Goal: Task Accomplishment & Management: Complete application form

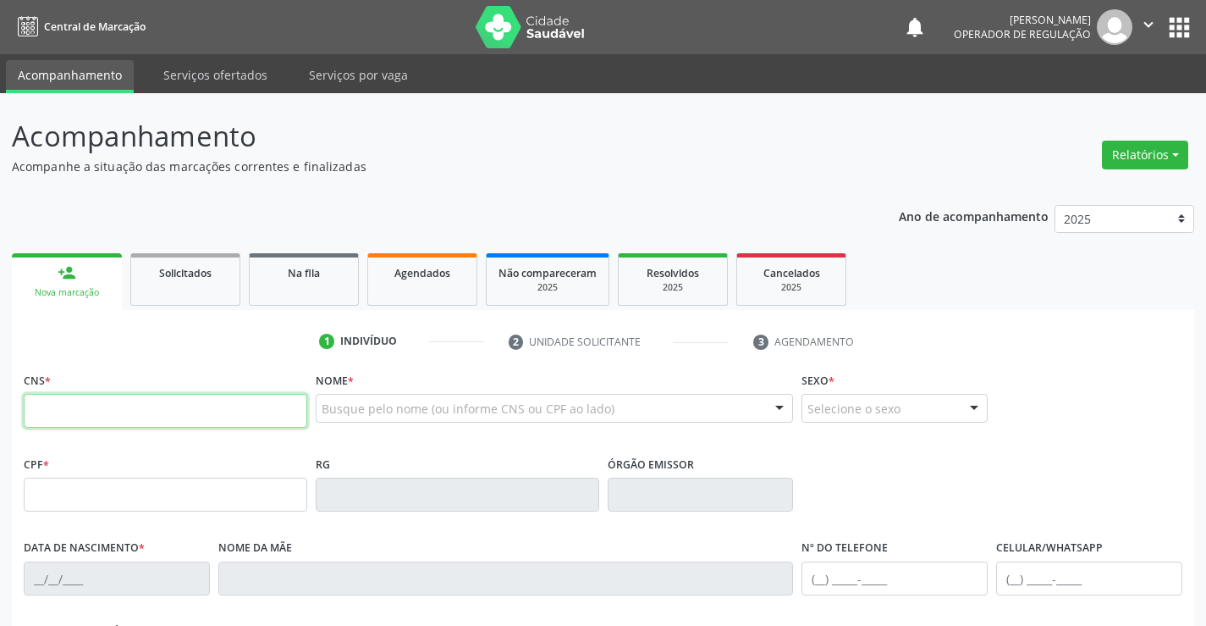
click at [77, 400] on input "text" at bounding box center [166, 411] width 284 height 34
type input "702 1077 9588 2293"
type input "0678866473"
type input "12/02/1971"
type input "(74) 99131-2630"
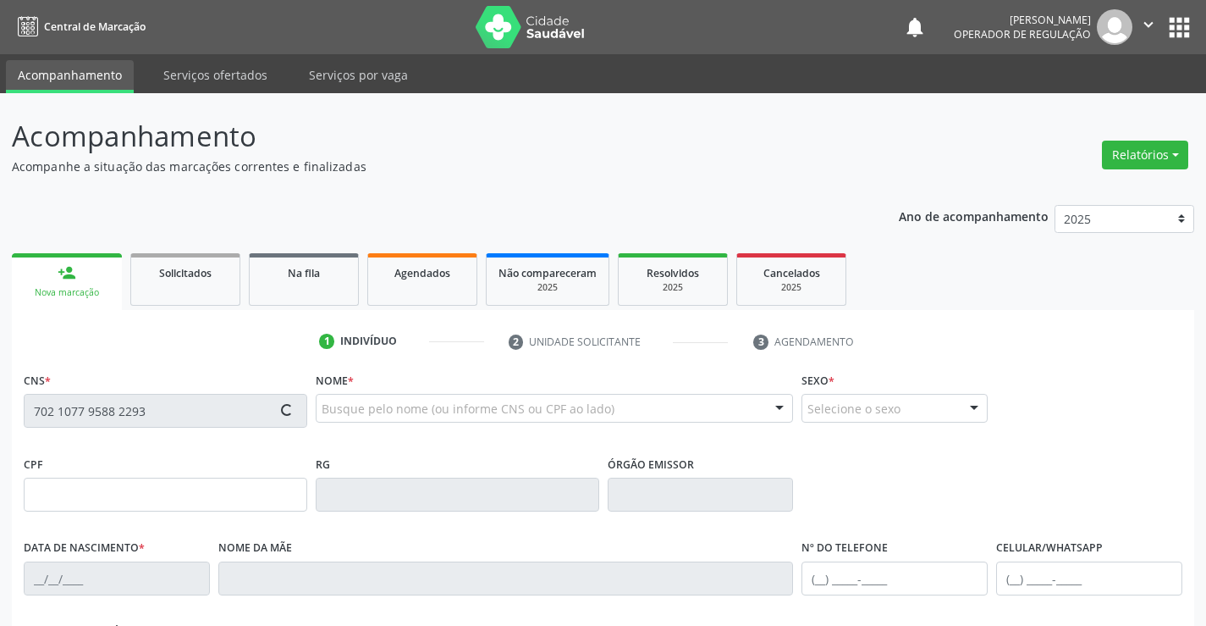
type input "(74) 99131-2630"
type input "961.136.935-20"
type input "SN"
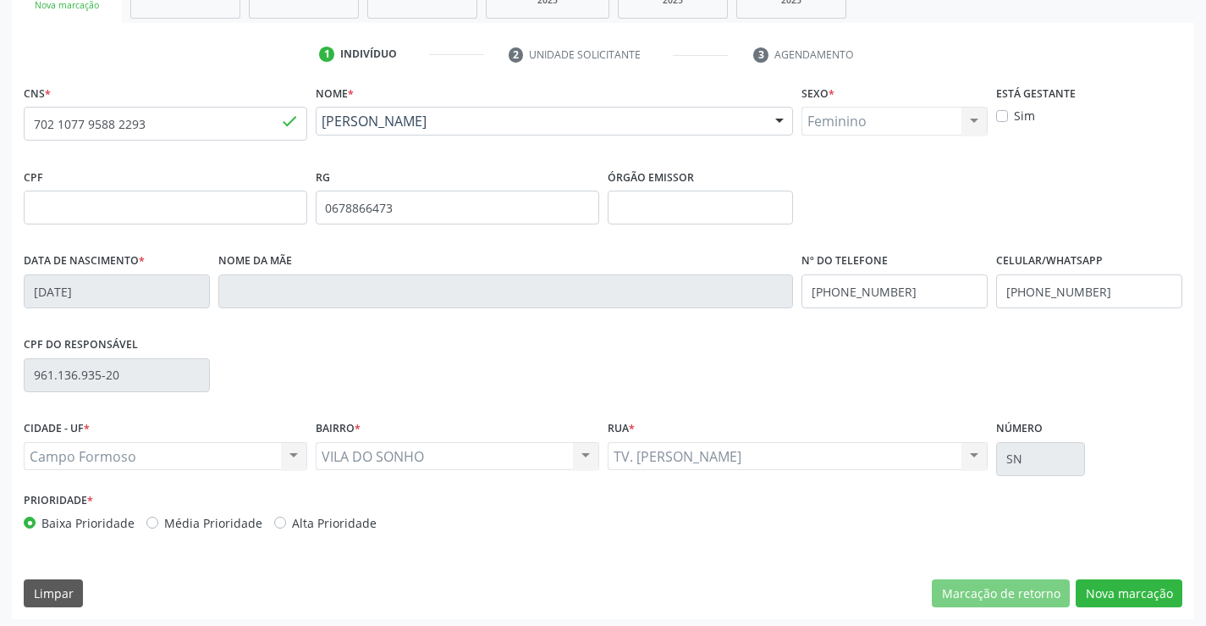
scroll to position [292, 0]
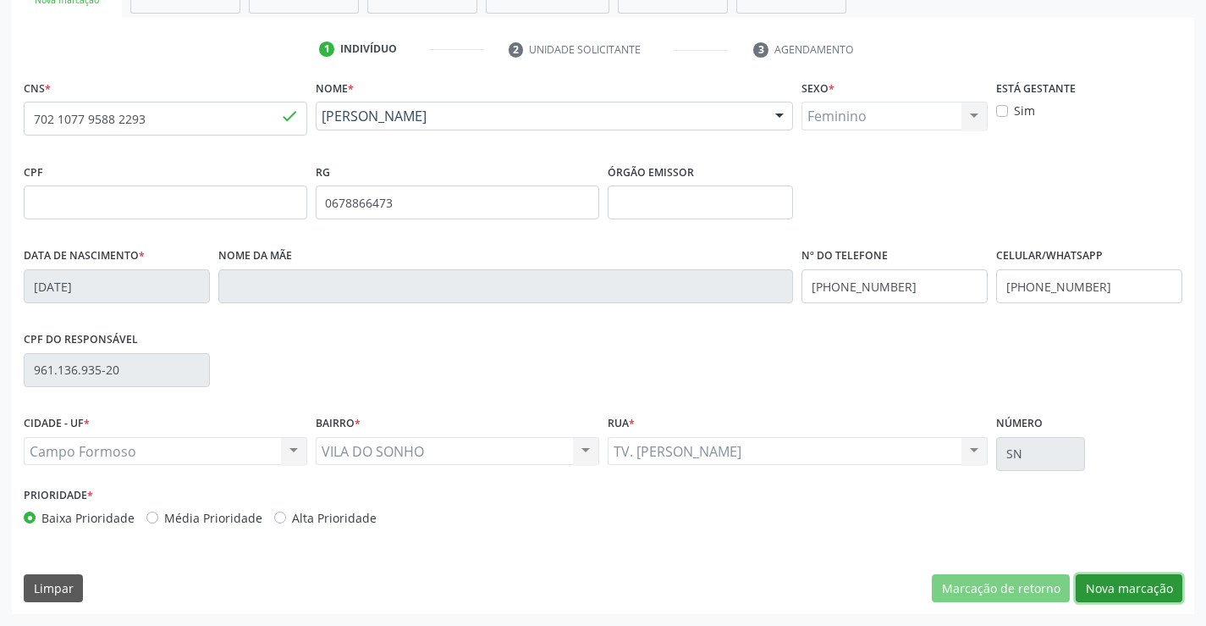
click at [1154, 593] on button "Nova marcação" at bounding box center [1129, 588] width 107 height 29
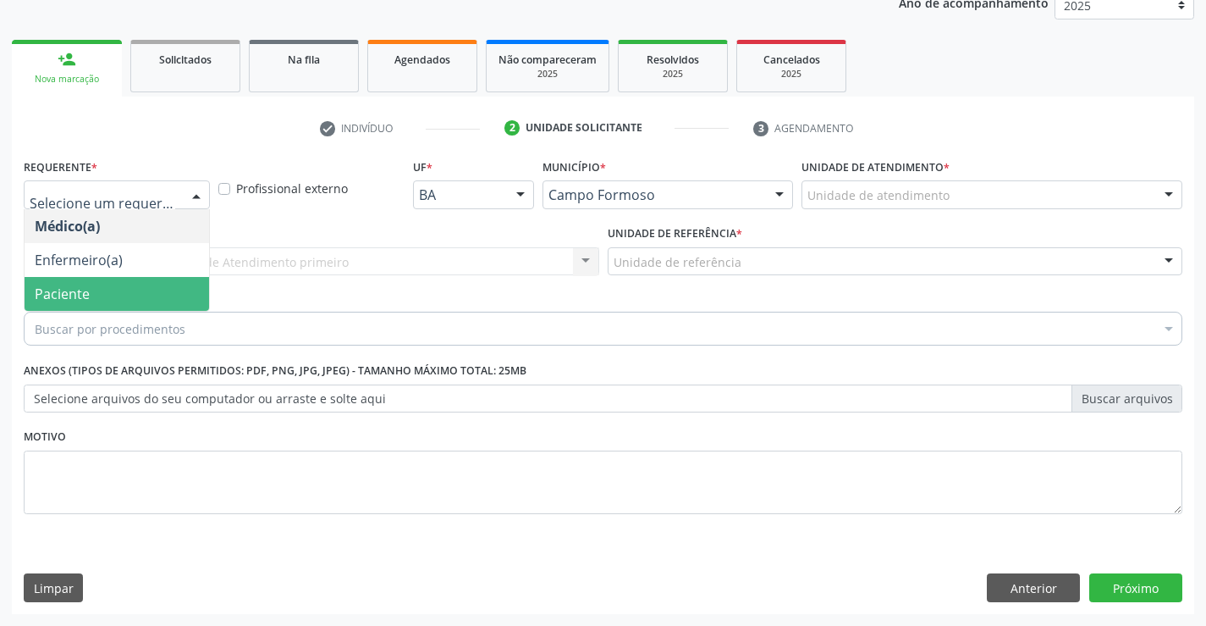
click at [95, 284] on span "Paciente" at bounding box center [117, 294] width 185 height 34
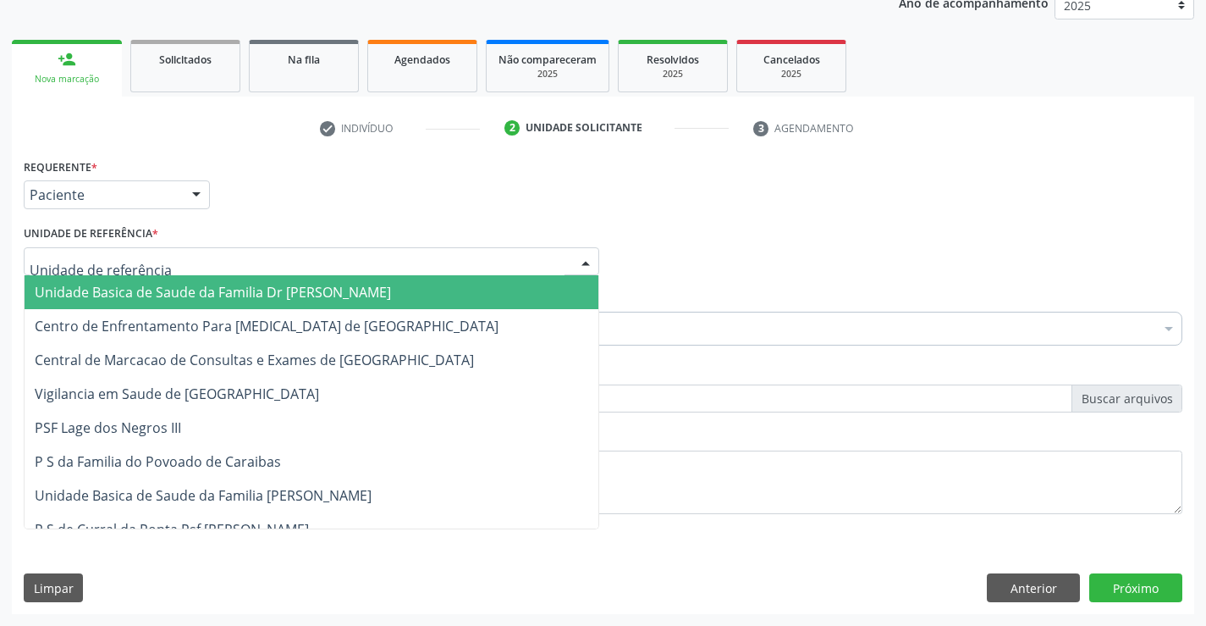
click at [107, 284] on span "Unidade Basica de Saude da Familia Dr [PERSON_NAME]" at bounding box center [213, 292] width 356 height 19
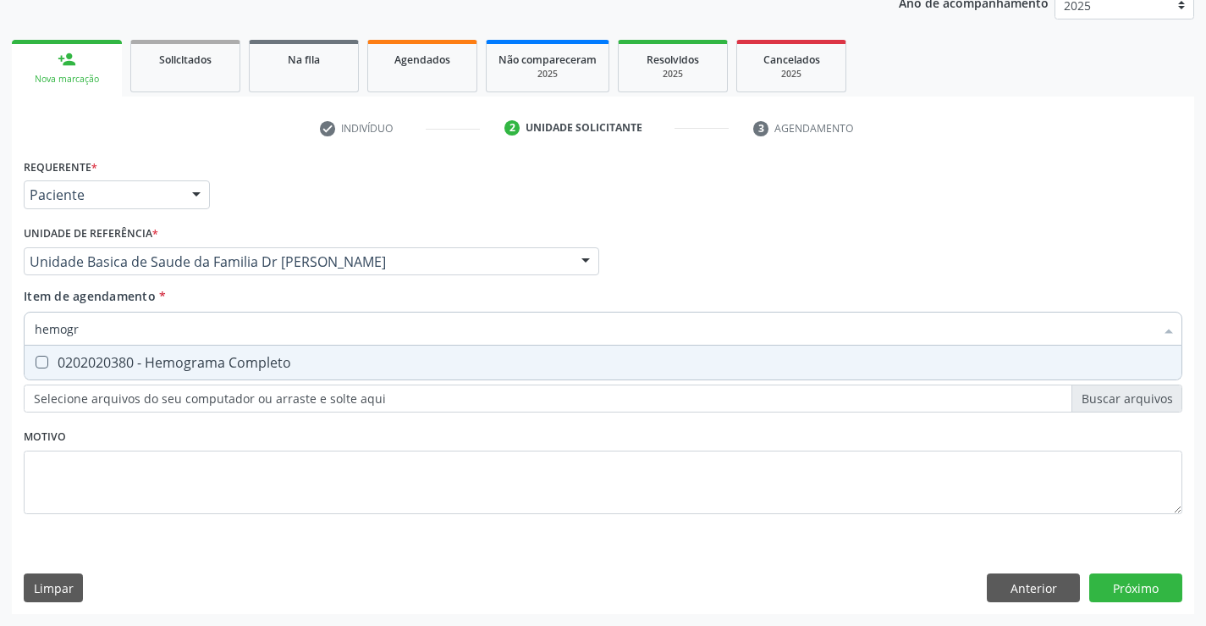
type input "hemogra"
click at [110, 363] on div "0202020380 - Hemograma Completo" at bounding box center [603, 363] width 1137 height 14
checkbox Completo "true"
type input "hemogra"
click at [93, 495] on div "Requerente * Paciente Médico(a) Enfermeiro(a) Paciente Nenhum resultado encontr…" at bounding box center [603, 345] width 1159 height 383
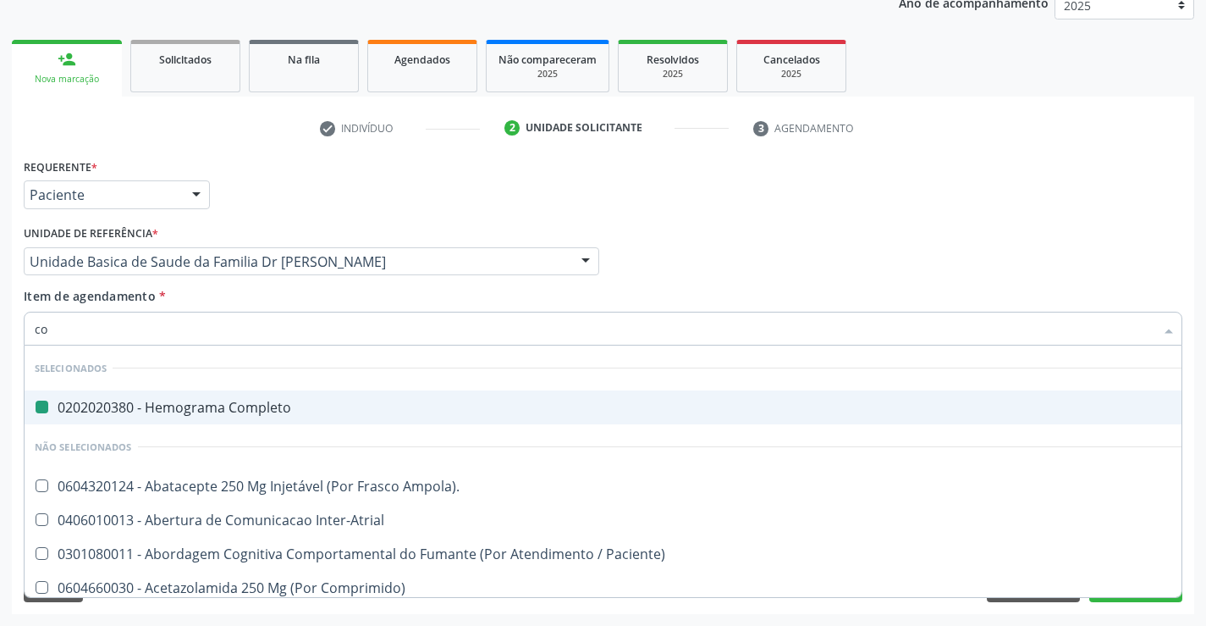
type input "col"
checkbox Completo "false"
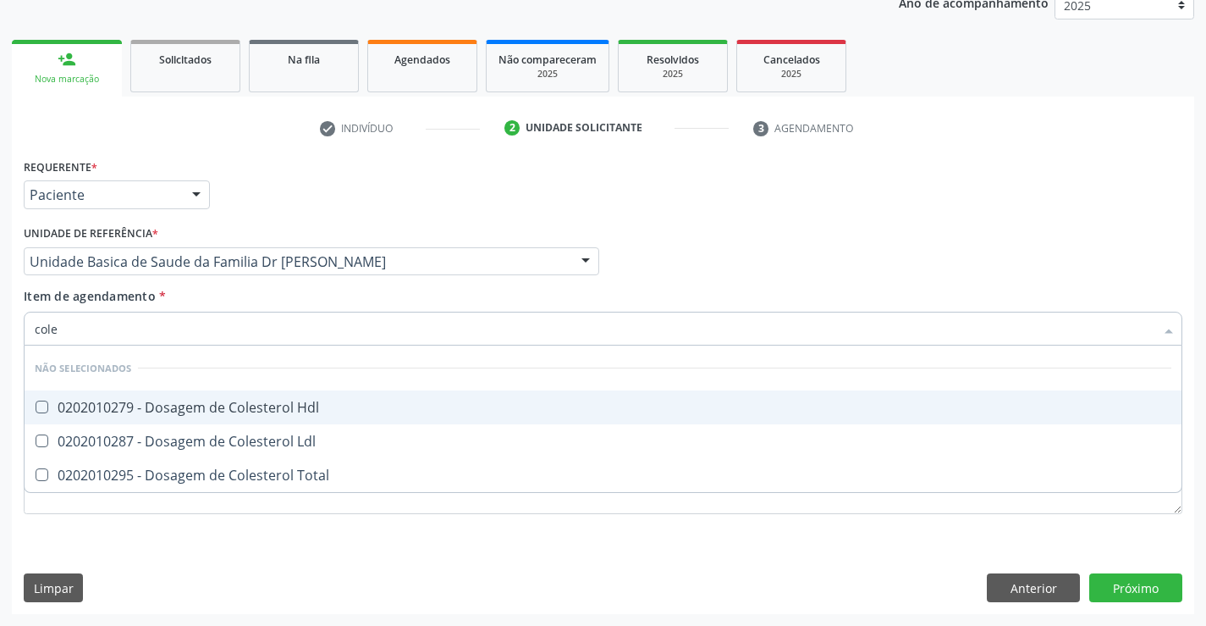
type input "coles"
click at [162, 400] on div "0202010279 - Dosagem de Colesterol Hdl" at bounding box center [603, 407] width 1137 height 14
checkbox Hdl "false"
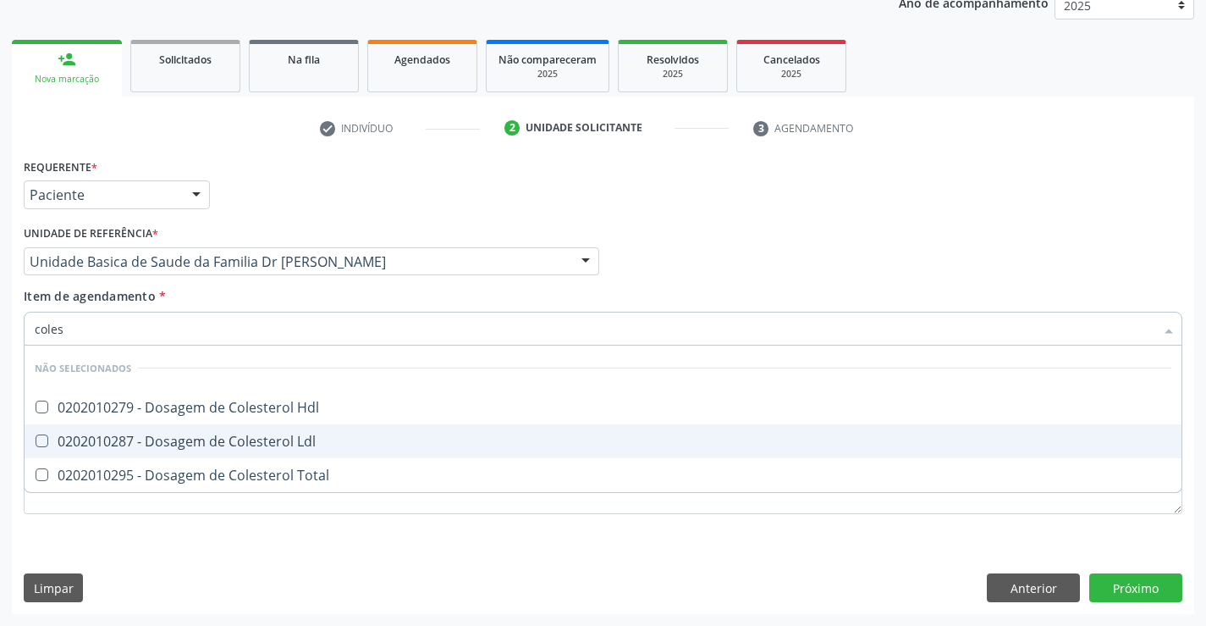
click at [157, 439] on div "0202010287 - Dosagem de Colesterol Ldl" at bounding box center [603, 441] width 1137 height 14
checkbox Ldl "true"
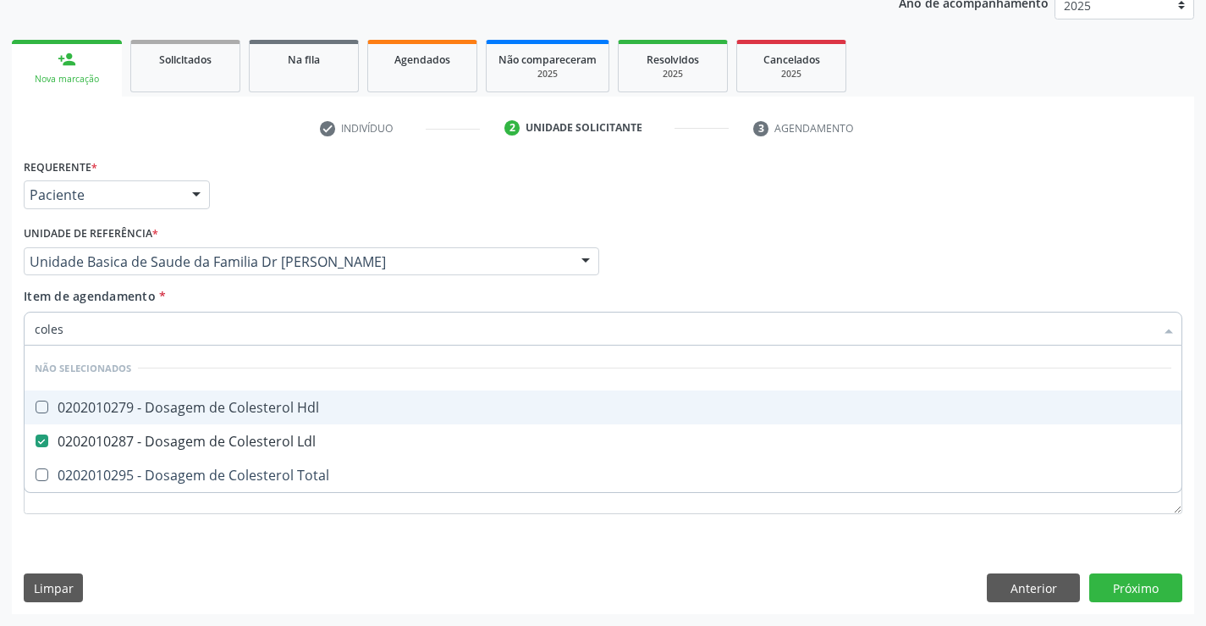
click at [157, 405] on div "0202010279 - Dosagem de Colesterol Hdl" at bounding box center [603, 407] width 1137 height 14
checkbox Hdl "true"
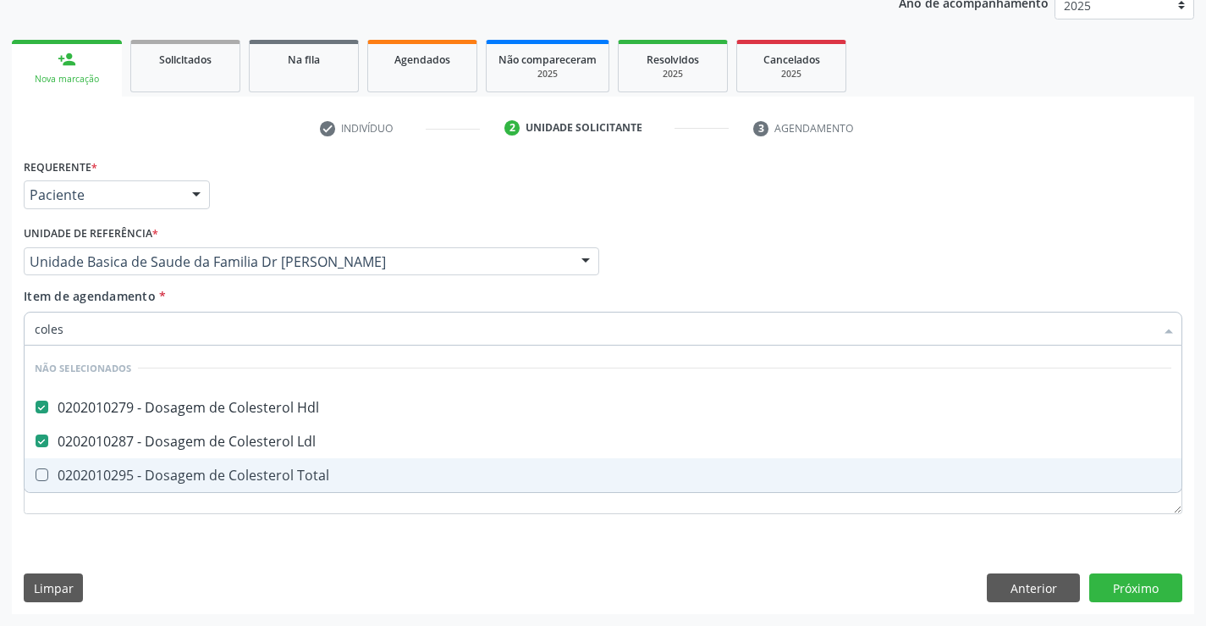
click at [138, 469] on div "0202010295 - Dosagem de Colesterol Total" at bounding box center [603, 475] width 1137 height 14
checkbox Total "true"
type input "coles"
click at [103, 527] on div "Requerente * Paciente Médico(a) Enfermeiro(a) Paciente Nenhum resultado encontr…" at bounding box center [603, 345] width 1159 height 383
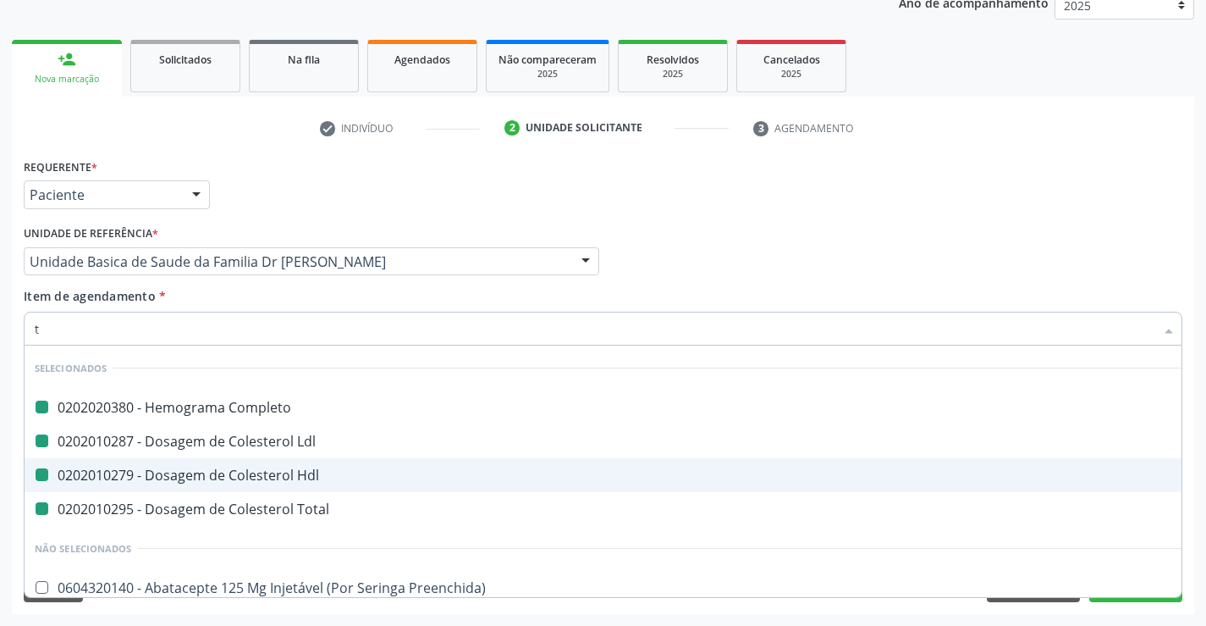
type input "tr"
checkbox Completo "false"
checkbox Hdl "false"
checkbox Ldl "false"
checkbox Total "false"
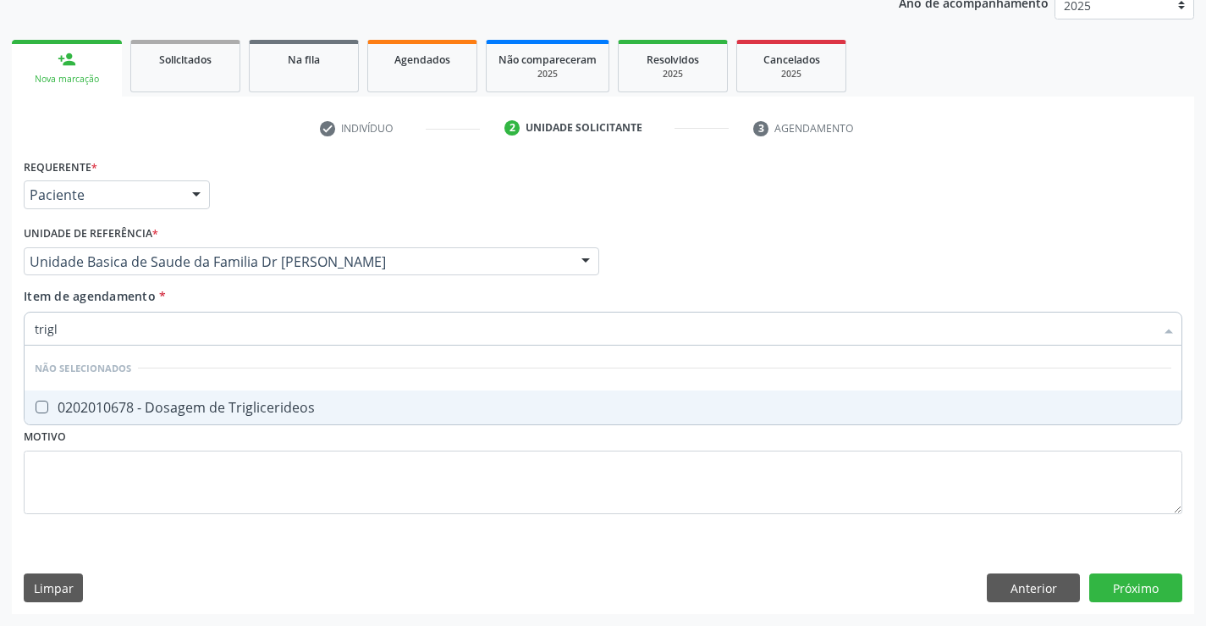
type input "trigli"
click at [167, 406] on div "0202010678 - Dosagem de Triglicerideos" at bounding box center [603, 407] width 1137 height 14
checkbox Triglicerideos "true"
type input "trigli"
click at [135, 499] on div "Requerente * Paciente Médico(a) Enfermeiro(a) Paciente Nenhum resultado encontr…" at bounding box center [603, 345] width 1159 height 383
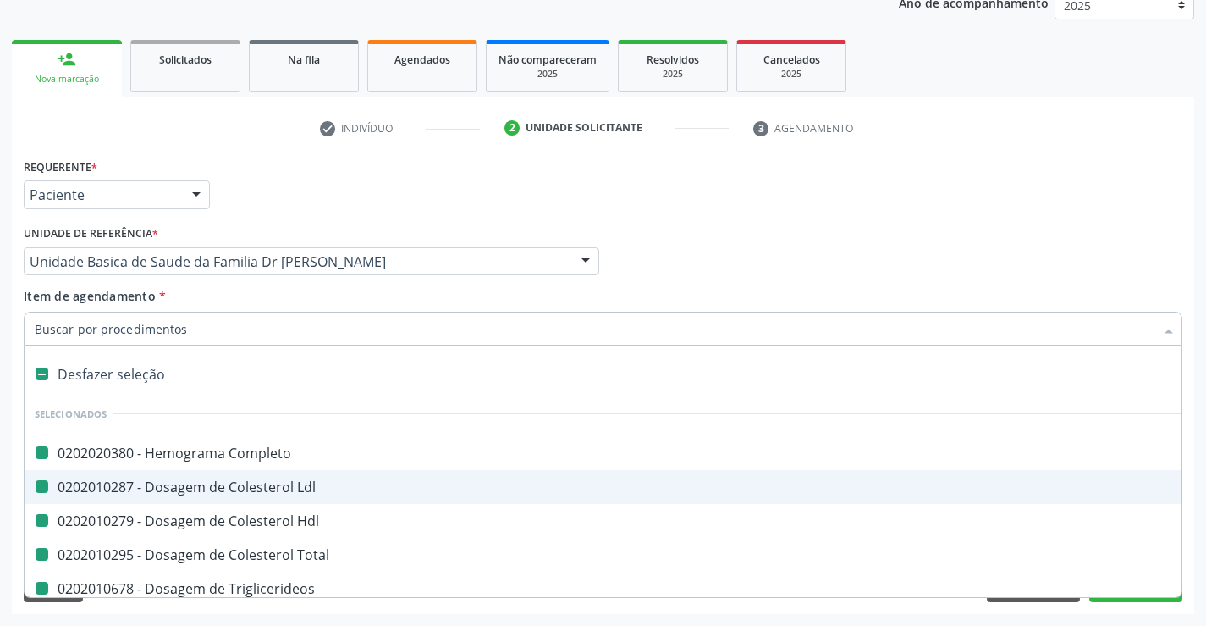
type input "u"
checkbox Completo "false"
checkbox Ldl "false"
checkbox Hdl "false"
checkbox Total "false"
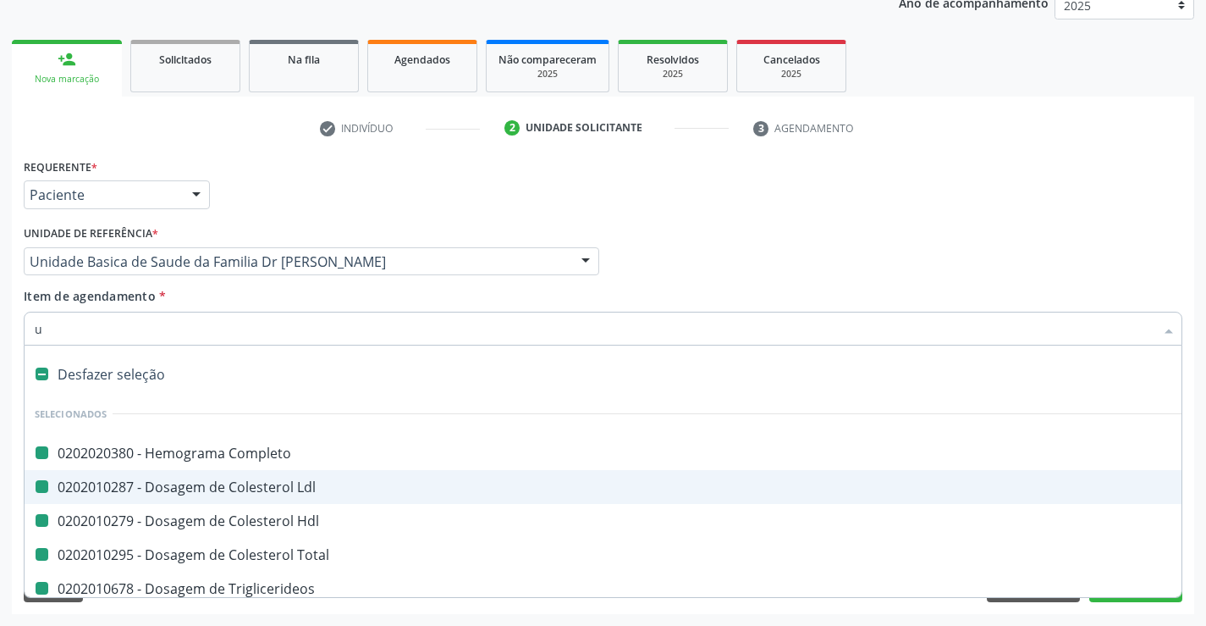
checkbox Triglicerideos "false"
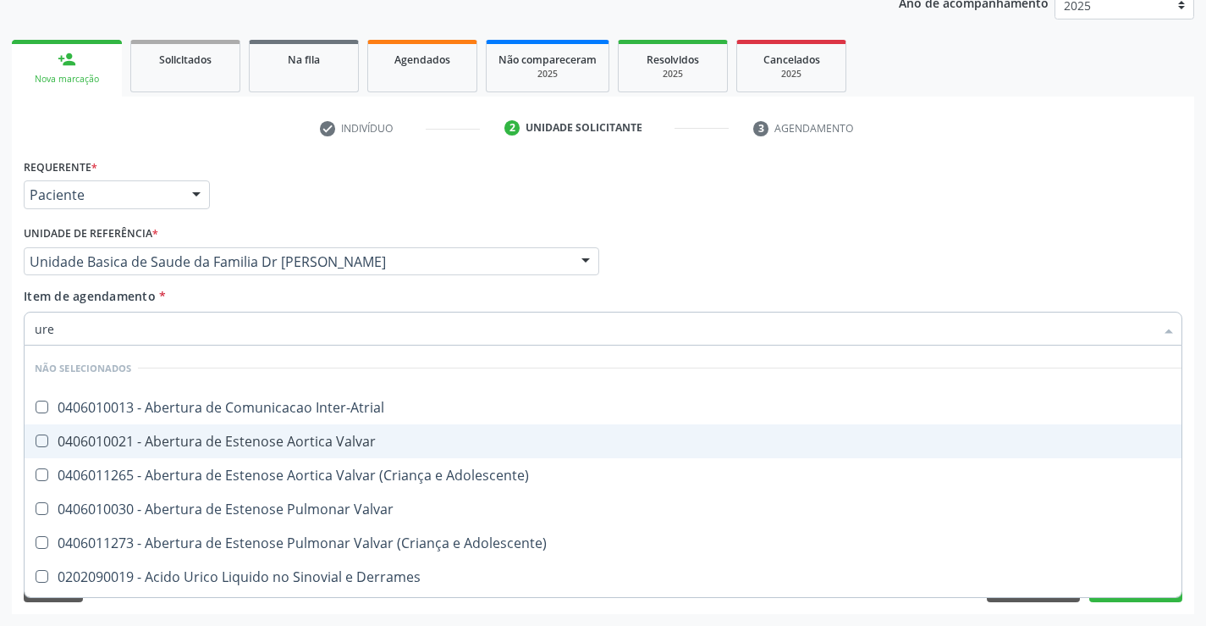
type input "urei"
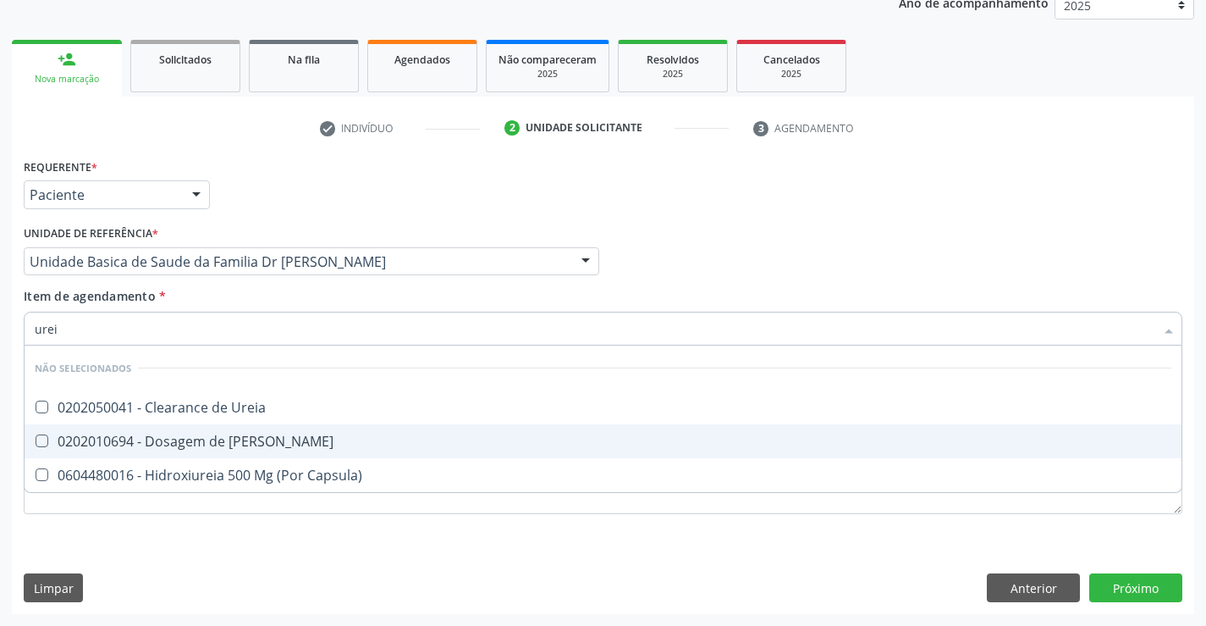
click at [164, 445] on div "0202010694 - Dosagem de [PERSON_NAME]" at bounding box center [603, 441] width 1137 height 14
checkbox Ureia "true"
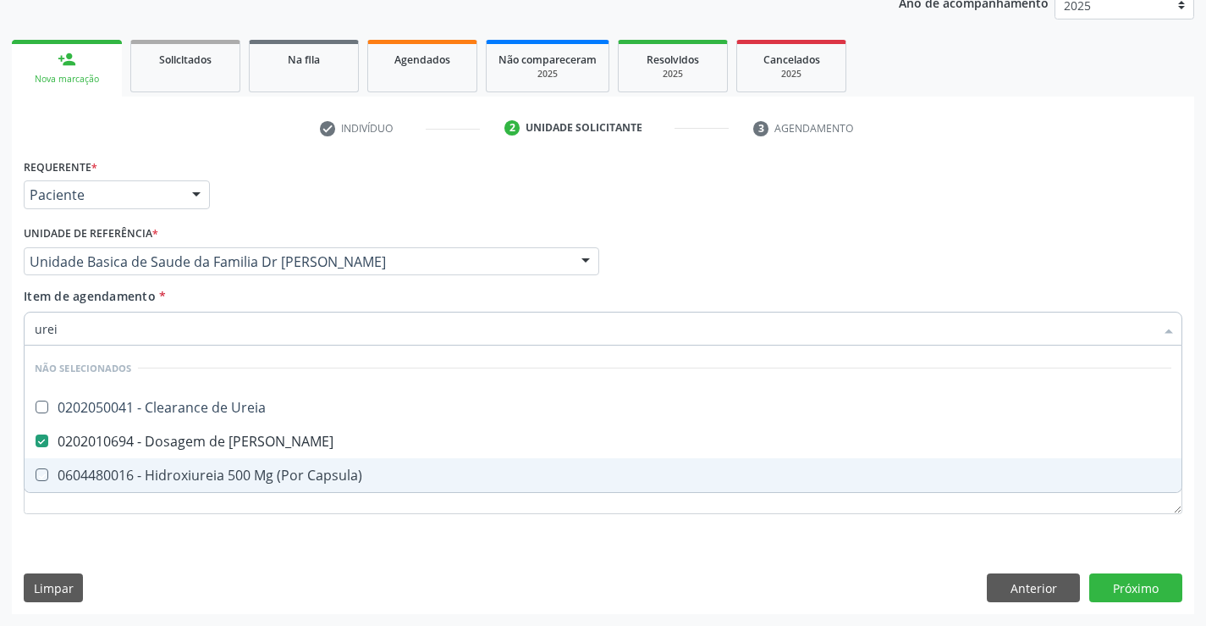
click at [119, 517] on div "Requerente * Paciente Médico(a) Enfermeiro(a) Paciente Nenhum resultado encontr…" at bounding box center [603, 345] width 1159 height 383
checkbox Ureia "true"
checkbox Capsula\) "true"
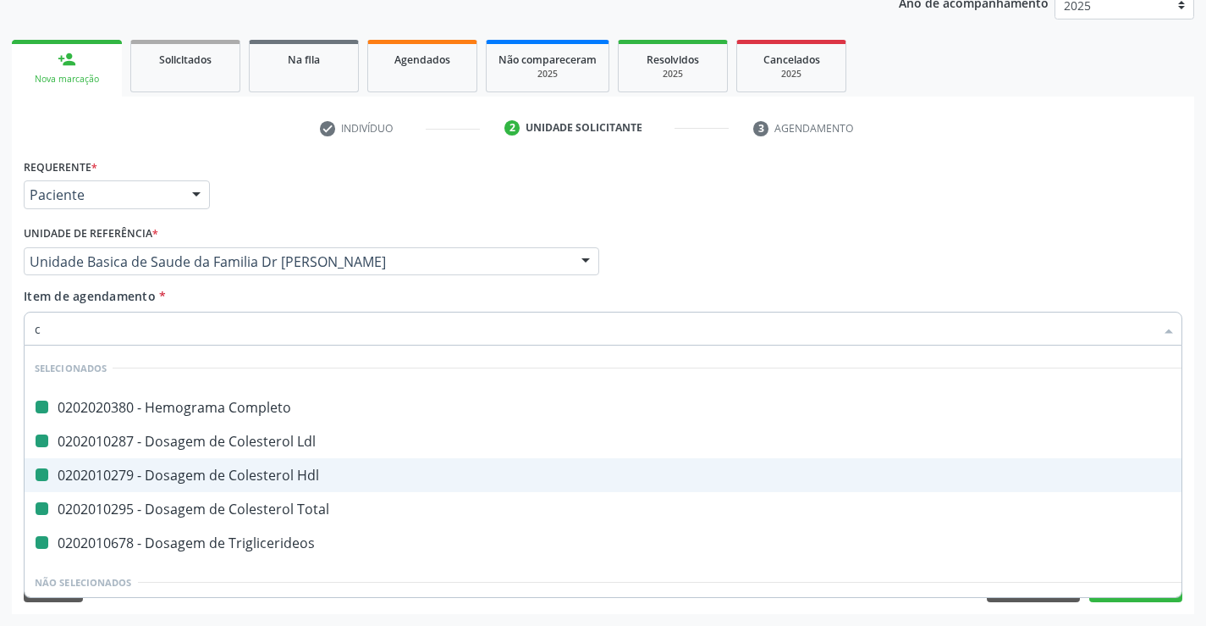
type input "cr"
checkbox Completo "false"
checkbox Ldl "false"
checkbox Hdl "false"
checkbox Total "false"
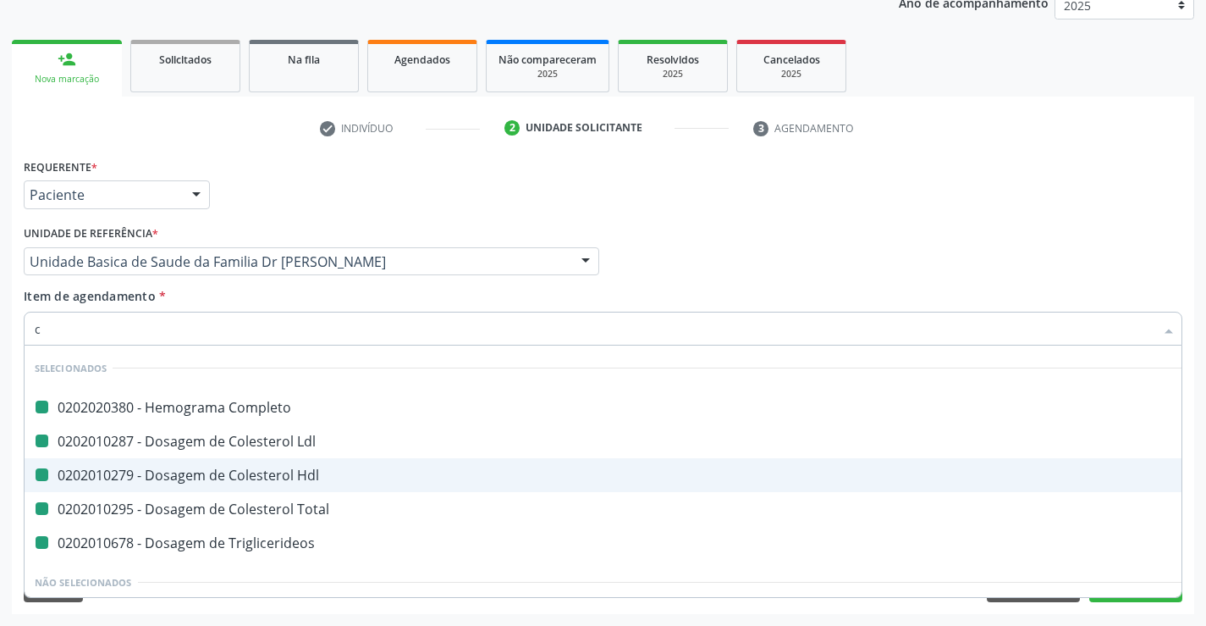
checkbox Triglicerideos "false"
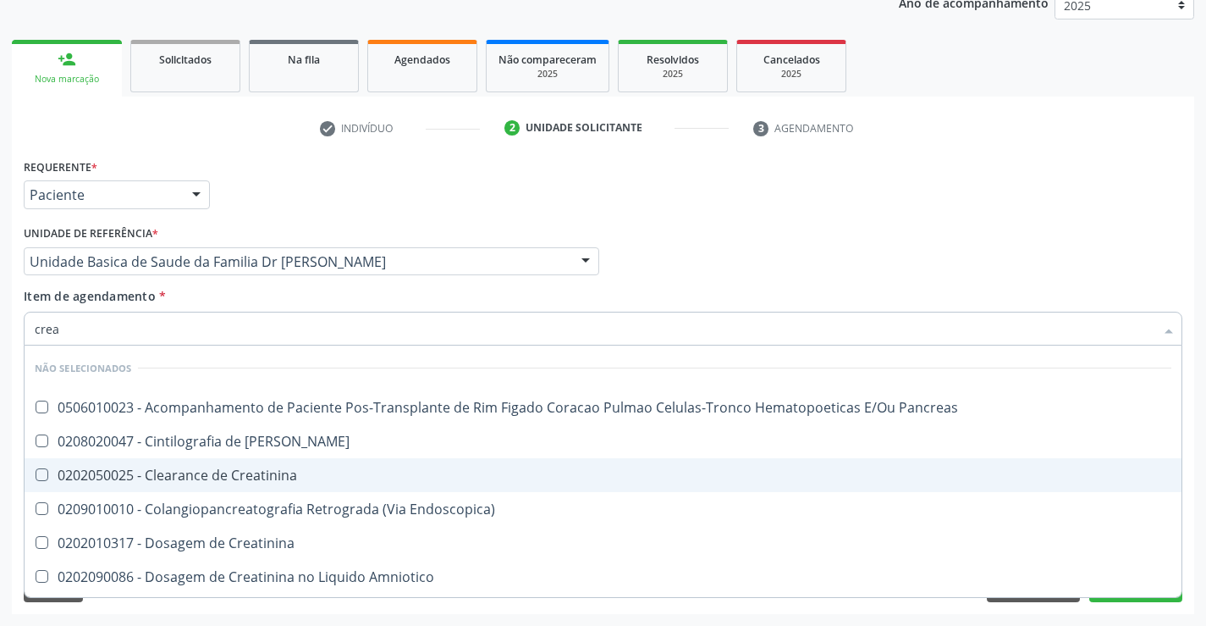
type input "creat"
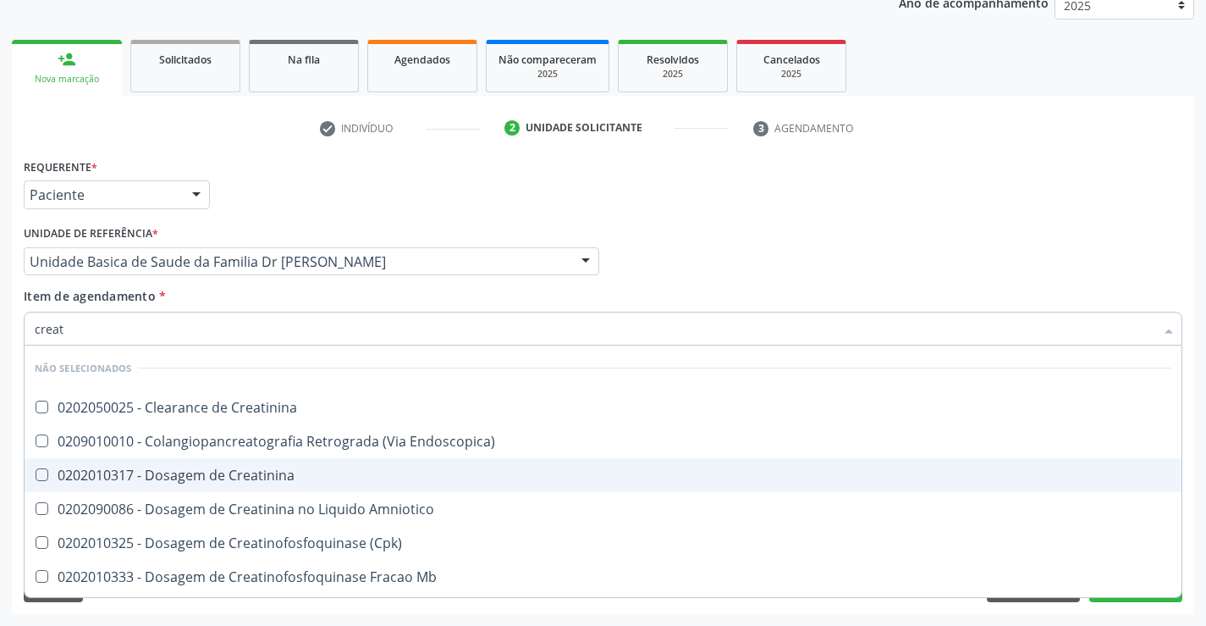
click at [166, 463] on span "0202010317 - Dosagem de Creatinina" at bounding box center [603, 475] width 1157 height 34
checkbox Creatinina "true"
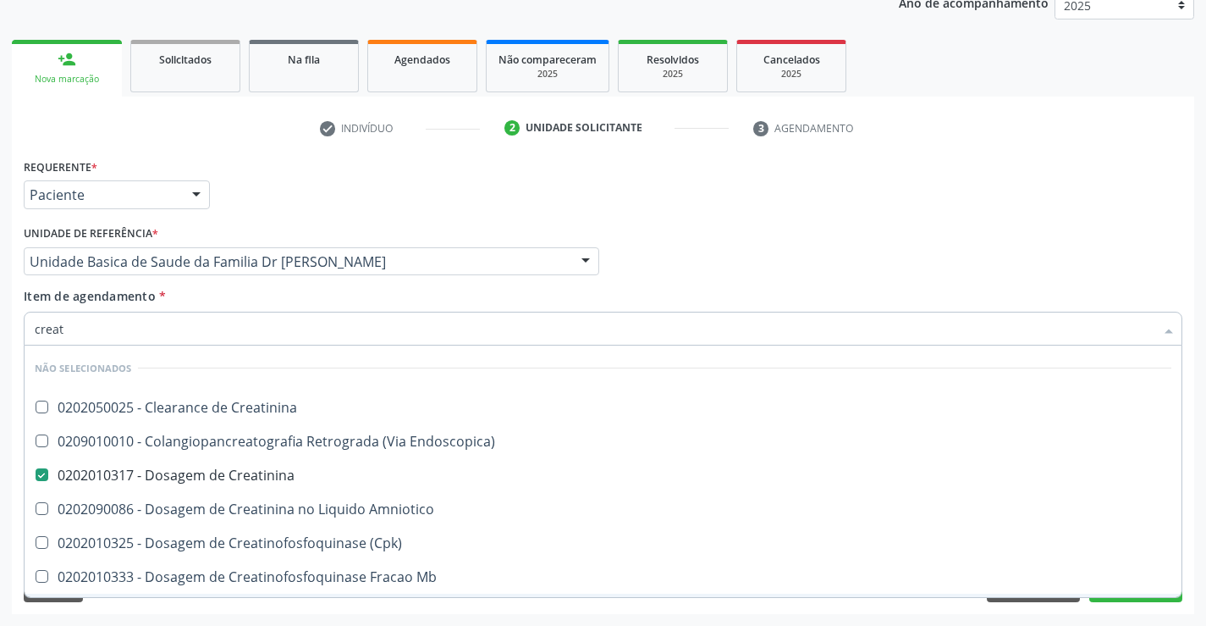
click at [114, 602] on div "Requerente * Paciente Médico(a) Enfermeiro(a) Paciente Nenhum resultado encontr…" at bounding box center [603, 384] width 1183 height 460
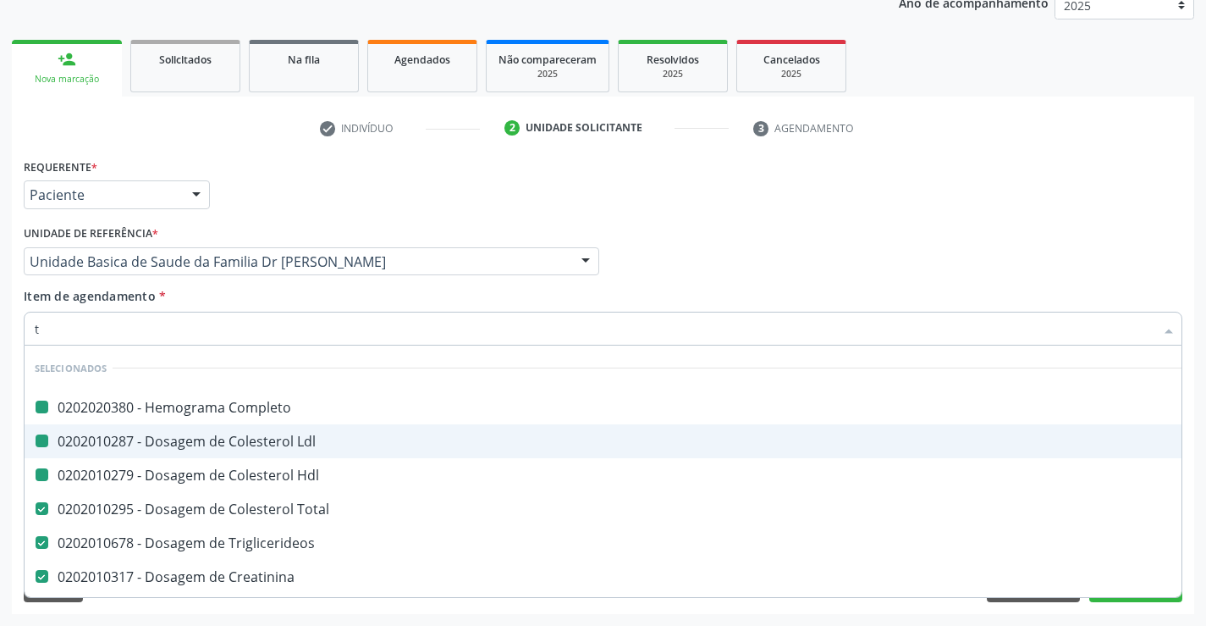
type input "tg"
checkbox Completo "false"
checkbox Ldl "false"
checkbox Hdl "false"
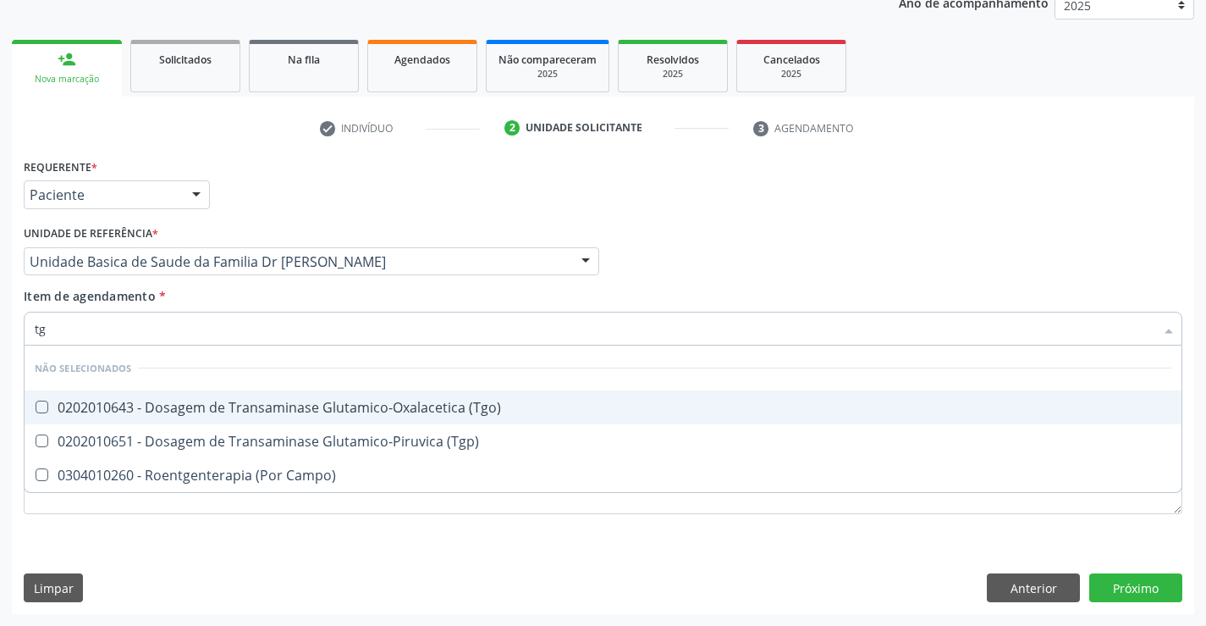
click at [172, 406] on div "0202010643 - Dosagem de Transaminase Glutamico-Oxalacetica (Tgo)" at bounding box center [603, 407] width 1137 height 14
click at [160, 404] on div "0202010643 - Dosagem de Transaminase Glutamico-Oxalacetica (Tgo)" at bounding box center [603, 407] width 1137 height 14
click at [157, 410] on div "0202010643 - Dosagem de Transaminase Glutamico-Oxalacetica (Tgo)" at bounding box center [603, 407] width 1137 height 14
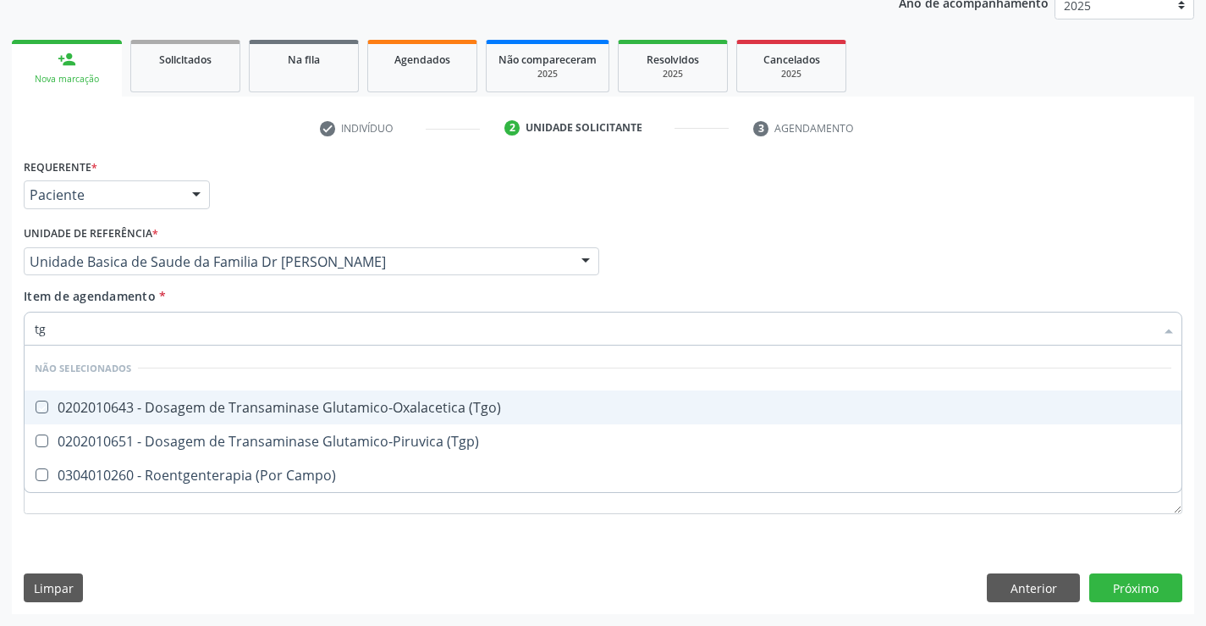
click at [157, 410] on div "0202010643 - Dosagem de Transaminase Glutamico-Oxalacetica (Tgo)" at bounding box center [603, 407] width 1137 height 14
click at [41, 404] on \(Tgo\) at bounding box center [42, 406] width 13 height 13
click at [36, 404] on \(Tgo\) "checkbox" at bounding box center [30, 406] width 11 height 11
checkbox \(Tgo\) "true"
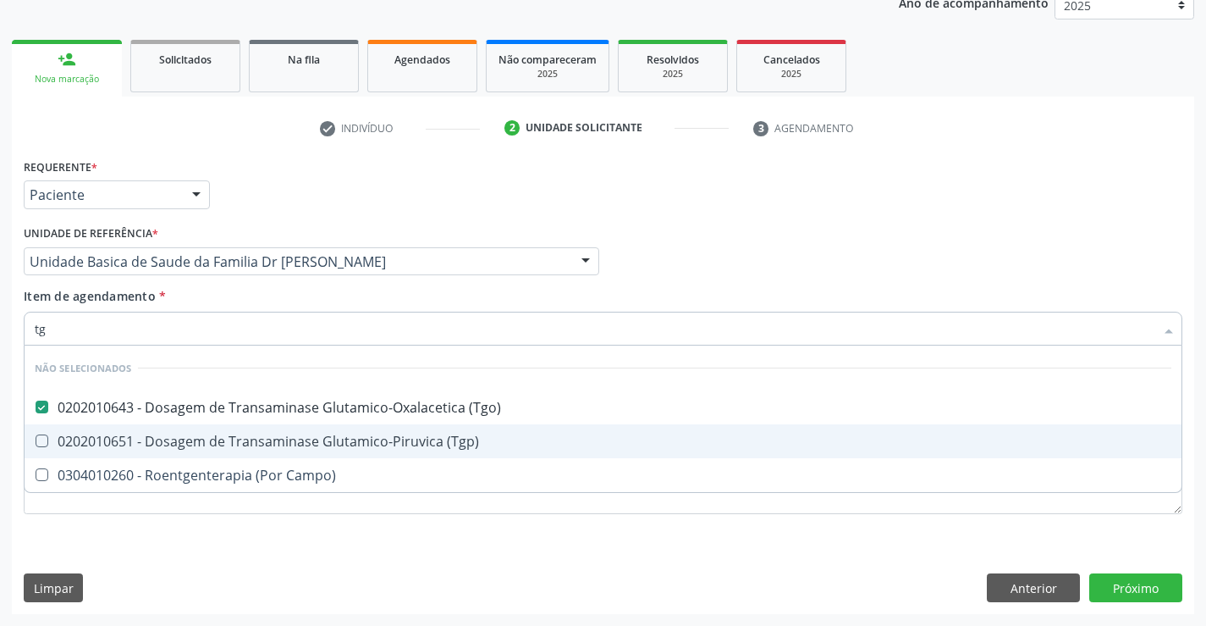
click at [41, 445] on \(Tgp\) at bounding box center [42, 440] width 13 height 13
click at [36, 445] on \(Tgp\) "checkbox" at bounding box center [30, 440] width 11 height 11
checkbox \(Tgp\) "true"
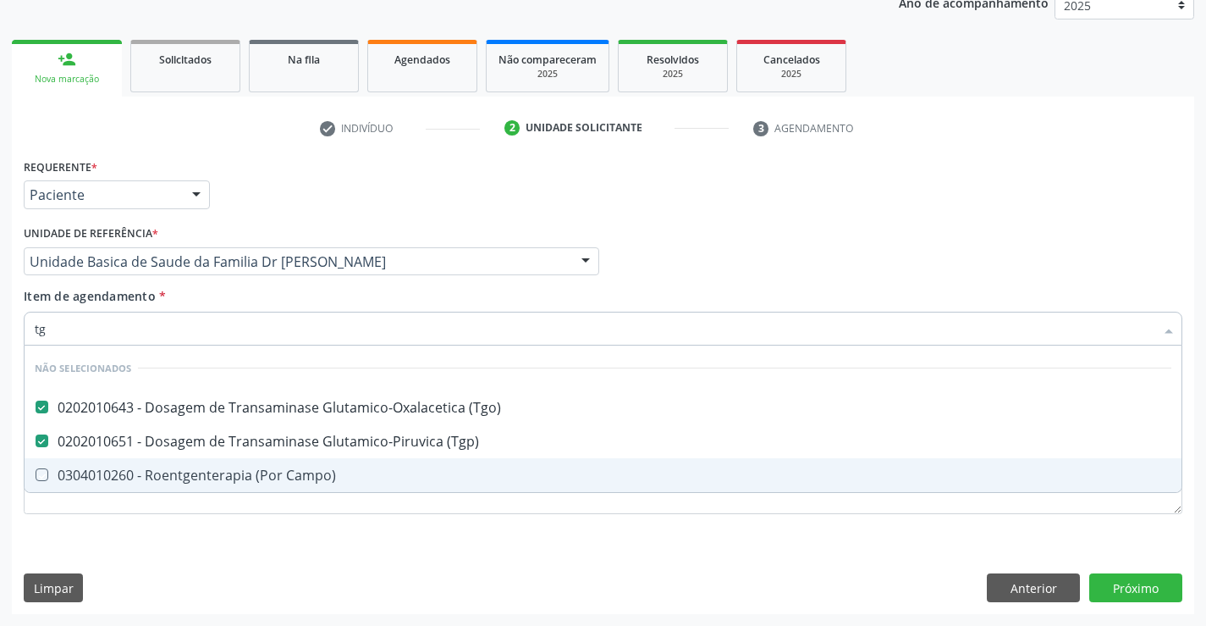
click at [78, 559] on div "Requerente * Paciente Médico(a) Enfermeiro(a) Paciente Nenhum resultado encontr…" at bounding box center [603, 384] width 1183 height 460
checkbox Campo\) "true"
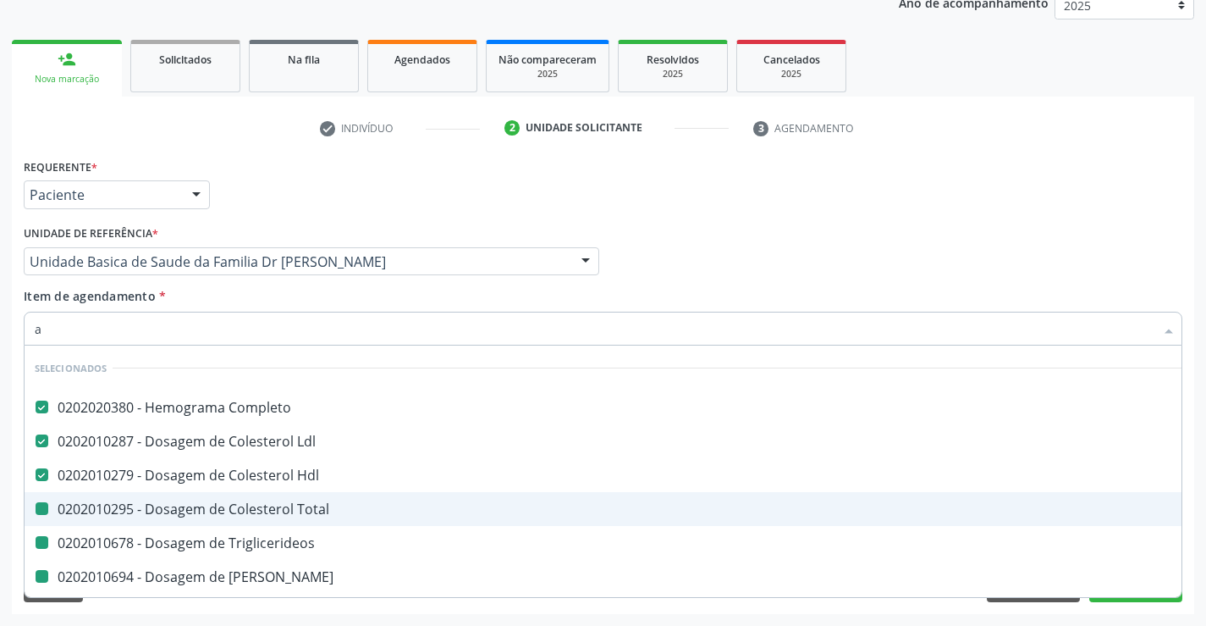
type input "al"
checkbox Total "false"
checkbox Triglicerideos "false"
checkbox Ureia "false"
checkbox Creatinina "false"
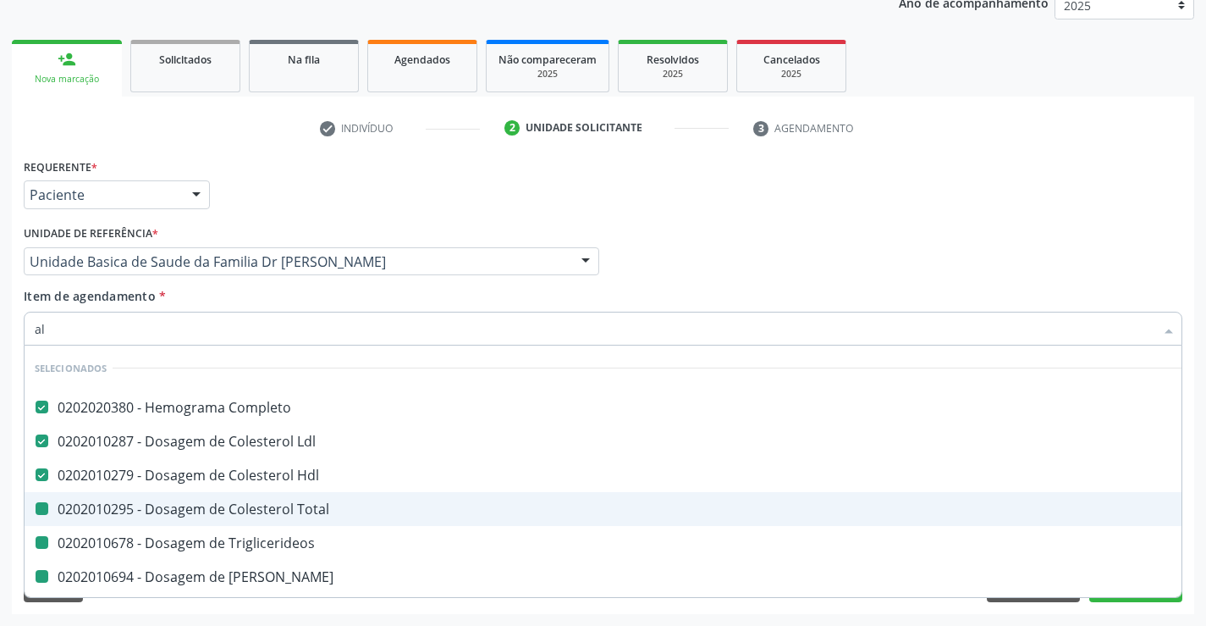
checkbox \(Tgo\) "false"
checkbox \(Tgp\) "false"
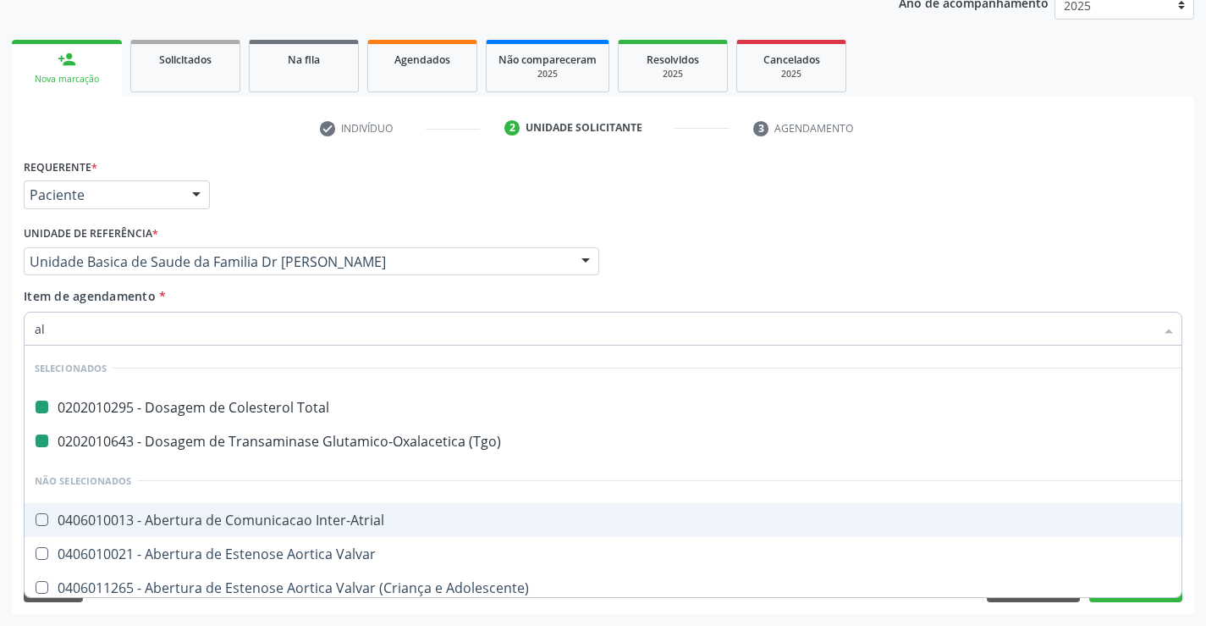
type input "alc"
checkbox Total "false"
checkbox \(Tgo\) "false"
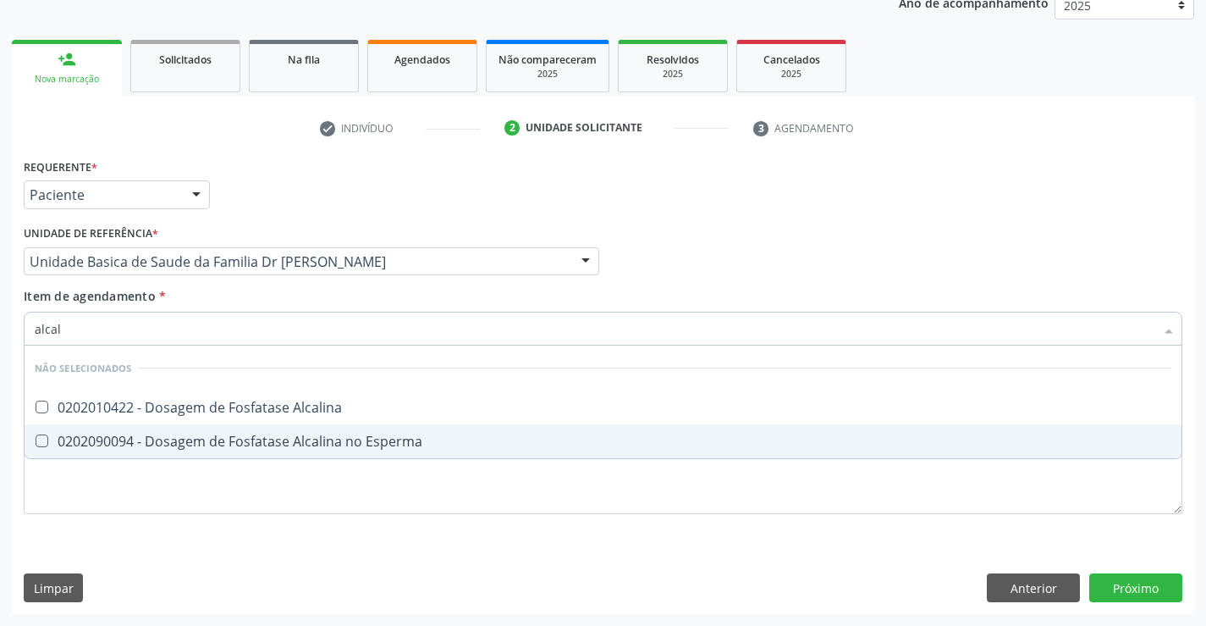
type input "alcali"
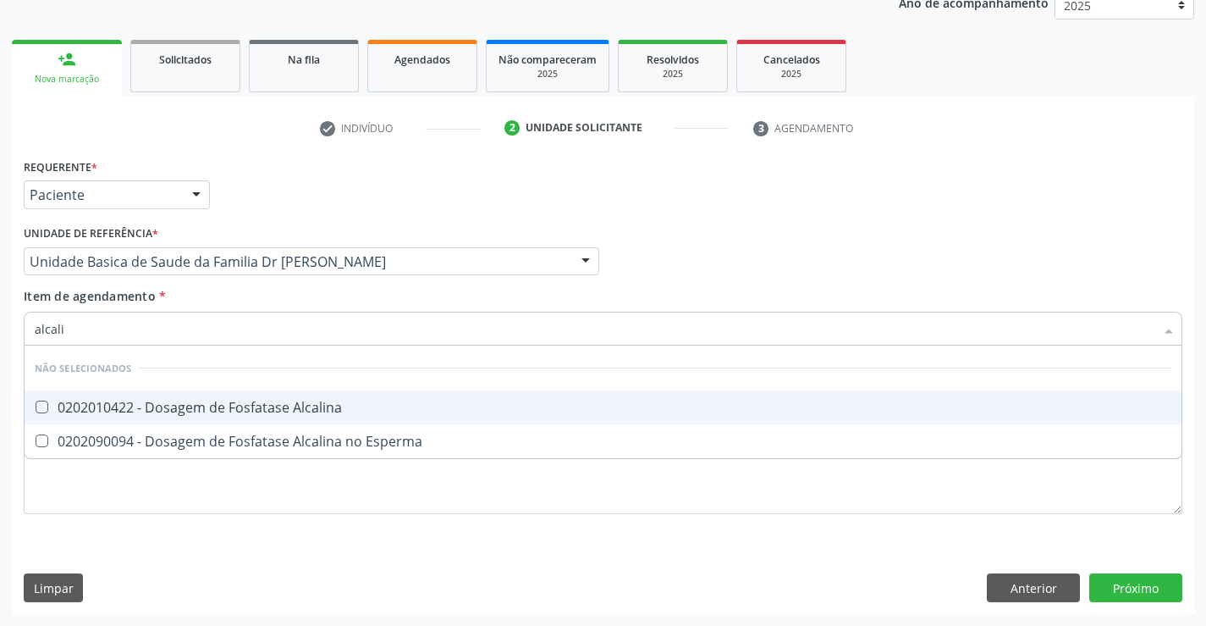
click at [182, 406] on div "0202010422 - Dosagem de Fosfatase Alcalina" at bounding box center [603, 407] width 1137 height 14
checkbox Alcalina "true"
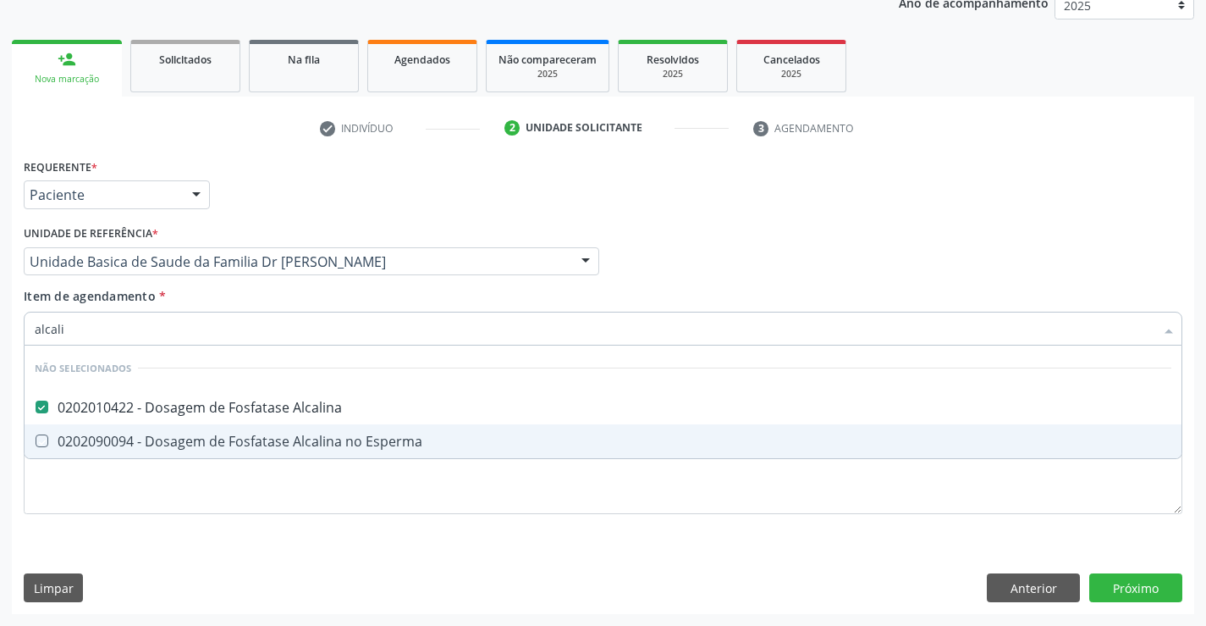
click at [138, 529] on div "Requerente * Paciente Médico(a) Enfermeiro(a) Paciente Nenhum resultado encontr…" at bounding box center [603, 345] width 1159 height 383
checkbox Esperma "true"
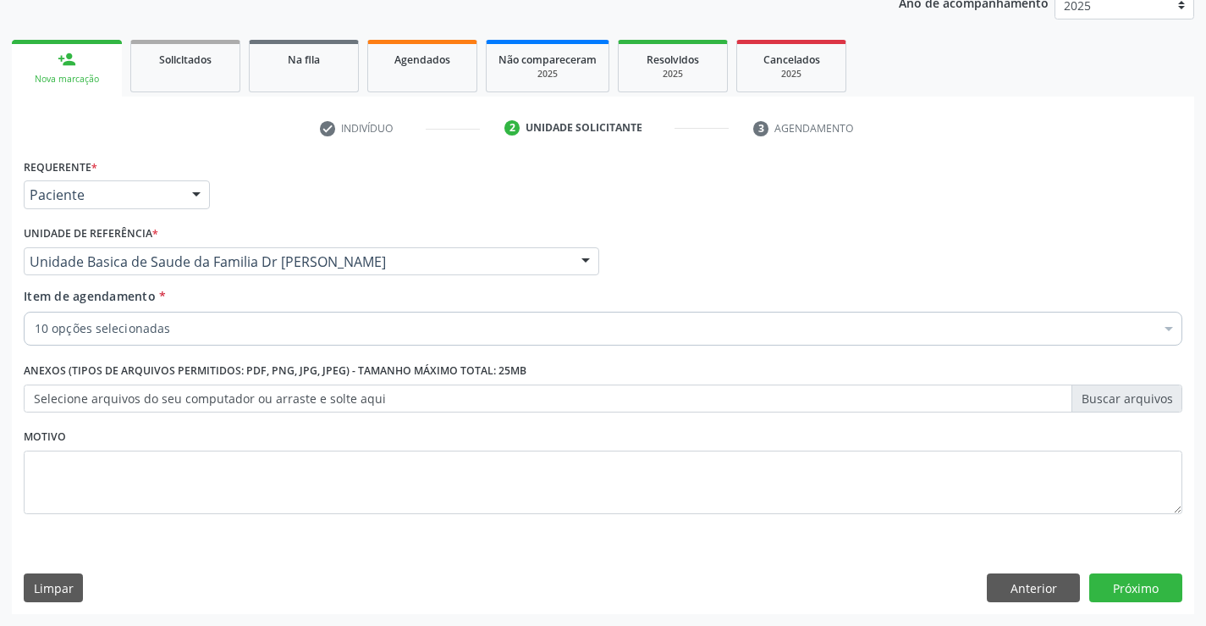
click at [222, 388] on label "Selecione arquivos do seu computador ou arraste e solte aqui" at bounding box center [603, 398] width 1159 height 29
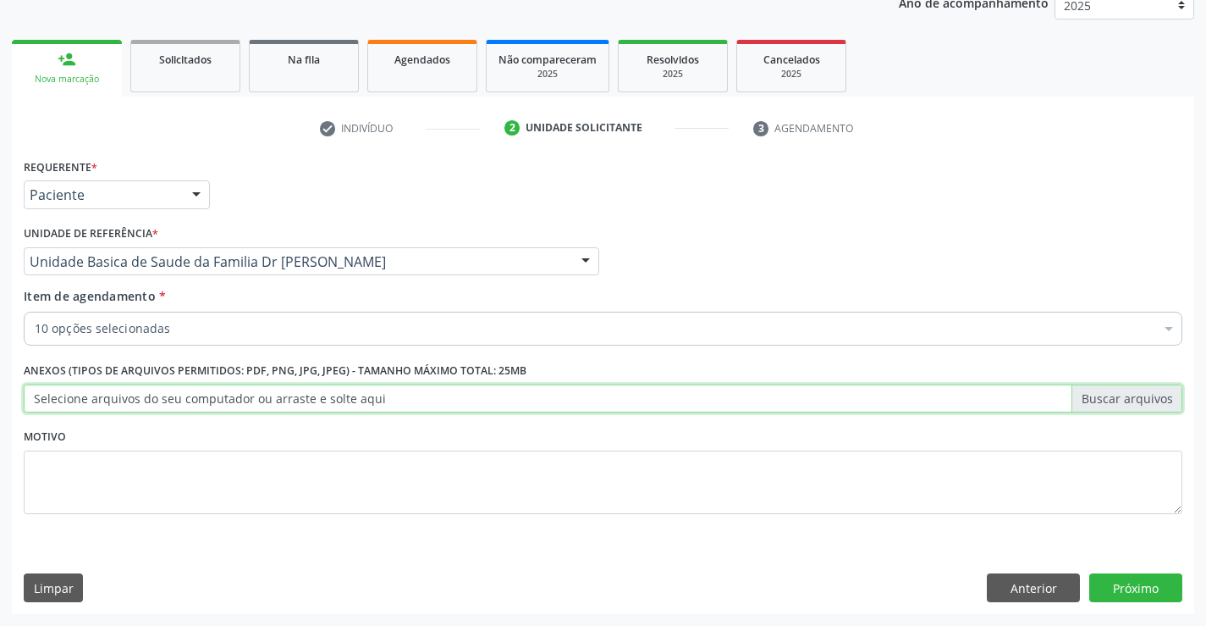
click at [222, 388] on input "Selecione arquivos do seu computador ou arraste e solte aqui" at bounding box center [603, 398] width 1159 height 29
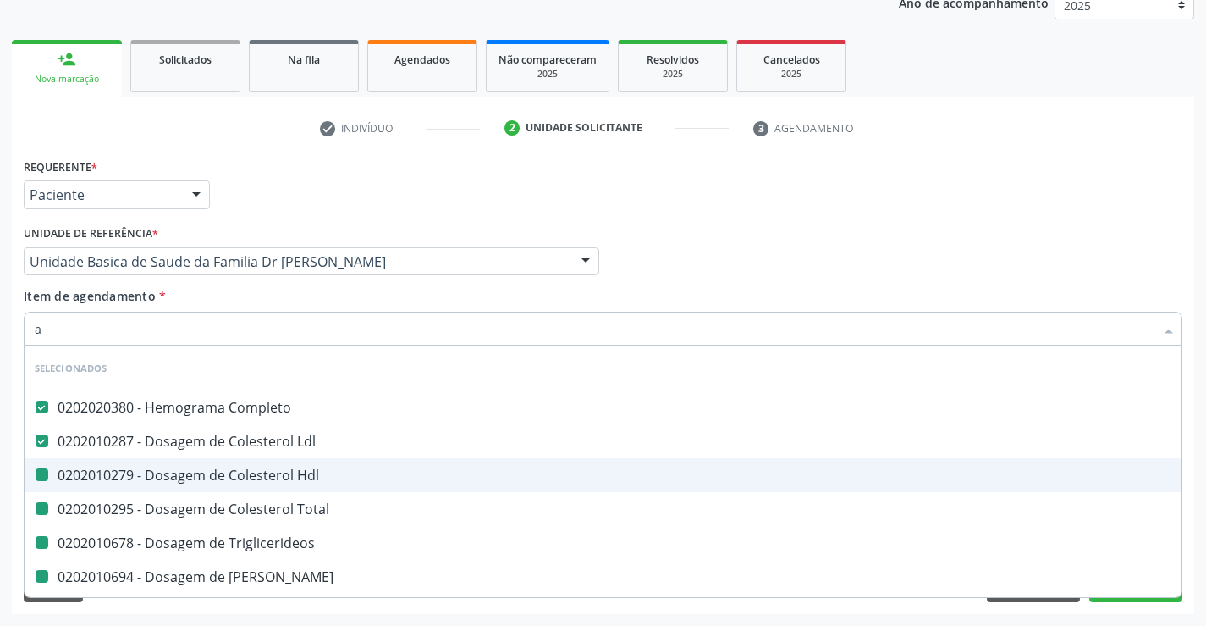
type input "ac"
checkbox Hdl "false"
checkbox Total "false"
checkbox Triglicerideos "false"
checkbox Ureia "false"
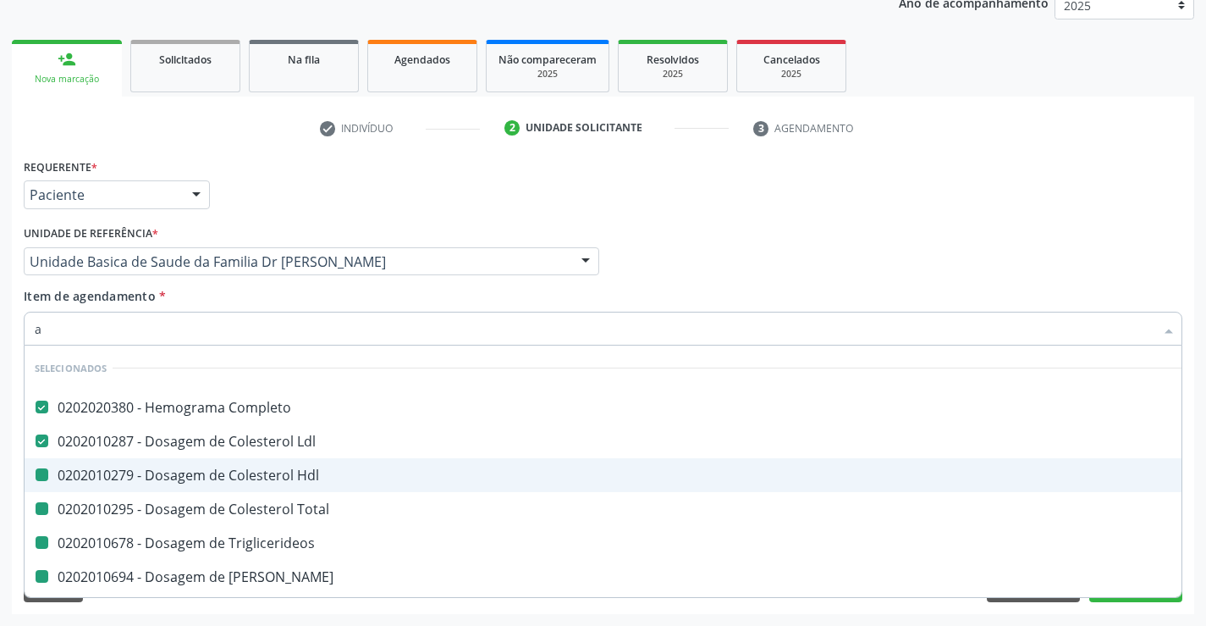
checkbox Creatinina "false"
checkbox \(Tgo\) "false"
checkbox \(Tgp\) "false"
checkbox Alcalina "false"
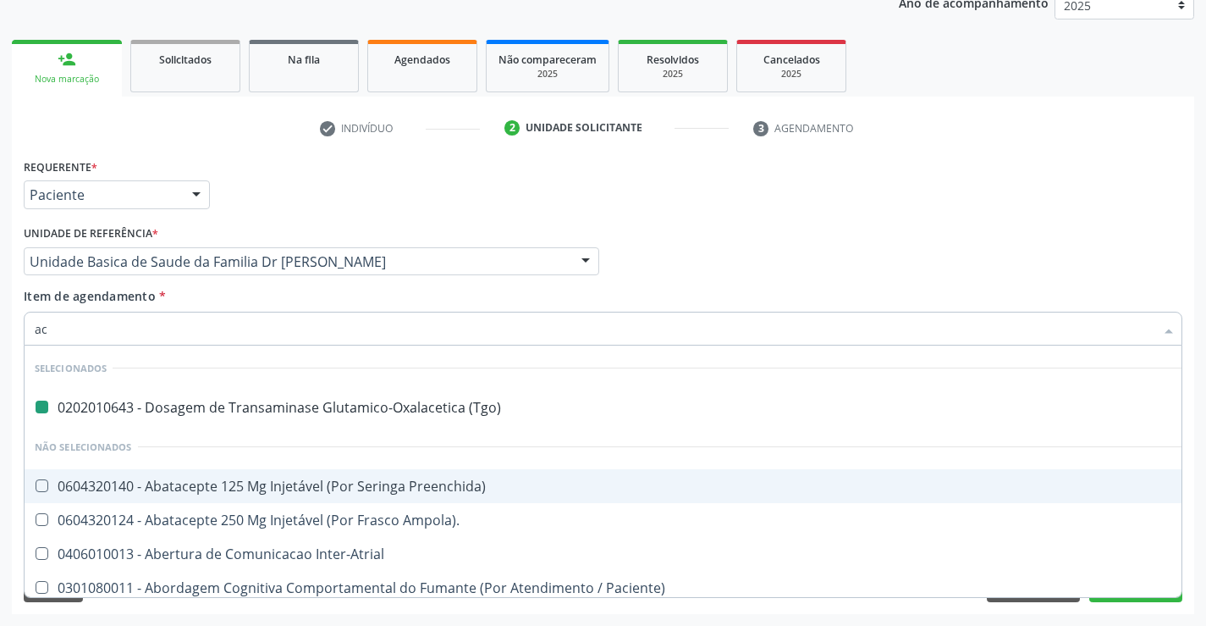
type input "aci"
checkbox \(Tgo\) "false"
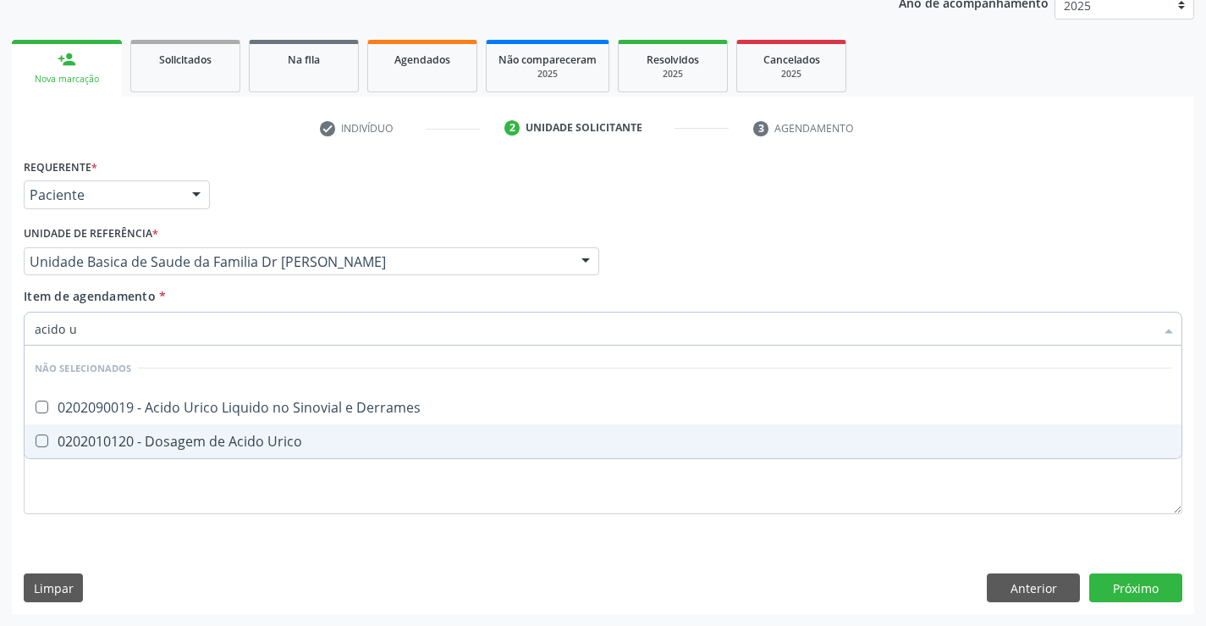
type input "acido ur"
click at [134, 435] on div "0202010120 - Dosagem de Acido Urico" at bounding box center [603, 441] width 1137 height 14
checkbox Urico "true"
click at [103, 511] on div "Requerente * Paciente Médico(a) Enfermeiro(a) Paciente Nenhum resultado encontr…" at bounding box center [603, 345] width 1159 height 383
checkbox Derrames "true"
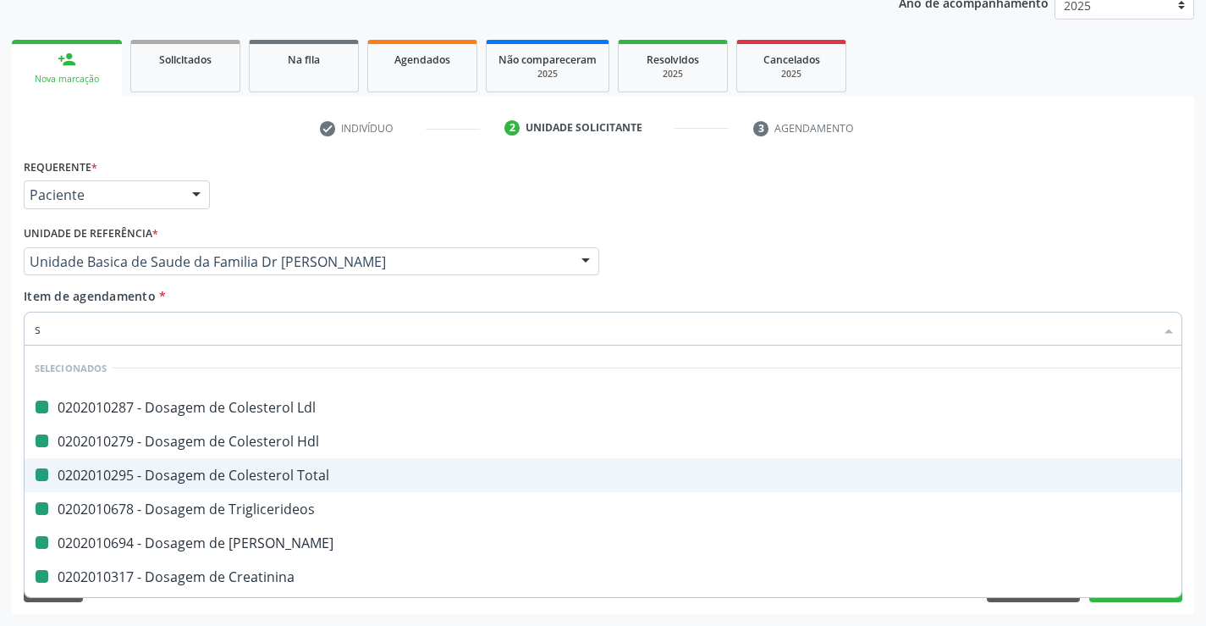
type input "si"
checkbox Ldl "false"
checkbox Hdl "false"
checkbox Total "false"
checkbox Triglicerideos "false"
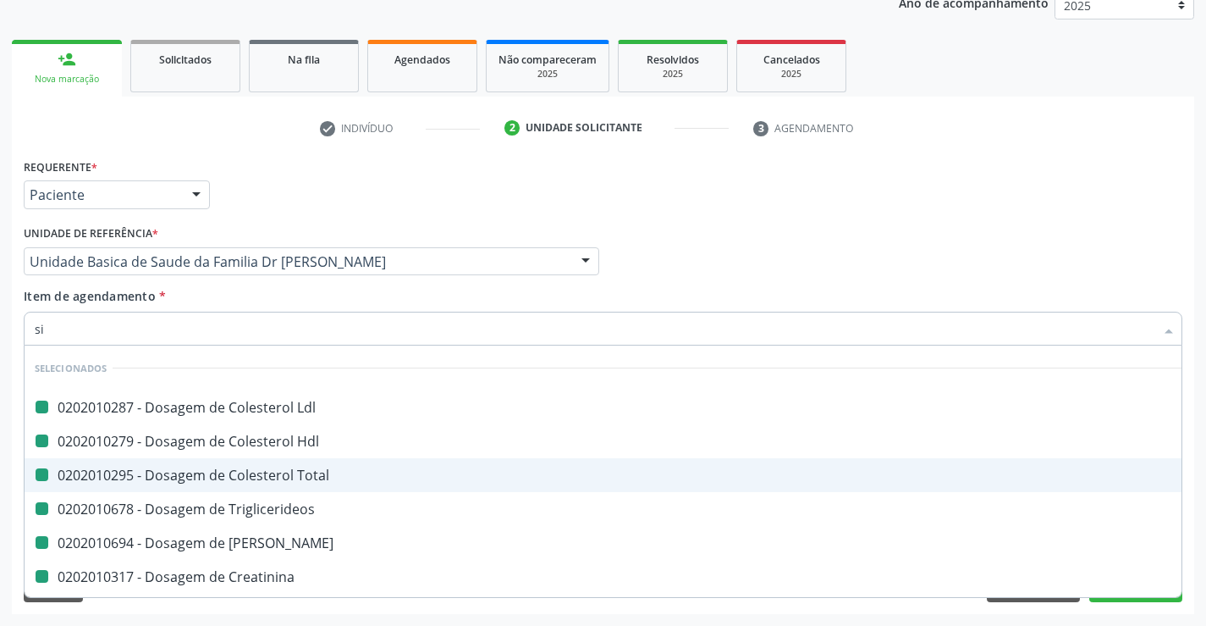
checkbox Ureia "false"
checkbox Creatinina "false"
checkbox \(Tgo\) "false"
checkbox \(Tgp\) "false"
checkbox Alcalina "false"
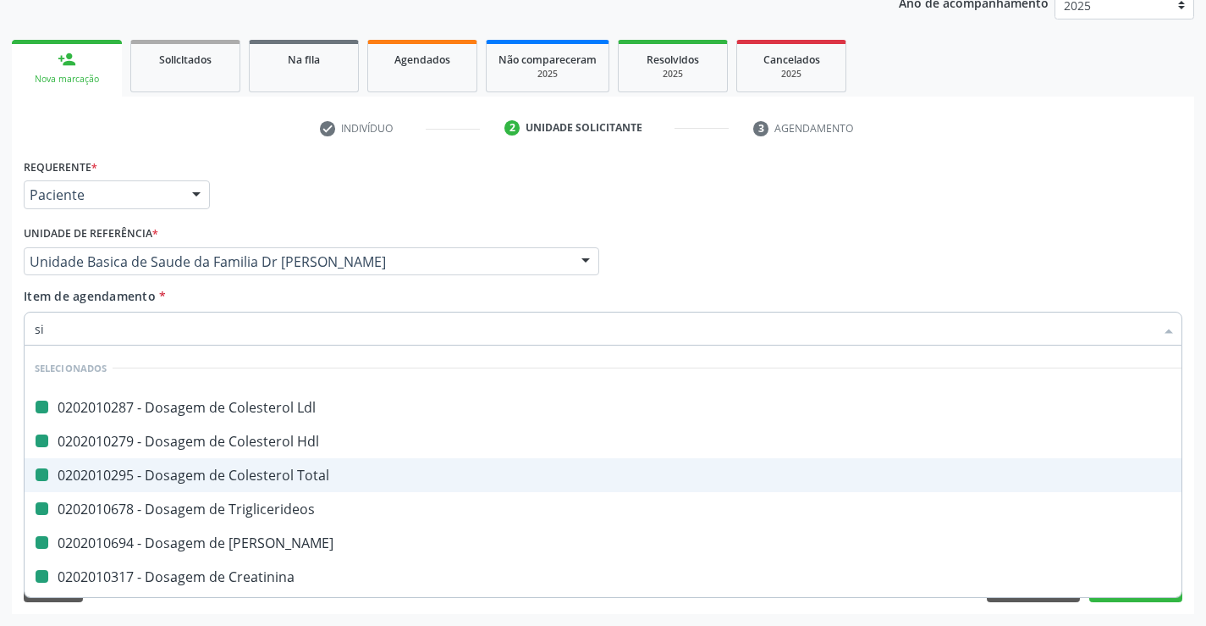
checkbox Urico "false"
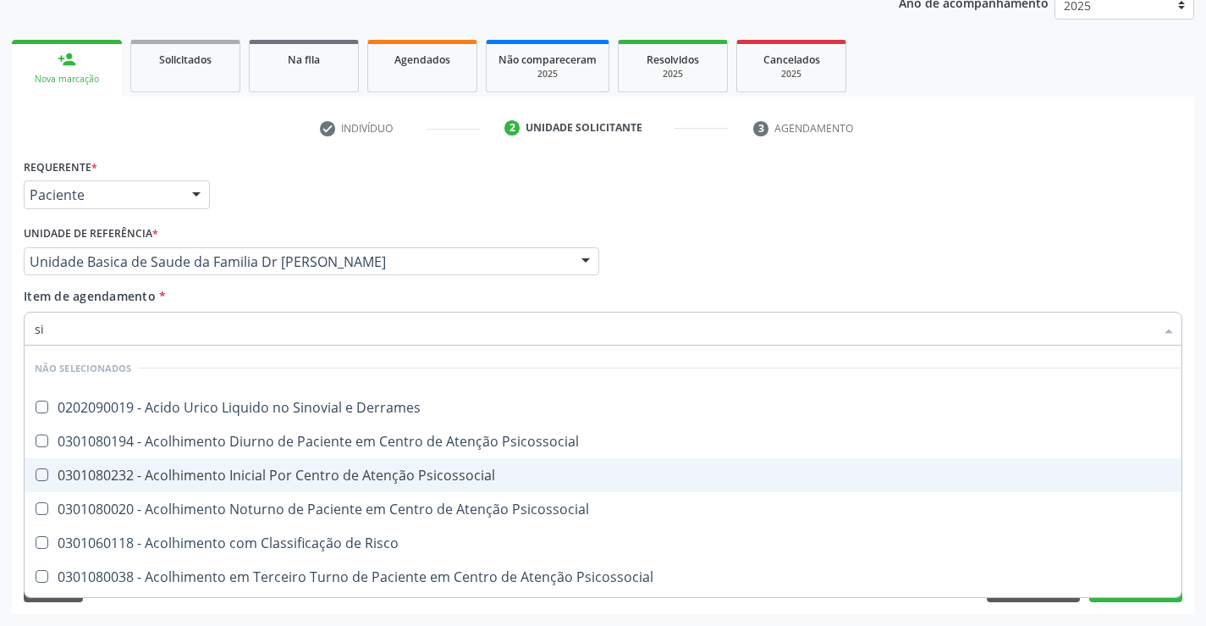
type input "sif"
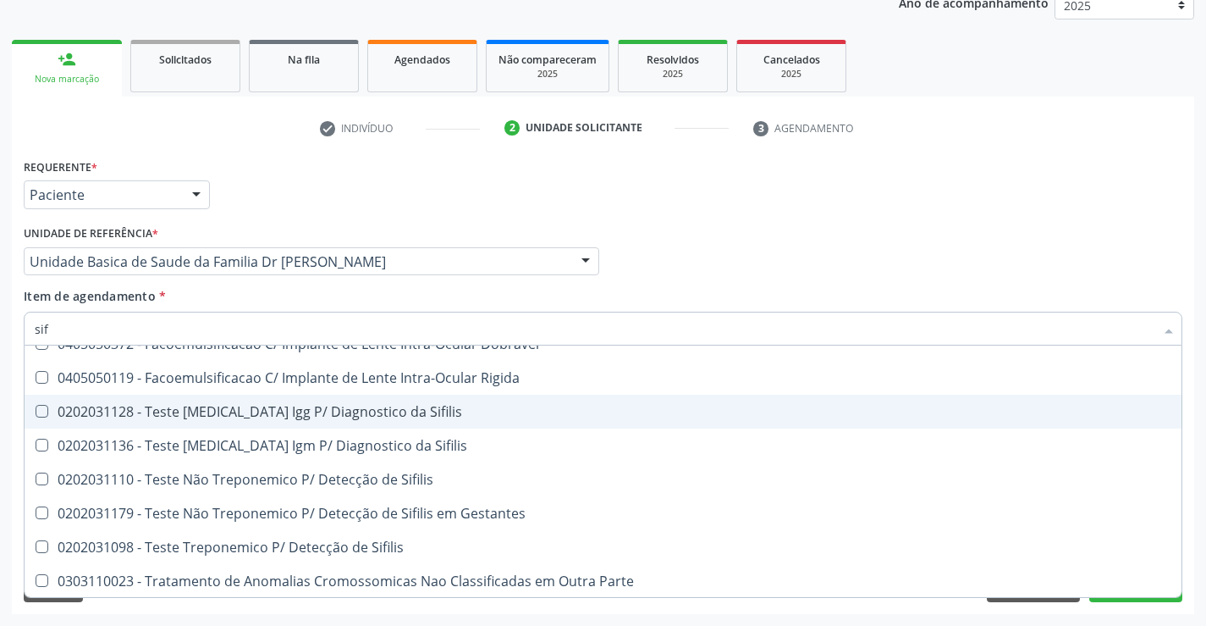
scroll to position [98, 0]
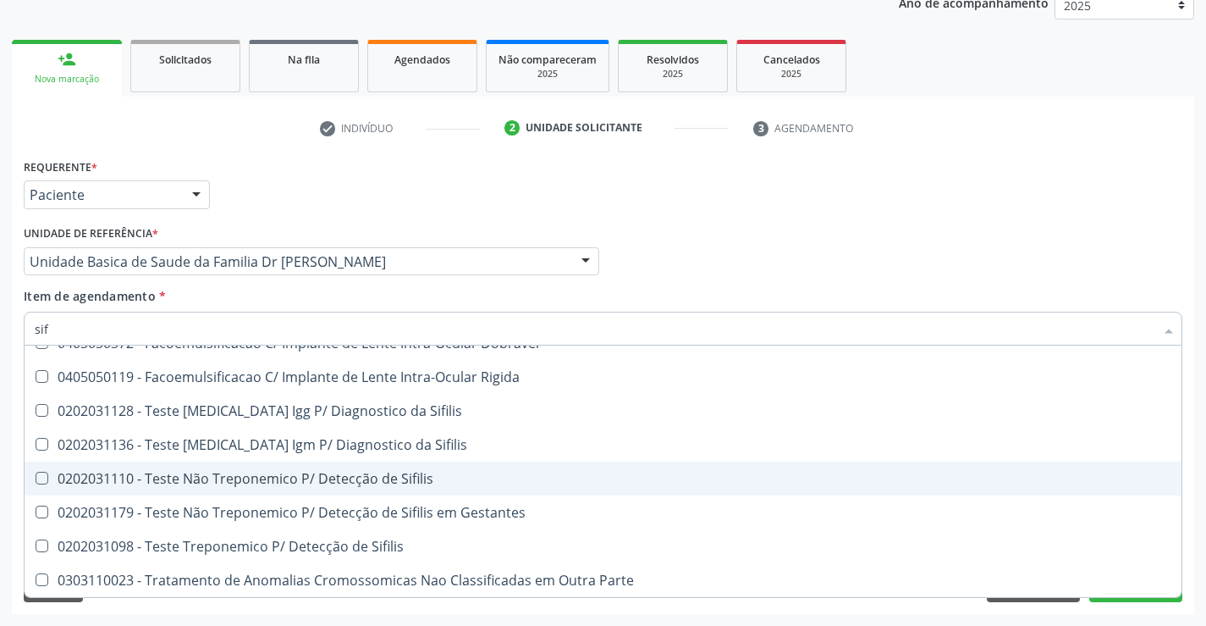
click at [394, 477] on div "0202031110 - Teste Não Treponemico P/ Detecção de Sifilis" at bounding box center [603, 479] width 1137 height 14
checkbox Sifilis "true"
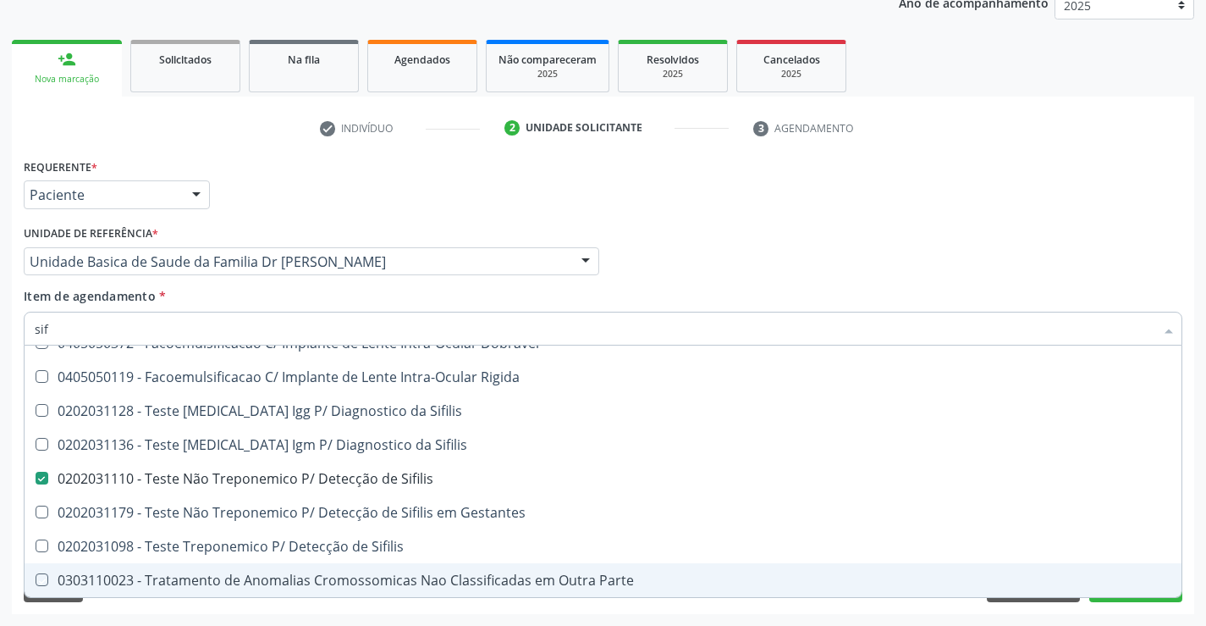
click at [186, 622] on div "Acompanhamento Acompanhe a situação das marcações correntes e finalizadas Relat…" at bounding box center [603, 253] width 1206 height 746
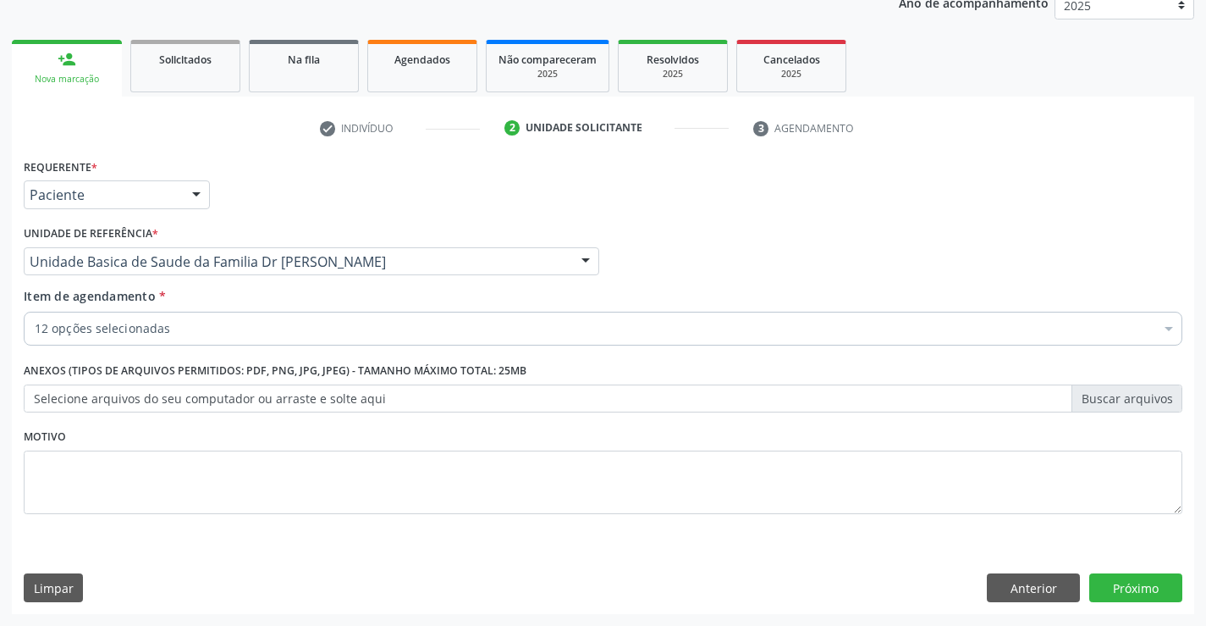
scroll to position [0, 0]
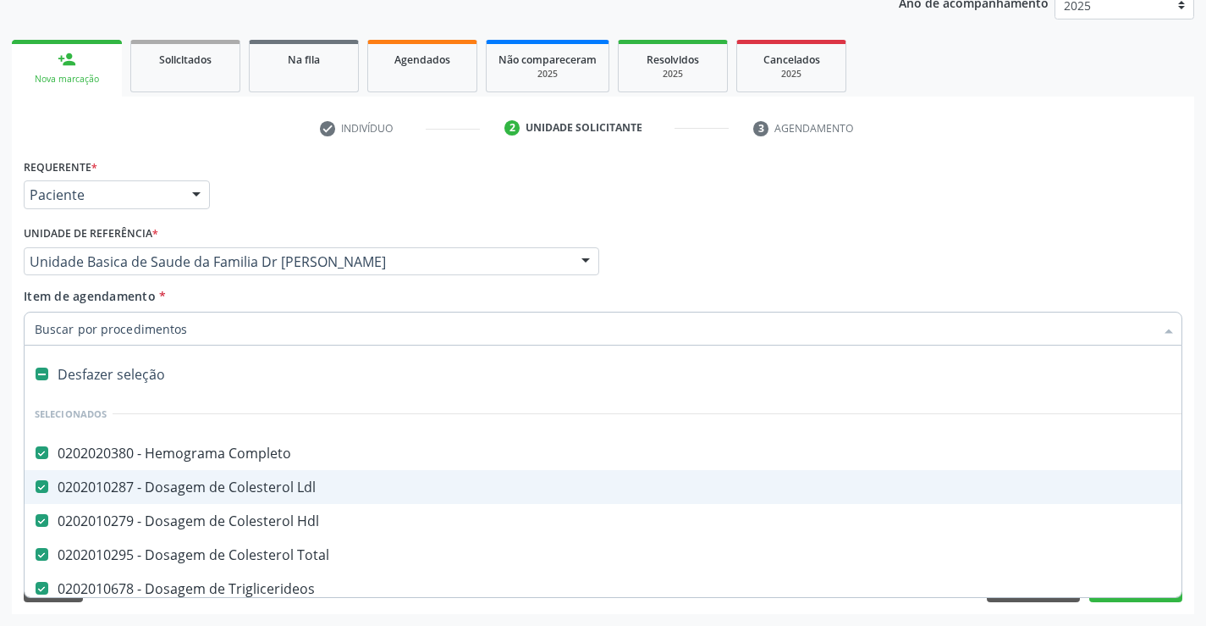
type input "u"
checkbox Ureia "false"
checkbox Creatinina "false"
checkbox \(Tgo\) "false"
checkbox \(Tgp\) "false"
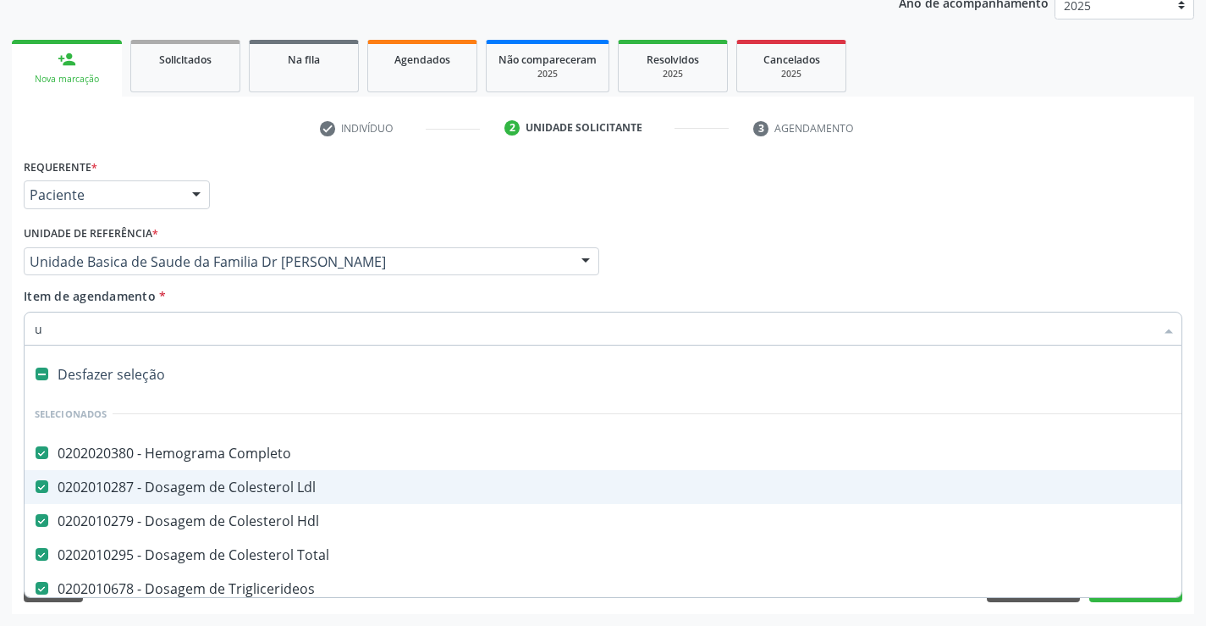
checkbox Alcalina "false"
checkbox Urico "false"
checkbox Sifilis "false"
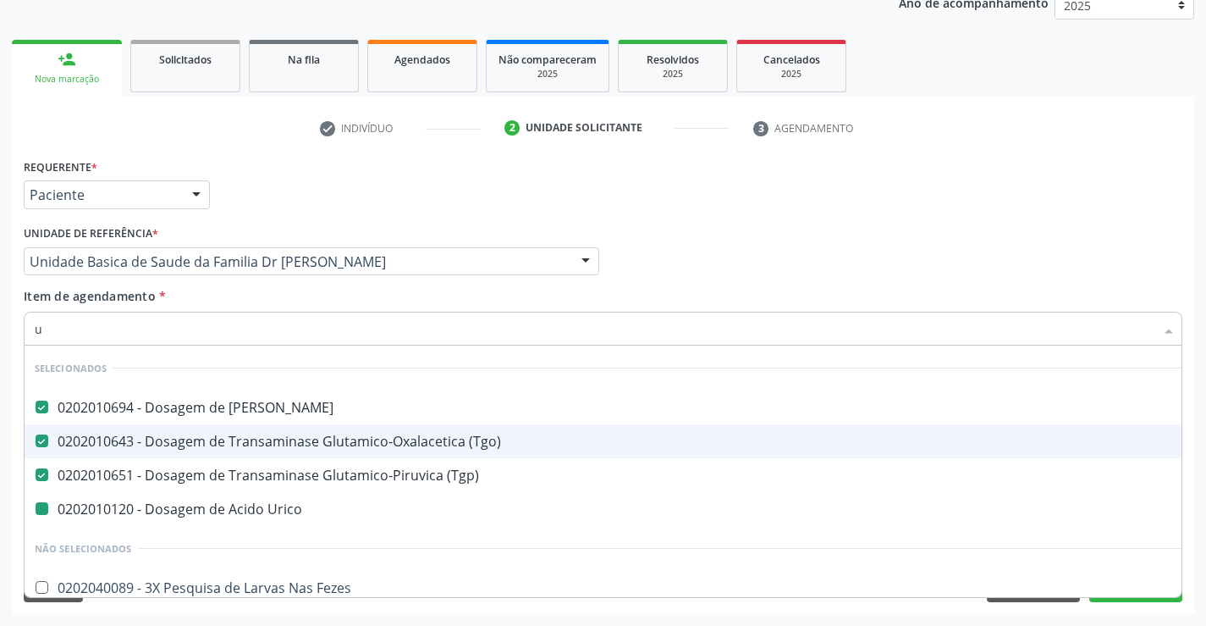
type input "ur"
checkbox Urico "false"
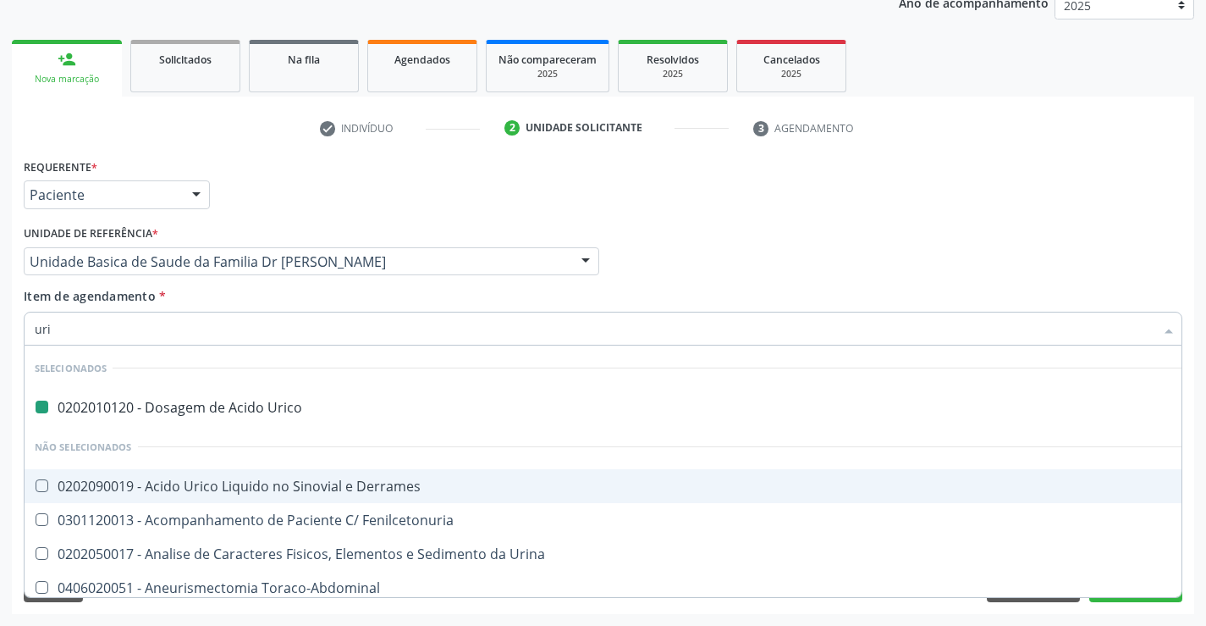
type input "urin"
checkbox Urico "false"
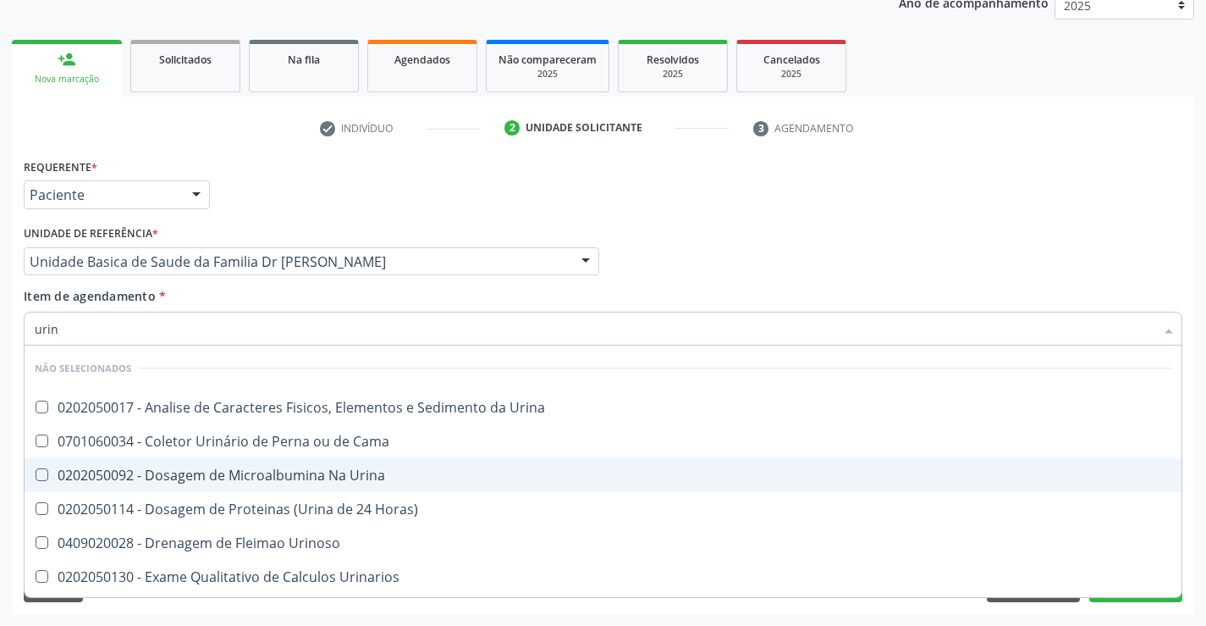
type input "urina"
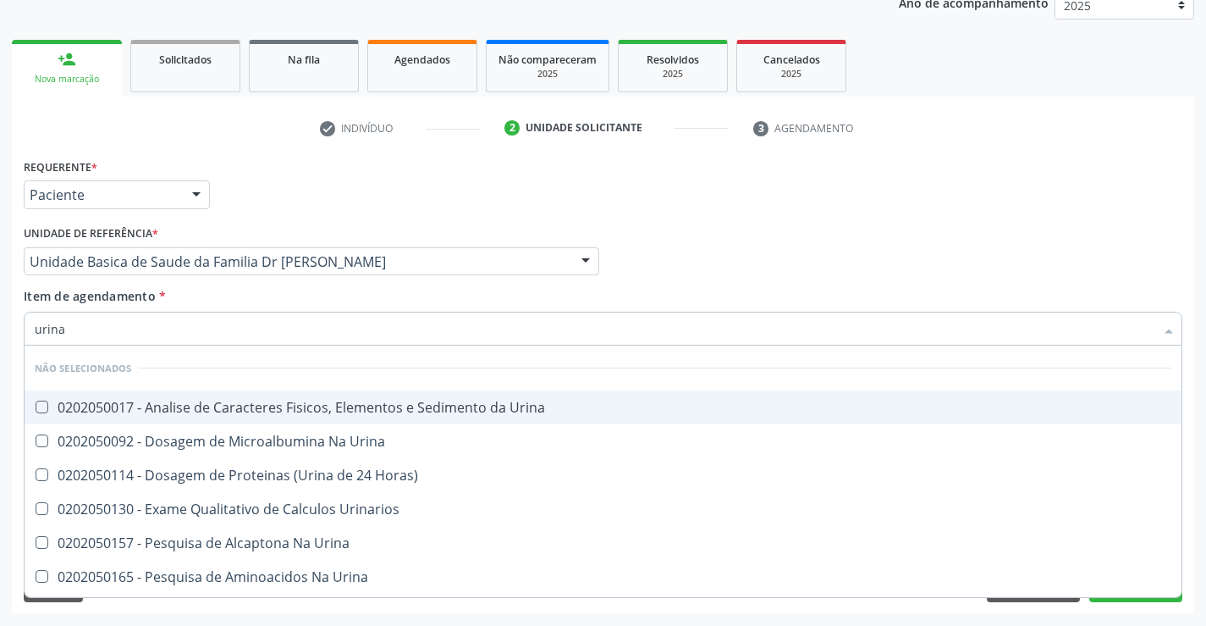
click at [257, 404] on div "0202050017 - Analise de Caracteres Fisicos, Elementos e Sedimento da Urina" at bounding box center [603, 407] width 1137 height 14
checkbox Urina "true"
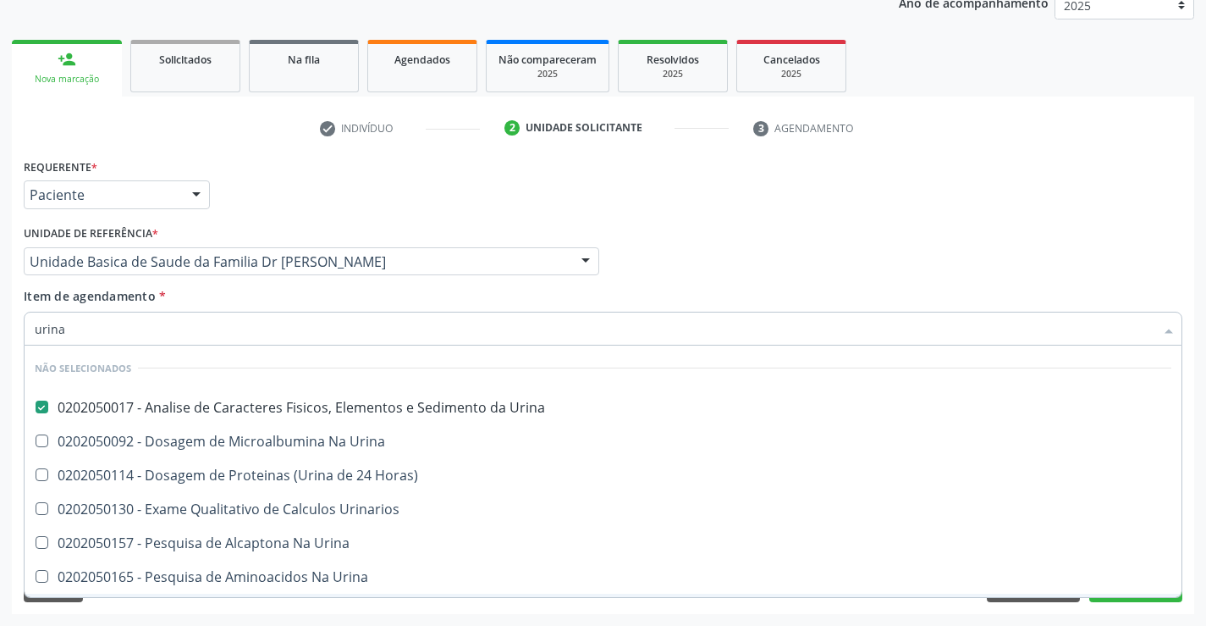
click at [164, 600] on div "Limpar Anterior Próximo" at bounding box center [603, 587] width 1159 height 29
checkbox Urinarios "true"
checkbox Urina "true"
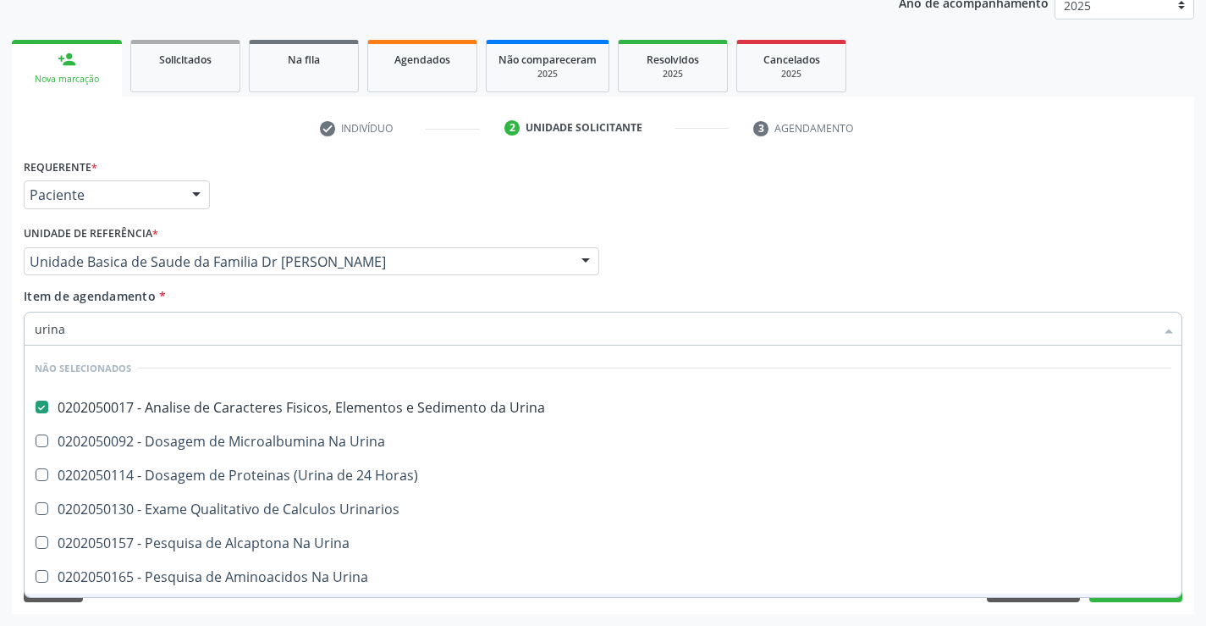
checkbox Urina "true"
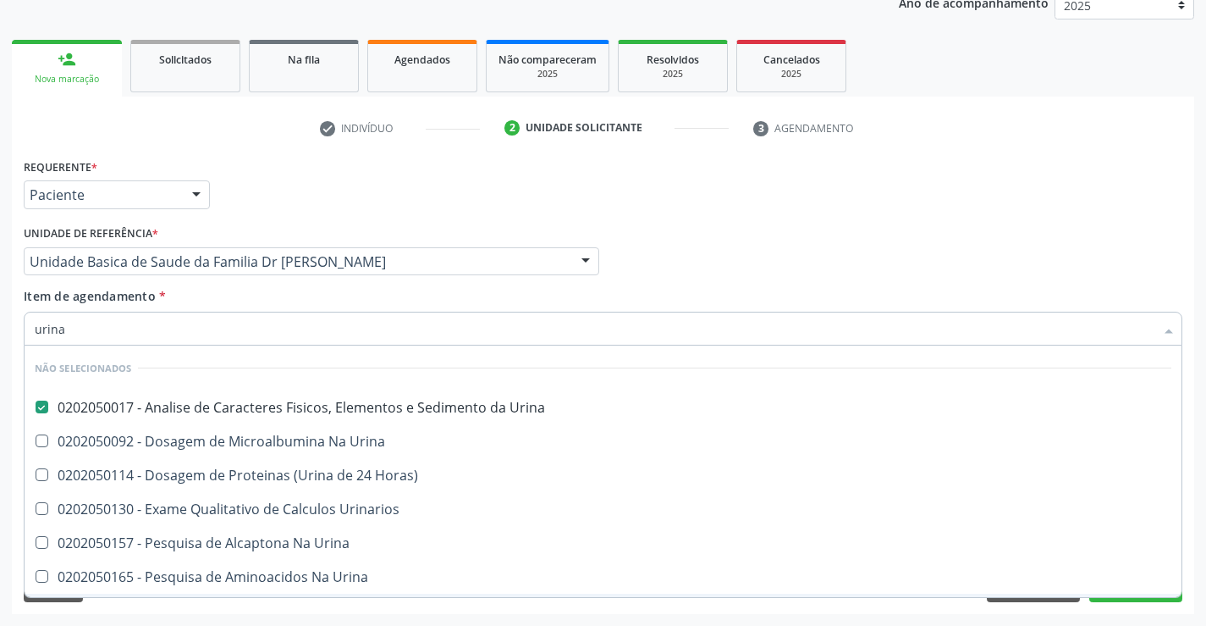
checkbox Urina "true"
checkbox Horas\) "true"
checkbox Urina "true"
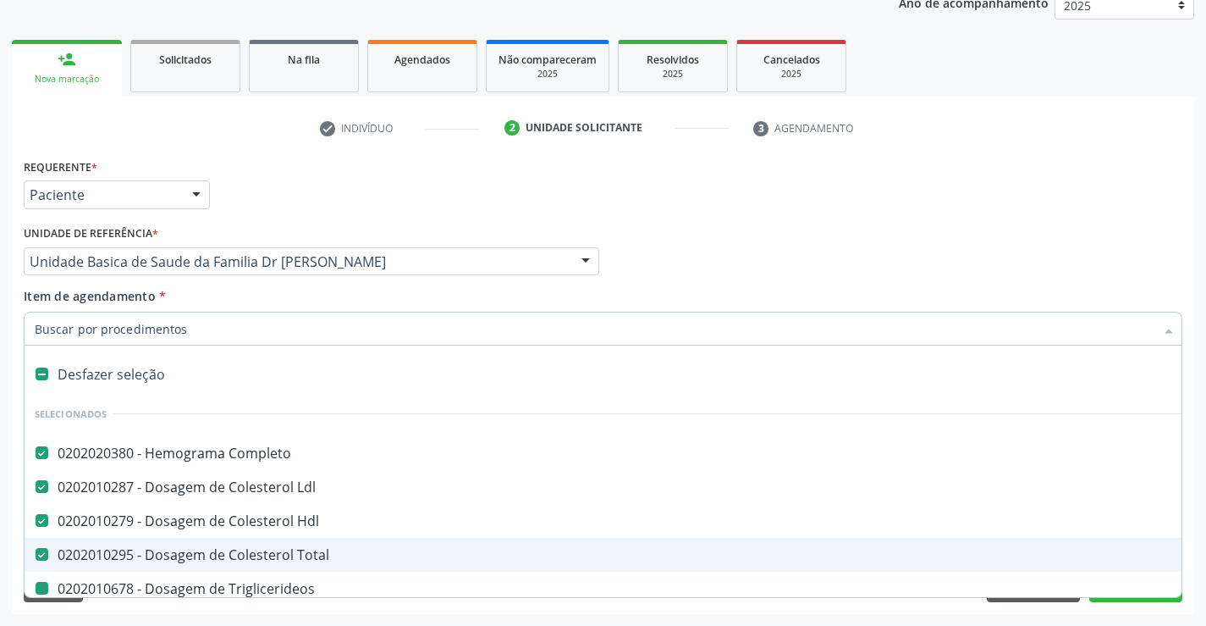
type input "f"
checkbox Ureia "false"
checkbox Creatinina "false"
checkbox \(Tgo\) "false"
checkbox \(Tgp\) "false"
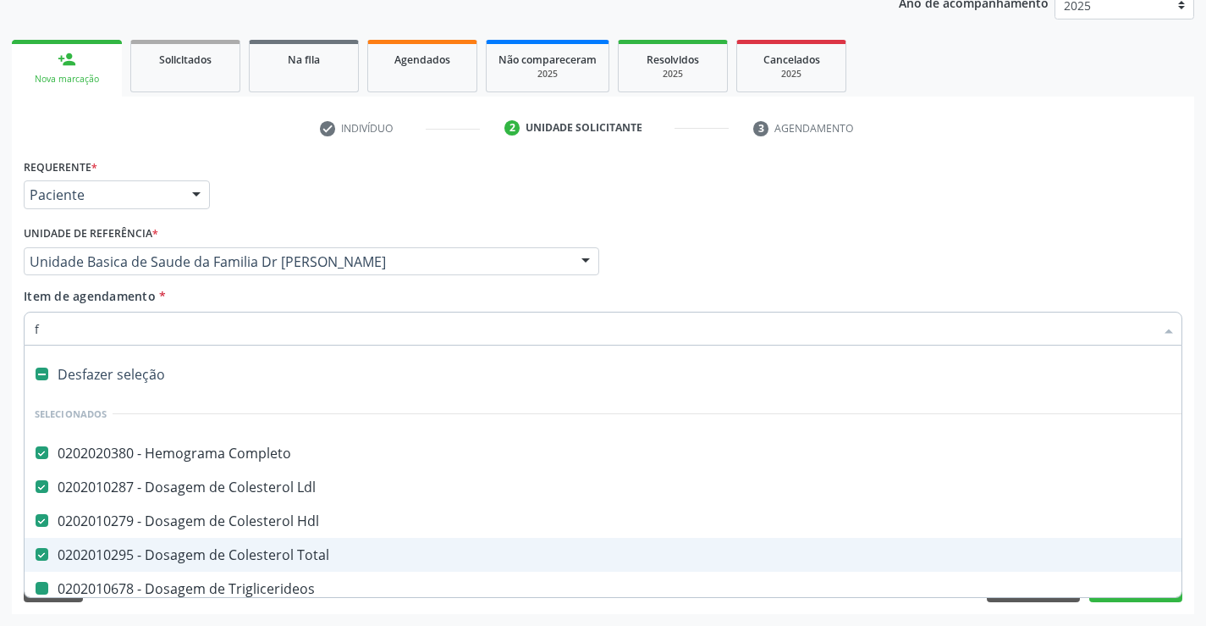
checkbox Alcalina "false"
checkbox Urico "false"
checkbox Sifilis "false"
checkbox Urina "false"
checkbox Triglicerideos "false"
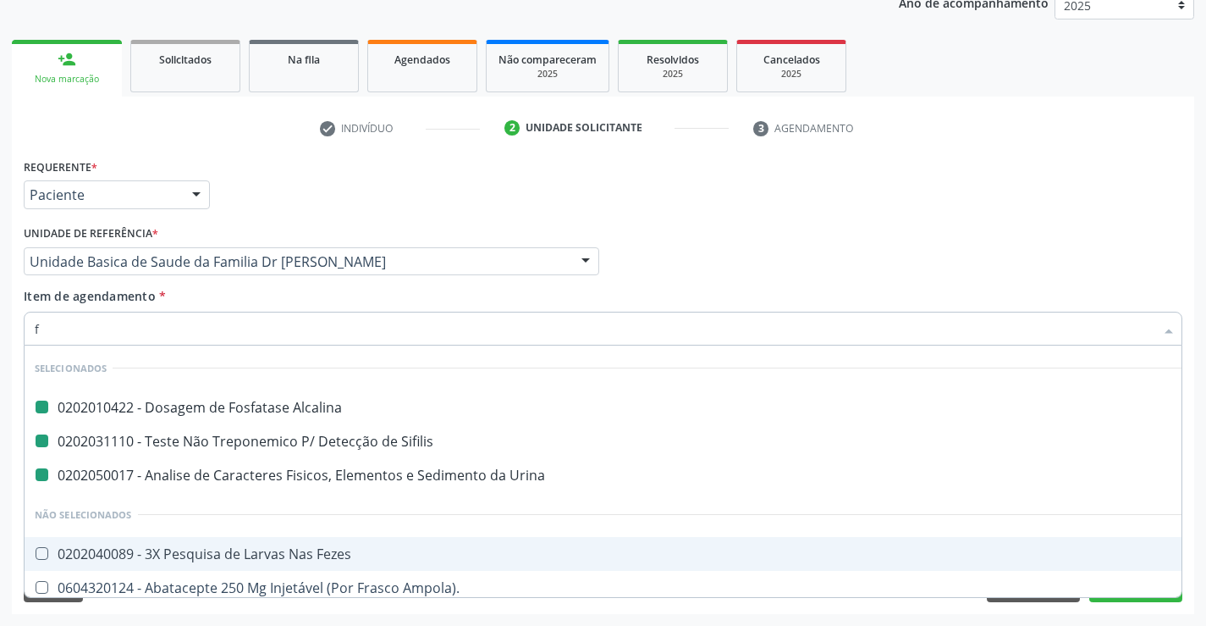
type input "fe"
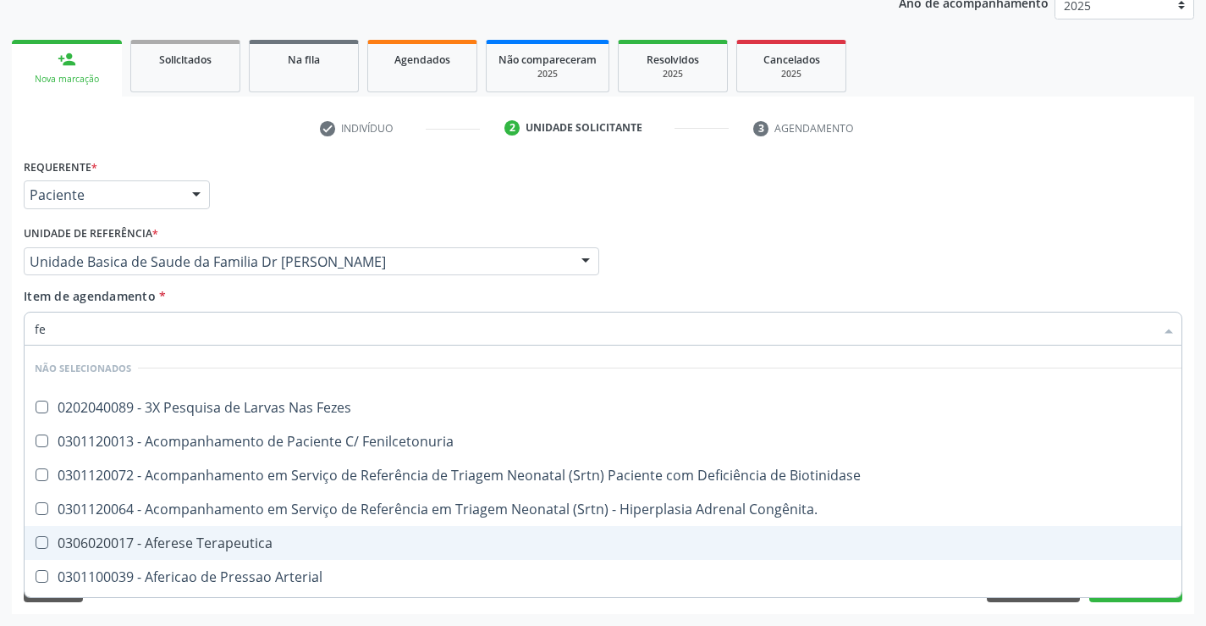
checkbox Fezes "false"
checkbox Biotinidase "false"
checkbox Fenilcetonuria "false"
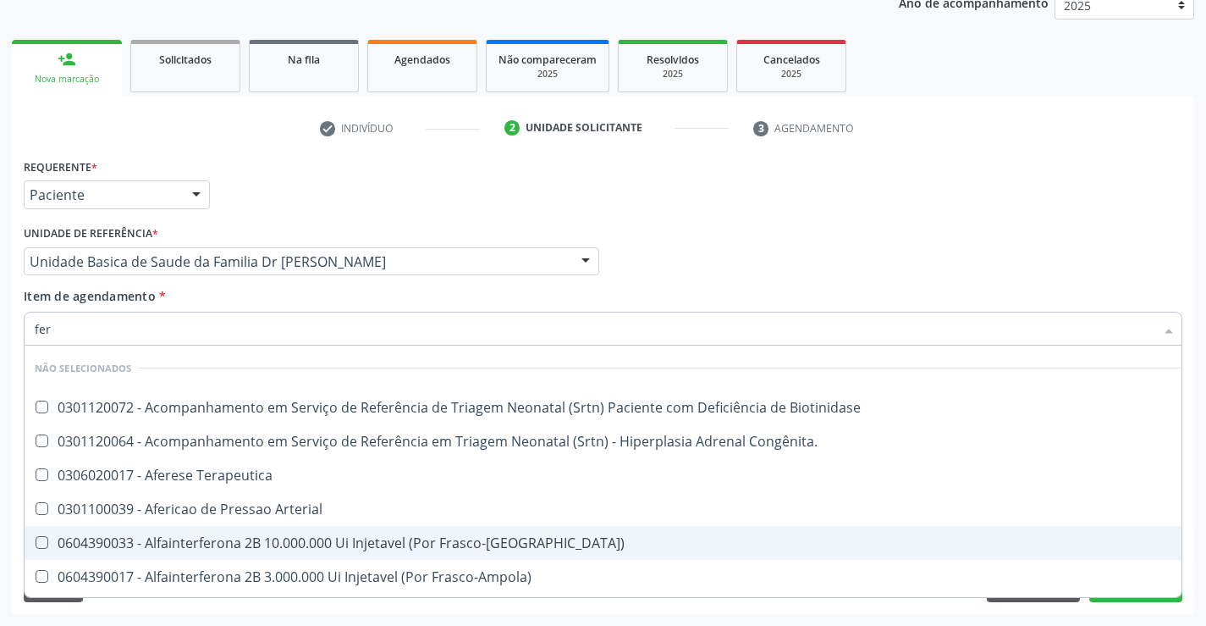
type input "ferr"
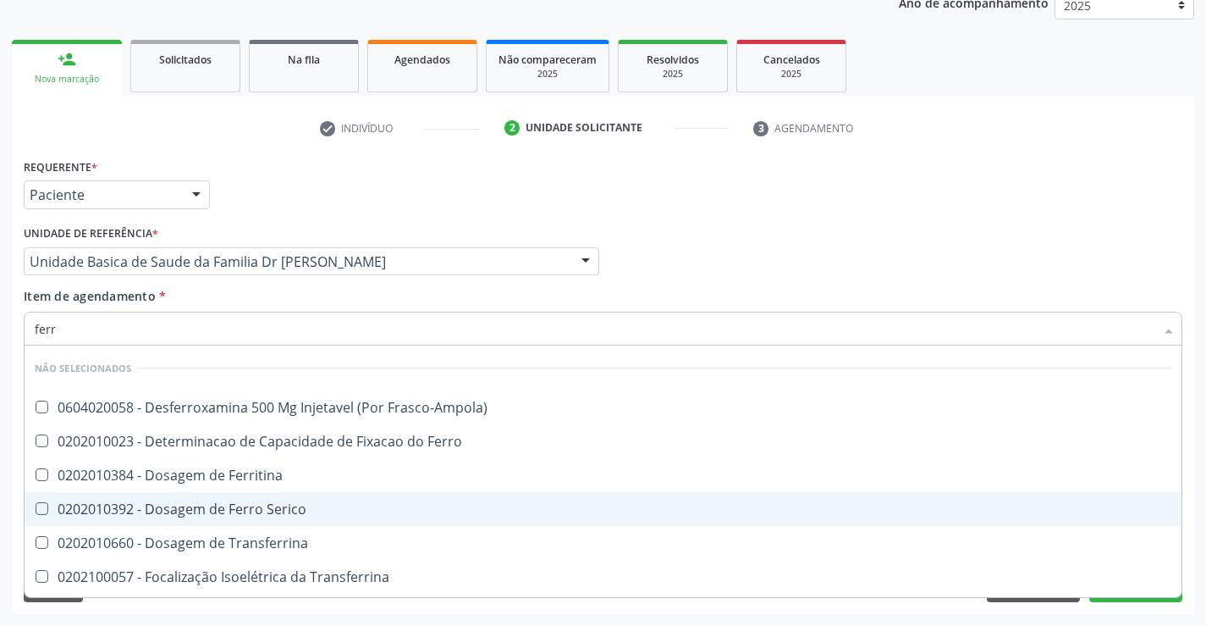
click at [283, 508] on div "0202010392 - Dosagem de Ferro Serico" at bounding box center [603, 509] width 1137 height 14
checkbox Serico "true"
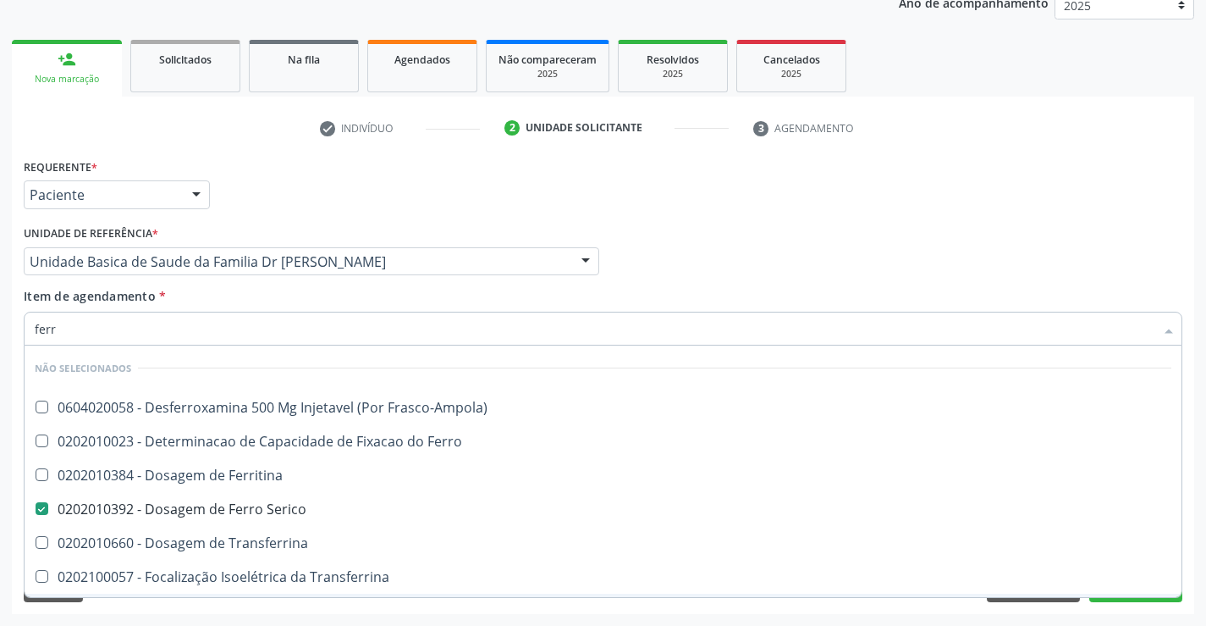
click at [155, 600] on div "Limpar Anterior Próximo" at bounding box center [603, 587] width 1159 height 29
checkbox Frasco-Ampola\) "true"
checkbox Transferrina "true"
checkbox Ml\) "true"
checkbox \(Nefroplastia\) "true"
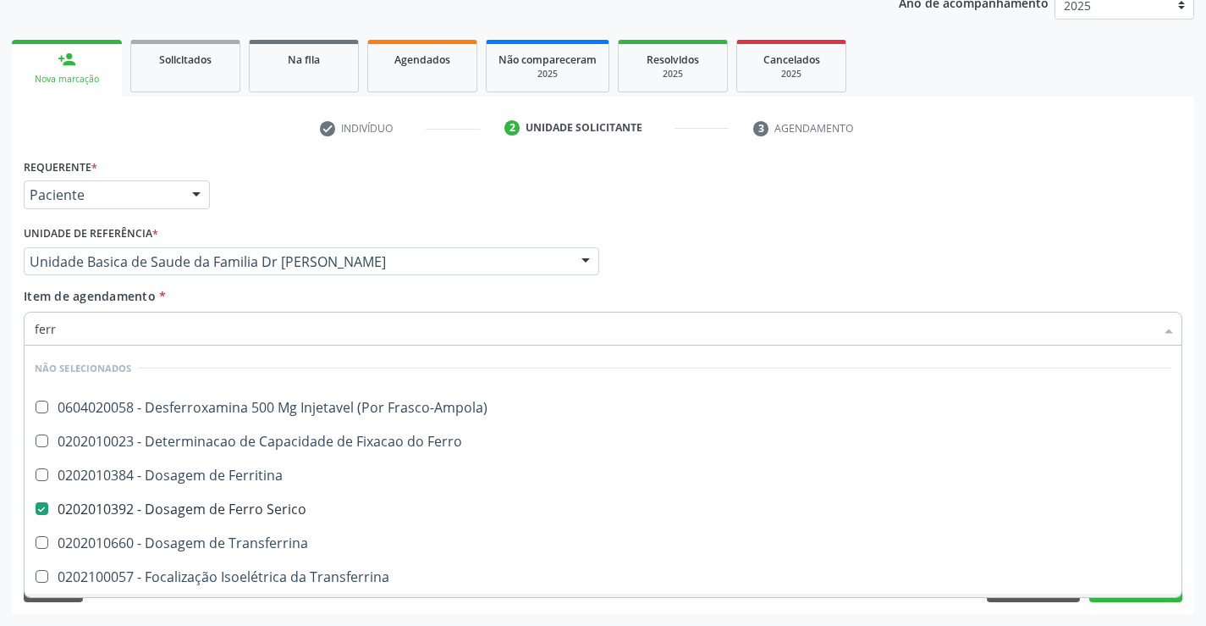
checkbox Transferrina "true"
checkbox Ferritina "true"
checkbox Ferro "true"
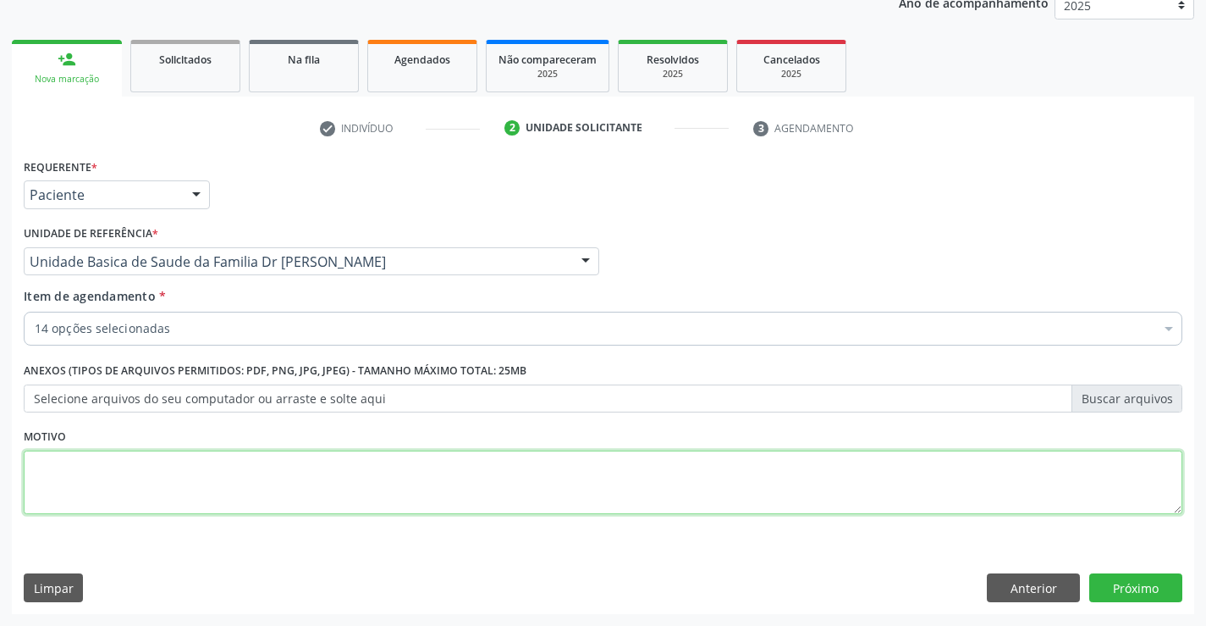
click at [208, 494] on textarea at bounding box center [603, 482] width 1159 height 64
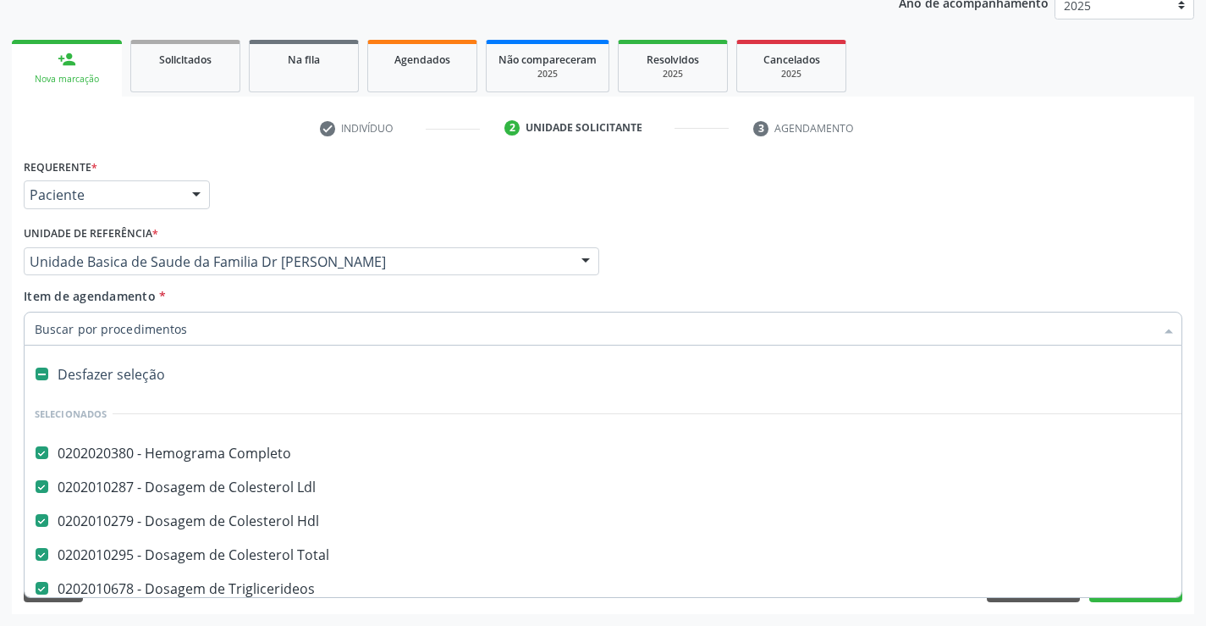
type input "g"
checkbox Serico "false"
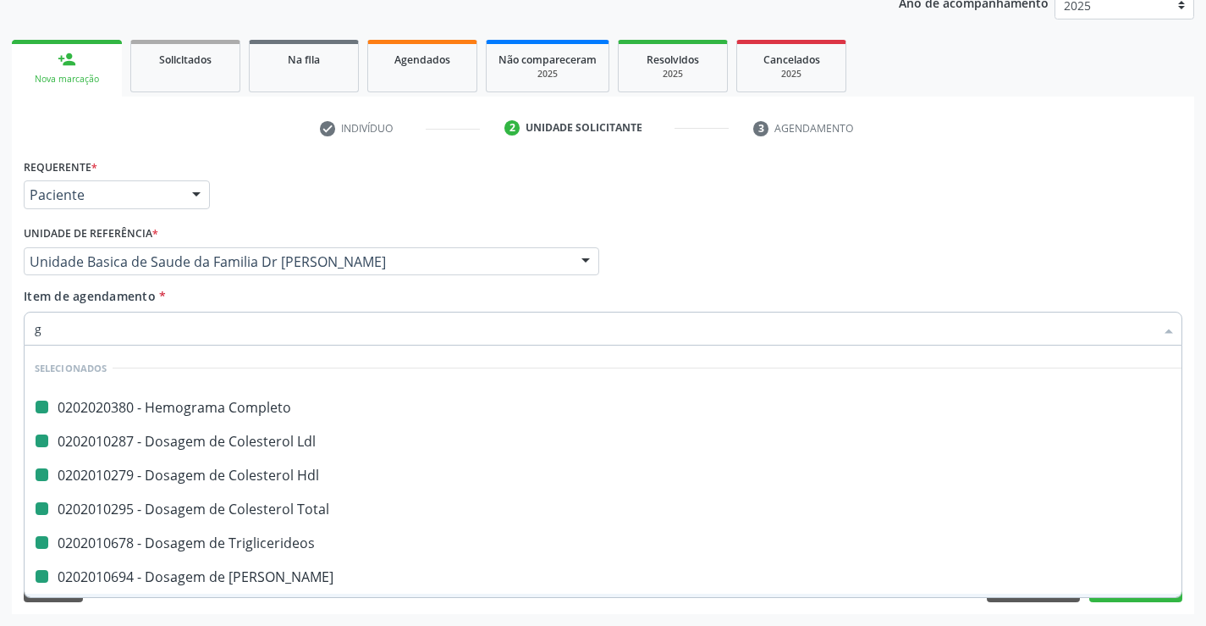
type input "ga"
checkbox Completo "false"
checkbox Ureia "false"
checkbox Creatinina "false"
checkbox \(Tgo\) "false"
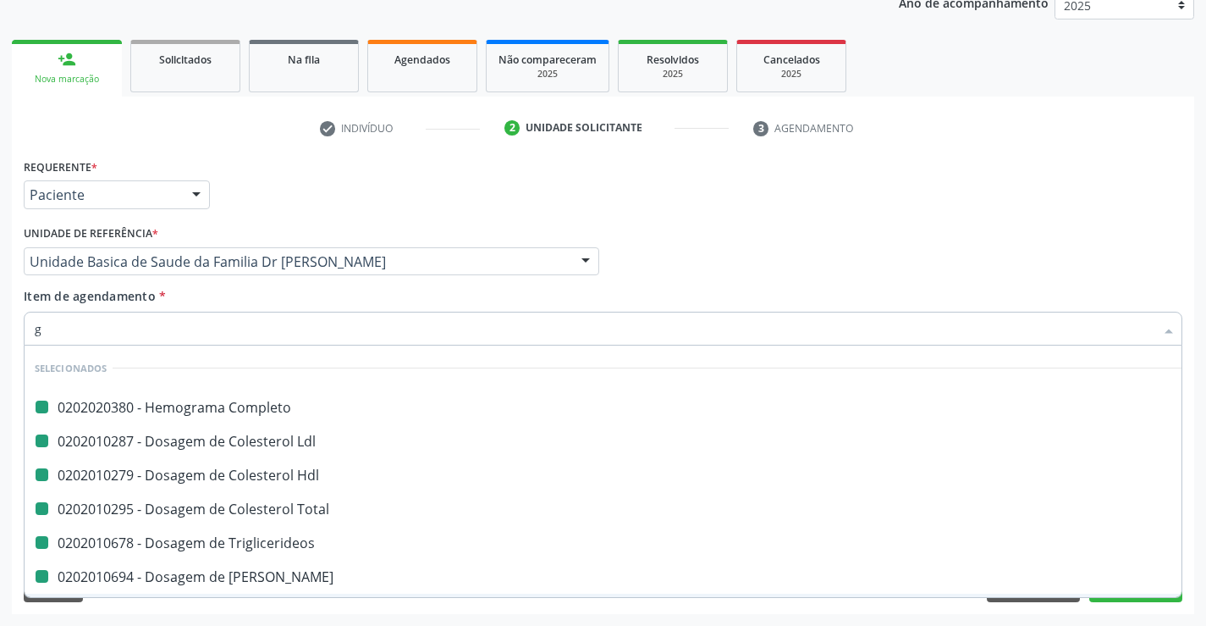
checkbox Triglicerideos "false"
checkbox Hdl "false"
checkbox Ldl "false"
checkbox Total "false"
checkbox \(Tgp\) "false"
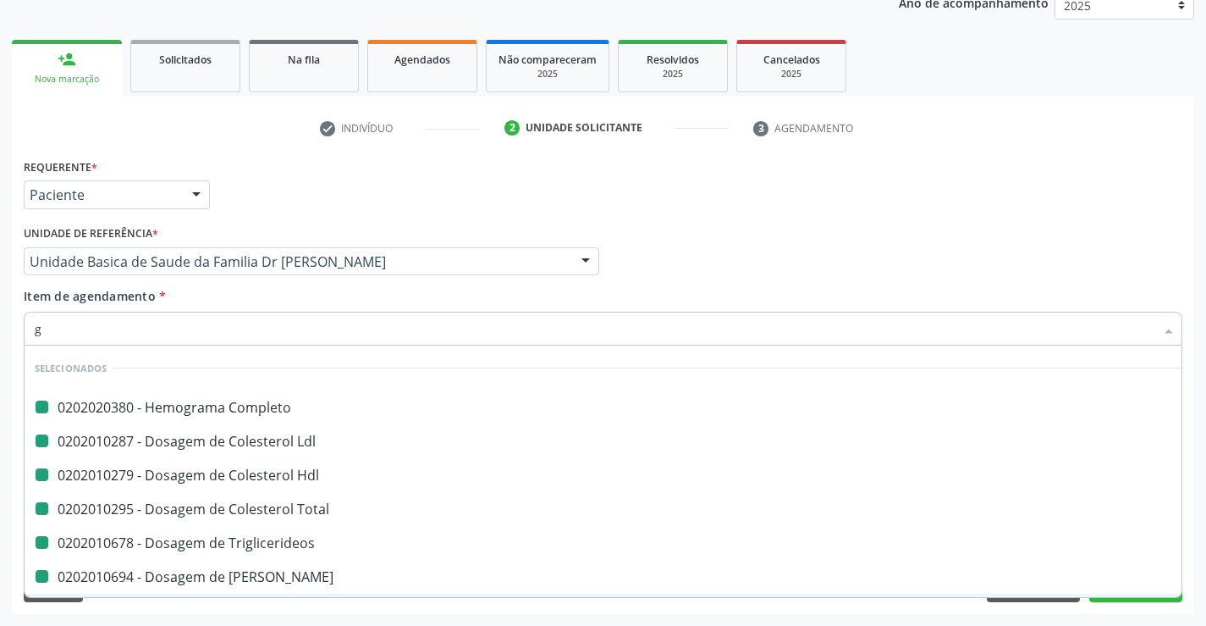
checkbox Alcalina "false"
checkbox Urico "false"
checkbox Serico "false"
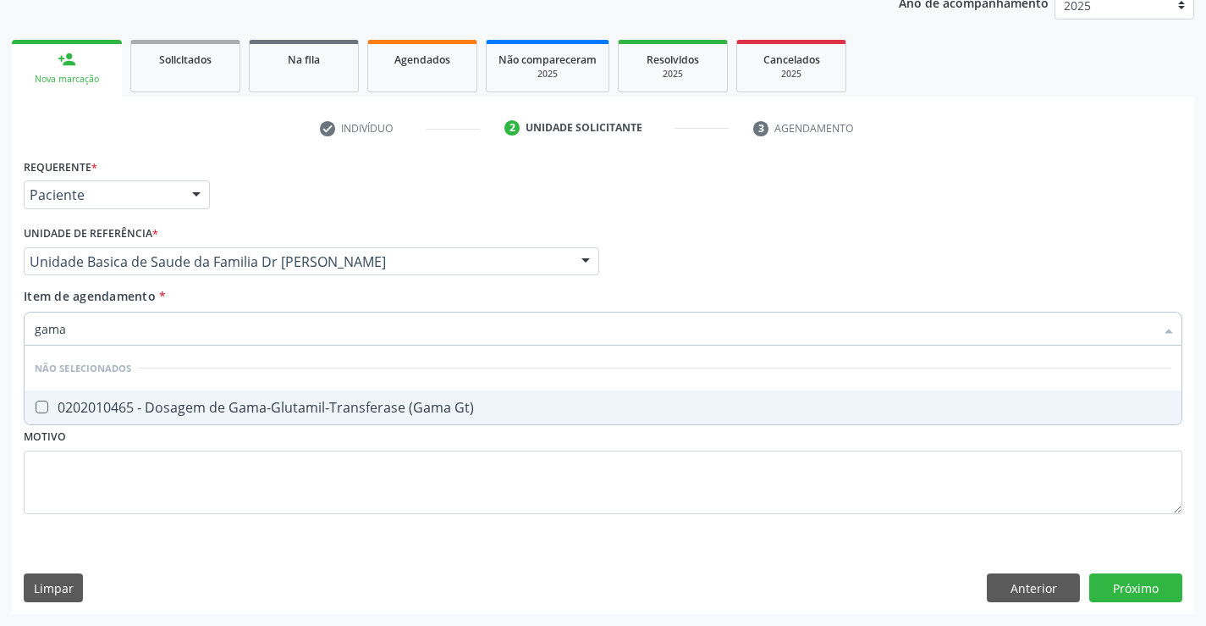
type input "gama"
click at [185, 400] on div "0202010465 - Dosagem de Gama-Glutamil-Transferase (Gama Gt)" at bounding box center [603, 407] width 1137 height 14
checkbox Gt\) "true"
click at [1126, 585] on div "Requerente * Paciente Médico(a) Enfermeiro(a) Paciente Nenhum resultado encontr…" at bounding box center [603, 384] width 1183 height 460
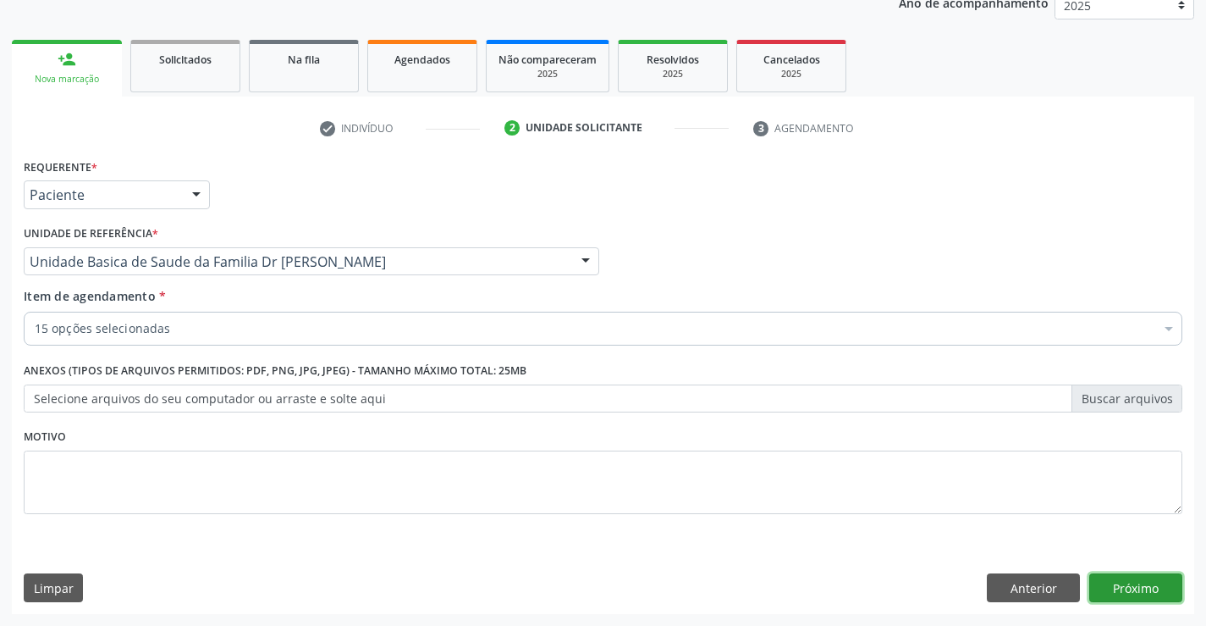
click at [1126, 585] on button "Próximo" at bounding box center [1136, 587] width 93 height 29
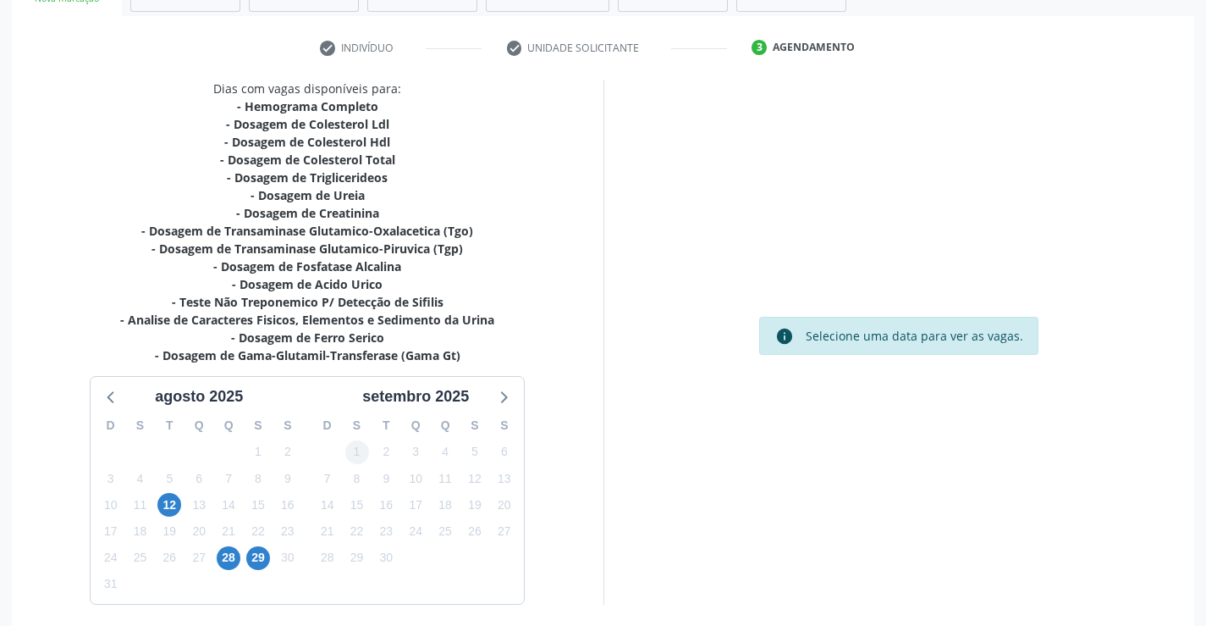
scroll to position [360, 0]
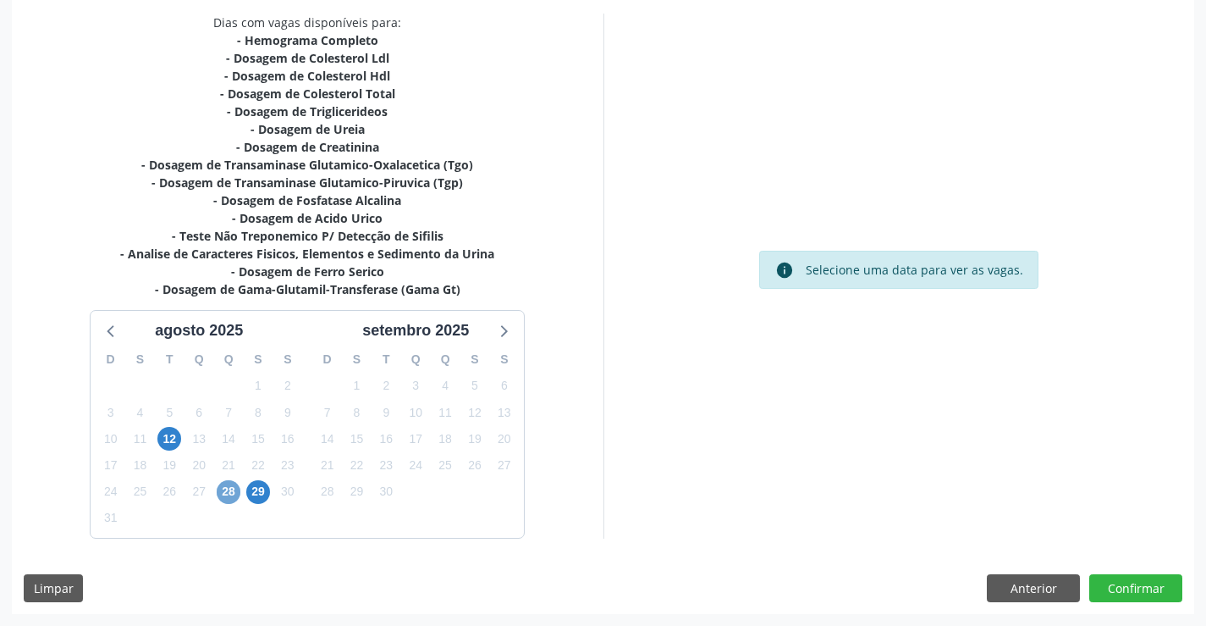
click at [232, 494] on span "28" at bounding box center [229, 492] width 24 height 24
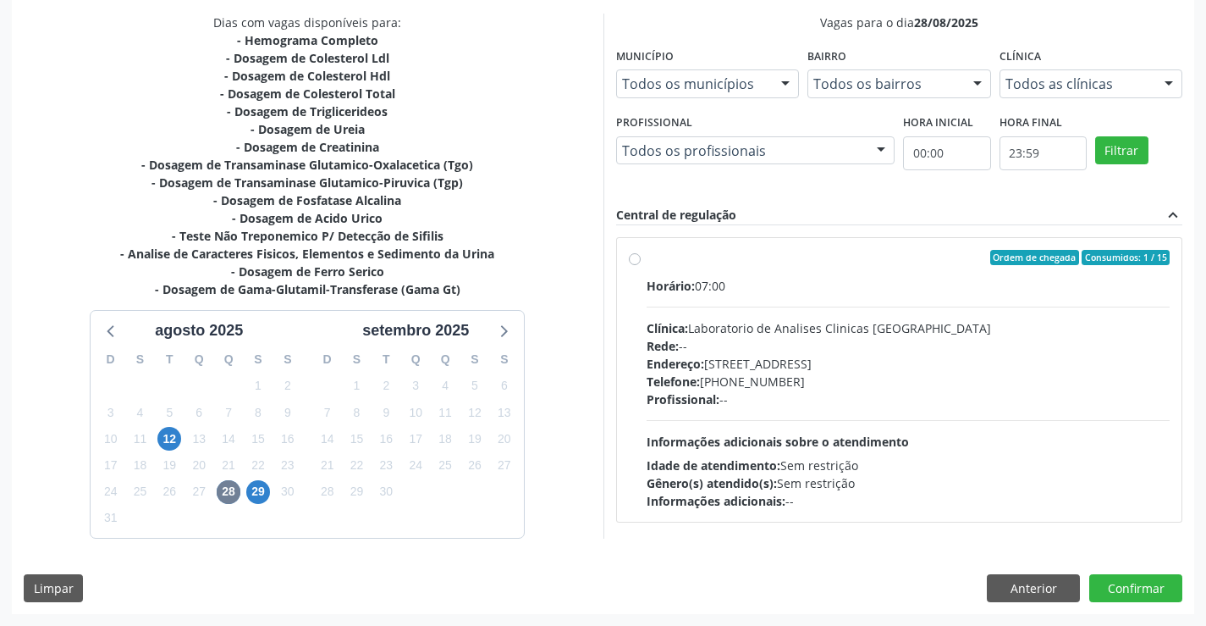
click at [647, 260] on label "Ordem de chegada Consumidos: 1 / 15 Horário: 07:00 Clínica: Laboratorio de Anal…" at bounding box center [909, 380] width 524 height 260
click at [633, 260] on input "Ordem de chegada Consumidos: 1 / 15 Horário: 07:00 Clínica: Laboratorio de Anal…" at bounding box center [635, 257] width 12 height 15
radio input "true"
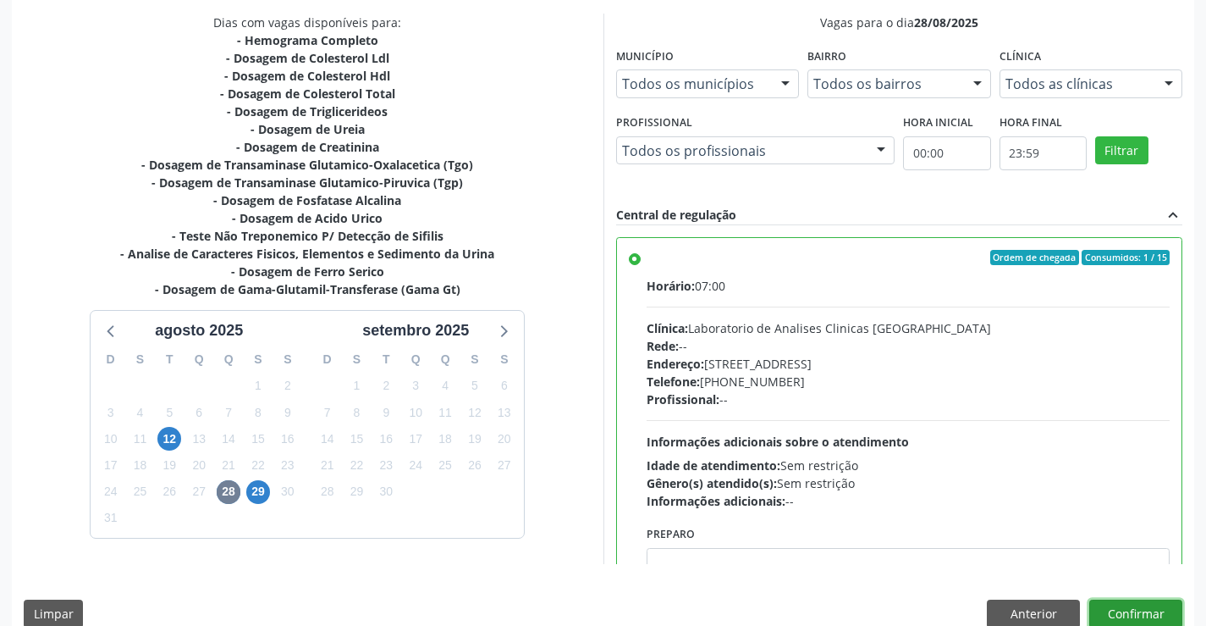
click at [1134, 610] on button "Confirmar" at bounding box center [1136, 613] width 93 height 29
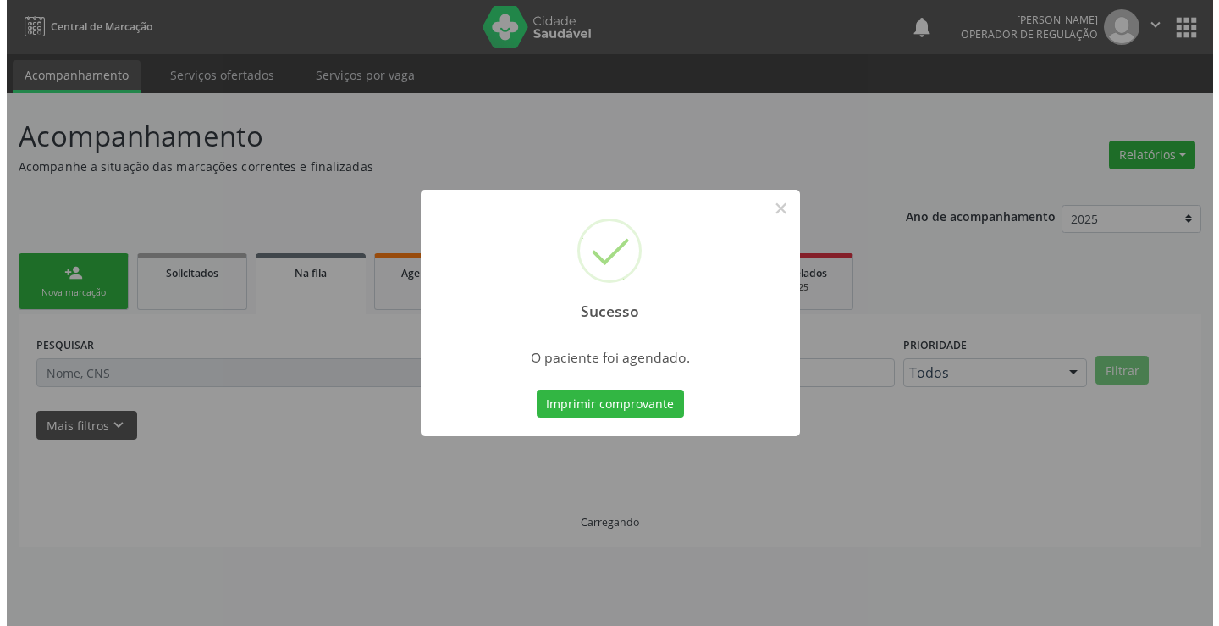
scroll to position [0, 0]
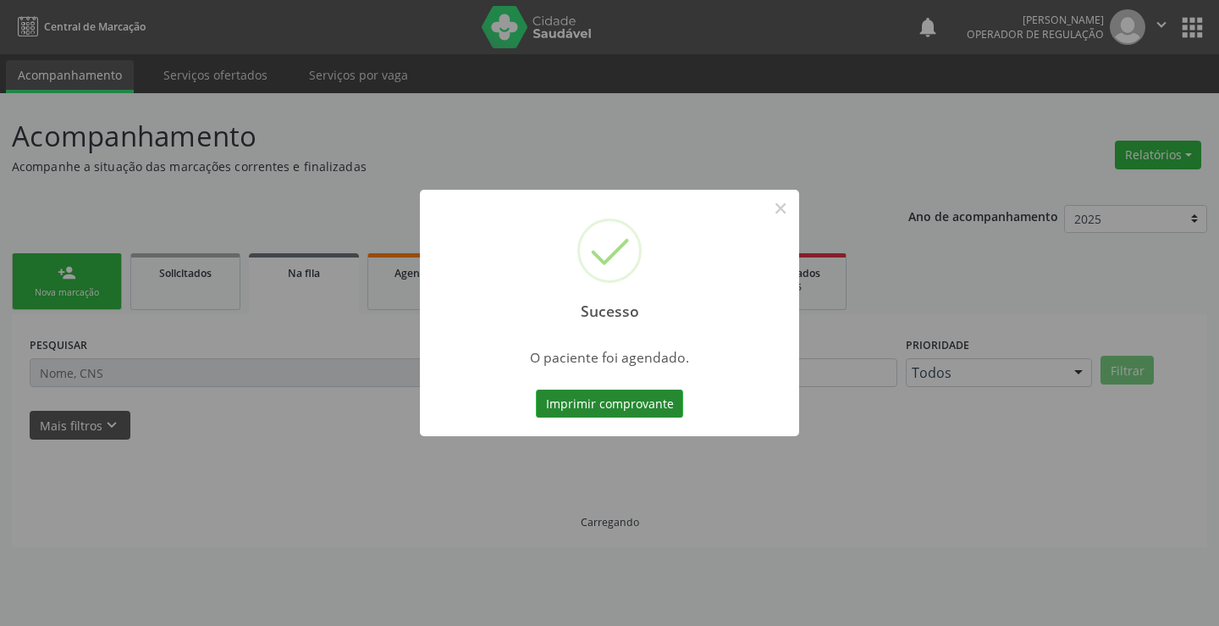
click at [637, 405] on button "Imprimir comprovante" at bounding box center [609, 403] width 147 height 29
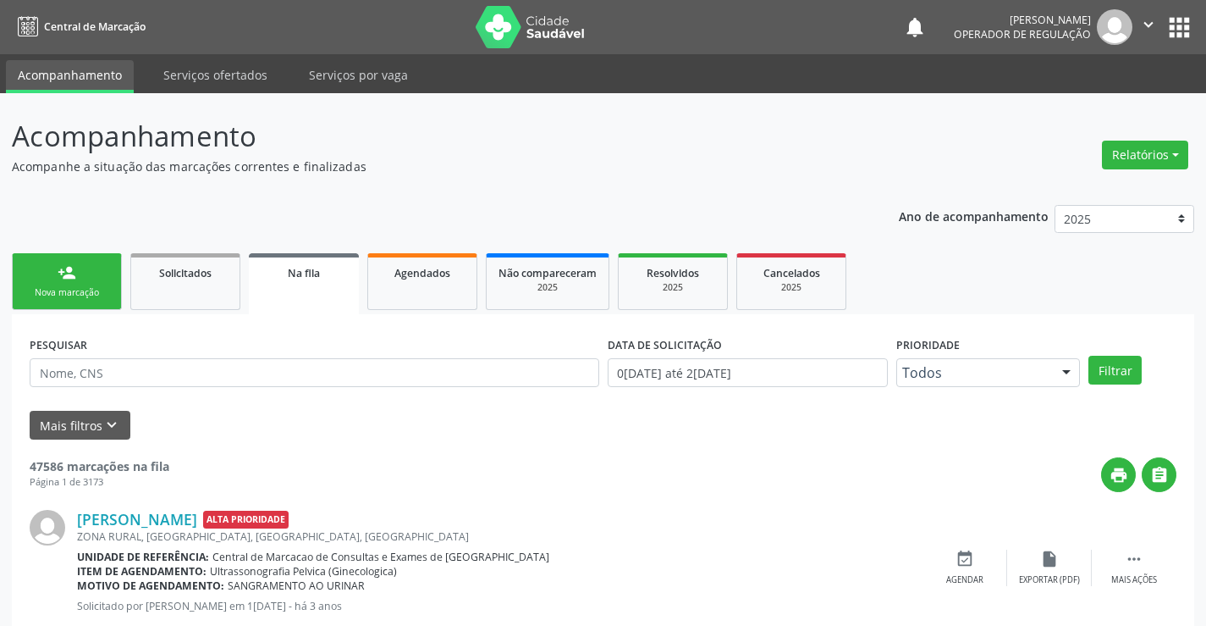
click at [107, 294] on div "Nova marcação" at bounding box center [67, 292] width 85 height 13
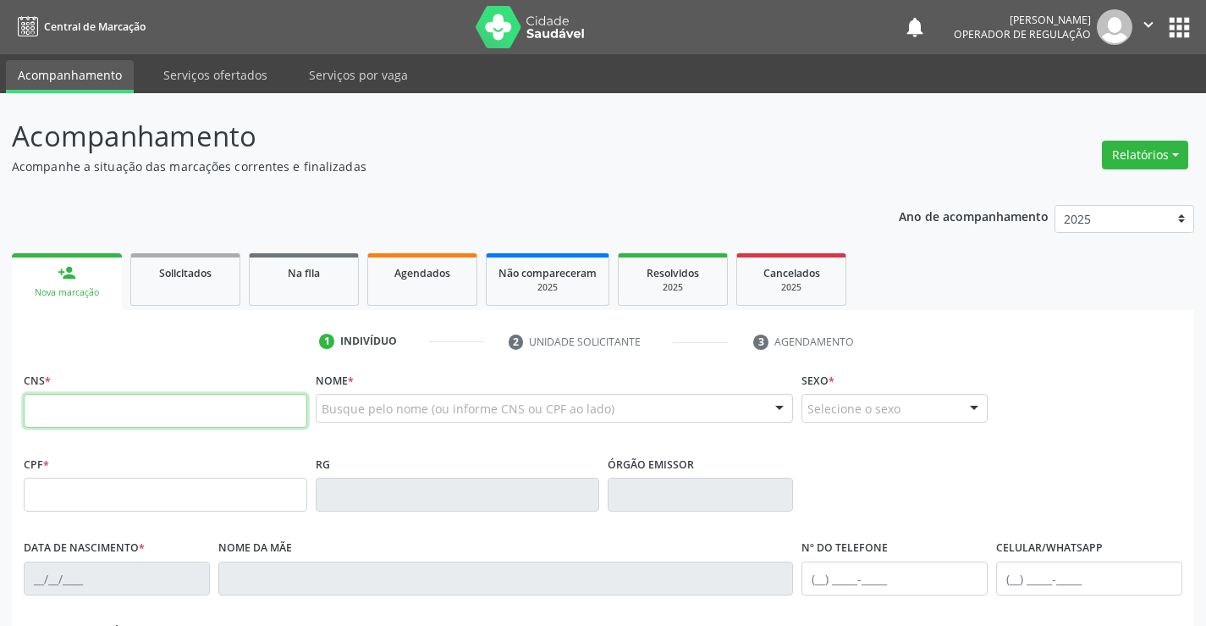
click at [135, 408] on input "text" at bounding box center [166, 411] width 284 height 34
type input "700 5077 0428 1852"
type input "19/10/2021"
type input "[PHONE_NUMBER]"
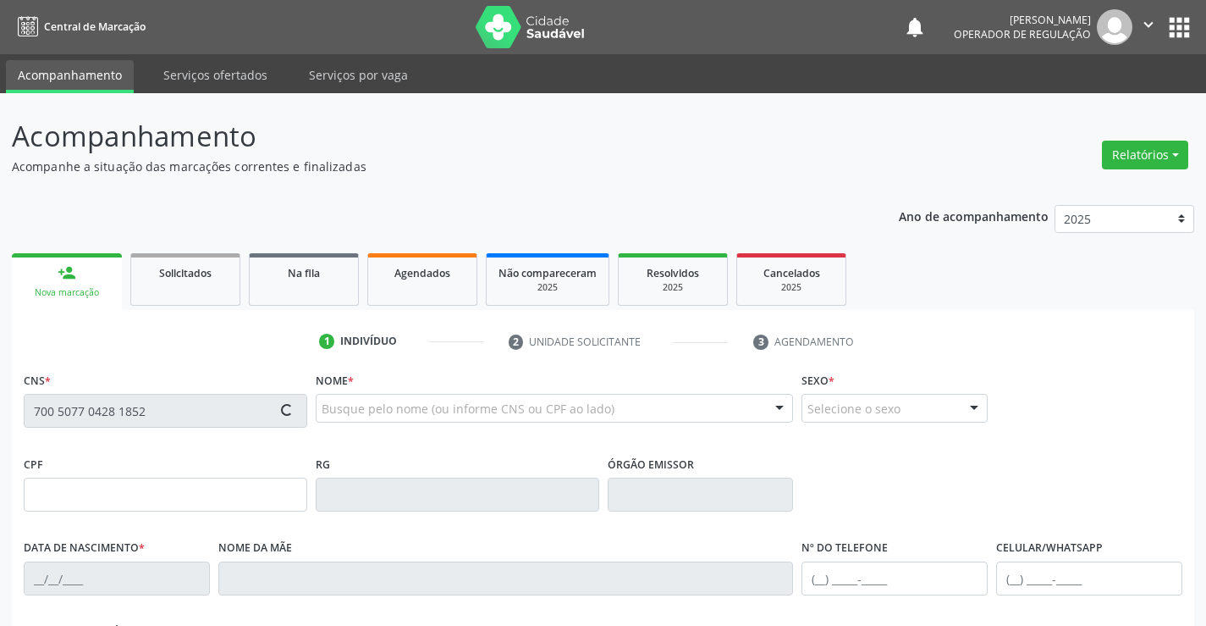
type input "126.304.825-02"
type input "S/N"
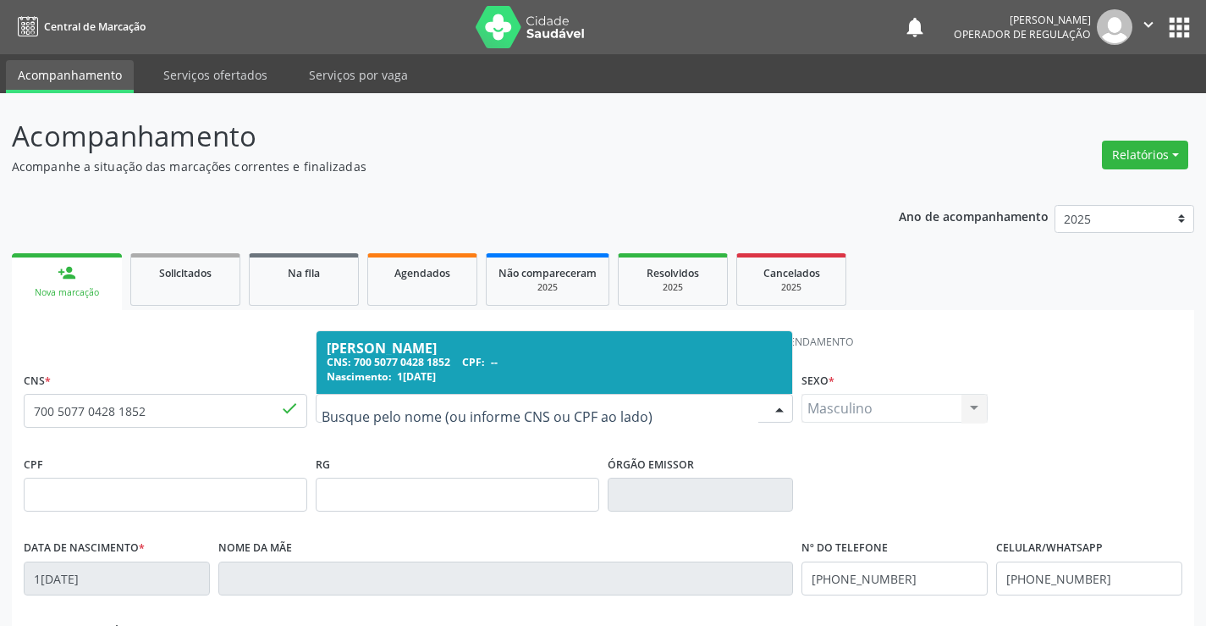
click at [784, 409] on div at bounding box center [779, 408] width 25 height 29
click at [688, 417] on input "text" at bounding box center [541, 417] width 438 height 34
click at [513, 461] on div "RG" at bounding box center [458, 481] width 284 height 60
click at [475, 464] on div "RG" at bounding box center [458, 481] width 284 height 60
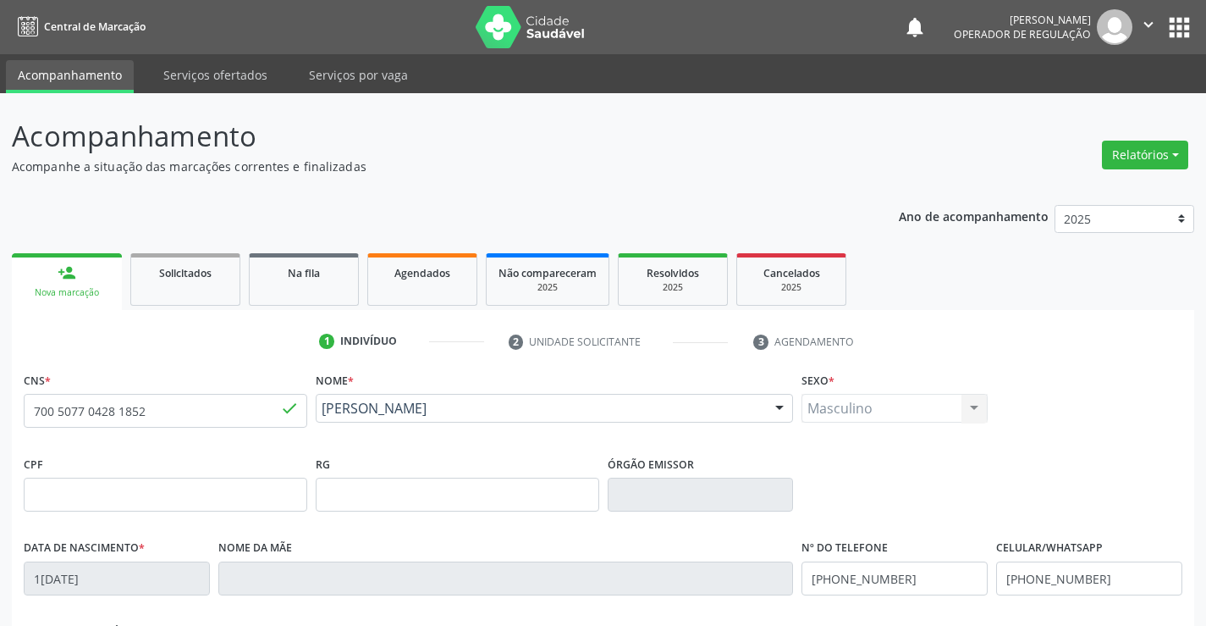
click at [725, 442] on div "Nome * Thalison Viinicios Souza Santos Thalison Viinicios Souza Santos CNS: 700…" at bounding box center [555, 409] width 487 height 84
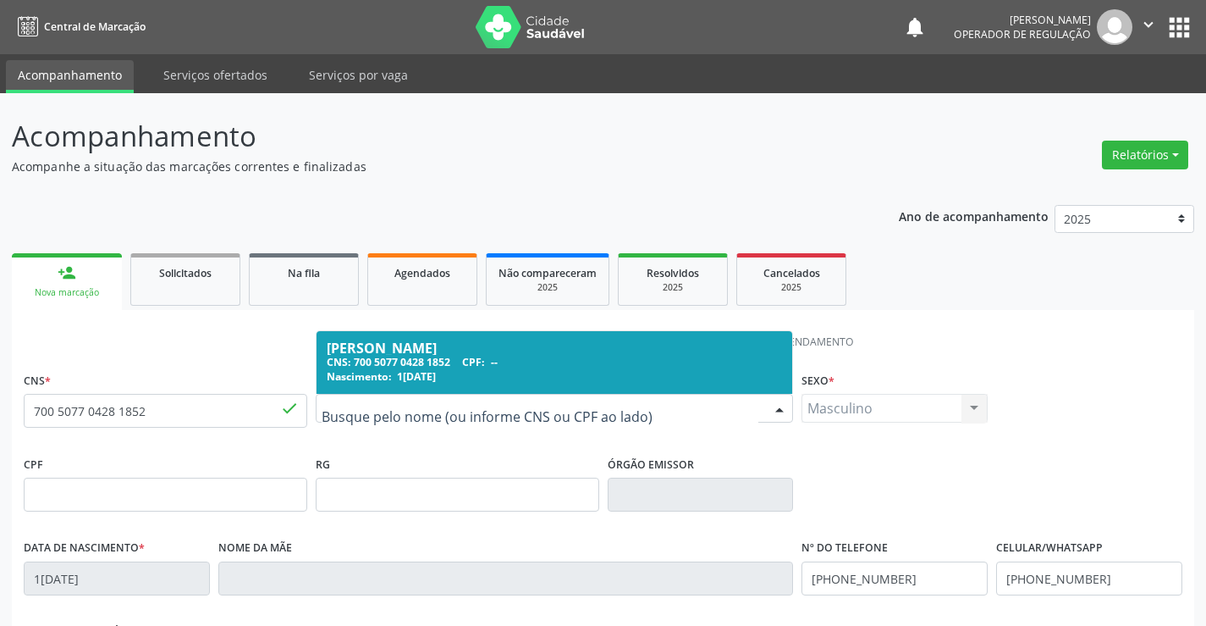
drag, startPoint x: 732, startPoint y: 414, endPoint x: 287, endPoint y: 402, distance: 445.4
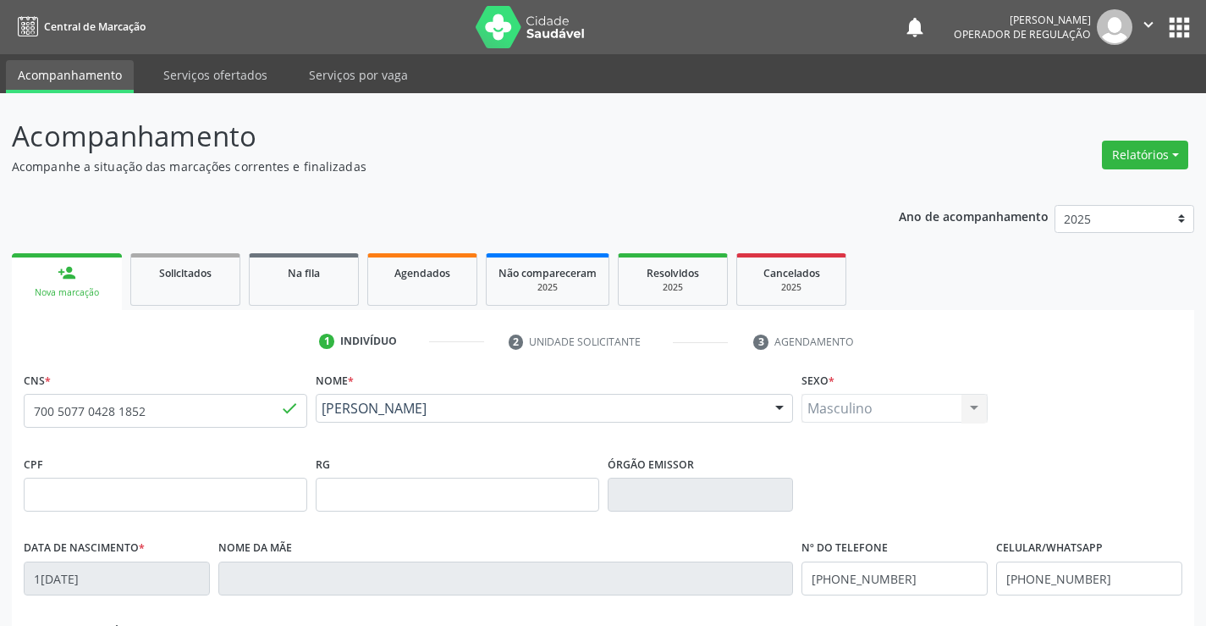
click at [595, 545] on div "Nome da mãe" at bounding box center [506, 565] width 576 height 60
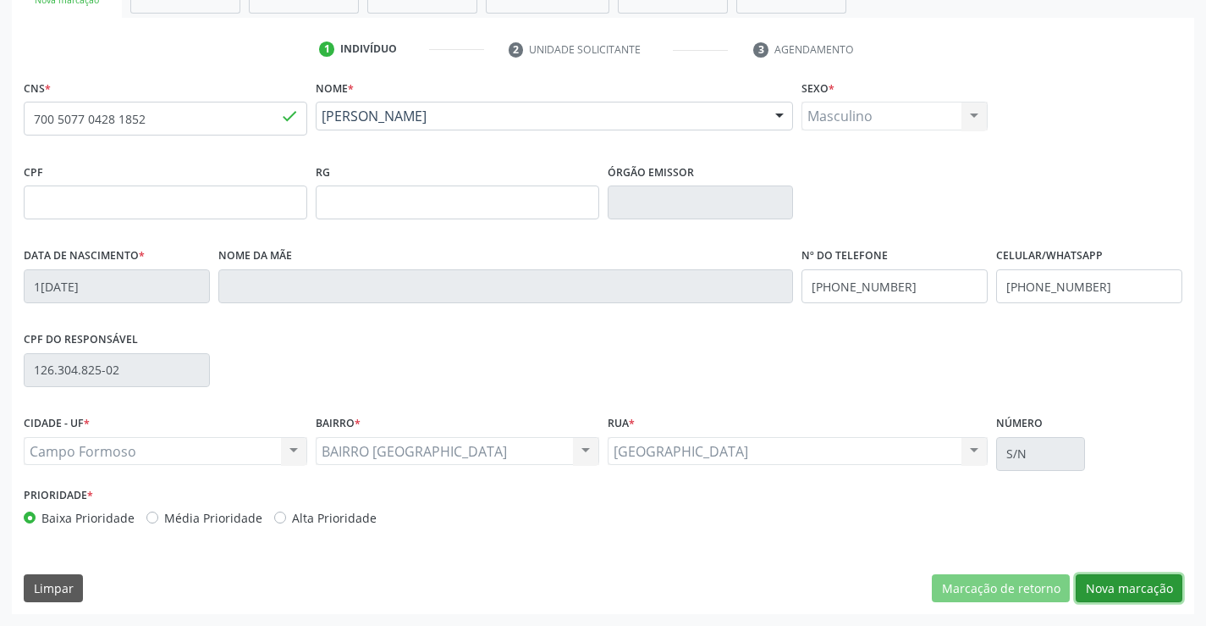
click at [1119, 580] on button "Nova marcação" at bounding box center [1129, 588] width 107 height 29
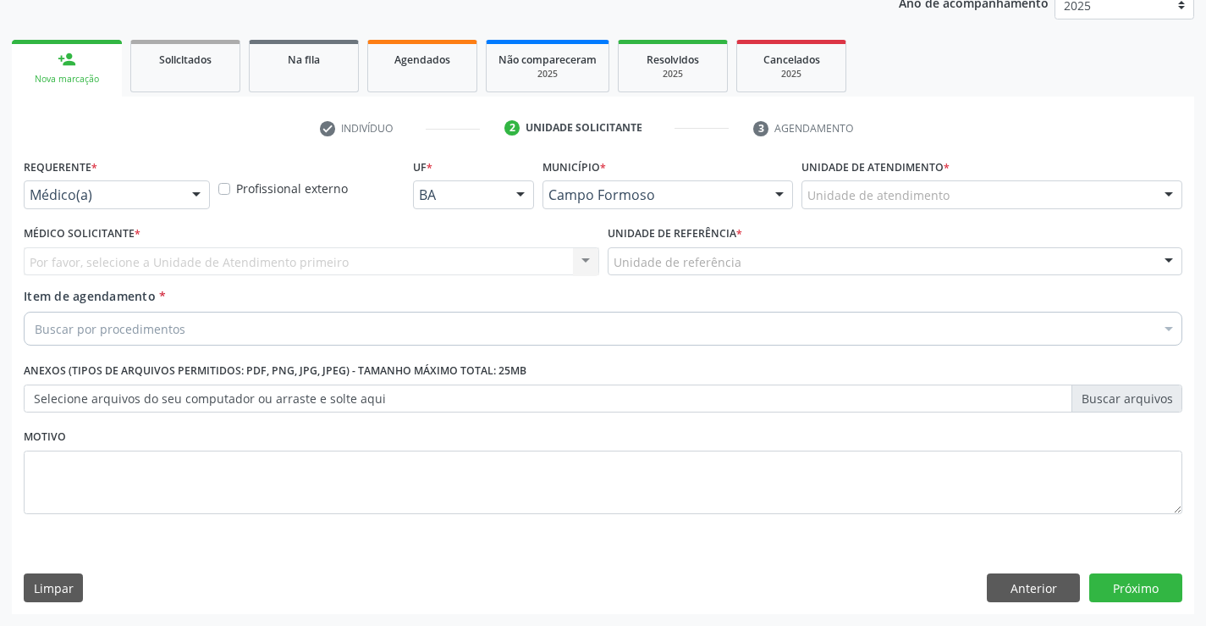
scroll to position [213, 0]
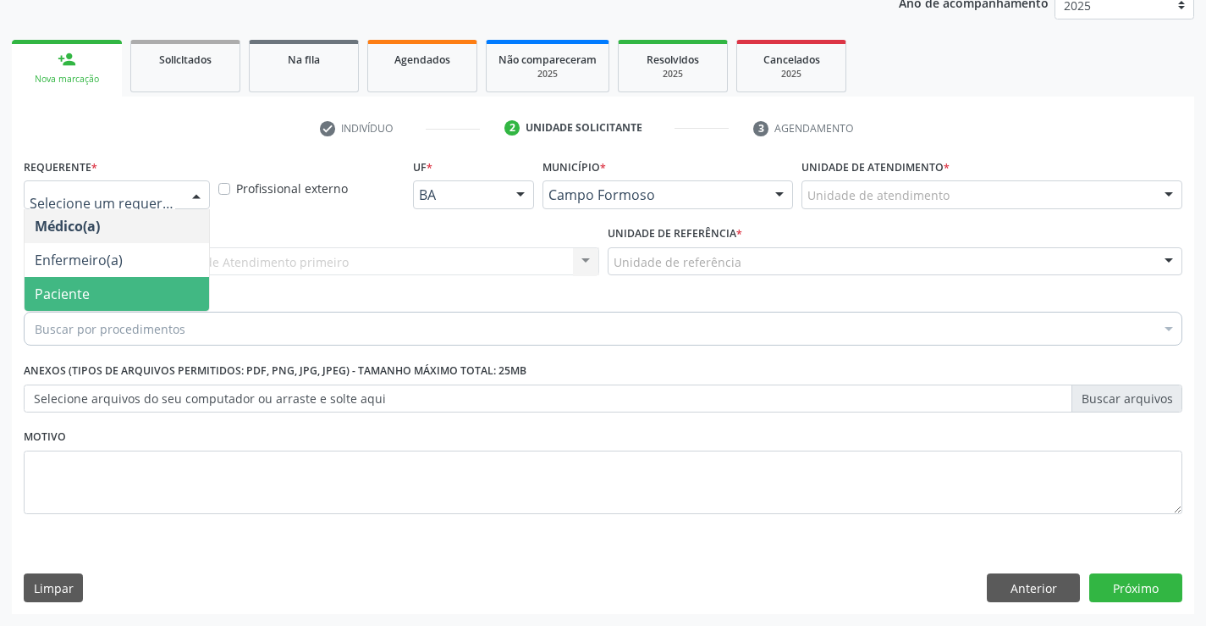
click at [117, 290] on span "Paciente" at bounding box center [117, 294] width 185 height 34
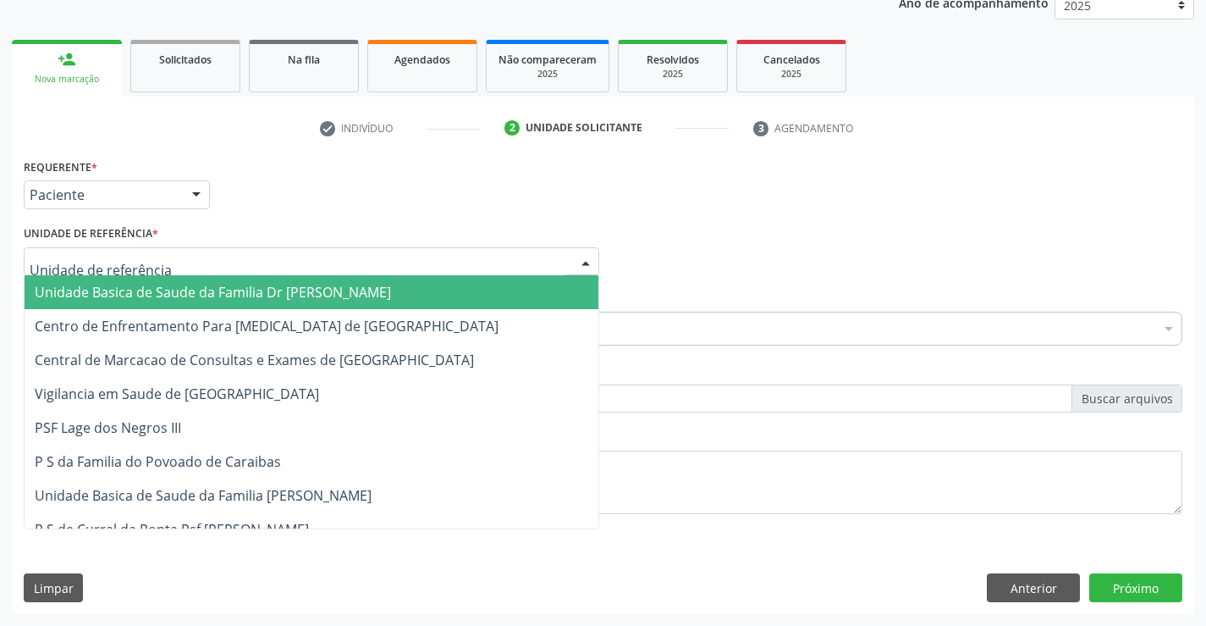
click at [115, 291] on span "Unidade Basica de Saude da Familia Dr [PERSON_NAME]" at bounding box center [213, 292] width 356 height 19
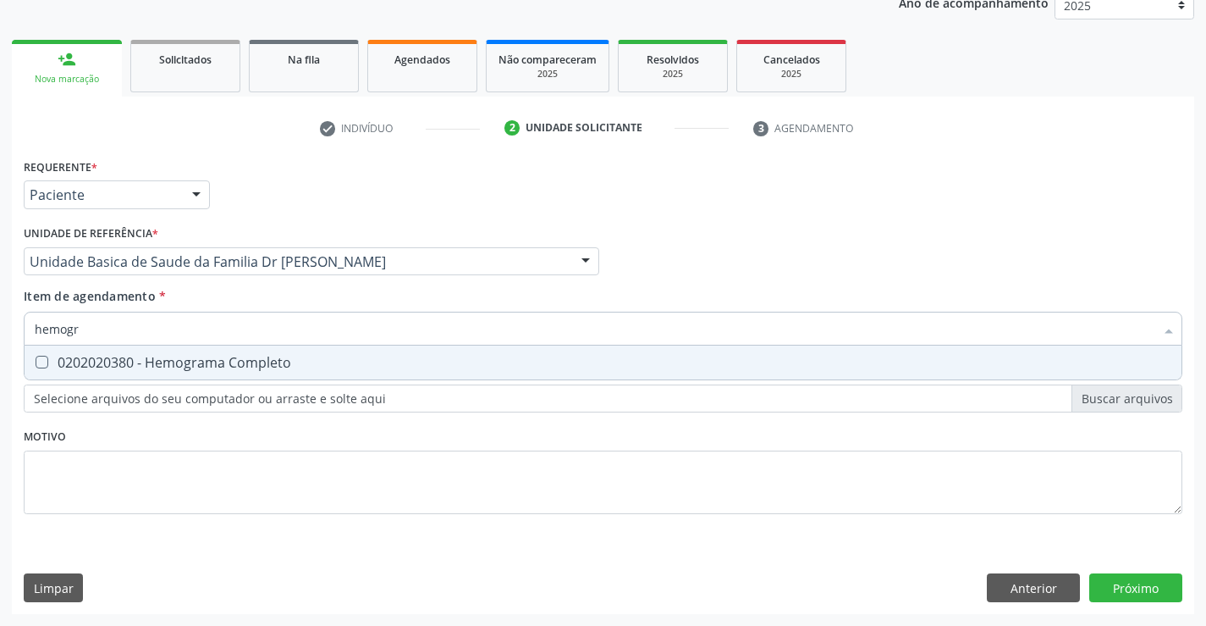
type input "hemogra"
click at [141, 357] on div "0202020380 - Hemograma Completo" at bounding box center [603, 363] width 1137 height 14
checkbox Completo "true"
type input "hemogra"
click at [99, 453] on div "Requerente * Paciente Médico(a) Enfermeiro(a) Paciente Nenhum resultado encontr…" at bounding box center [603, 345] width 1159 height 383
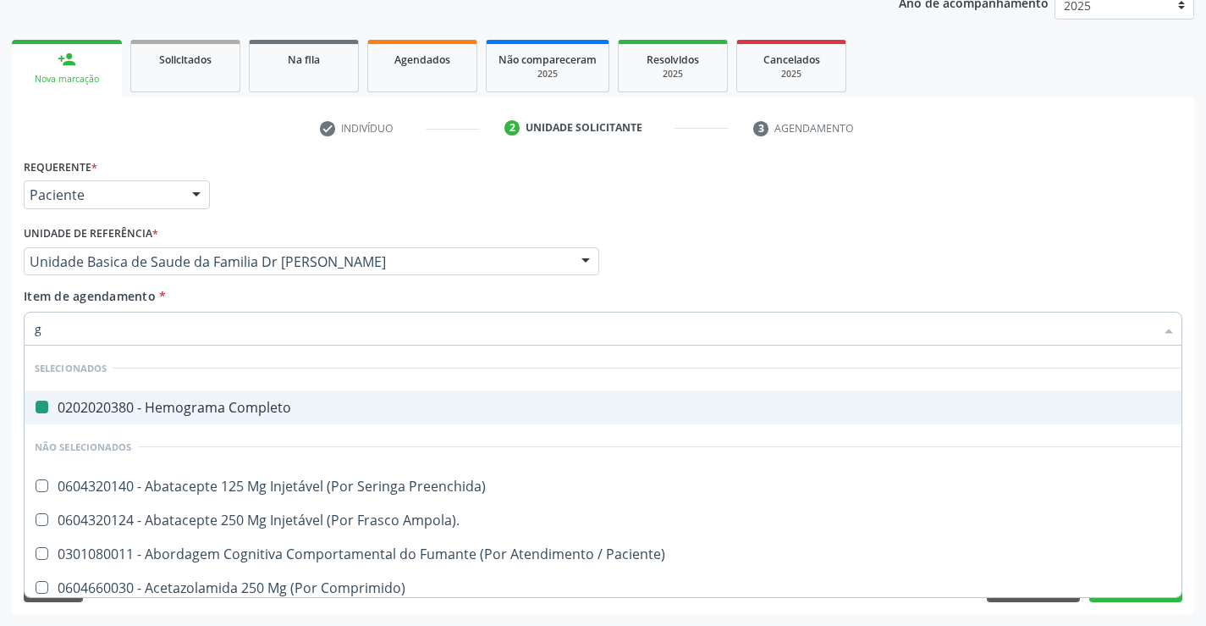
type input "gl"
checkbox Completo "false"
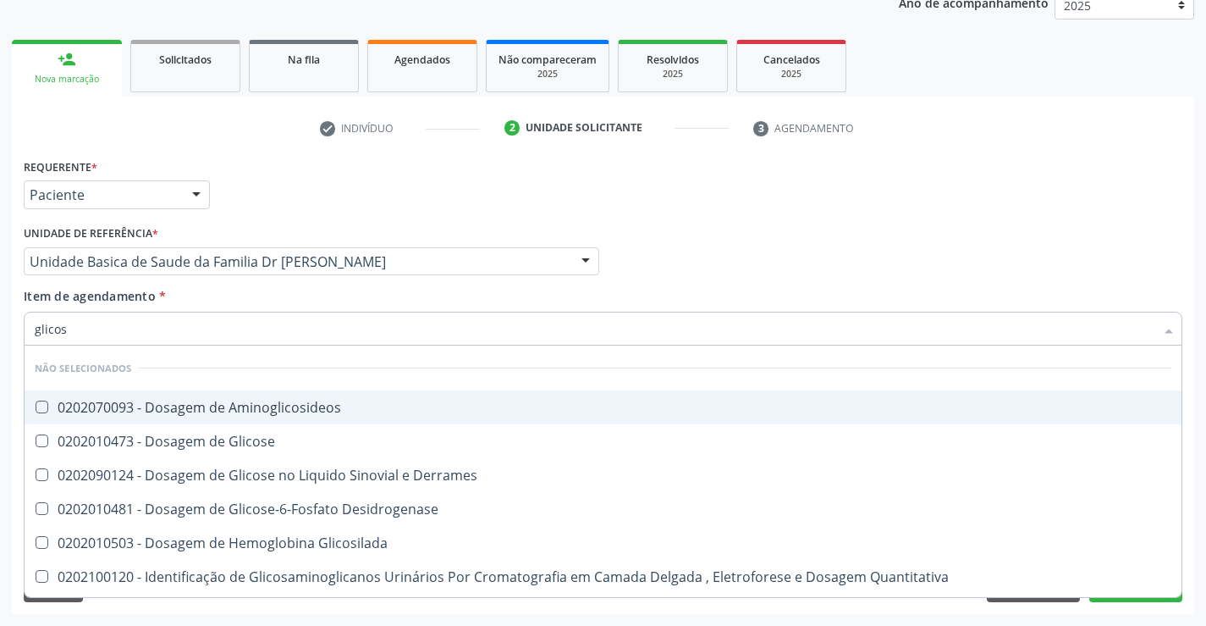
type input "glicose"
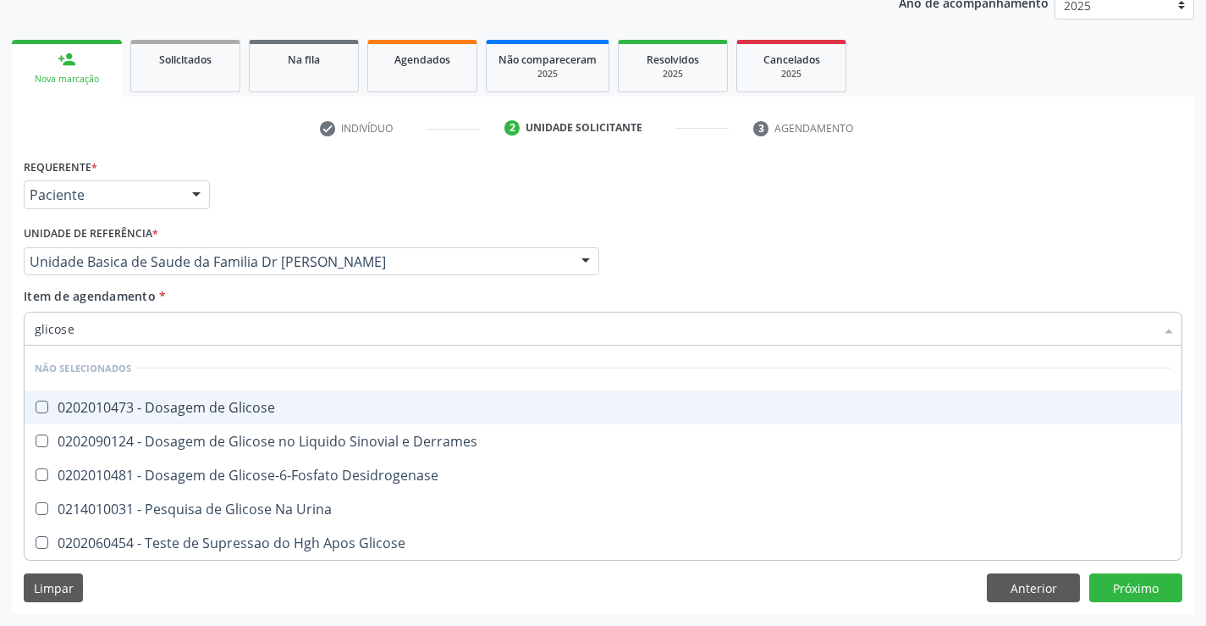
click at [197, 406] on div "0202010473 - Dosagem de Glicose" at bounding box center [603, 407] width 1137 height 14
checkbox Glicose "true"
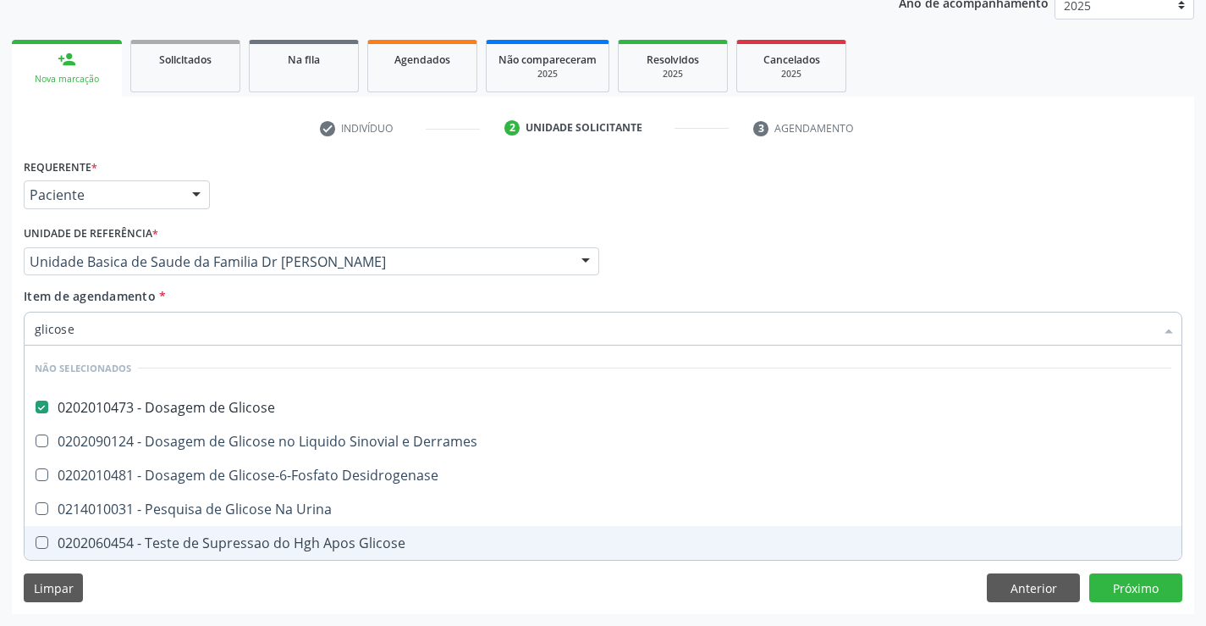
type input "glicose"
click at [111, 582] on div "Requerente * Paciente Médico(a) Enfermeiro(a) Paciente Nenhum resultado encontr…" at bounding box center [603, 384] width 1183 height 460
checkbox Derrames "true"
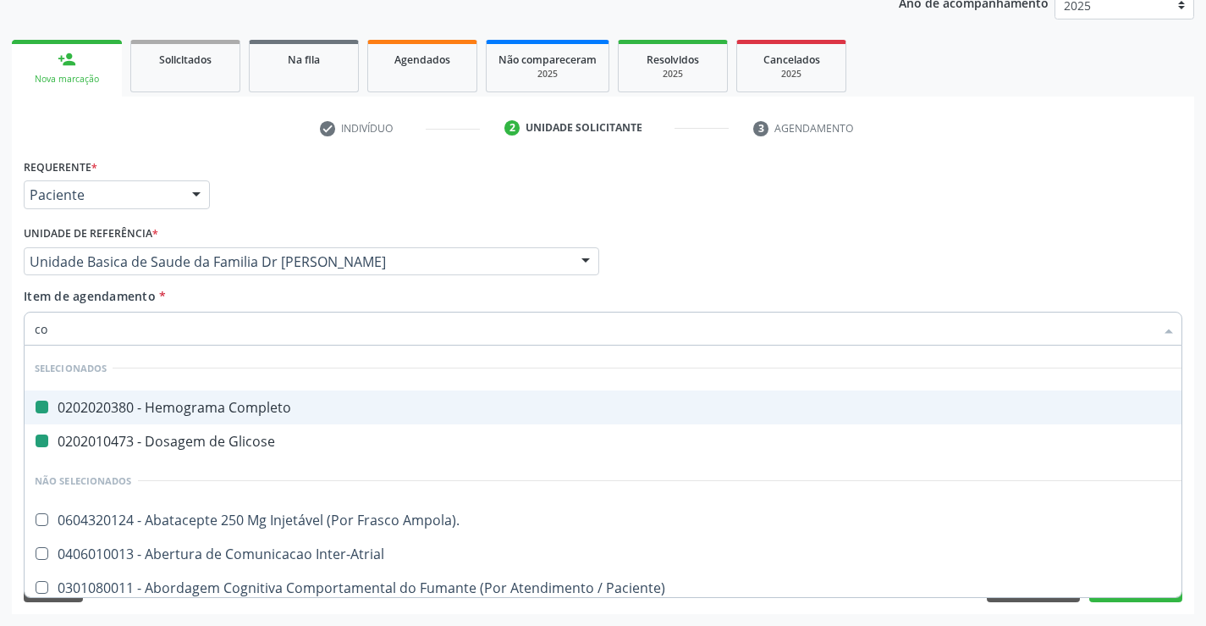
type input "col"
checkbox Completo "false"
checkbox Glicose "false"
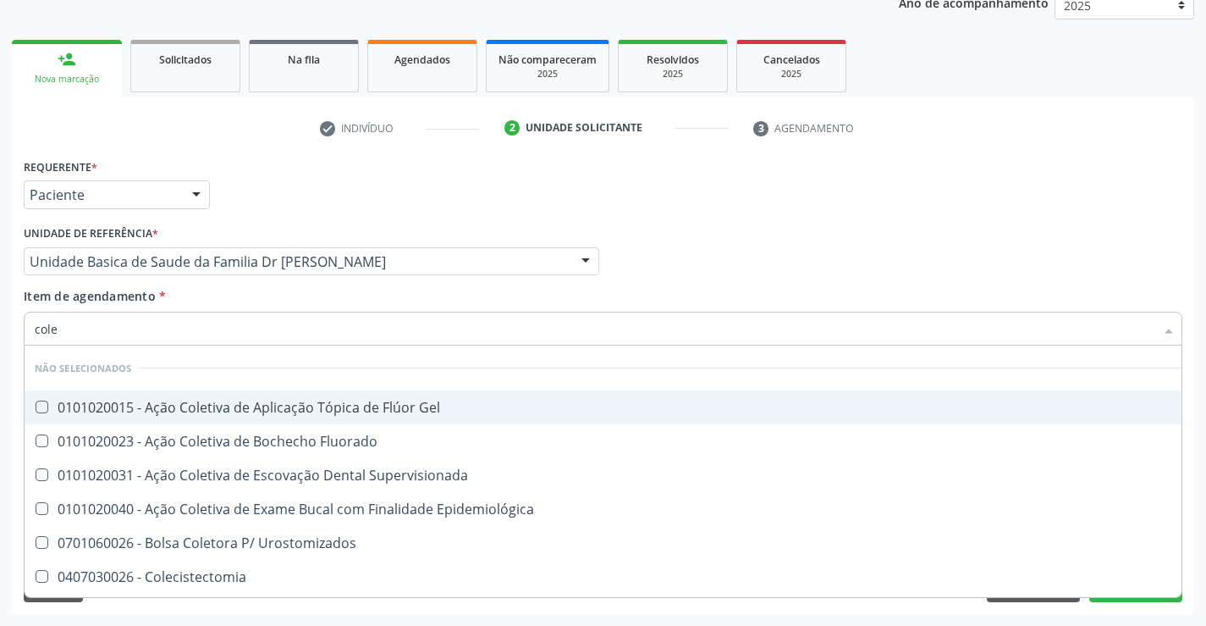
type input "coles"
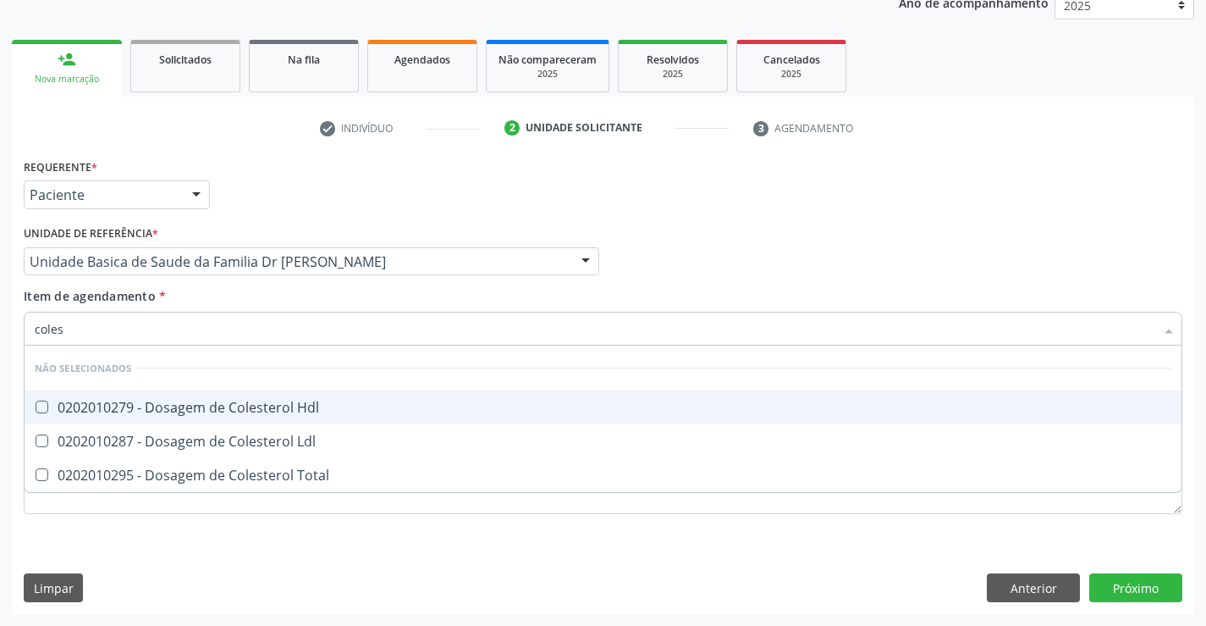
click at [148, 405] on div "0202010279 - Dosagem de Colesterol Hdl" at bounding box center [603, 407] width 1137 height 14
checkbox Hdl "true"
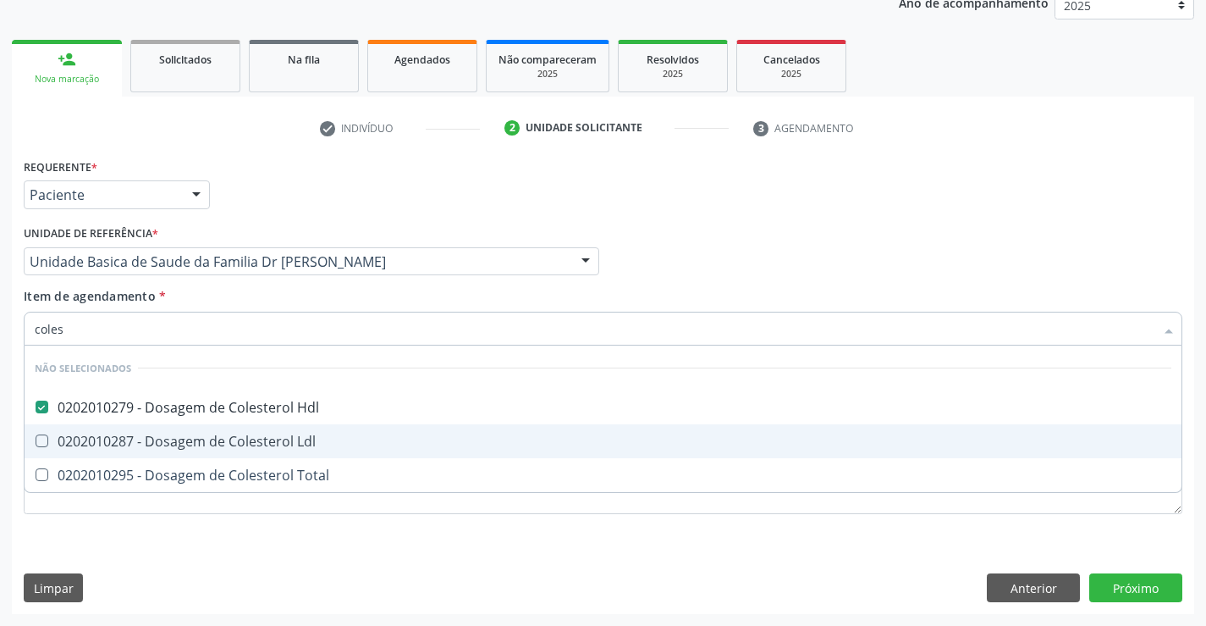
click at [136, 439] on div "0202010287 - Dosagem de Colesterol Ldl" at bounding box center [603, 441] width 1137 height 14
checkbox Ldl "true"
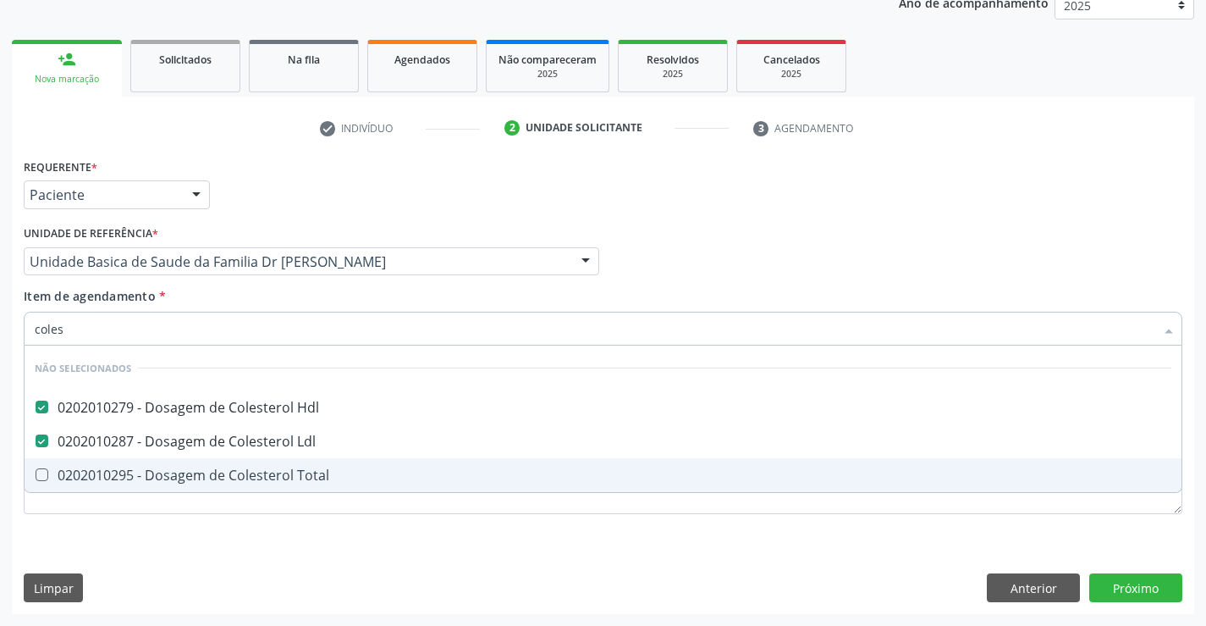
click at [119, 475] on div "0202010295 - Dosagem de Colesterol Total" at bounding box center [603, 475] width 1137 height 14
checkbox Total "true"
click at [91, 521] on div "Requerente * Paciente Médico(a) Enfermeiro(a) Paciente Nenhum resultado encontr…" at bounding box center [603, 345] width 1159 height 383
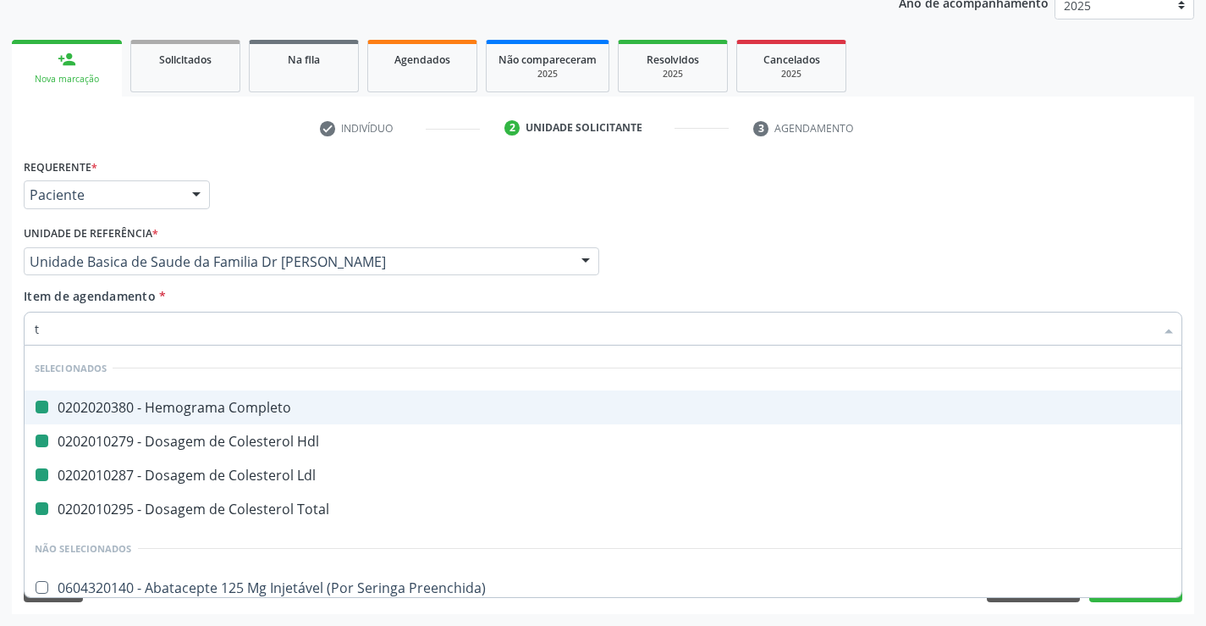
type input "tr"
checkbox Completo "false"
checkbox Hdl "false"
checkbox Ldl "false"
checkbox Total "false"
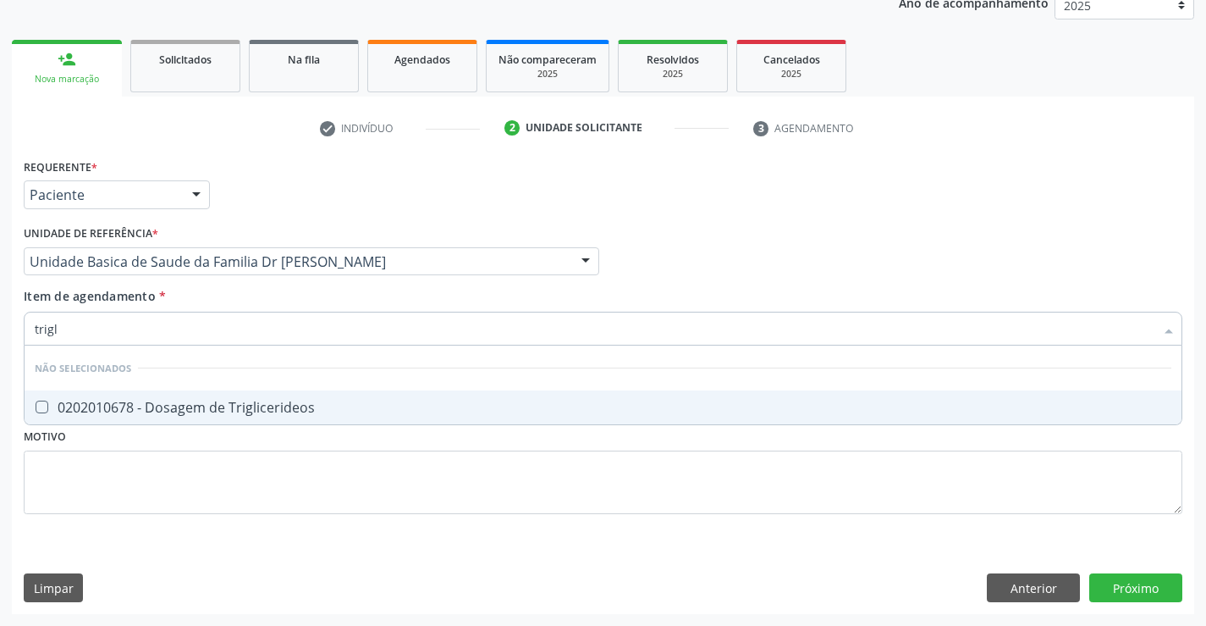
type input "trigli"
click at [163, 402] on div "0202010678 - Dosagem de Triglicerideos" at bounding box center [603, 407] width 1137 height 14
checkbox Triglicerideos "true"
click at [119, 466] on div "Requerente * Paciente Médico(a) Enfermeiro(a) Paciente Nenhum resultado encontr…" at bounding box center [603, 345] width 1159 height 383
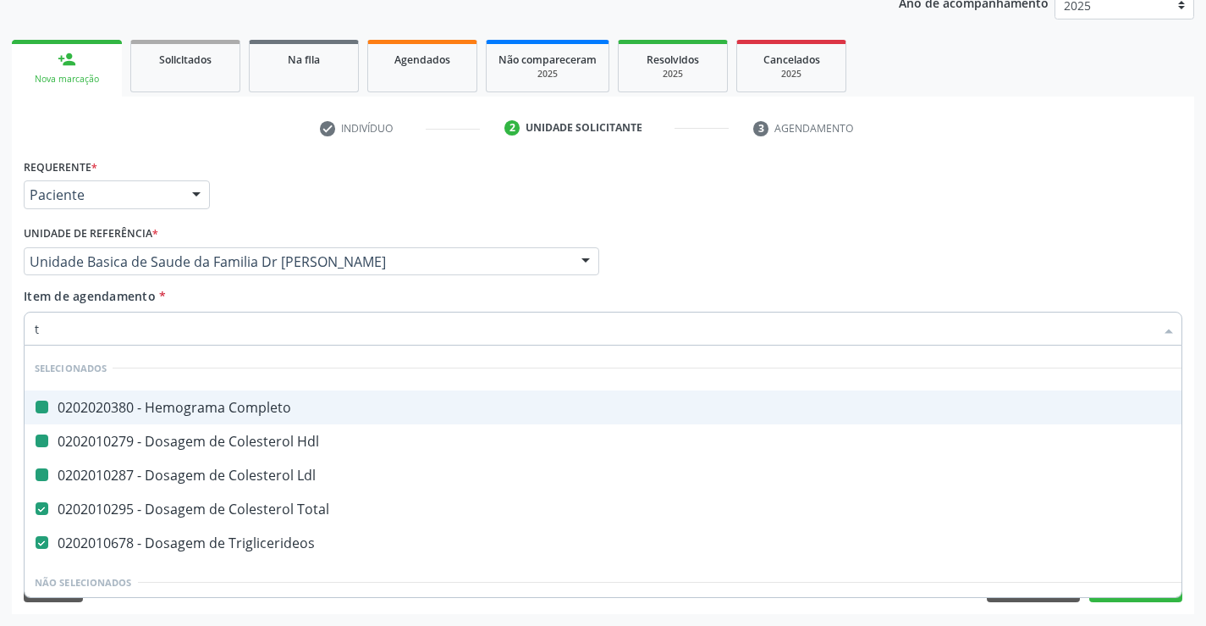
type input "tg"
checkbox Completo "false"
checkbox Hdl "false"
checkbox Ldl "false"
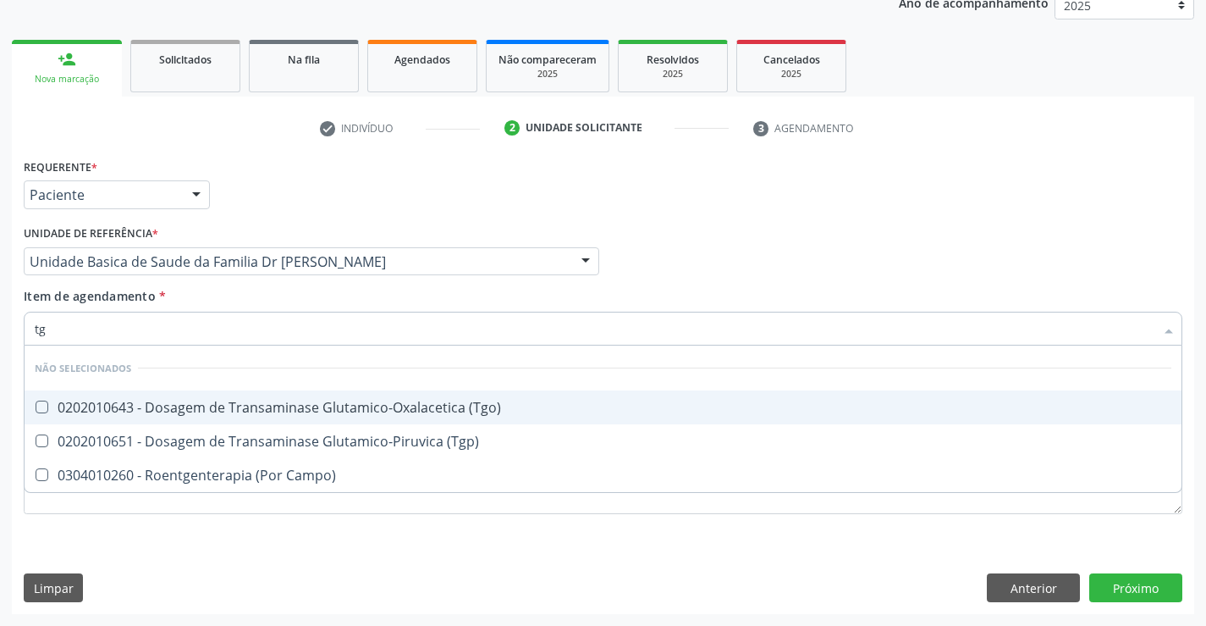
click at [217, 406] on div "0202010643 - Dosagem de Transaminase Glutamico-Oxalacetica (Tgo)" at bounding box center [603, 407] width 1137 height 14
checkbox \(Tgo\) "true"
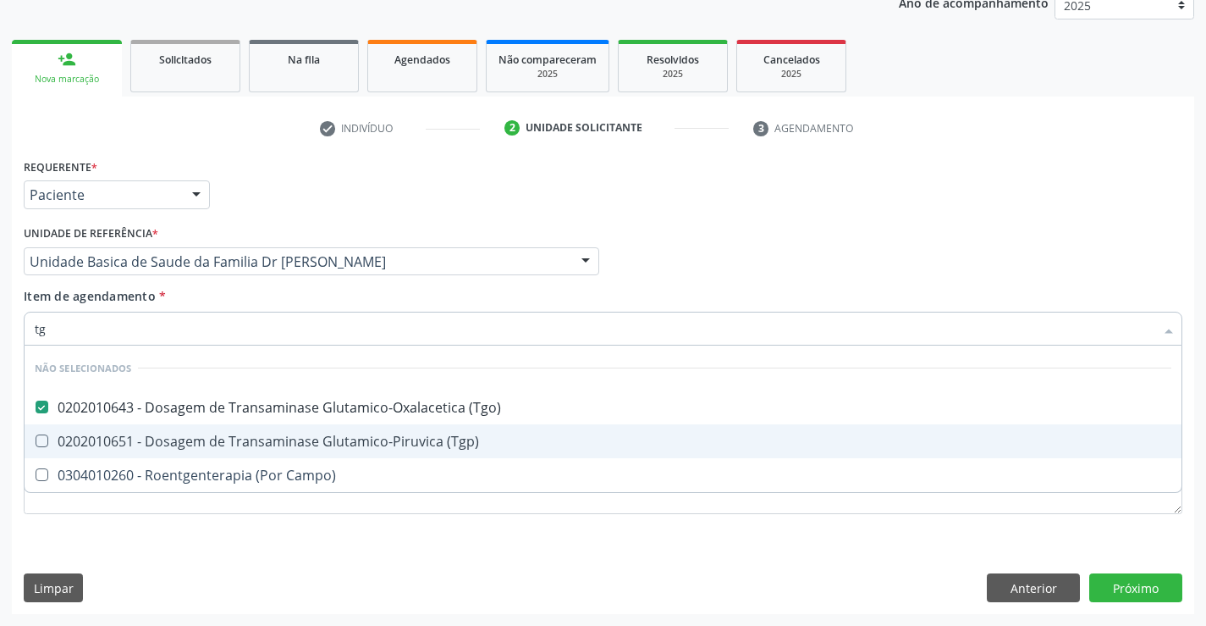
click at [207, 439] on div "0202010651 - Dosagem de Transaminase Glutamico-Piruvica (Tgp)" at bounding box center [603, 441] width 1137 height 14
checkbox \(Tgp\) "true"
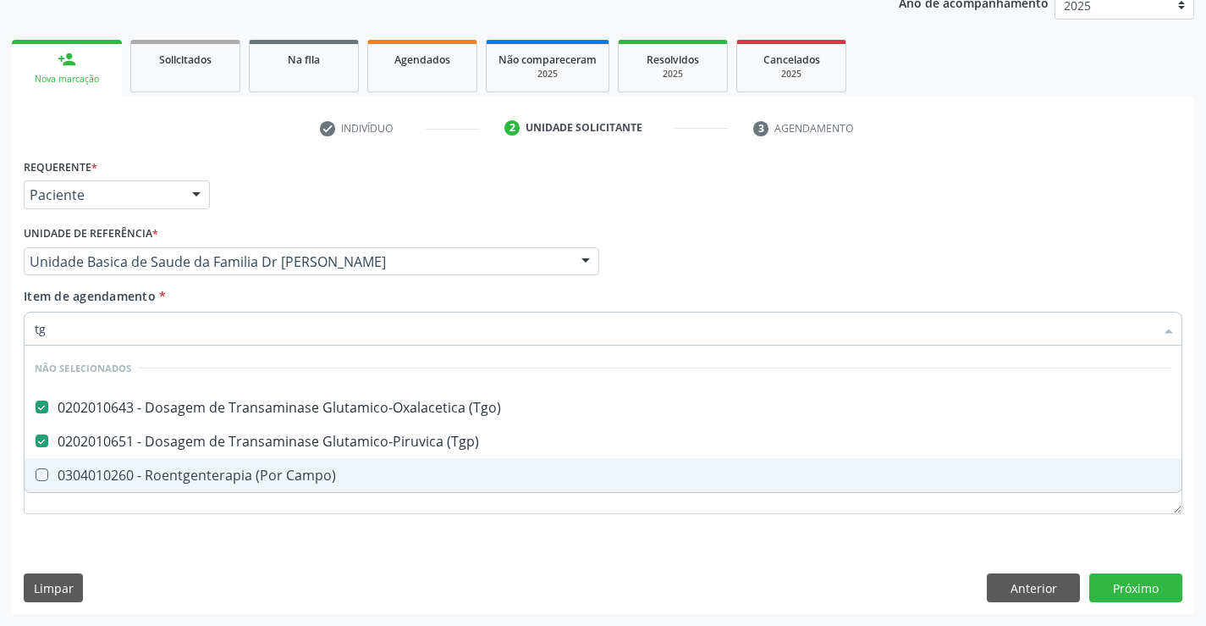
type input "tg"
click at [171, 545] on div "Requerente * Paciente Médico(a) Enfermeiro(a) Paciente Nenhum resultado encontr…" at bounding box center [603, 384] width 1183 height 460
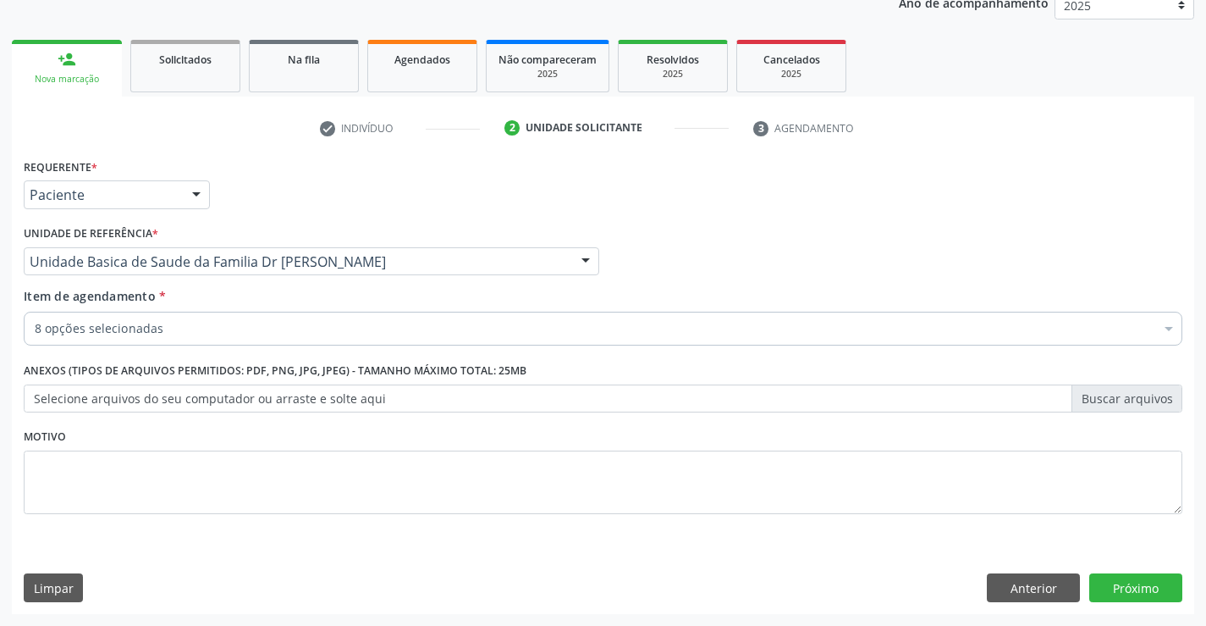
click at [179, 318] on div "8 opções selecionadas" at bounding box center [603, 329] width 1159 height 34
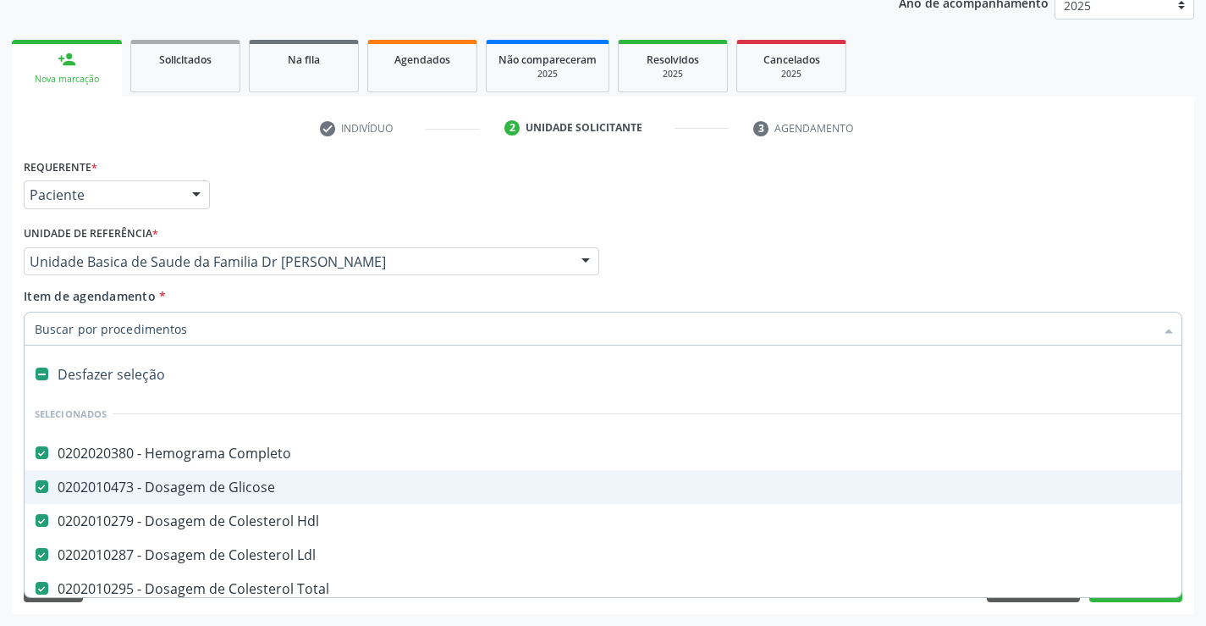
click at [179, 318] on input "Item de agendamento *" at bounding box center [595, 329] width 1120 height 34
type input "u"
checkbox Ldl "false"
checkbox Total "false"
checkbox Triglicerideos "false"
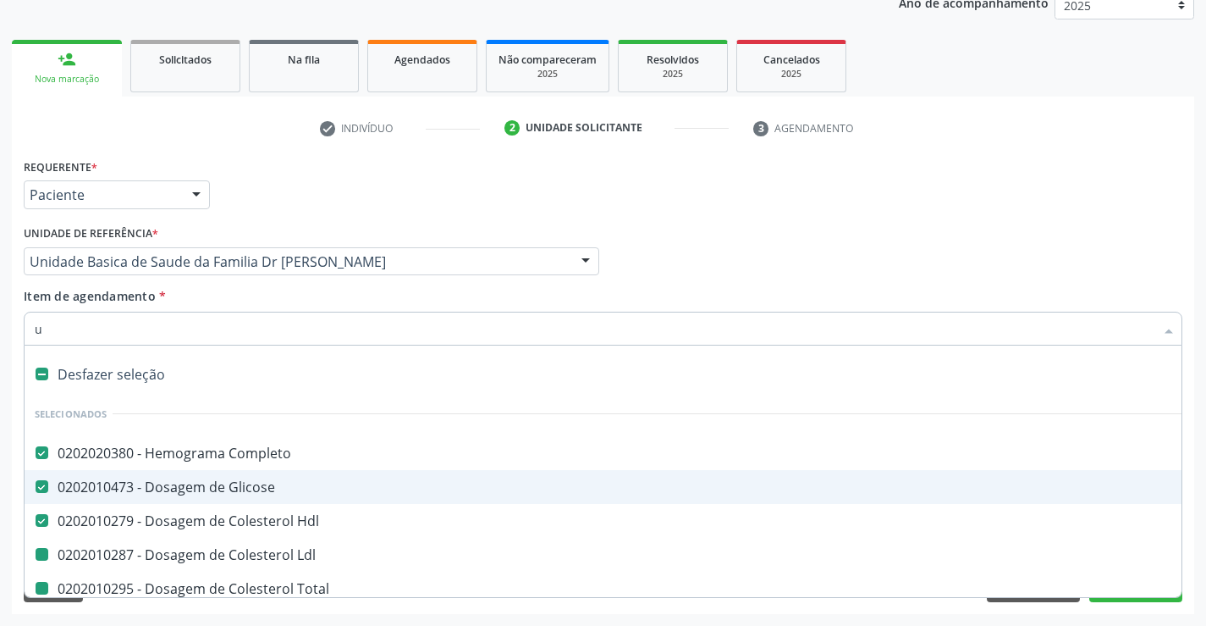
checkbox \(Tgo\) "false"
checkbox \(Tgp\) "false"
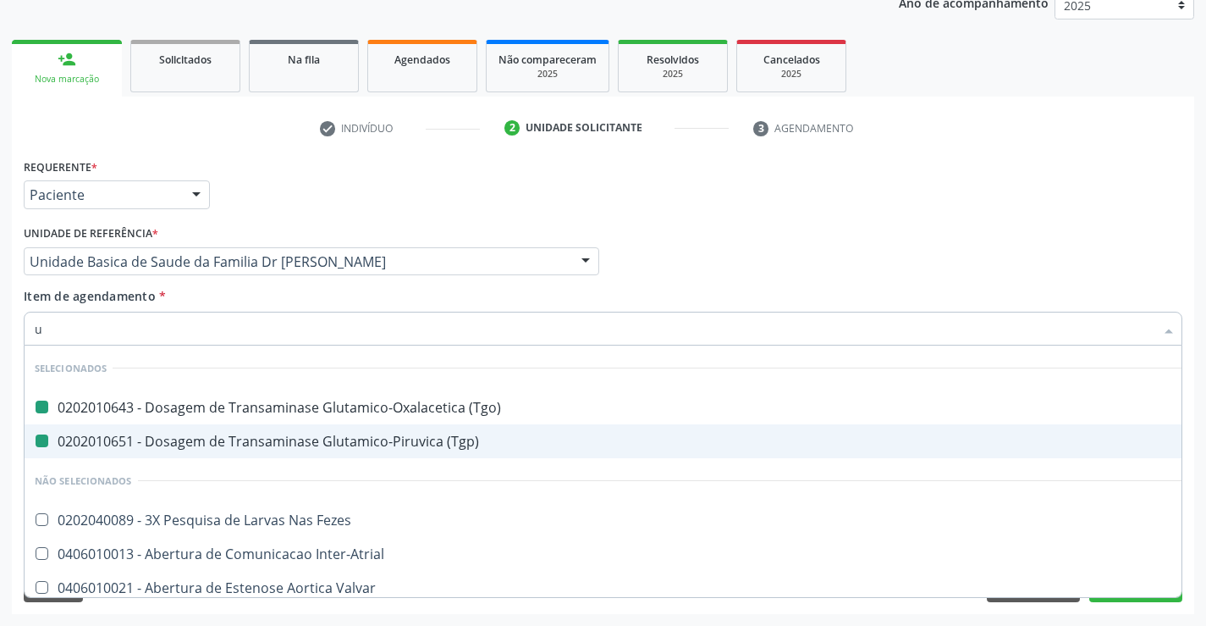
type input "ur"
checkbox \(Tgo\) "false"
checkbox \(Tgp\) "false"
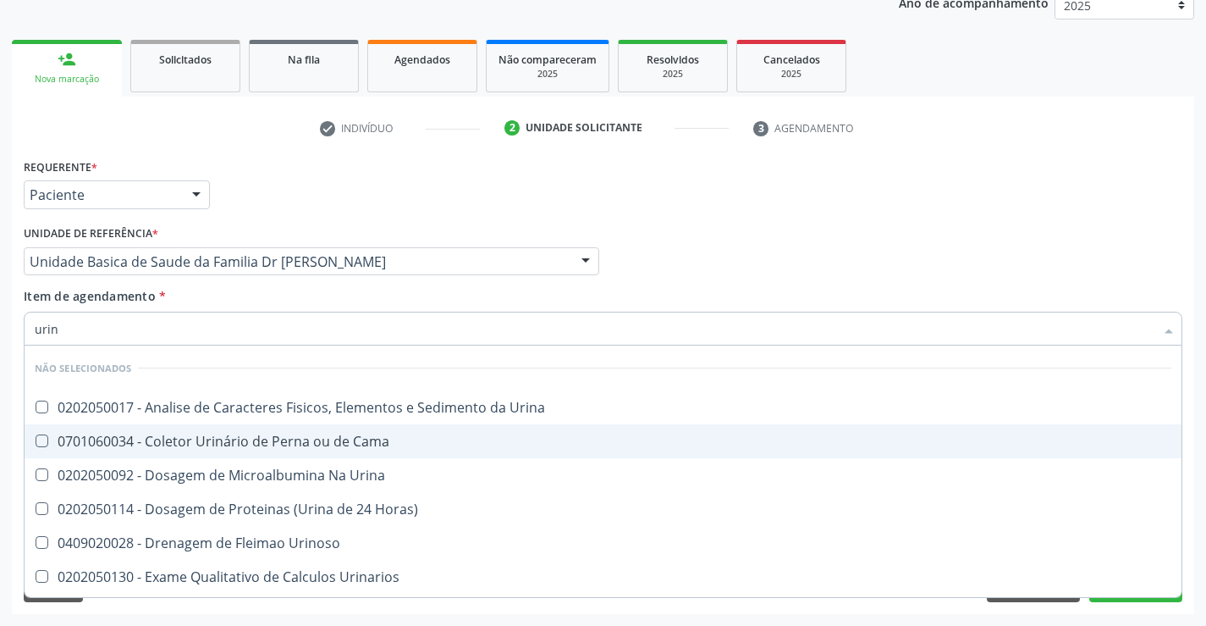
type input "urina"
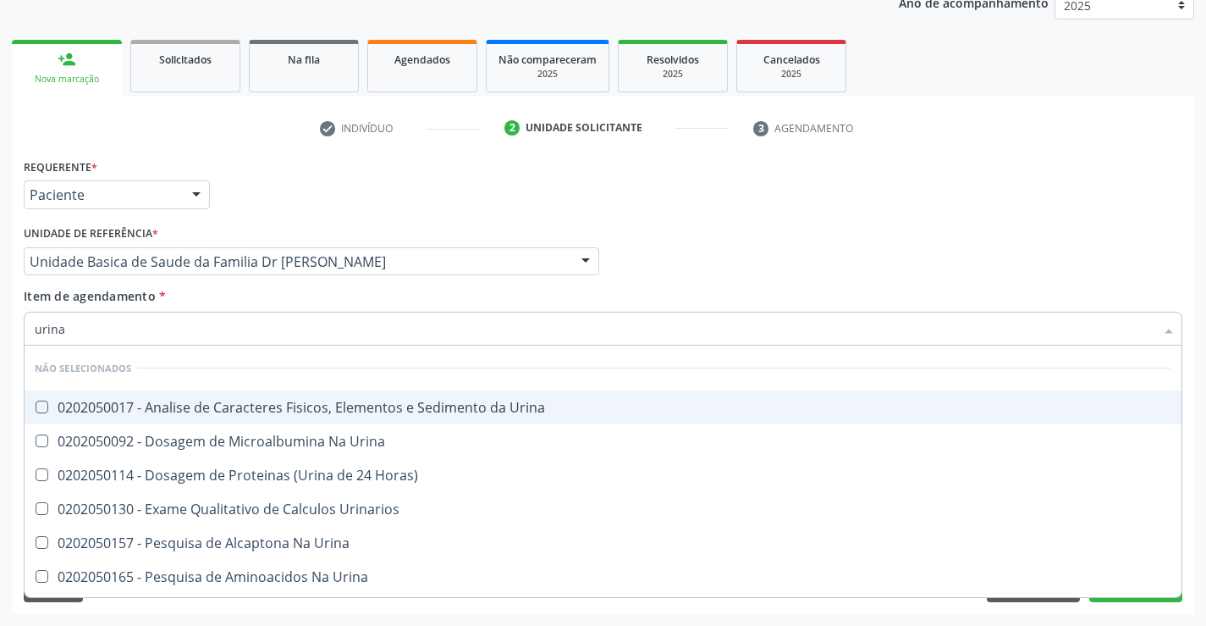
click at [189, 403] on div "0202050017 - Analise de Caracteres Fisicos, Elementos e Sedimento da Urina" at bounding box center [603, 407] width 1137 height 14
checkbox Urina "true"
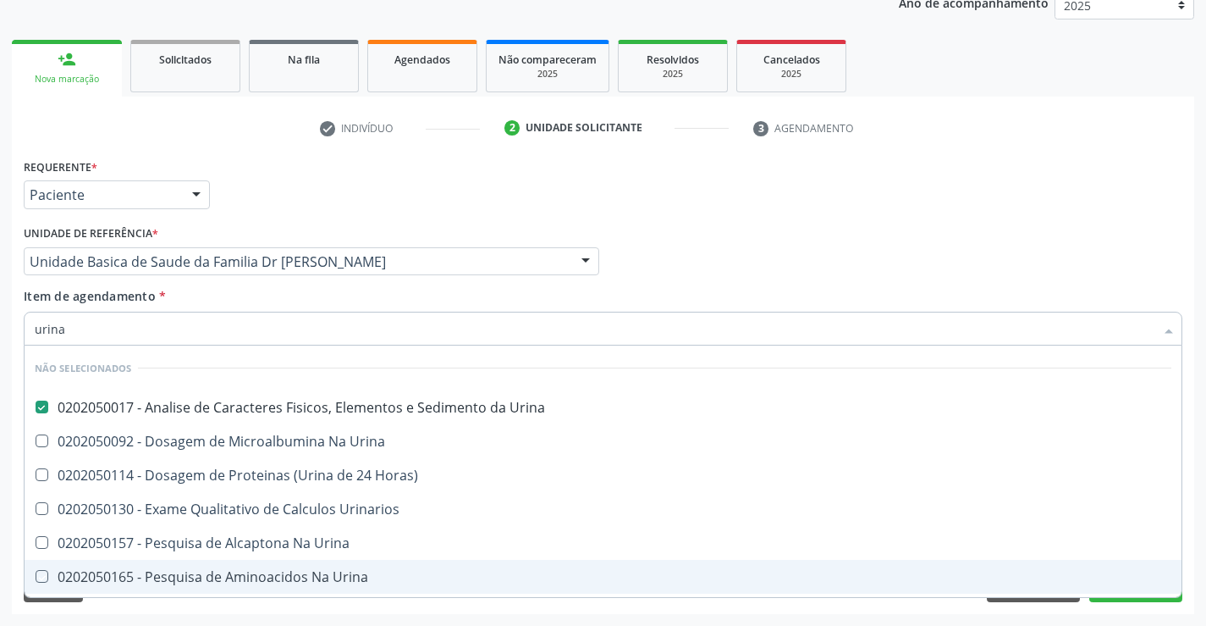
click at [150, 617] on div "Acompanhamento Acompanhe a situação das marcações correntes e finalizadas Relat…" at bounding box center [603, 253] width 1206 height 746
checkbox Urina "true"
checkbox Urinarios "true"
checkbox Urina "true"
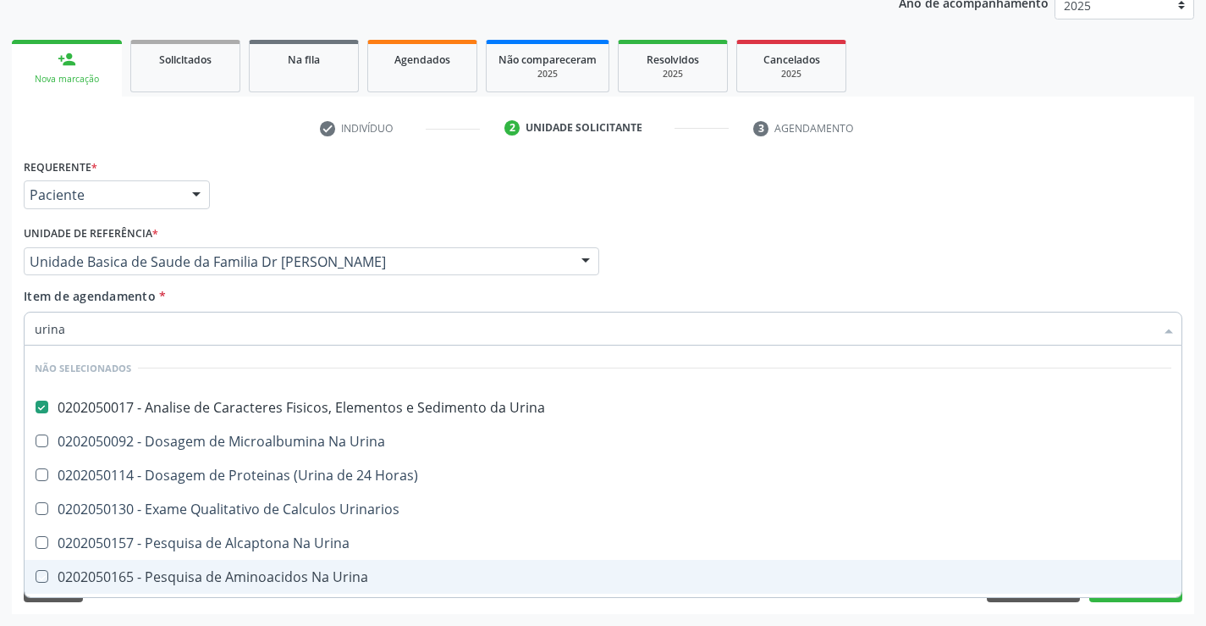
checkbox Urina "true"
checkbox Horas\) "true"
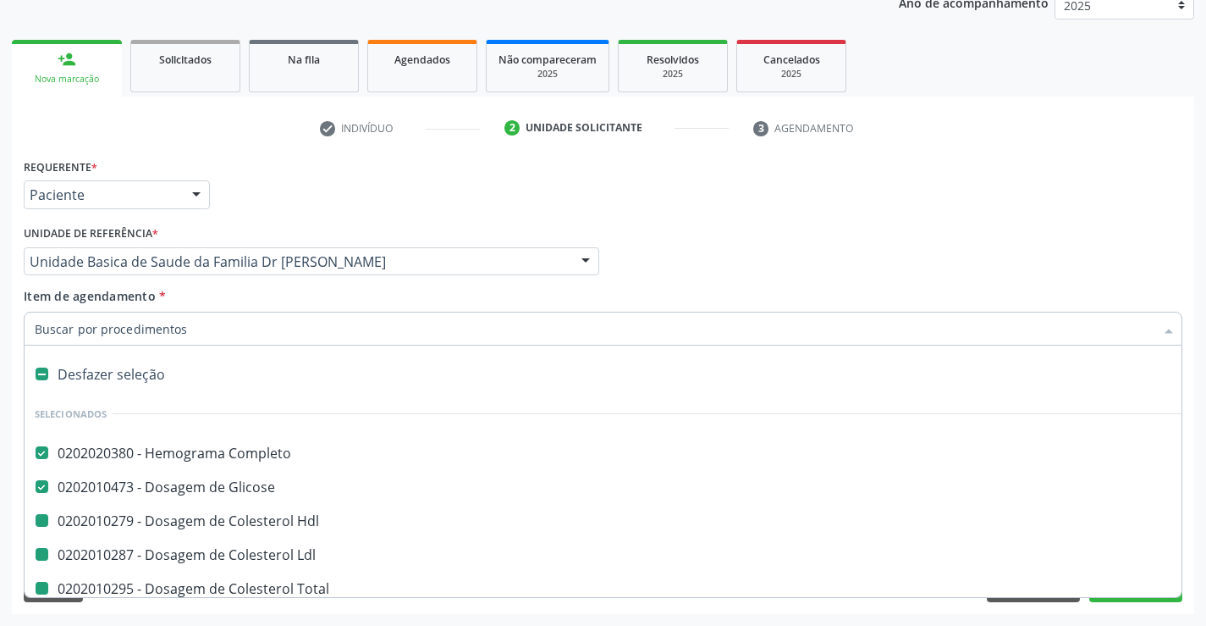
type input "f"
checkbox Ldl "false"
checkbox Total "false"
checkbox Triglicerideos "false"
checkbox \(Tgo\) "false"
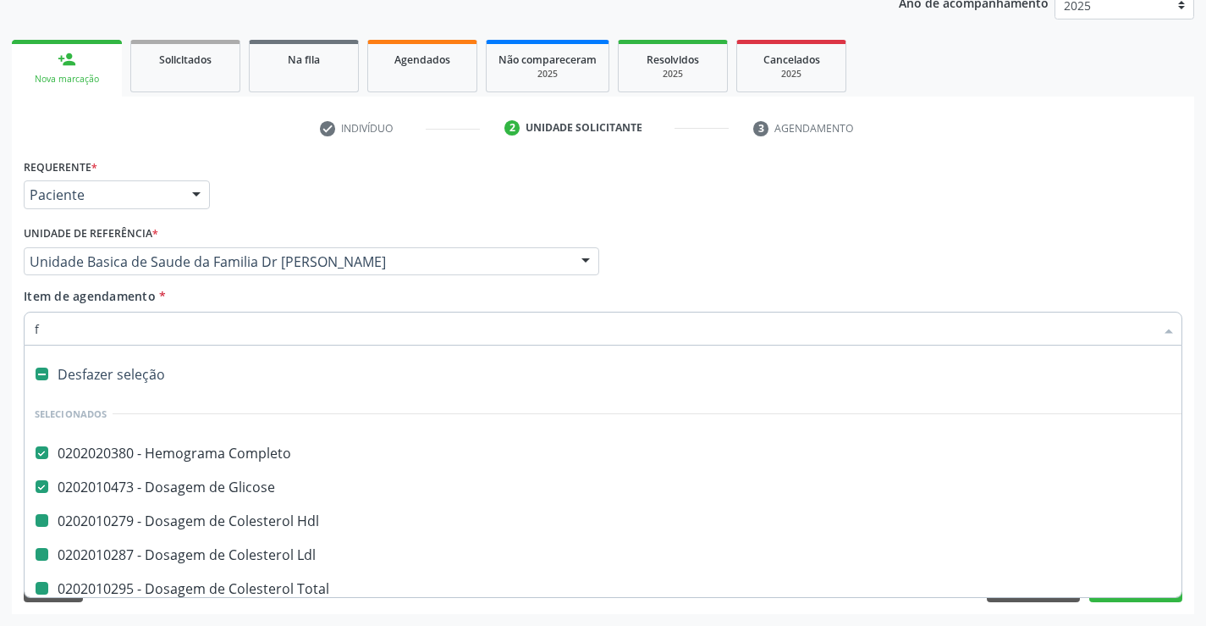
checkbox \(Tgp\) "false"
checkbox Urina "false"
checkbox Hdl "false"
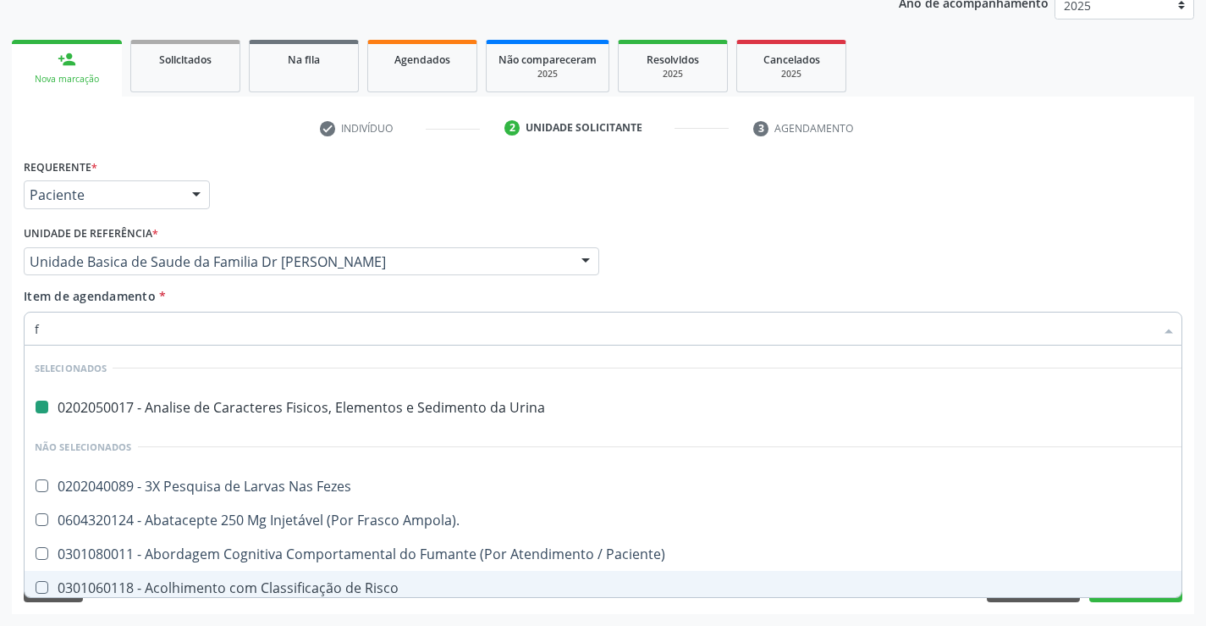
type input "fe"
checkbox Urina "false"
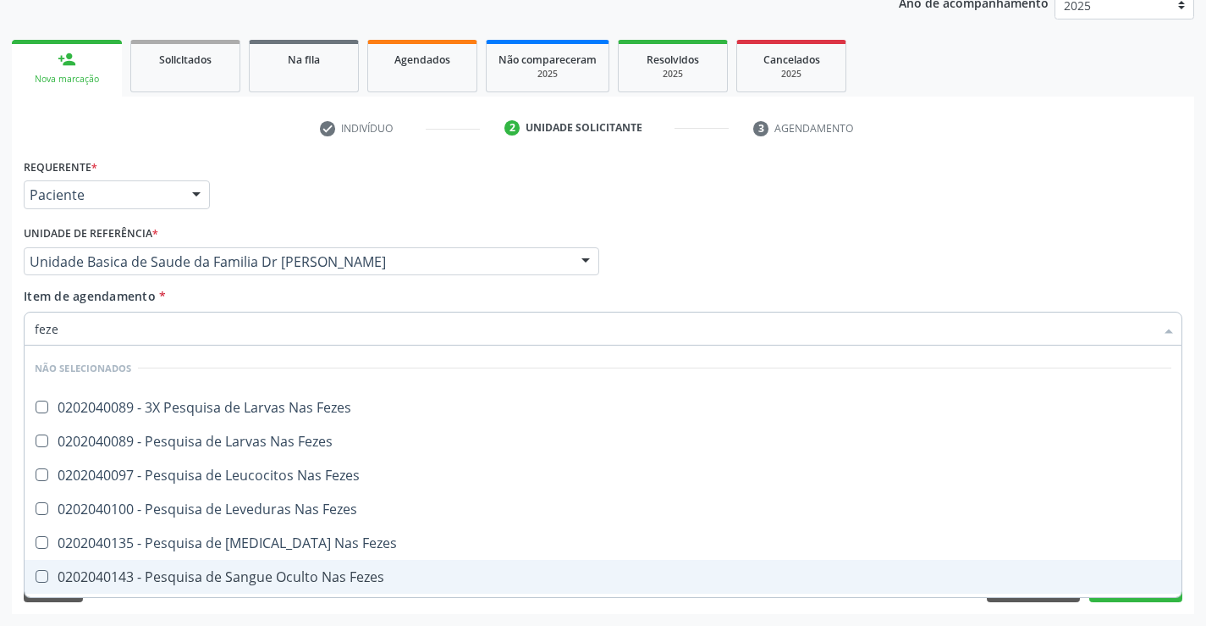
type input "fezes"
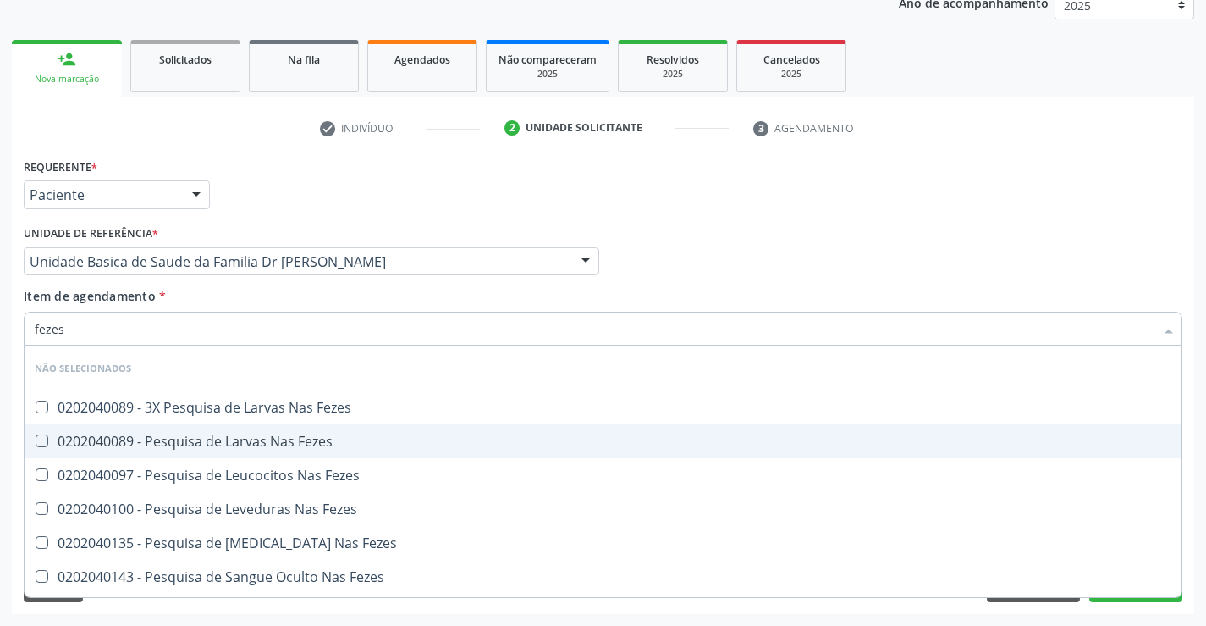
click at [232, 443] on div "0202040089 - Pesquisa de Larvas Nas Fezes" at bounding box center [603, 441] width 1137 height 14
checkbox Fezes "true"
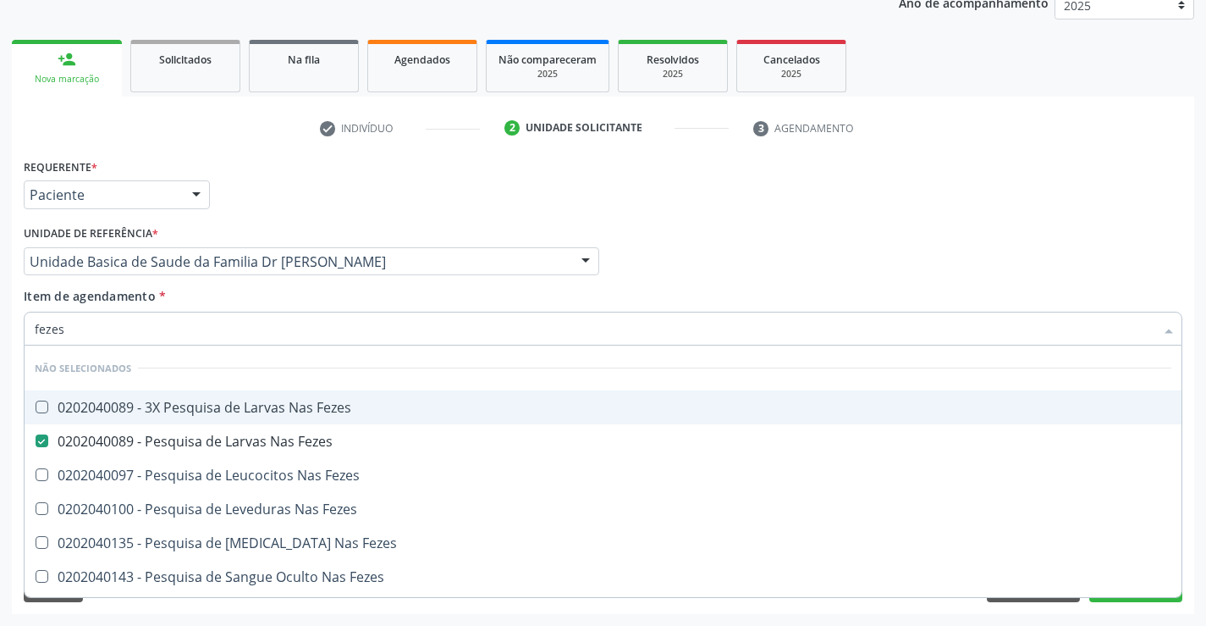
click at [240, 359] on li "Não selecionados" at bounding box center [603, 367] width 1157 height 45
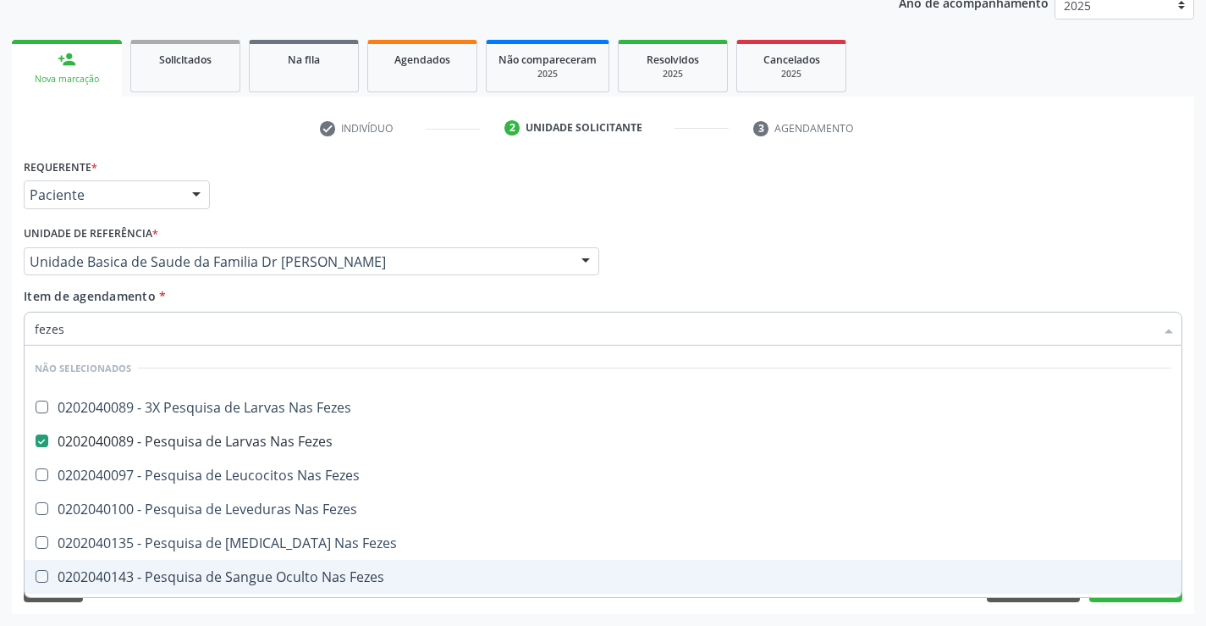
click at [166, 614] on div "Acompanhamento Acompanhe a situação das marcações correntes e finalizadas Relat…" at bounding box center [603, 253] width 1206 height 746
checkbox Fezes "true"
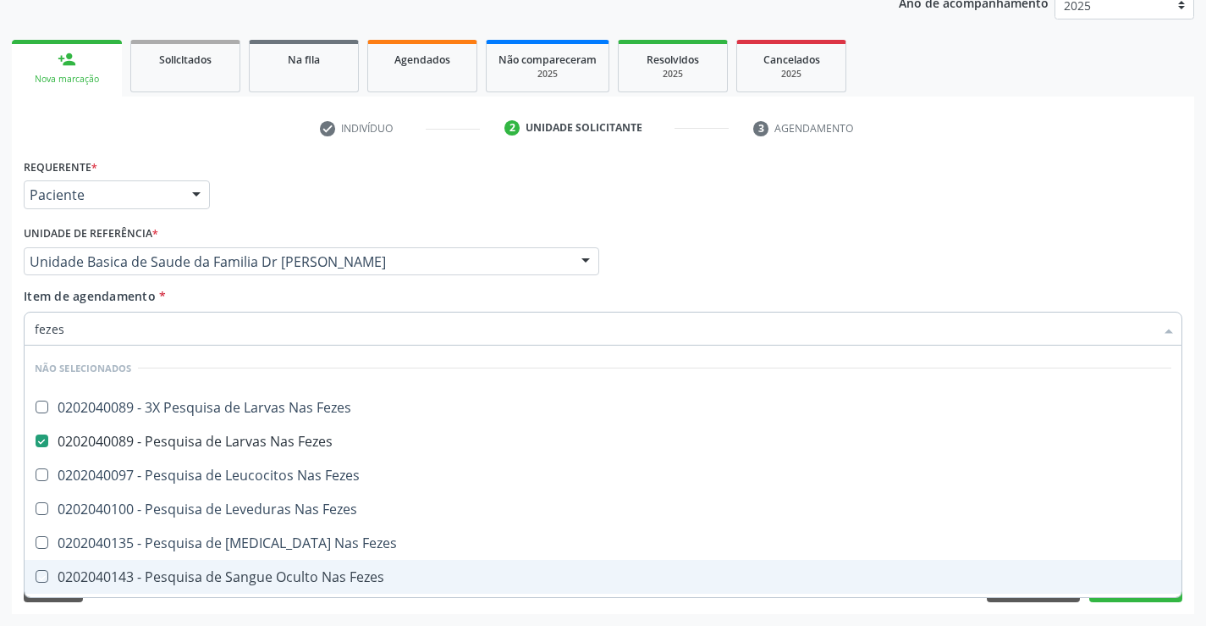
checkbox Fezes "true"
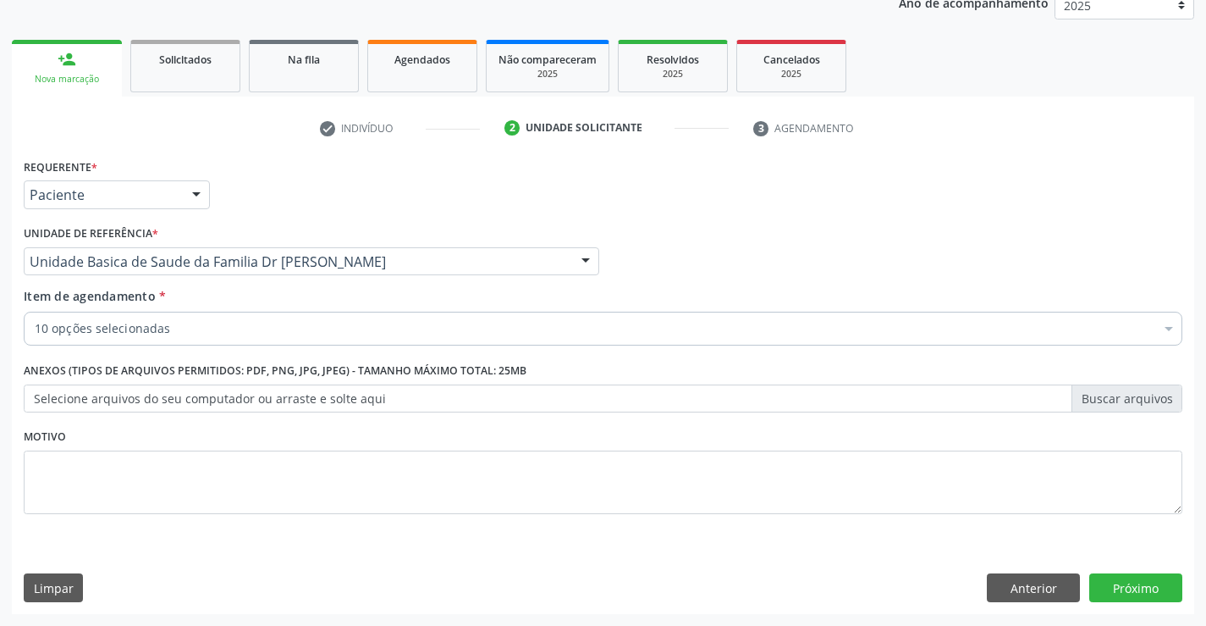
click at [196, 317] on div "10 opções selecionadas" at bounding box center [603, 329] width 1159 height 34
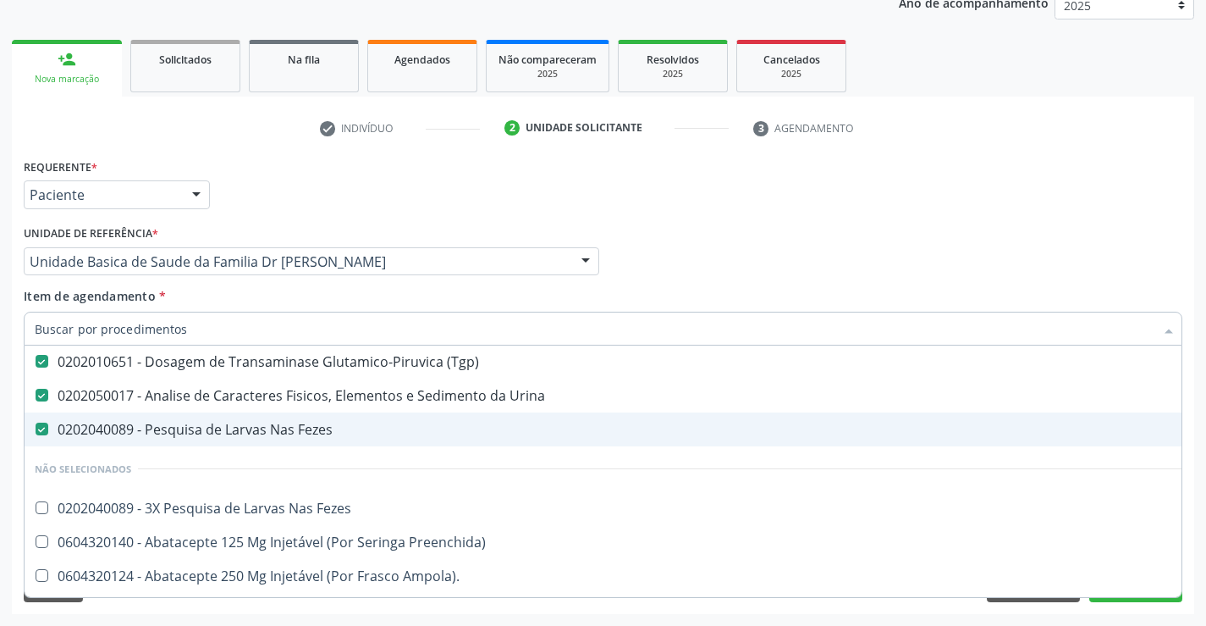
scroll to position [339, 0]
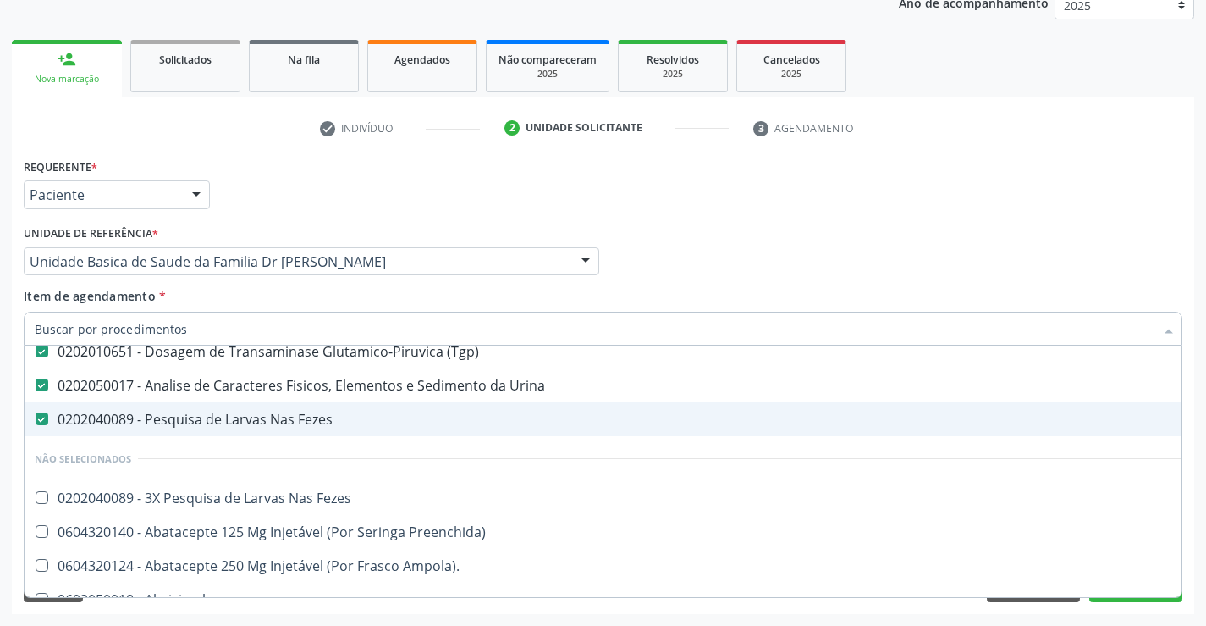
click at [299, 419] on div "0202040089 - Pesquisa de Larvas Nas Fezes" at bounding box center [694, 419] width 1318 height 14
checkbox Fezes "false"
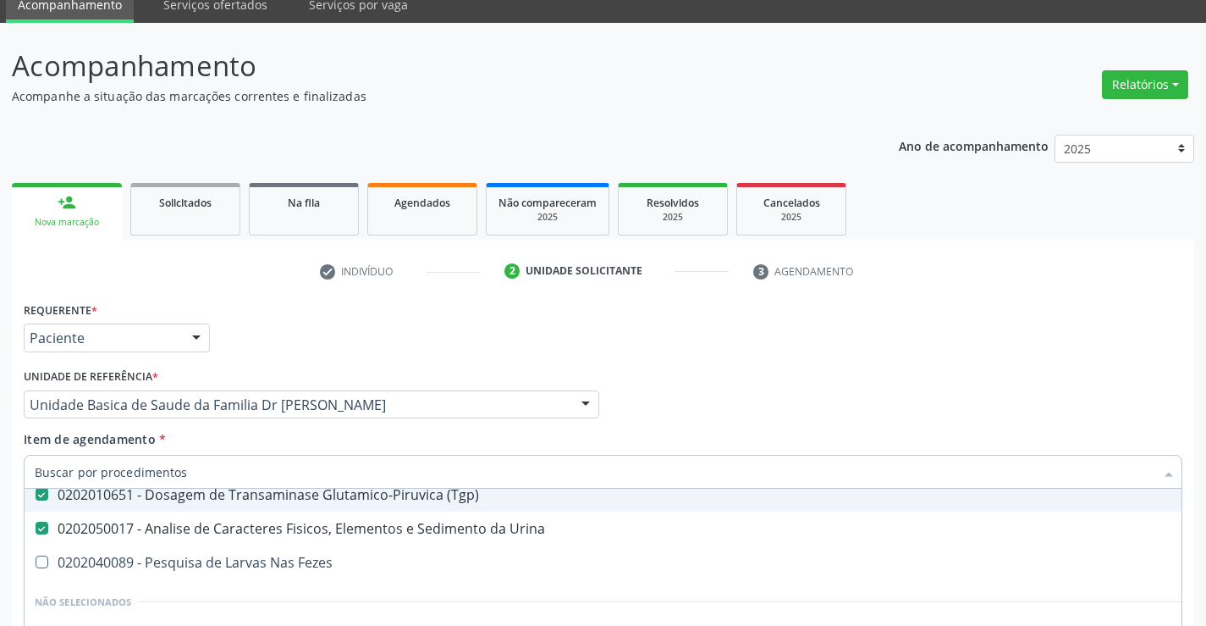
scroll to position [44, 0]
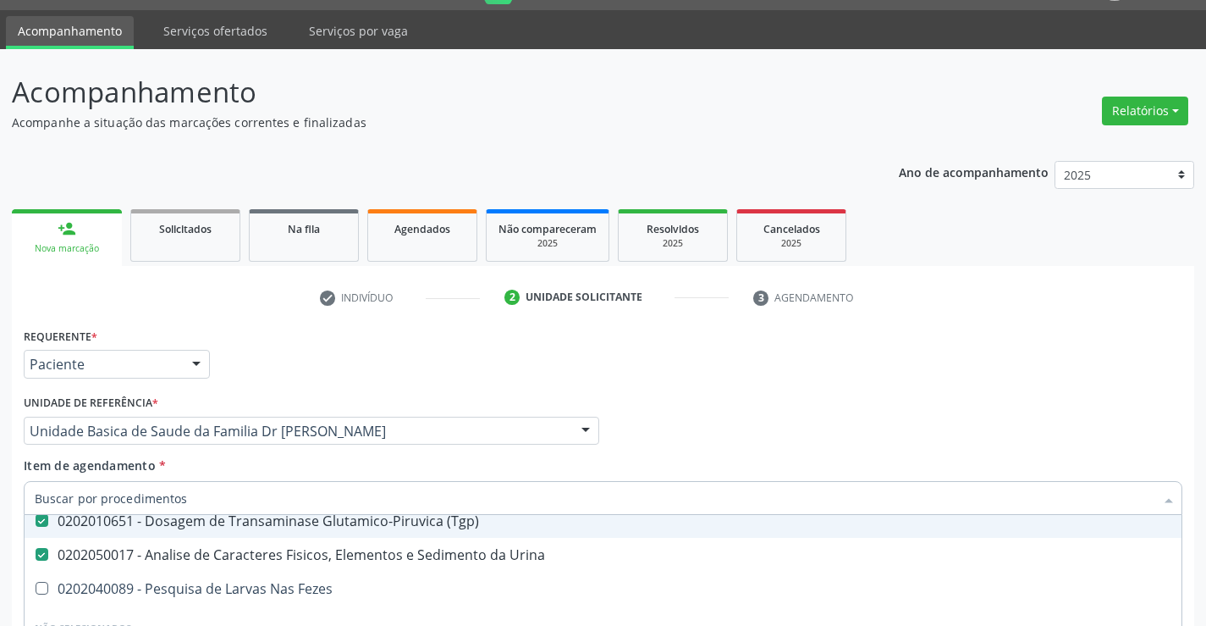
click at [194, 494] on input "Item de agendamento *" at bounding box center [595, 498] width 1120 height 34
type input "f"
checkbox Ldl "false"
checkbox Total "false"
checkbox Triglicerideos "false"
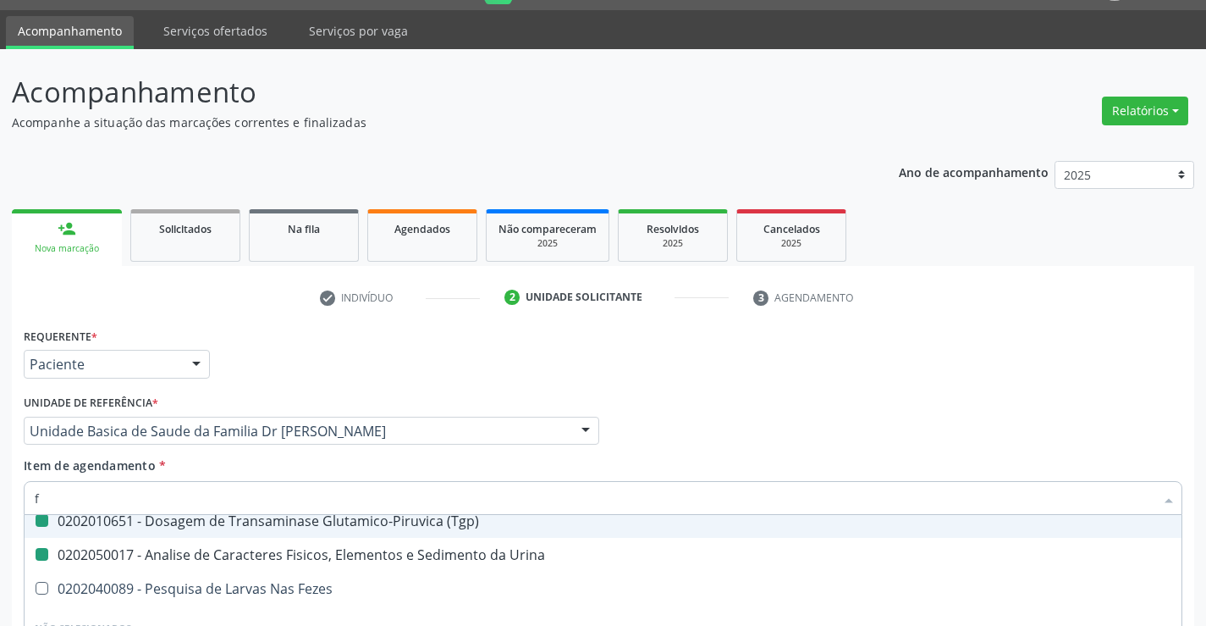
checkbox \(Tgo\) "false"
checkbox \(Tgp\) "false"
checkbox Urina "false"
checkbox Glicose "false"
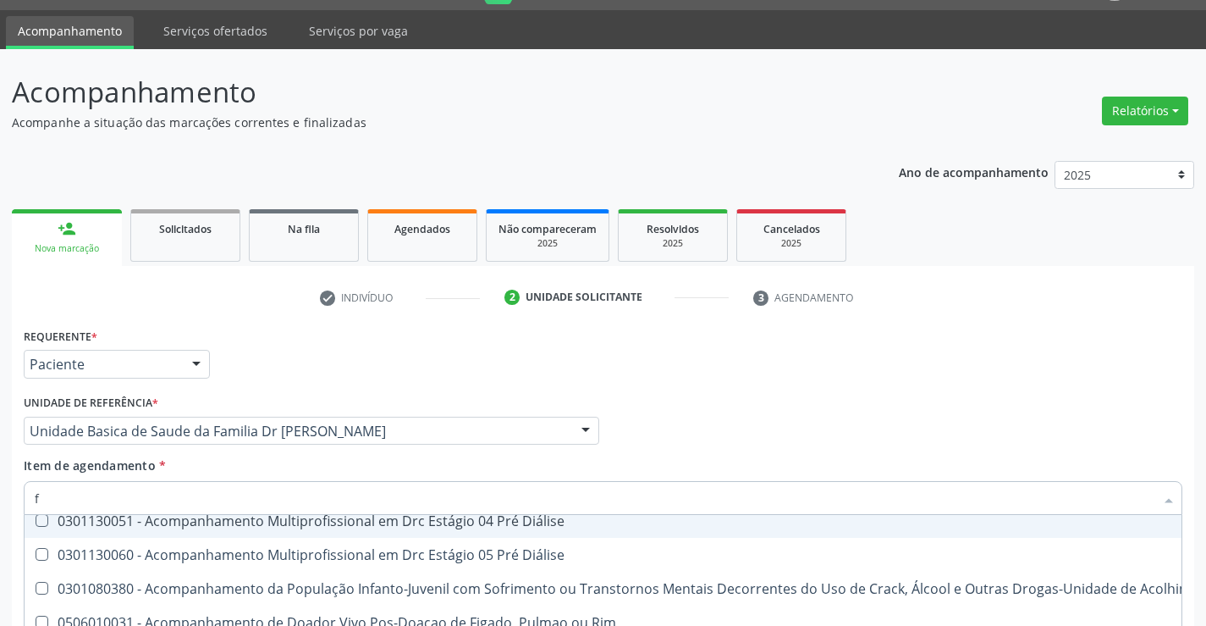
type input "fe"
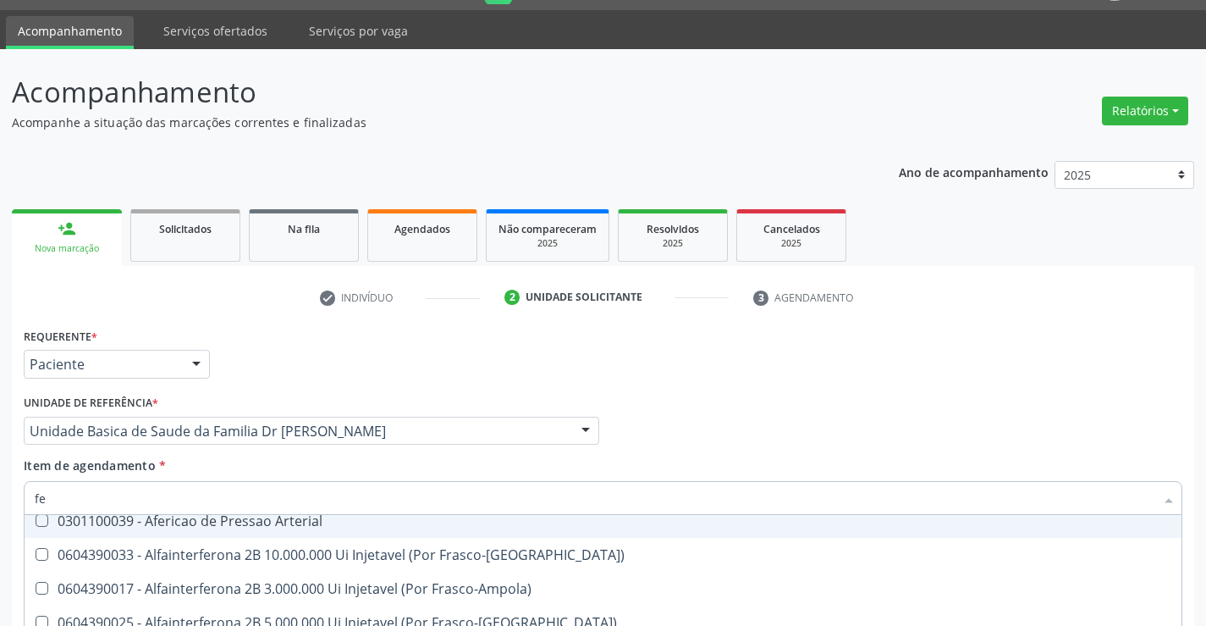
checkbox Fezes "false"
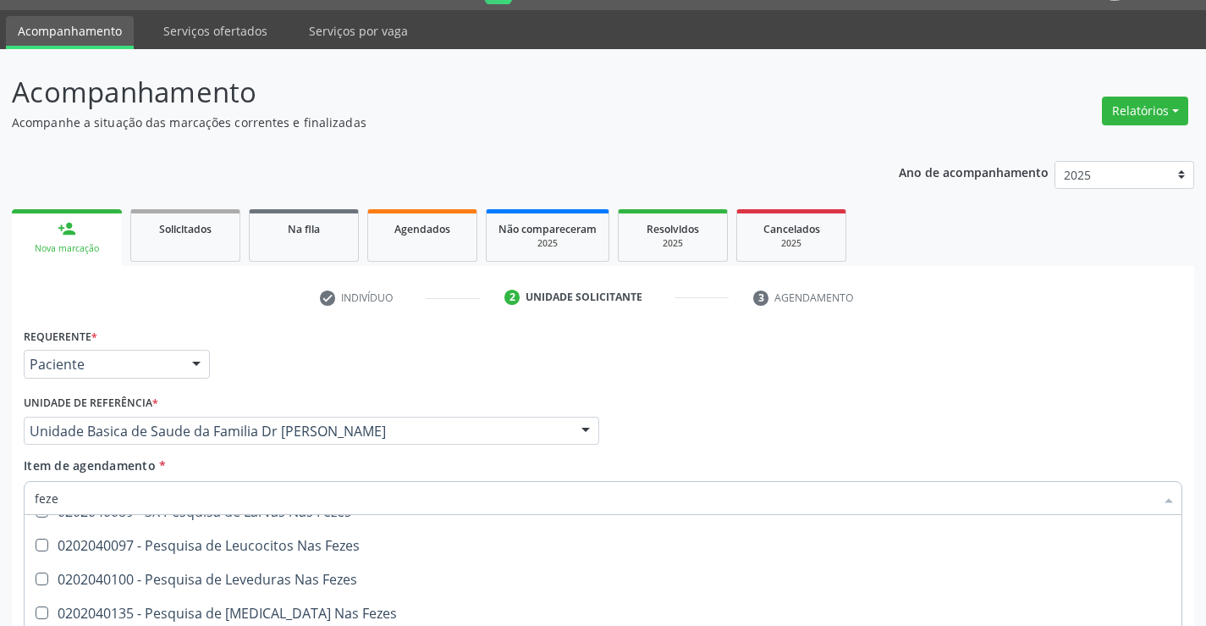
type input "fezes"
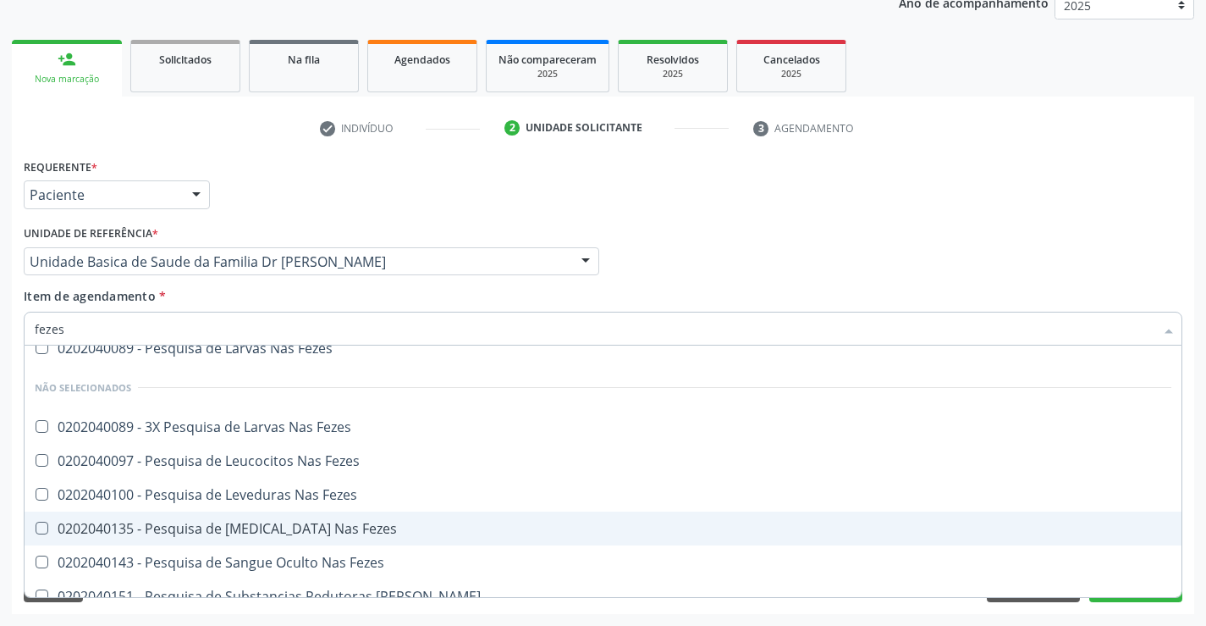
scroll to position [0, 0]
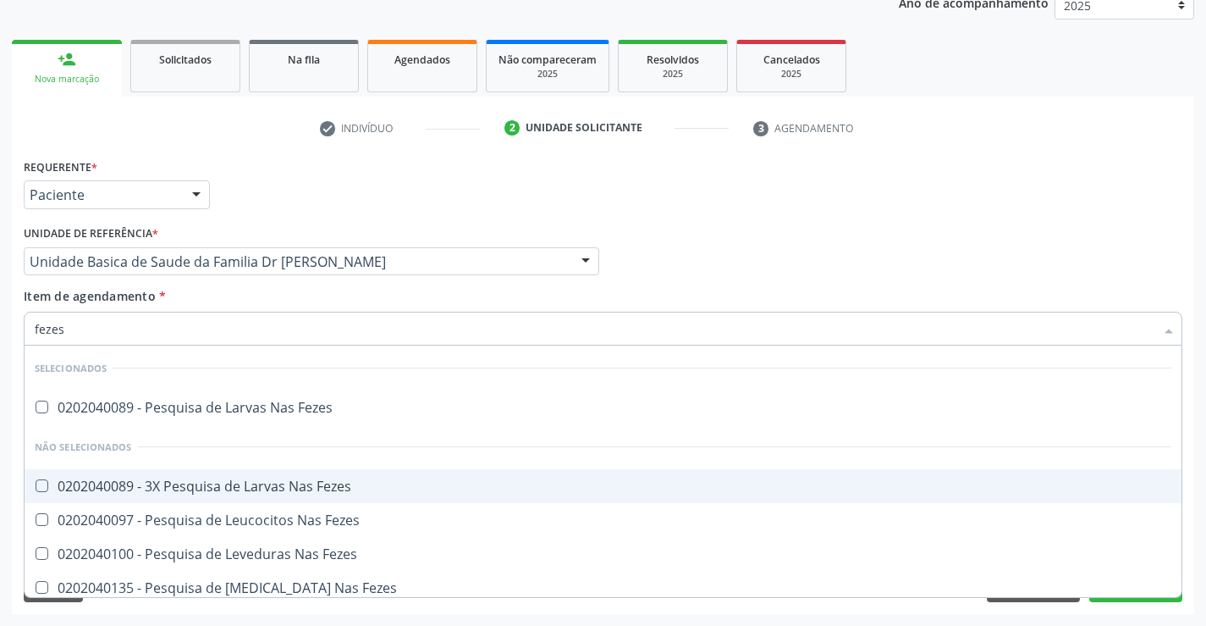
click at [307, 480] on div "0202040089 - 3X Pesquisa de Larvas Nas Fezes" at bounding box center [603, 486] width 1137 height 14
checkbox Fezes "true"
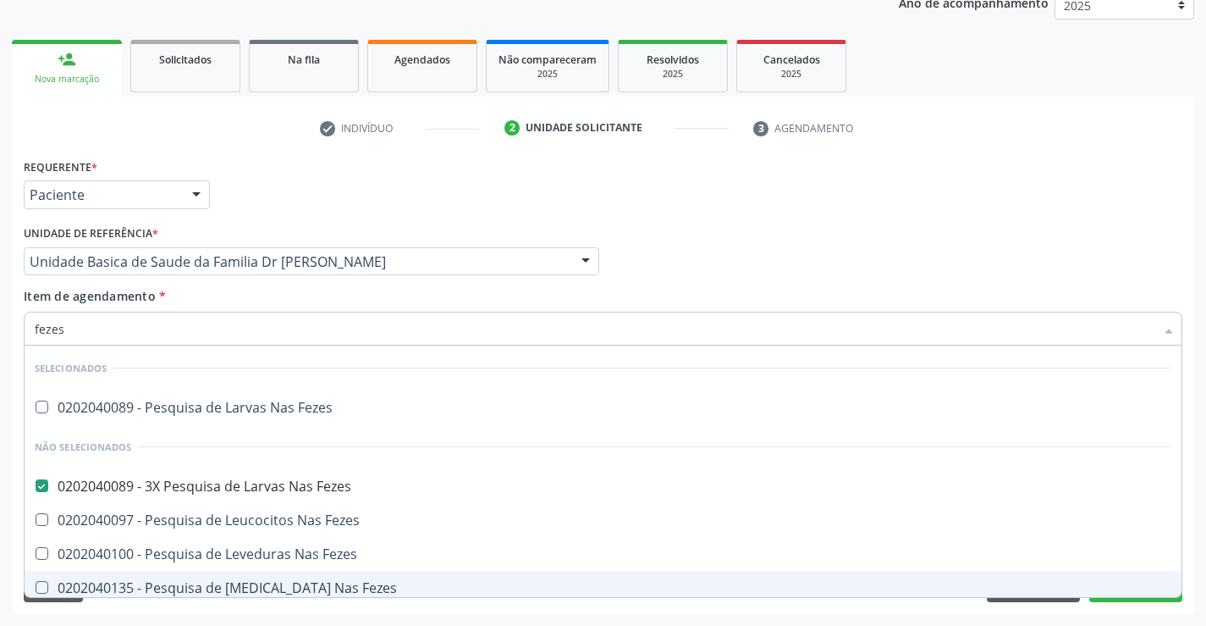
click at [291, 612] on div "Requerente * Paciente Médico(a) Enfermeiro(a) Paciente Nenhum resultado encontr…" at bounding box center [603, 384] width 1183 height 460
checkbox Fezes "true"
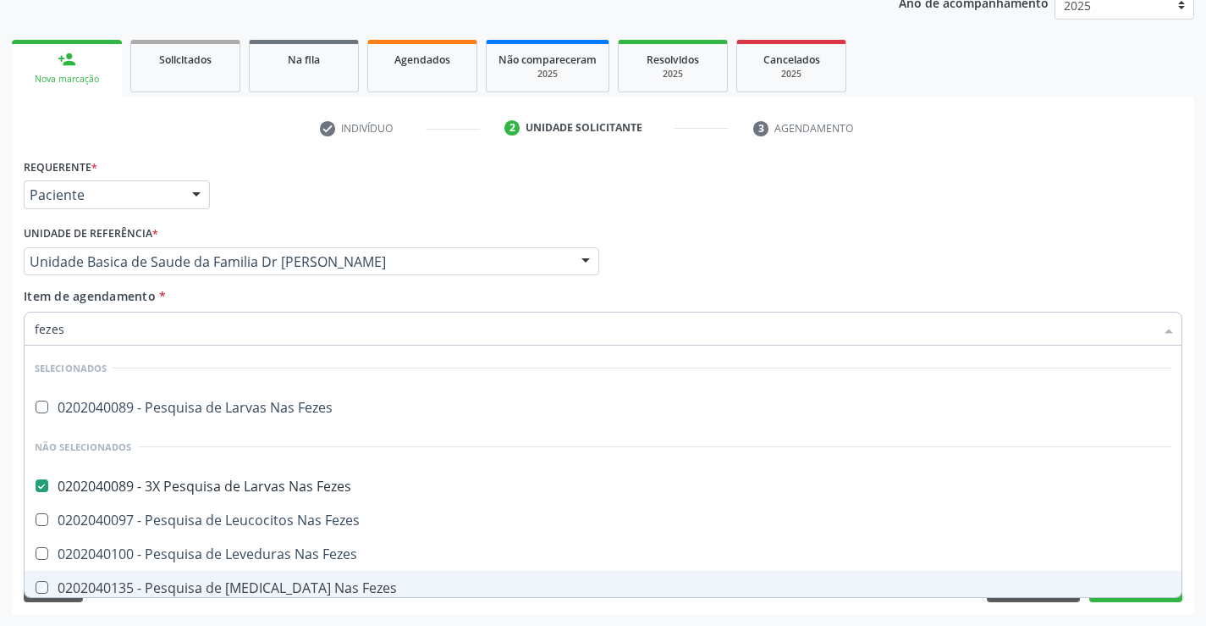
checkbox Fezes "true"
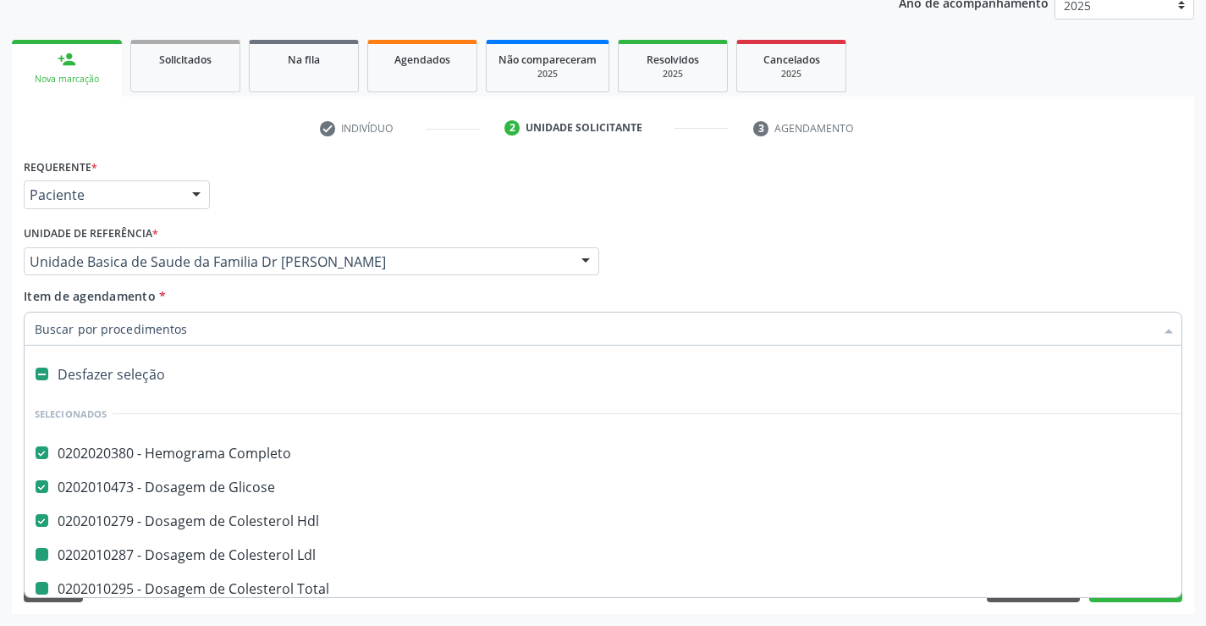
type input "f"
checkbox Ldl "false"
checkbox Total "false"
checkbox Triglicerideos "false"
checkbox \(Tgo\) "false"
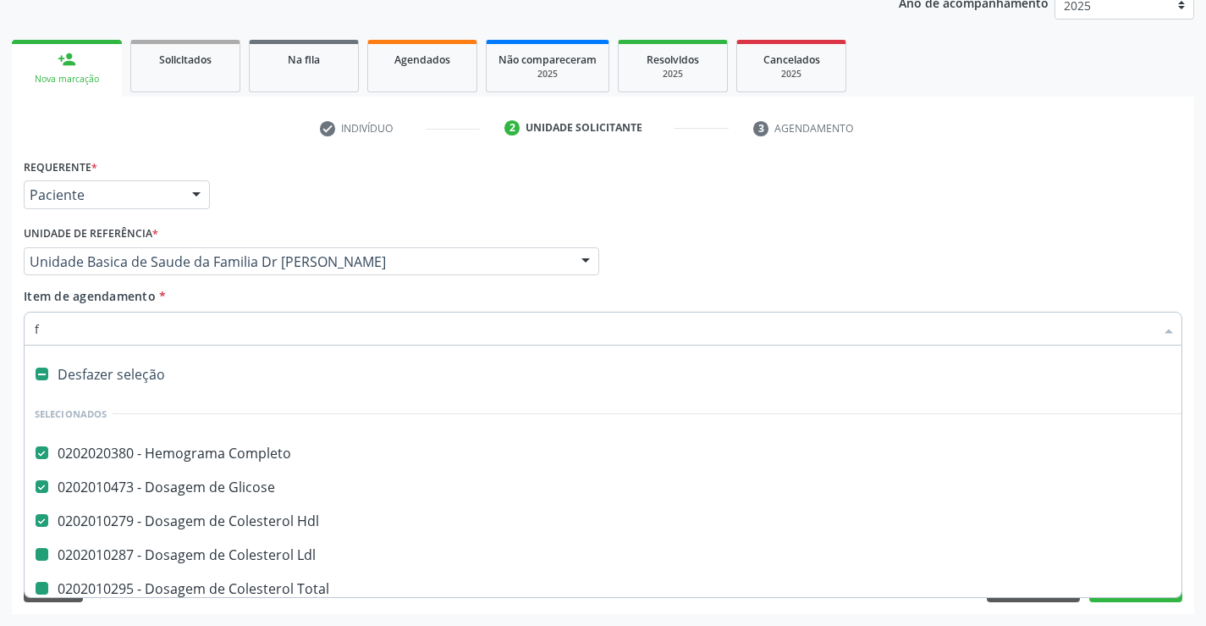
checkbox \(Tgp\) "false"
checkbox Urina "false"
checkbox Fezes "false"
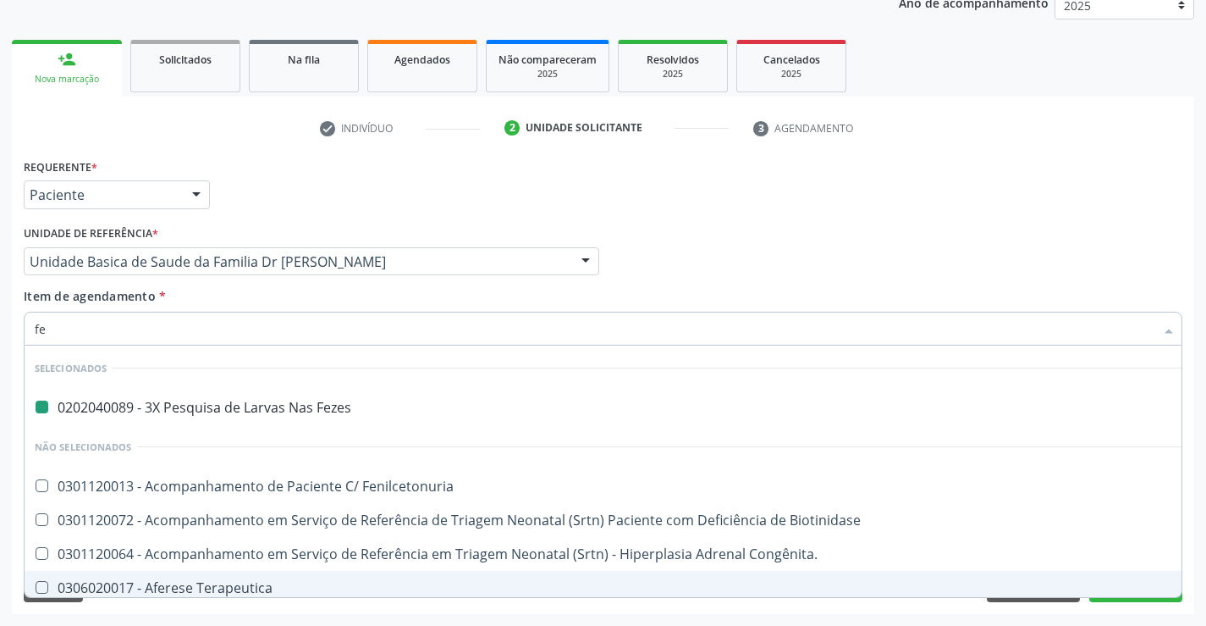
type input "fer"
checkbox Fezes "false"
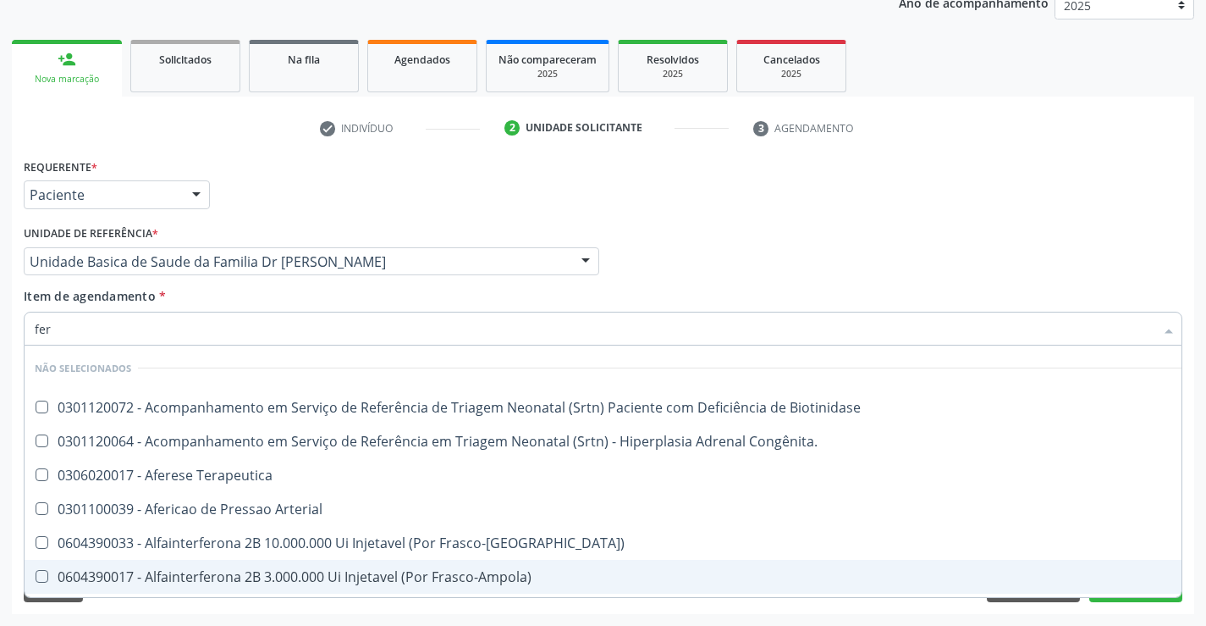
type input "ferr"
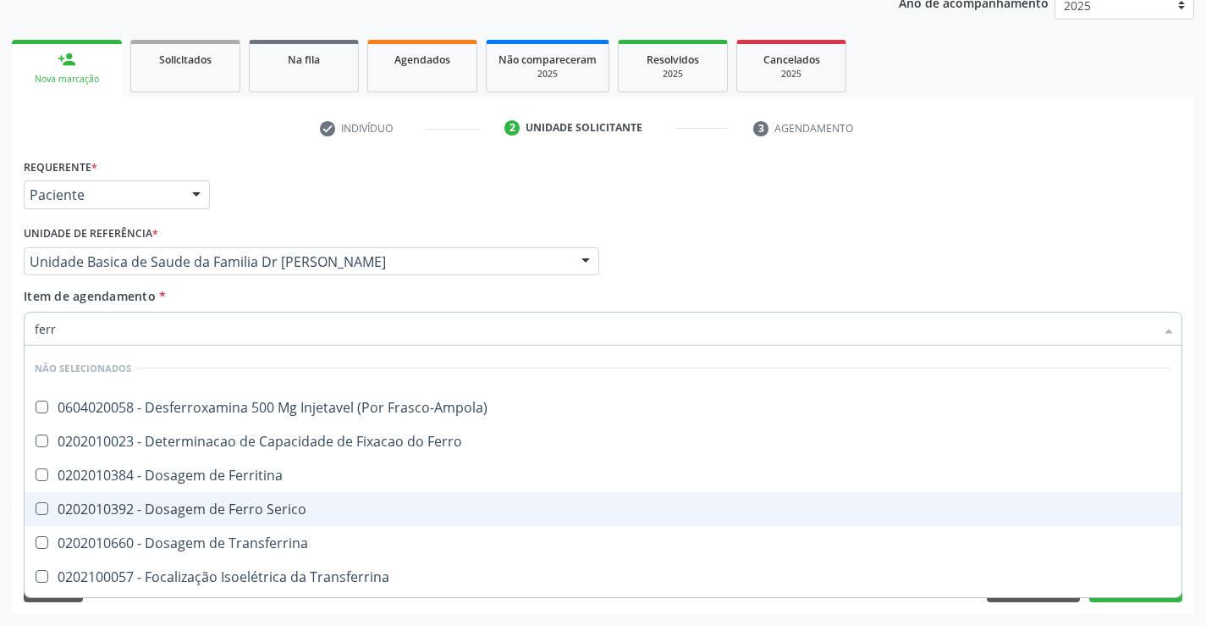
click at [242, 502] on div "0202010392 - Dosagem de Ferro Serico" at bounding box center [603, 509] width 1137 height 14
checkbox Serico "true"
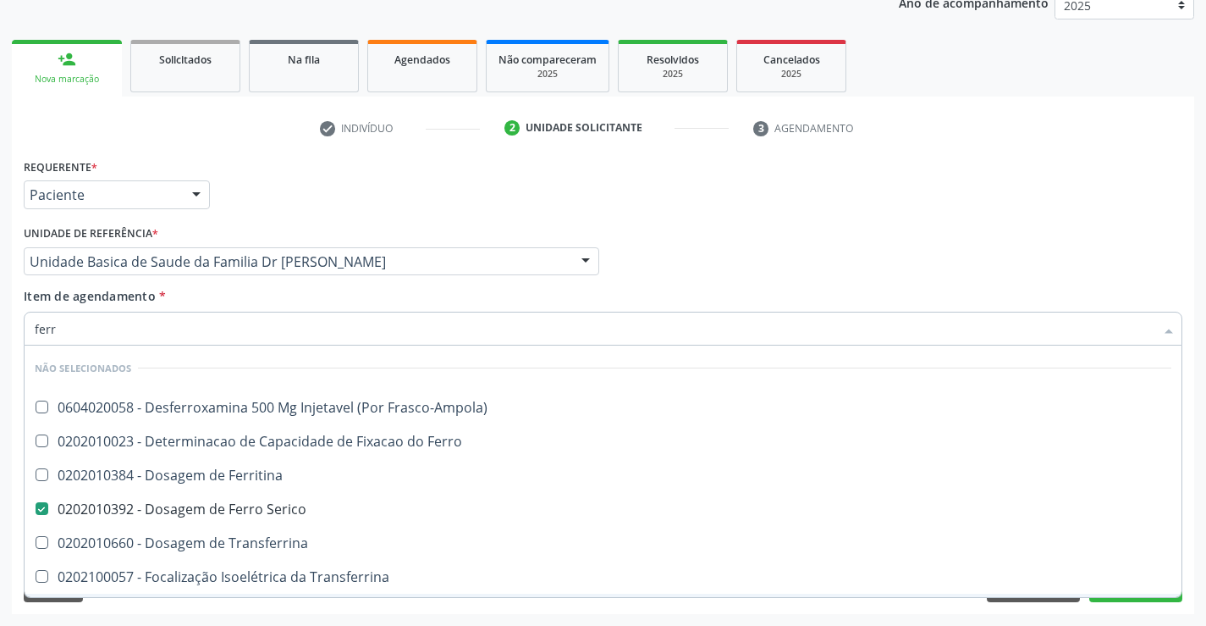
click at [157, 612] on div "Requerente * Paciente Médico(a) Enfermeiro(a) Paciente Nenhum resultado encontr…" at bounding box center [603, 384] width 1183 height 460
checkbox Frasco-Ampola\) "true"
checkbox Transferrina "true"
checkbox Ml\) "true"
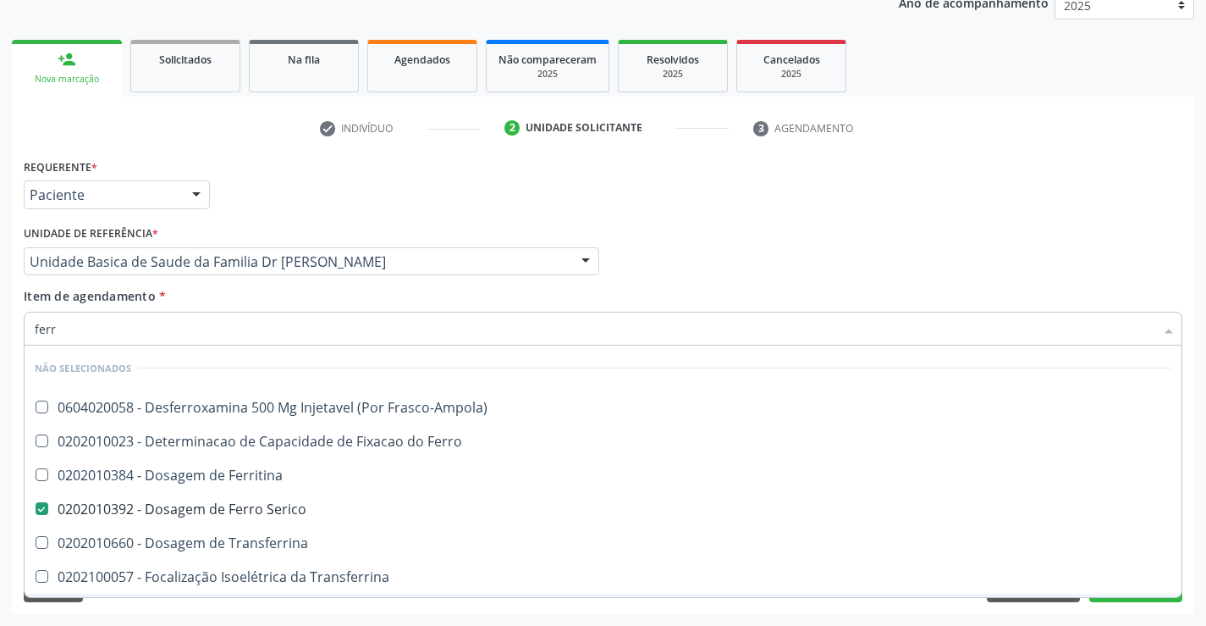
checkbox \(Nefroplastia\) "true"
checkbox Ferritina "true"
checkbox Ferro "true"
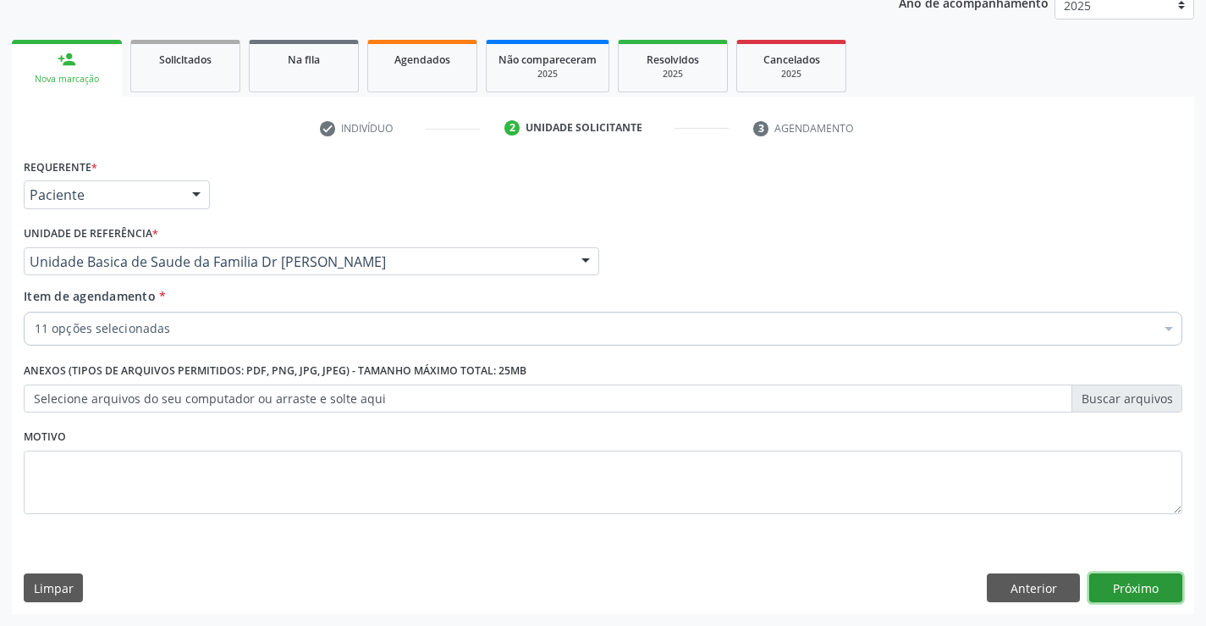
click at [1133, 579] on button "Próximo" at bounding box center [1136, 587] width 93 height 29
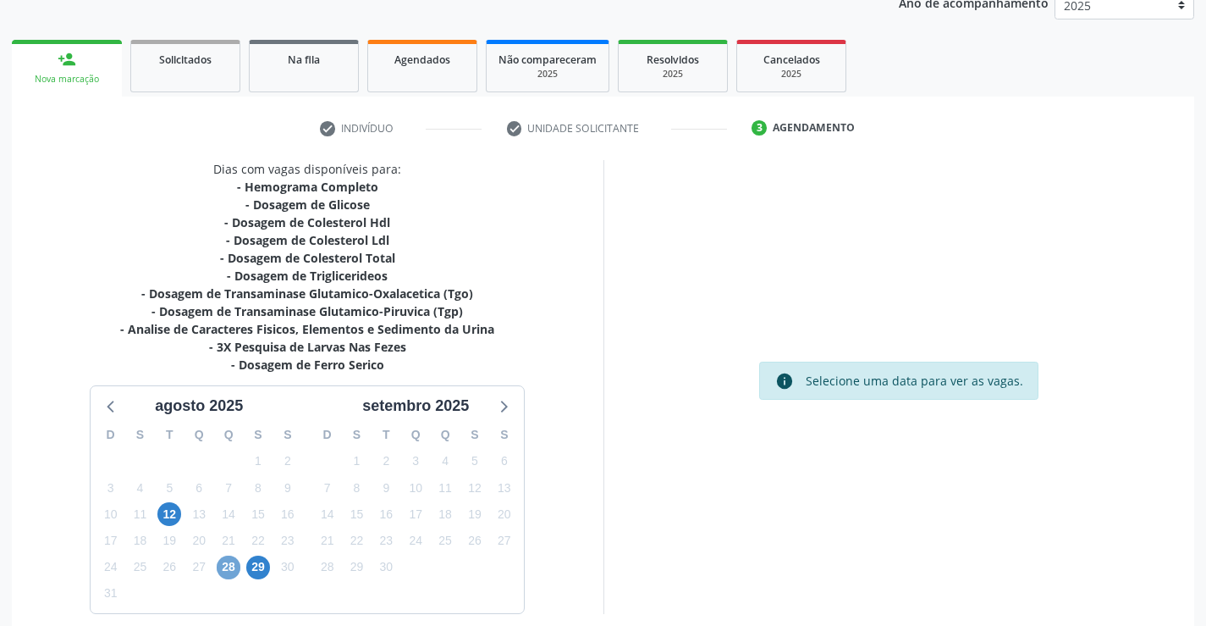
click at [230, 563] on span "28" at bounding box center [229, 567] width 24 height 24
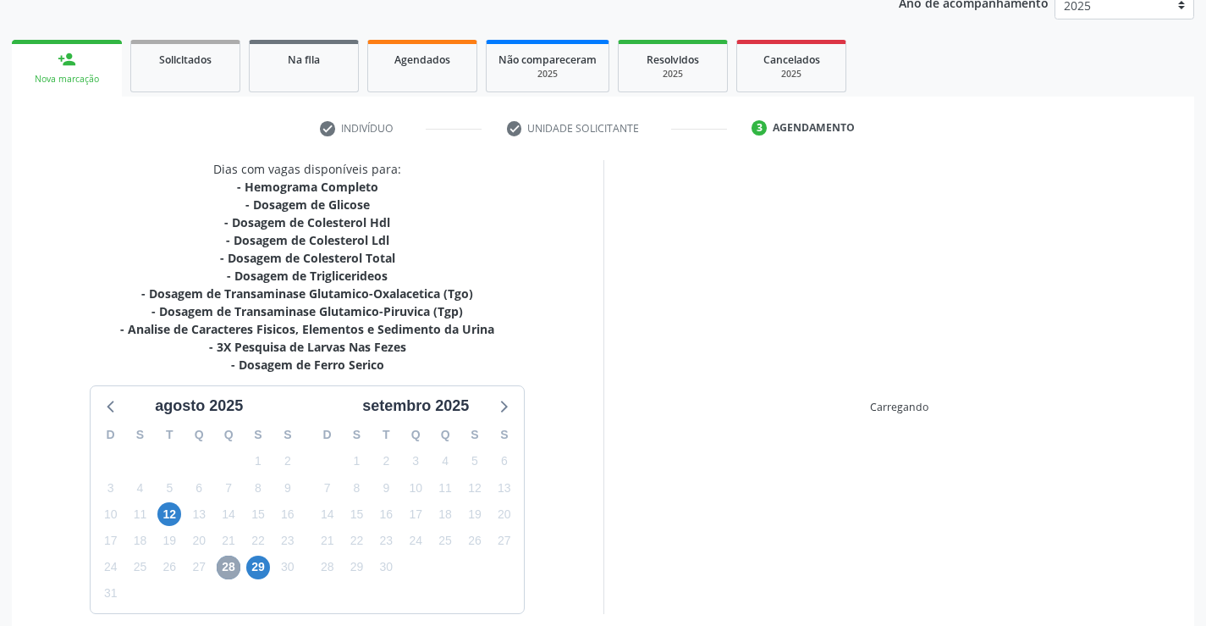
scroll to position [289, 0]
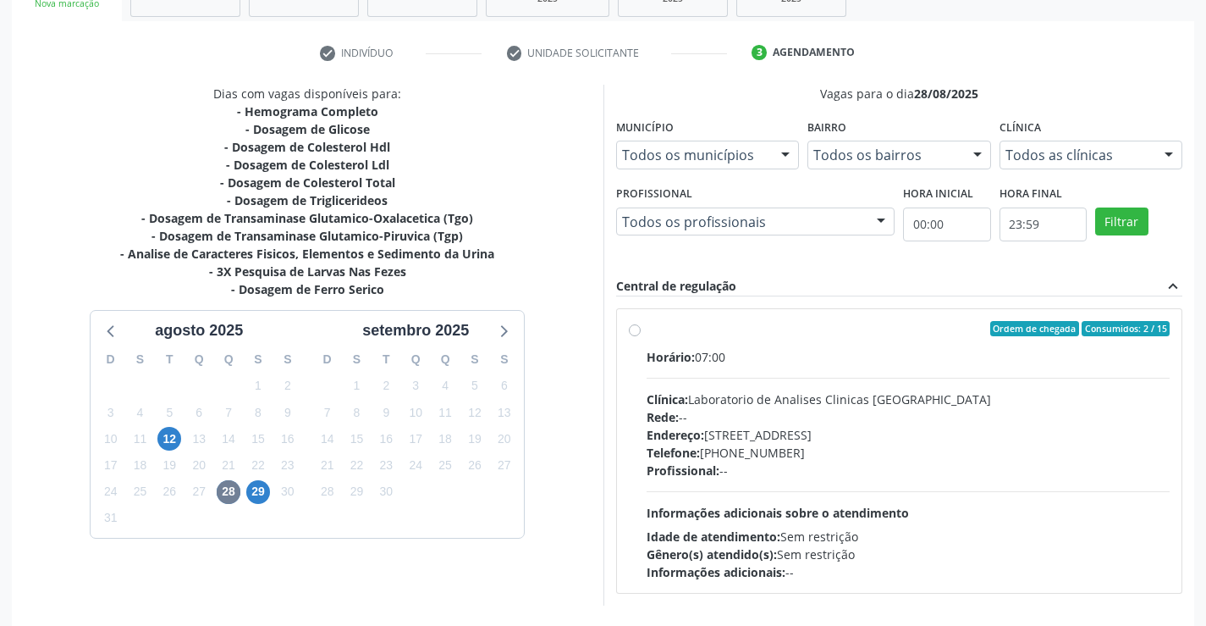
click at [647, 325] on label "Ordem de chegada Consumidos: 2 / 15 Horário: 07:00 Clínica: Laboratorio de Anal…" at bounding box center [909, 451] width 524 height 260
click at [631, 325] on input "Ordem de chegada Consumidos: 2 / 15 Horário: 07:00 Clínica: Laboratorio de Anal…" at bounding box center [635, 328] width 12 height 15
radio input "true"
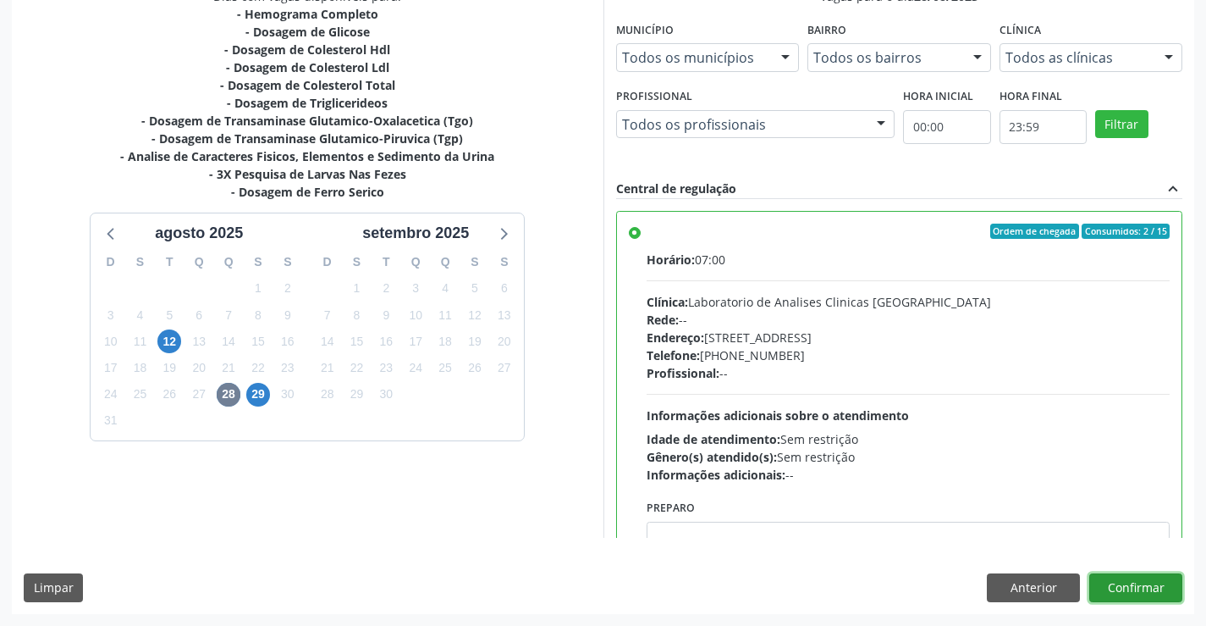
click at [1126, 575] on button "Confirmar" at bounding box center [1136, 587] width 93 height 29
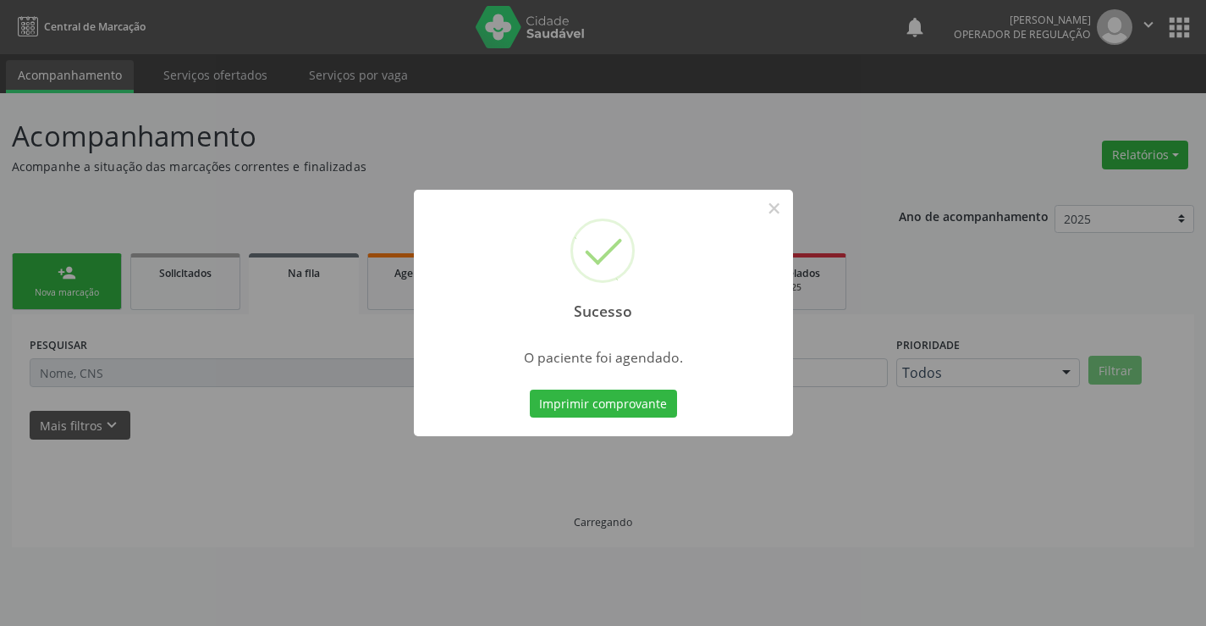
scroll to position [0, 0]
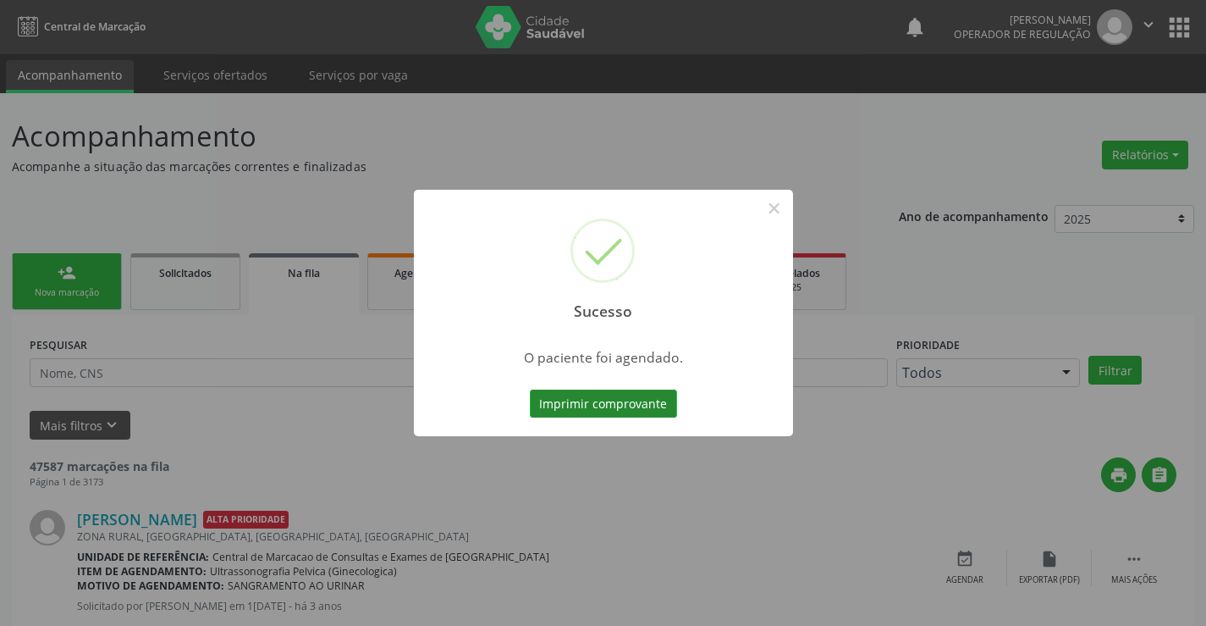
click at [583, 399] on button "Imprimir comprovante" at bounding box center [603, 403] width 147 height 29
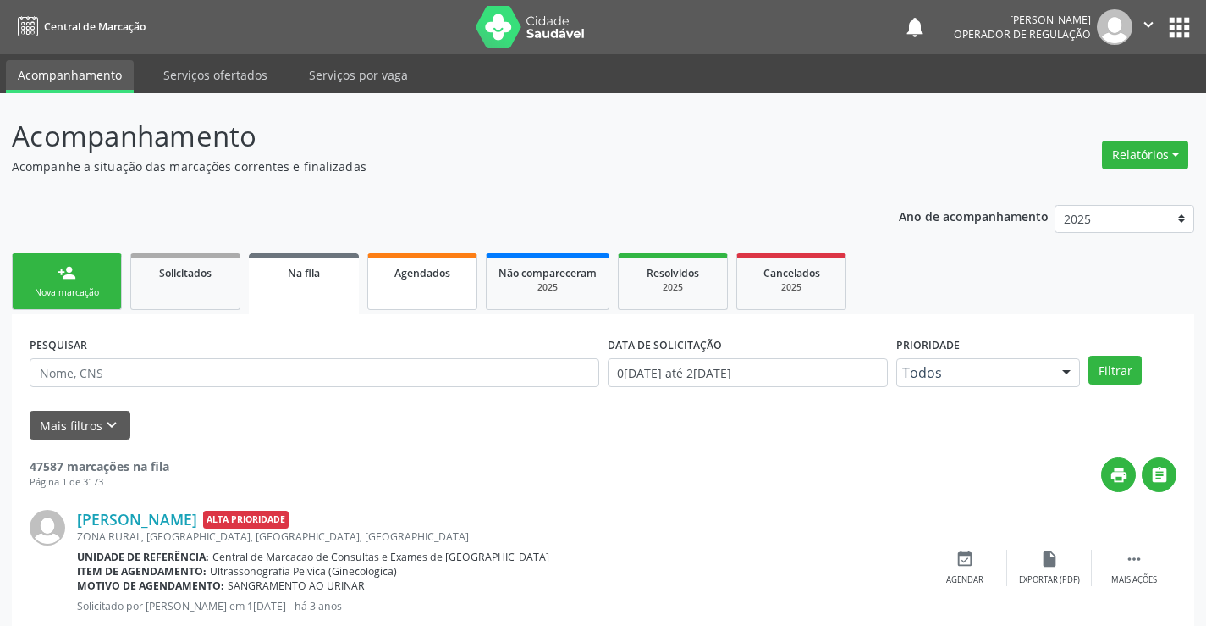
click at [451, 278] on div "Agendados" at bounding box center [422, 272] width 85 height 18
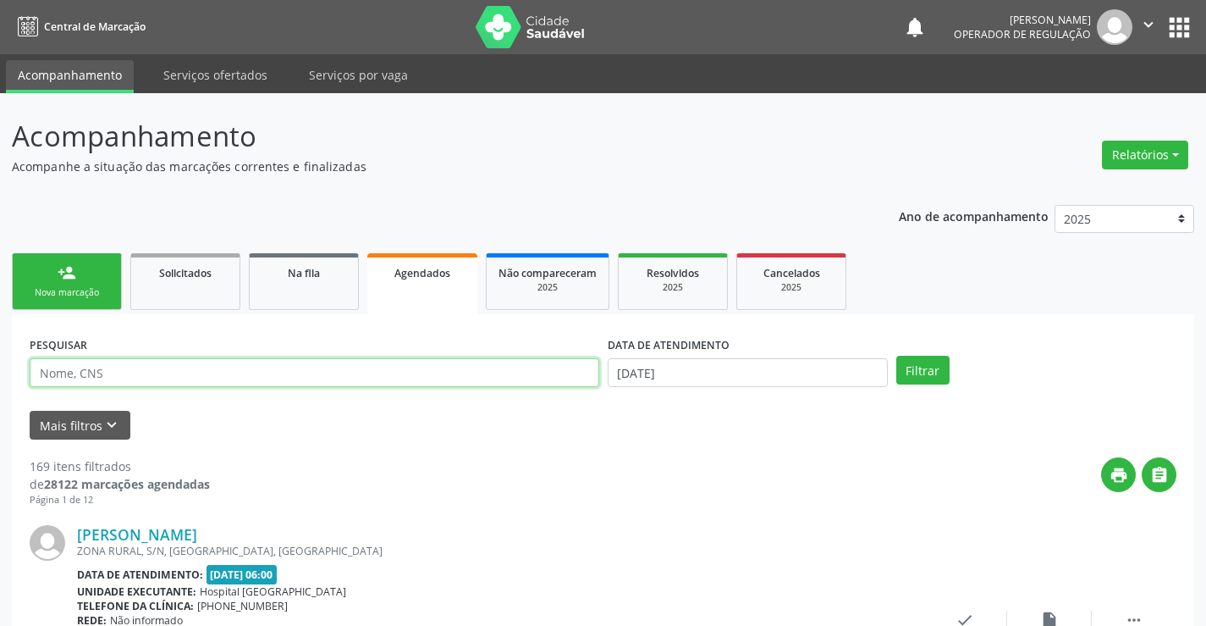
click at [200, 372] on input "text" at bounding box center [315, 372] width 570 height 29
type input "t"
click at [395, 274] on span "Agendados" at bounding box center [422, 273] width 56 height 14
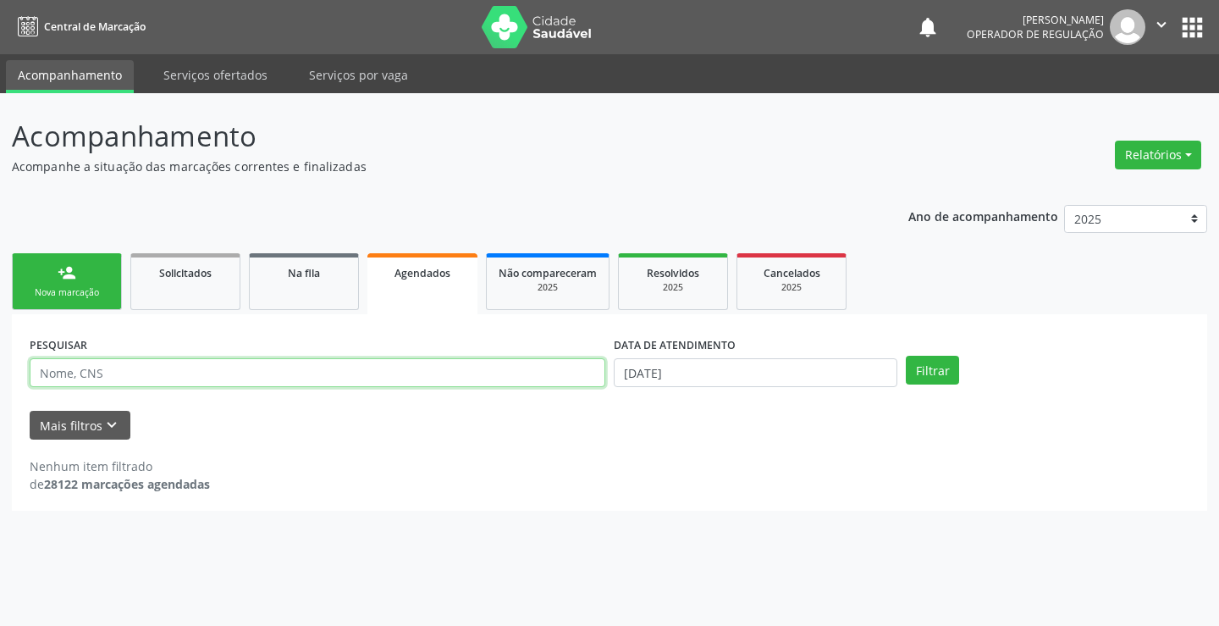
click at [218, 373] on input "text" at bounding box center [318, 372] width 576 height 29
type input "700507704281852"
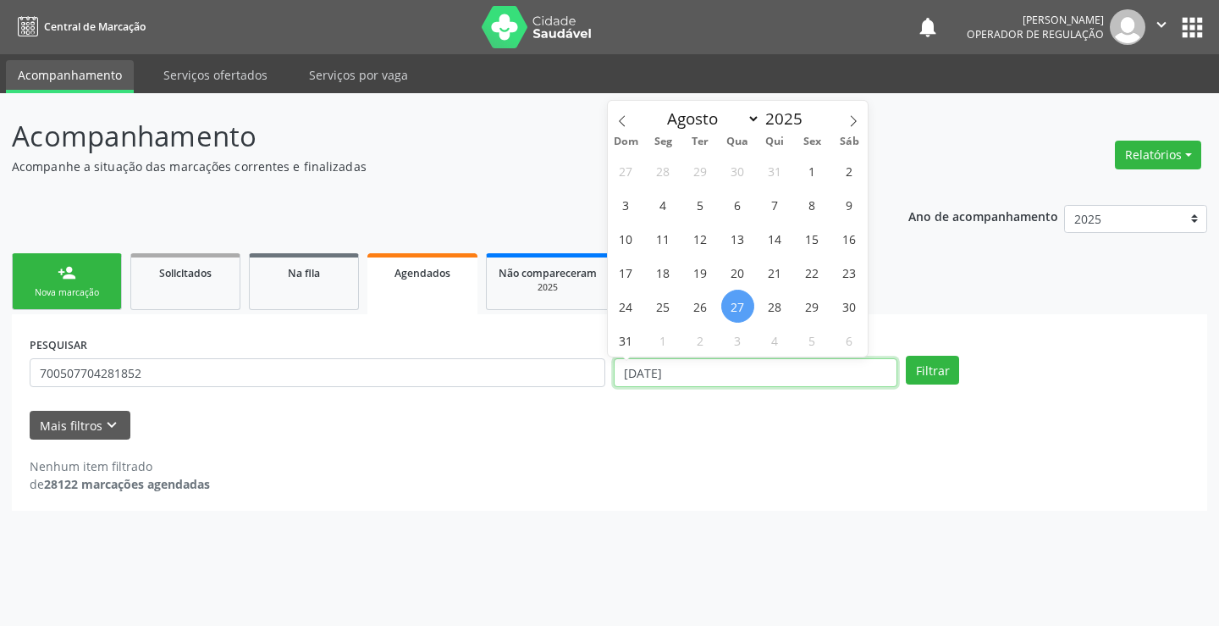
click at [698, 375] on input "27/08/2025" at bounding box center [756, 372] width 284 height 29
click at [773, 301] on span "28" at bounding box center [775, 306] width 33 height 33
type input "28/08/2025"
click at [773, 301] on span "28" at bounding box center [775, 306] width 33 height 33
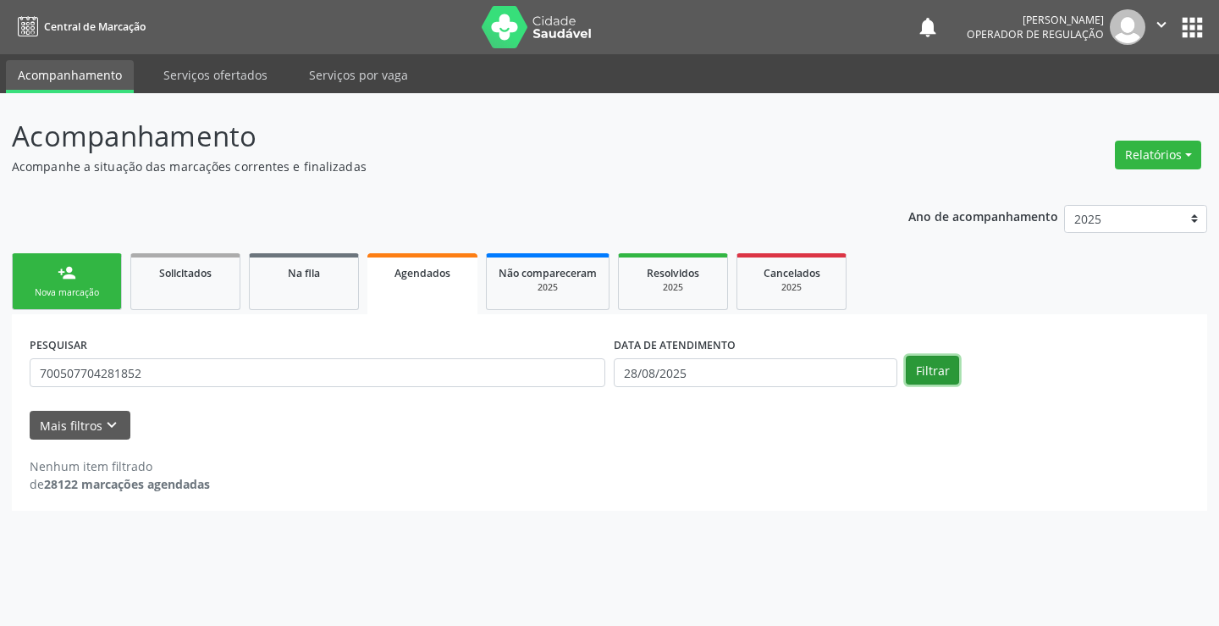
click at [935, 379] on button "Filtrar" at bounding box center [932, 370] width 53 height 29
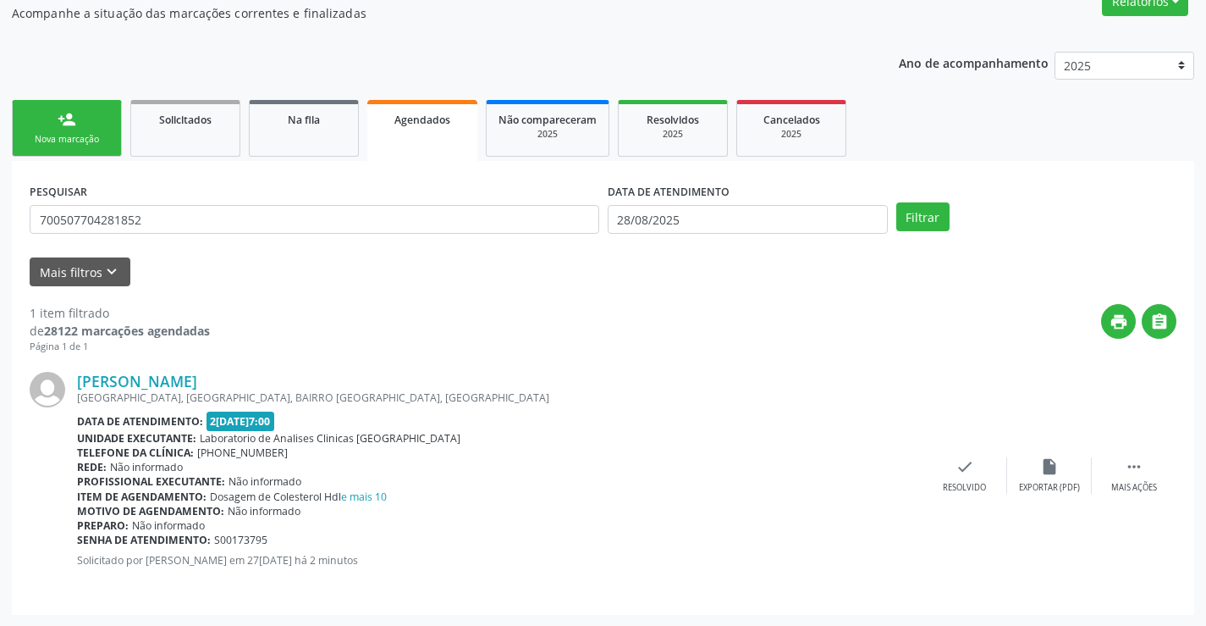
scroll to position [154, 0]
click at [1125, 457] on icon "" at bounding box center [1134, 465] width 19 height 19
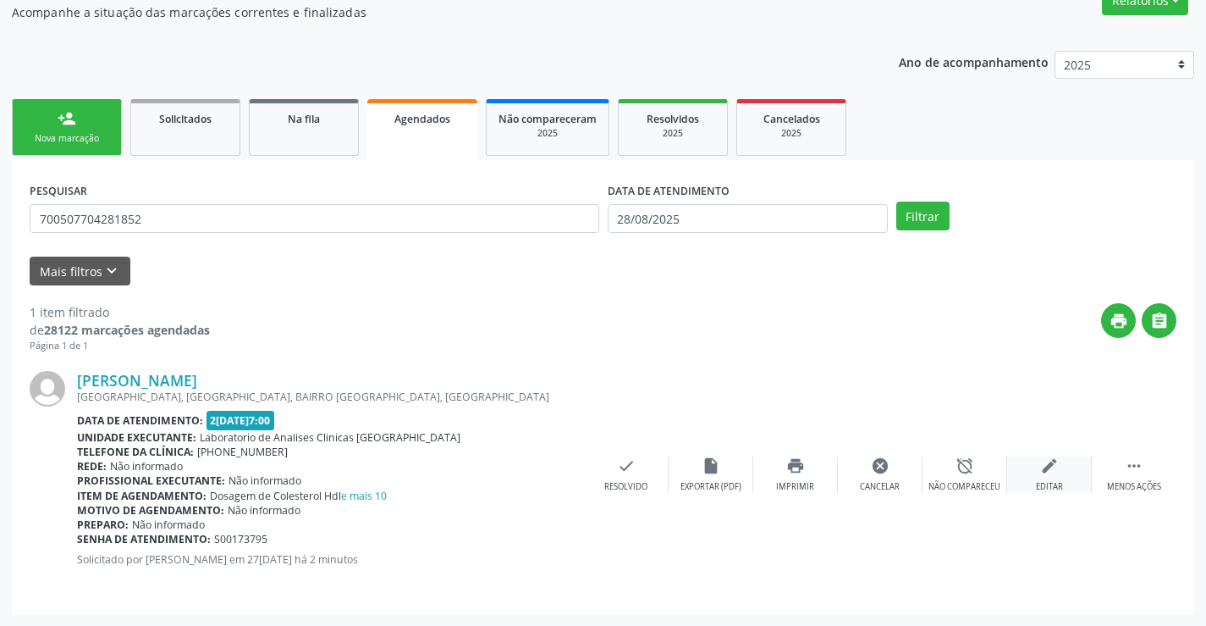
click at [1057, 477] on div "edit Editar" at bounding box center [1049, 474] width 85 height 36
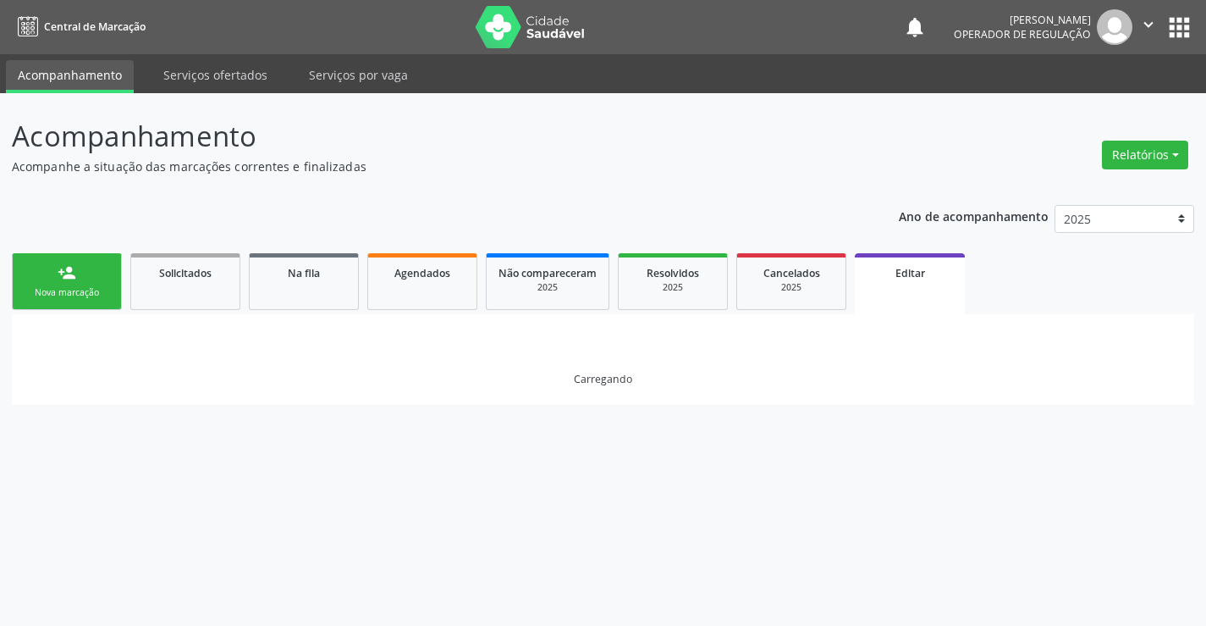
scroll to position [0, 0]
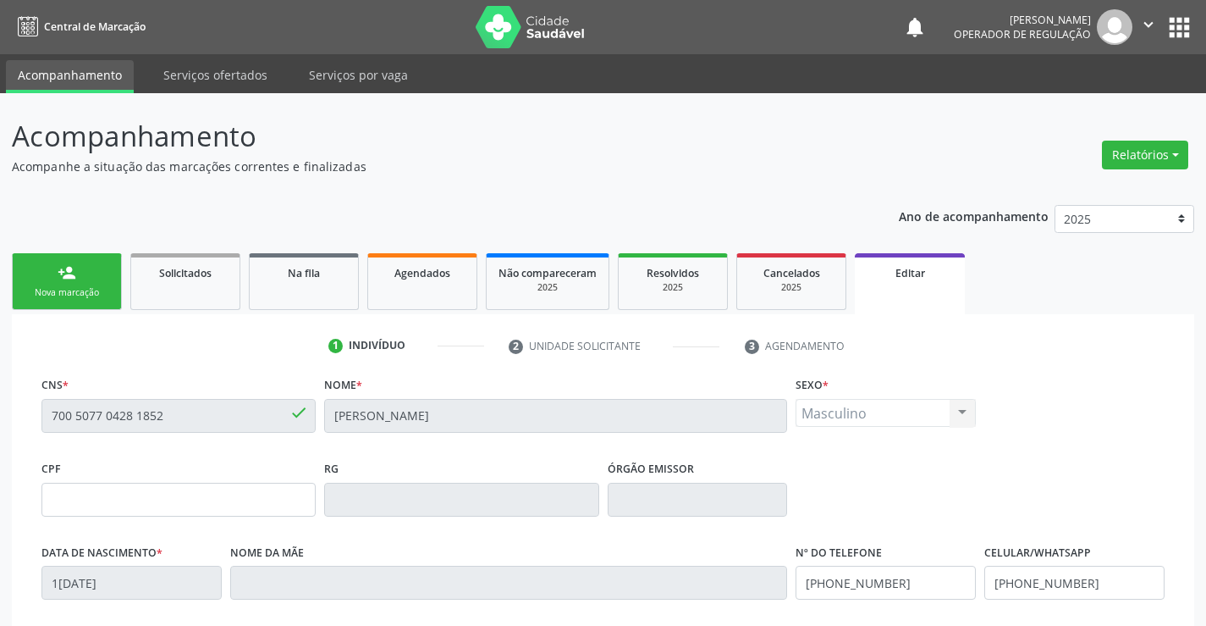
click at [320, 399] on div "Nome * Thalison Viinicios Souza Santos" at bounding box center [556, 414] width 472 height 84
click at [922, 270] on span "Editar" at bounding box center [911, 273] width 30 height 14
click at [921, 276] on span "Editar" at bounding box center [911, 273] width 30 height 14
click at [914, 277] on span "Editar" at bounding box center [911, 273] width 30 height 14
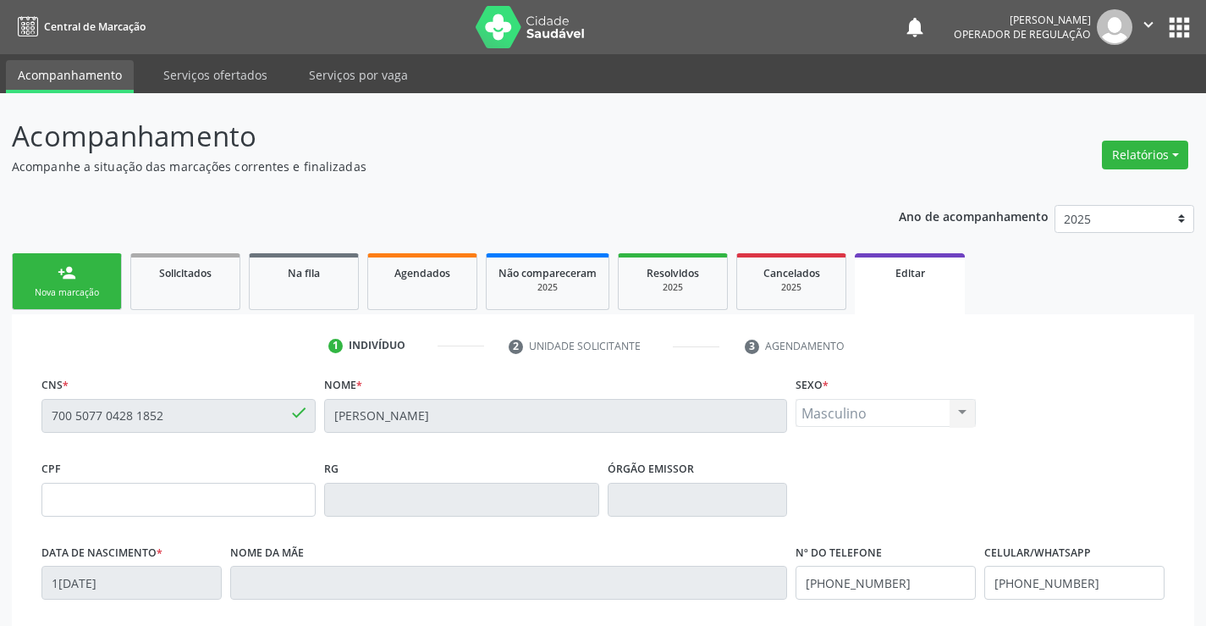
click at [914, 277] on span "Editar" at bounding box center [911, 273] width 30 height 14
click at [23, 31] on nav "Central de Marcação notifications Josedy dos Santos Silva Operador de regulação…" at bounding box center [603, 27] width 1206 height 54
drag, startPoint x: 73, startPoint y: 58, endPoint x: 656, endPoint y: 121, distance: 586.6
click at [656, 121] on div "Central de Marcação notifications Josedy dos Santos Silva Operador de regulação…" at bounding box center [603, 313] width 1206 height 626
click at [333, 191] on div "Acompanhamento Acompanhe a situação das marcações correntes e finalizadas Relat…" at bounding box center [603, 522] width 1183 height 814
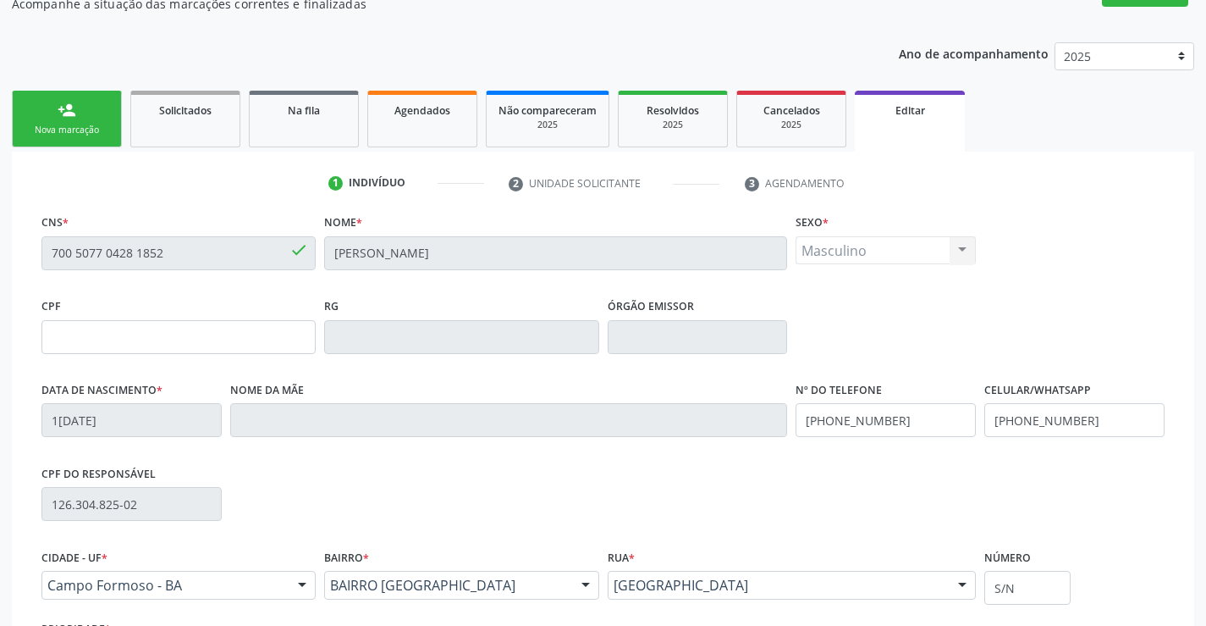
scroll to position [169, 0]
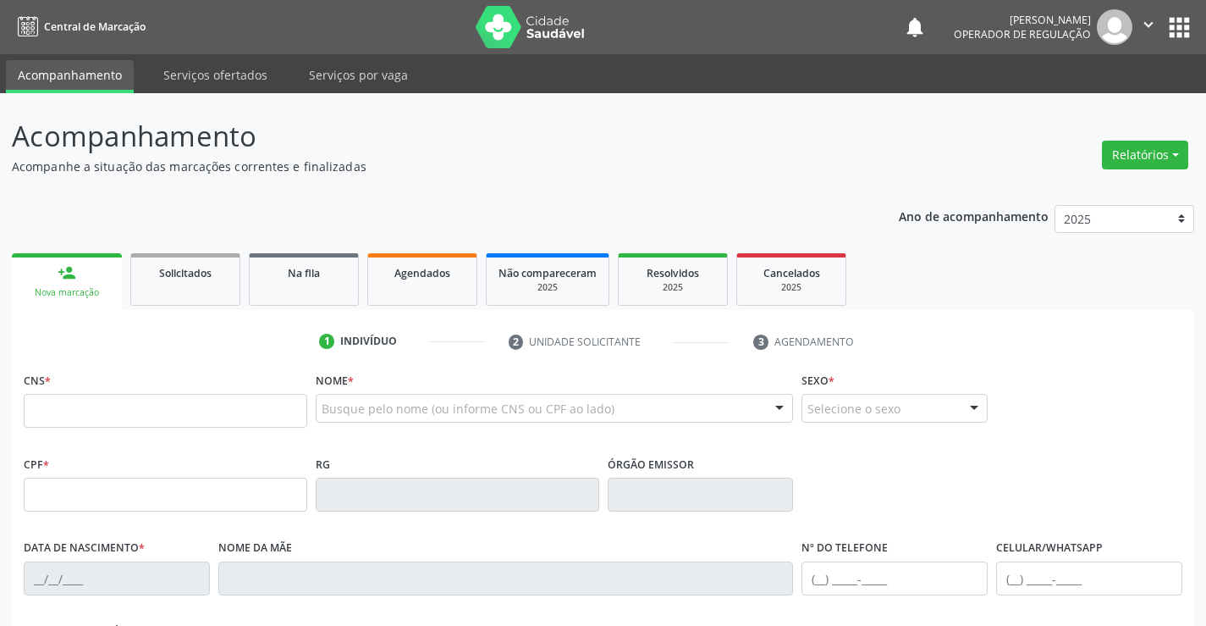
scroll to position [168, 0]
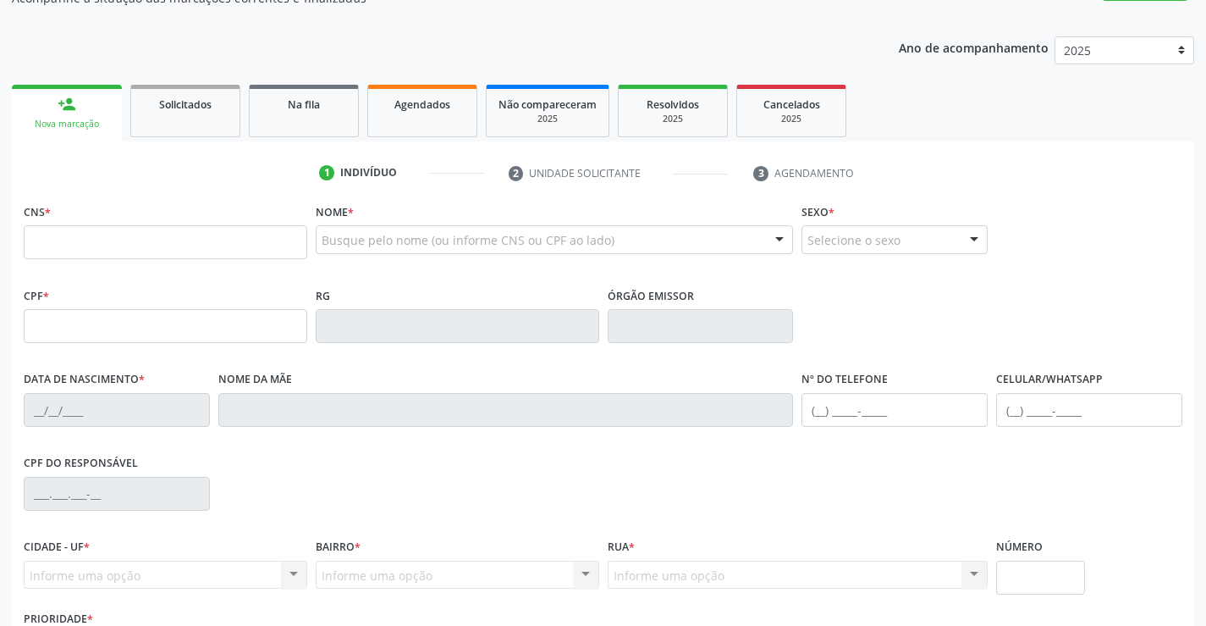
click at [99, 237] on input "text" at bounding box center [166, 242] width 284 height 34
type input "700 4017 0686 4850"
type input "2131791305"
type input "[DATE]"
type input "[PHONE_NUMBER]"
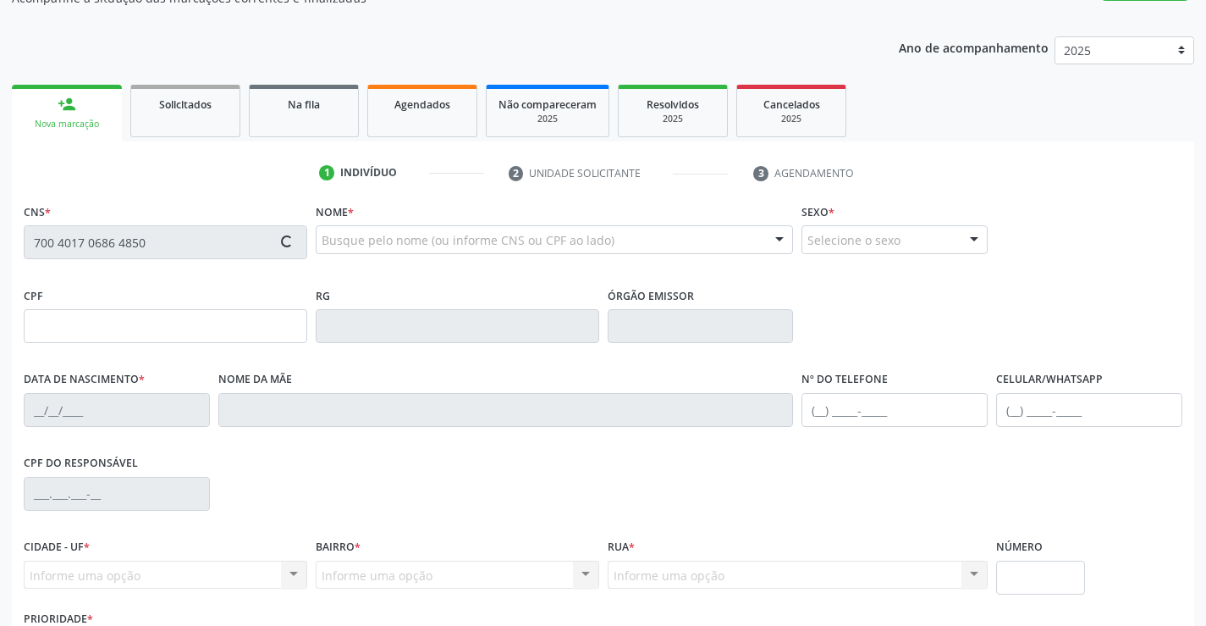
type input "S/N"
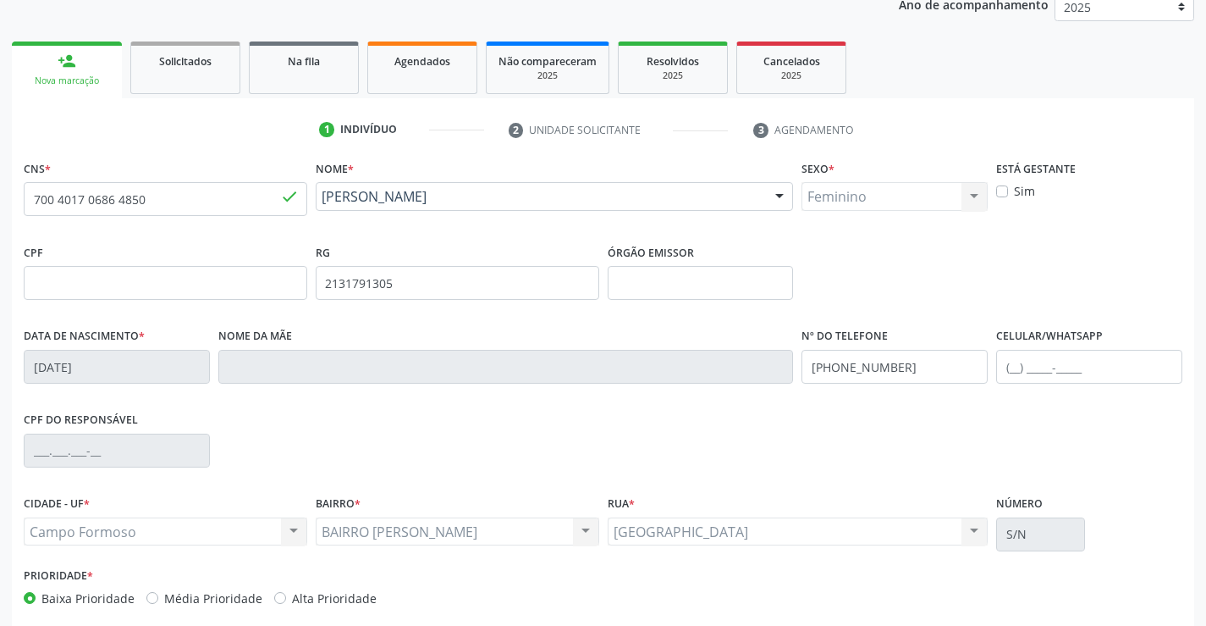
scroll to position [292, 0]
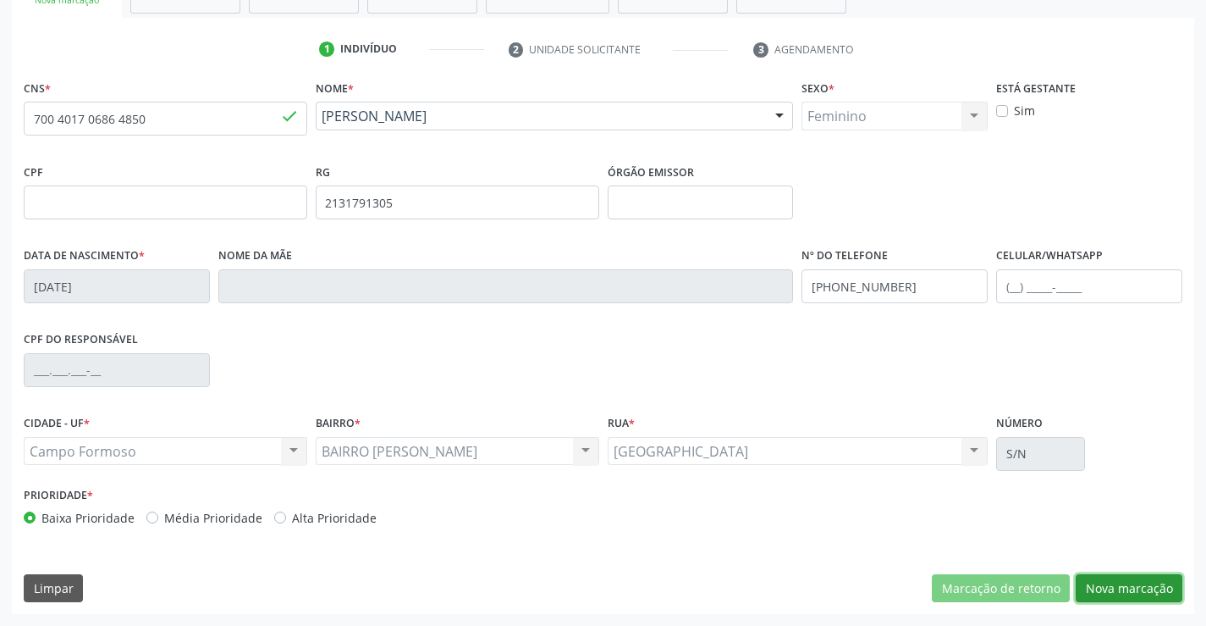
click at [1136, 585] on button "Nova marcação" at bounding box center [1129, 588] width 107 height 29
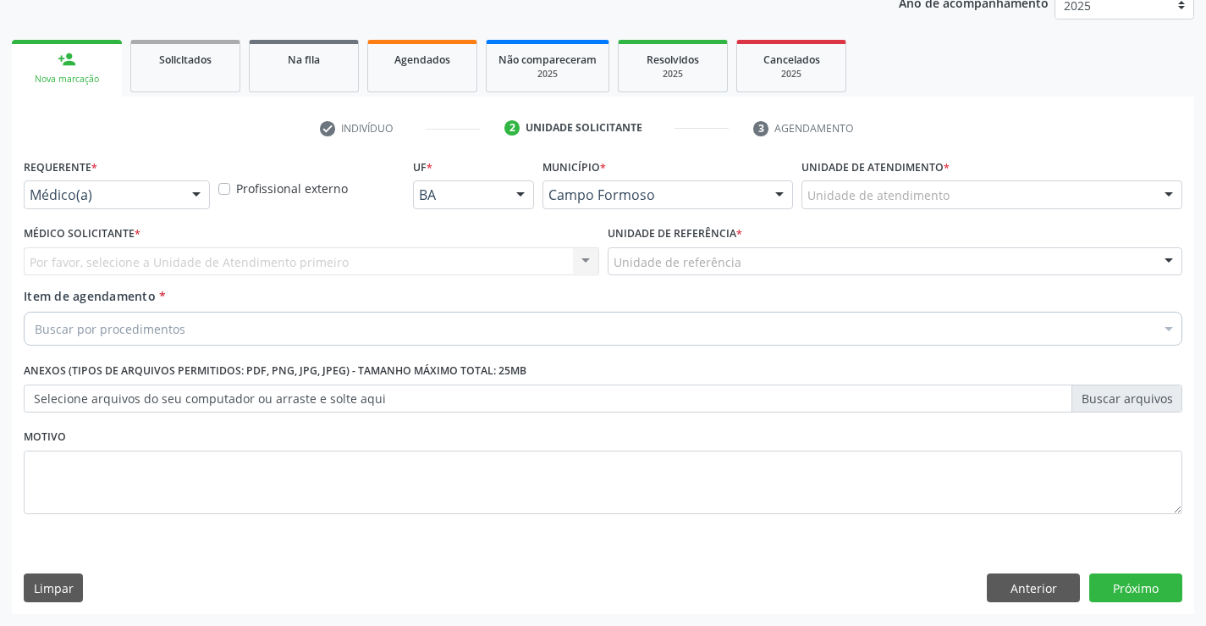
scroll to position [213, 0]
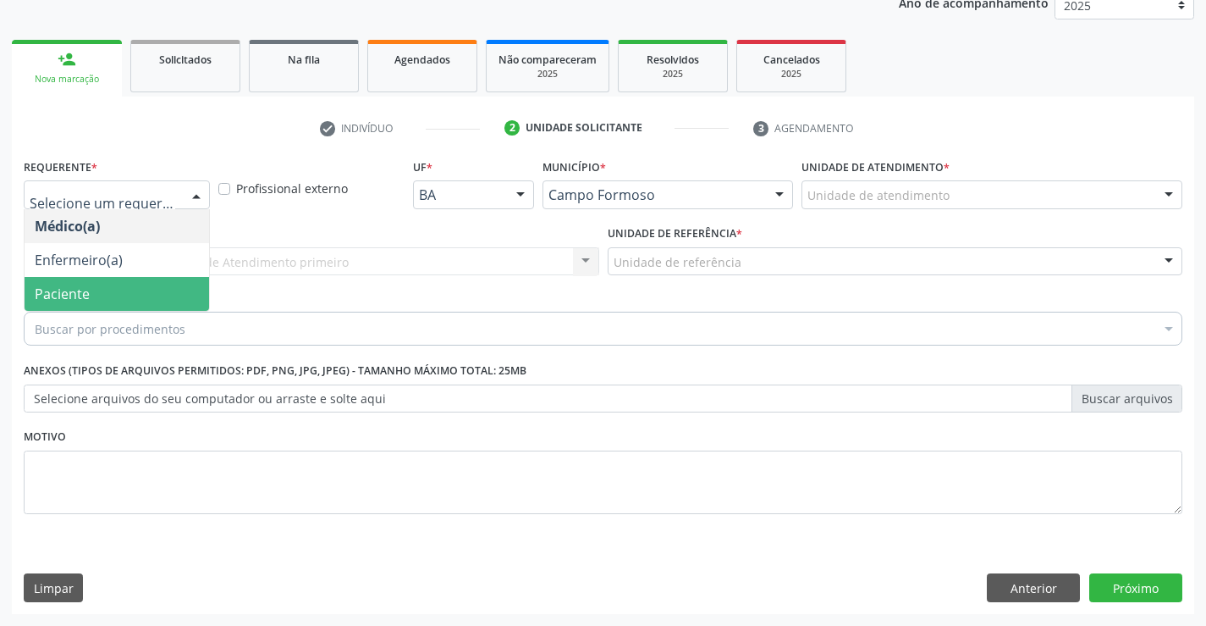
click at [95, 298] on span "Paciente" at bounding box center [117, 294] width 185 height 34
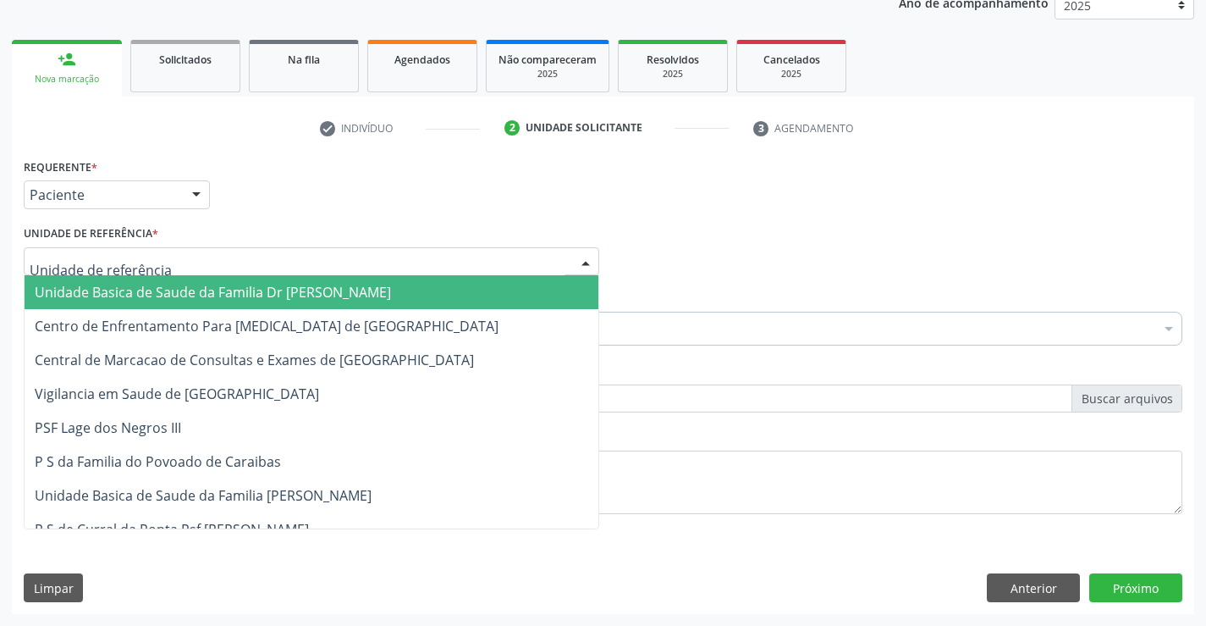
click at [110, 288] on span "Unidade Basica de Saude da Familia Dr [PERSON_NAME]" at bounding box center [213, 292] width 356 height 19
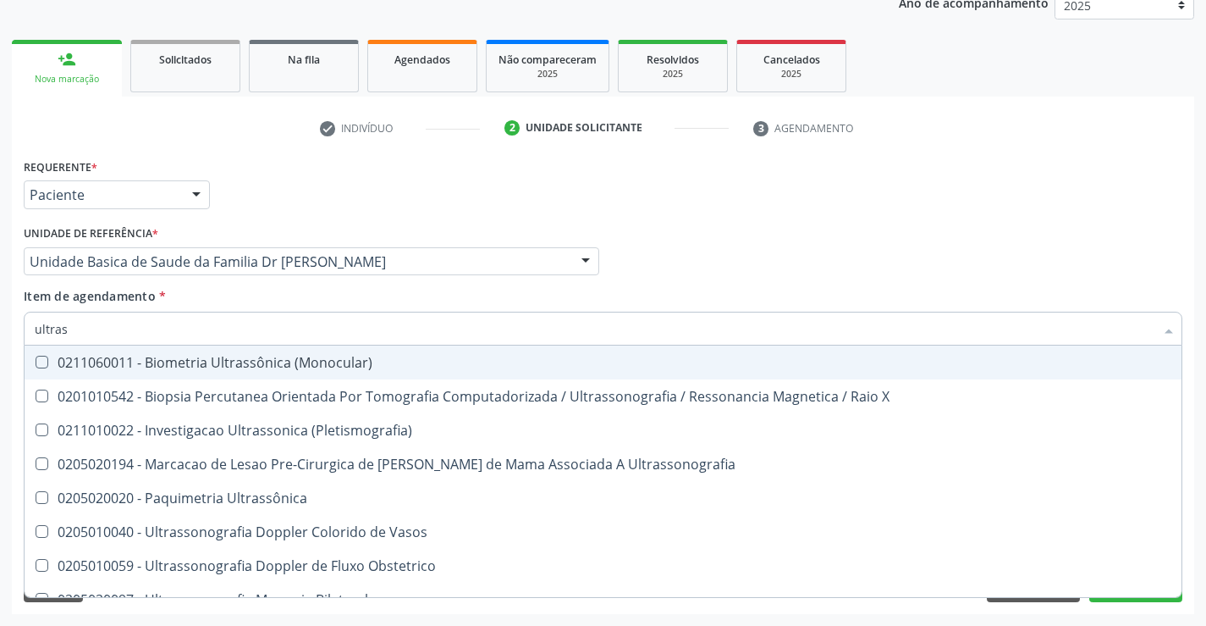
type input "ultrass"
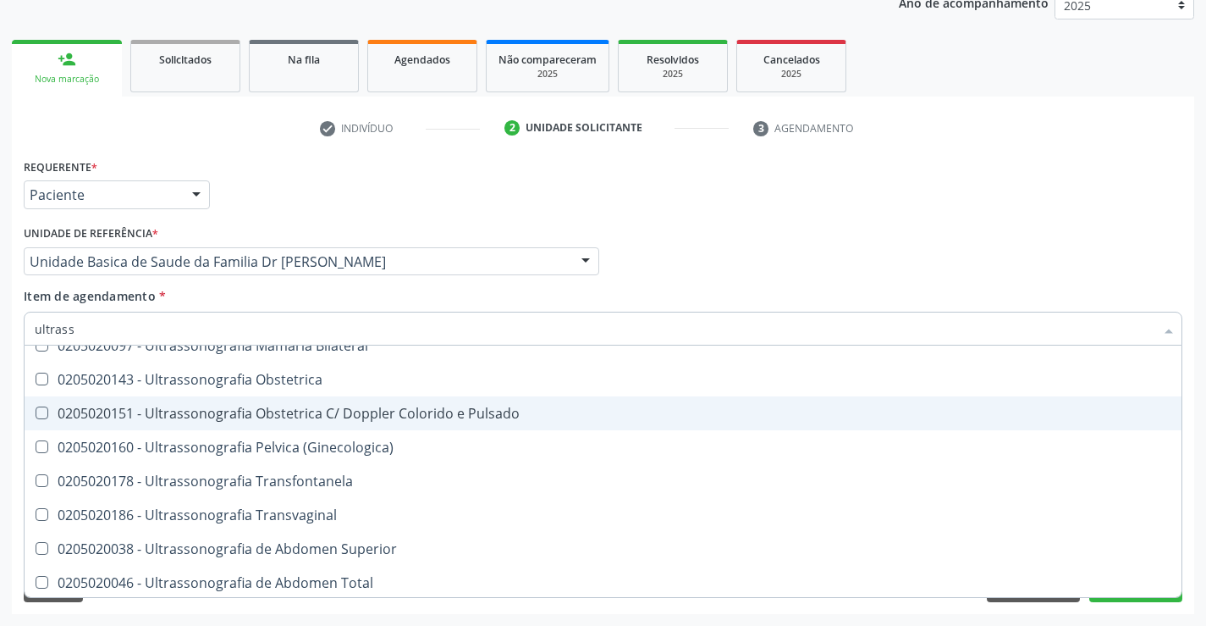
scroll to position [339, 0]
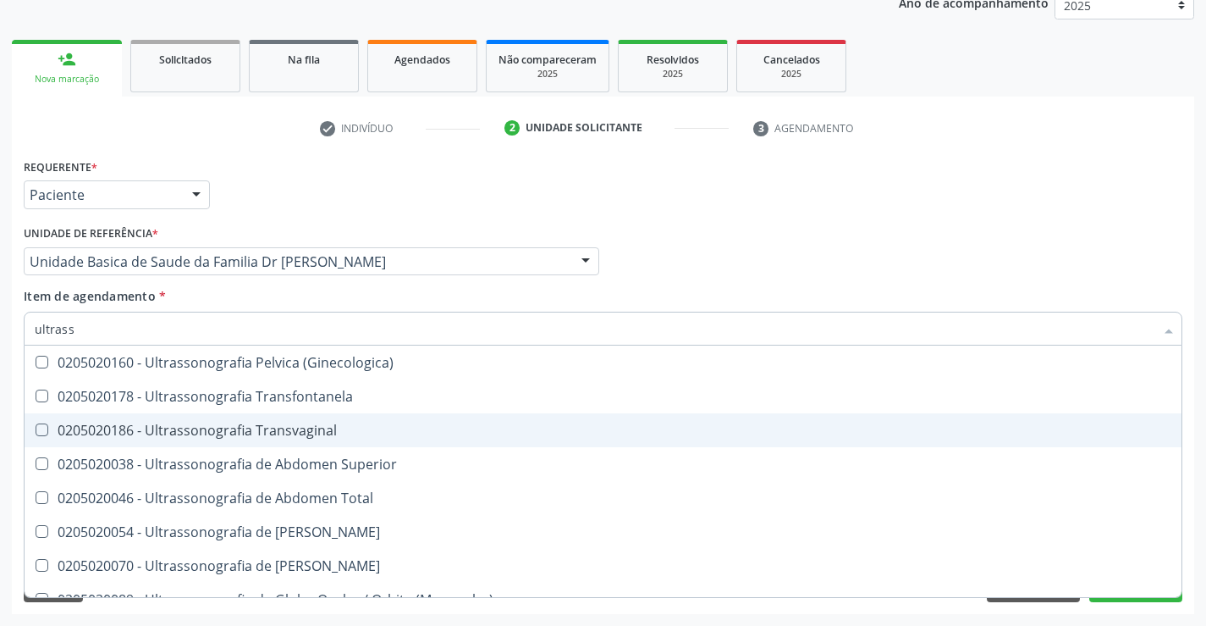
click at [340, 425] on div "0205020186 - Ultrassonografia Transvaginal" at bounding box center [603, 430] width 1137 height 14
checkbox Transvaginal "true"
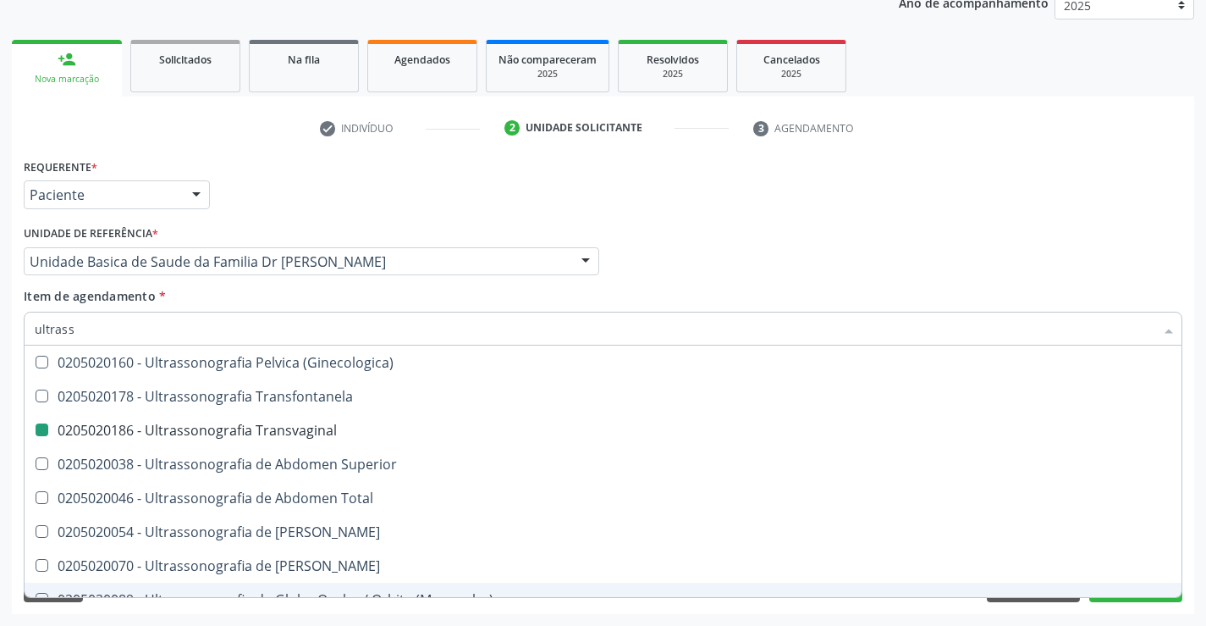
click at [1128, 602] on div "Requerente * Paciente Médico(a) Enfermeiro(a) Paciente Nenhum resultado encontr…" at bounding box center [603, 384] width 1183 height 460
checkbox X "true"
checkbox Transvaginal "false"
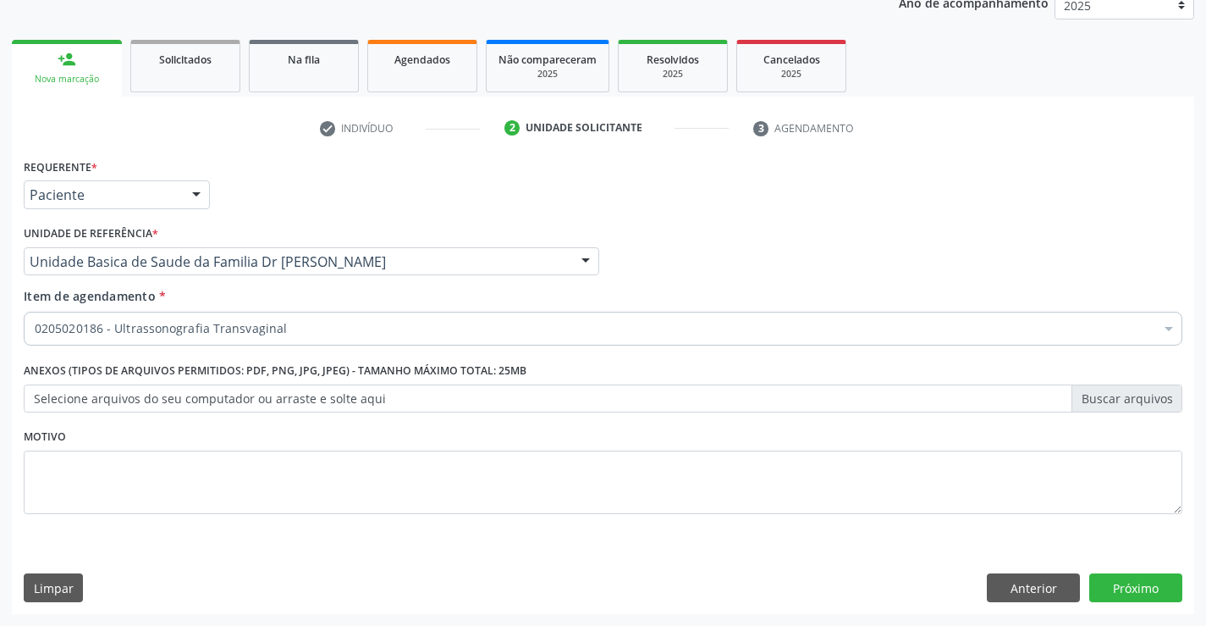
scroll to position [0, 0]
click at [1128, 587] on button "Próximo" at bounding box center [1136, 587] width 93 height 29
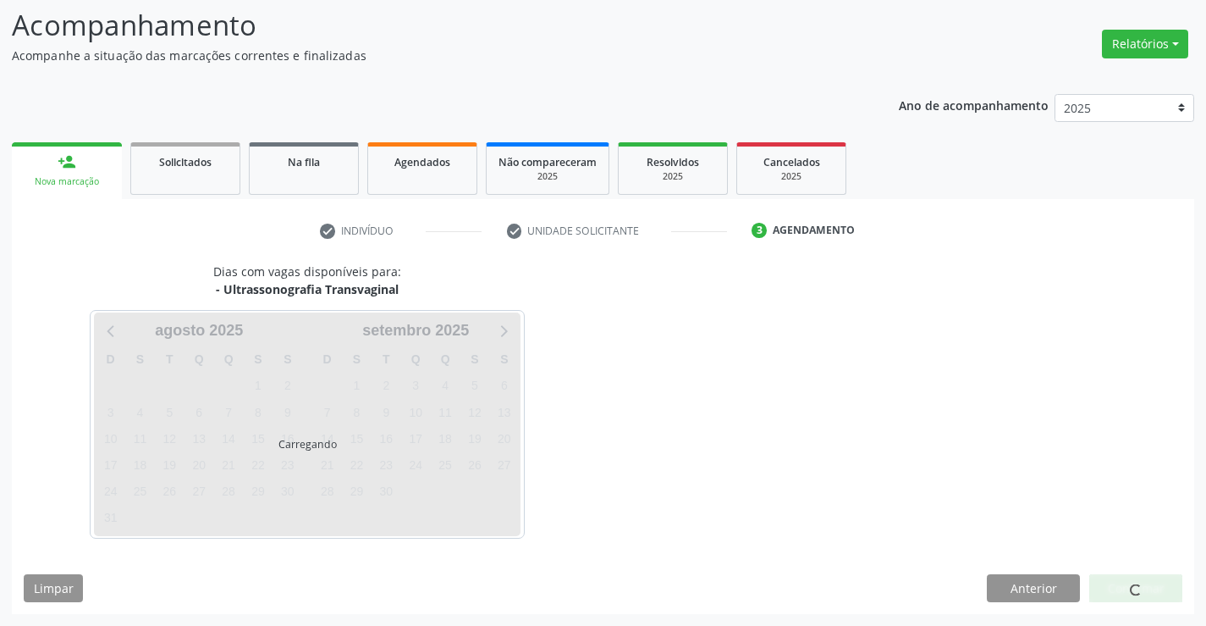
scroll to position [111, 0]
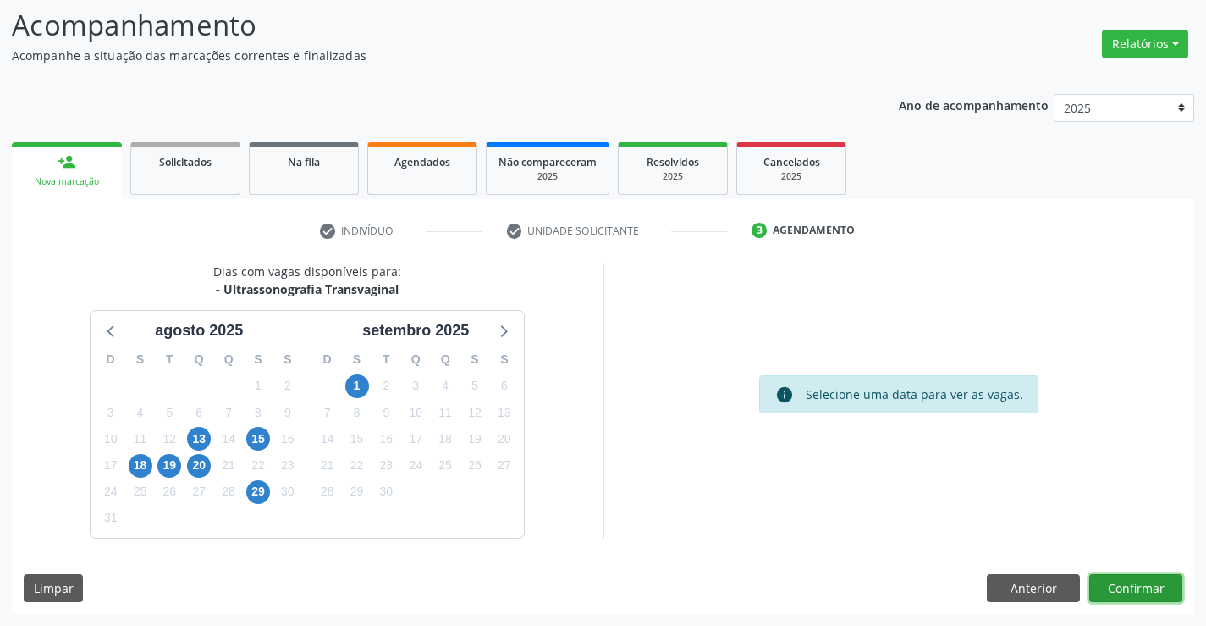
click at [1128, 591] on button "Confirmar" at bounding box center [1136, 588] width 93 height 29
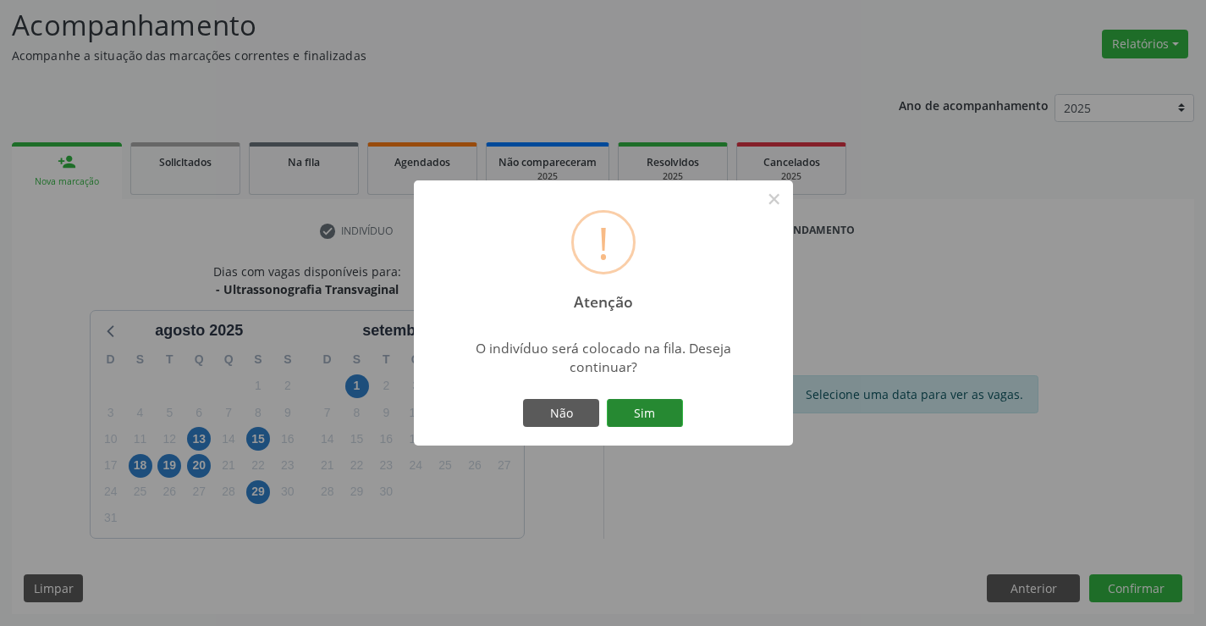
click at [651, 414] on button "Sim" at bounding box center [645, 413] width 76 height 29
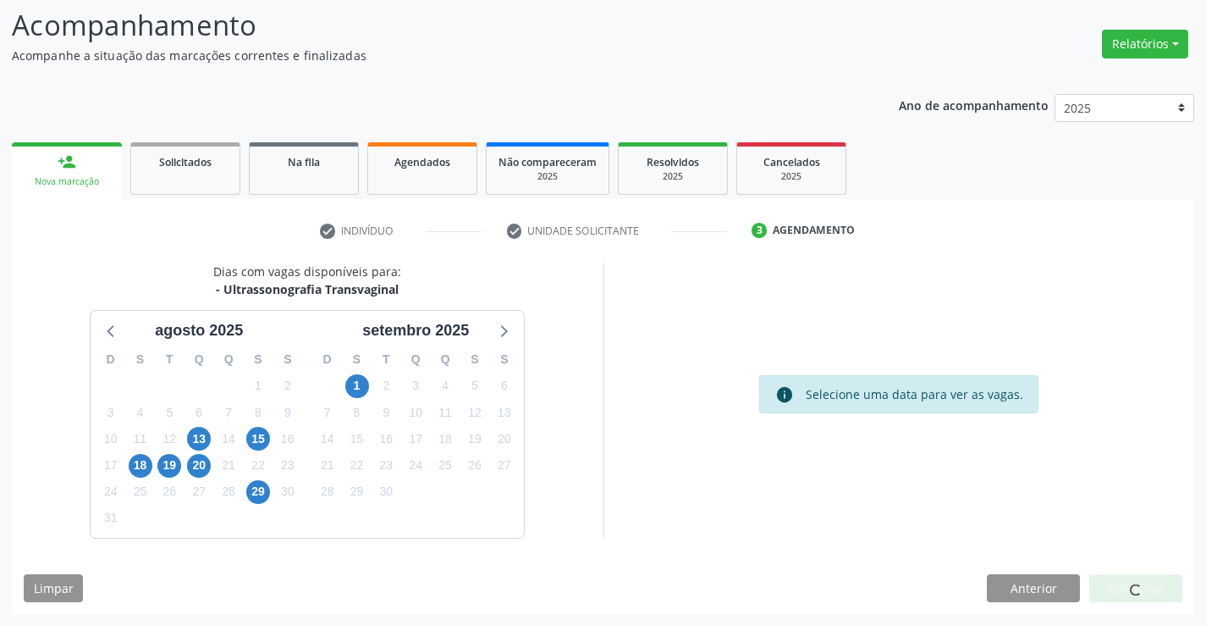
scroll to position [0, 0]
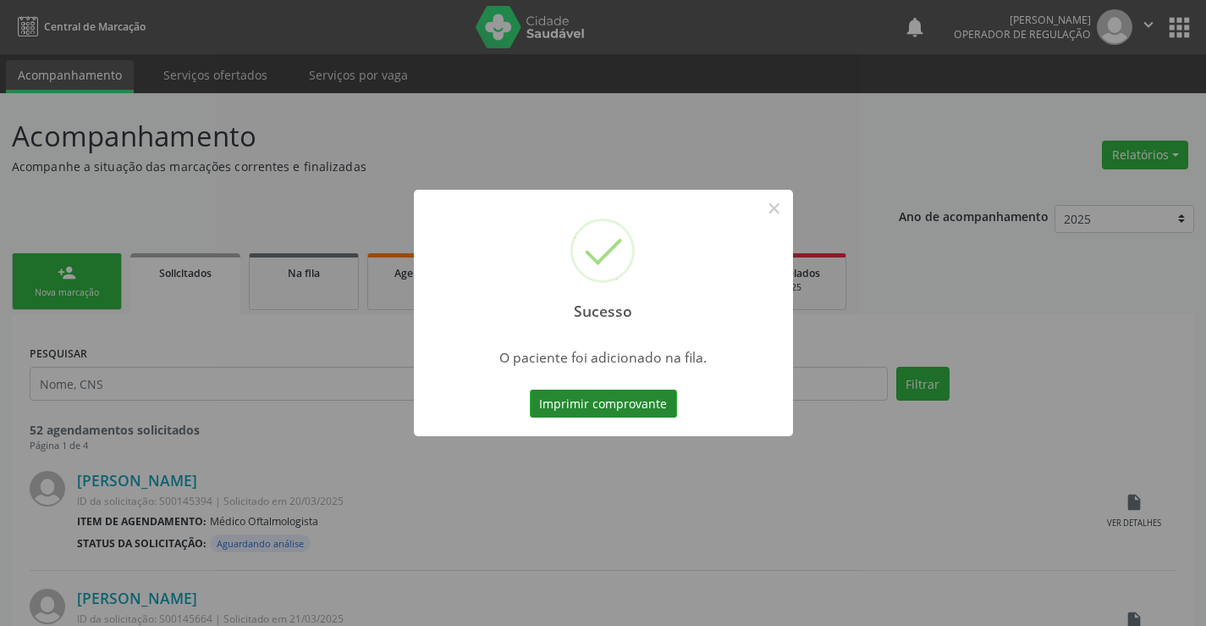
click at [612, 406] on button "Imprimir comprovante" at bounding box center [603, 403] width 147 height 29
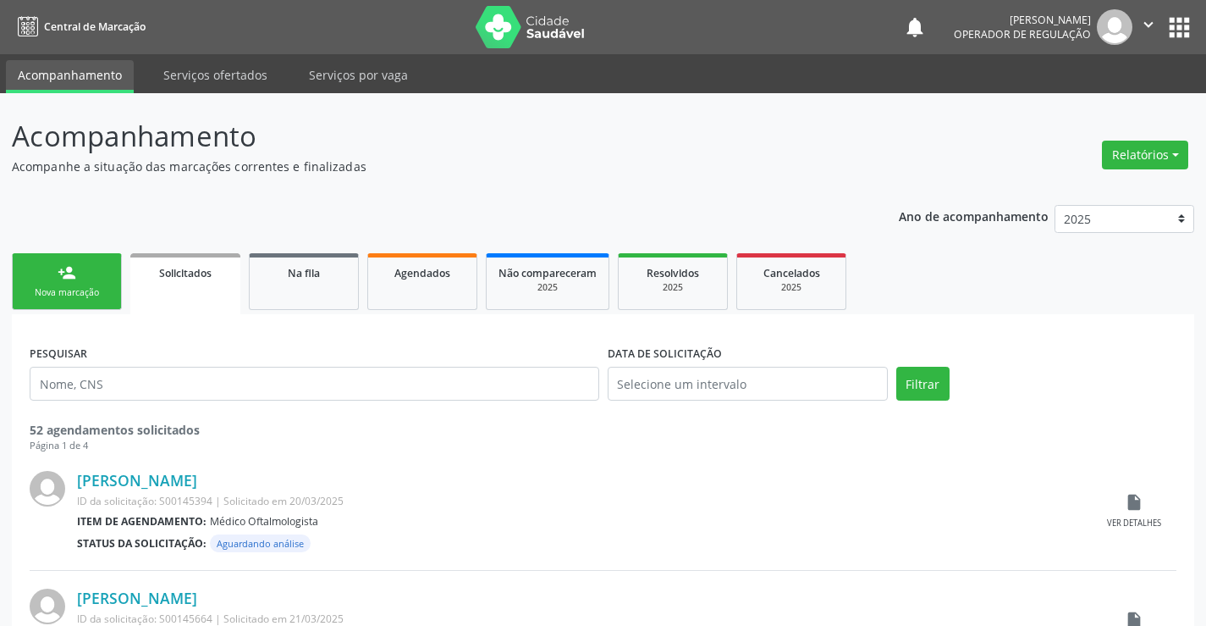
click at [72, 281] on div "person_add" at bounding box center [67, 272] width 19 height 19
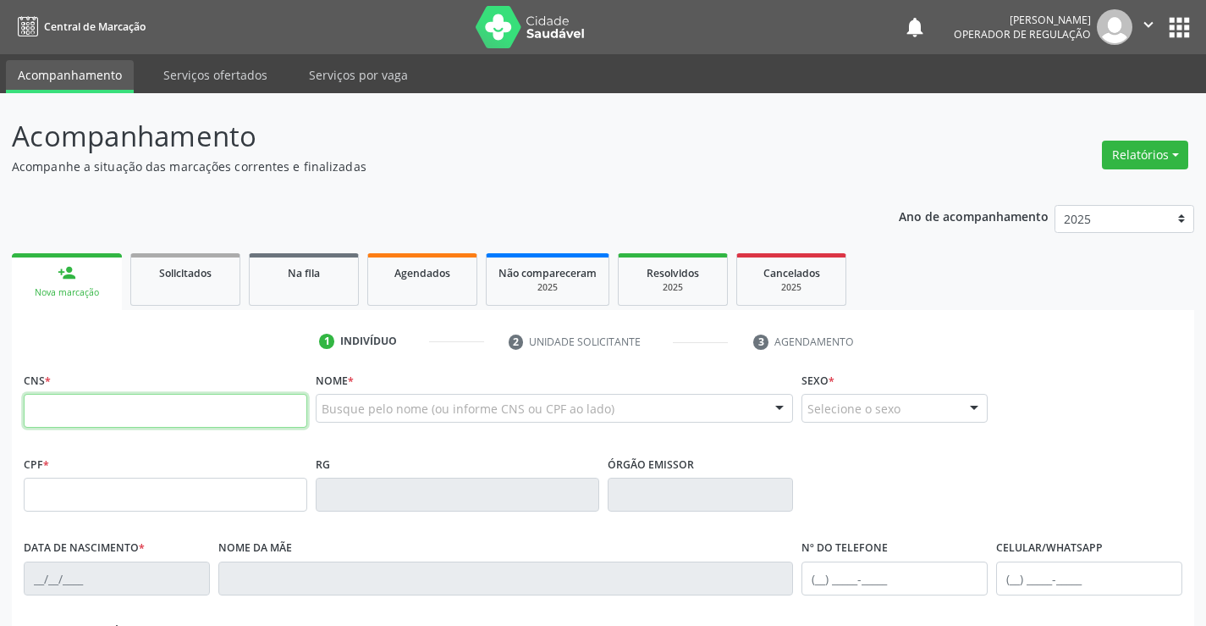
click at [92, 417] on input "text" at bounding box center [166, 411] width 284 height 34
type input "705 0090 2031 4756"
type input "0824378822"
type input "0[DATE]"
type input "[PHONE_NUMBER]"
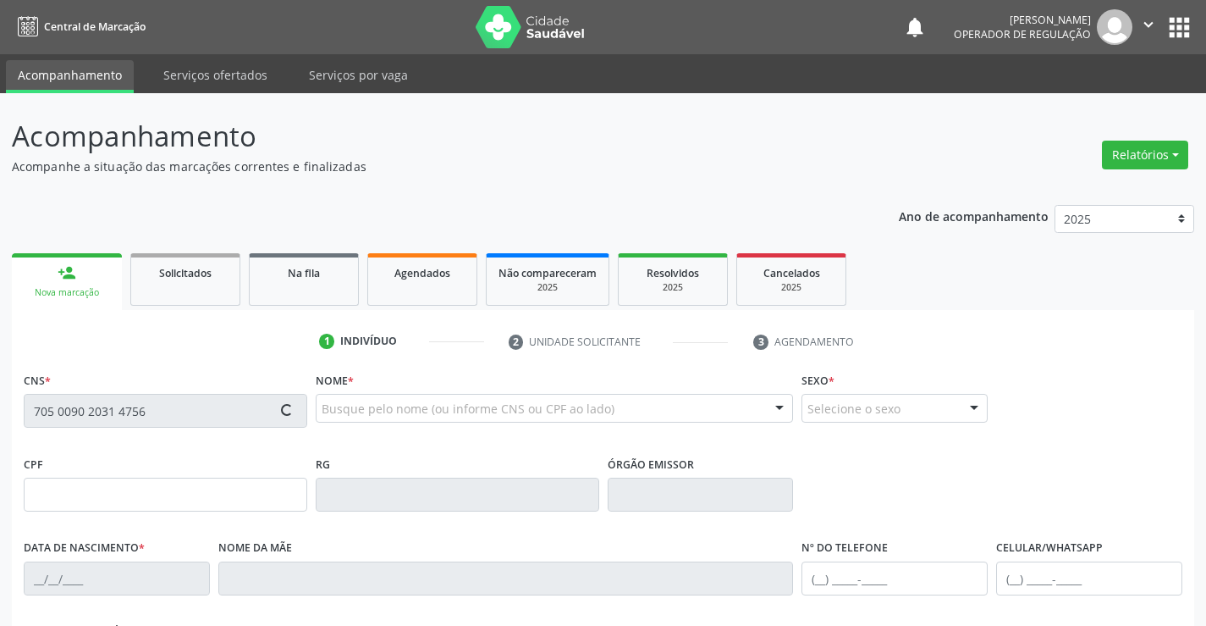
type input "[PHONE_NUMBER]"
type input "000.598.835-70"
type input "S/N"
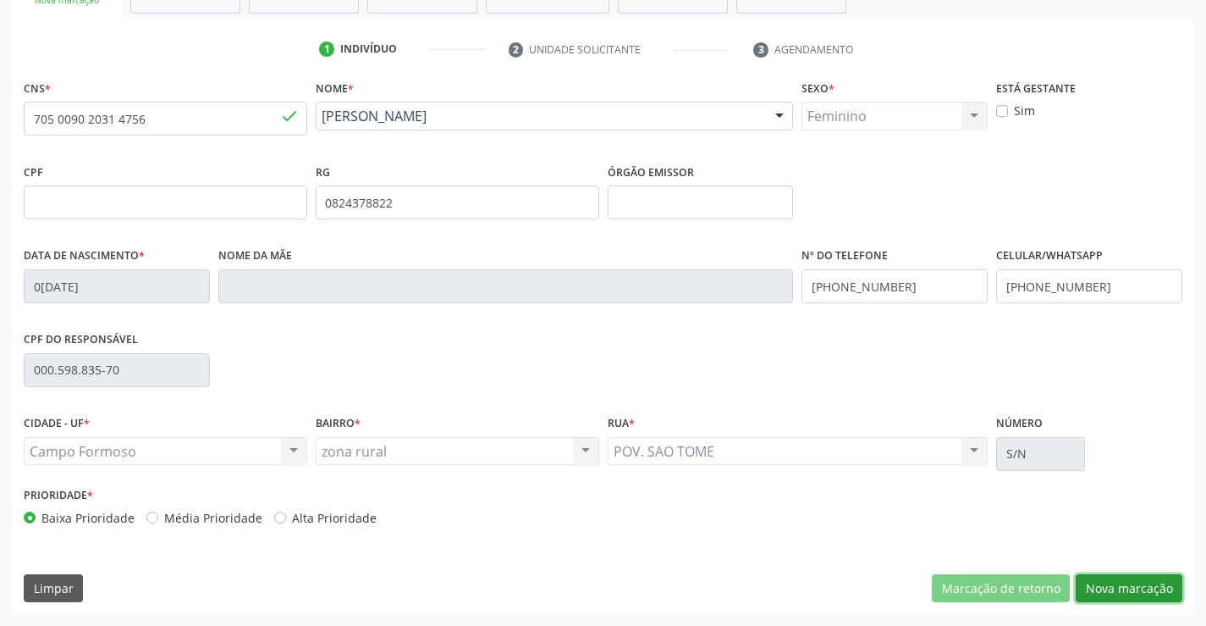
click at [1117, 576] on button "Nova marcação" at bounding box center [1129, 588] width 107 height 29
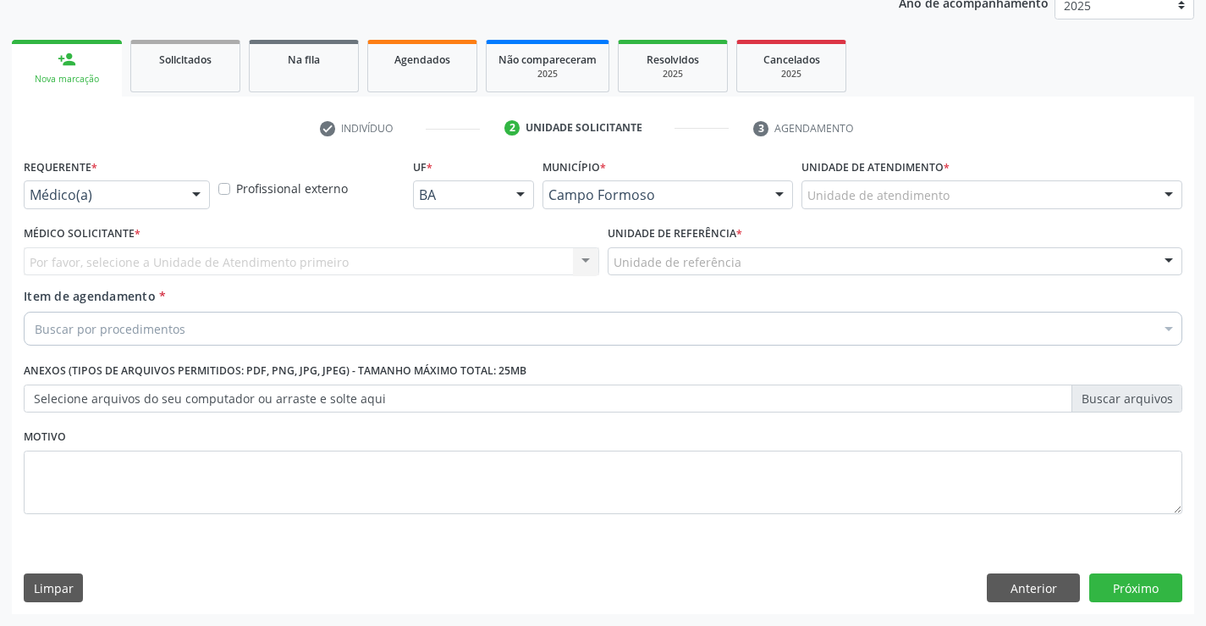
scroll to position [213, 0]
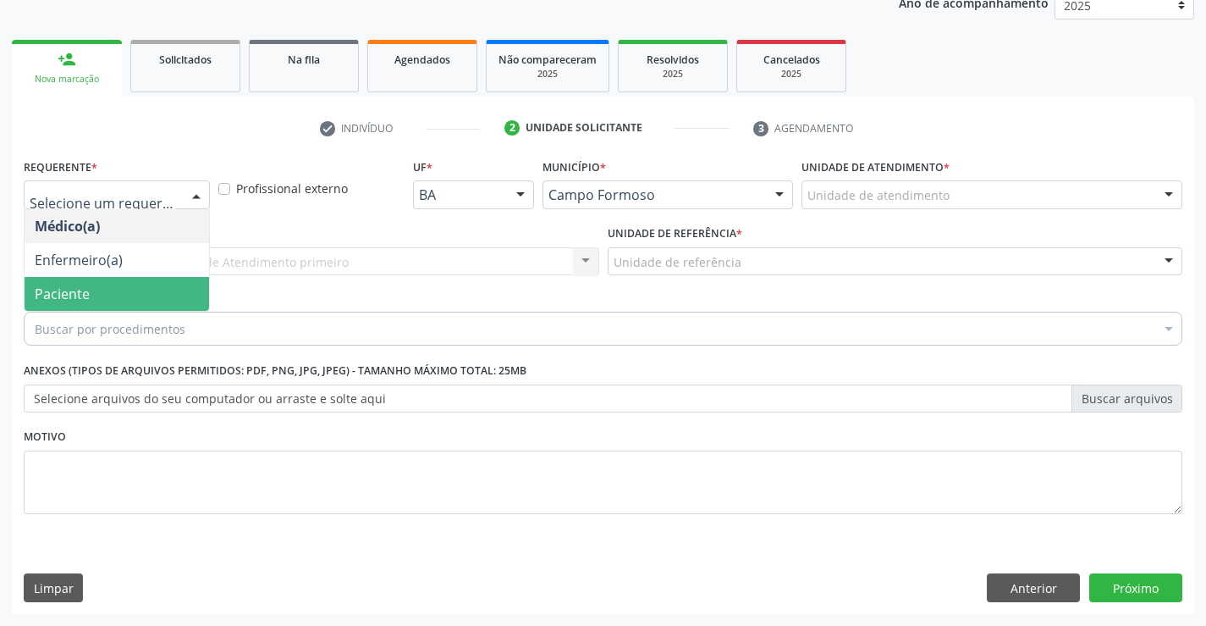
click at [130, 279] on span "Paciente" at bounding box center [117, 294] width 185 height 34
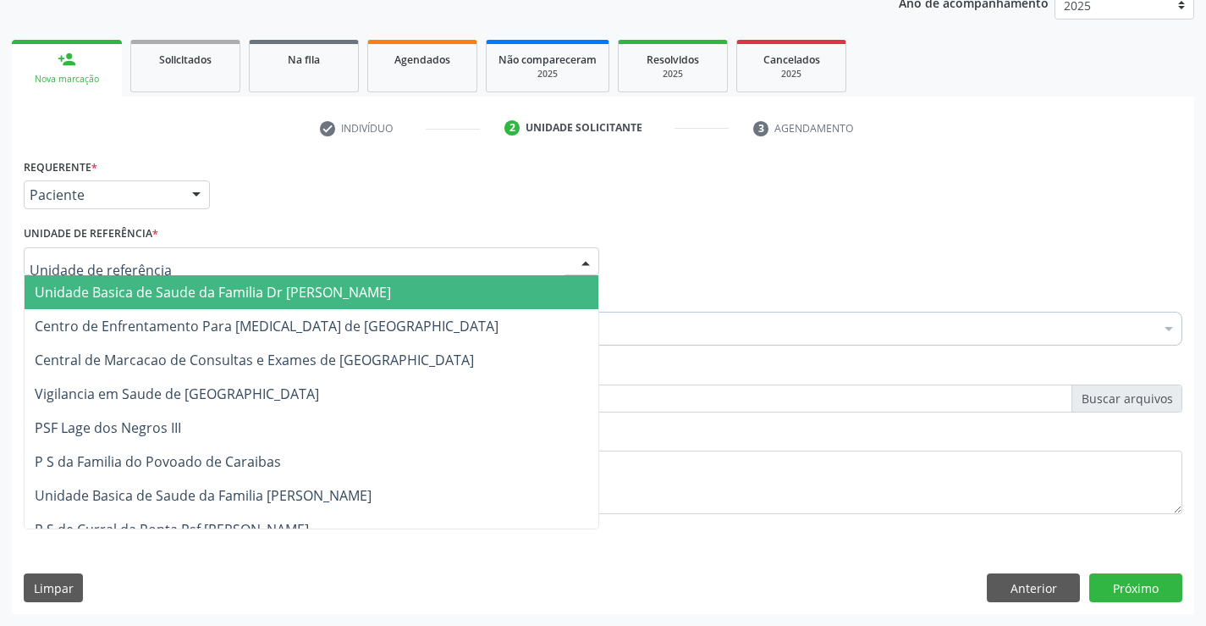
click at [142, 285] on span "Unidade Basica de Saude da Familia Dr [PERSON_NAME]" at bounding box center [213, 292] width 356 height 19
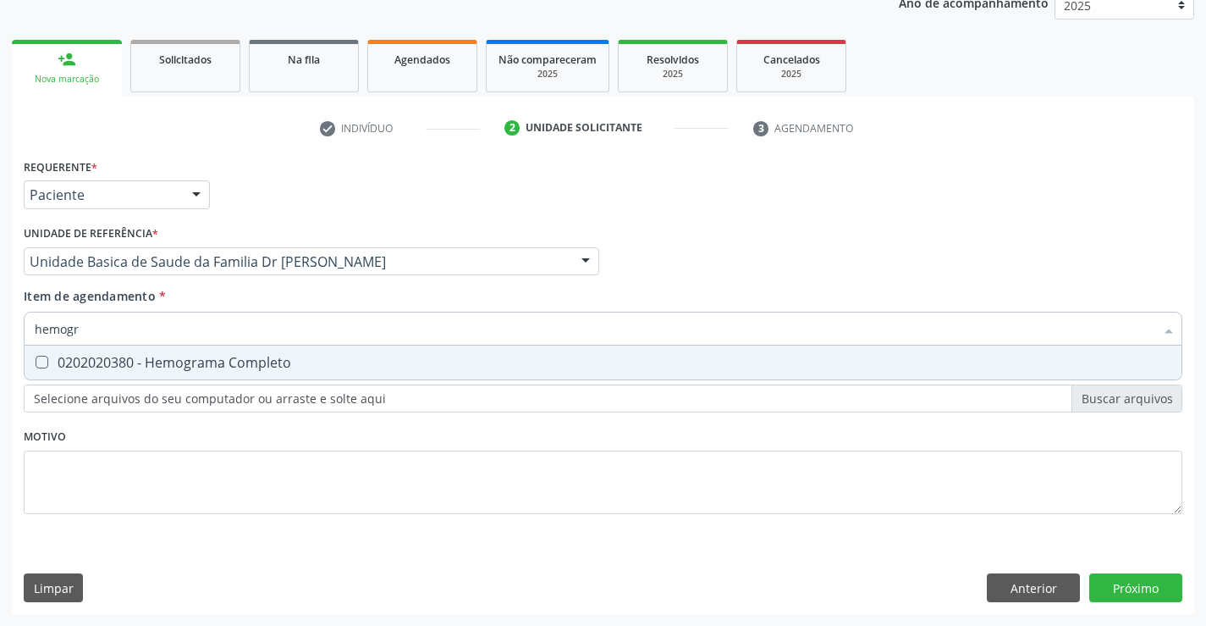
type input "hemogra"
click at [146, 360] on div "0202020380 - Hemograma Completo" at bounding box center [603, 363] width 1137 height 14
checkbox Completo "true"
type input "hemogra"
click at [64, 485] on div "Requerente * Paciente Médico(a) Enfermeiro(a) Paciente Nenhum resultado encontr…" at bounding box center [603, 345] width 1159 height 383
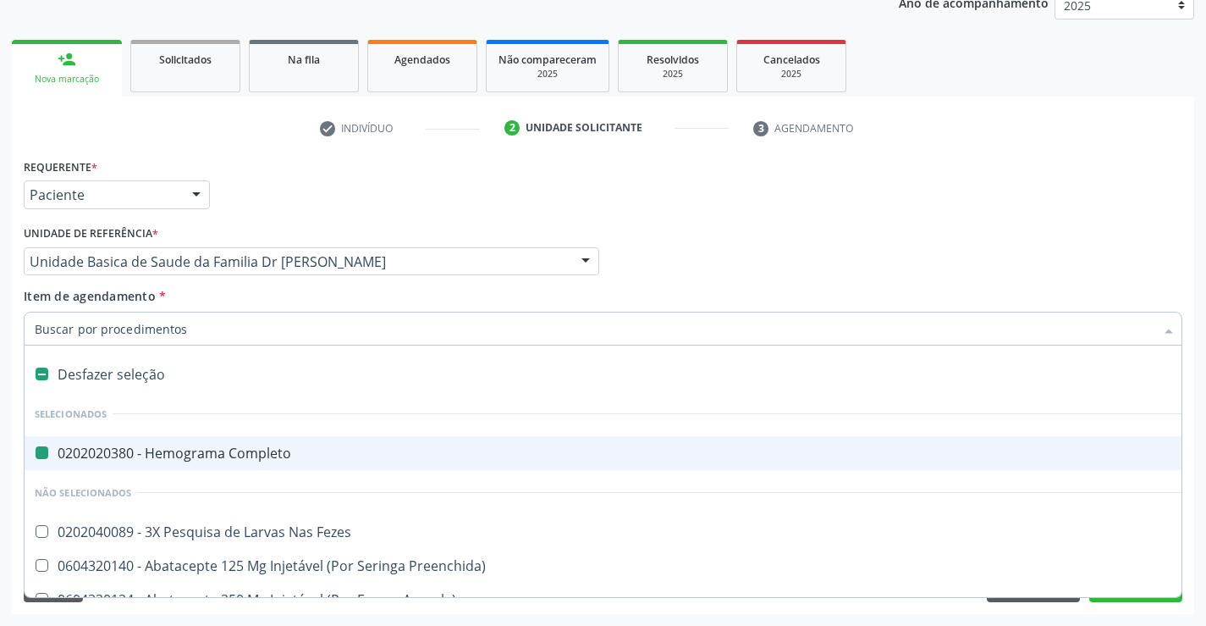
type input "f"
checkbox Completo "false"
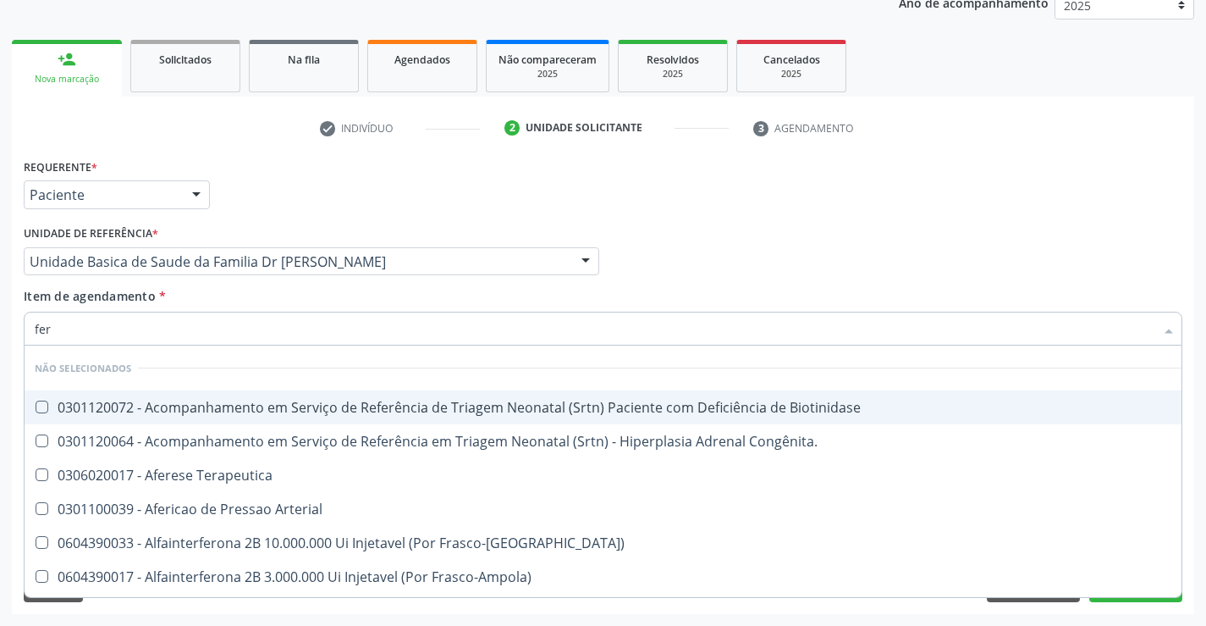
type input "ferr"
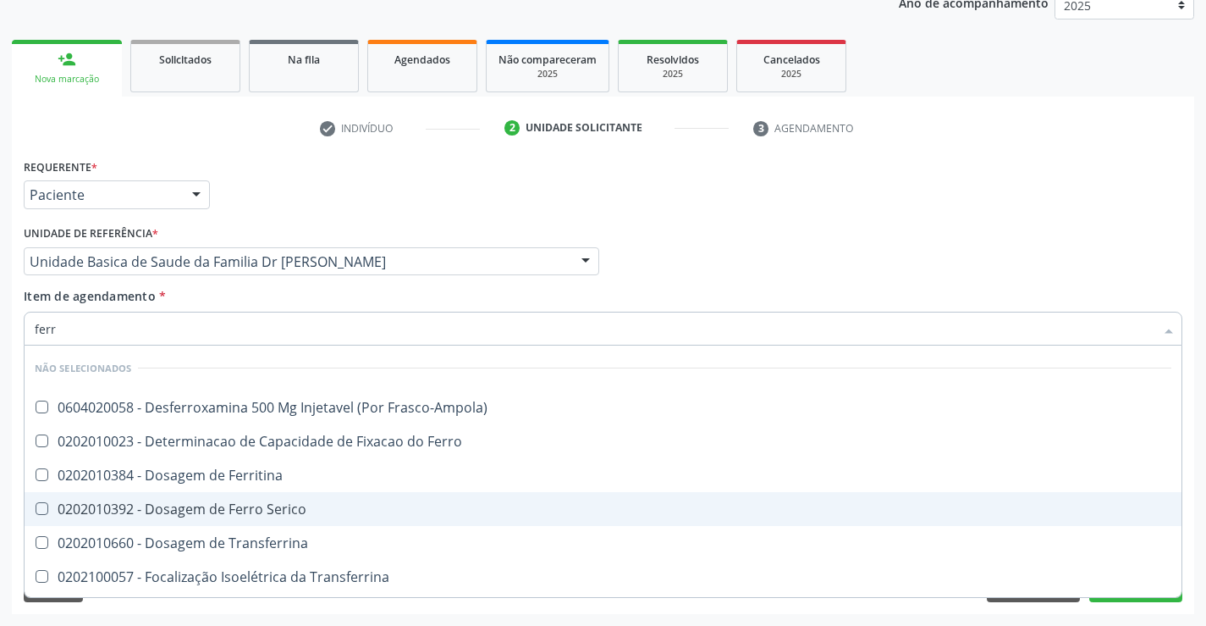
click at [266, 512] on div "0202010392 - Dosagem de Ferro Serico" at bounding box center [603, 509] width 1137 height 14
checkbox Serico "true"
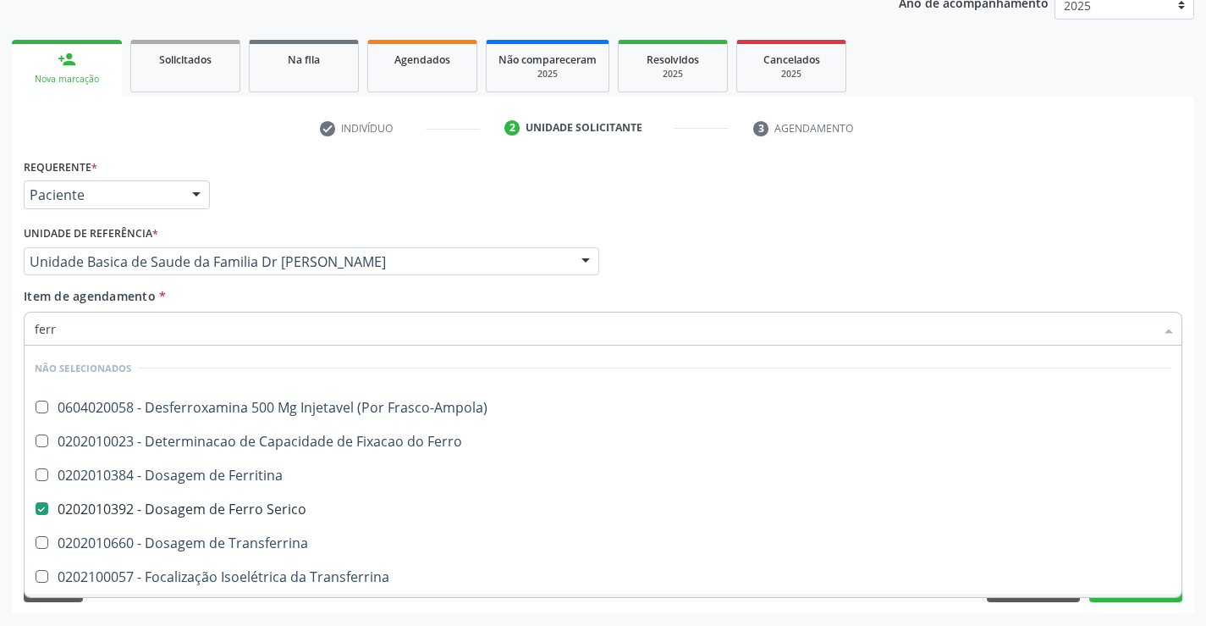
type input "ferr"
click at [209, 612] on div "Requerente * Paciente Médico(a) Enfermeiro(a) Paciente Nenhum resultado encontr…" at bounding box center [603, 384] width 1183 height 460
checkbox Frasco-Ampola\) "true"
checkbox Serico "false"
checkbox Ferro "true"
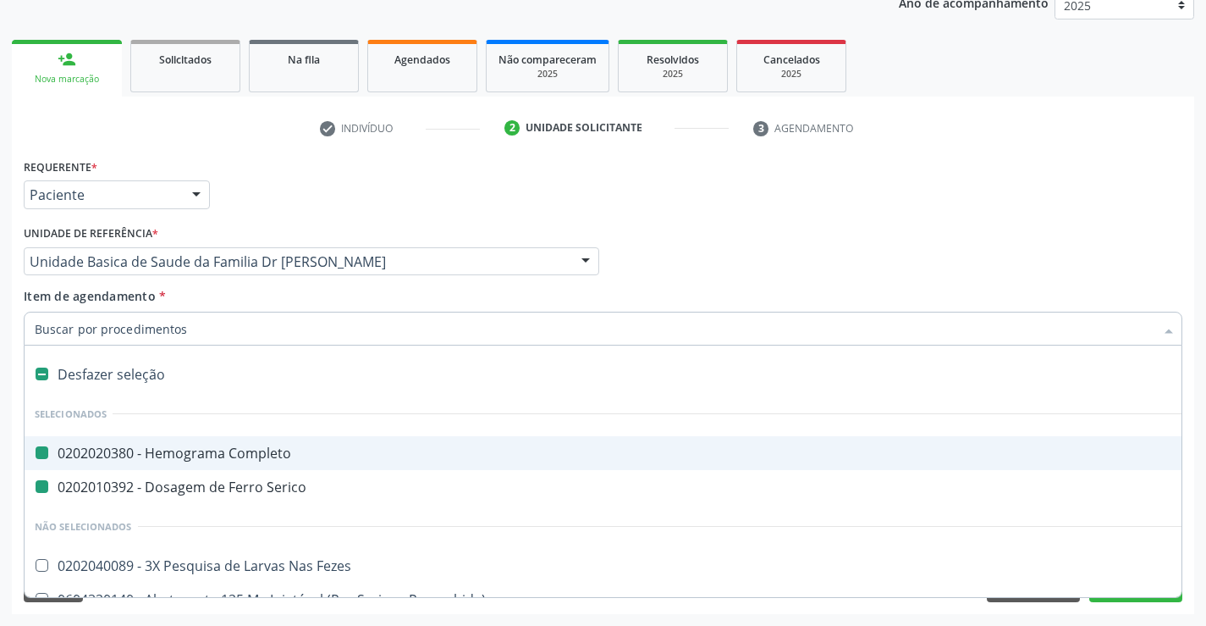
type input "u"
checkbox Completo "false"
checkbox Serico "false"
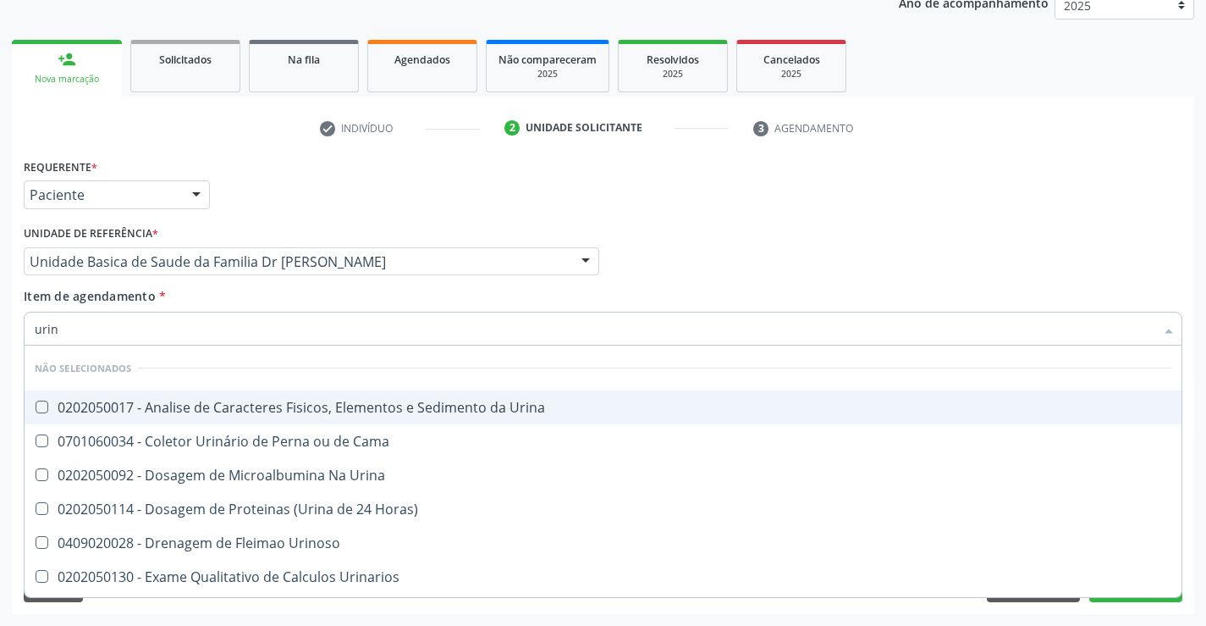
type input "urina"
click at [185, 403] on div "0202050017 - Analise de Caracteres Fisicos, Elementos e Sedimento da Urina" at bounding box center [603, 407] width 1137 height 14
checkbox Urina "true"
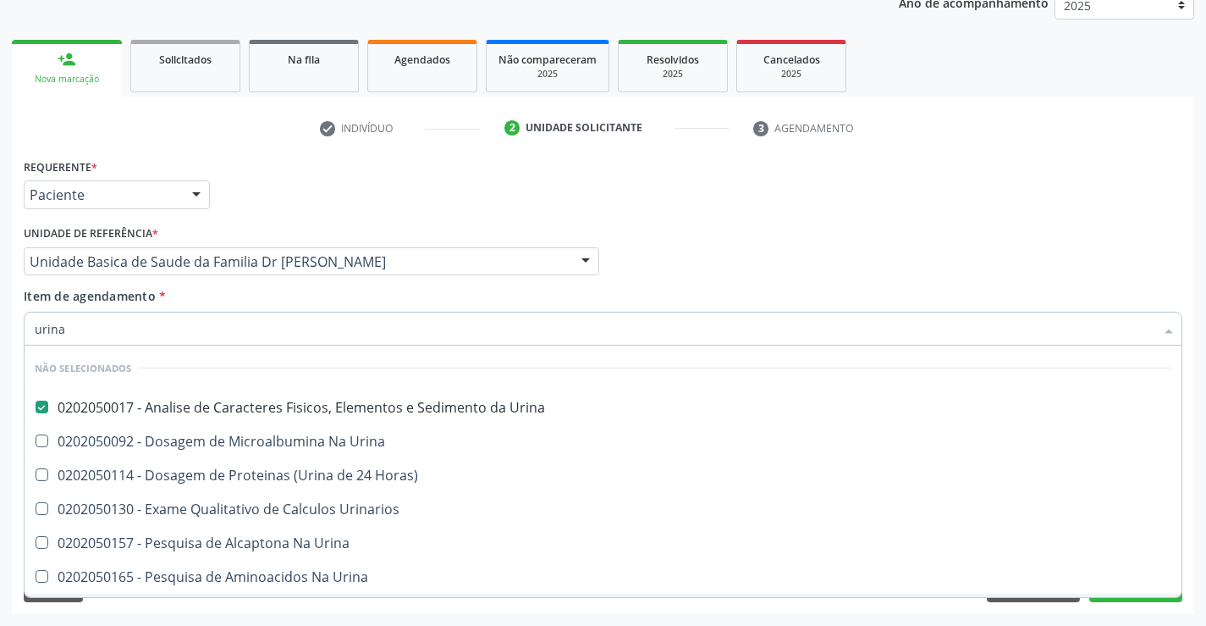
click at [149, 598] on div "Limpar Anterior Próximo" at bounding box center [603, 587] width 1159 height 29
checkbox Urina "true"
checkbox Horas\) "true"
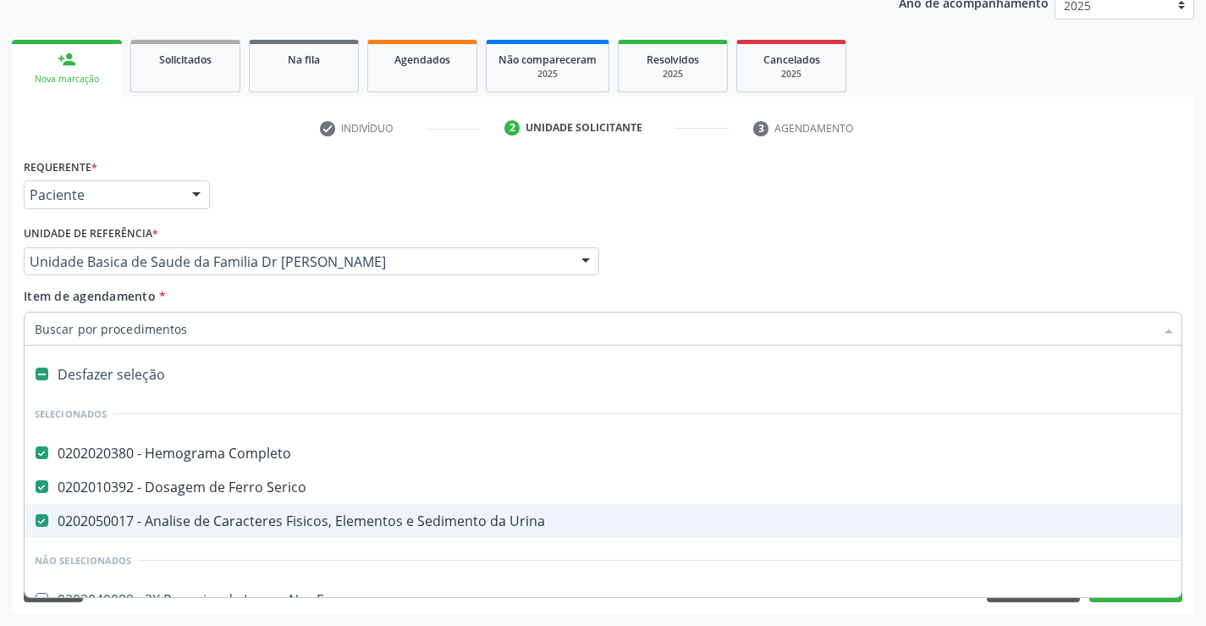
click at [296, 545] on li "Não selecionados" at bounding box center [694, 560] width 1338 height 45
click at [294, 558] on li "Não selecionados" at bounding box center [694, 560] width 1338 height 45
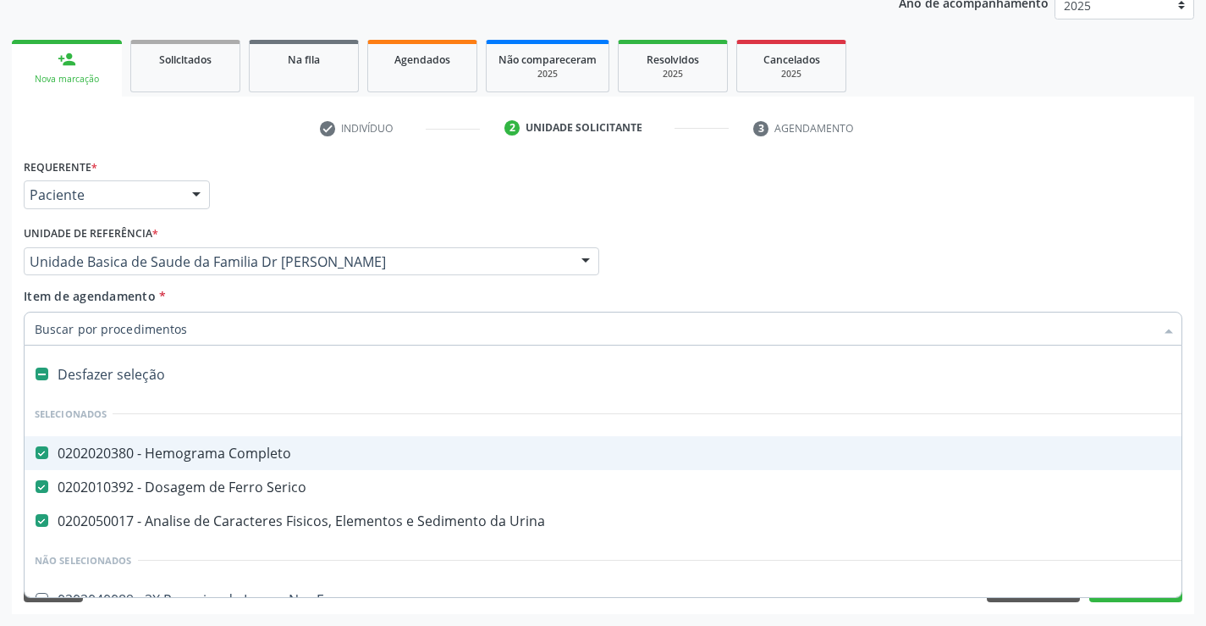
click at [324, 325] on input "Item de agendamento *" at bounding box center [595, 329] width 1120 height 34
click at [498, 401] on li "Selecionados" at bounding box center [694, 413] width 1338 height 45
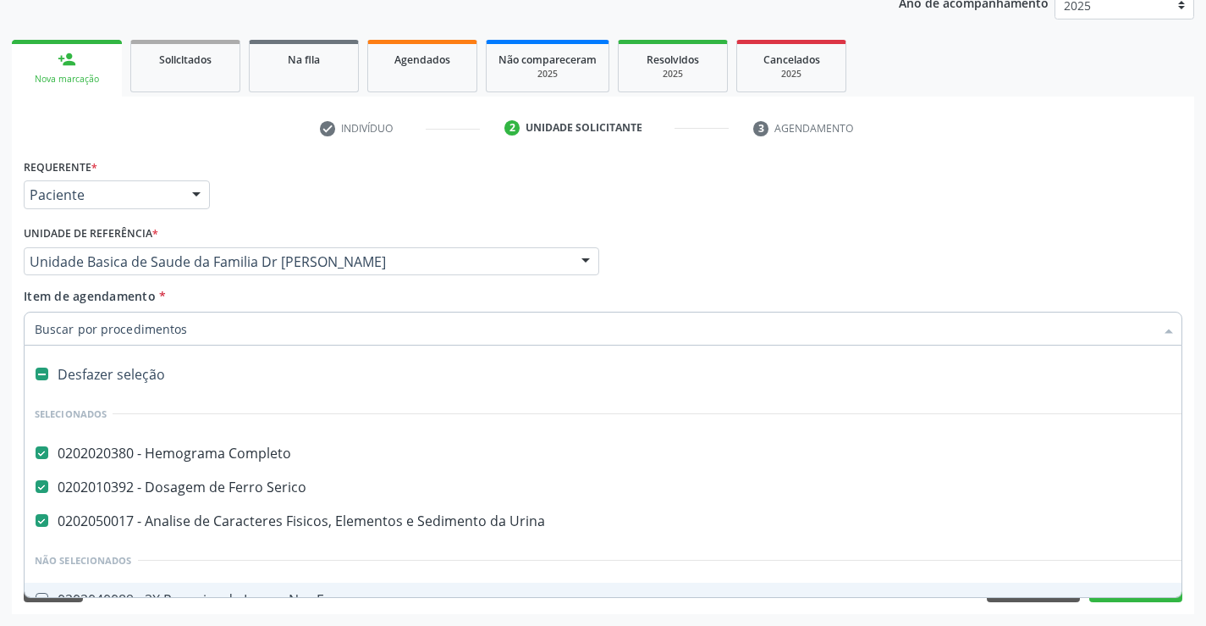
click at [1200, 535] on div "Acompanhamento Acompanhe a situação das marcações correntes e finalizadas Relat…" at bounding box center [603, 253] width 1206 height 746
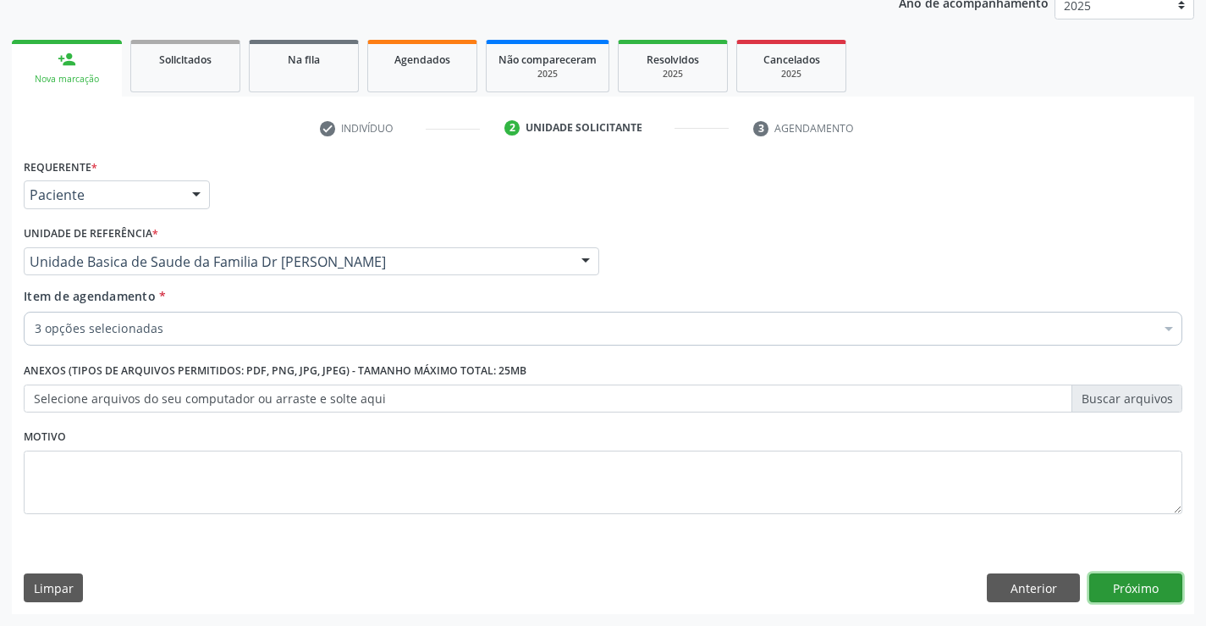
click at [1139, 591] on button "Próximo" at bounding box center [1136, 587] width 93 height 29
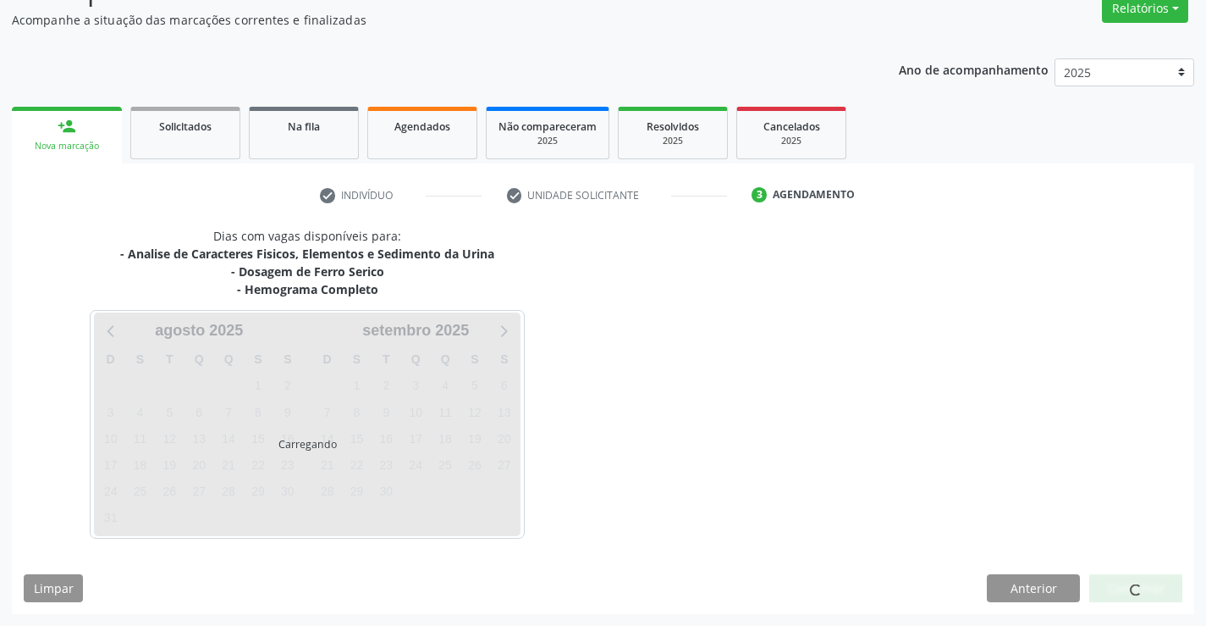
scroll to position [146, 0]
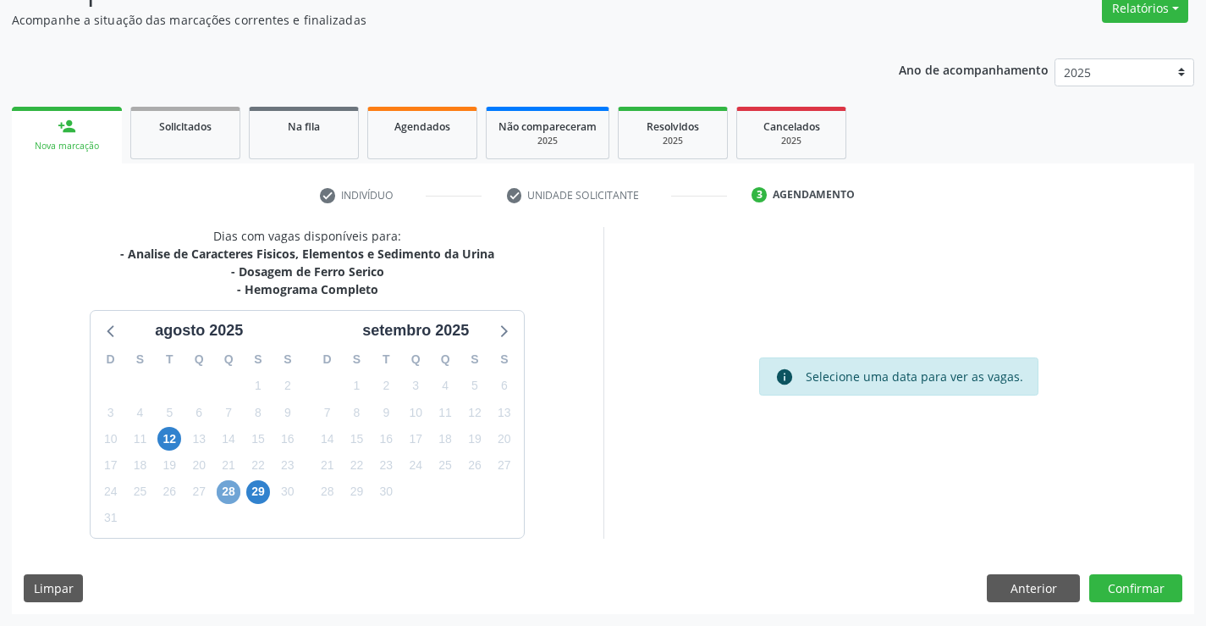
click at [232, 499] on span "28" at bounding box center [229, 492] width 24 height 24
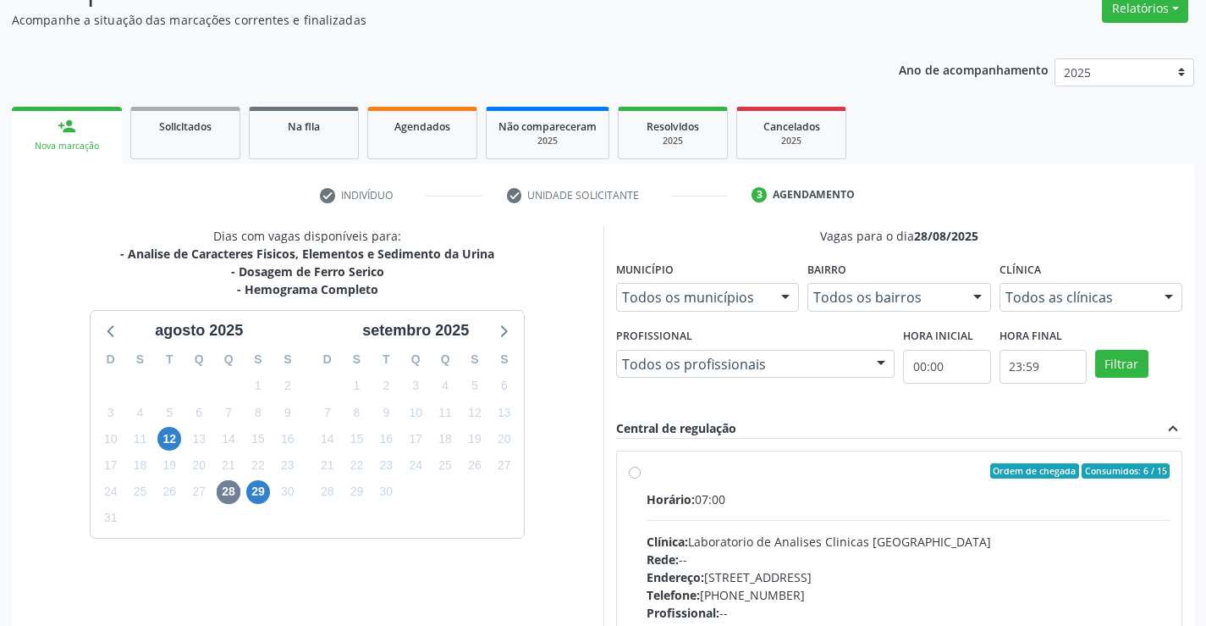
click at [647, 472] on label "Ordem de chegada Consumidos: 6 / 15 Horário: 07:00 Clínica: Laboratorio de Anal…" at bounding box center [909, 593] width 524 height 260
click at [637, 472] on input "Ordem de chegada Consumidos: 6 / 15 Horário: 07:00 Clínica: Laboratorio de Anal…" at bounding box center [635, 470] width 12 height 15
radio input "true"
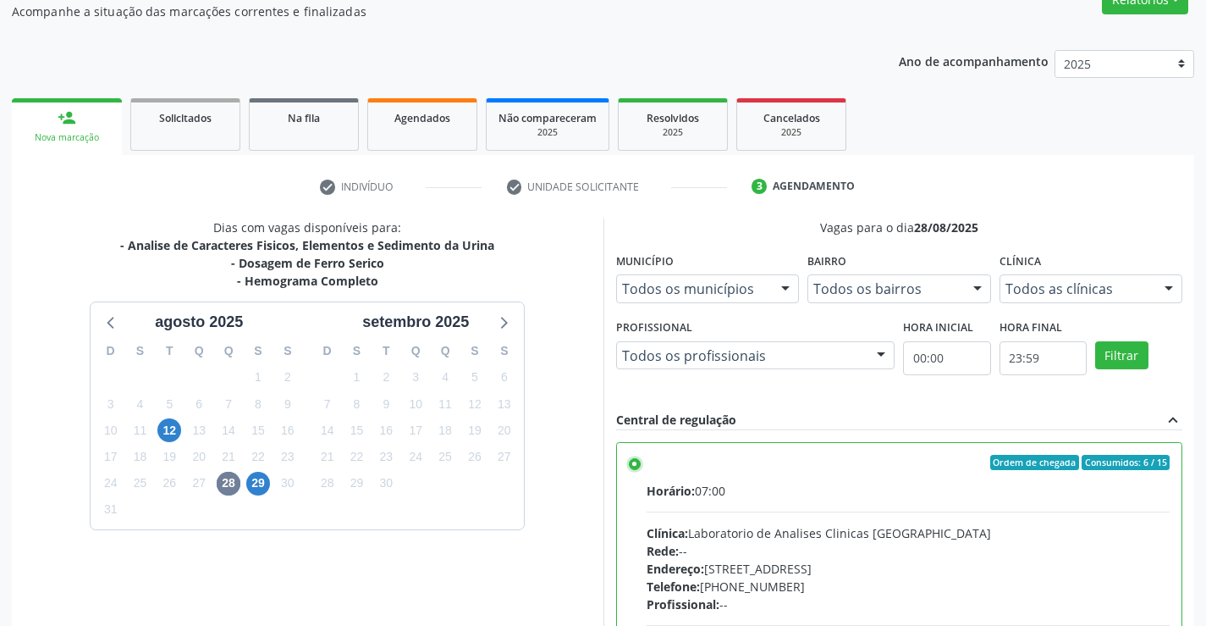
scroll to position [386, 0]
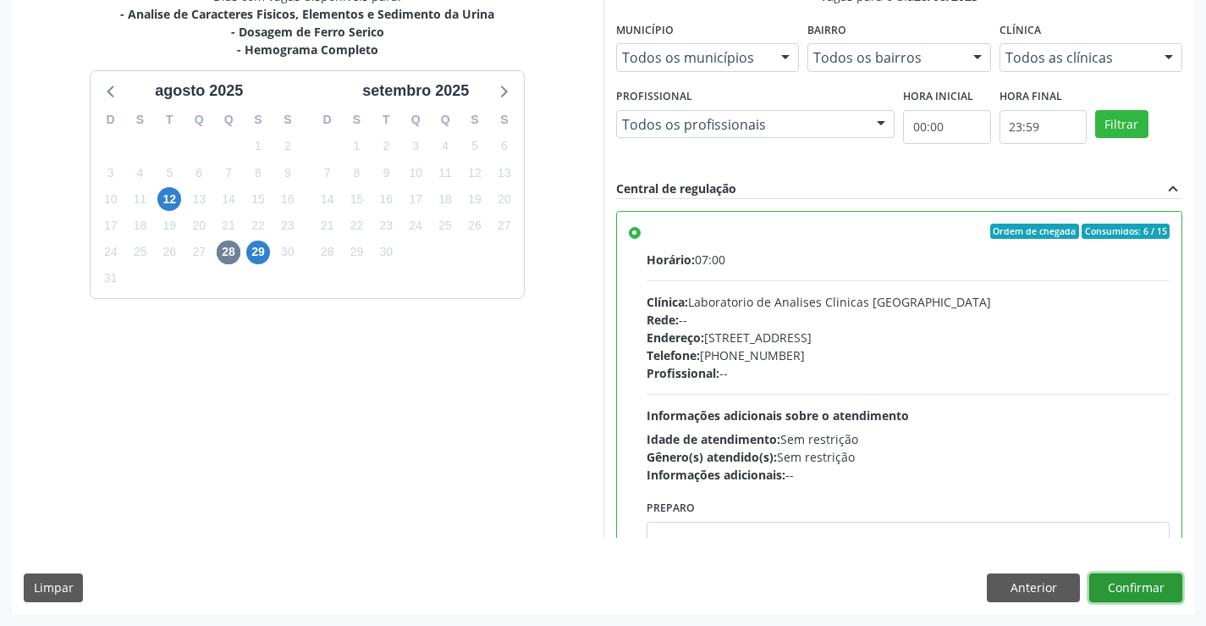
click at [1122, 580] on button "Confirmar" at bounding box center [1136, 587] width 93 height 29
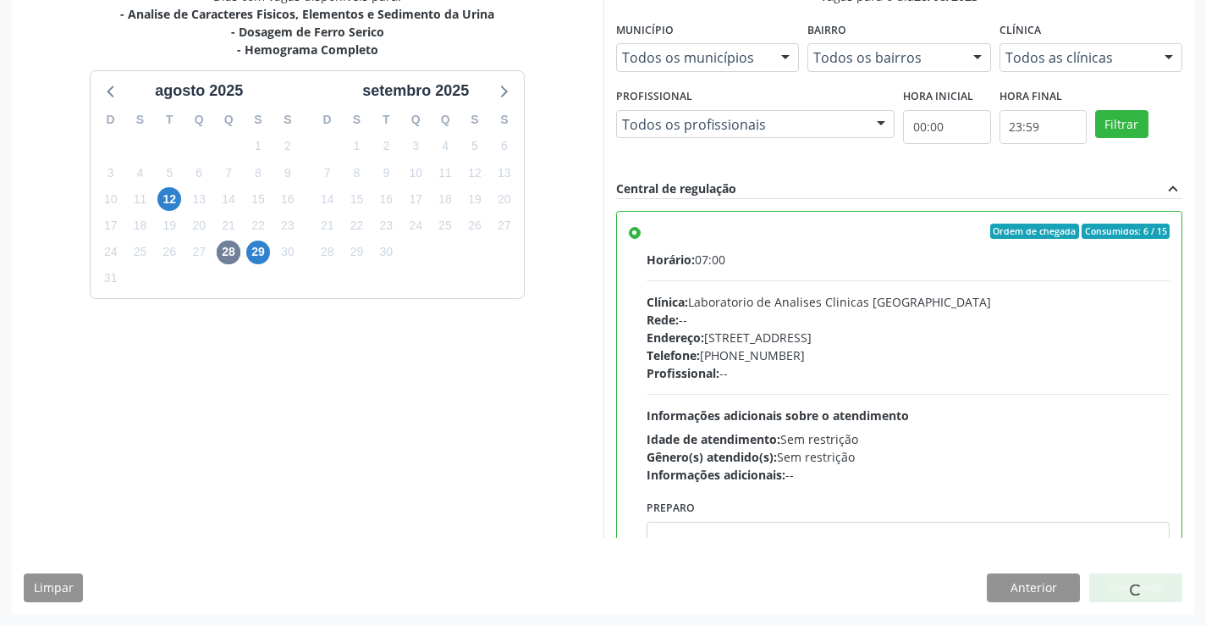
scroll to position [0, 0]
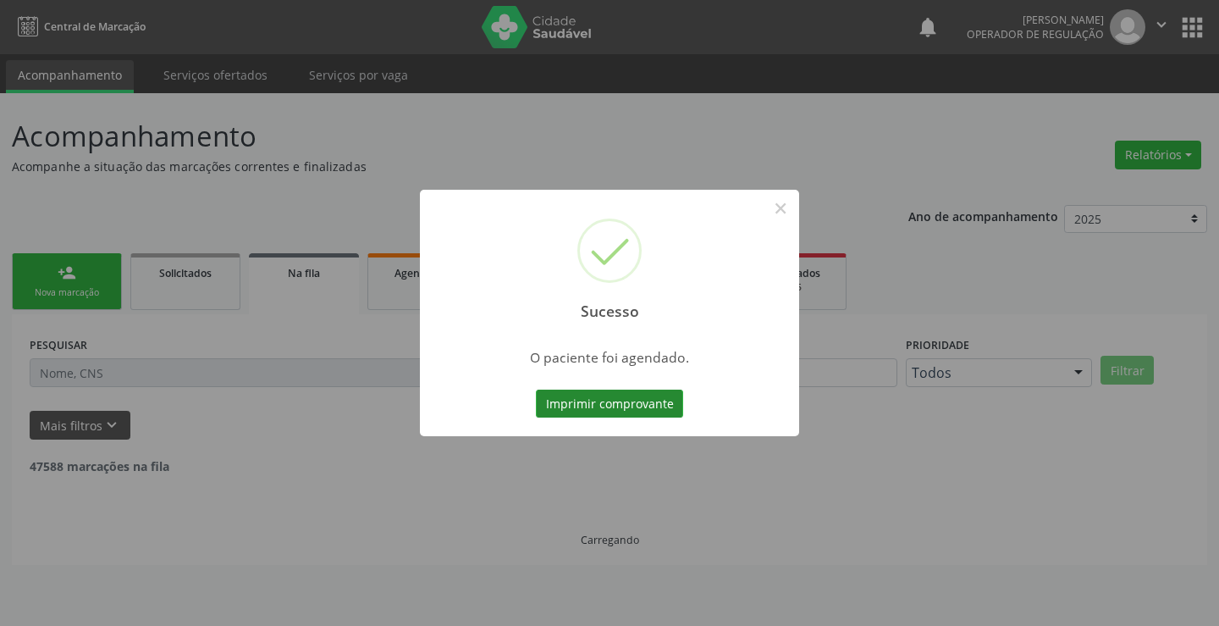
click at [601, 398] on button "Imprimir comprovante" at bounding box center [609, 403] width 147 height 29
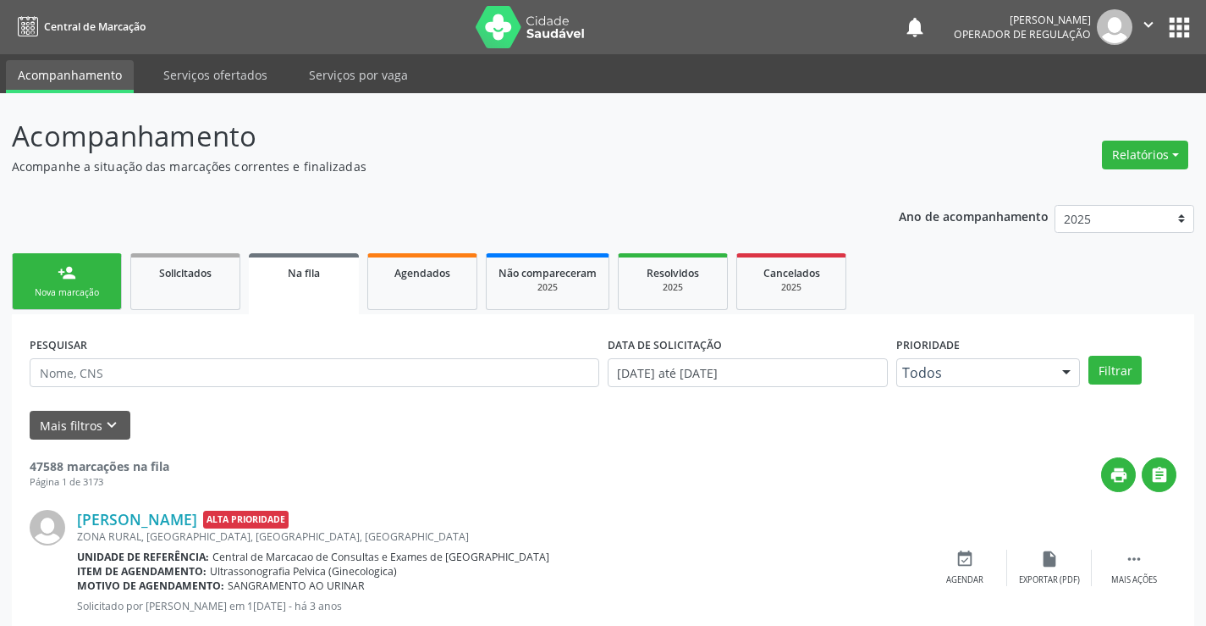
click at [71, 268] on div "person_add" at bounding box center [67, 272] width 19 height 19
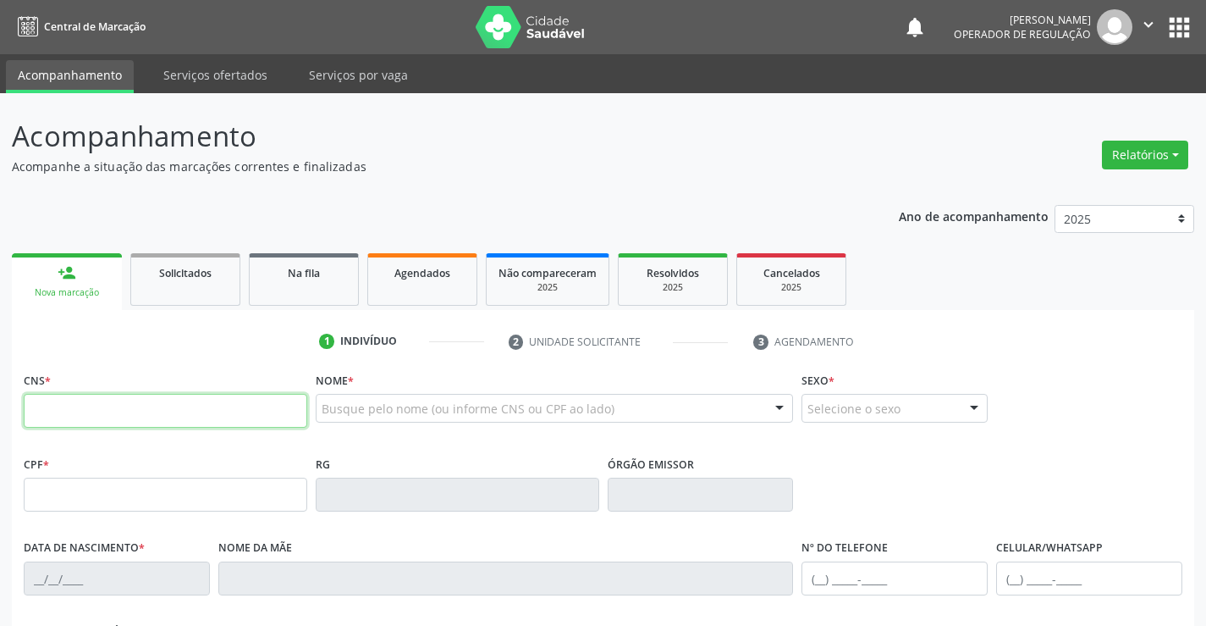
click at [131, 417] on input "text" at bounding box center [166, 411] width 284 height 34
type input "706 8082 0243 7926"
type input "006676"
type input "[DATE]"
type input "[PHONE_NUMBER]"
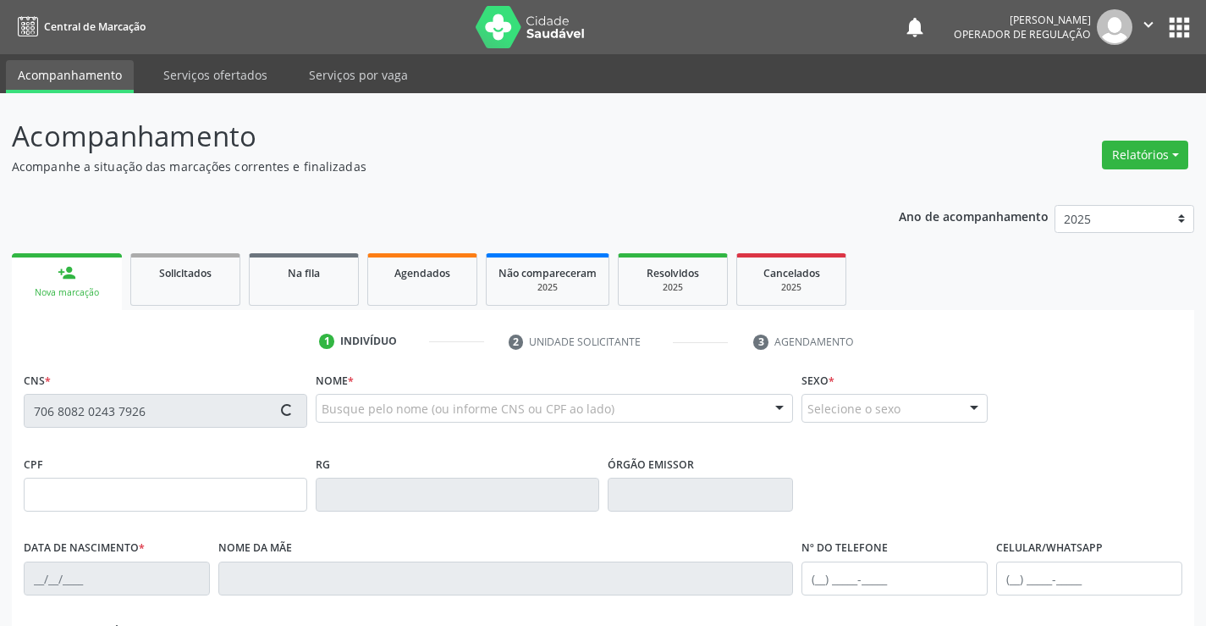
type input "[PHONE_NUMBER]"
type input "133.625.645-18"
type input "S/N"
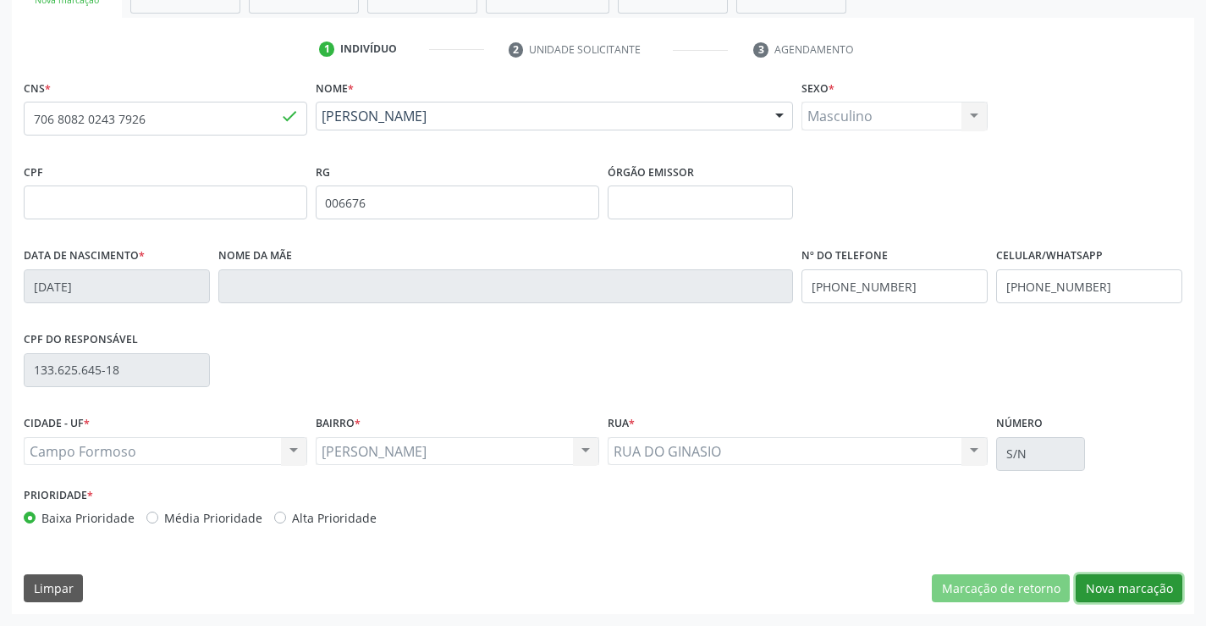
click at [1117, 599] on button "Nova marcação" at bounding box center [1129, 588] width 107 height 29
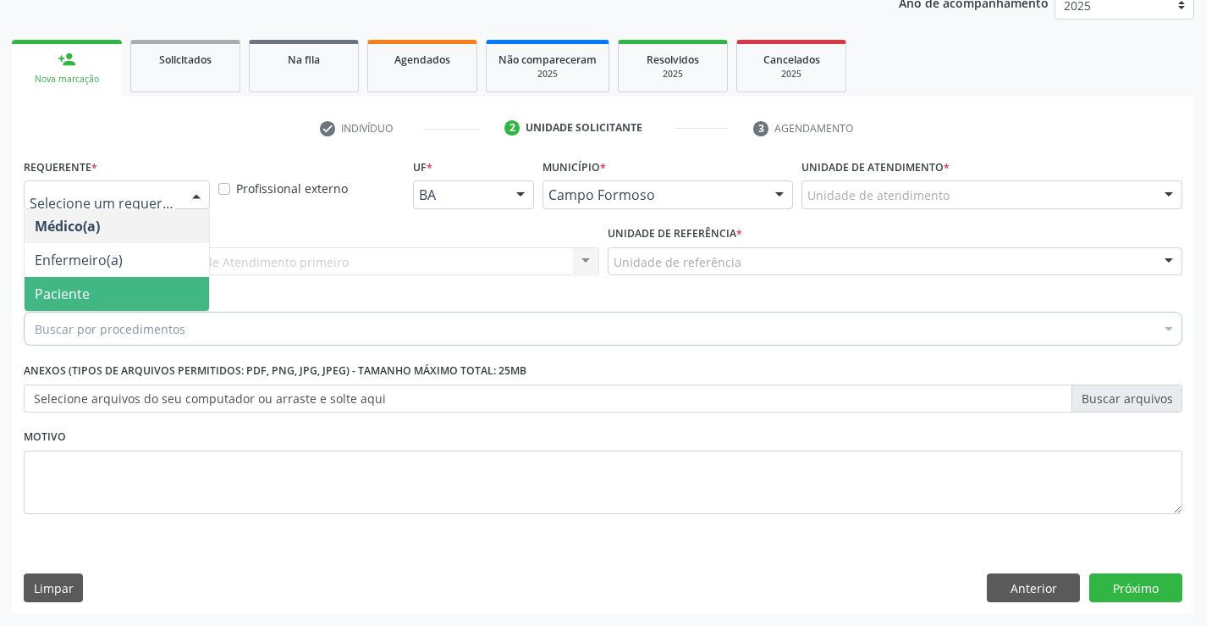
click at [107, 301] on span "Paciente" at bounding box center [117, 294] width 185 height 34
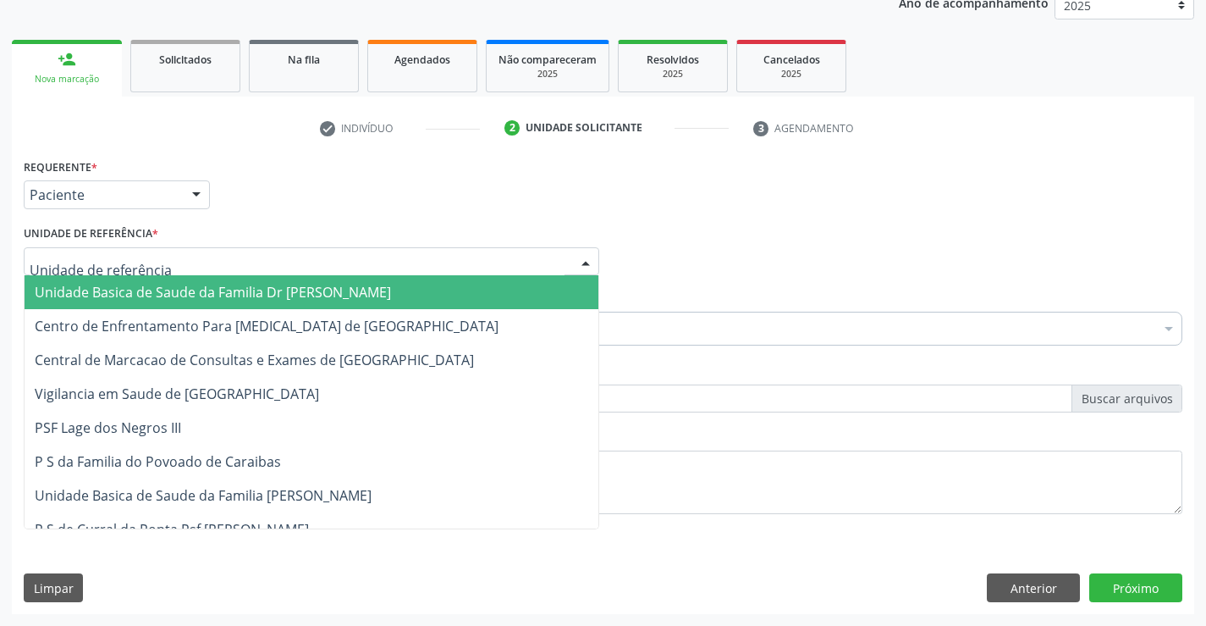
drag, startPoint x: 132, startPoint y: 255, endPoint x: 135, endPoint y: 280, distance: 25.5
click at [135, 290] on span "Unidade Basica de Saude da Familia Dr [PERSON_NAME]" at bounding box center [213, 292] width 356 height 19
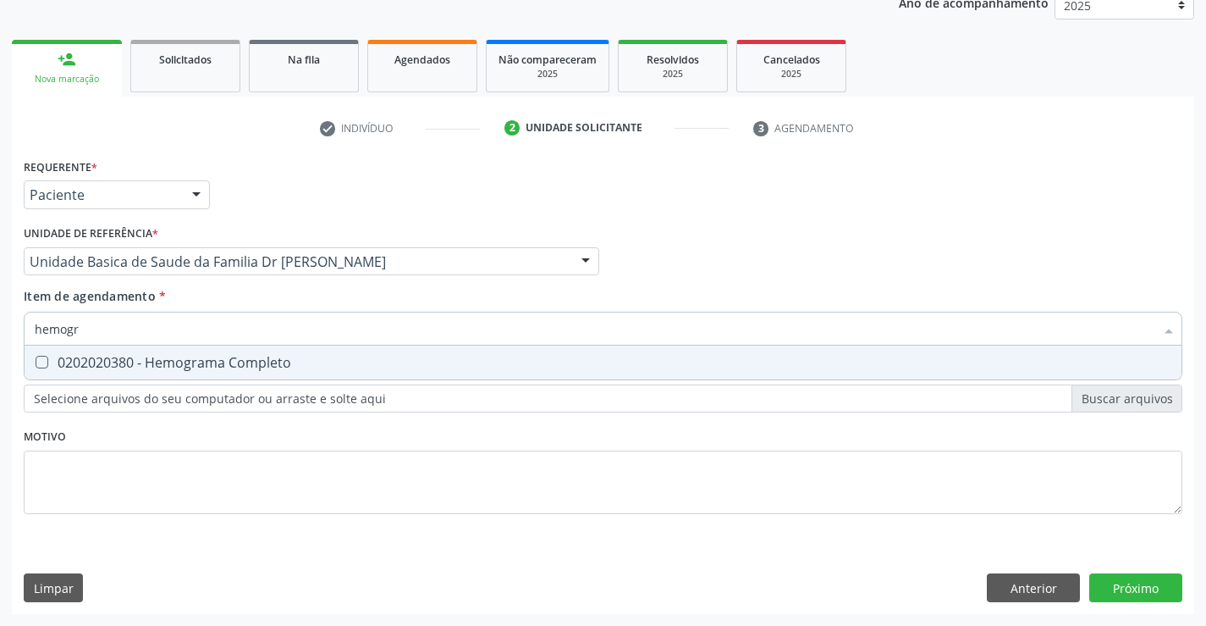
type input "hemogra"
click at [115, 363] on div "0202020380 - Hemograma Completo" at bounding box center [603, 363] width 1137 height 14
checkbox Completo "true"
type input "hemogra"
click at [121, 455] on div "Requerente * Paciente Médico(a) Enfermeiro(a) Paciente Nenhum resultado encontr…" at bounding box center [603, 345] width 1159 height 383
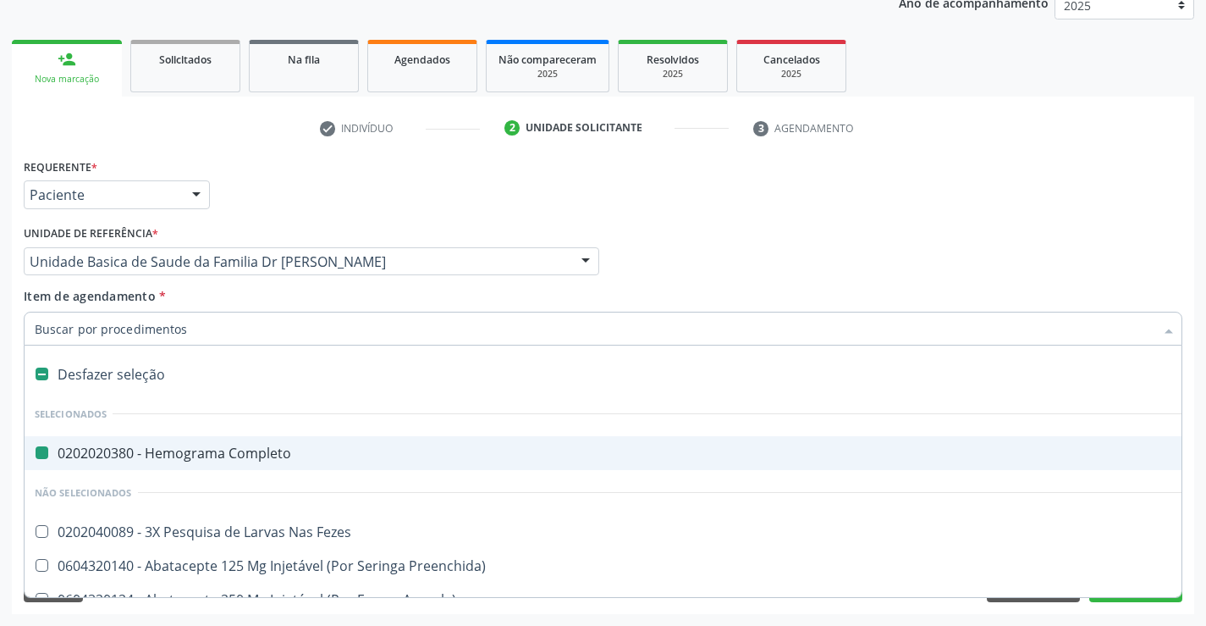
type input "f"
checkbox Completo "false"
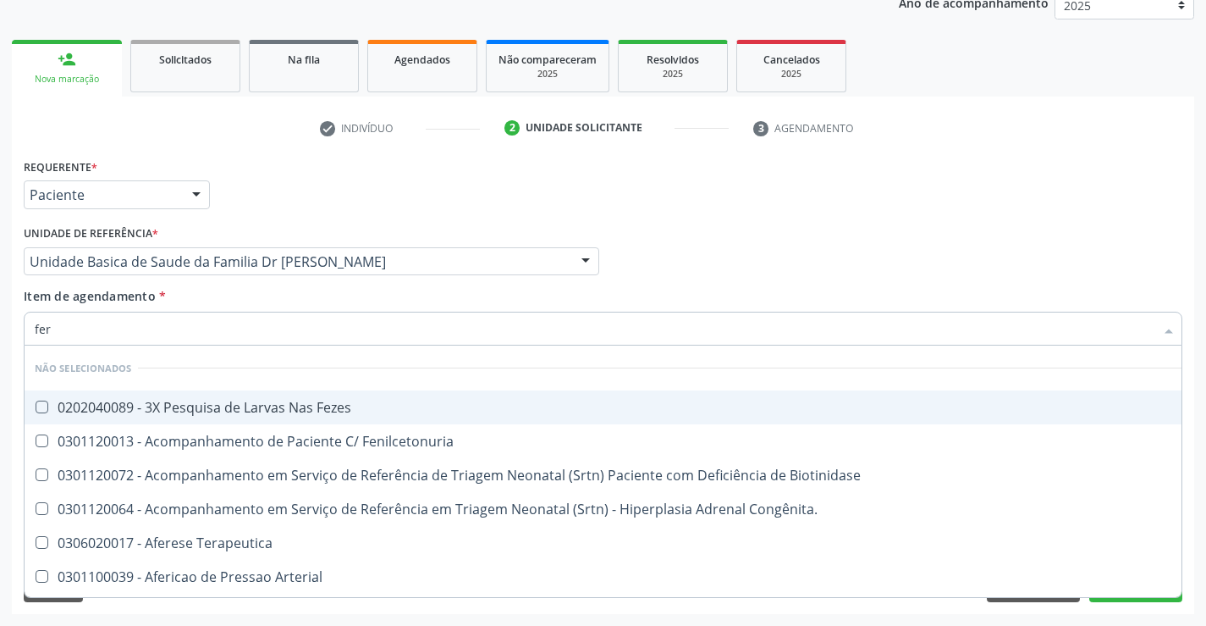
type input "ferr"
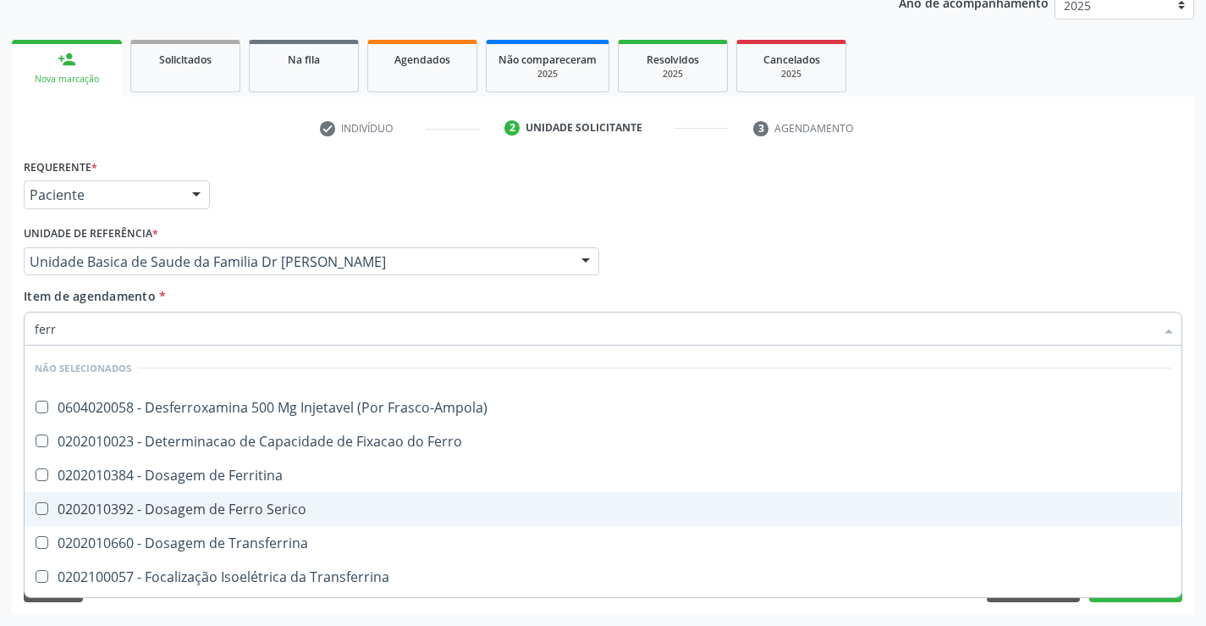
click at [246, 509] on div "0202010392 - Dosagem de Ferro Serico" at bounding box center [603, 509] width 1137 height 14
checkbox Serico "true"
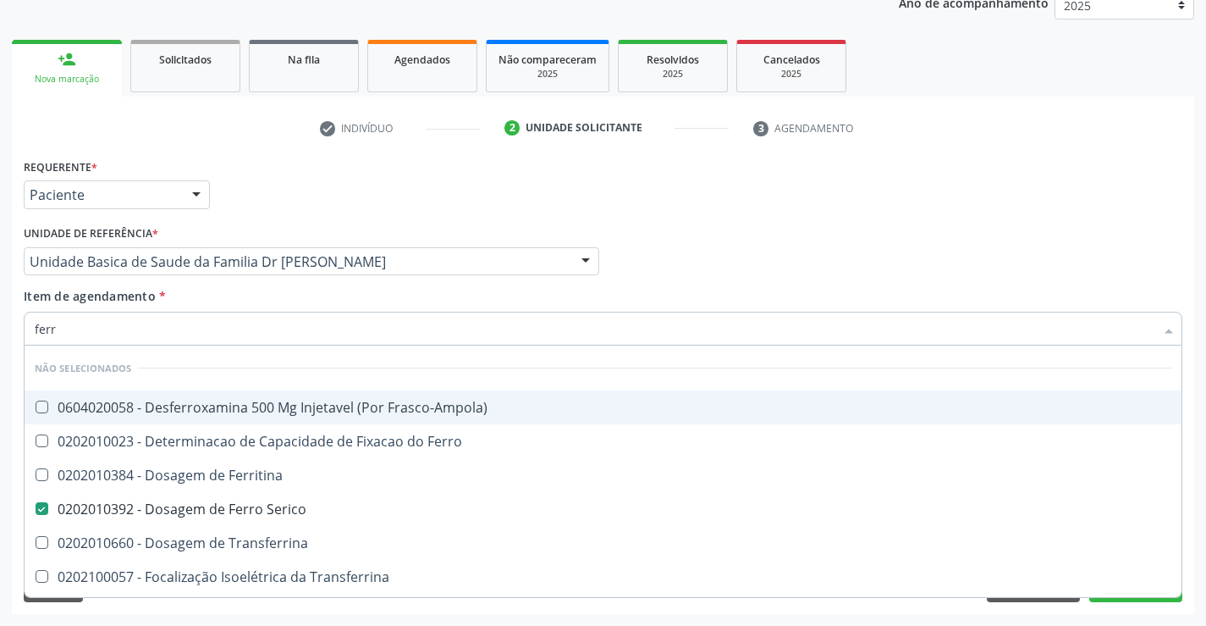
click at [190, 334] on input "ferr" at bounding box center [595, 329] width 1120 height 34
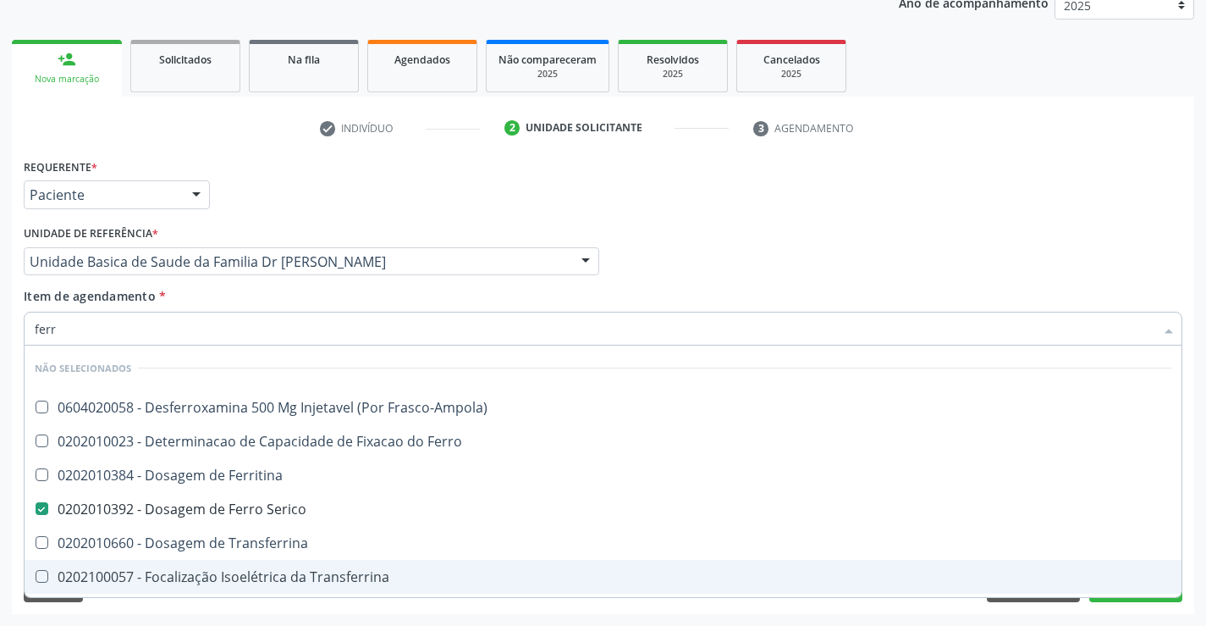
type input "ferr"
click at [159, 607] on div "Requerente * Paciente Médico(a) Enfermeiro(a) Paciente Nenhum resultado encontr…" at bounding box center [603, 384] width 1183 height 460
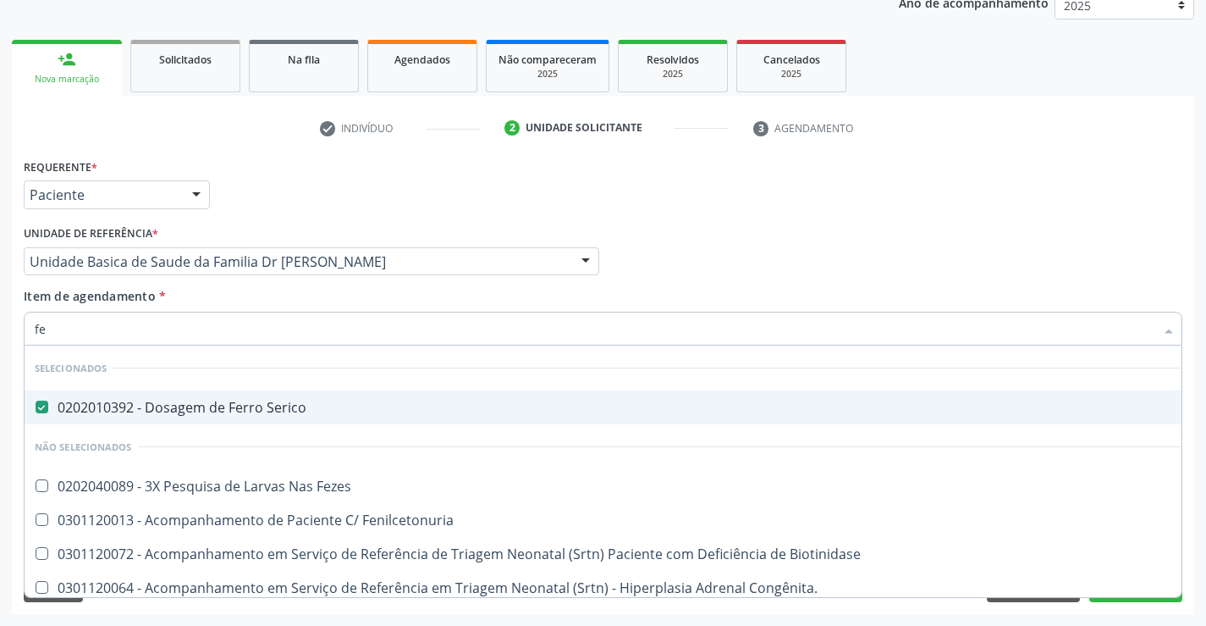
type input "fez"
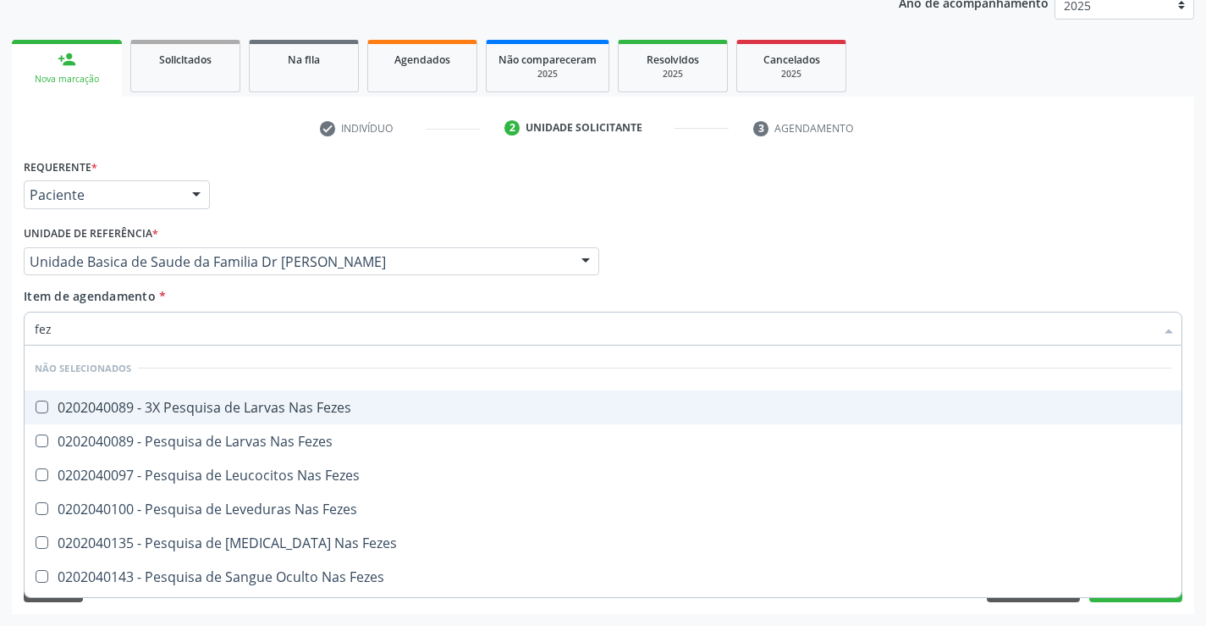
click at [183, 402] on div "0202040089 - 3X Pesquisa de Larvas Nas Fezes" at bounding box center [603, 407] width 1137 height 14
checkbox Fezes "true"
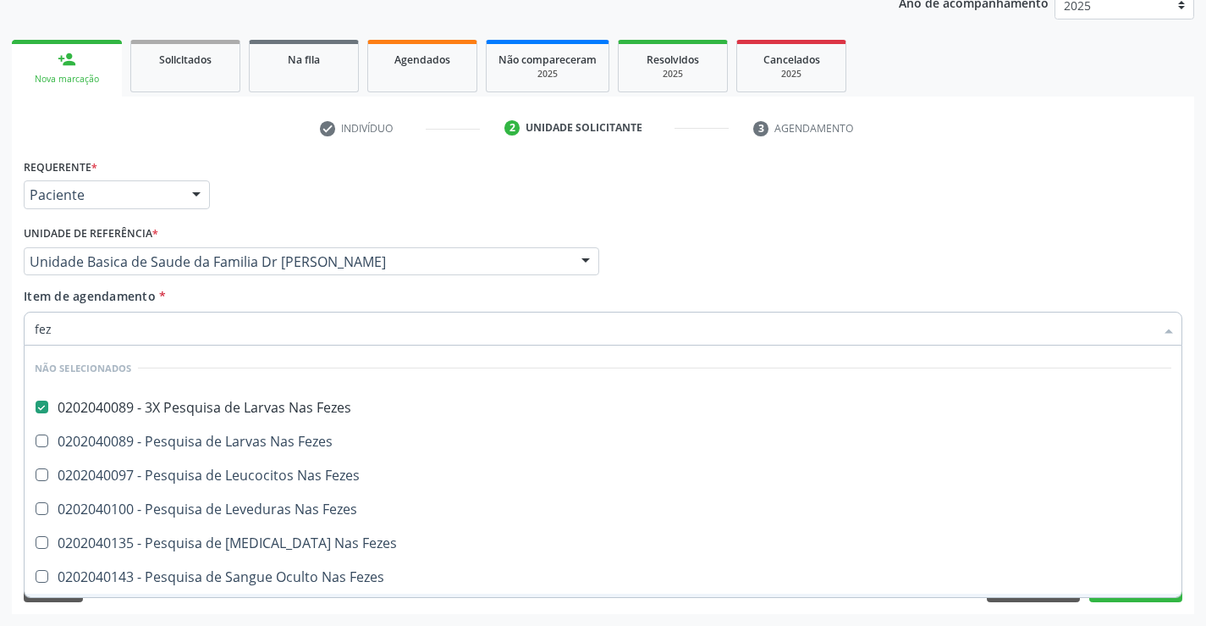
drag, startPoint x: 146, startPoint y: 608, endPoint x: 112, endPoint y: 398, distance: 212.8
click at [146, 605] on div "Requerente * Paciente Médico(a) Enfermeiro(a) Paciente Nenhum resultado encontr…" at bounding box center [603, 384] width 1183 height 460
checkbox Fezes "true"
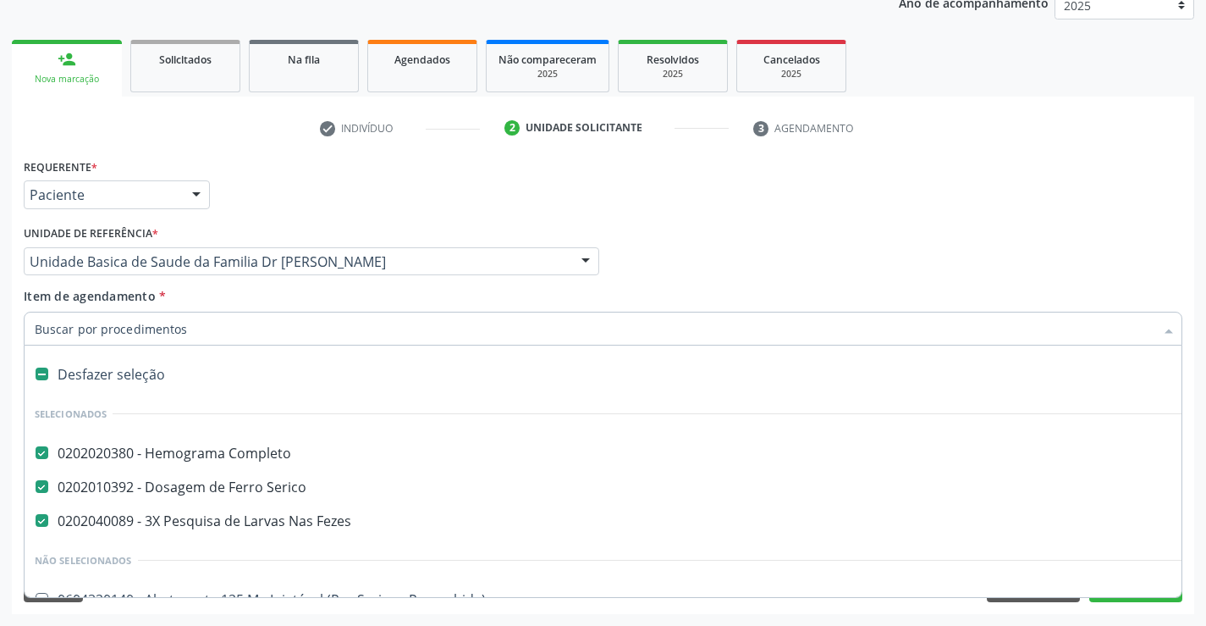
click at [149, 331] on input "Item de agendamento *" at bounding box center [595, 329] width 1120 height 34
type input "u"
checkbox Fezes "false"
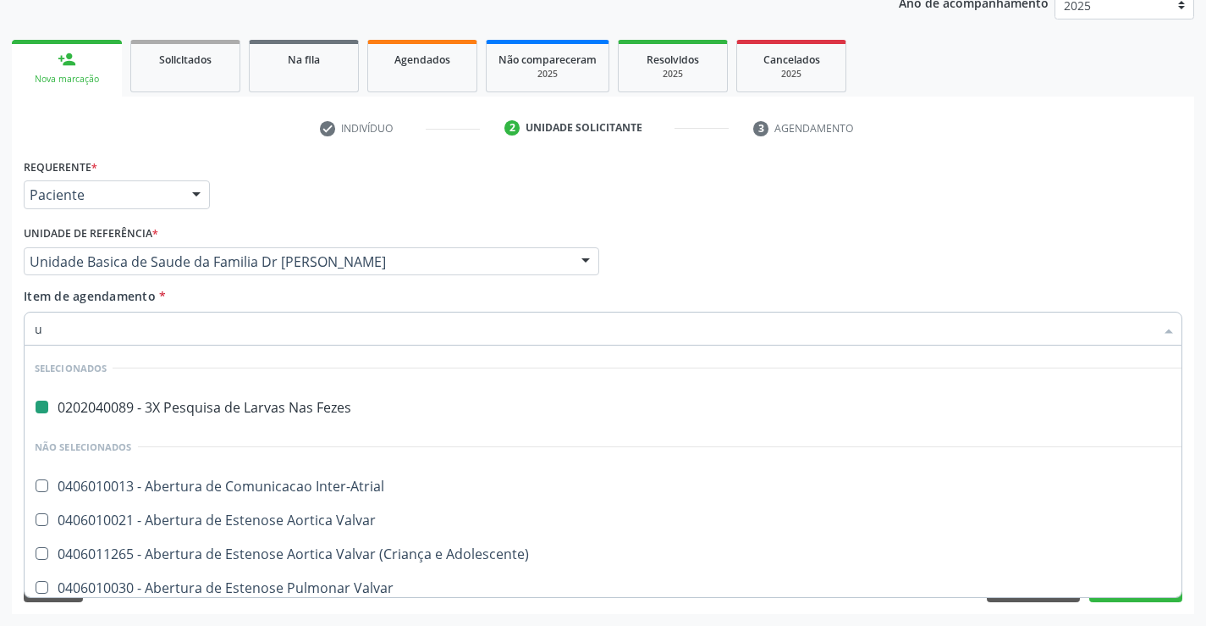
type input "ur"
checkbox Fezes "false"
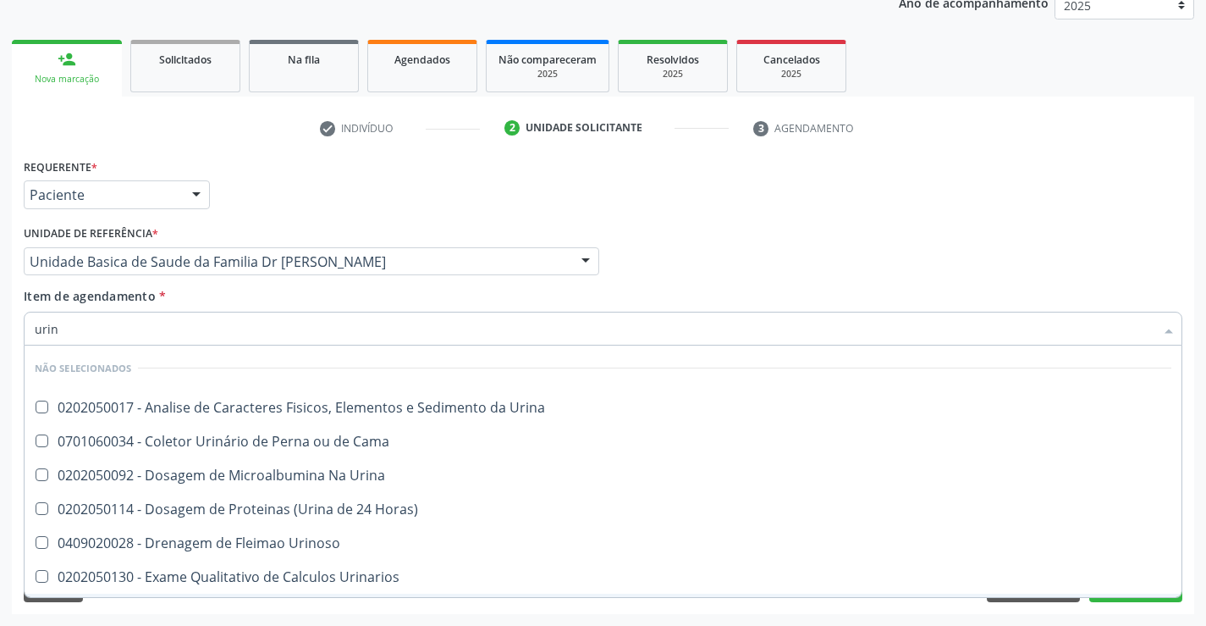
type input "urina"
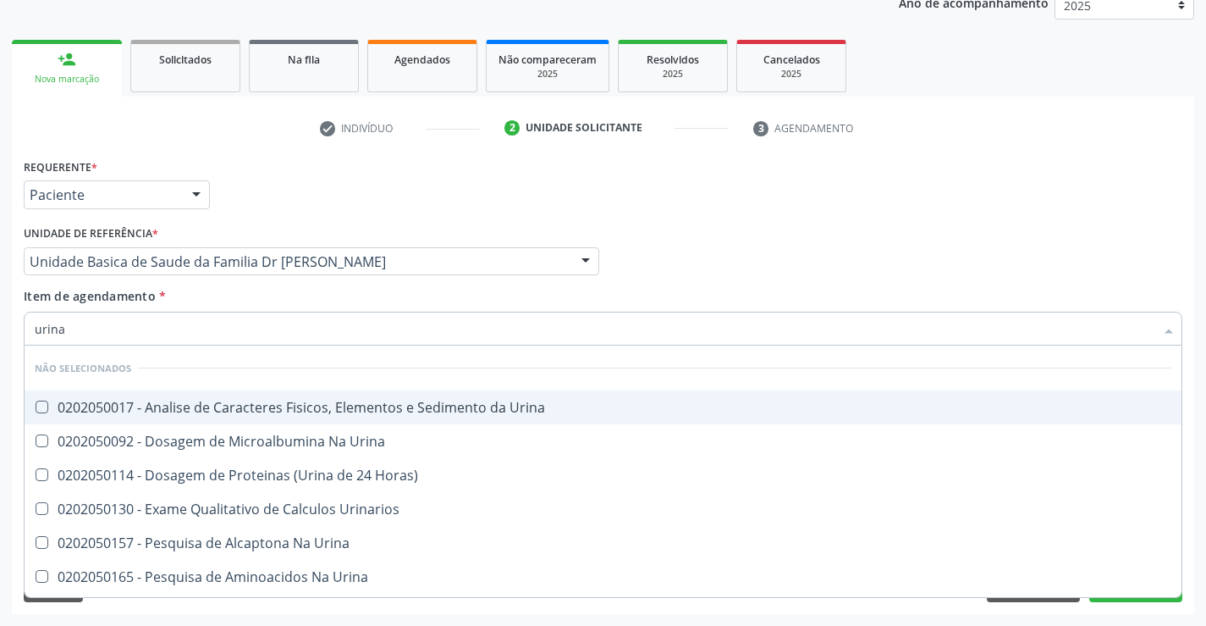
click at [212, 406] on div "0202050017 - Analise de Caracteres Fisicos, Elementos e Sedimento da Urina" at bounding box center [603, 407] width 1137 height 14
checkbox Urina "true"
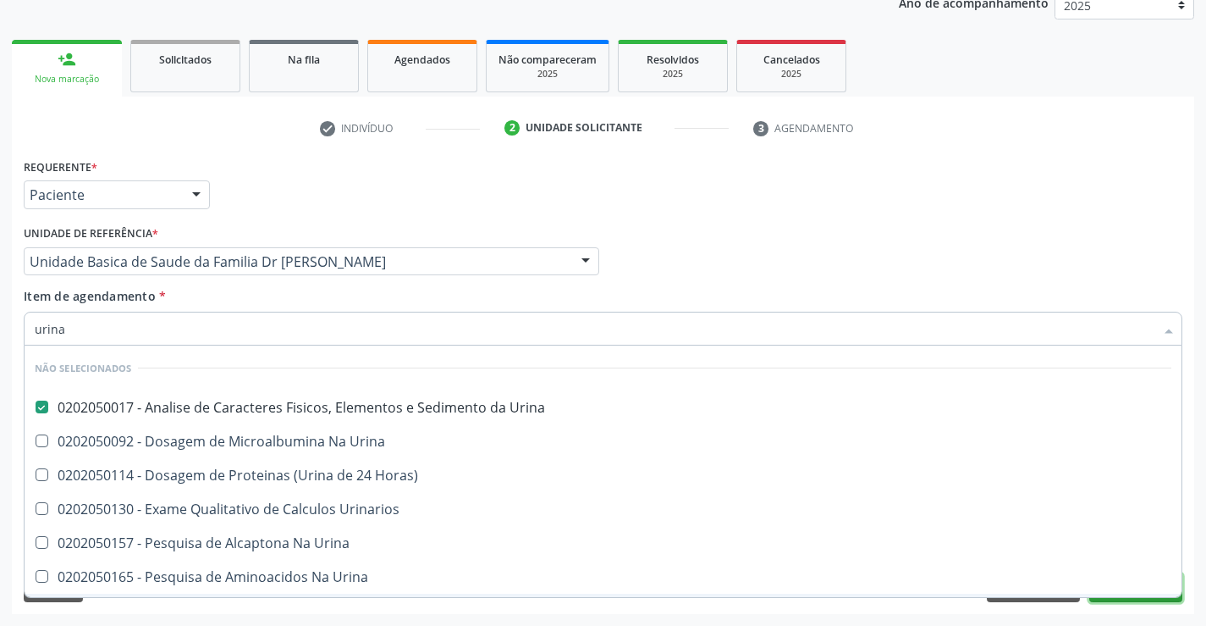
click at [1123, 600] on button "Próximo" at bounding box center [1136, 587] width 93 height 29
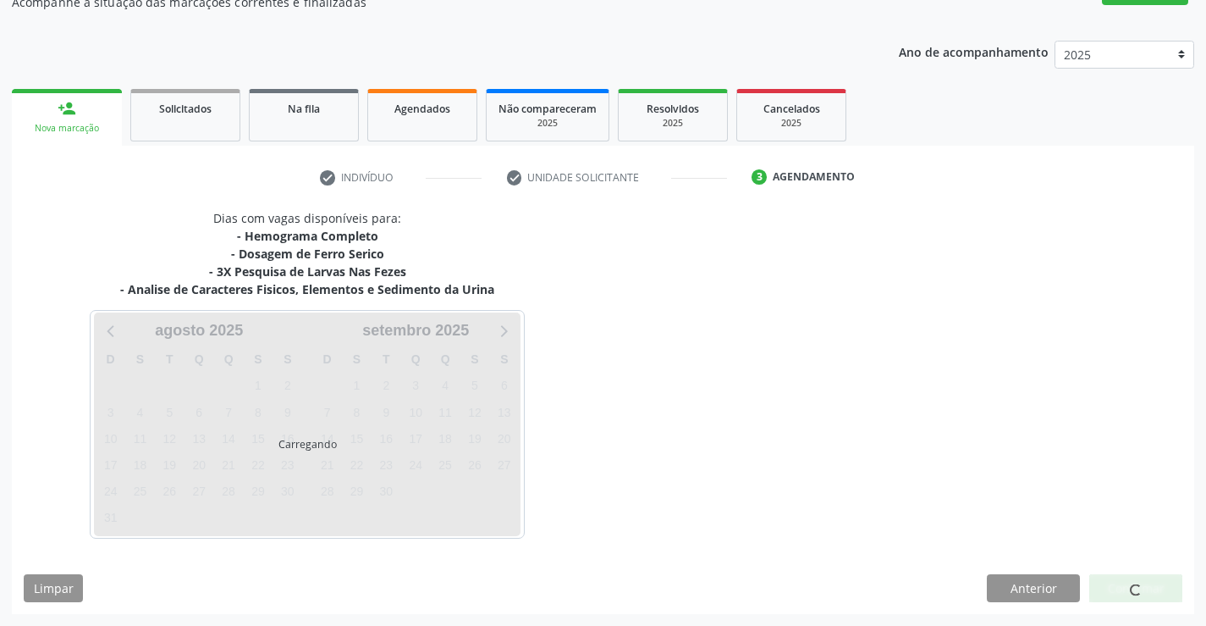
scroll to position [164, 0]
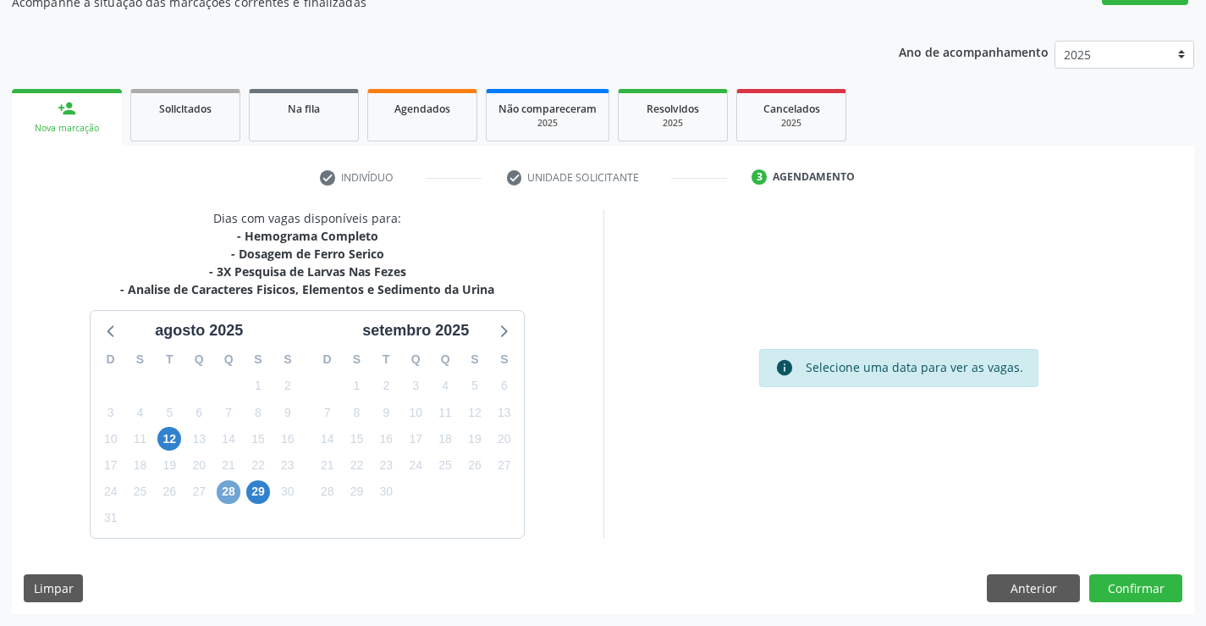
click at [234, 488] on span "28" at bounding box center [229, 492] width 24 height 24
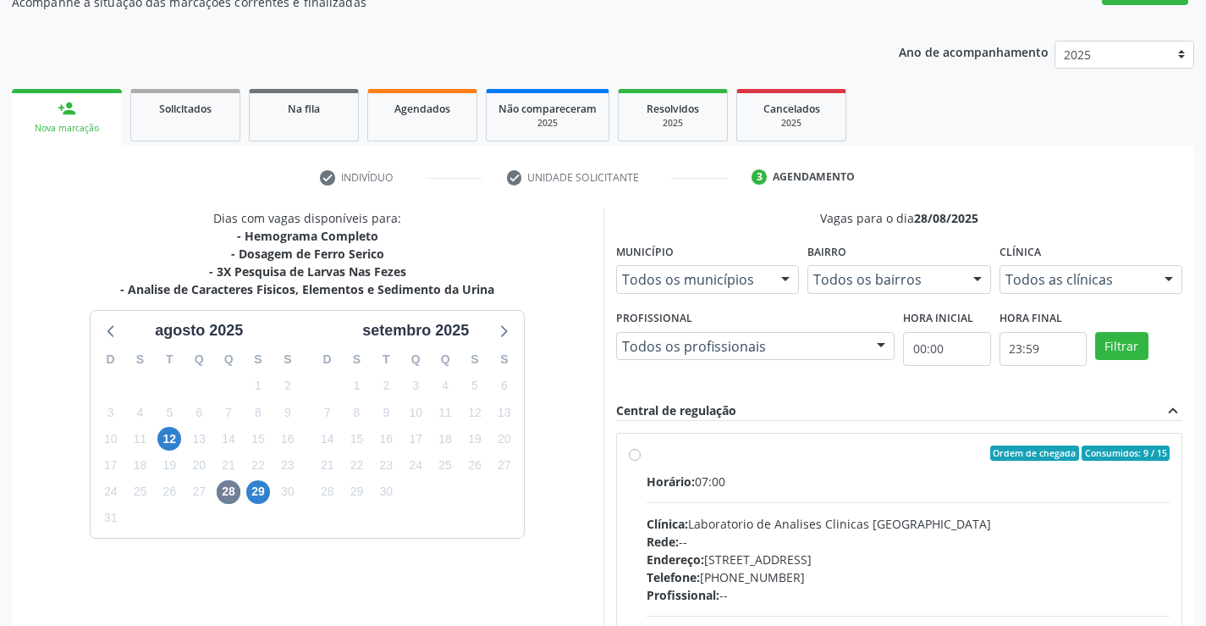
click at [647, 455] on label "Ordem de chegada Consumidos: 9 / 15 Horário: 07:00 Clínica: Laboratorio de Anal…" at bounding box center [909, 575] width 524 height 260
click at [637, 455] on input "Ordem de chegada Consumidos: 9 / 15 Horário: 07:00 Clínica: Laboratorio de Anal…" at bounding box center [635, 452] width 12 height 15
radio input "true"
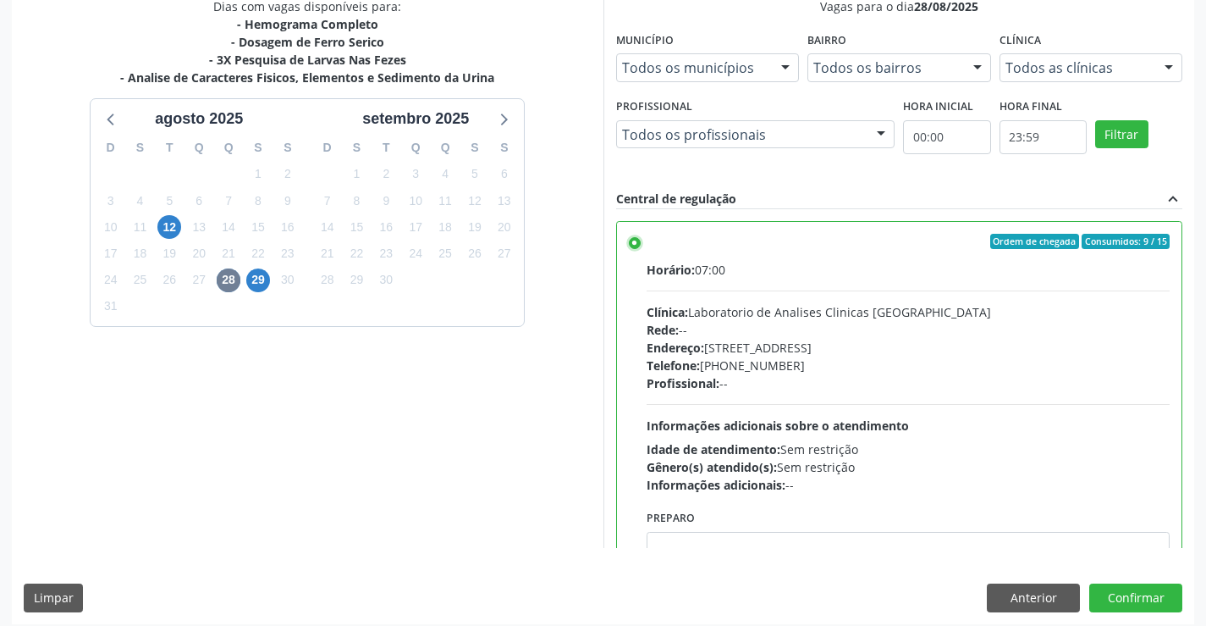
scroll to position [386, 0]
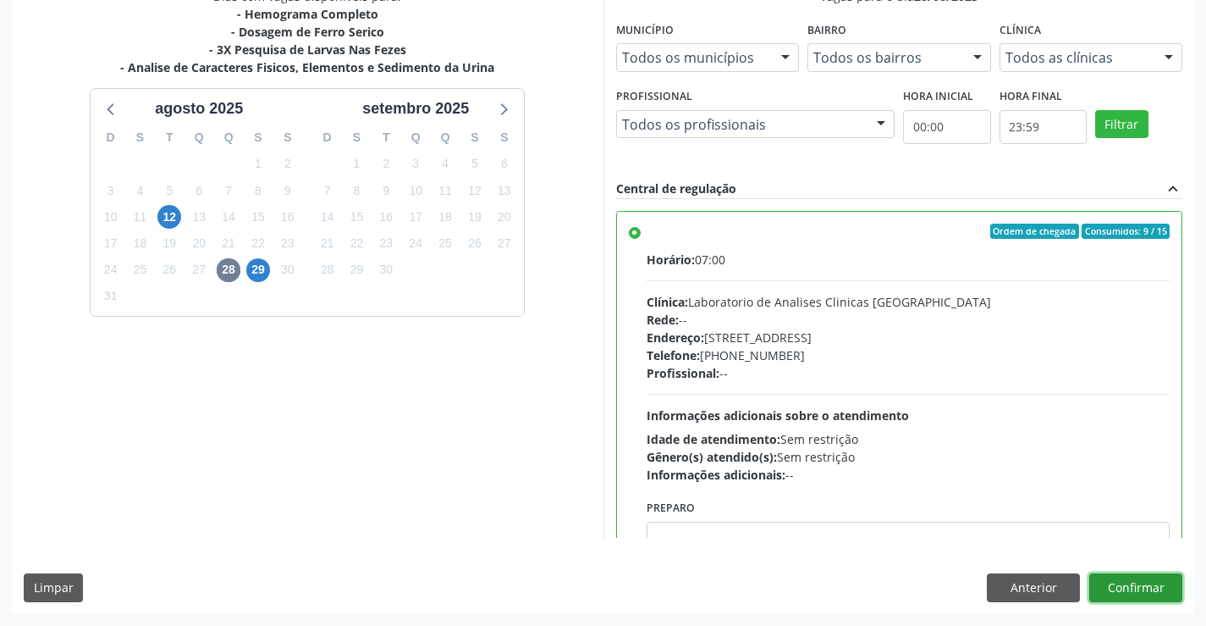
click at [1152, 587] on button "Confirmar" at bounding box center [1136, 587] width 93 height 29
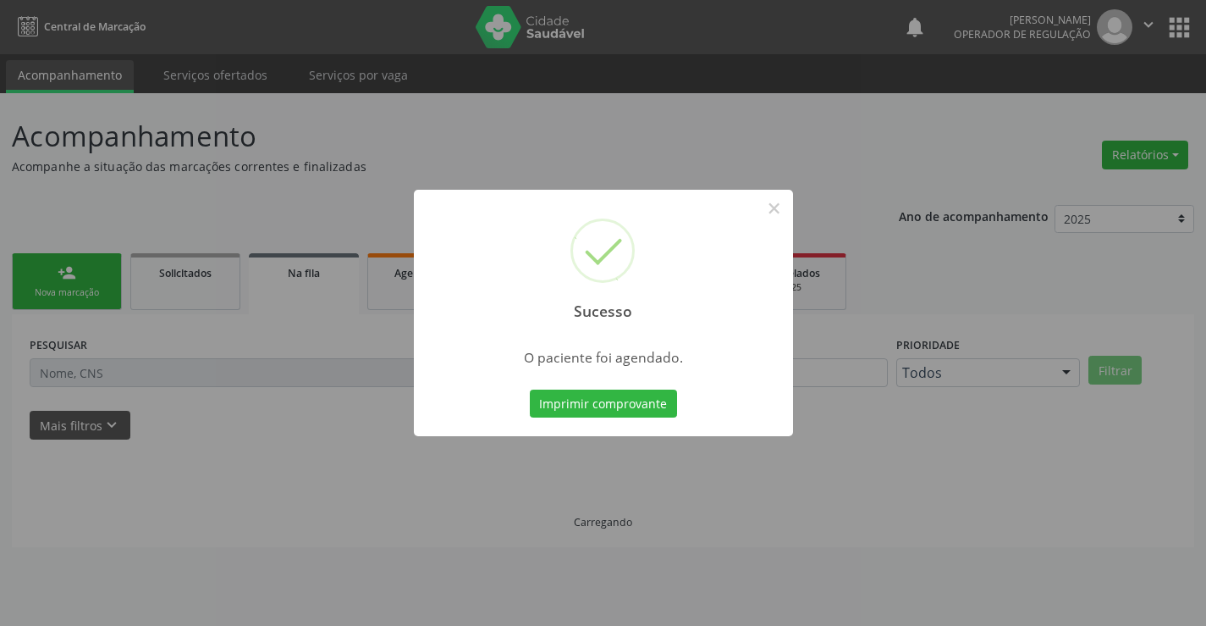
scroll to position [0, 0]
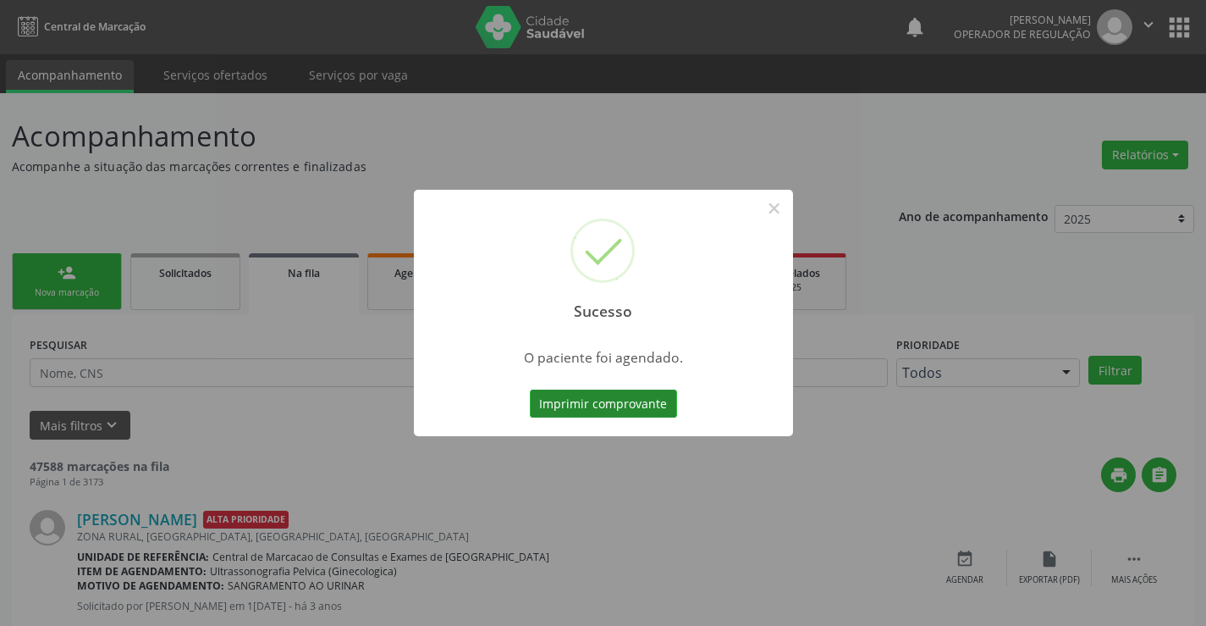
click at [580, 394] on button "Imprimir comprovante" at bounding box center [603, 403] width 147 height 29
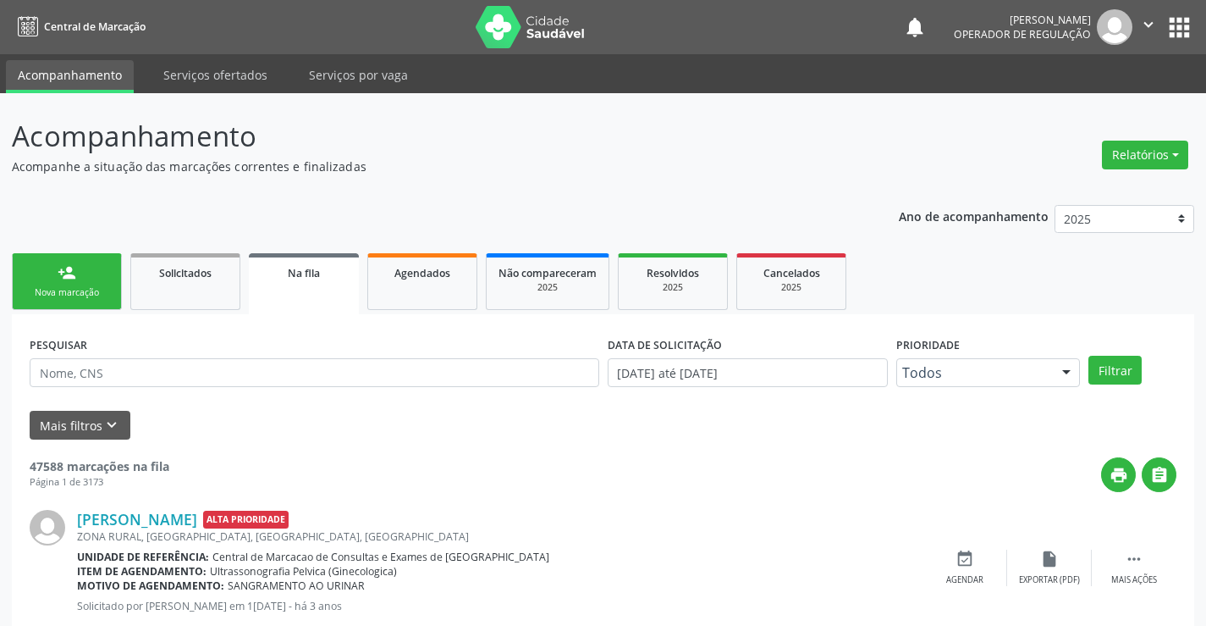
click at [84, 294] on div "Nova marcação" at bounding box center [67, 292] width 85 height 13
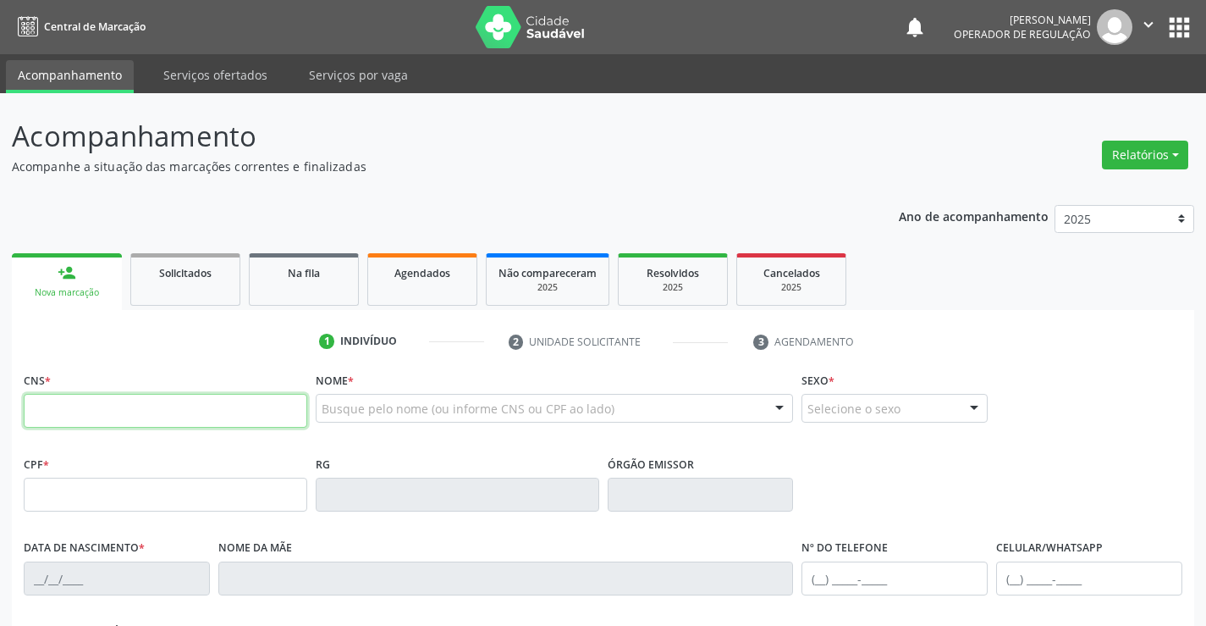
click at [108, 416] on input "text" at bounding box center [166, 411] width 284 height 34
type input "700 8039 3452 6281"
type input "1669638367"
type input "22/08/1999"
type input "(74) 99121-9792"
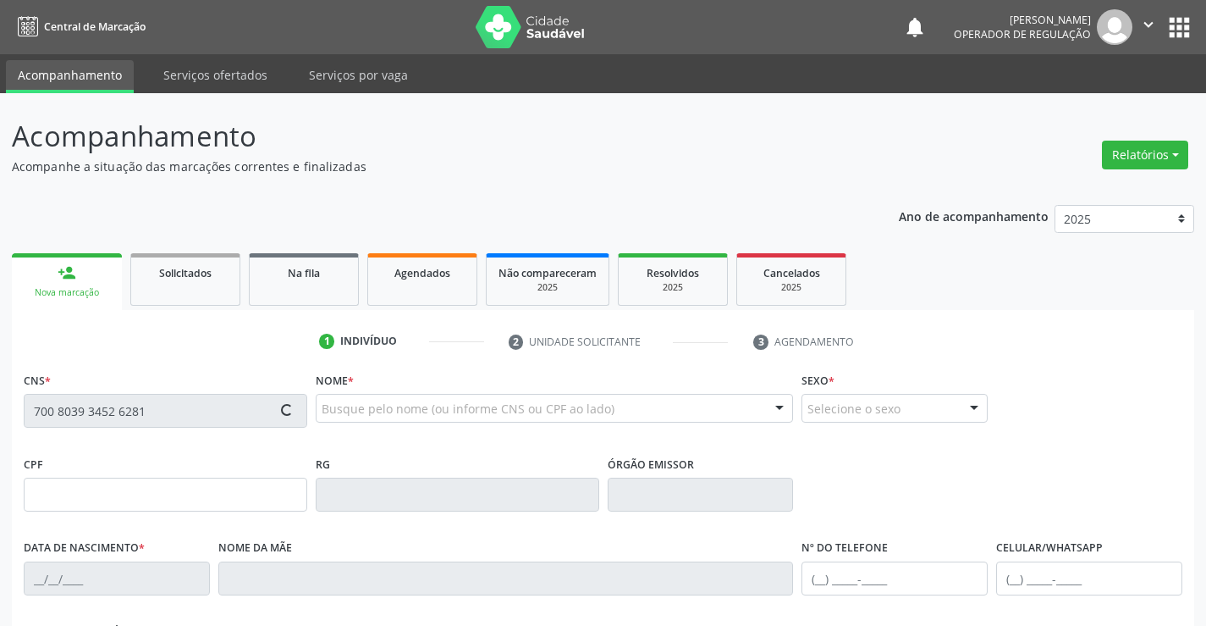
type input "(74) 99121-9792"
type input "SN"
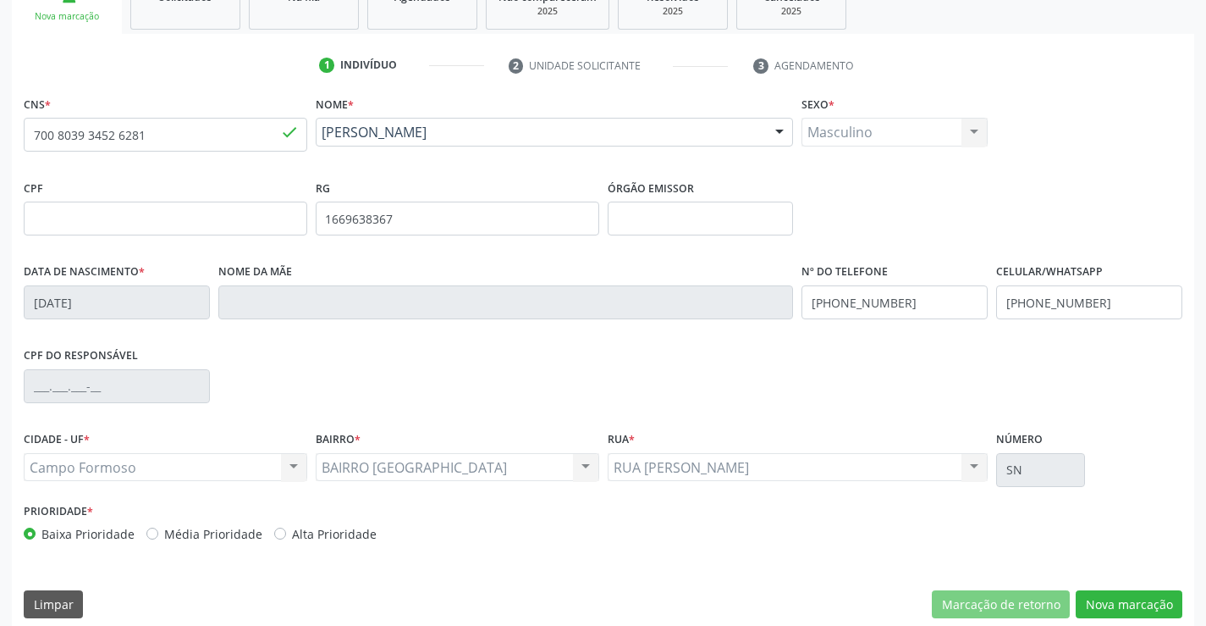
scroll to position [292, 0]
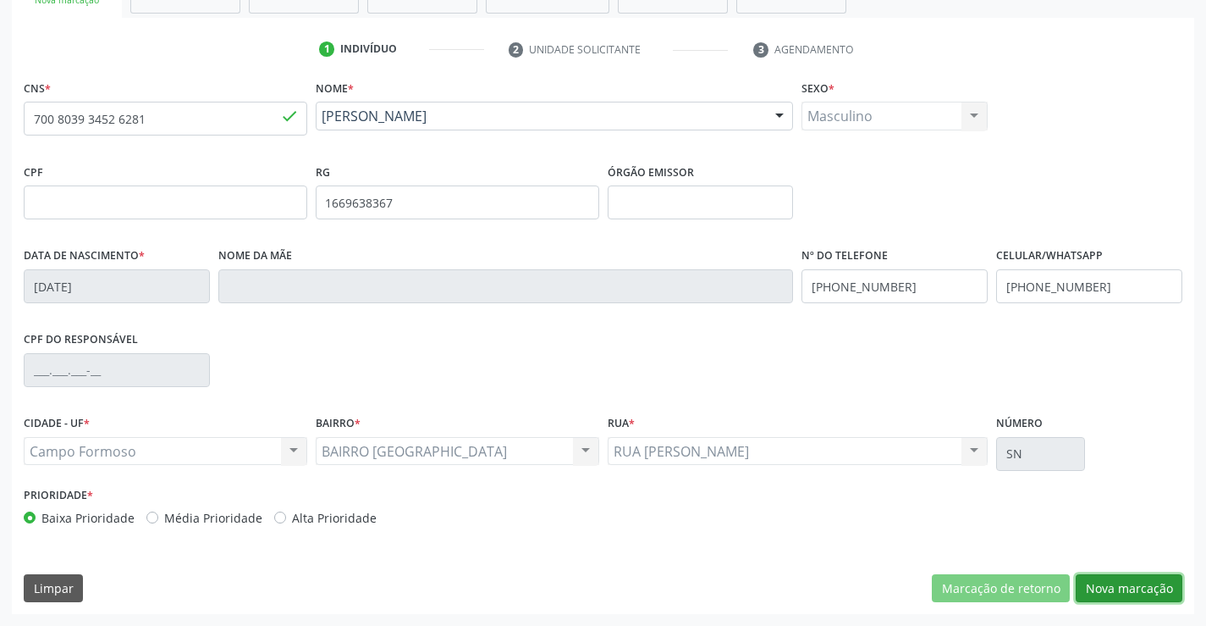
click at [1118, 585] on button "Nova marcação" at bounding box center [1129, 588] width 107 height 29
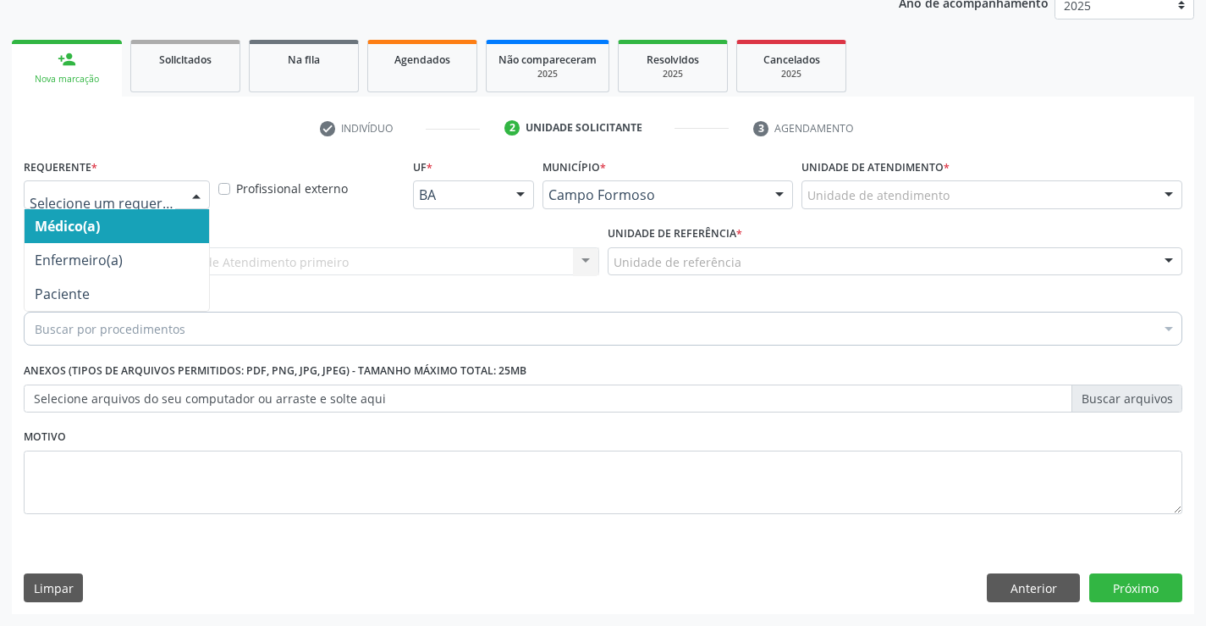
click at [139, 184] on div at bounding box center [117, 194] width 186 height 29
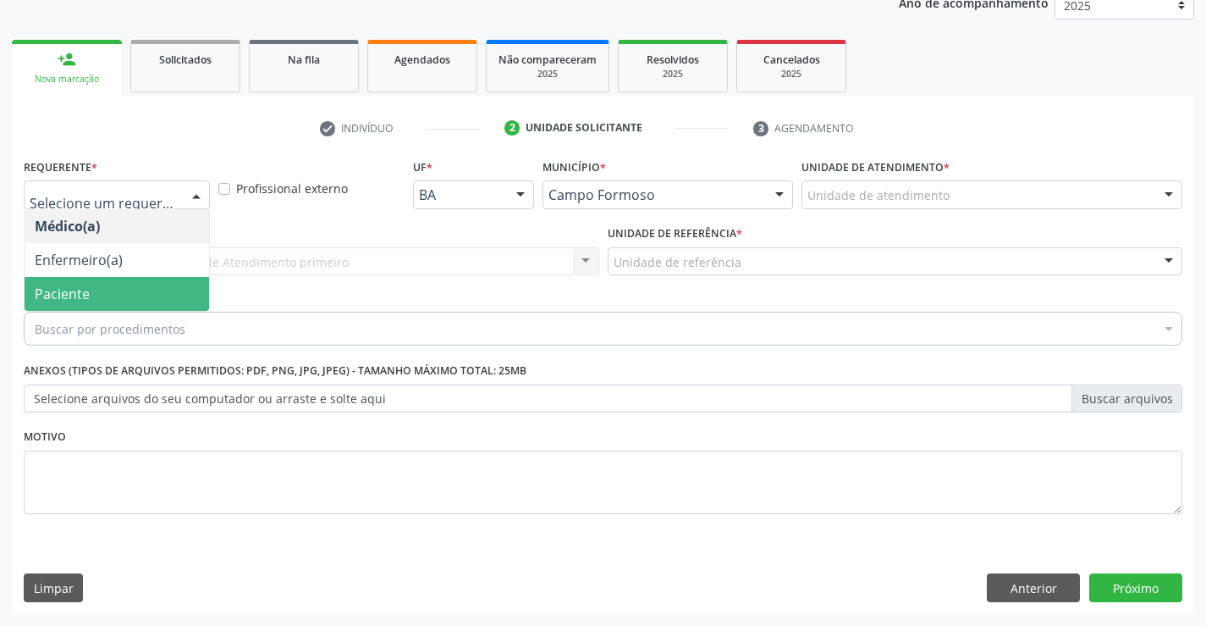
click at [118, 289] on span "Paciente" at bounding box center [117, 294] width 185 height 34
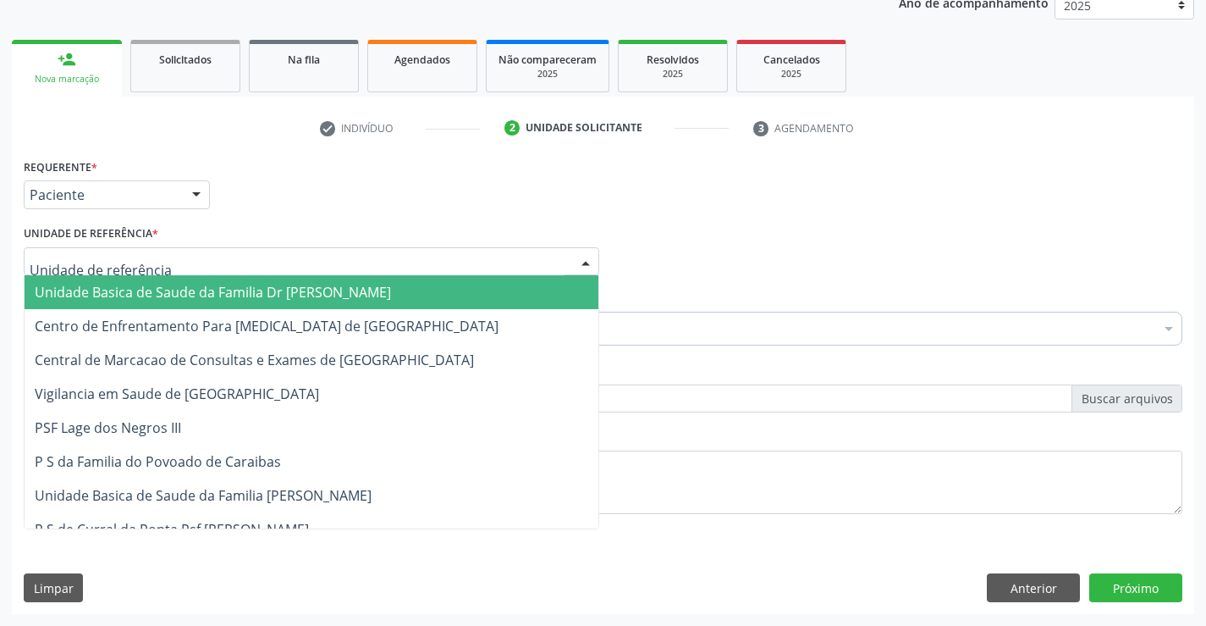
click at [122, 284] on span "Unidade Basica de Saude da Familia Dr [PERSON_NAME]" at bounding box center [213, 292] width 356 height 19
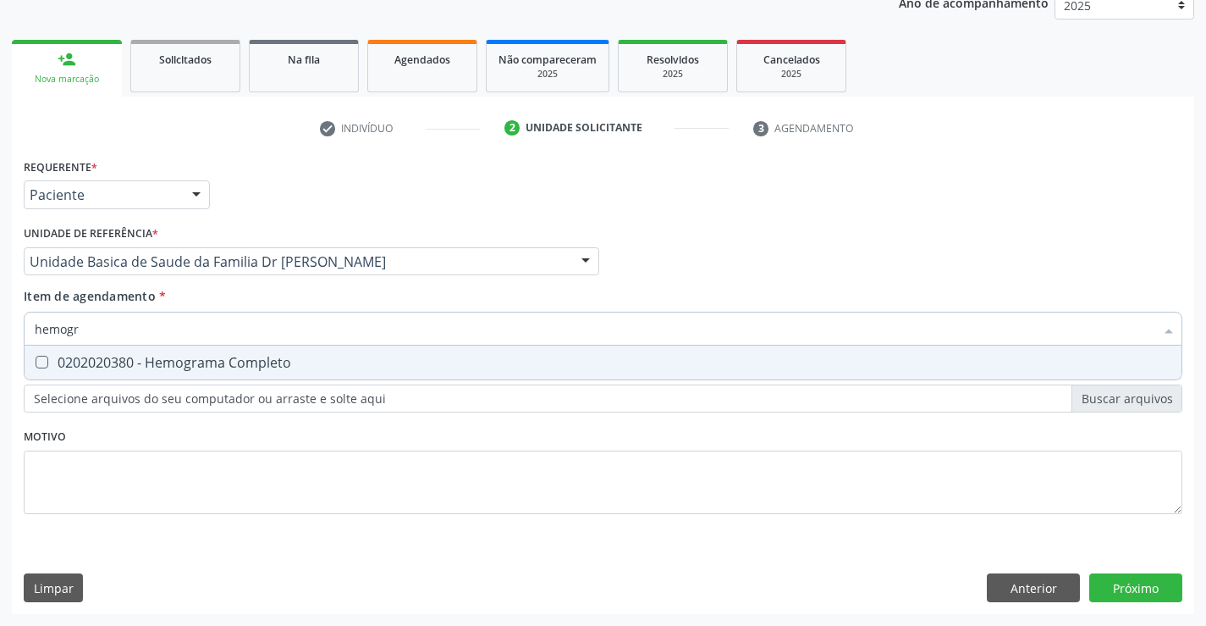
type input "hemogra"
click at [142, 364] on div "0202020380 - Hemograma Completo" at bounding box center [603, 363] width 1137 height 14
checkbox Completo "true"
type input "hemogra"
click at [99, 483] on div "Requerente * Paciente Médico(a) Enfermeiro(a) Paciente Nenhum resultado encontr…" at bounding box center [603, 345] width 1159 height 383
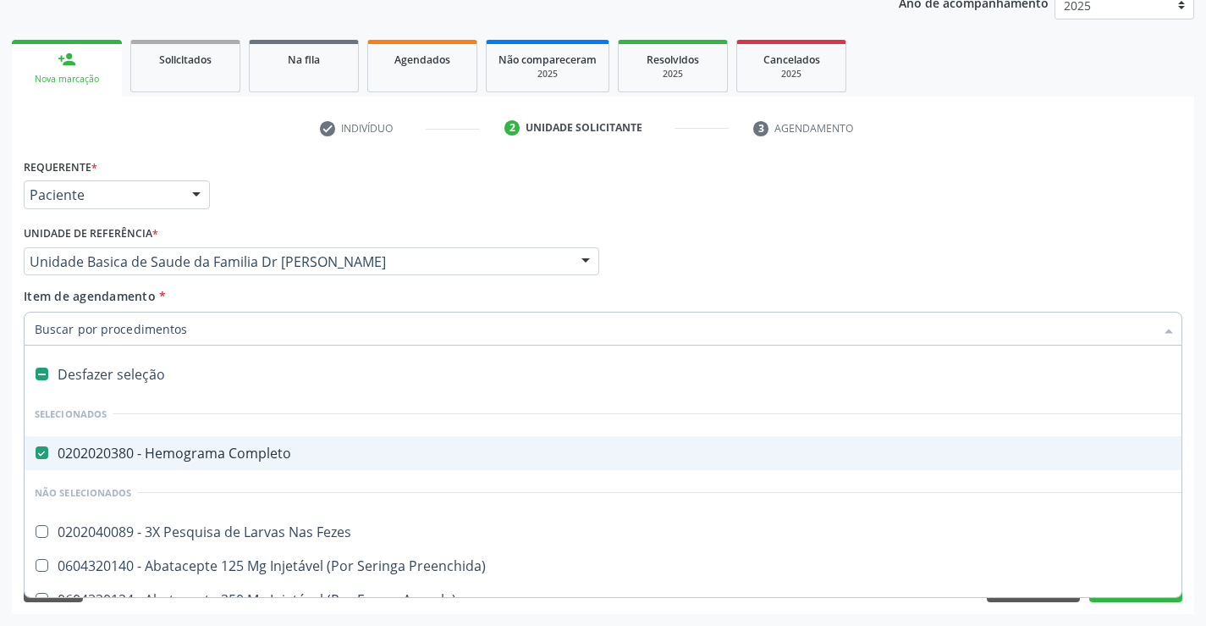
type input "c"
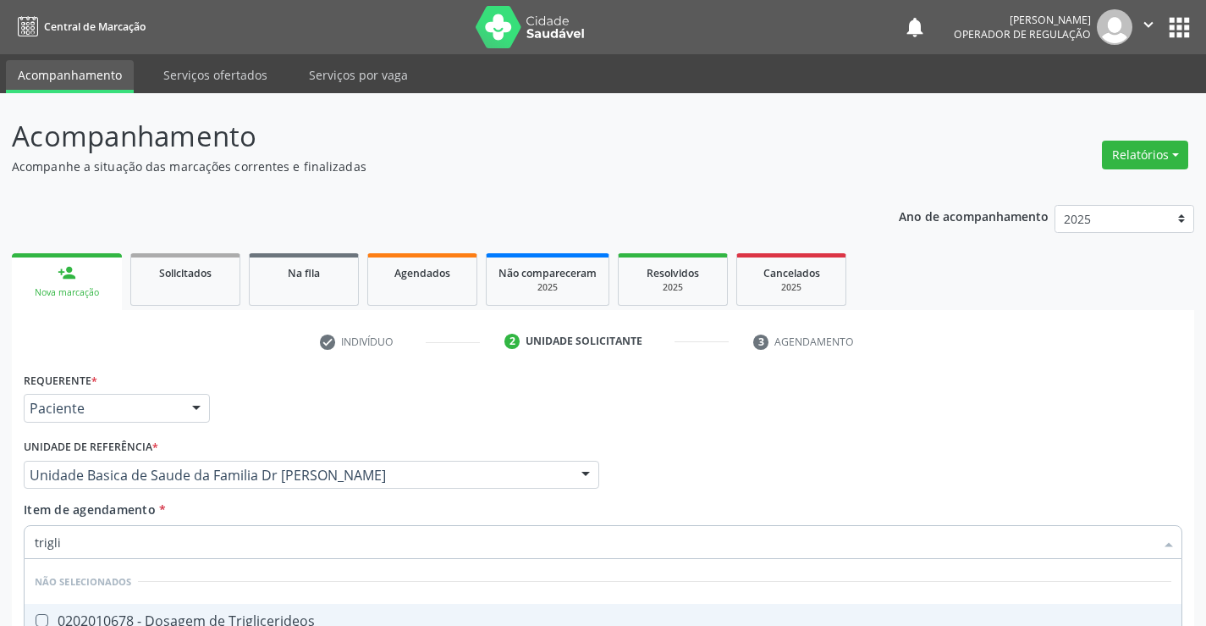
scroll to position [213, 0]
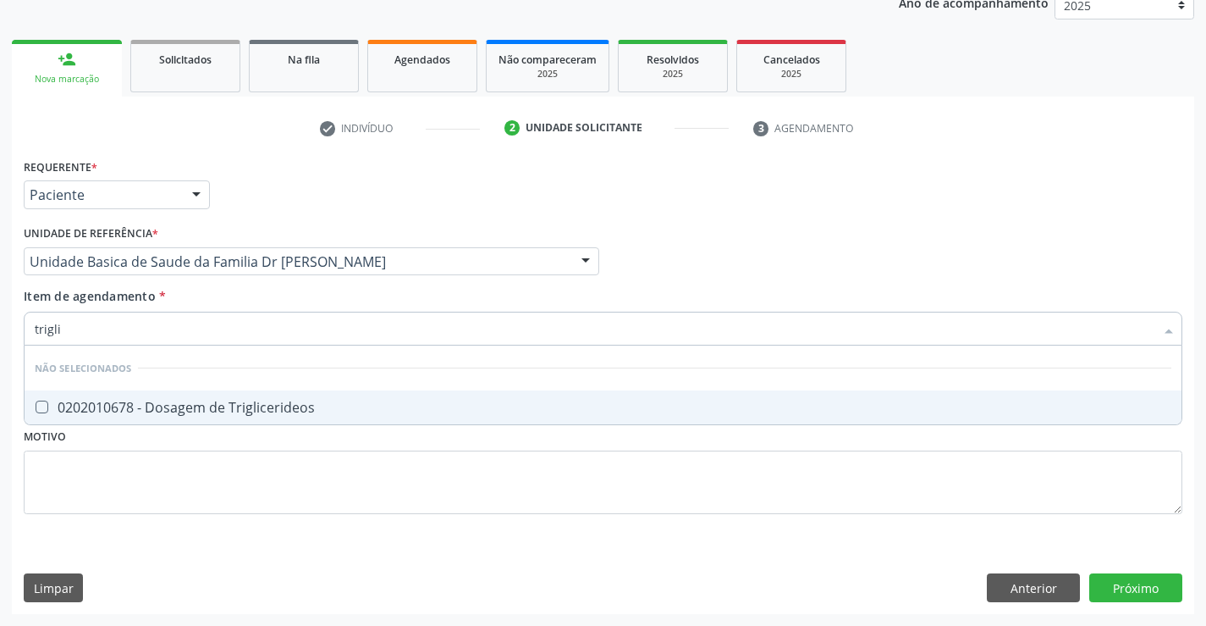
click at [201, 394] on span "0202010678 - Dosagem de Triglicerideos" at bounding box center [603, 407] width 1157 height 34
checkbox Triglicerideos "true"
type input "trigli"
click at [158, 483] on div "Requerente * Paciente Médico(a) Enfermeiro(a) Paciente Nenhum resultado encontr…" at bounding box center [603, 345] width 1159 height 383
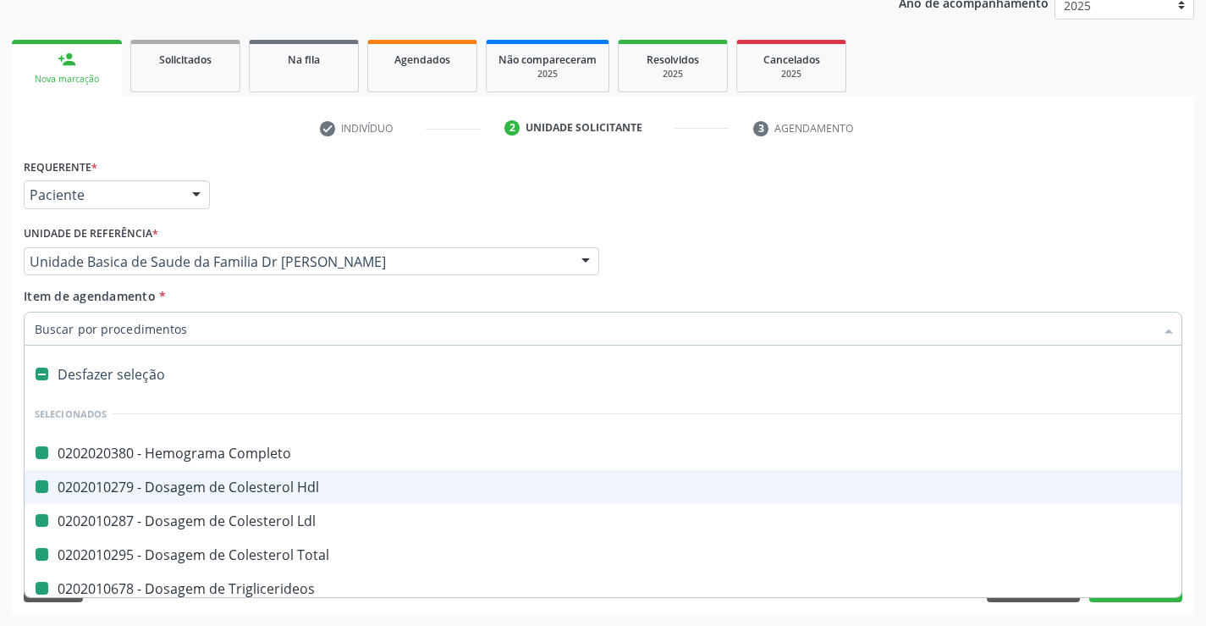
type input "u"
checkbox Completo "false"
checkbox Hdl "false"
checkbox Ldl "false"
checkbox Total "false"
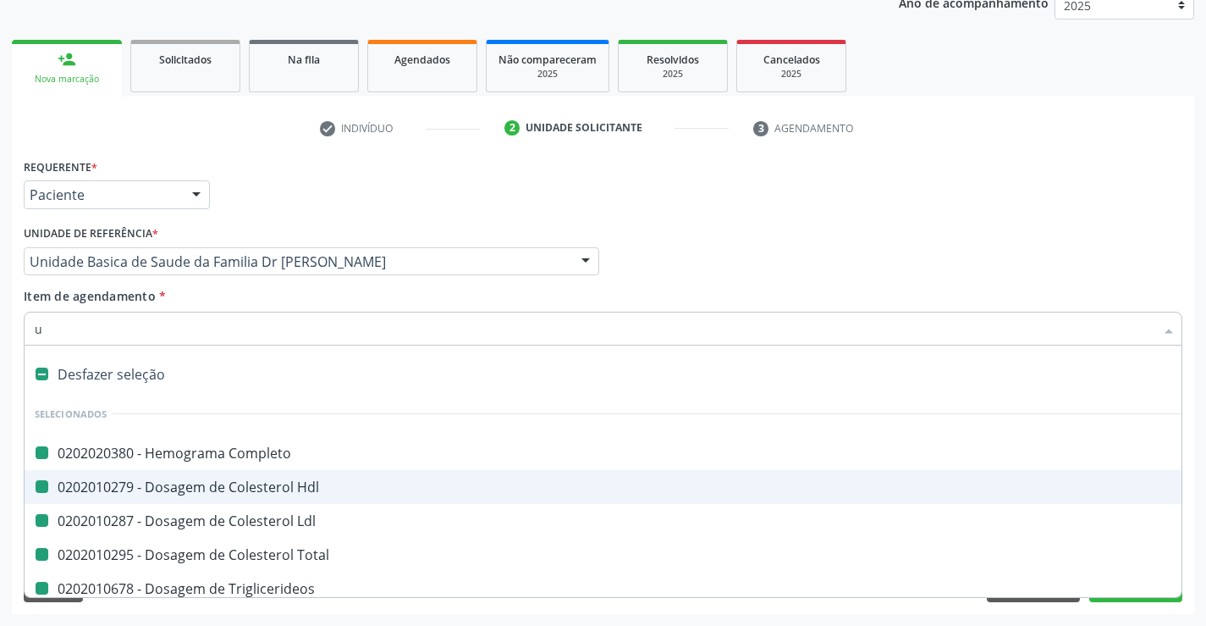
checkbox Triglicerideos "false"
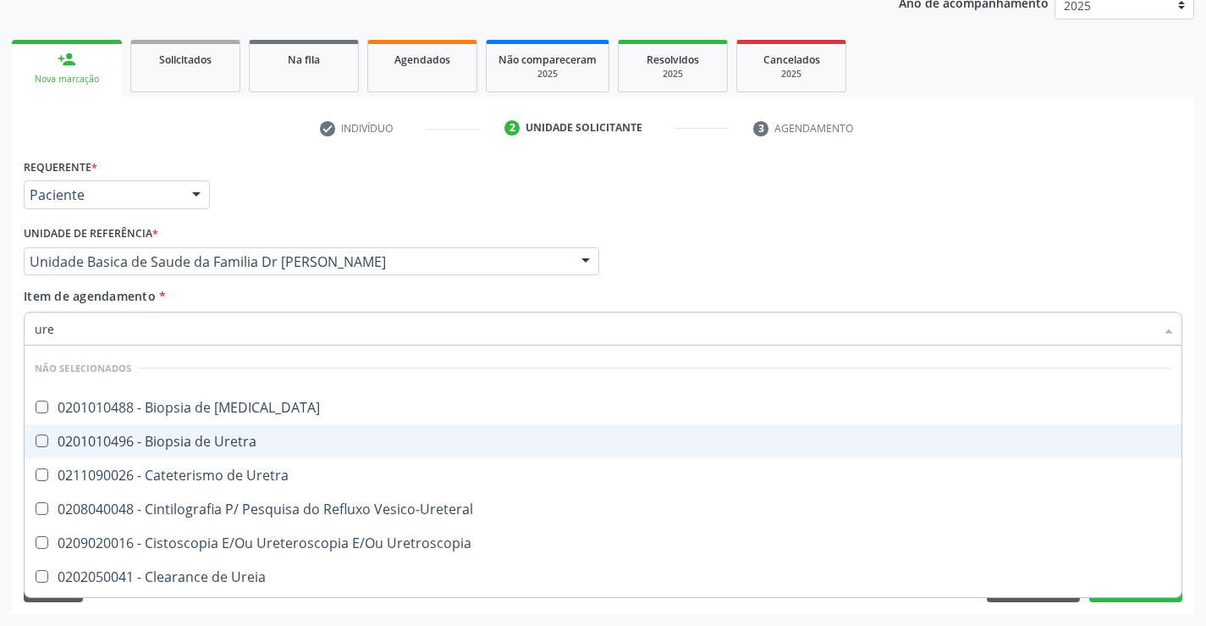
type input "urei"
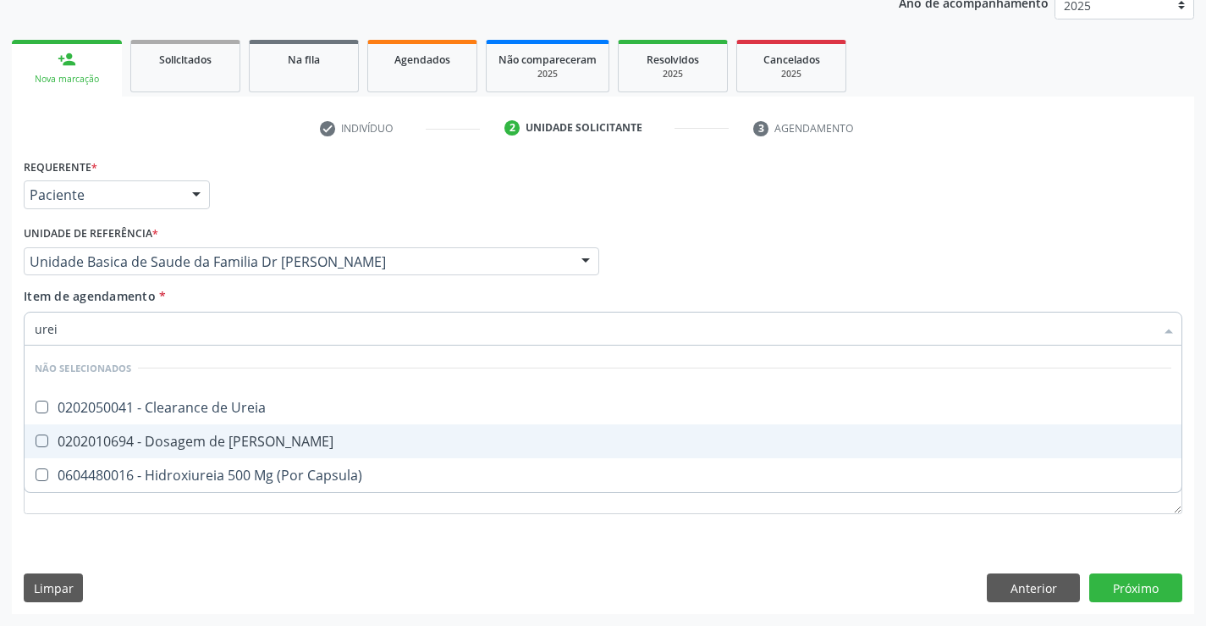
click at [176, 441] on div "0202010694 - Dosagem de [PERSON_NAME]" at bounding box center [603, 441] width 1137 height 14
checkbox Ureia "true"
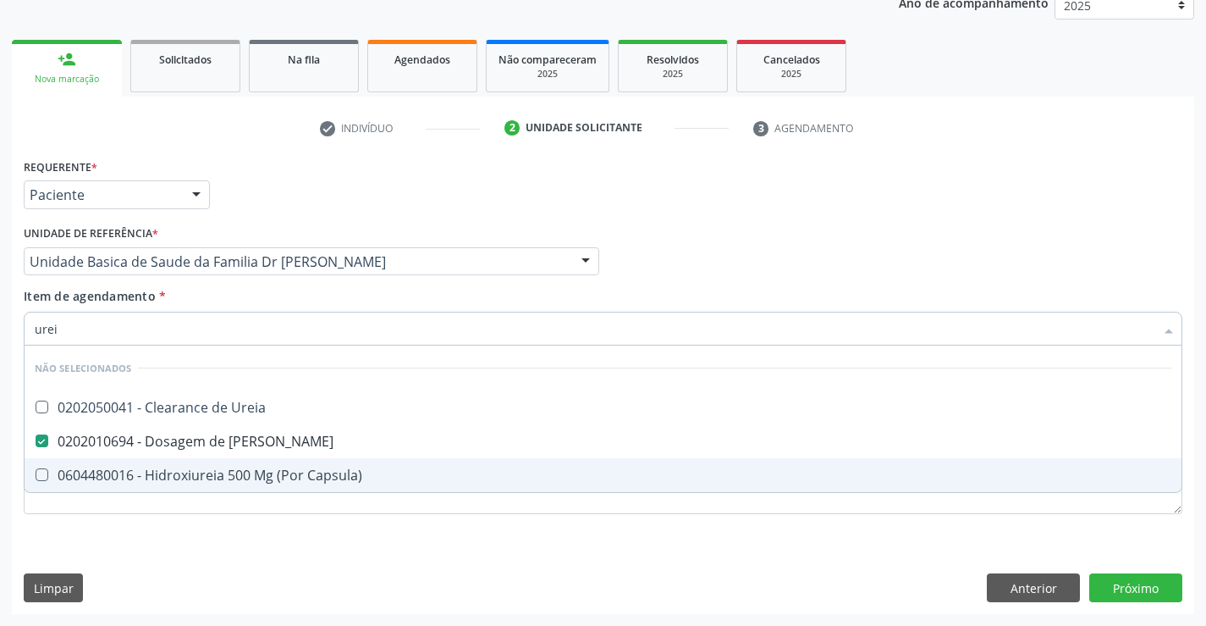
type input "urei"
click at [139, 527] on div "Requerente * Paciente Médico(a) Enfermeiro(a) Paciente Nenhum resultado encontr…" at bounding box center [603, 345] width 1159 height 383
checkbox Ureia "true"
checkbox Capsula\) "true"
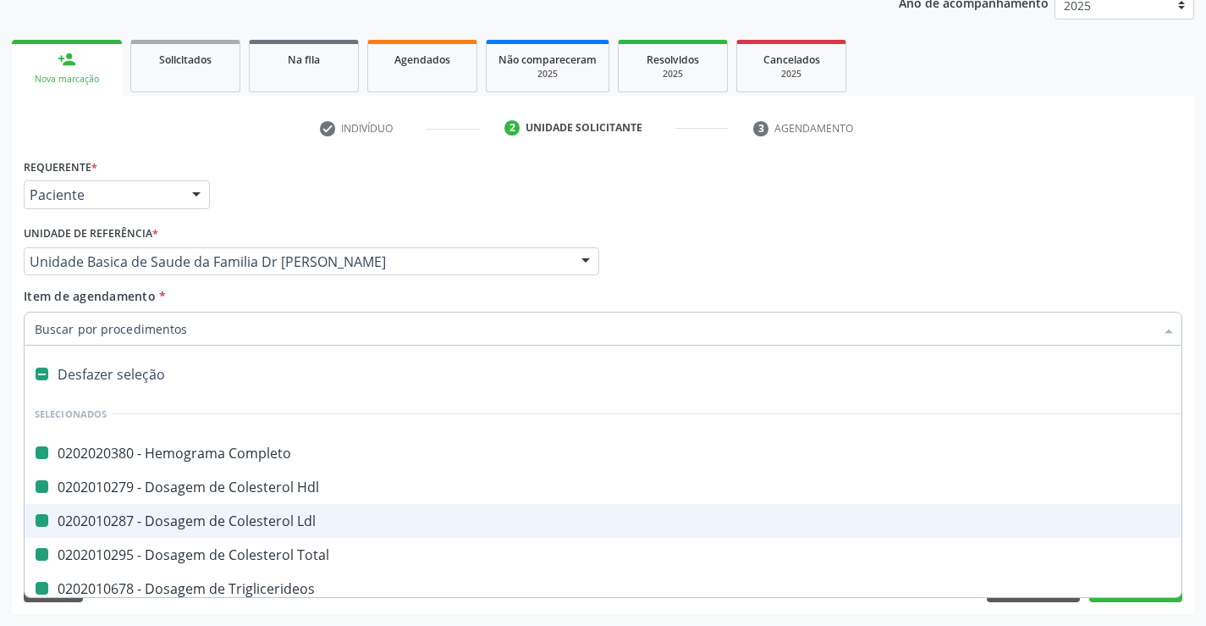
type input "f"
checkbox Completo "false"
checkbox Hdl "false"
checkbox Ldl "false"
checkbox Total "false"
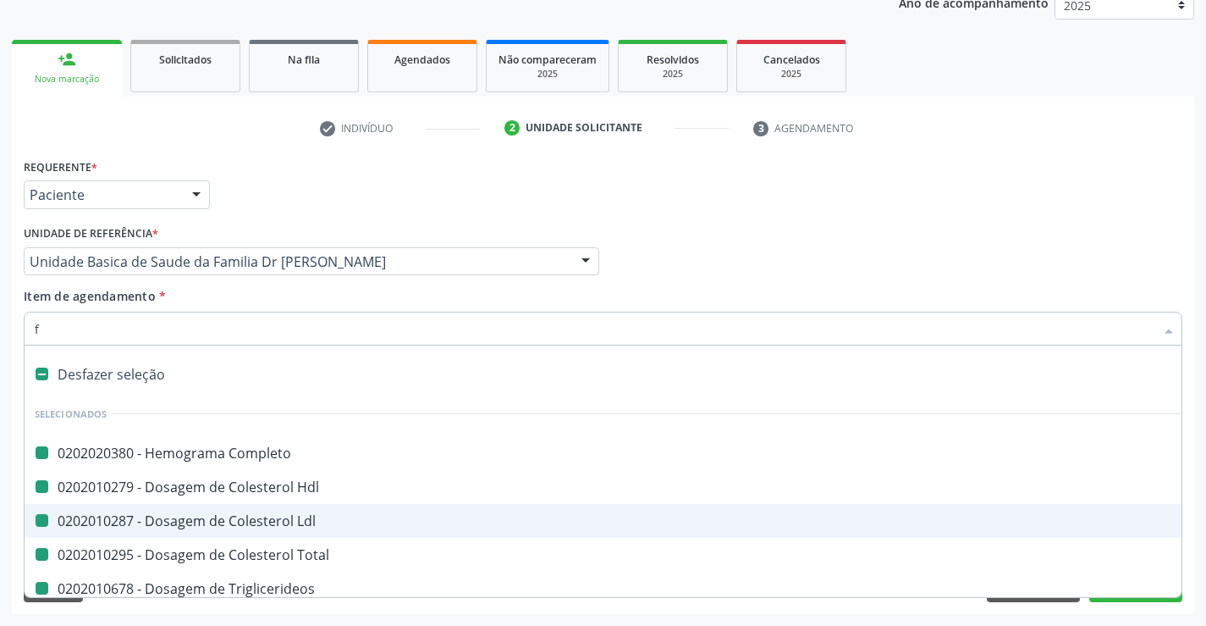
checkbox Triglicerideos "false"
checkbox Ureia "false"
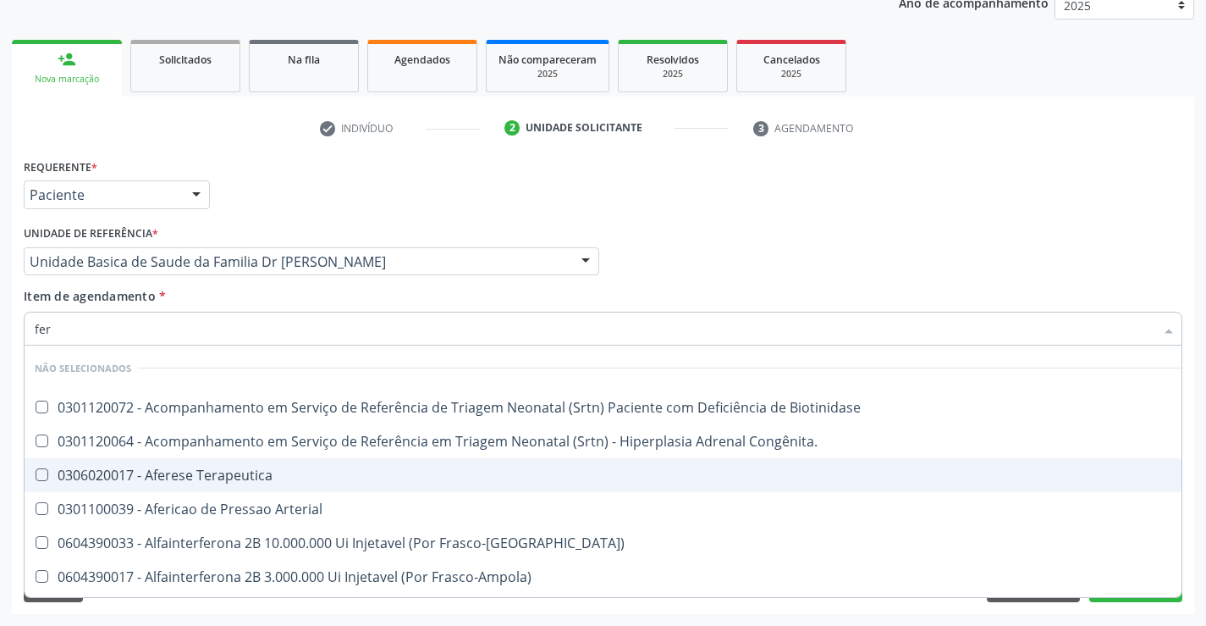
type input "ferr"
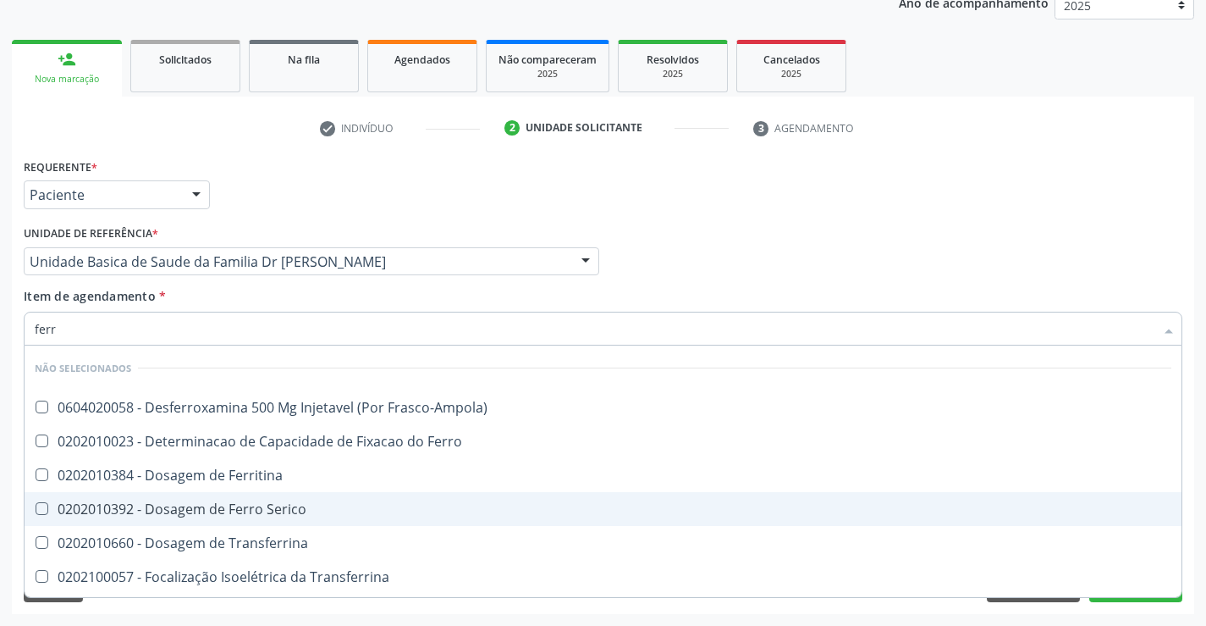
click at [194, 510] on div "0202010392 - Dosagem de Ferro Serico" at bounding box center [603, 509] width 1137 height 14
checkbox Serico "false"
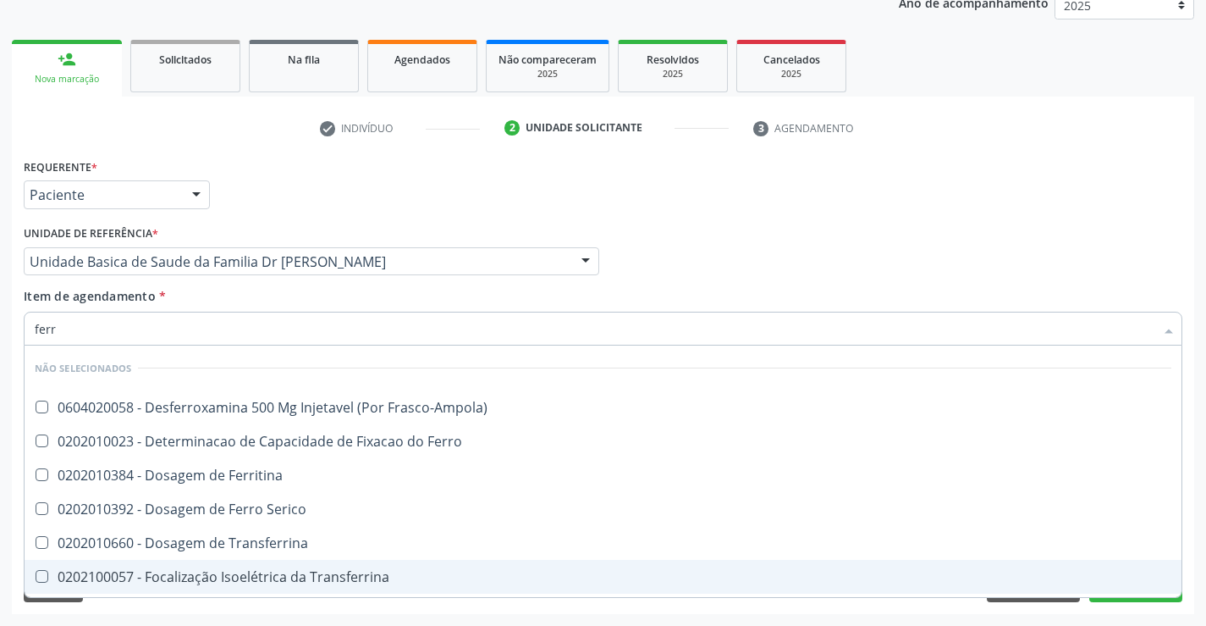
type input "ferr"
click at [118, 614] on div "Acompanhamento Acompanhe a situação das marcações correntes e finalizadas Relat…" at bounding box center [603, 253] width 1206 height 746
checkbox Frasco-Ampola\) "true"
checkbox Ferro "true"
checkbox Ferritina "true"
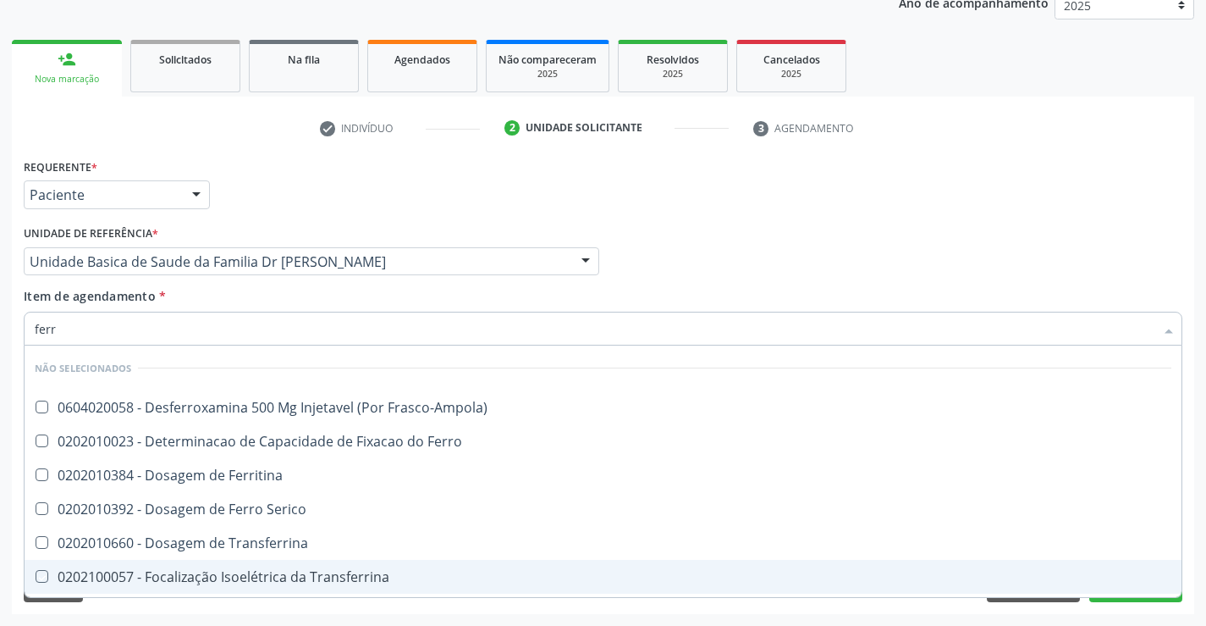
checkbox Serico "true"
checkbox Transferrina "true"
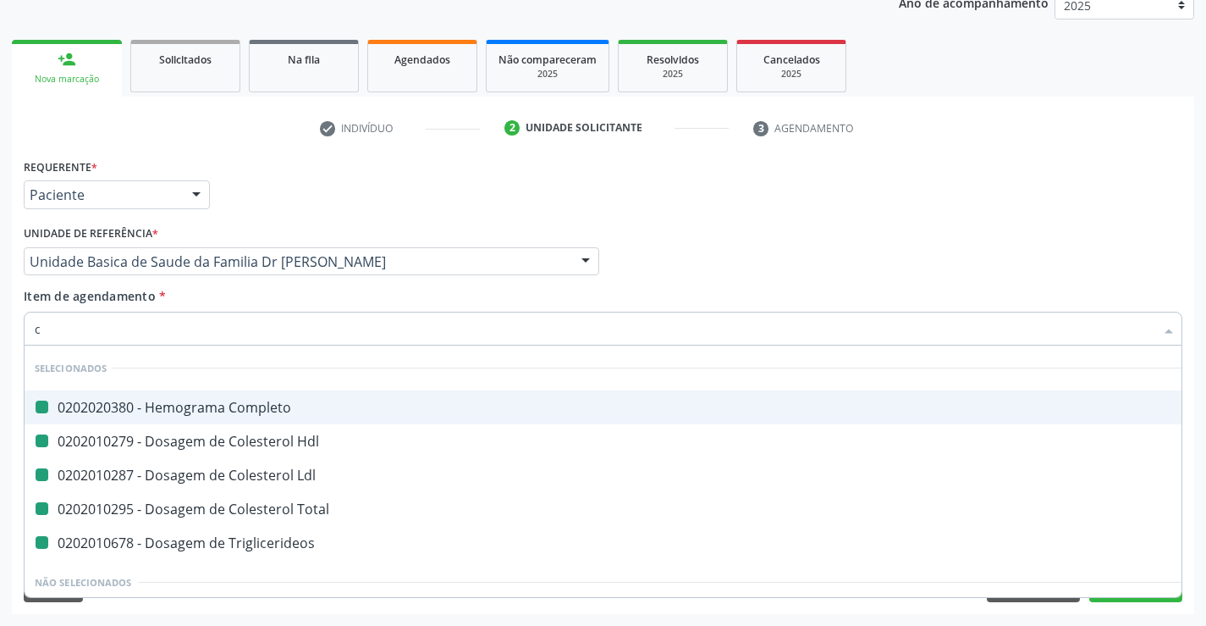
type input "cr"
checkbox Completo "false"
checkbox Hdl "false"
checkbox Ldl "false"
checkbox Total "false"
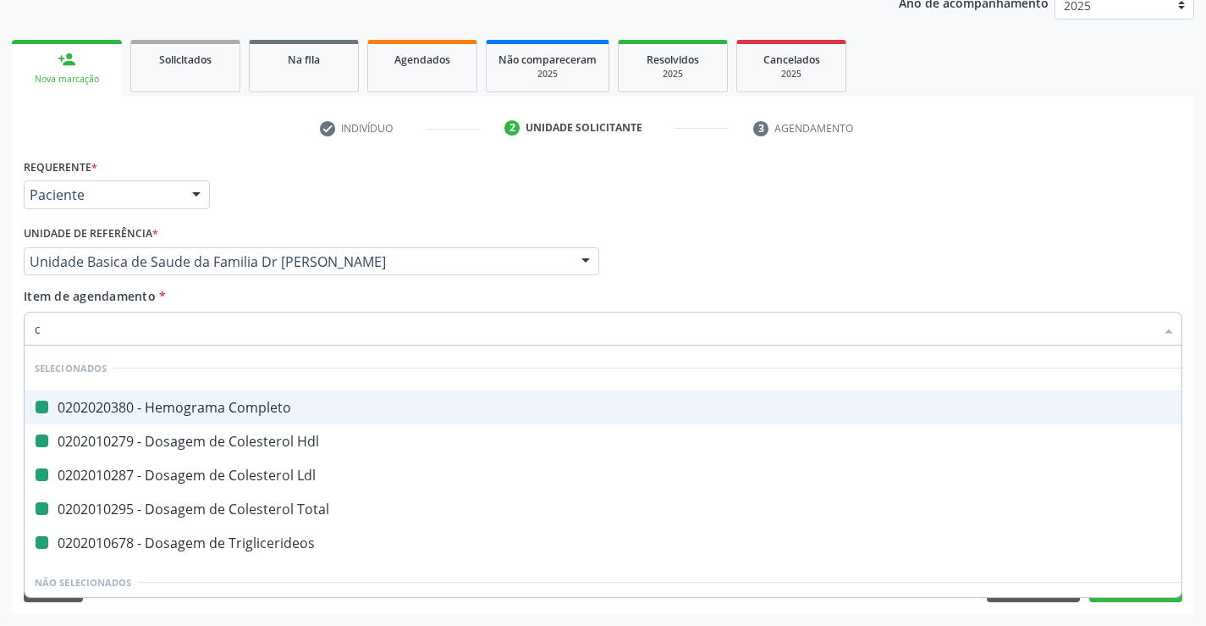
checkbox Triglicerideos "false"
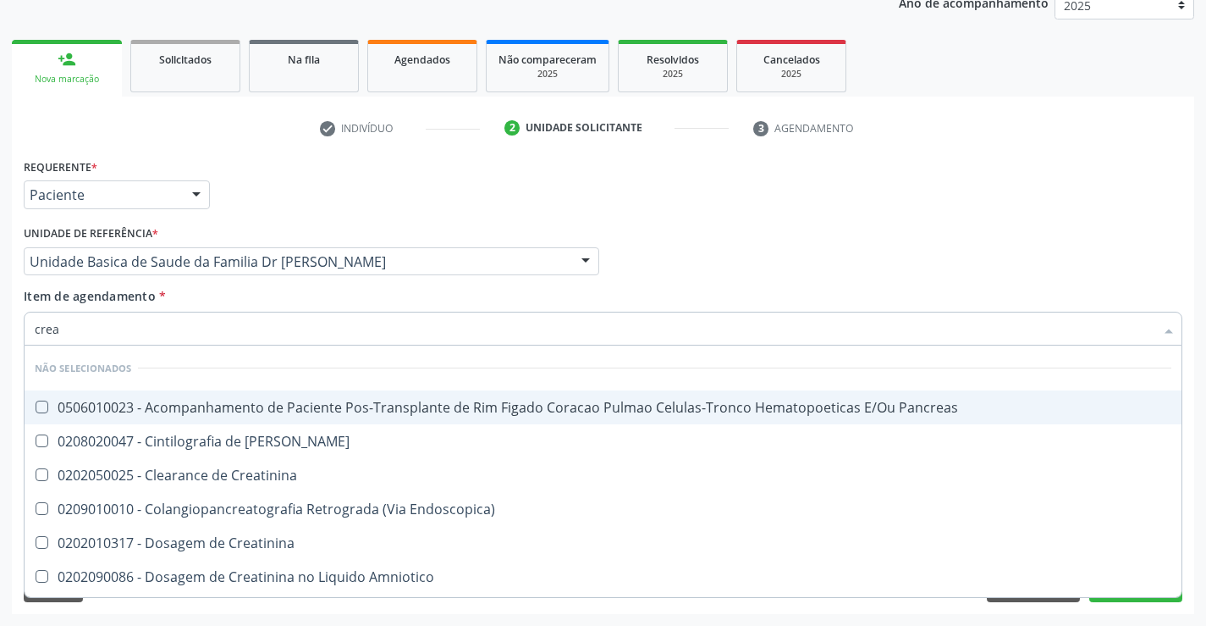
type input "creat"
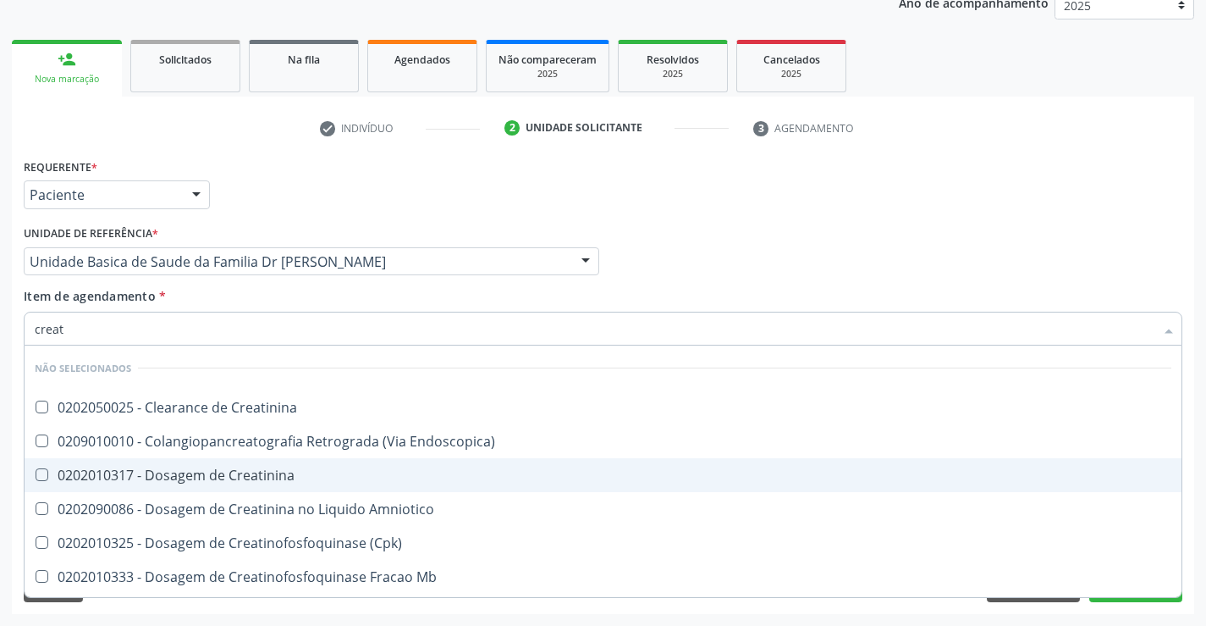
click at [189, 468] on div "0202010317 - Dosagem de Creatinina" at bounding box center [603, 475] width 1137 height 14
checkbox Creatinina "true"
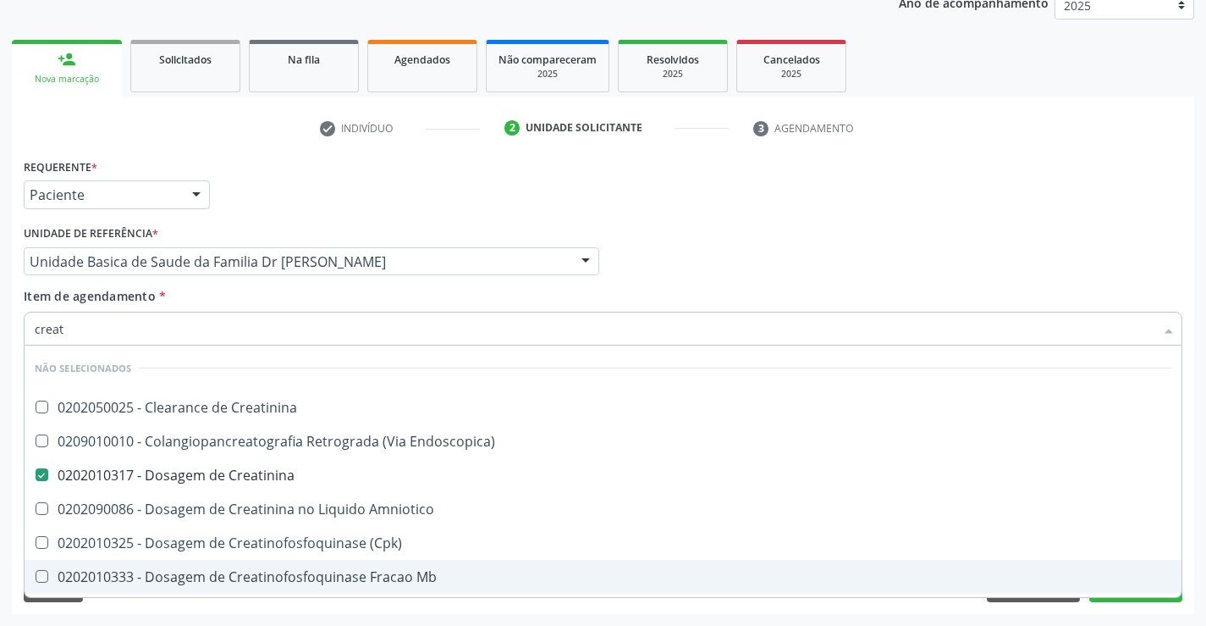
click at [168, 615] on div "Acompanhamento Acompanhe a situação das marcações correntes e finalizadas Relat…" at bounding box center [603, 253] width 1206 height 746
checkbox Creatinina "true"
checkbox Endoscopica\) "true"
checkbox Amniotico "true"
checkbox \(Cpk\) "true"
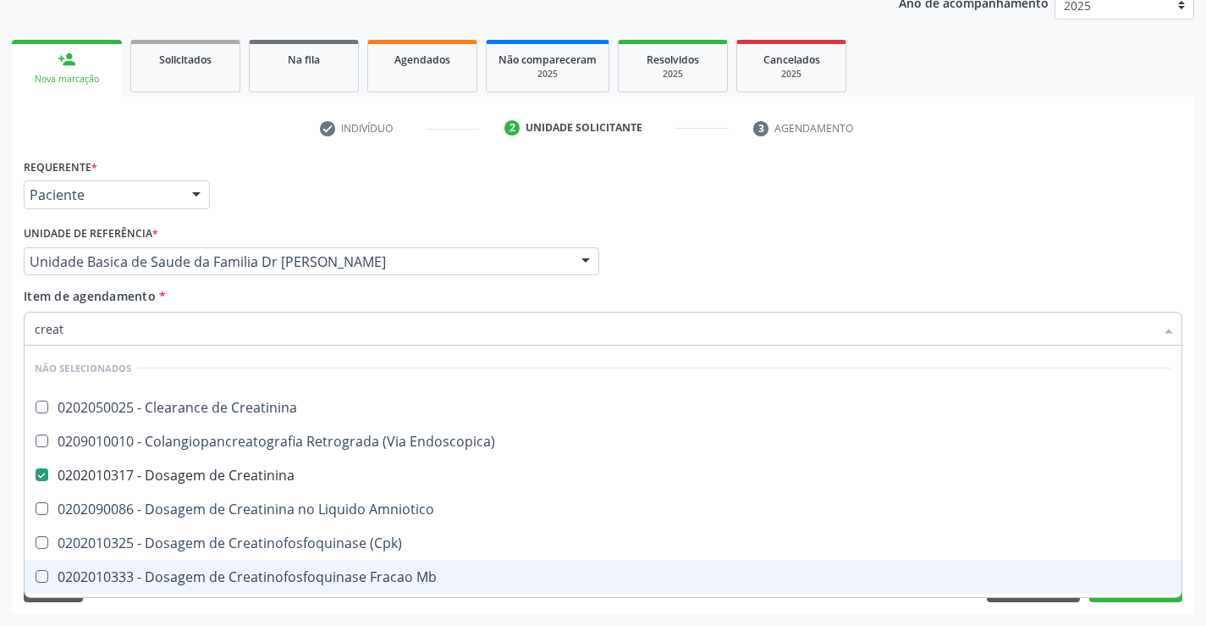
checkbox Oncologia "true"
checkbox Mb "true"
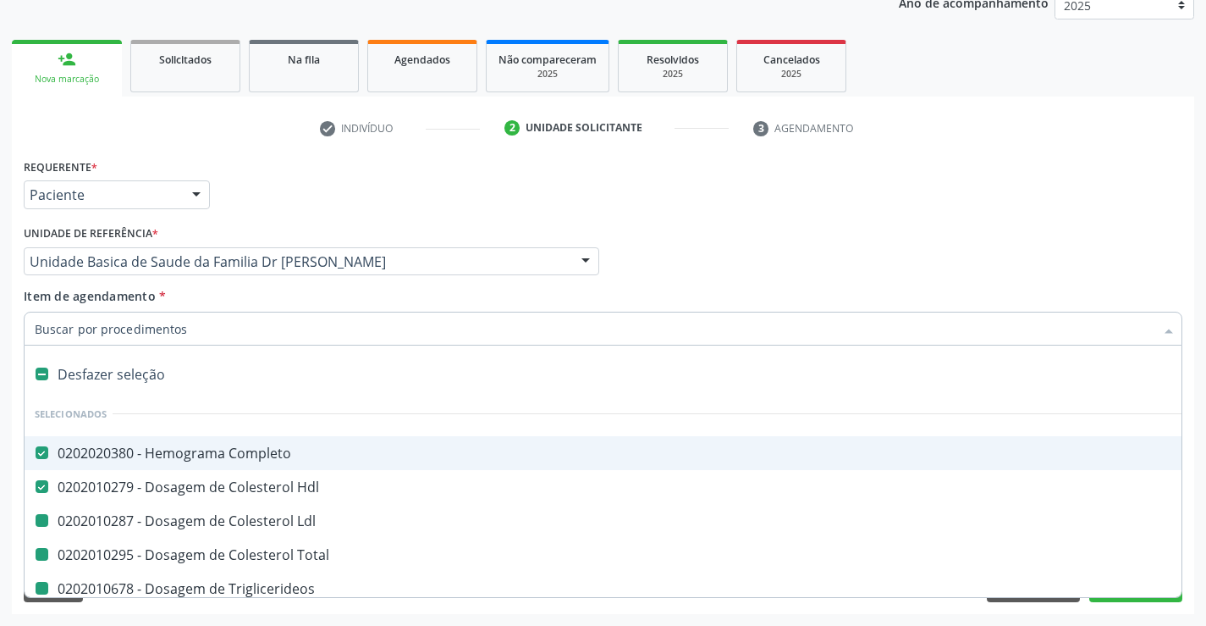
type input "u"
checkbox Ldl "false"
checkbox Total "false"
checkbox Triglicerideos "false"
checkbox Creatinina "false"
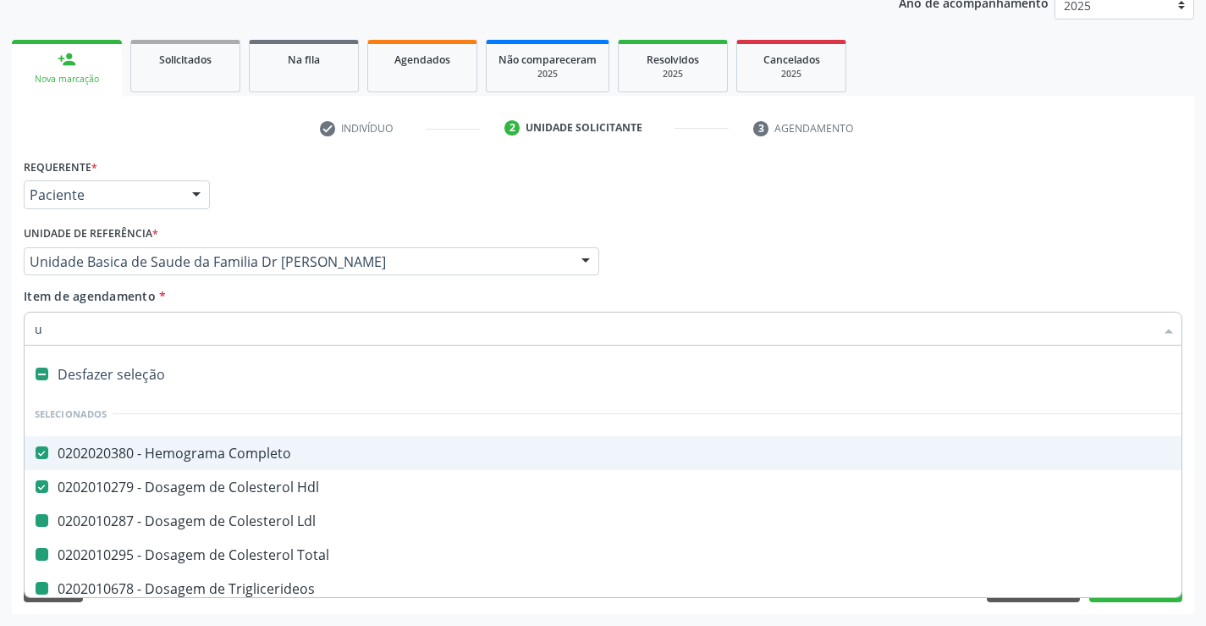
checkbox Ureia "false"
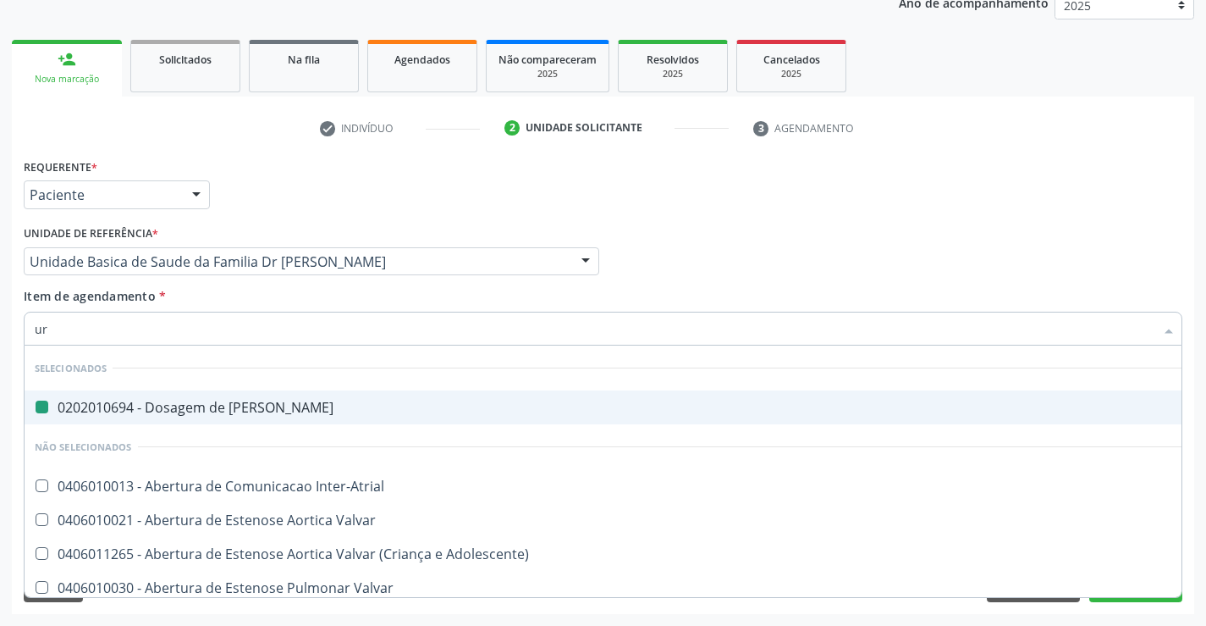
type input "uri"
checkbox Ureia "false"
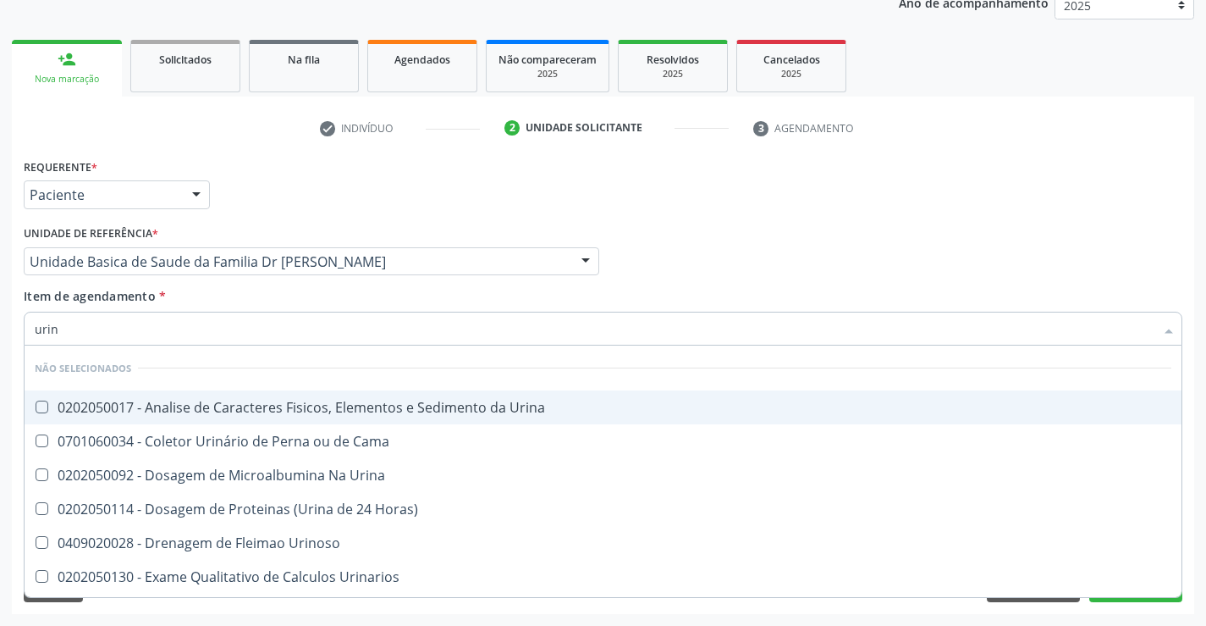
type input "urina"
click at [193, 411] on div "0202050017 - Analise de Caracteres Fisicos, Elementos e Sedimento da Urina" at bounding box center [603, 407] width 1137 height 14
checkbox Urina "true"
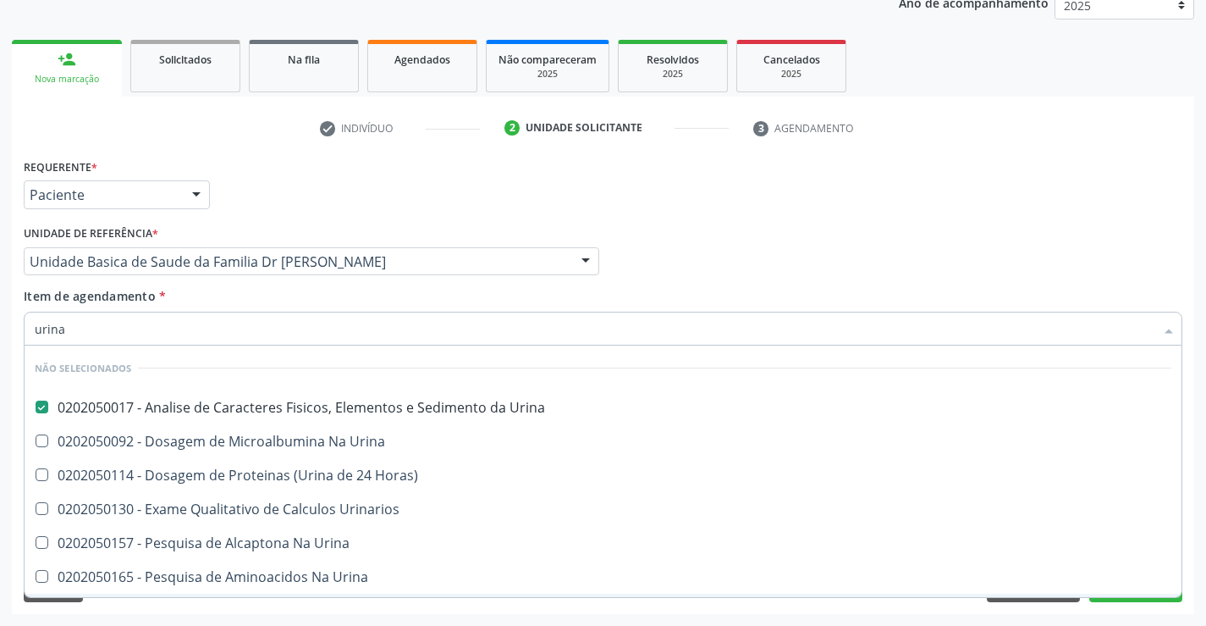
click at [128, 605] on div "Requerente * Paciente Médico(a) Enfermeiro(a) Paciente Nenhum resultado encontr…" at bounding box center [603, 384] width 1183 height 460
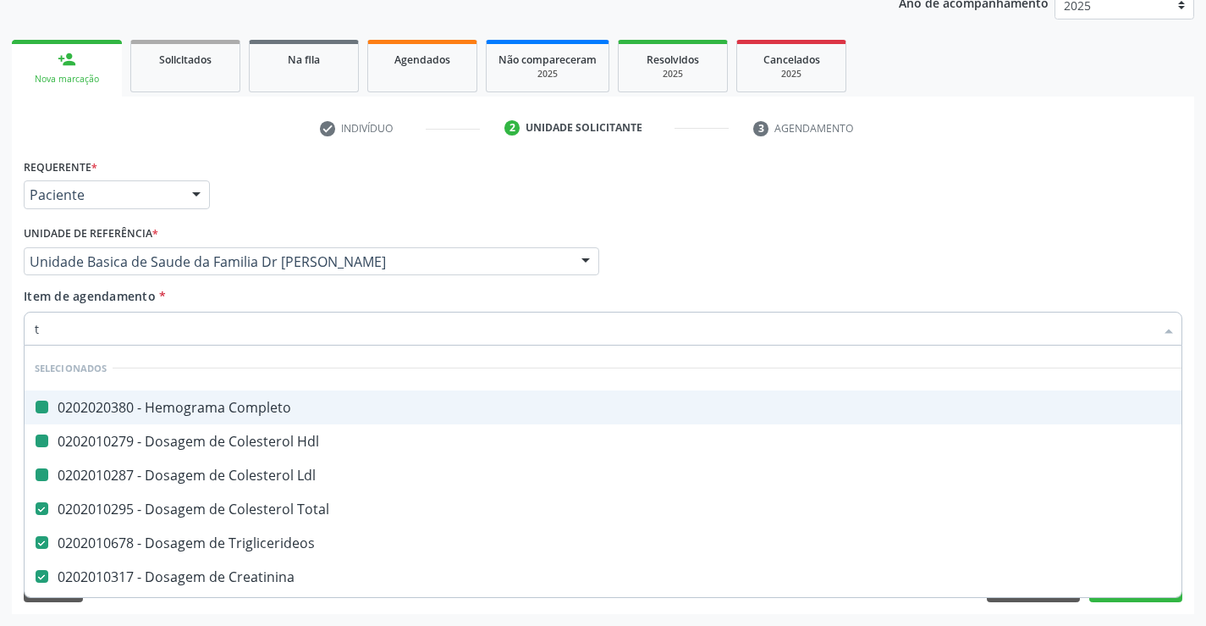
type input "tg"
checkbox Completo "false"
checkbox Ldl "false"
checkbox Hdl "false"
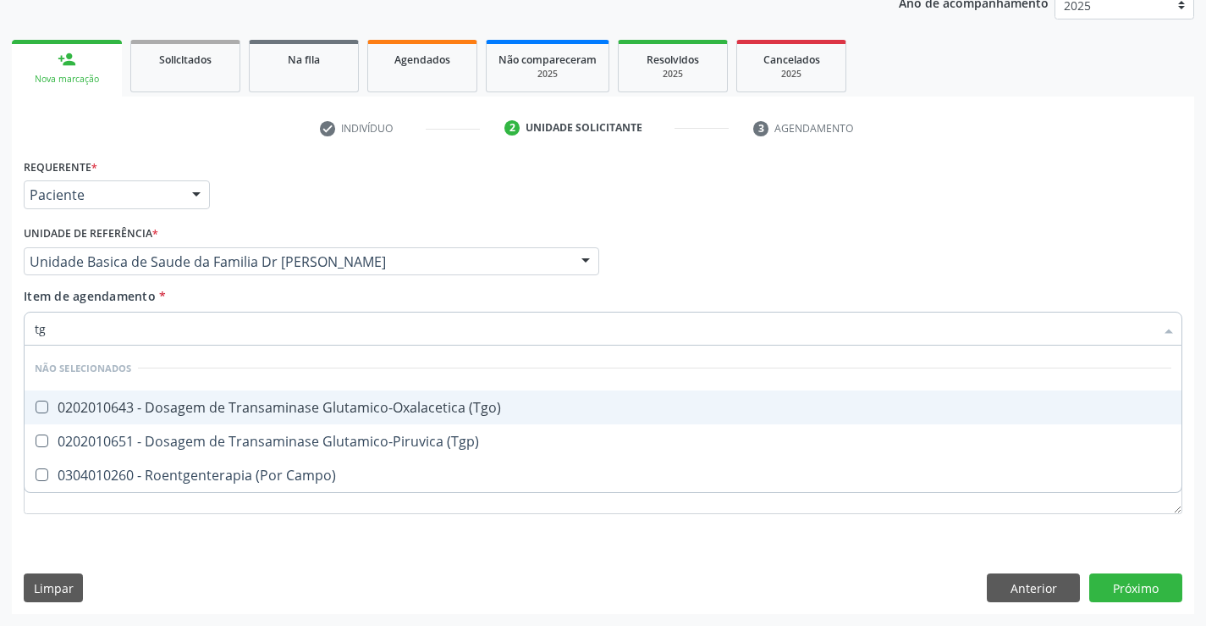
click at [169, 407] on div "0202010643 - Dosagem de Transaminase Glutamico-Oxalacetica (Tgo)" at bounding box center [603, 407] width 1137 height 14
checkbox \(Tgo\) "true"
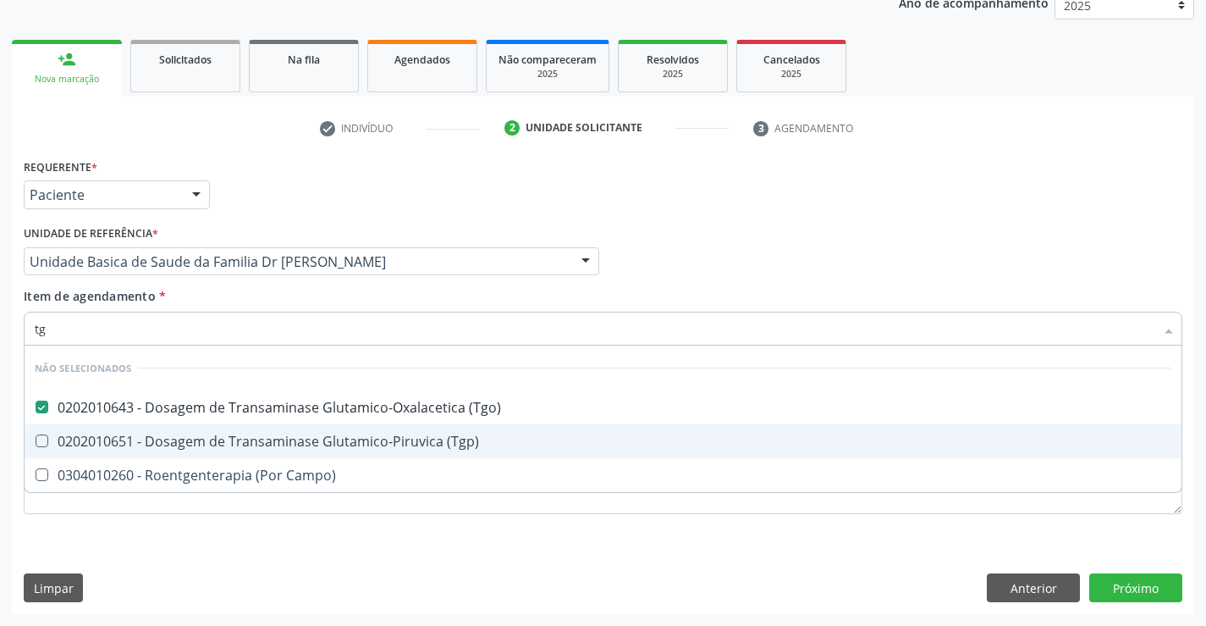
click at [157, 443] on div "0202010651 - Dosagem de Transaminase Glutamico-Piruvica (Tgp)" at bounding box center [603, 441] width 1137 height 14
checkbox \(Tgp\) "true"
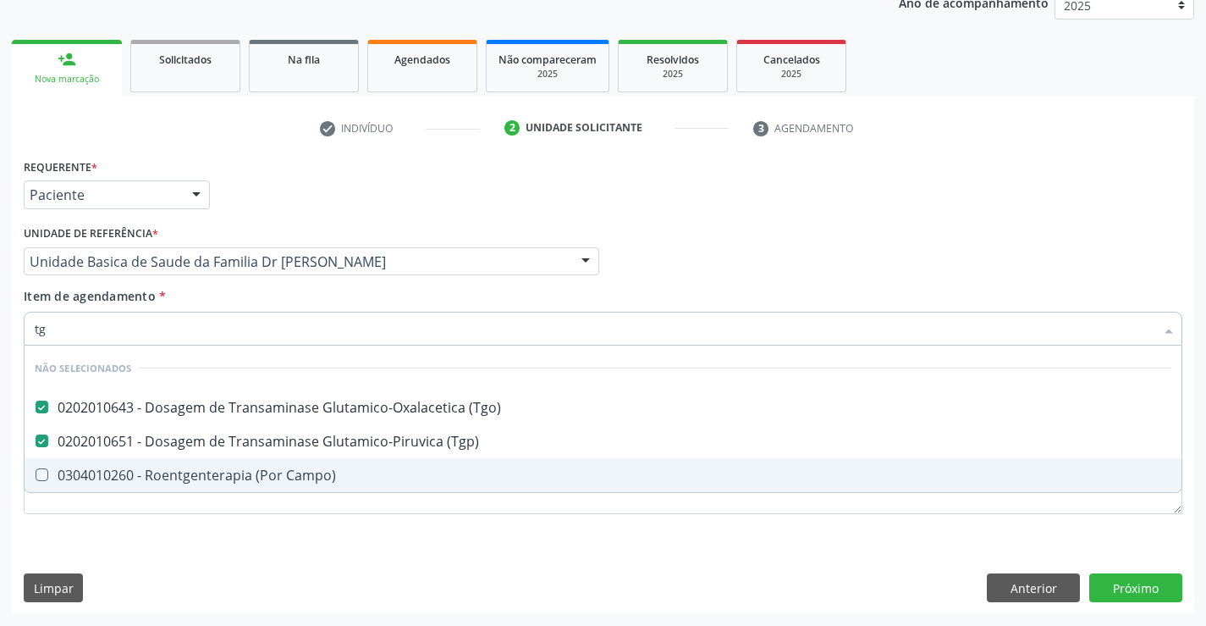
click at [125, 559] on div "Requerente * Paciente Médico(a) Enfermeiro(a) Paciente Nenhum resultado encontr…" at bounding box center [603, 384] width 1183 height 460
checkbox Campo\) "true"
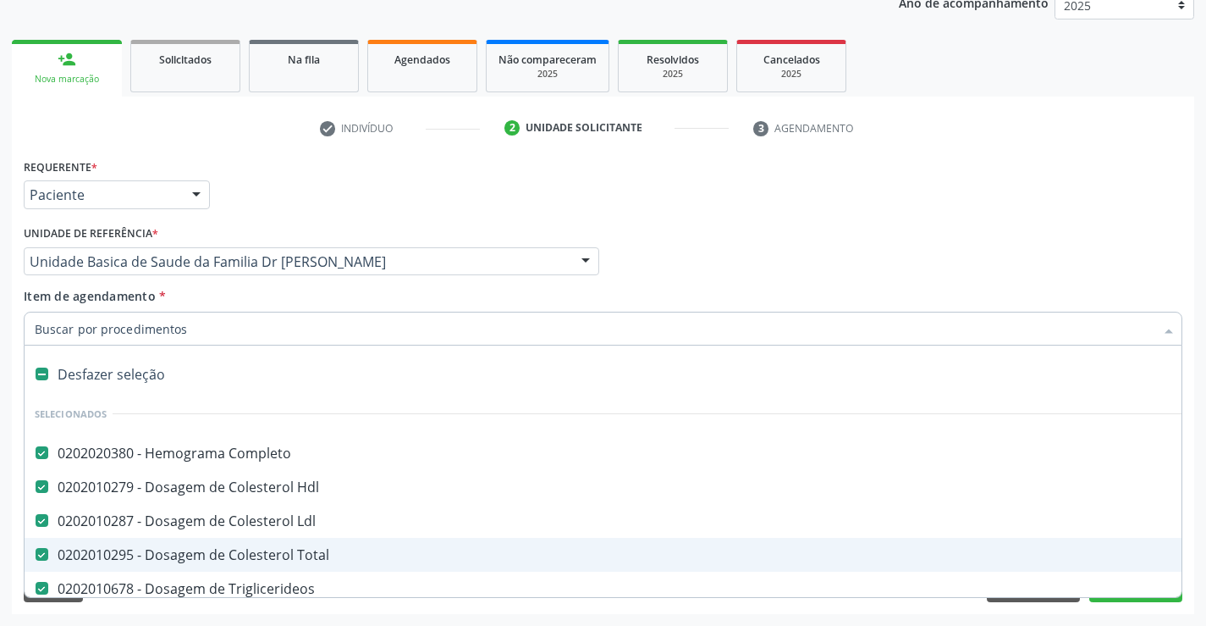
click at [146, 319] on div at bounding box center [603, 329] width 1159 height 34
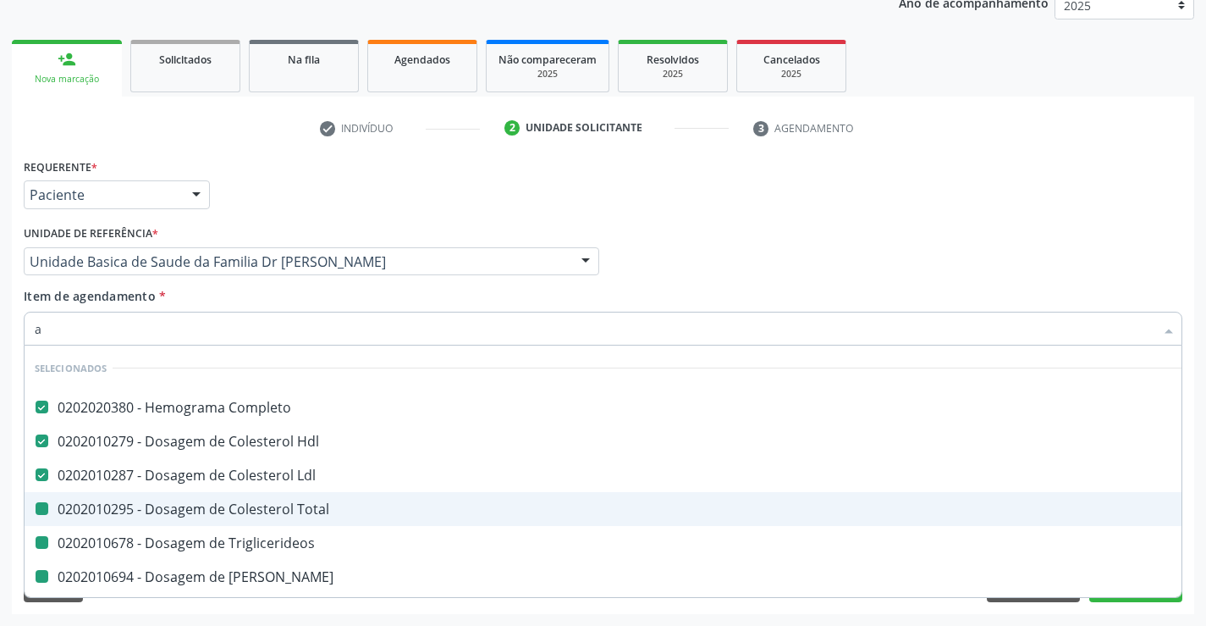
type input "ac"
checkbox Total "false"
checkbox Triglicerideos "false"
checkbox Ureia "false"
checkbox Creatinina "false"
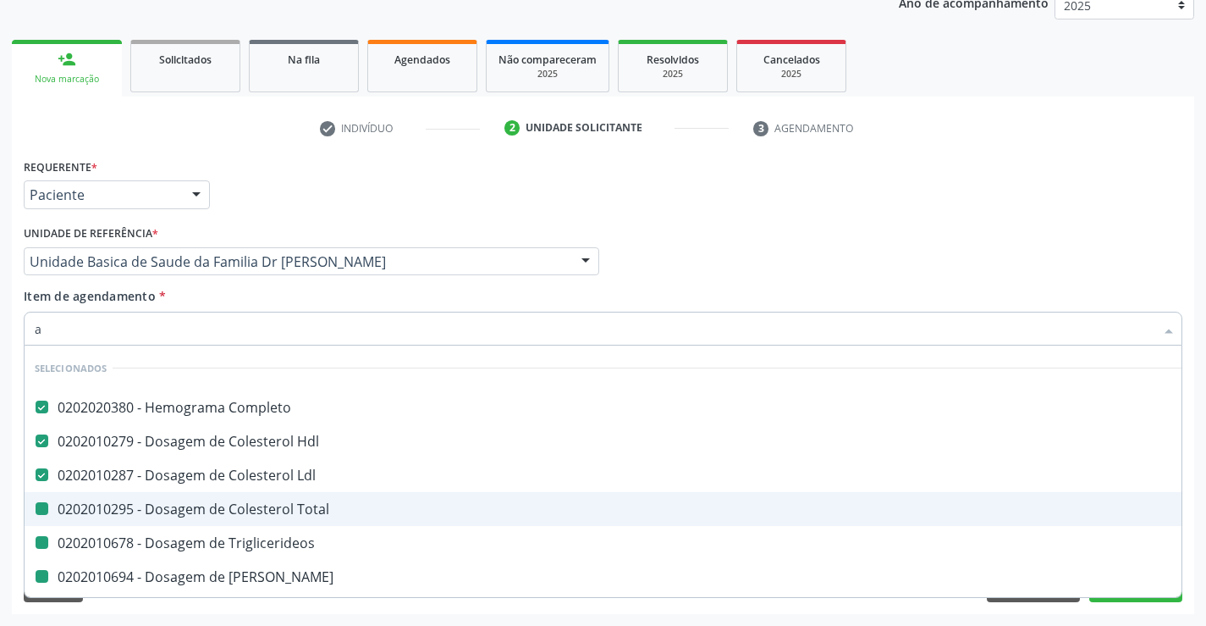
checkbox Urina "false"
checkbox \(Tgo\) "false"
checkbox \(Tgp\) "false"
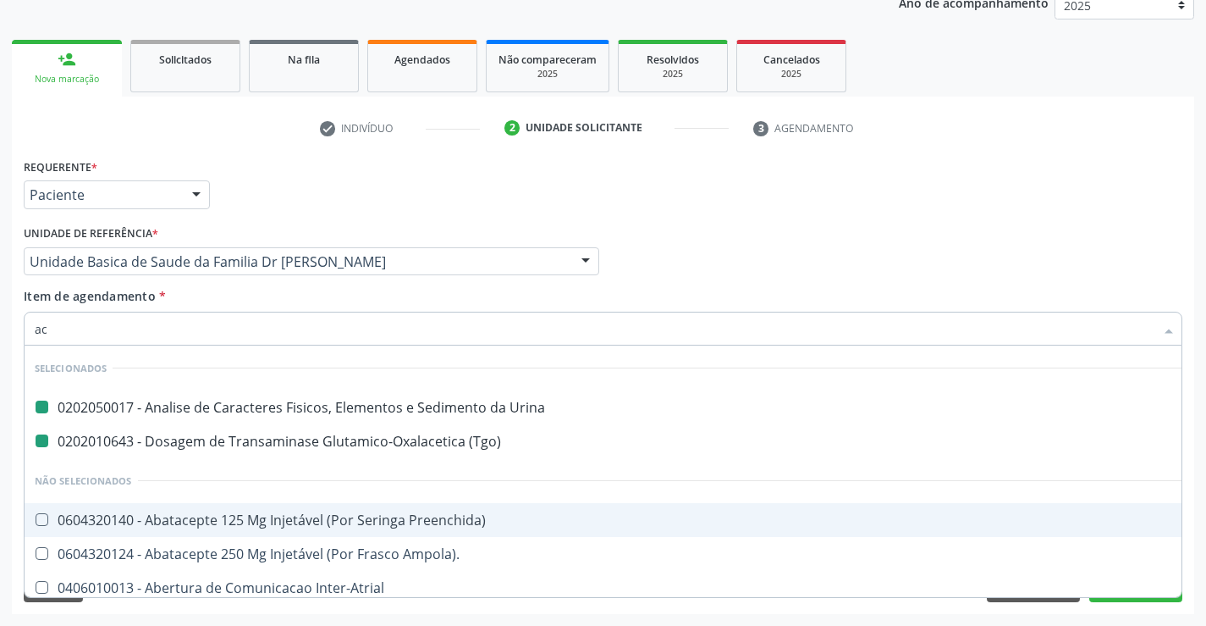
type input "aci"
checkbox Urina "false"
checkbox \(Tgo\) "false"
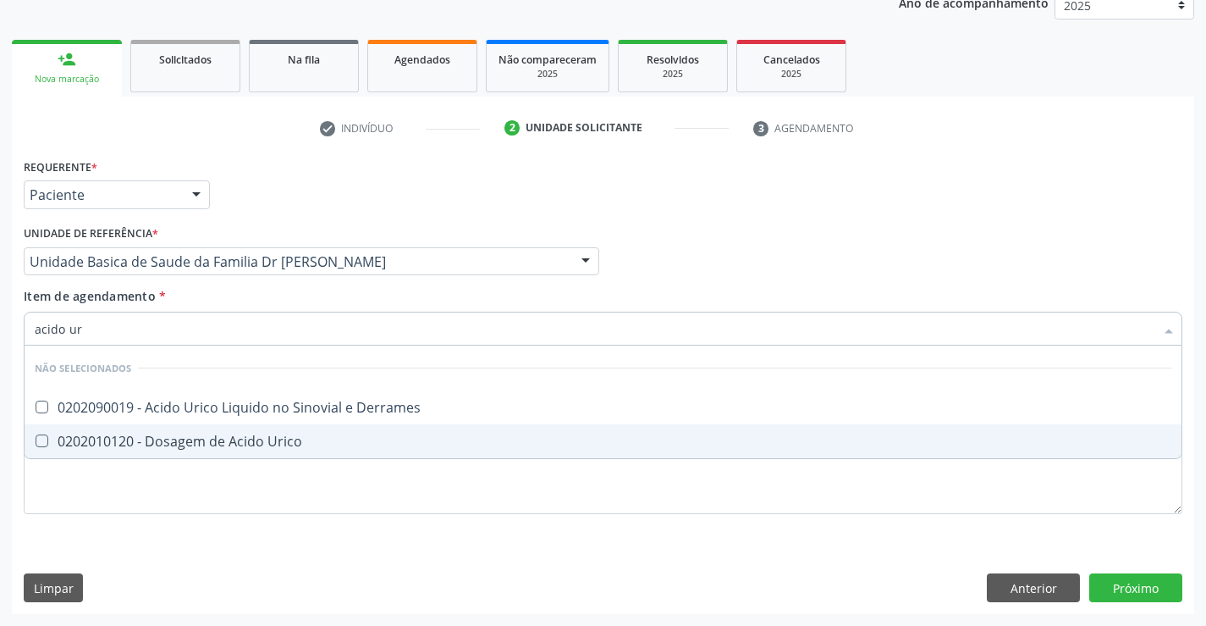
type input "acido uri"
click at [146, 430] on span "0202010120 - Dosagem de Acido Urico" at bounding box center [603, 441] width 1157 height 34
checkbox Urico "true"
click at [114, 508] on div "Requerente * Paciente Médico(a) Enfermeiro(a) Paciente Nenhum resultado encontr…" at bounding box center [603, 345] width 1159 height 383
checkbox Derrames "true"
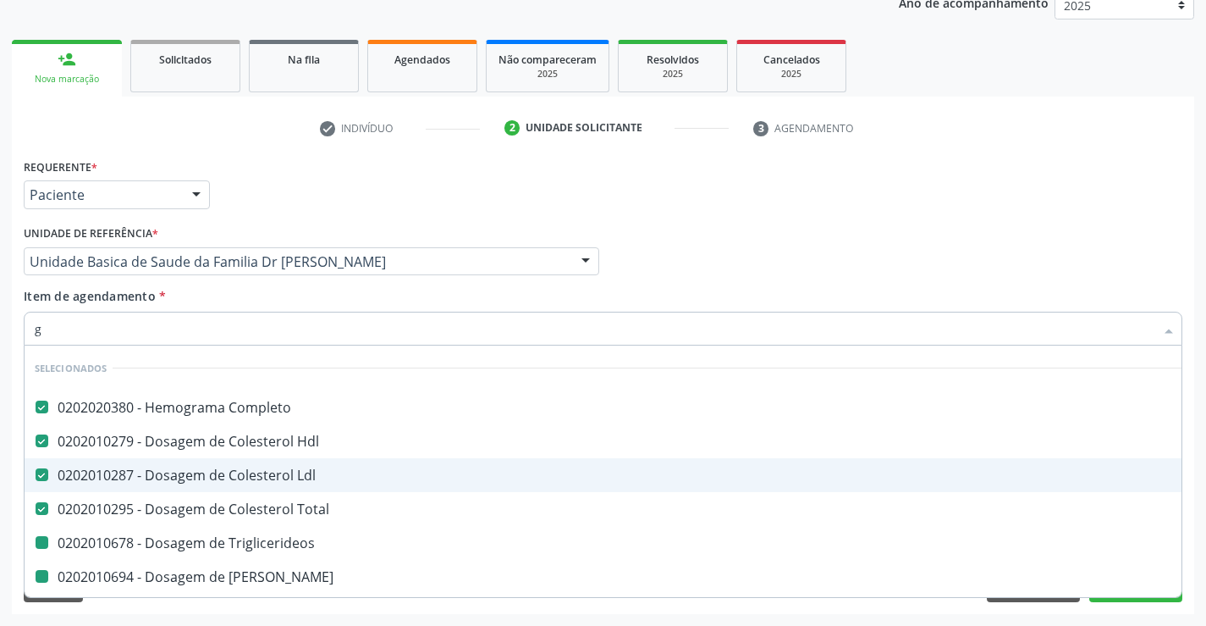
type input "gl"
checkbox Triglicerideos "false"
checkbox Ureia "false"
checkbox Creatinina "false"
checkbox \(Tgo\) "false"
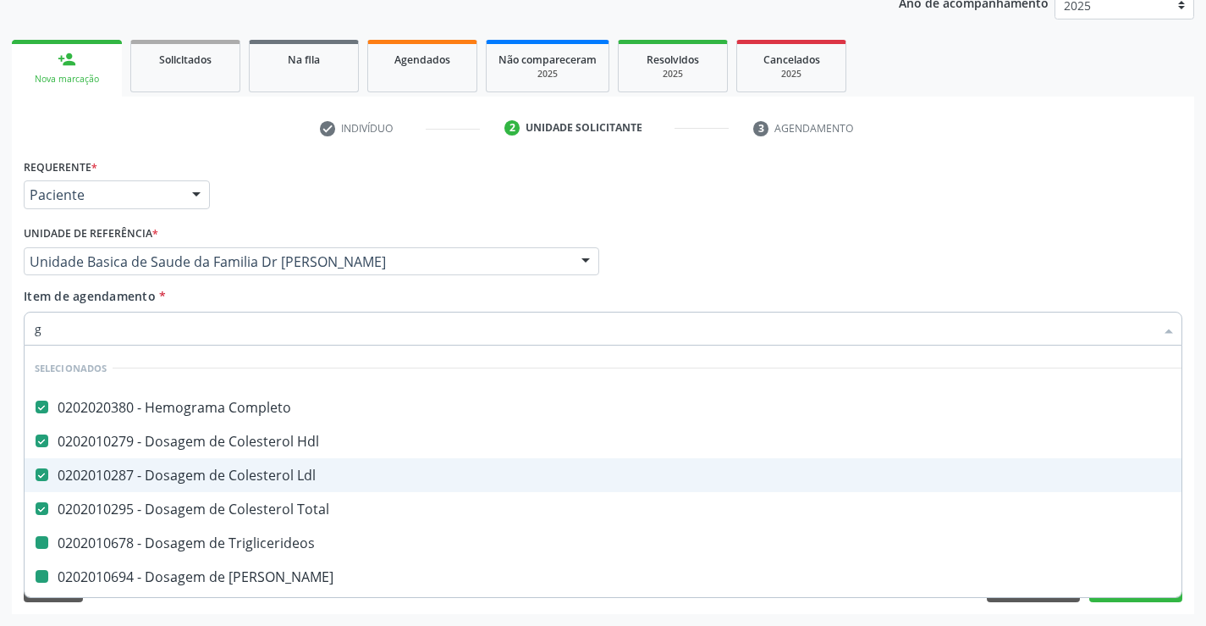
checkbox \(Tgp\) "false"
checkbox Urico "false"
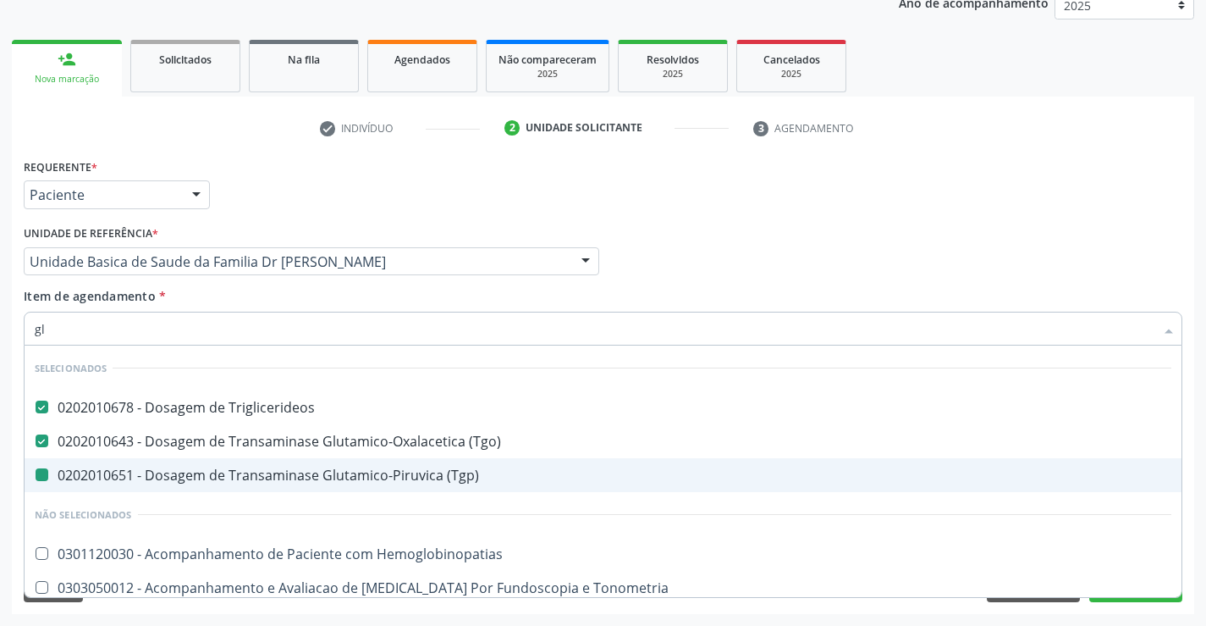
type input "gli"
checkbox \(Tgp\) "false"
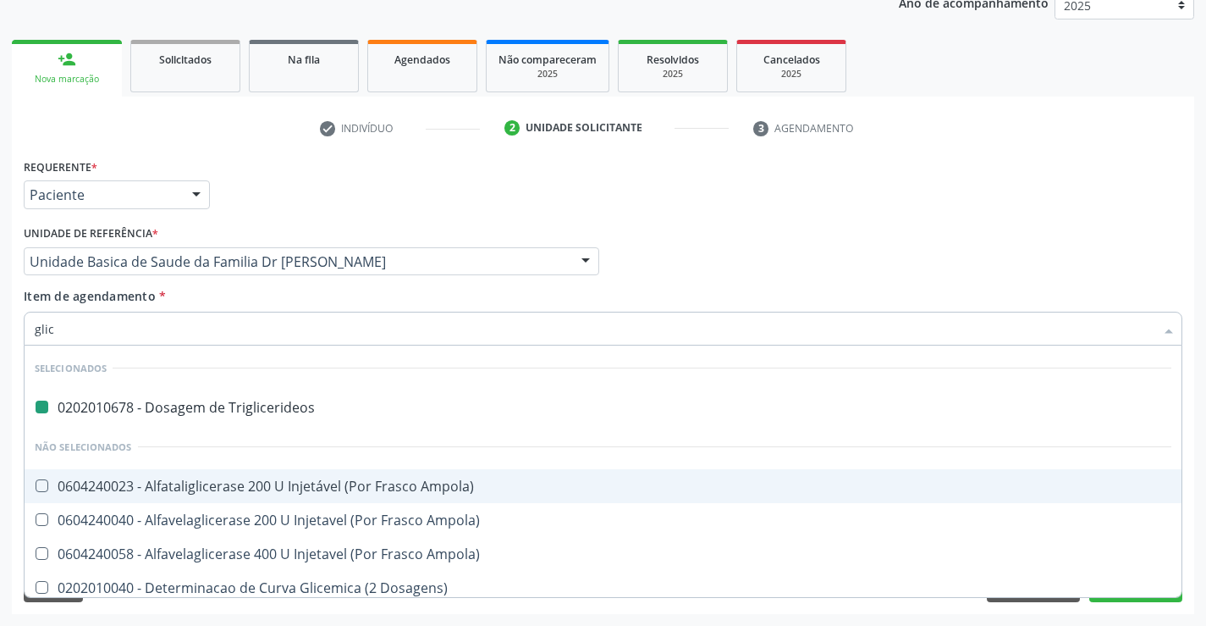
type input "glico"
checkbox Triglicerideos "false"
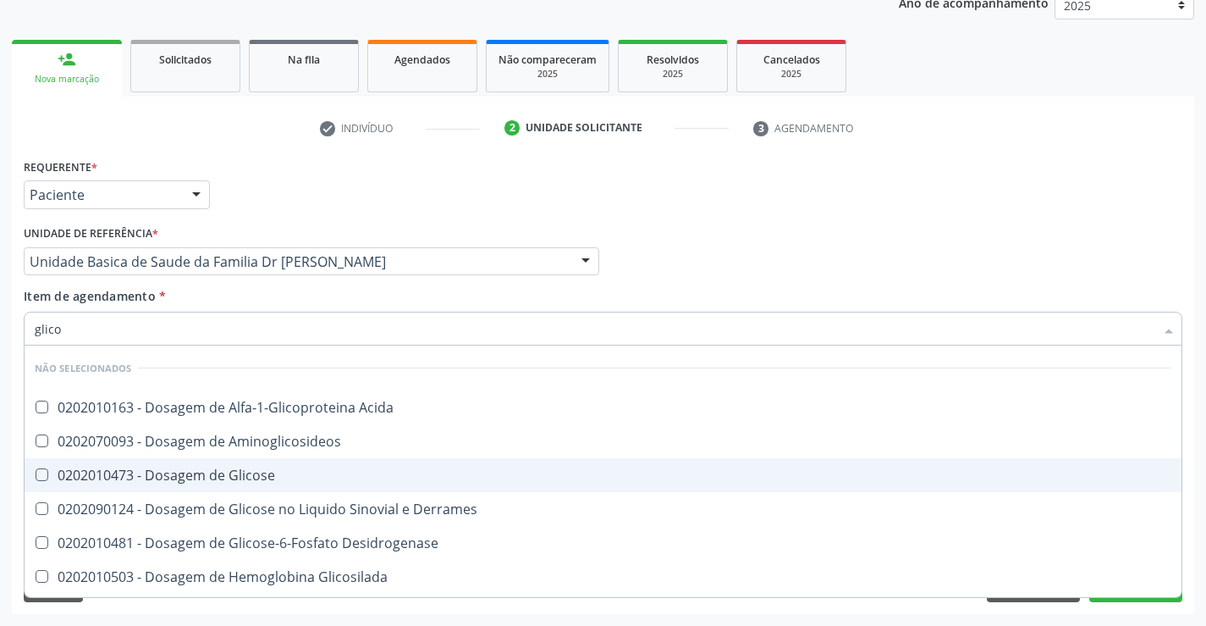
type input "glicos"
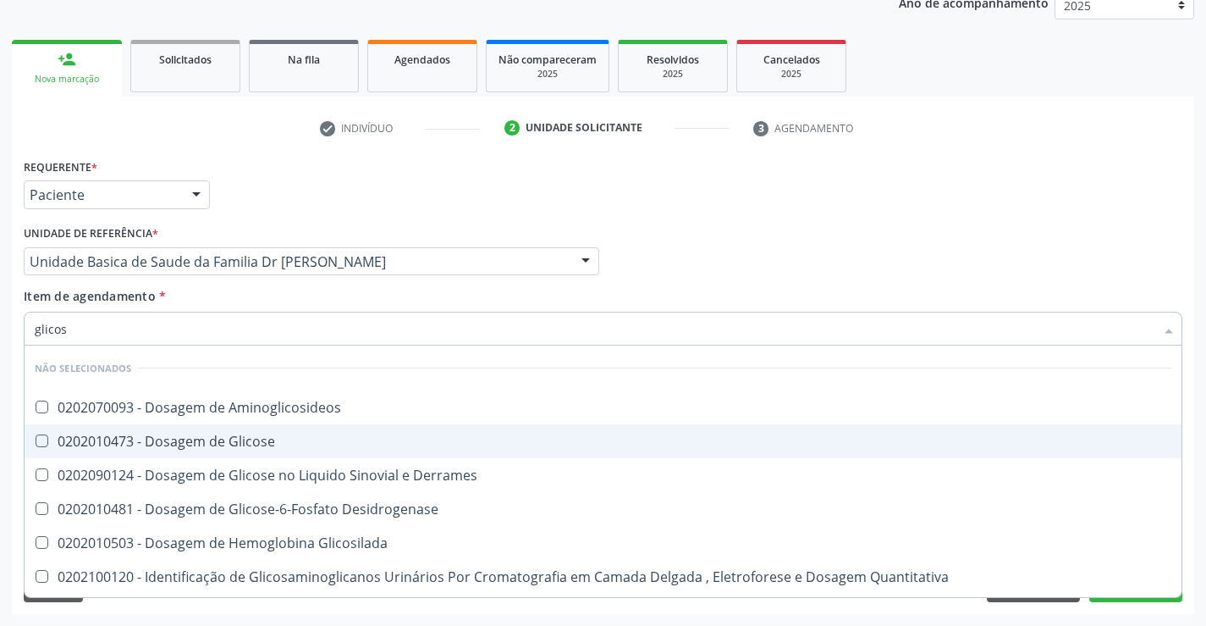
click at [143, 436] on div "0202010473 - Dosagem de Glicose" at bounding box center [603, 441] width 1137 height 14
checkbox Glicose "true"
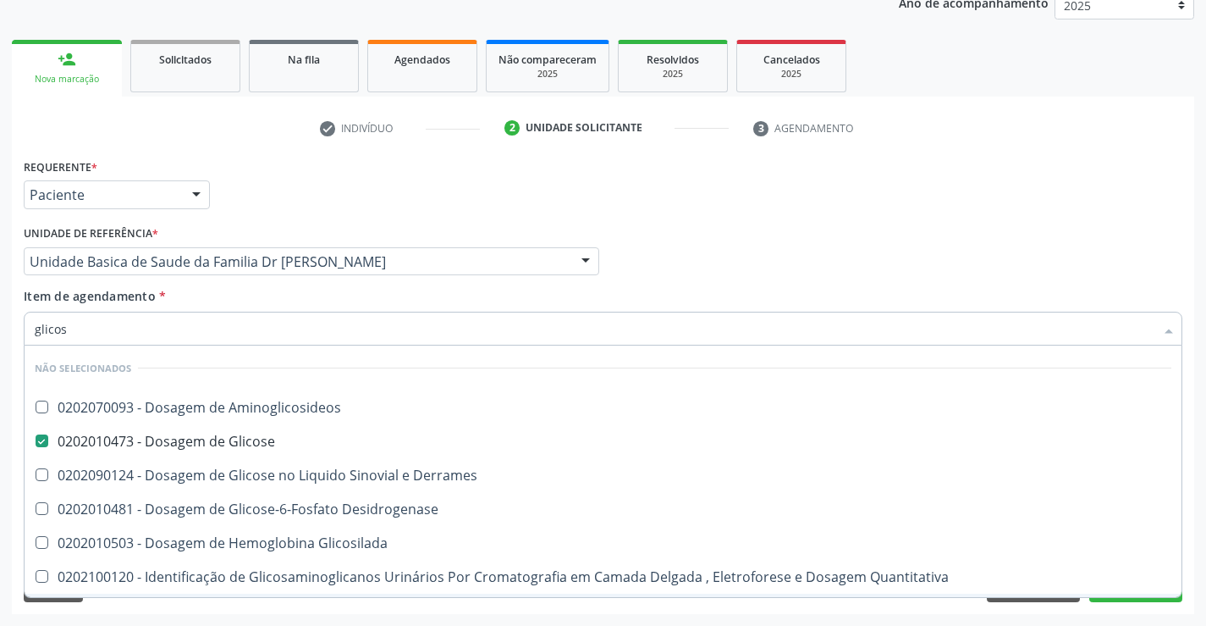
click at [119, 600] on div "Limpar Anterior Próximo" at bounding box center [603, 587] width 1159 height 29
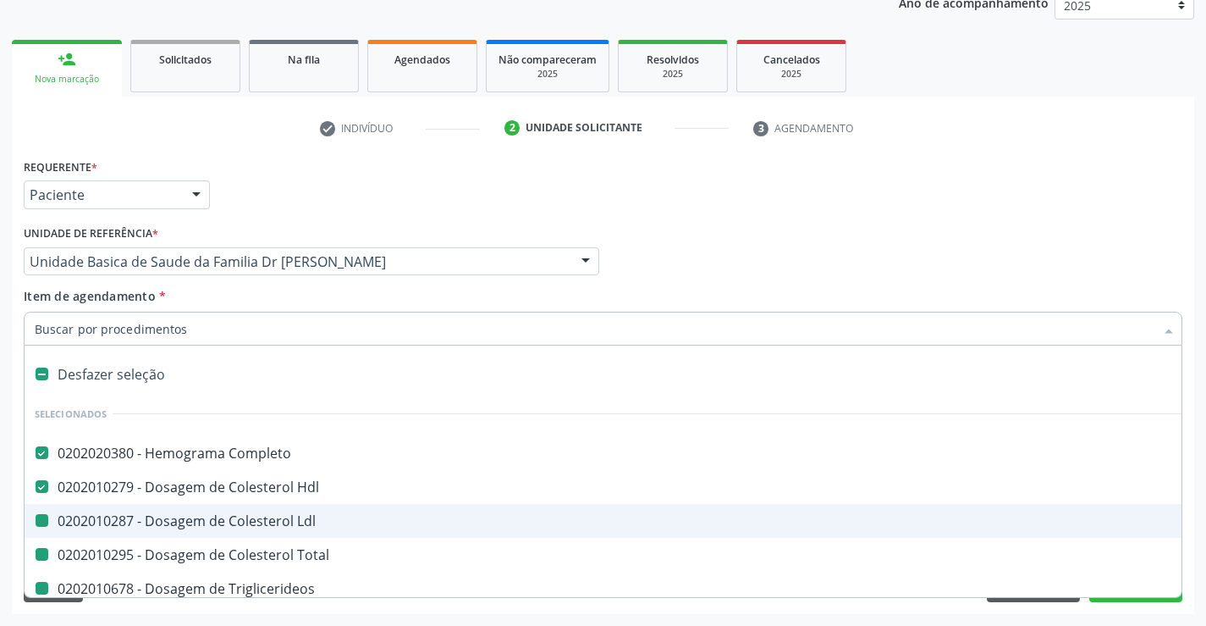
type input "f"
checkbox Ldl "false"
checkbox Triglicerideos "false"
checkbox Ureia "false"
checkbox Creatinina "false"
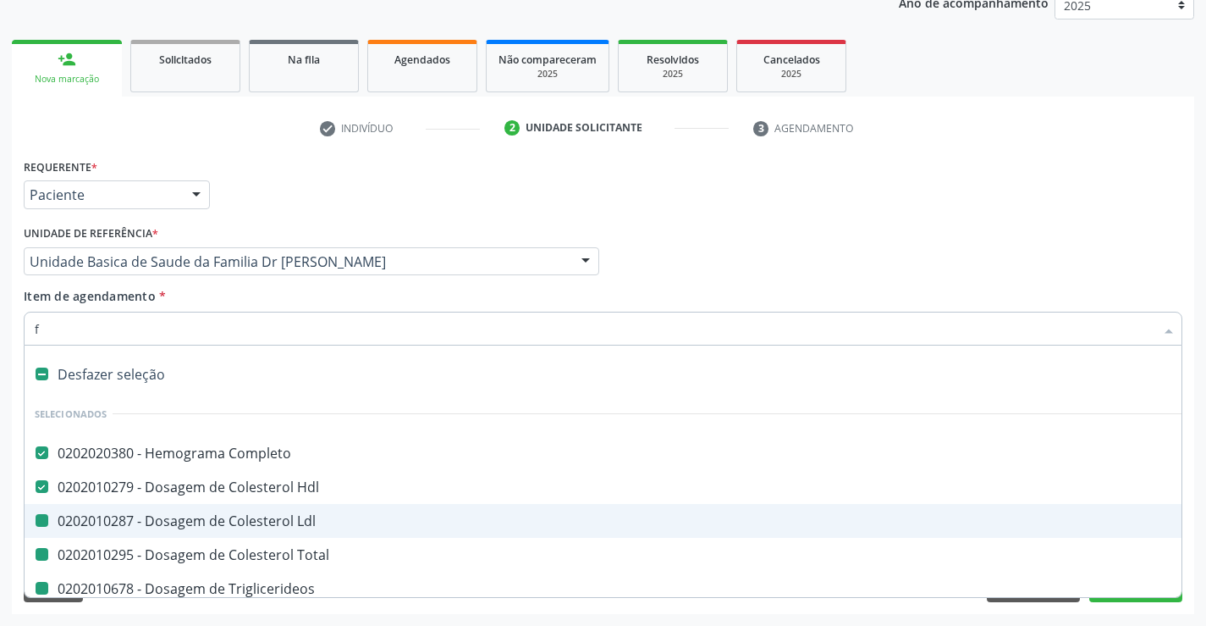
checkbox Urina "false"
checkbox Total "false"
checkbox \(Tgo\) "false"
checkbox \(Tgp\) "false"
checkbox Urico "false"
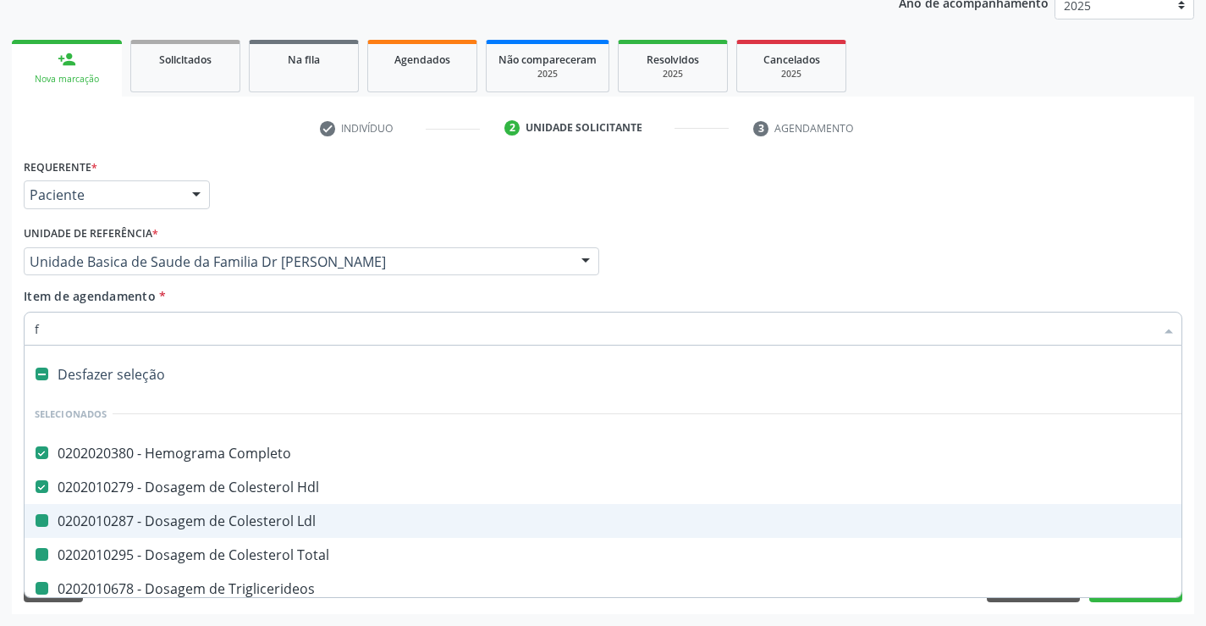
checkbox Glicose "false"
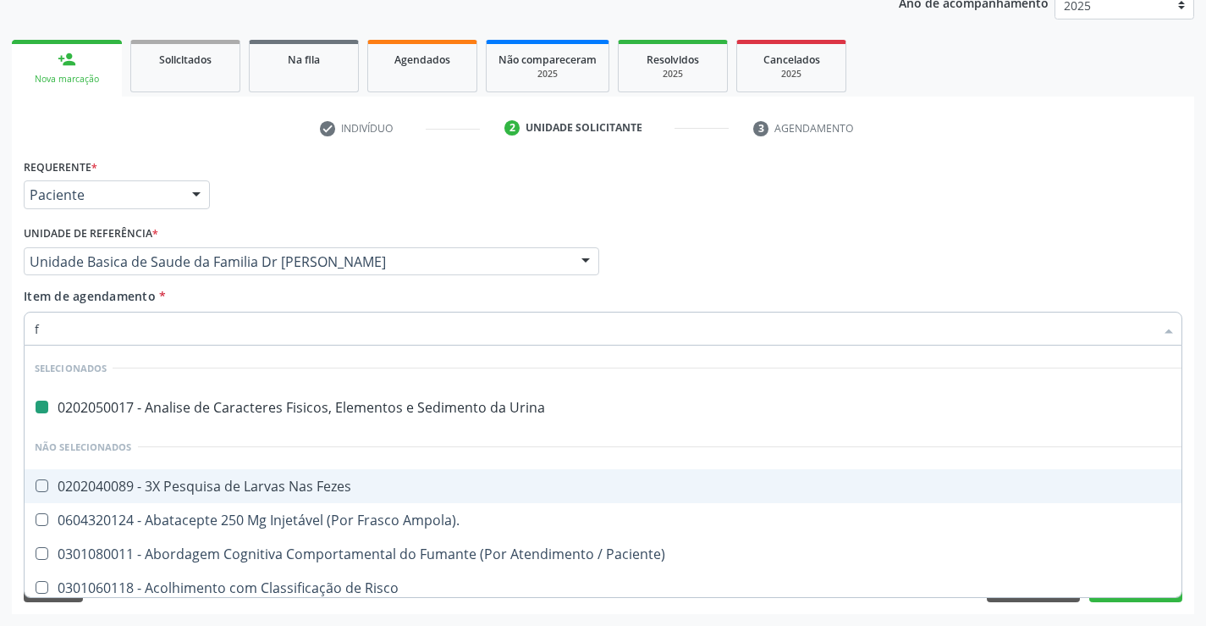
type input "fe"
checkbox Urina "false"
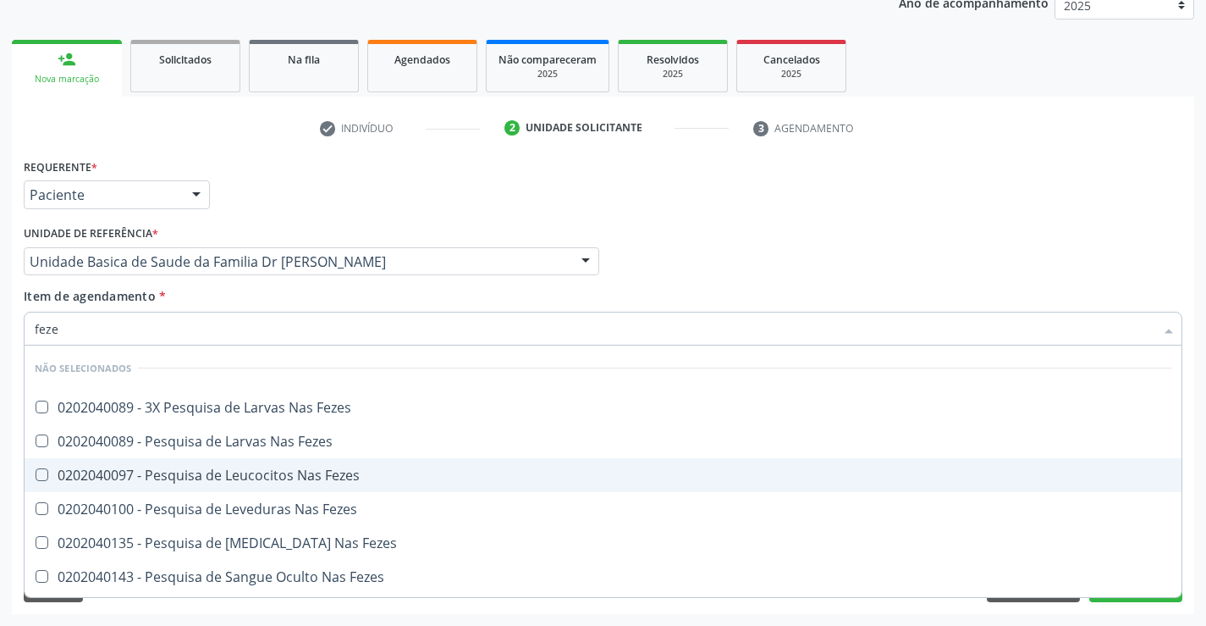
type input "fezes"
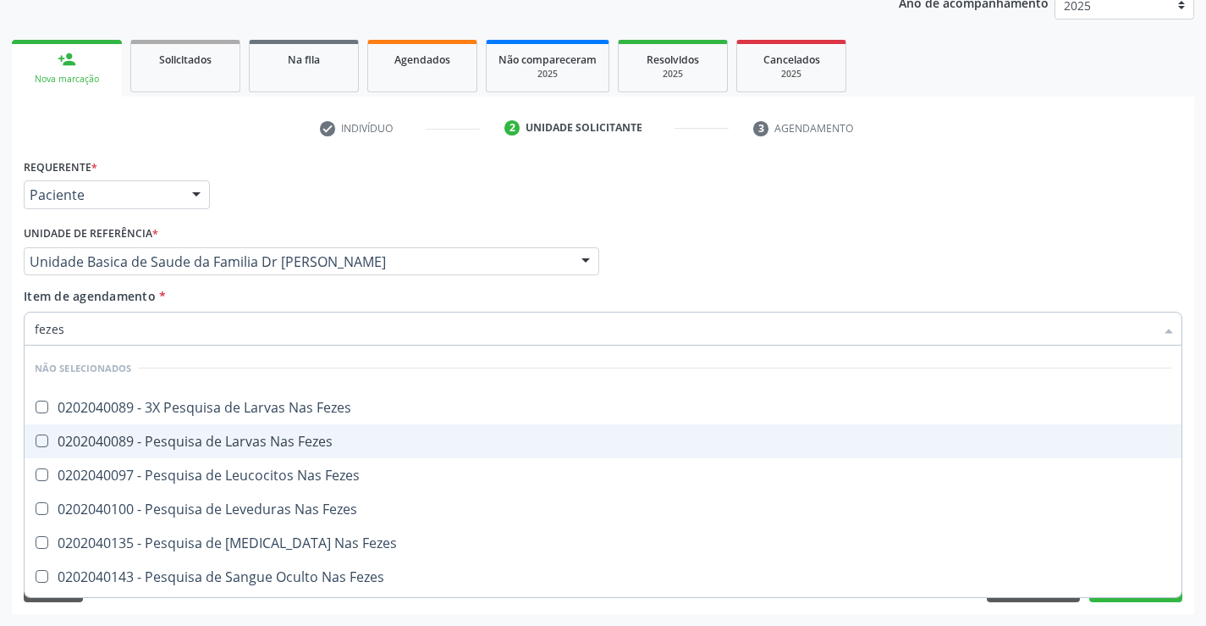
click at [181, 442] on div "0202040089 - Pesquisa de Larvas Nas Fezes" at bounding box center [603, 441] width 1137 height 14
checkbox Fezes "true"
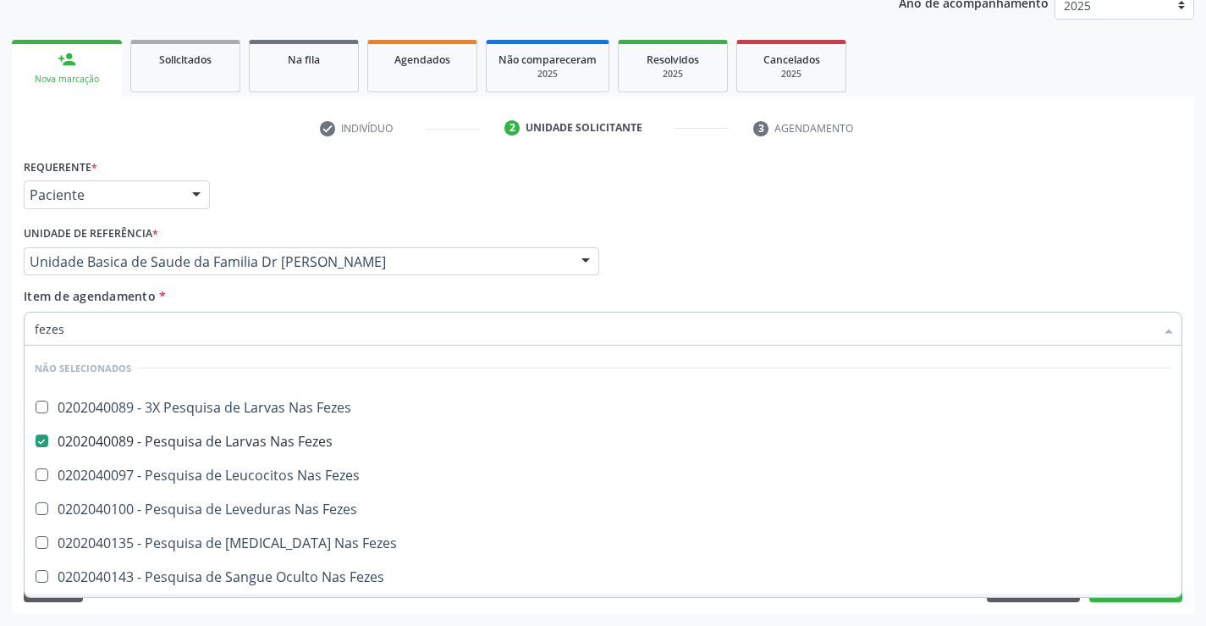
click at [157, 614] on div "Acompanhamento Acompanhe a situação das marcações correntes e finalizadas Relat…" at bounding box center [603, 253] width 1206 height 746
checkbox Fezes "true"
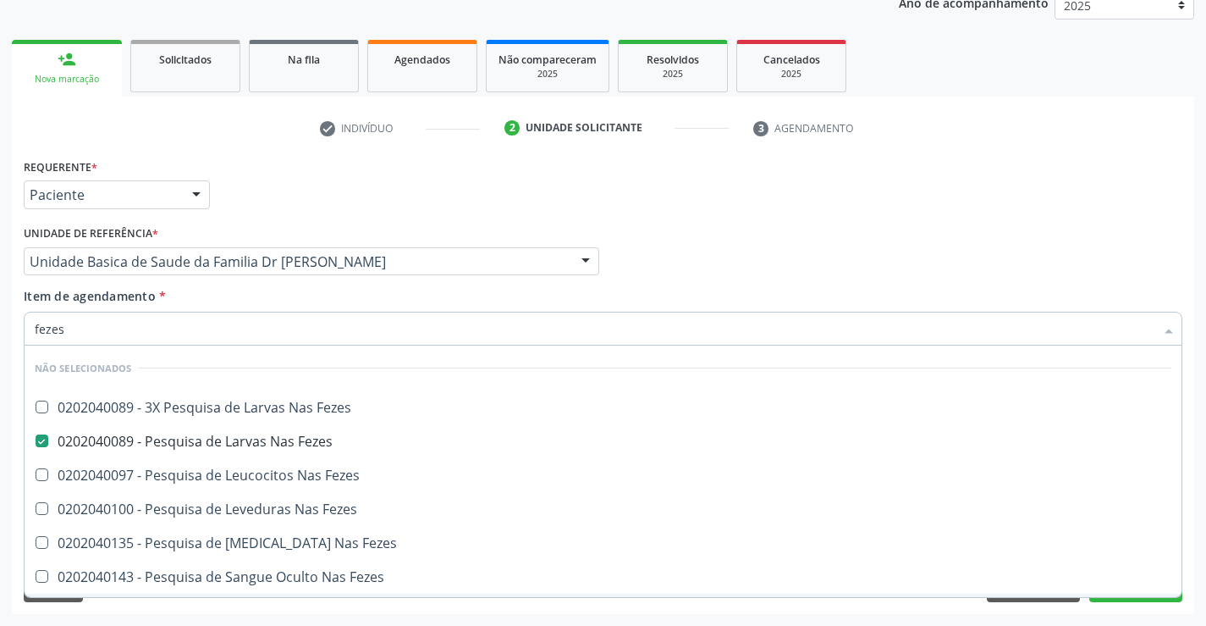
checkbox Fezes "true"
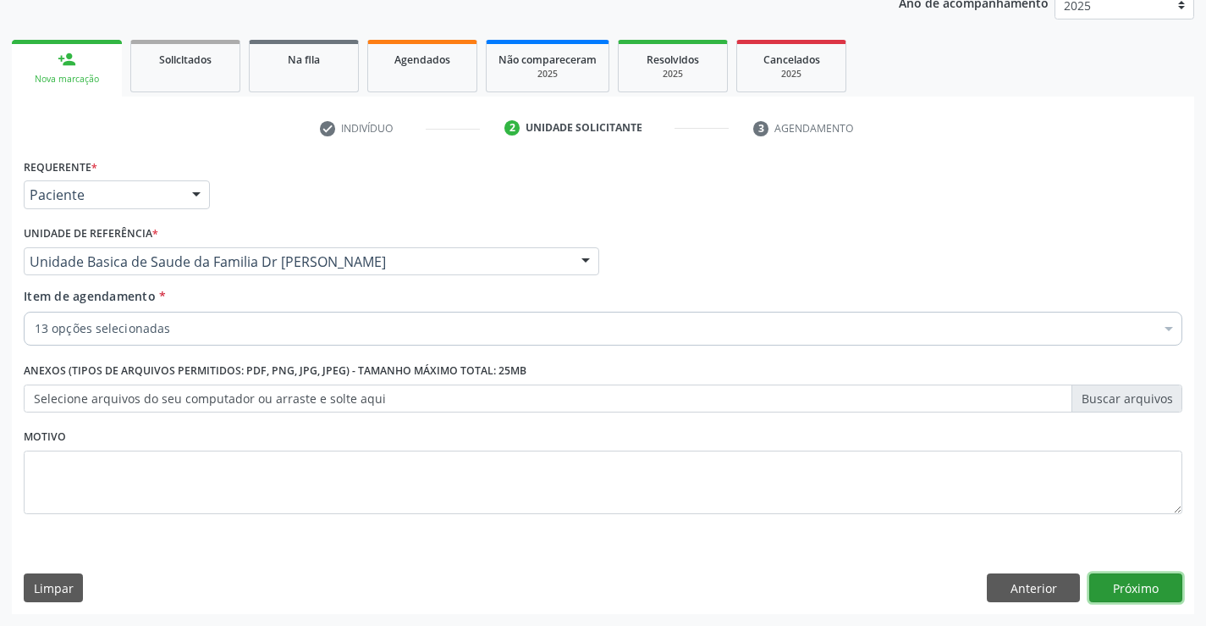
click at [1134, 589] on button "Próximo" at bounding box center [1136, 587] width 93 height 29
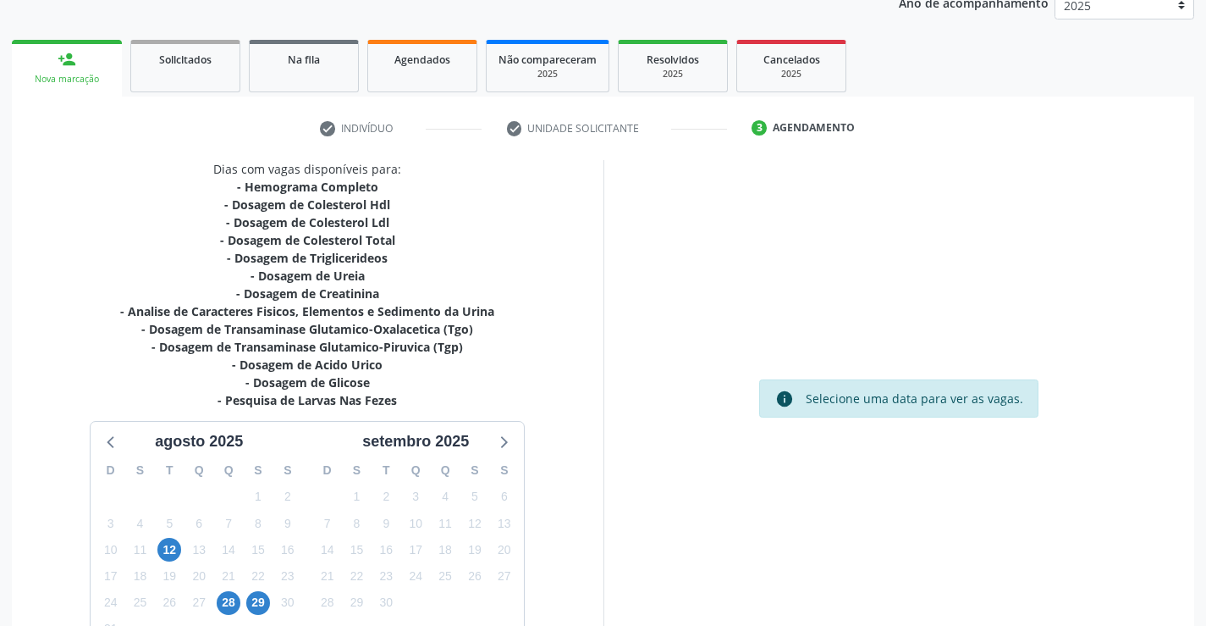
scroll to position [324, 0]
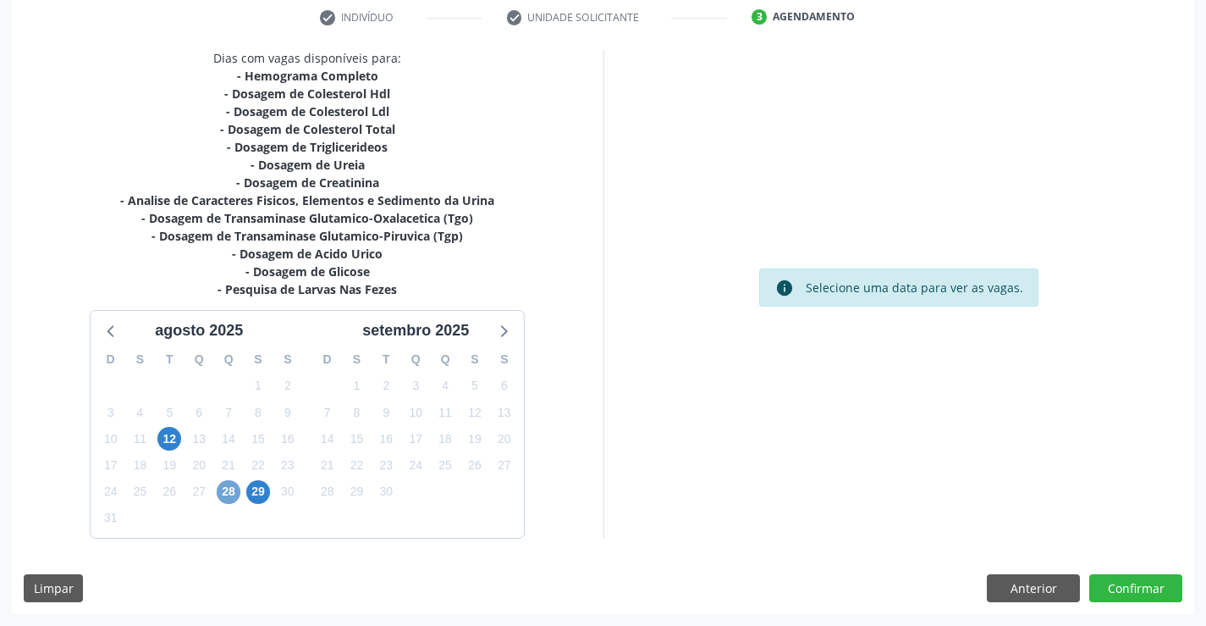
click at [229, 483] on span "28" at bounding box center [229, 492] width 24 height 24
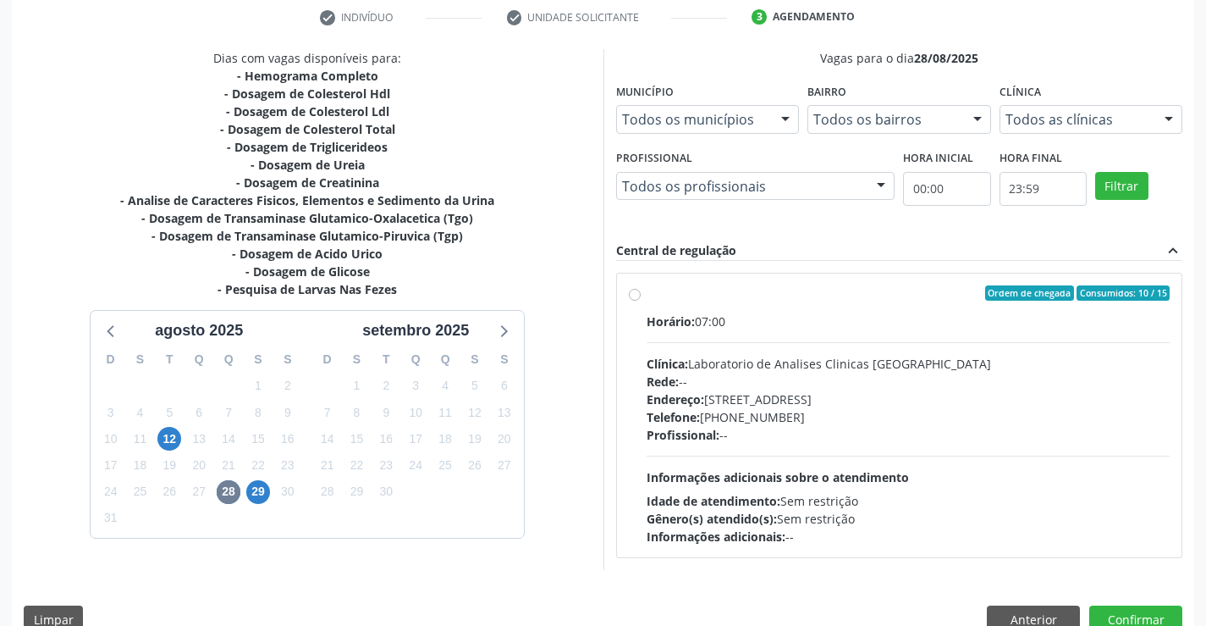
click at [641, 293] on div "Ordem de chegada Consumidos: 10 / 15 Horário: 07:00 Clínica: Laboratorio de Ana…" at bounding box center [900, 415] width 542 height 260
radio input "true"
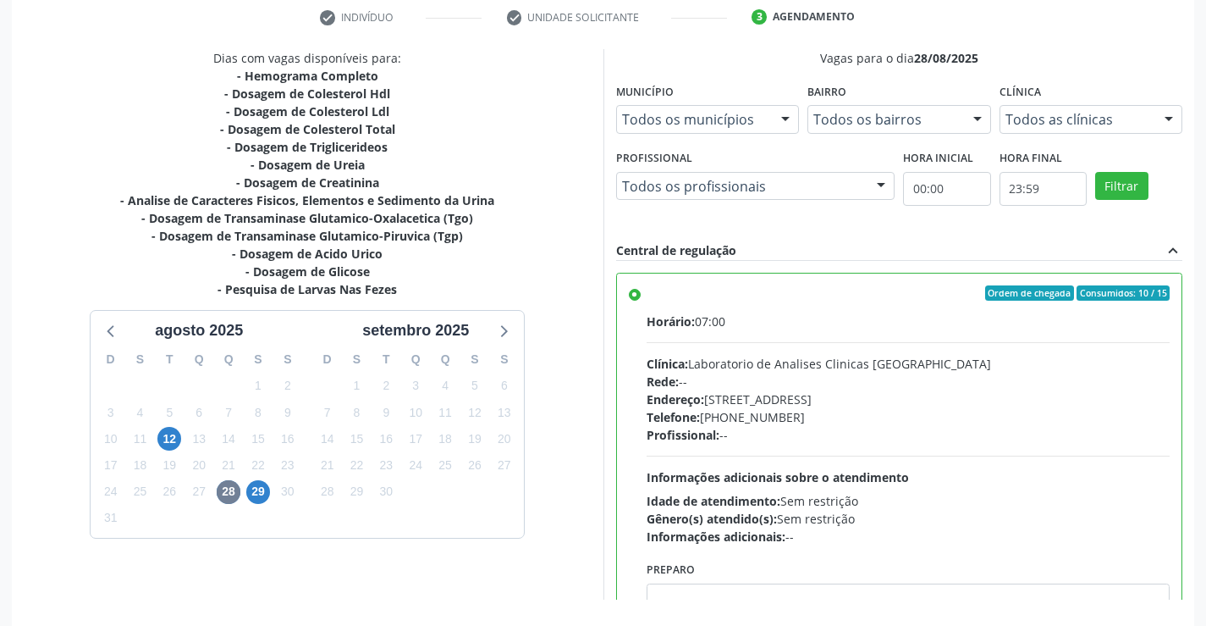
scroll to position [386, 0]
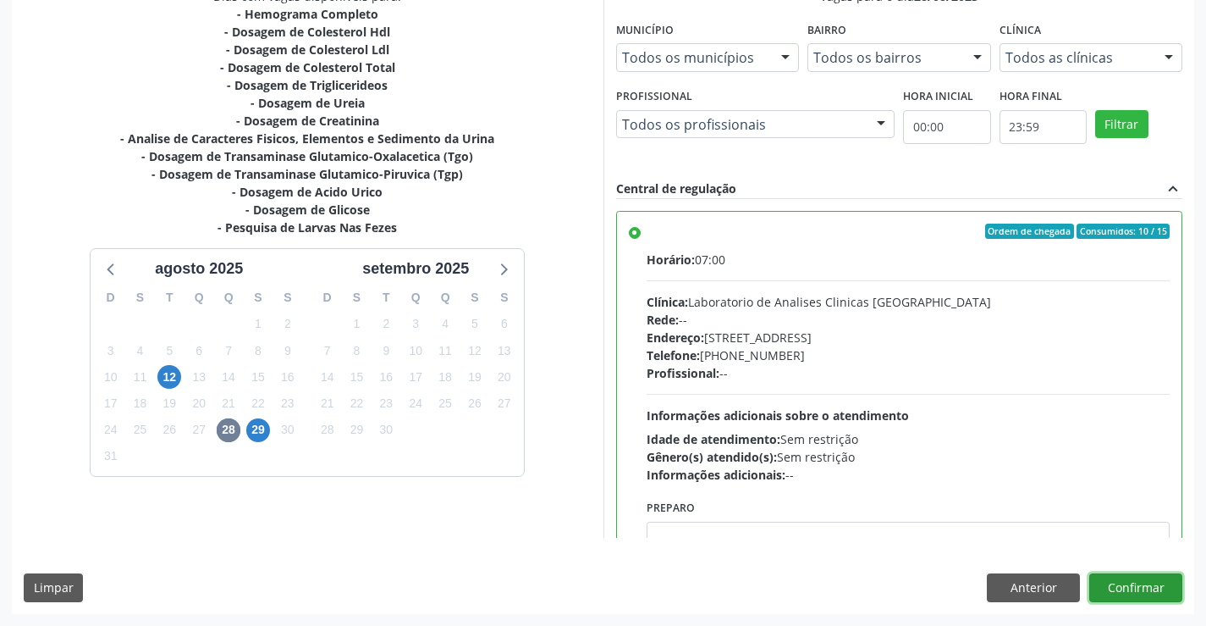
click at [1125, 585] on button "Confirmar" at bounding box center [1136, 587] width 93 height 29
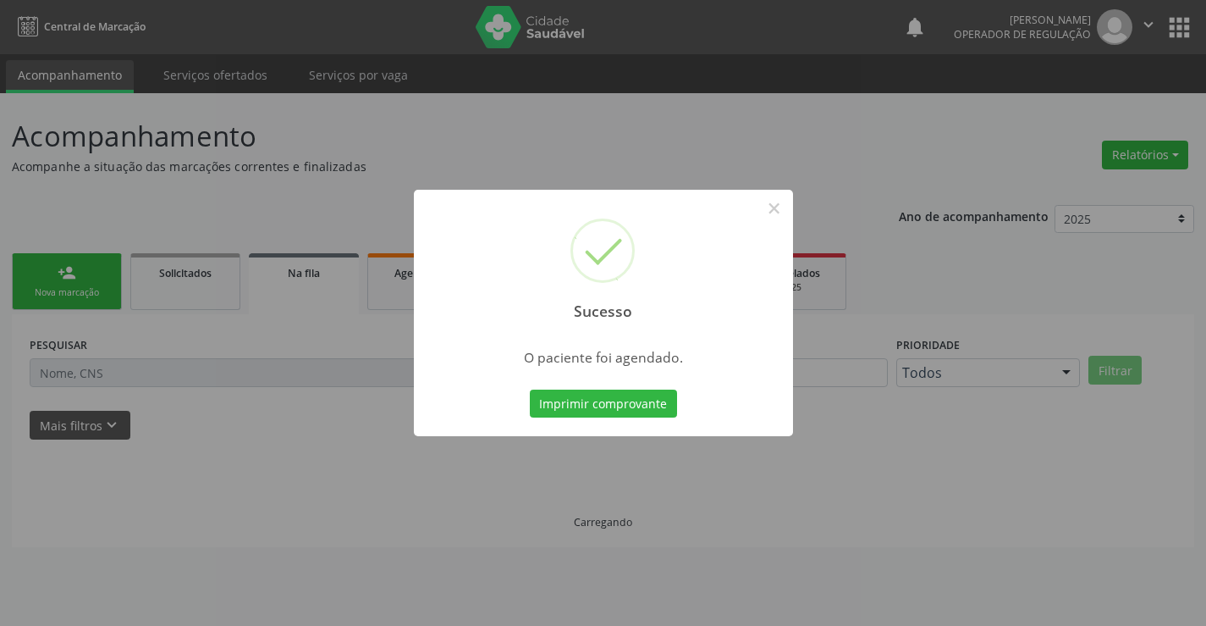
scroll to position [0, 0]
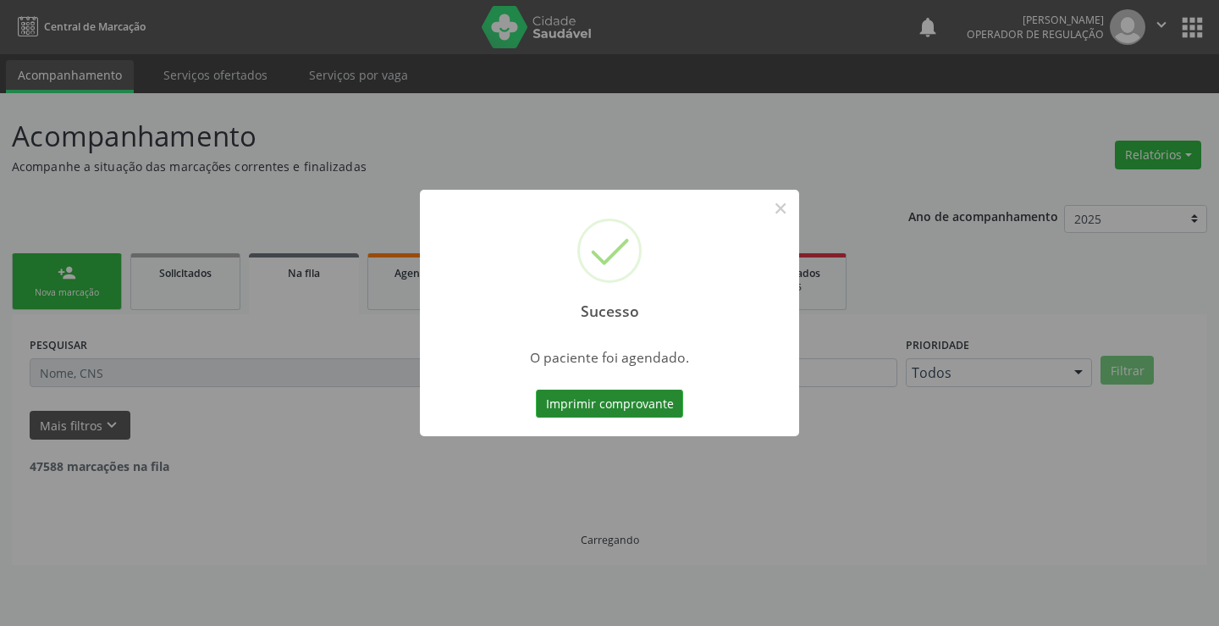
click at [624, 406] on button "Imprimir comprovante" at bounding box center [609, 403] width 147 height 29
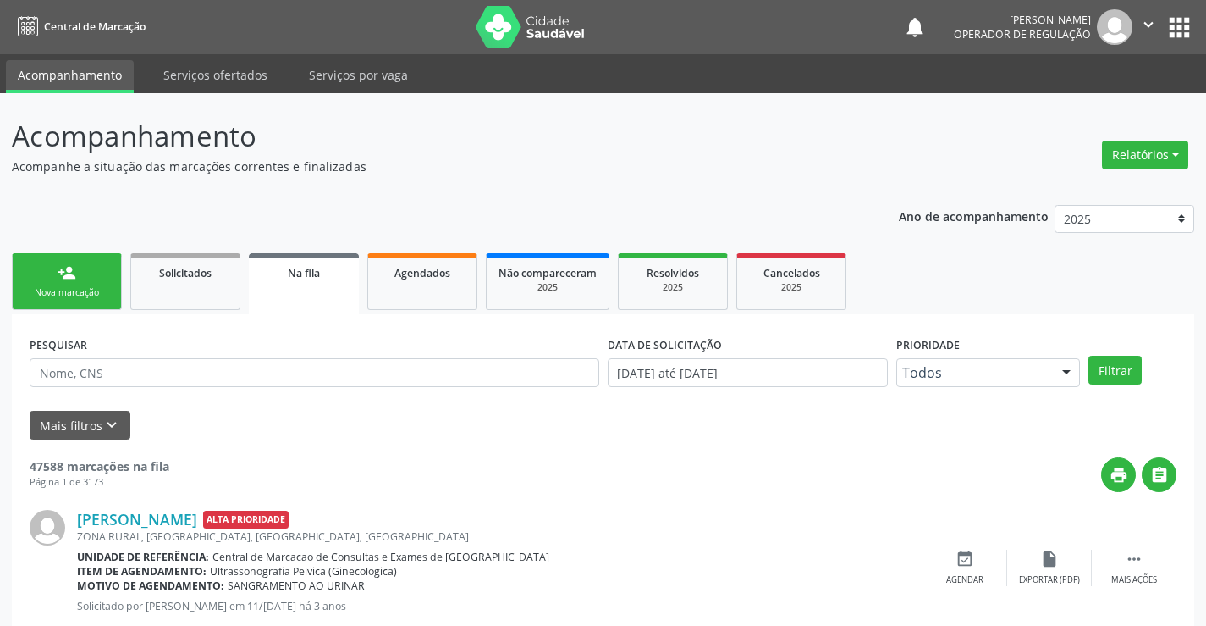
click at [110, 278] on link "person_add Nova marcação" at bounding box center [67, 281] width 110 height 57
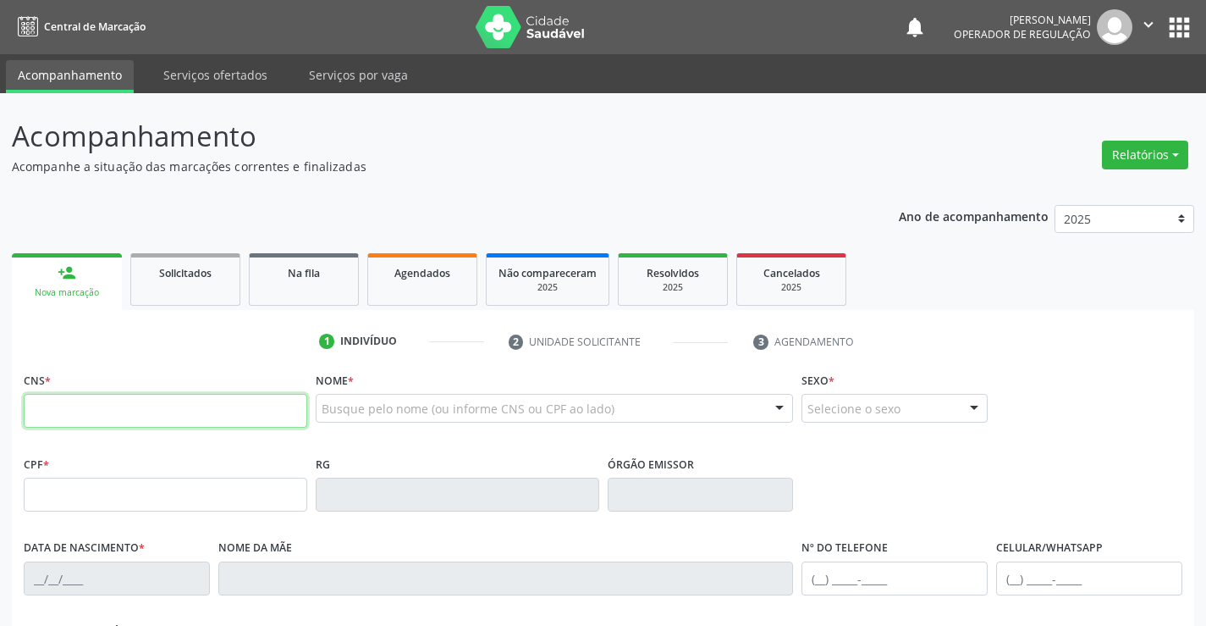
click at [92, 410] on input "text" at bounding box center [166, 411] width 284 height 34
type input "703 0068 4925 7977"
type input "365290786"
type input "18/01/1973"
type input "(74) 98846-1727"
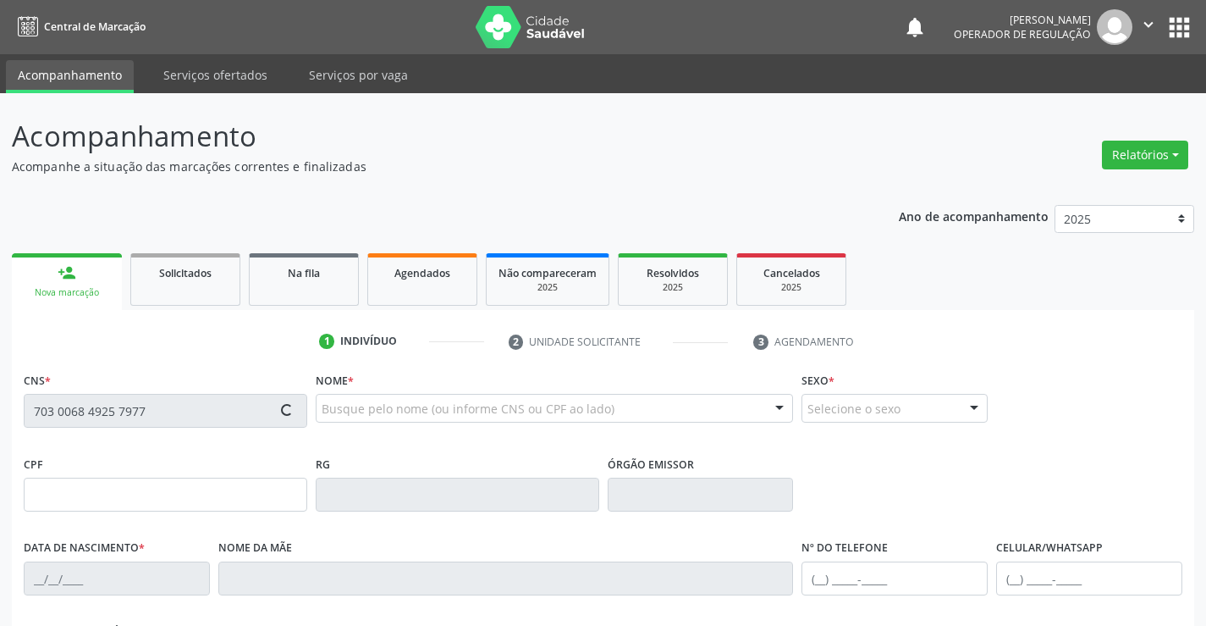
type input "(74) 98851-0254"
type input "298.075.838-88"
type input "SN"
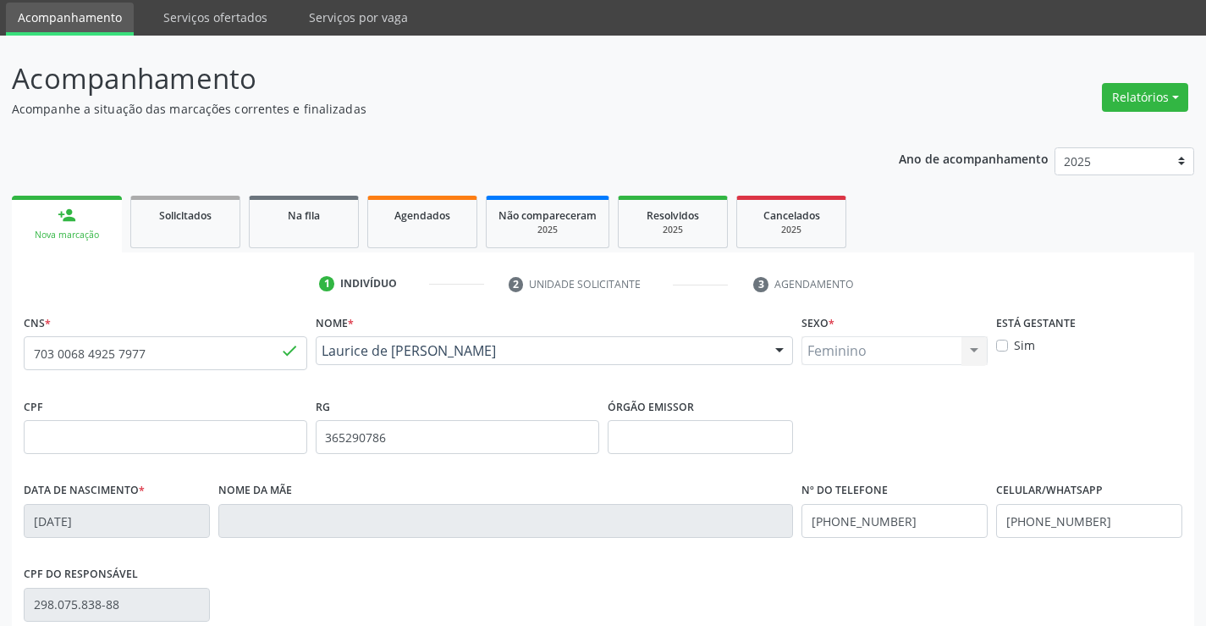
scroll to position [292, 0]
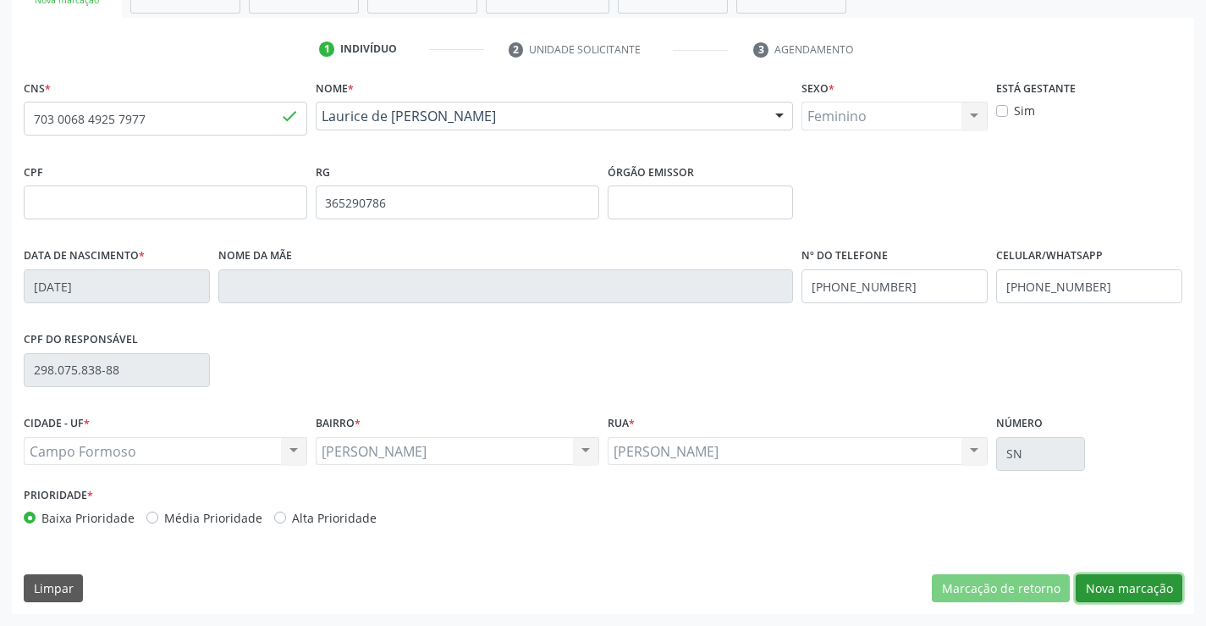
click at [1137, 580] on button "Nova marcação" at bounding box center [1129, 588] width 107 height 29
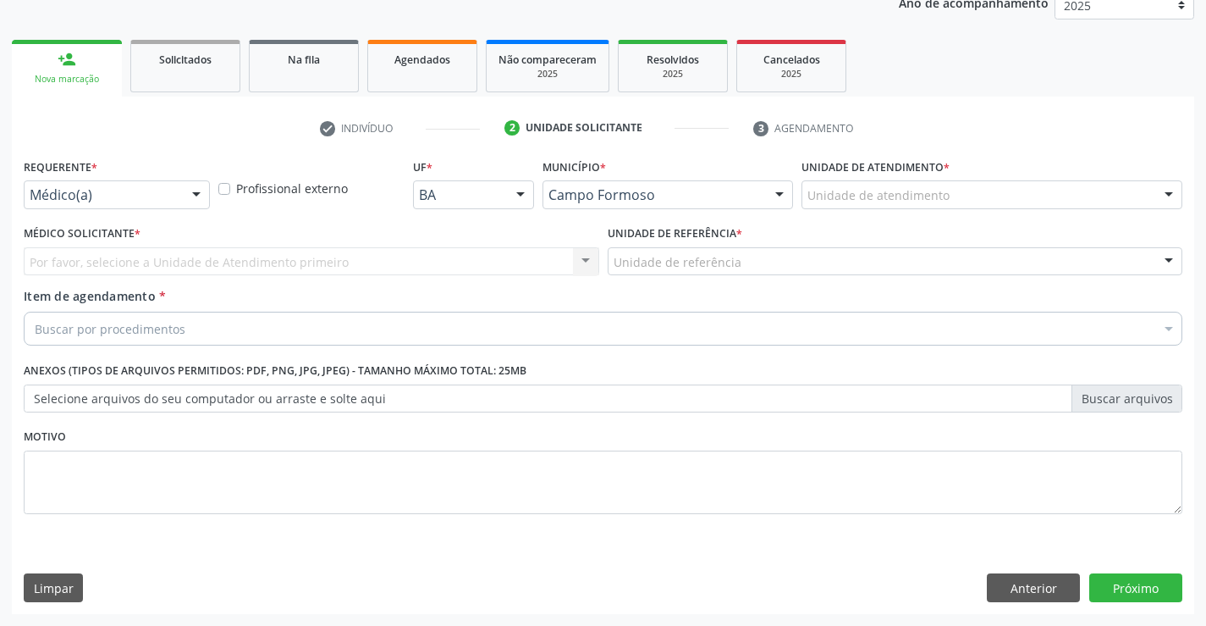
scroll to position [213, 0]
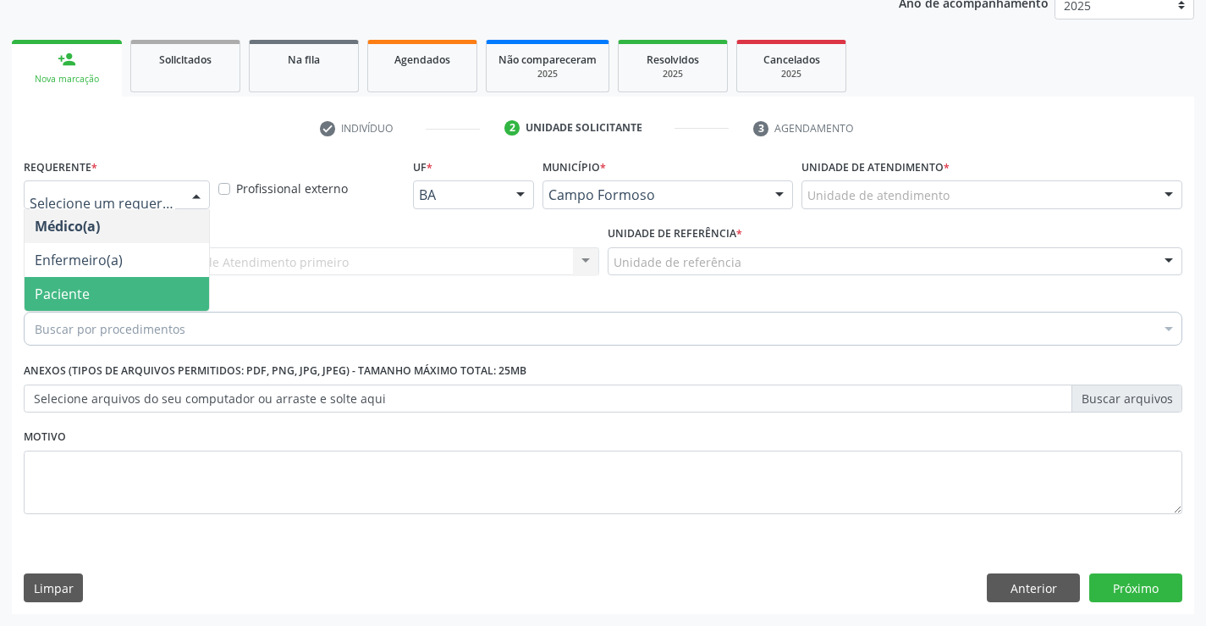
click at [114, 291] on span "Paciente" at bounding box center [117, 294] width 185 height 34
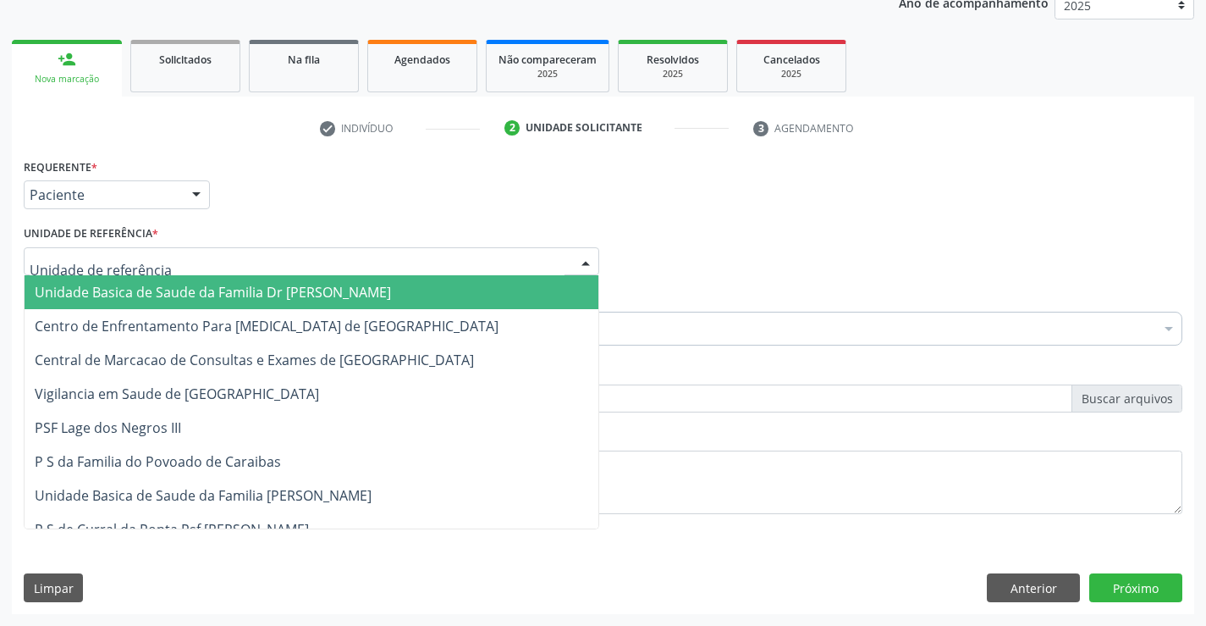
click at [141, 286] on span "Unidade Basica de Saude da Familia Dr [PERSON_NAME]" at bounding box center [213, 292] width 356 height 19
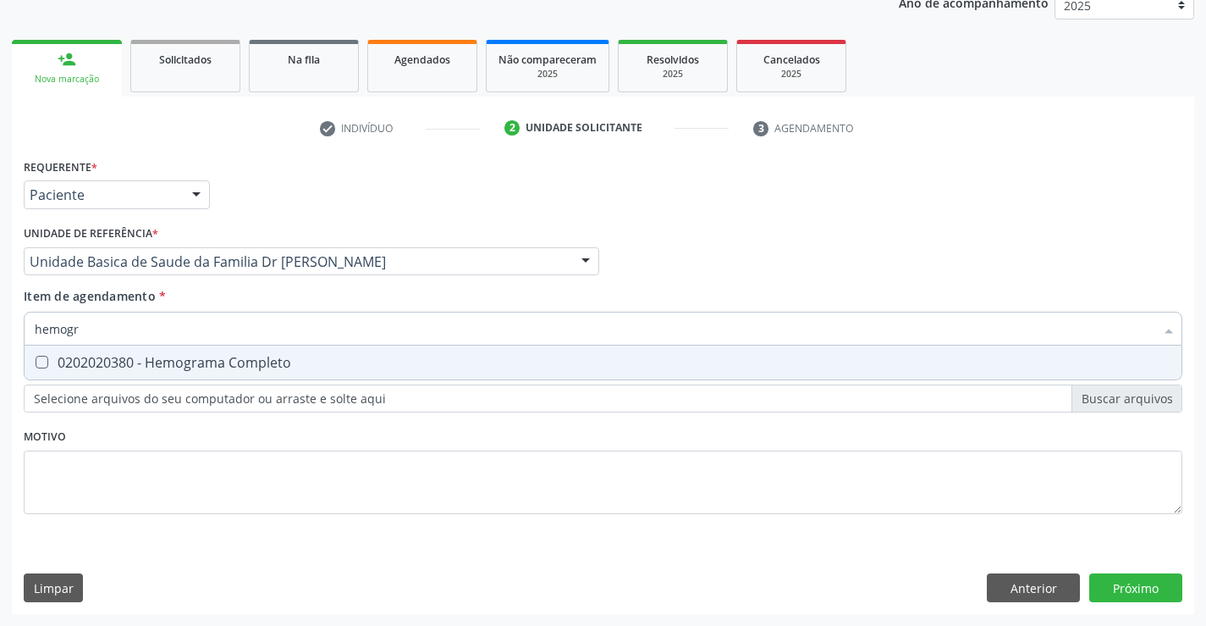
type input "hemogra"
click at [94, 359] on div "0202020380 - Hemograma Completo" at bounding box center [603, 363] width 1137 height 14
checkbox Completo "true"
type input "hemogra"
click at [76, 466] on div "Requerente * Paciente Médico(a) Enfermeiro(a) Paciente Nenhum resultado encontr…" at bounding box center [603, 345] width 1159 height 383
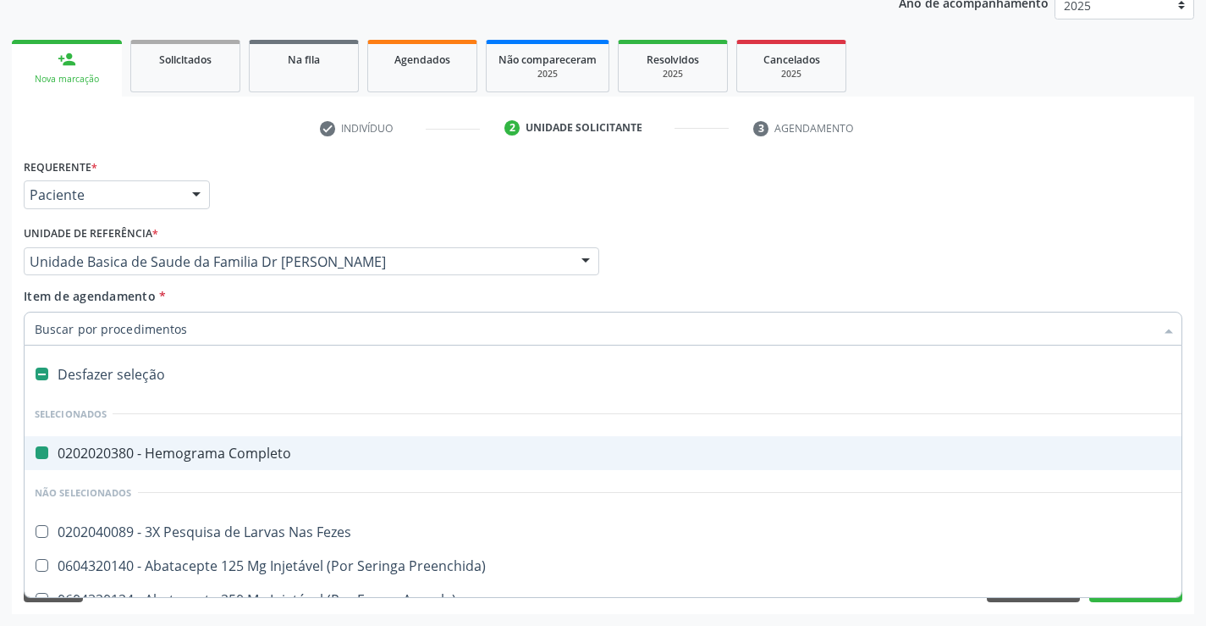
type input "u"
checkbox Completo "false"
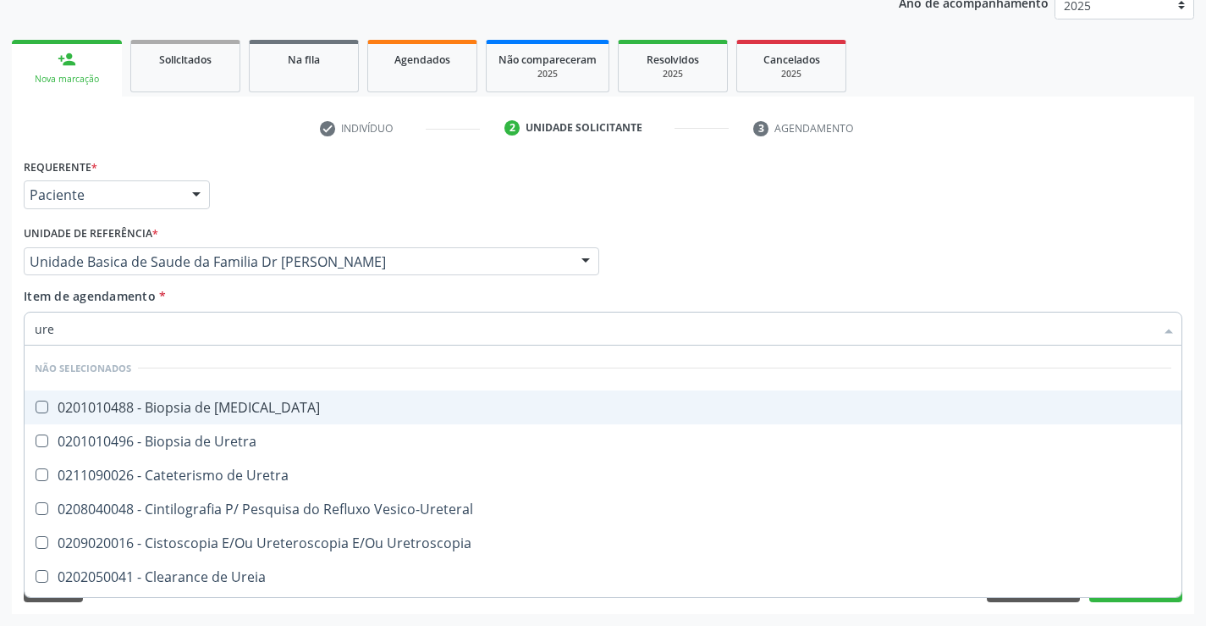
type input "urei"
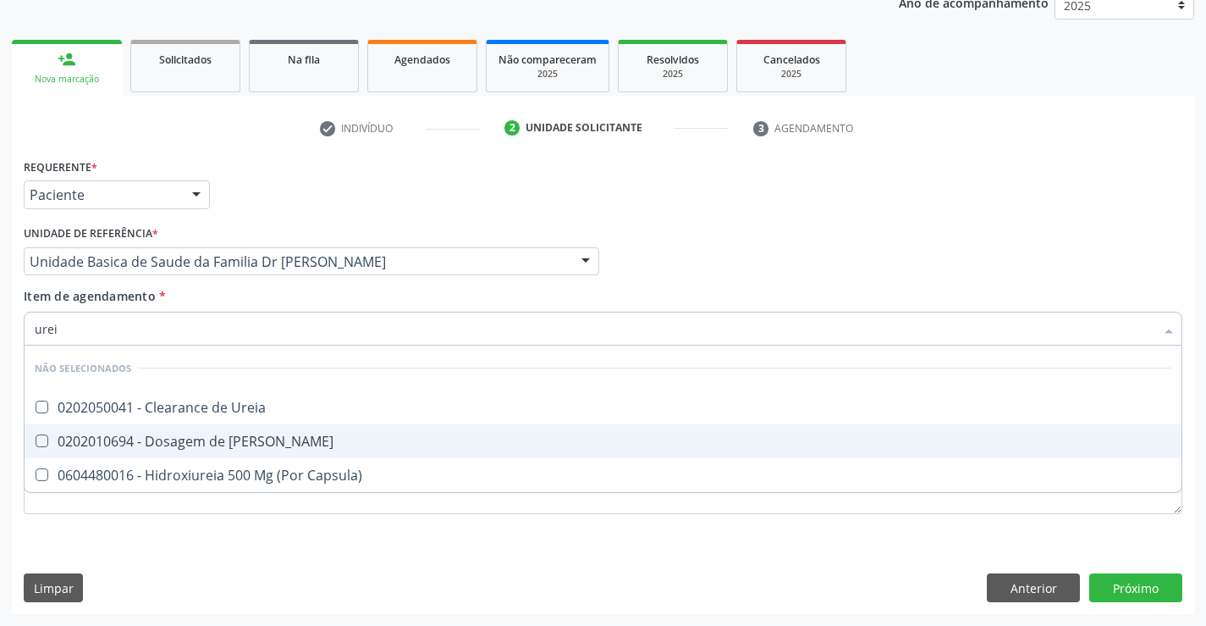
click at [171, 439] on div "0202010694 - Dosagem de [PERSON_NAME]" at bounding box center [603, 441] width 1137 height 14
checkbox Ureia "true"
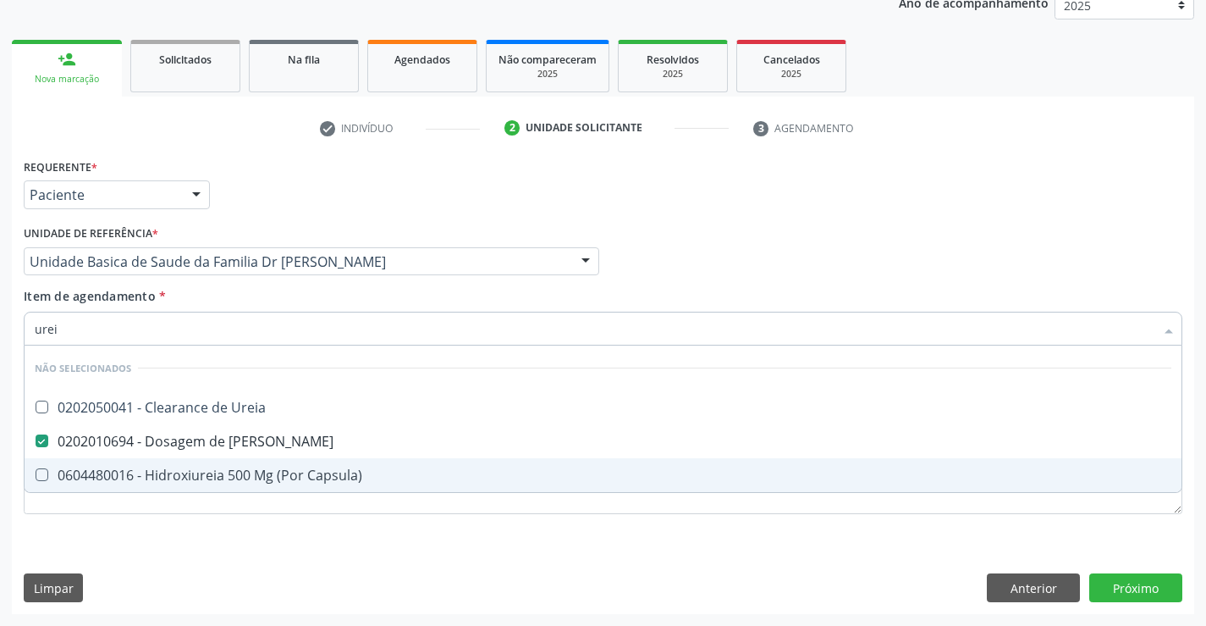
click at [122, 564] on div "Requerente * Paciente Médico(a) Enfermeiro(a) Paciente Nenhum resultado encontr…" at bounding box center [603, 384] width 1183 height 460
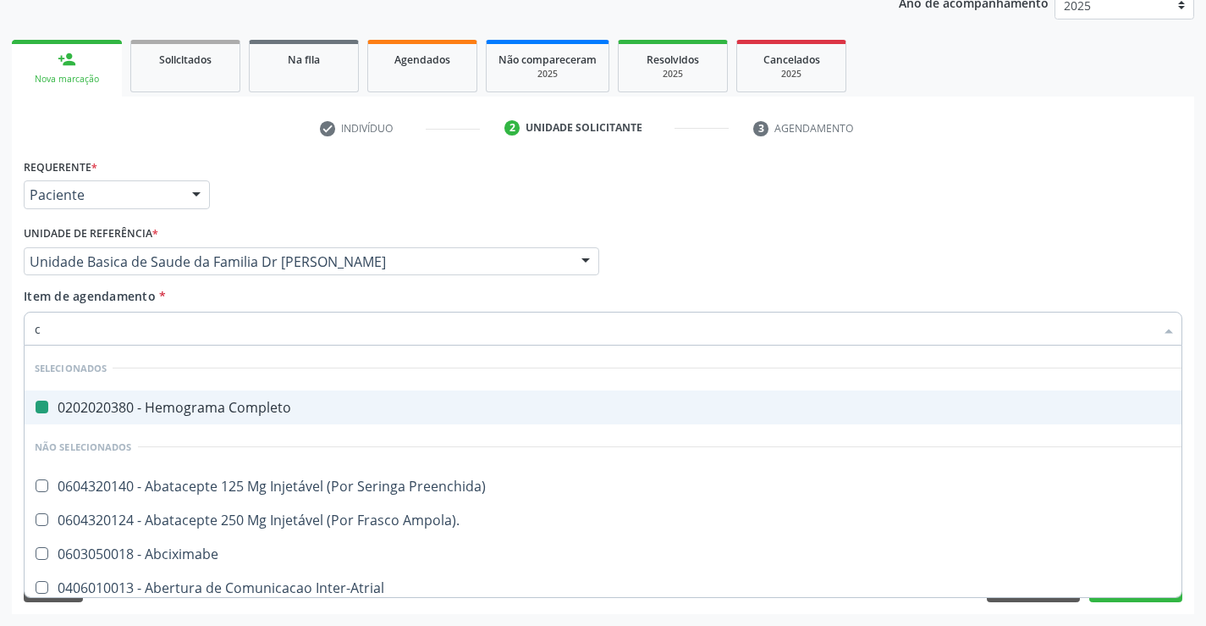
type input "cr"
checkbox Completo "false"
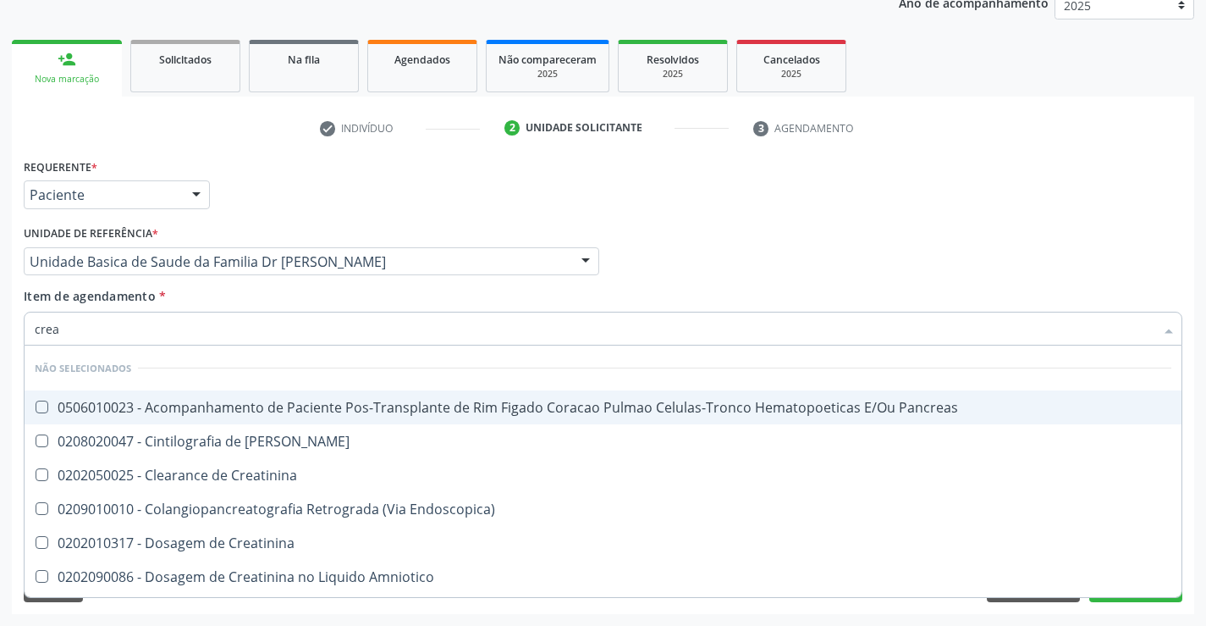
type input "creat"
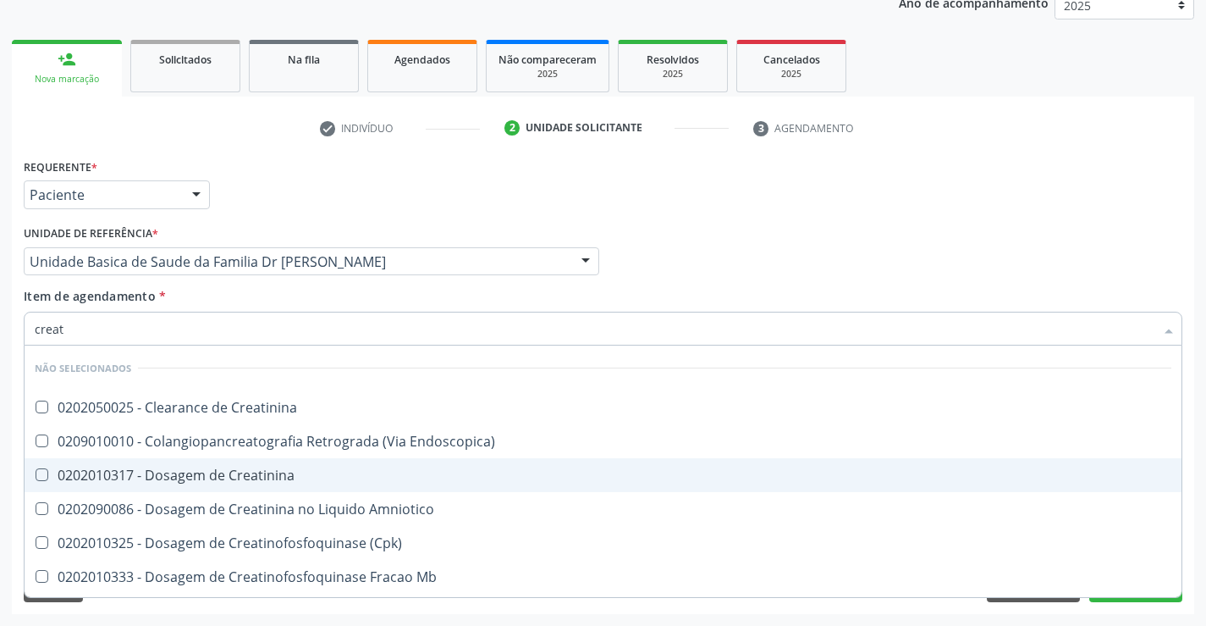
click at [171, 470] on div "0202010317 - Dosagem de Creatinina" at bounding box center [603, 475] width 1137 height 14
checkbox Creatinina "true"
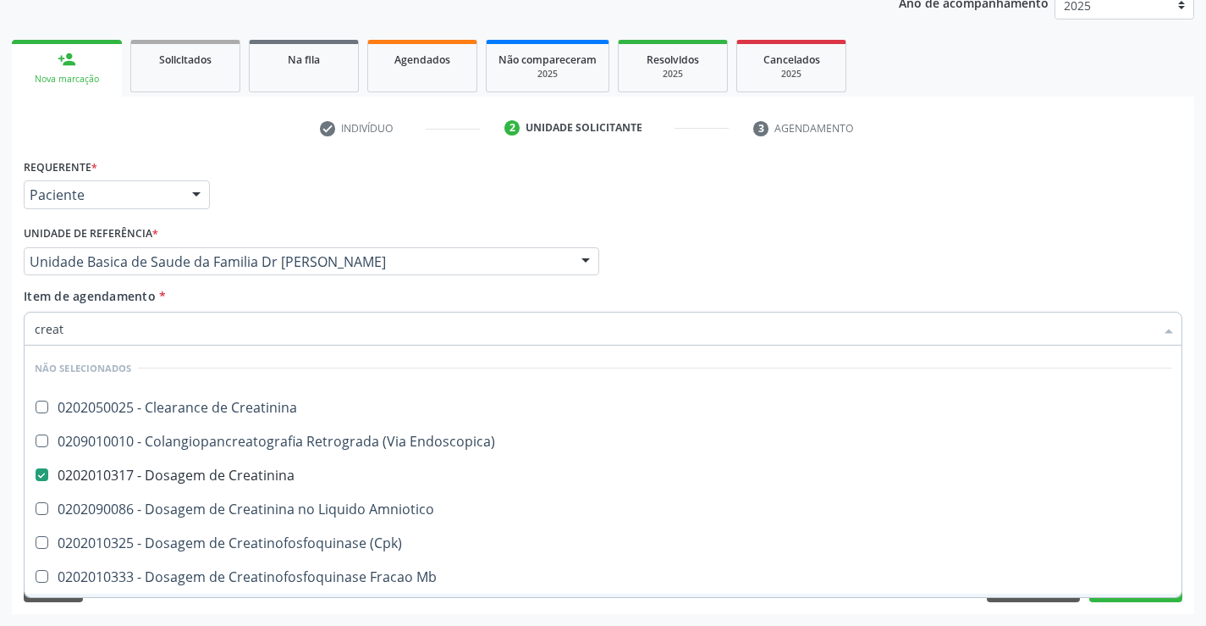
click at [151, 612] on div "Requerente * Paciente Médico(a) Enfermeiro(a) Paciente Nenhum resultado encontr…" at bounding box center [603, 384] width 1183 height 460
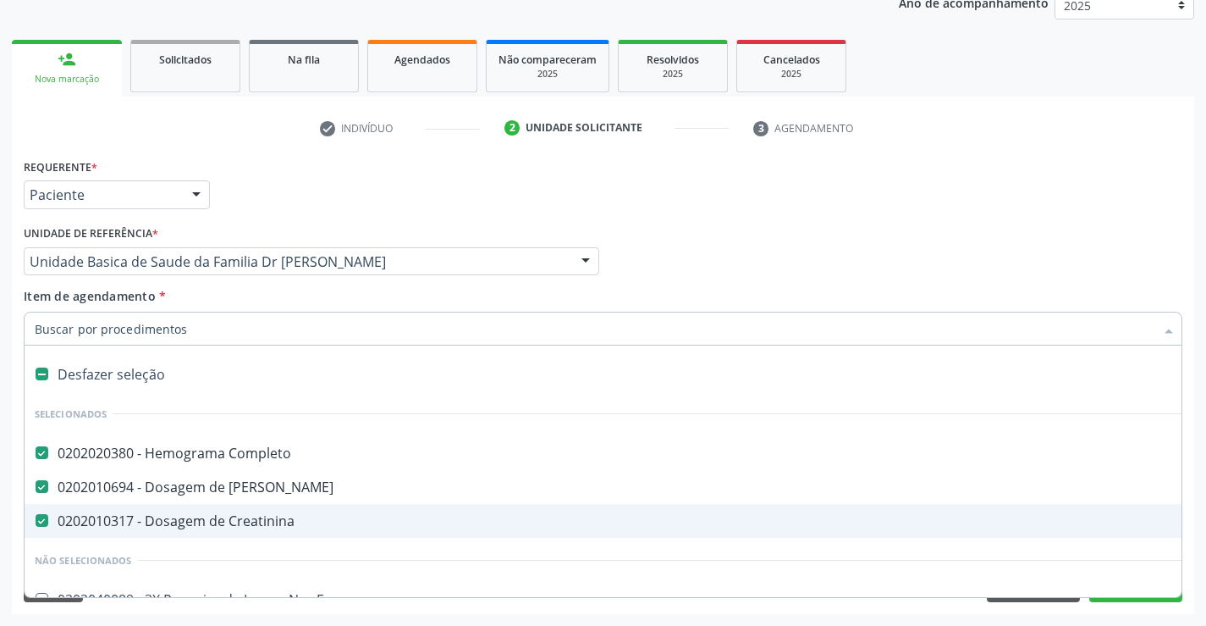
type input "t"
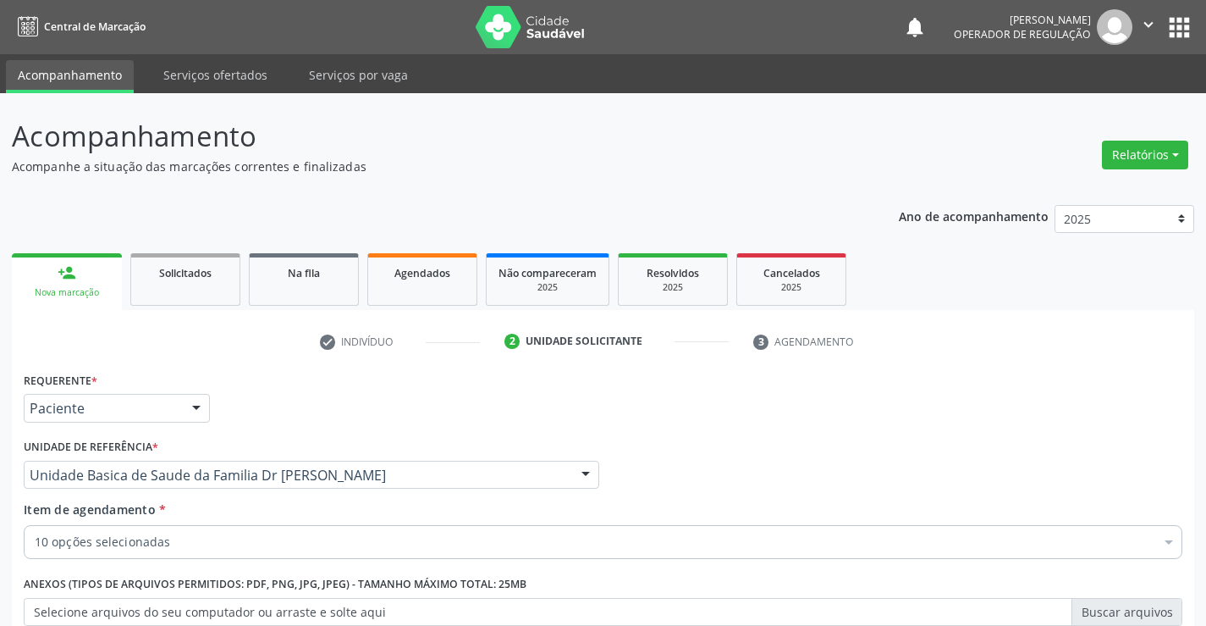
scroll to position [213, 0]
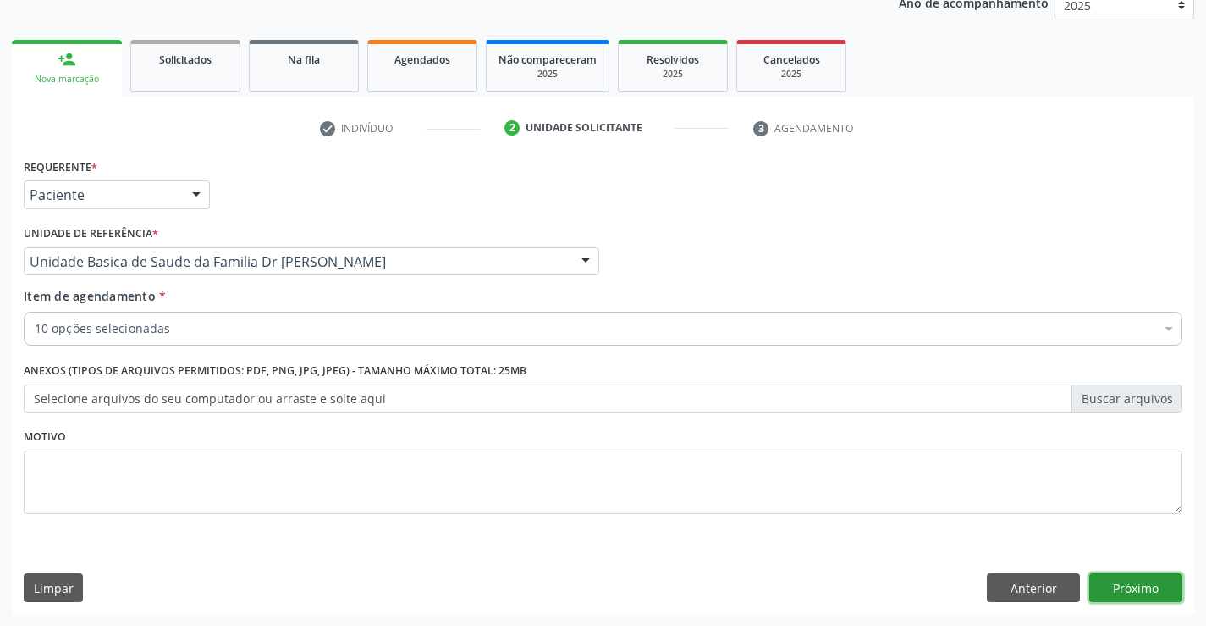
click at [1150, 587] on button "Próximo" at bounding box center [1136, 587] width 93 height 29
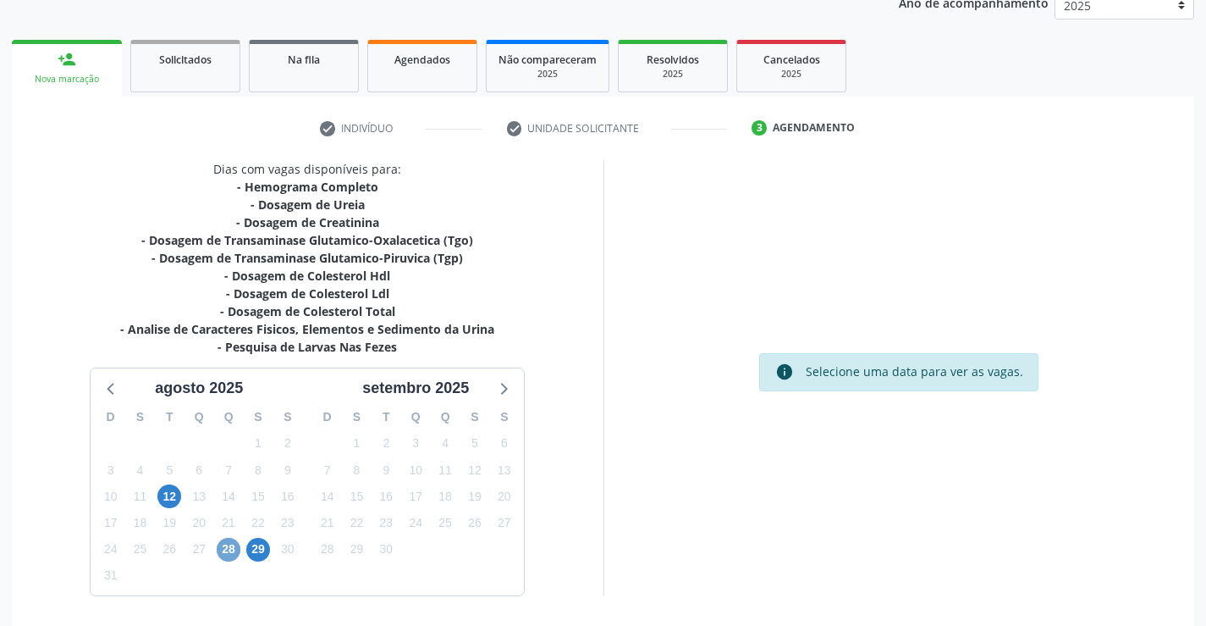
click at [229, 547] on span "28" at bounding box center [229, 550] width 24 height 24
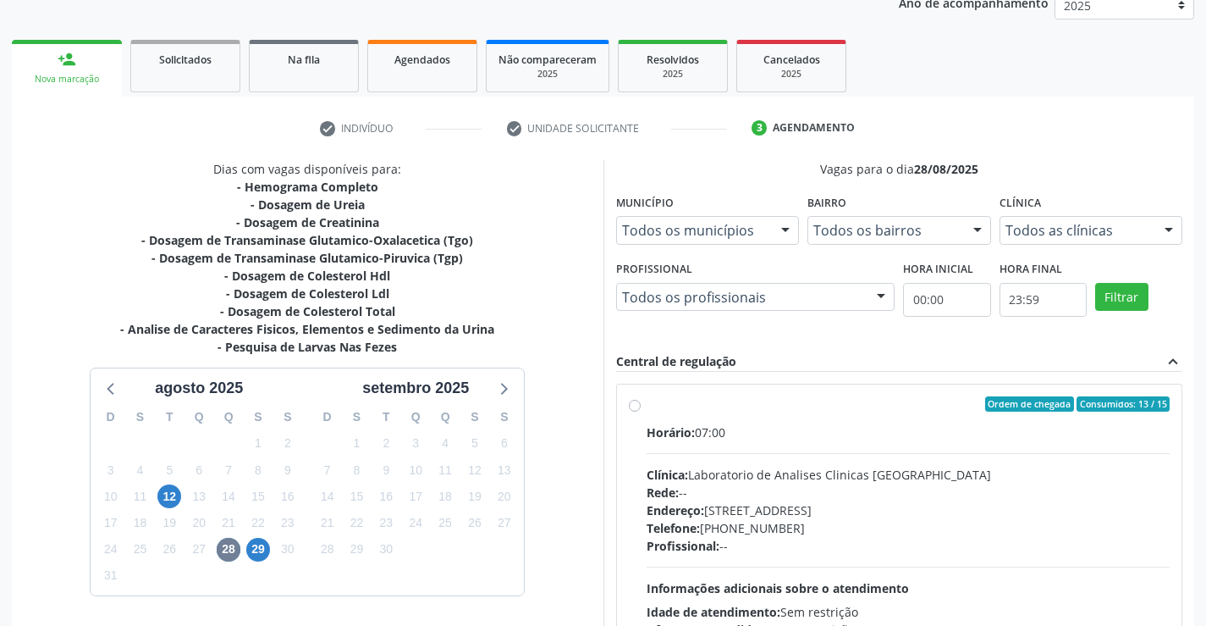
click at [647, 407] on label "Ordem de chegada Consumidos: 13 / 15 Horário: 07:00 Clínica: Laboratorio de Ana…" at bounding box center [909, 526] width 524 height 260
click at [635, 407] on input "Ordem de chegada Consumidos: 13 / 15 Horário: 07:00 Clínica: Laboratorio de Ana…" at bounding box center [635, 403] width 12 height 15
radio input "true"
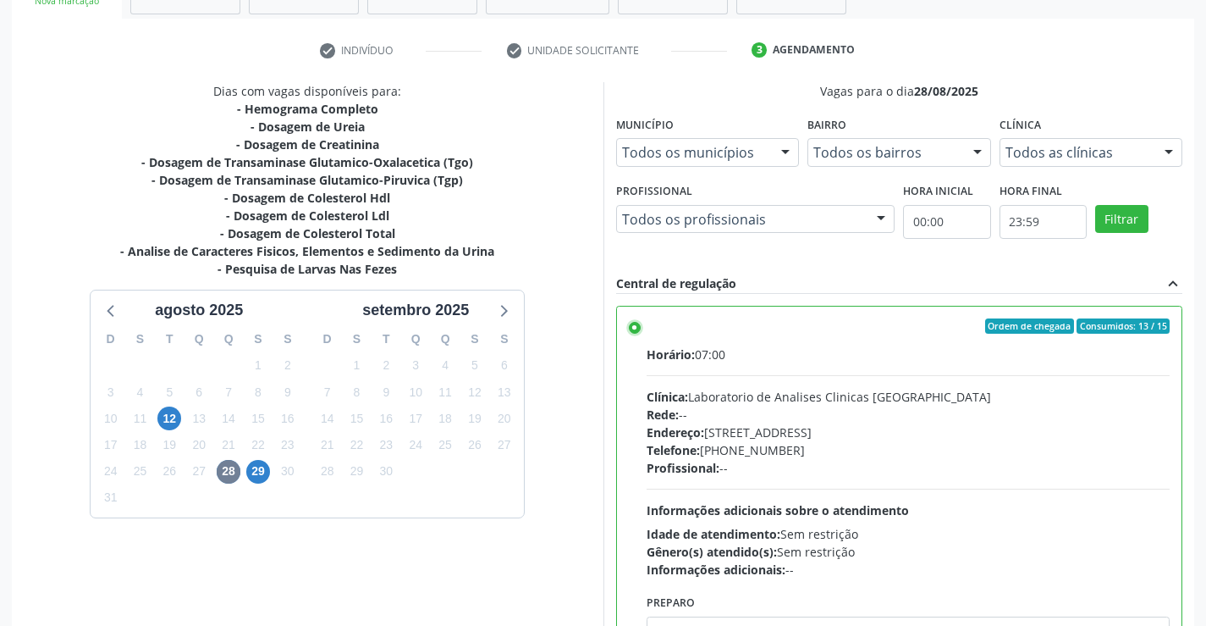
scroll to position [386, 0]
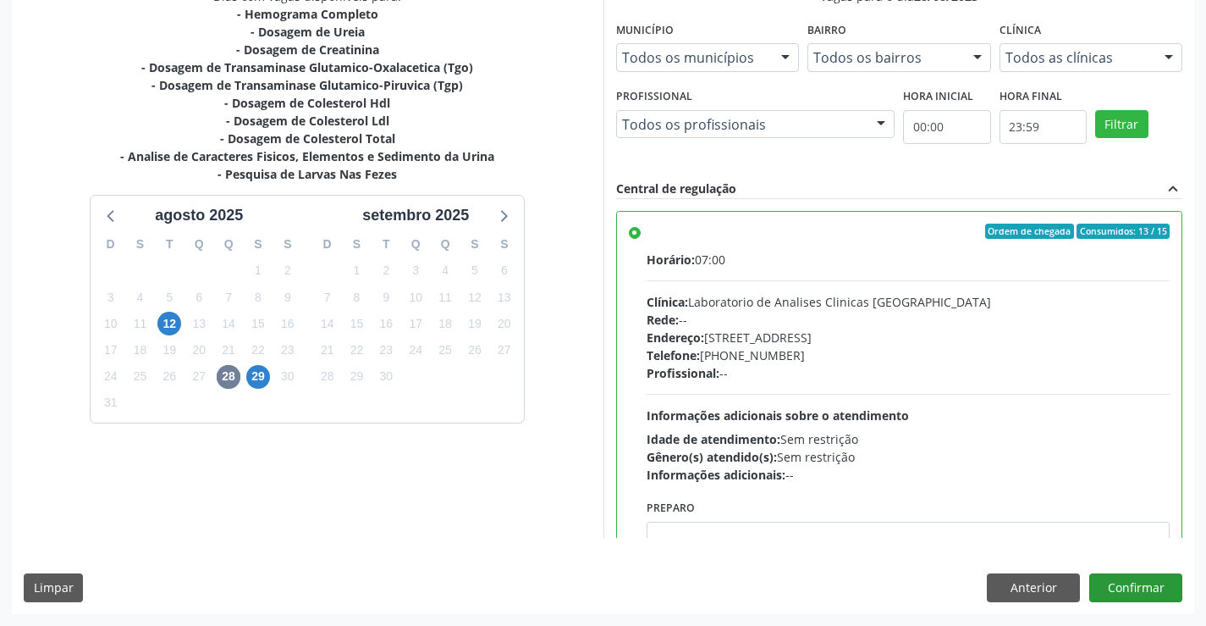
drag, startPoint x: 1172, startPoint y: 571, endPoint x: 1139, endPoint y: 586, distance: 37.1
click at [1167, 573] on div "Dias com vagas disponíveis para: - Hemograma Completo - Dosagem de [GEOGRAPHIC_…" at bounding box center [603, 300] width 1183 height 626
click at [1149, 577] on button "Confirmar" at bounding box center [1136, 587] width 93 height 29
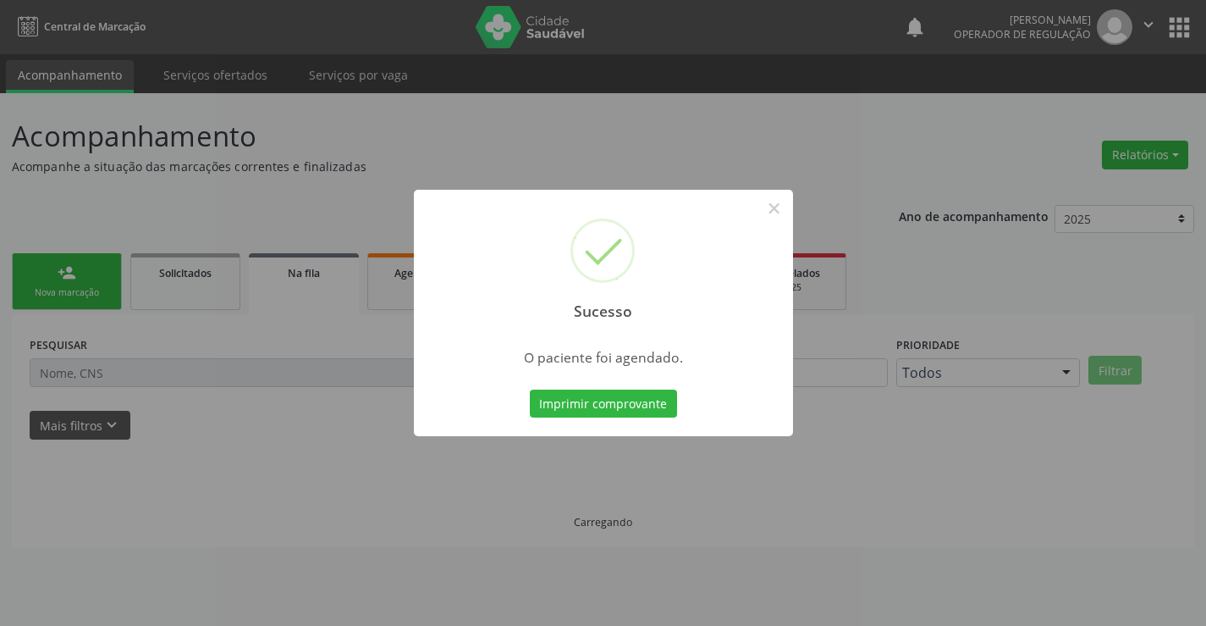
scroll to position [0, 0]
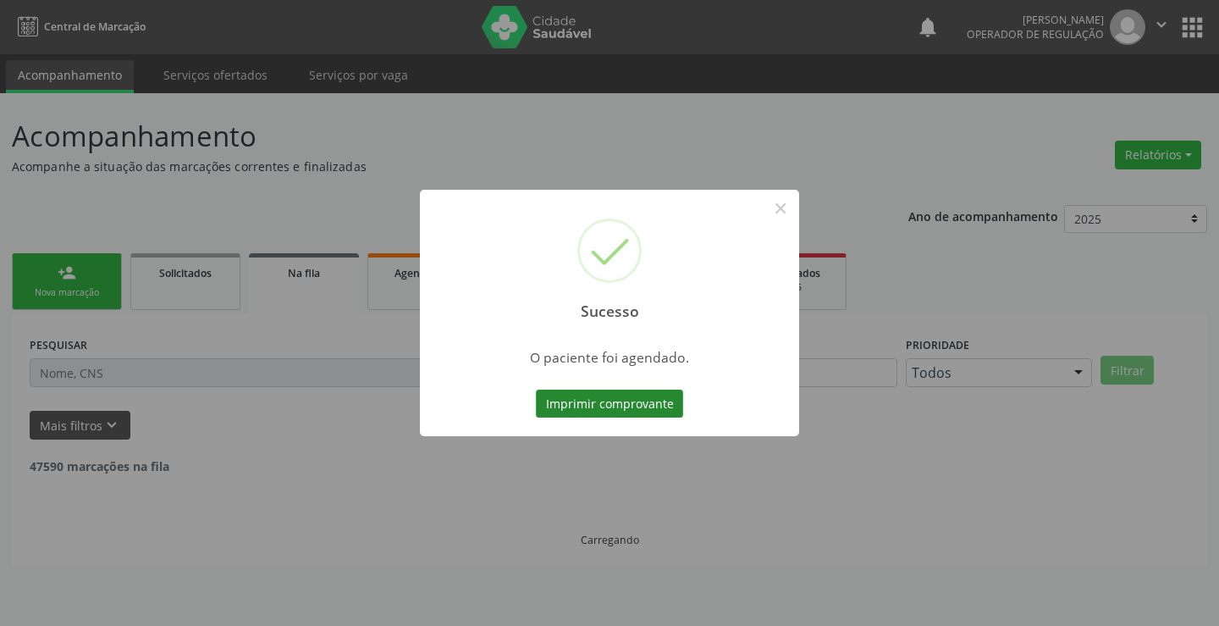
click at [624, 403] on button "Imprimir comprovante" at bounding box center [609, 403] width 147 height 29
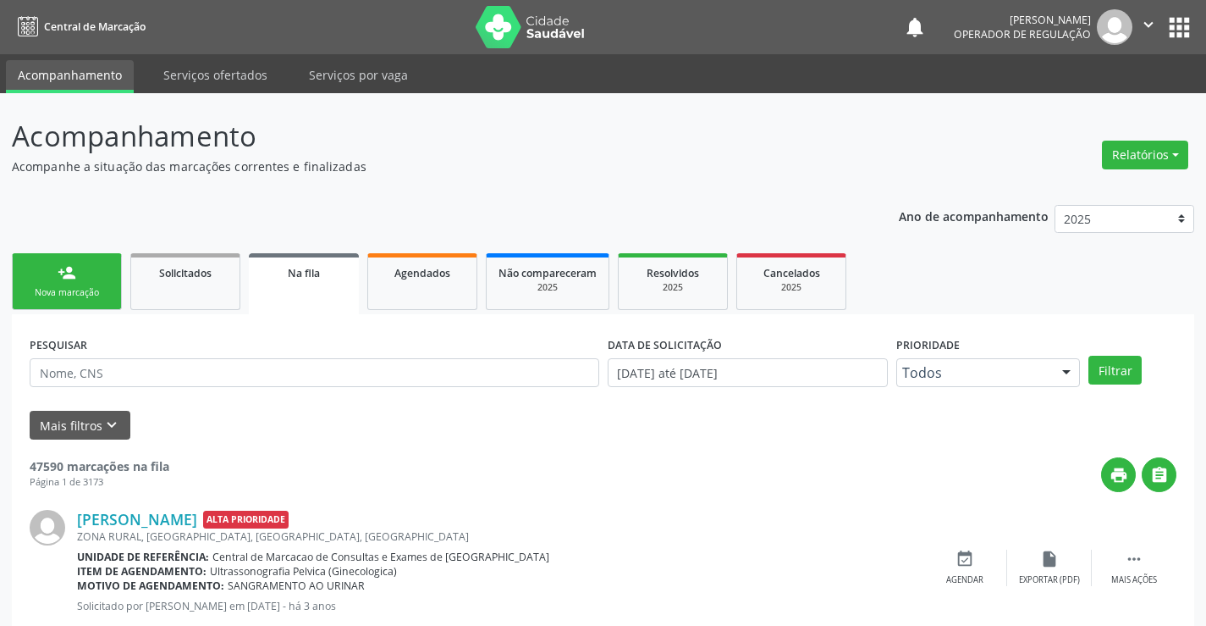
click at [97, 267] on link "person_add Nova marcação" at bounding box center [67, 281] width 110 height 57
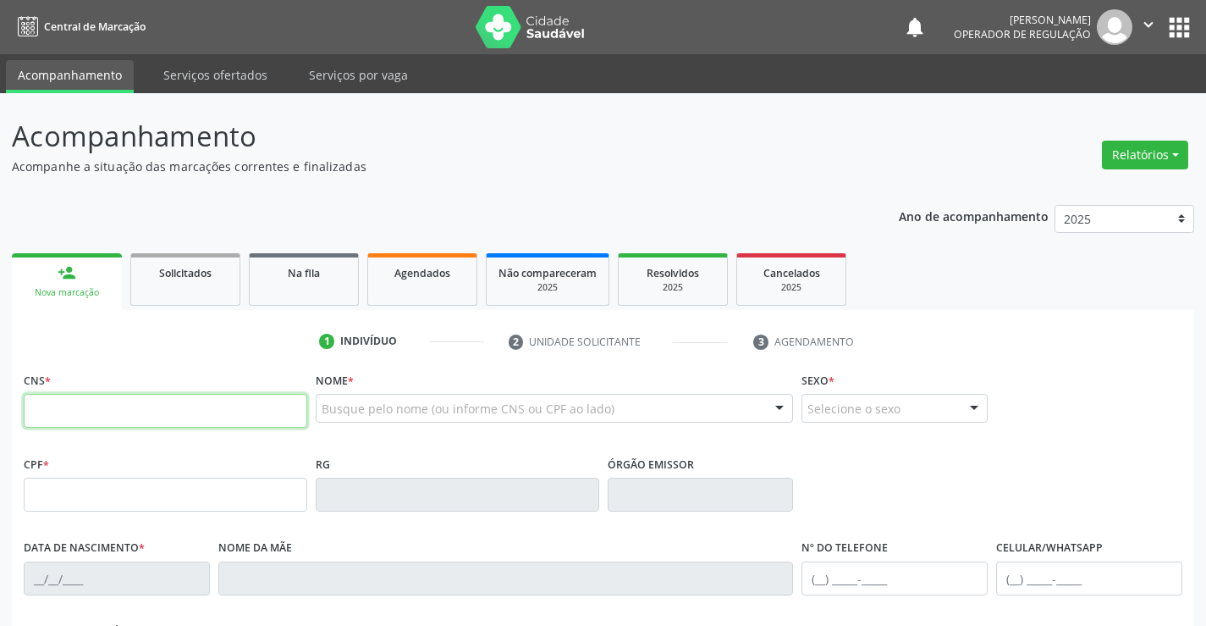
click at [97, 414] on input "text" at bounding box center [166, 411] width 284 height 34
type input "701 4016 0564 6937"
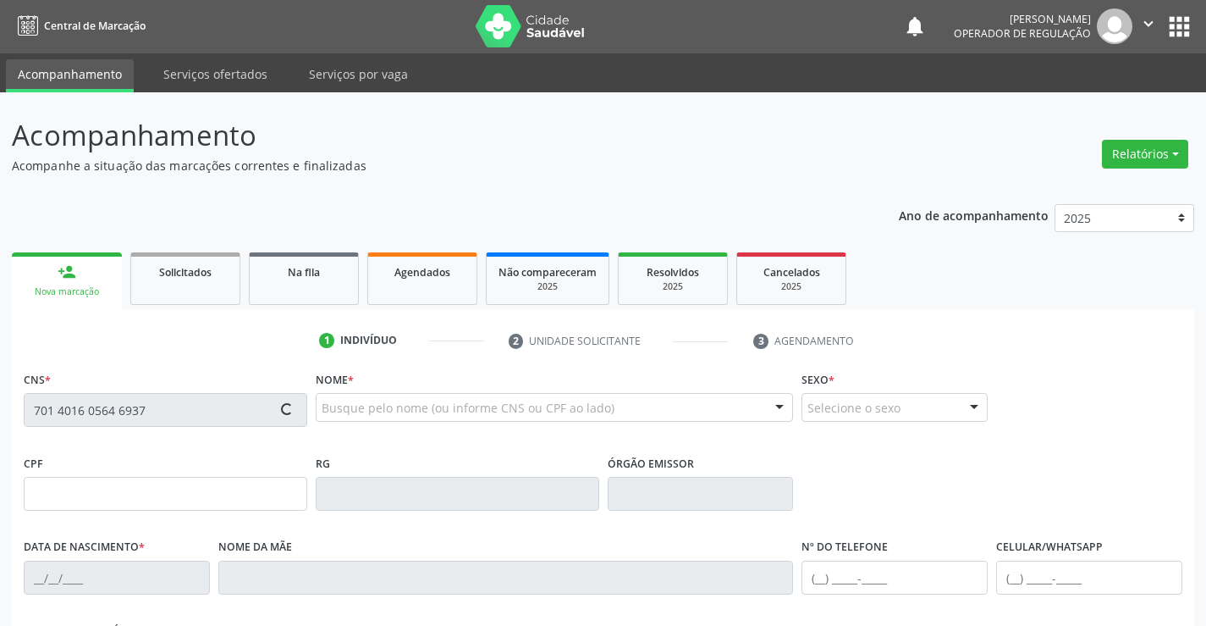
type input "1265567889"
type input "[DATE]"
type input "[PHONE_NUMBER]"
type input "S/N"
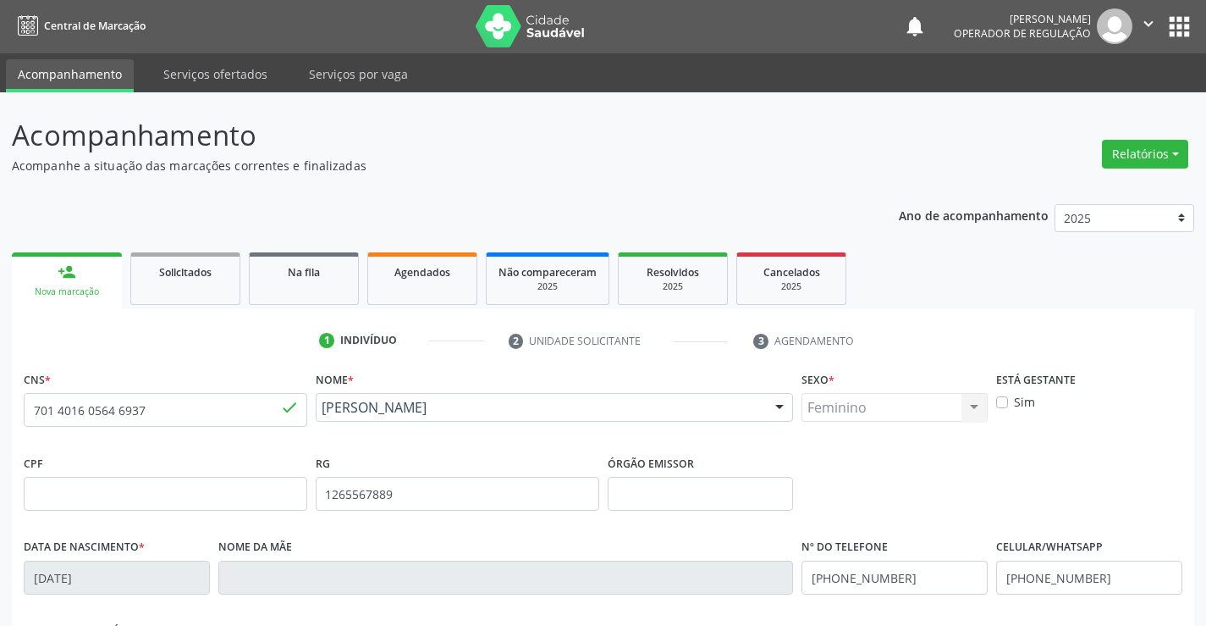
scroll to position [292, 0]
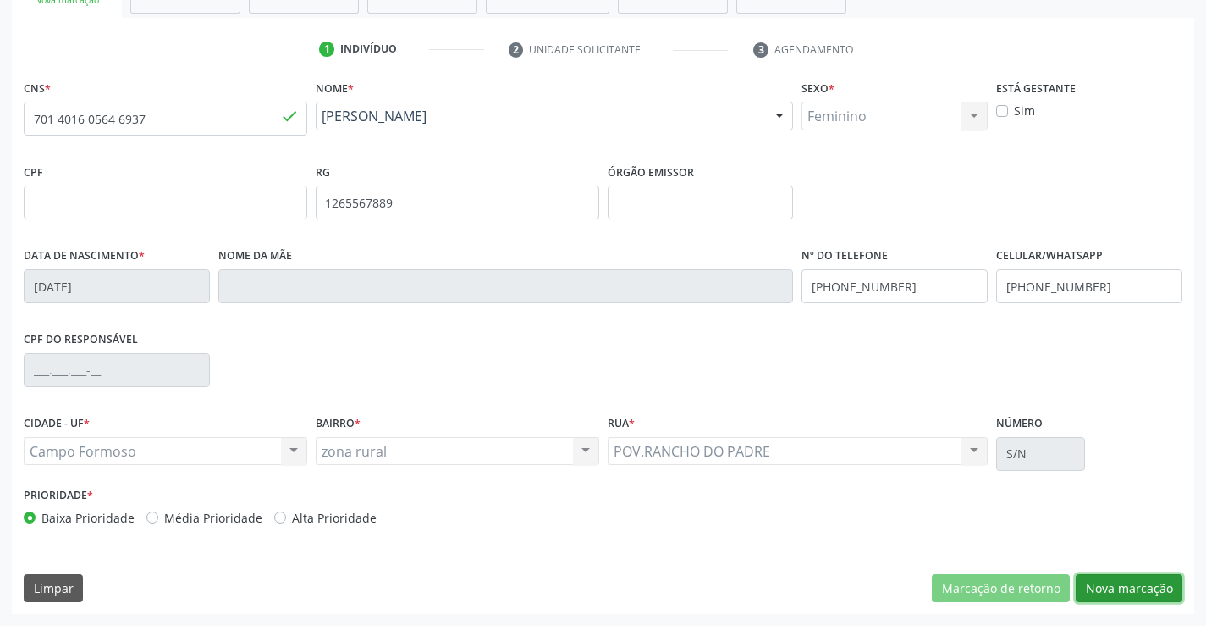
click at [1118, 591] on button "Nova marcação" at bounding box center [1129, 588] width 107 height 29
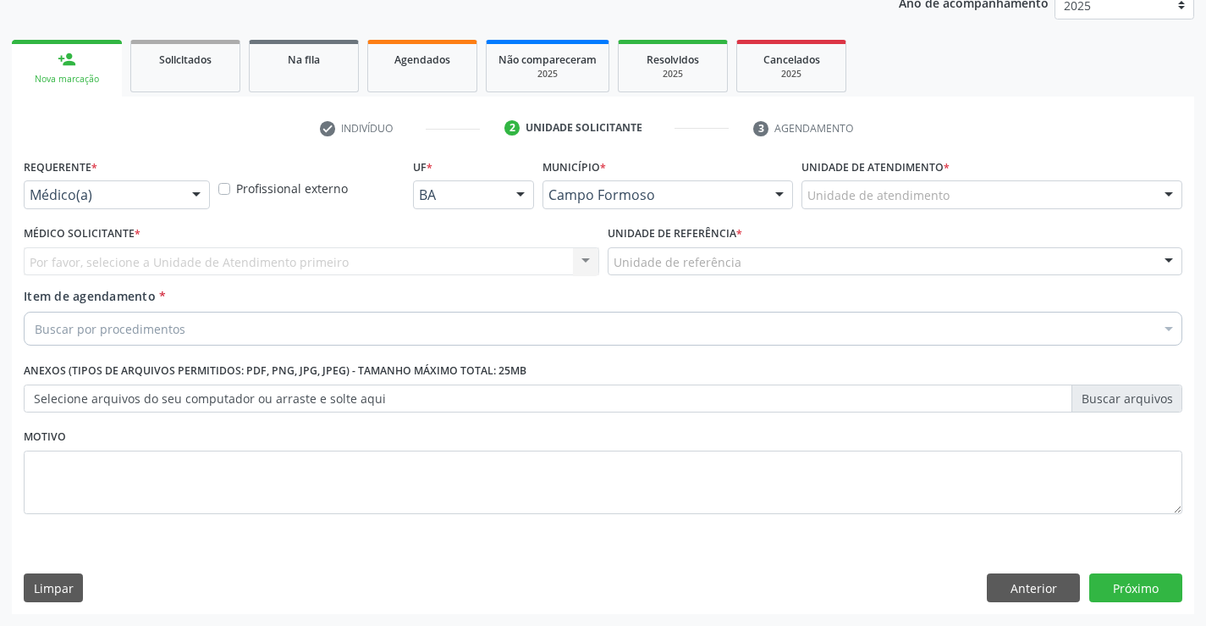
scroll to position [213, 0]
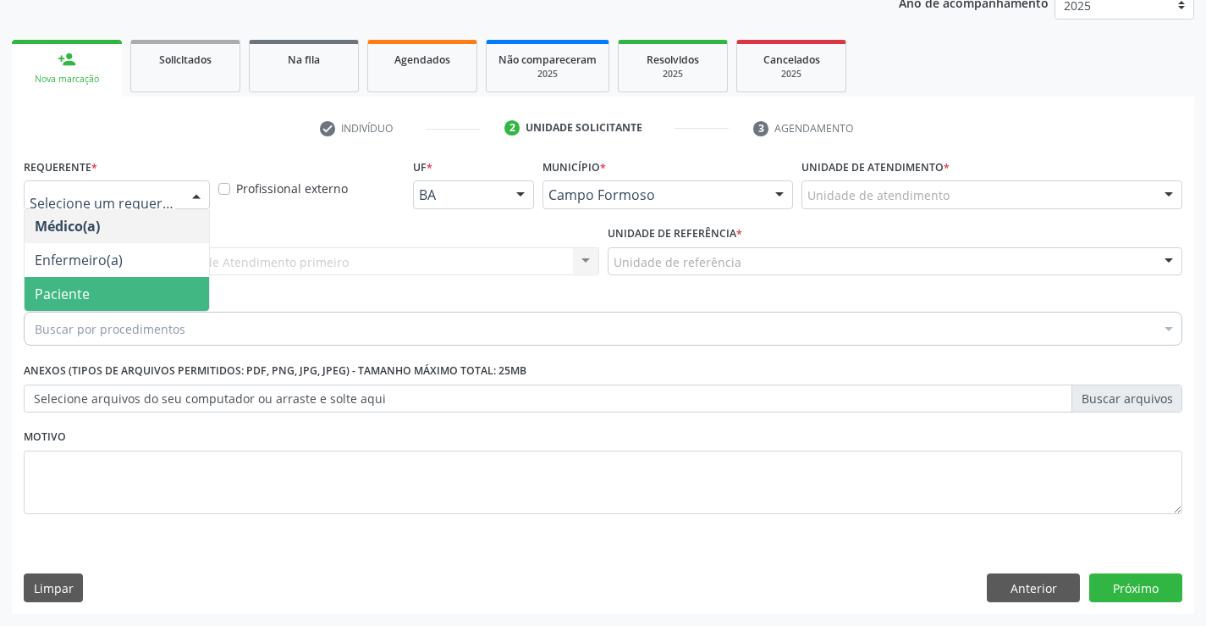
click at [85, 298] on span "Paciente" at bounding box center [62, 293] width 55 height 19
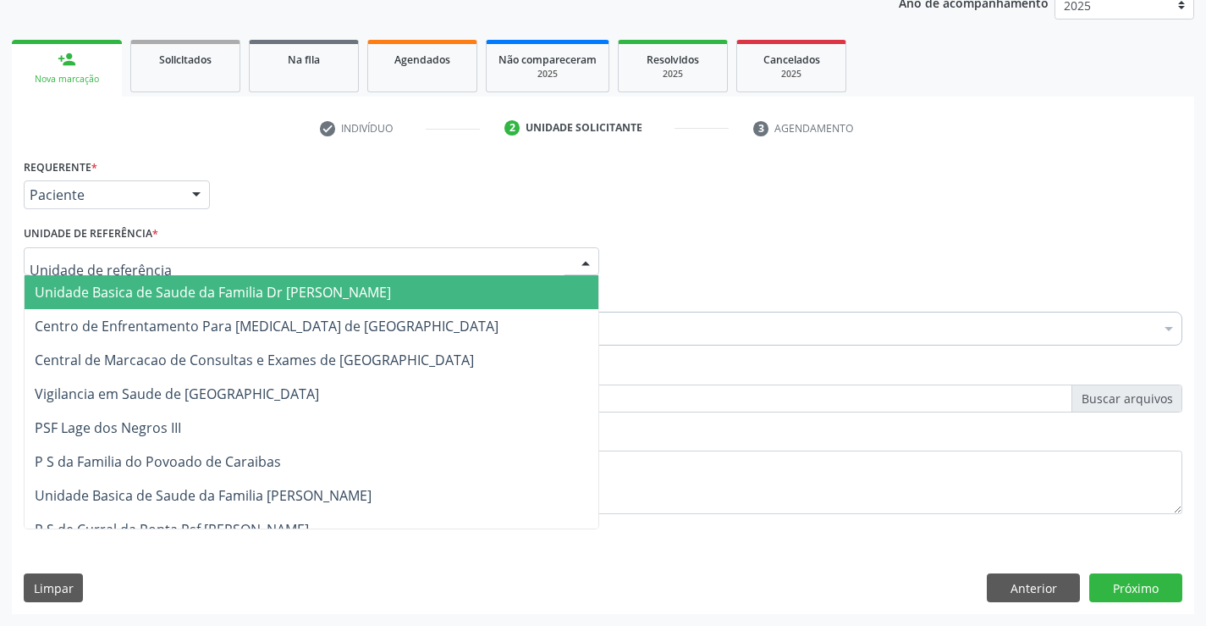
click at [113, 284] on span "Unidade Basica de Saude da Familia Dr [PERSON_NAME]" at bounding box center [213, 292] width 356 height 19
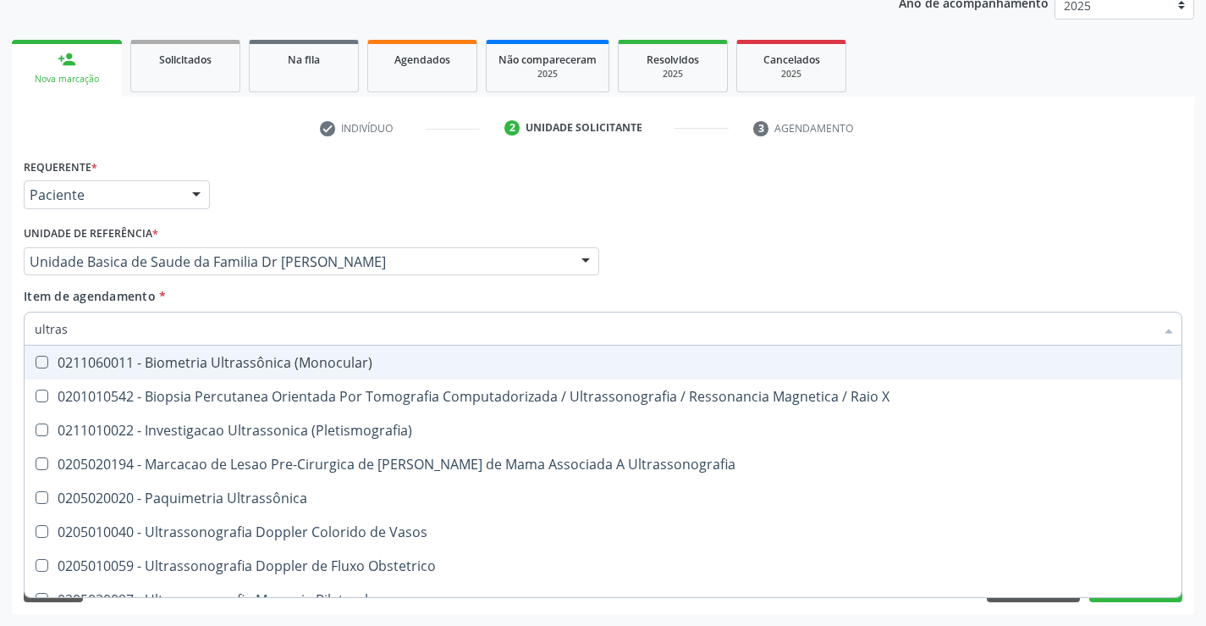
type input "ultrass"
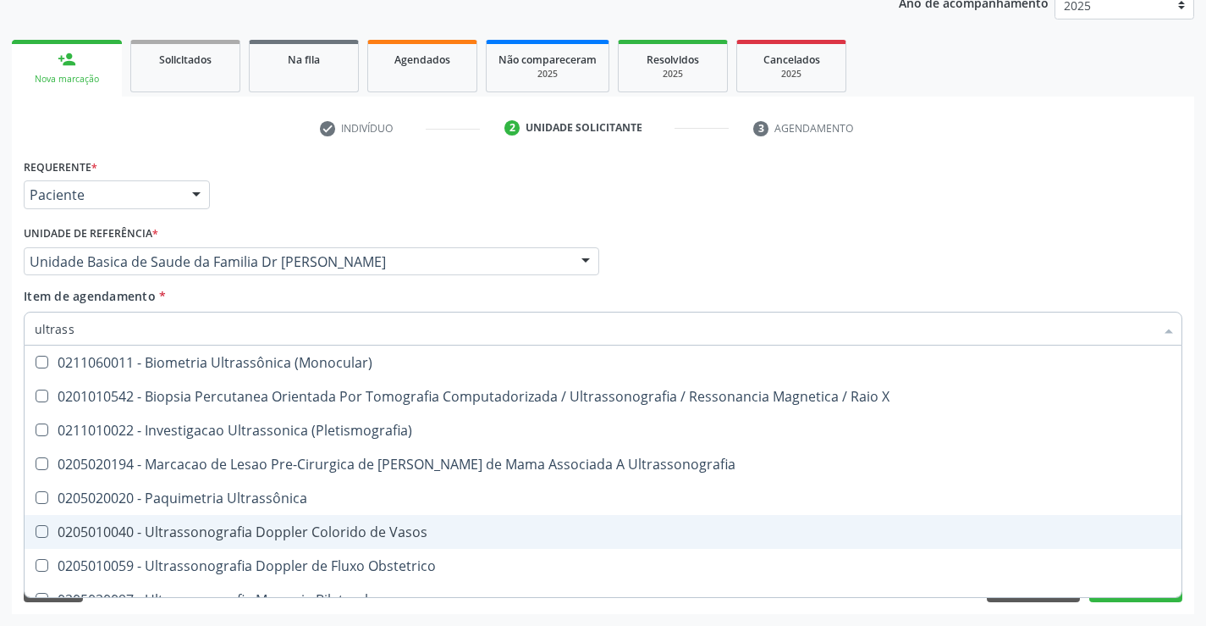
scroll to position [85, 0]
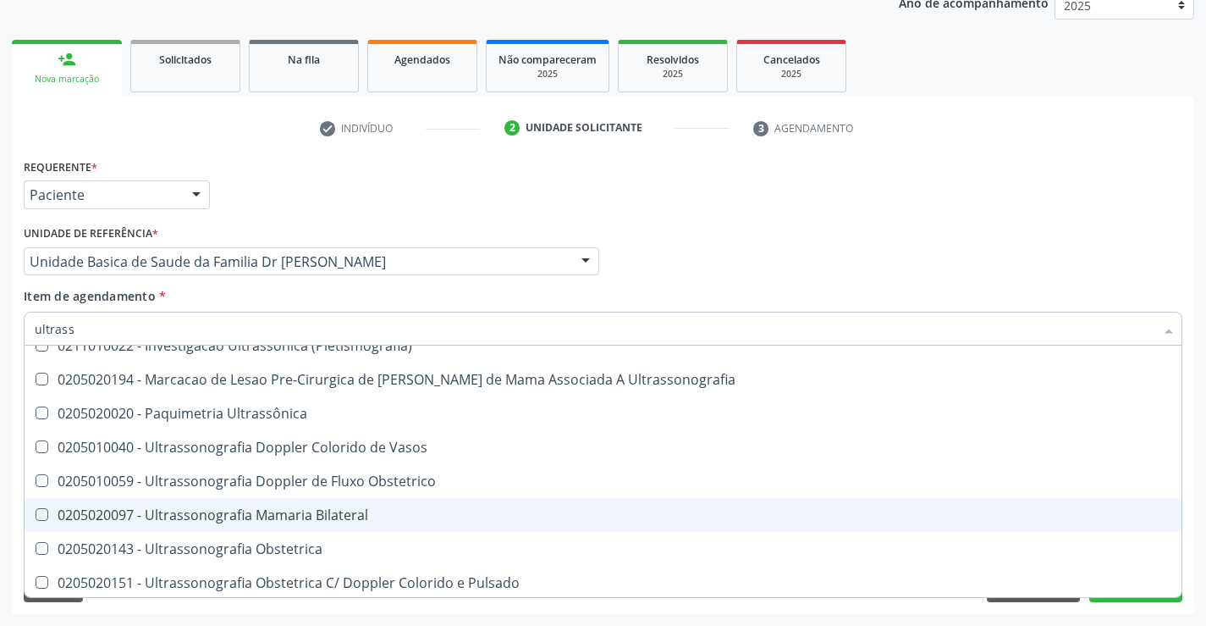
click at [341, 516] on div "0205020097 - Ultrassonografia Mamaria Bilateral" at bounding box center [603, 515] width 1137 height 14
checkbox Bilateral "true"
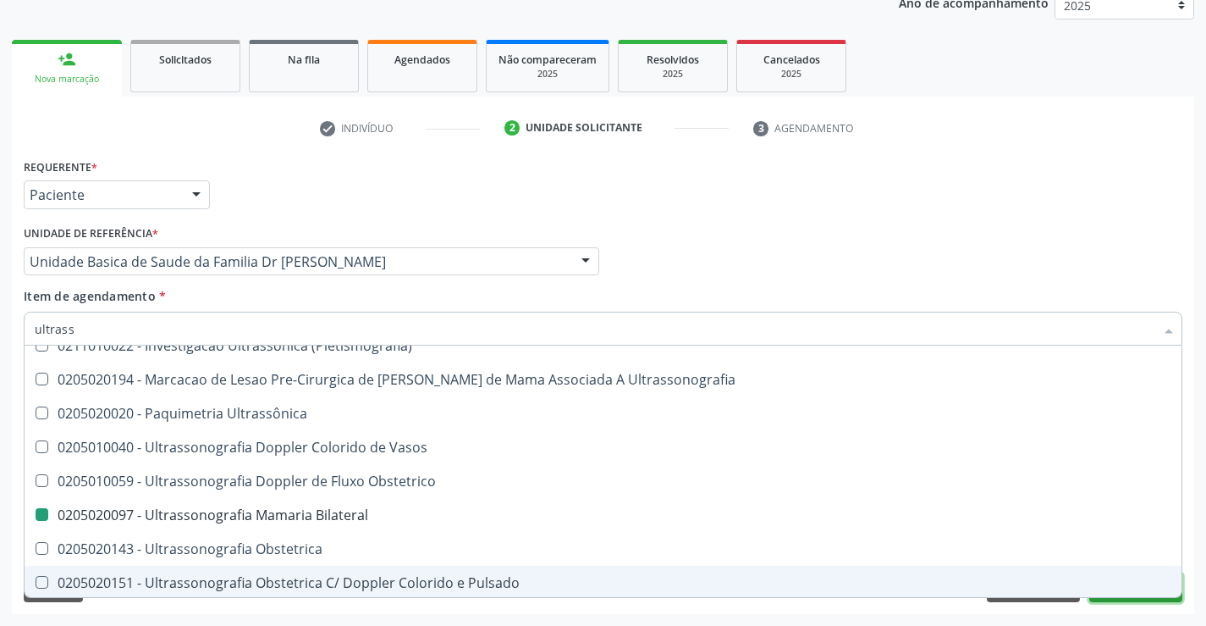
click at [1134, 601] on button "Próximo" at bounding box center [1136, 587] width 93 height 29
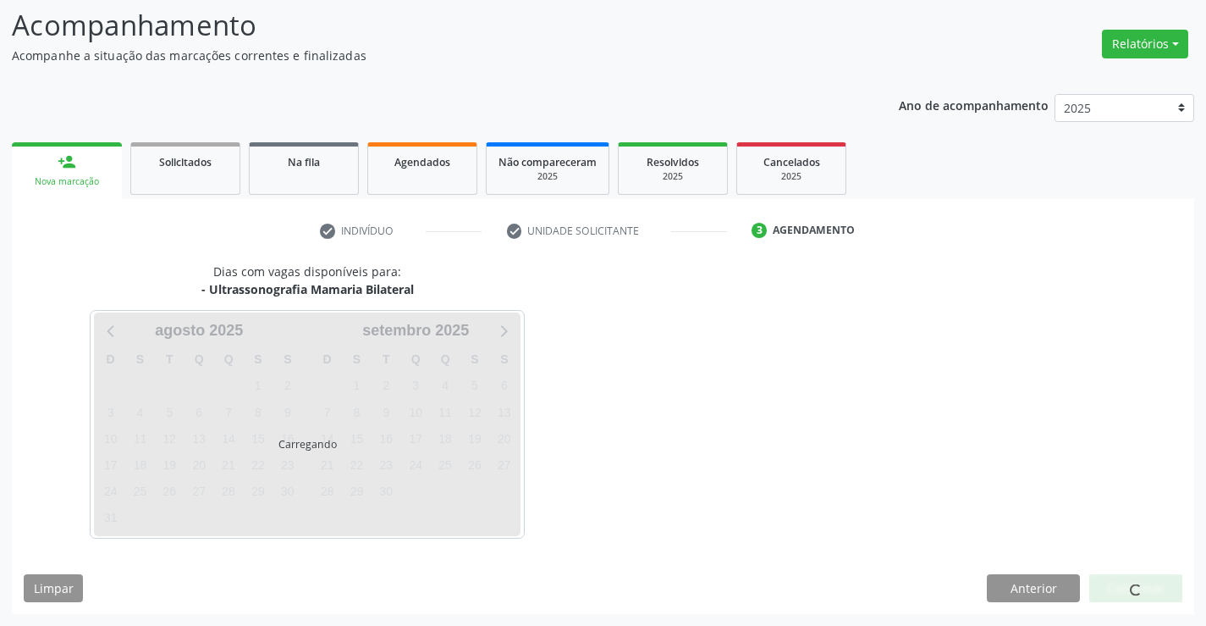
scroll to position [0, 0]
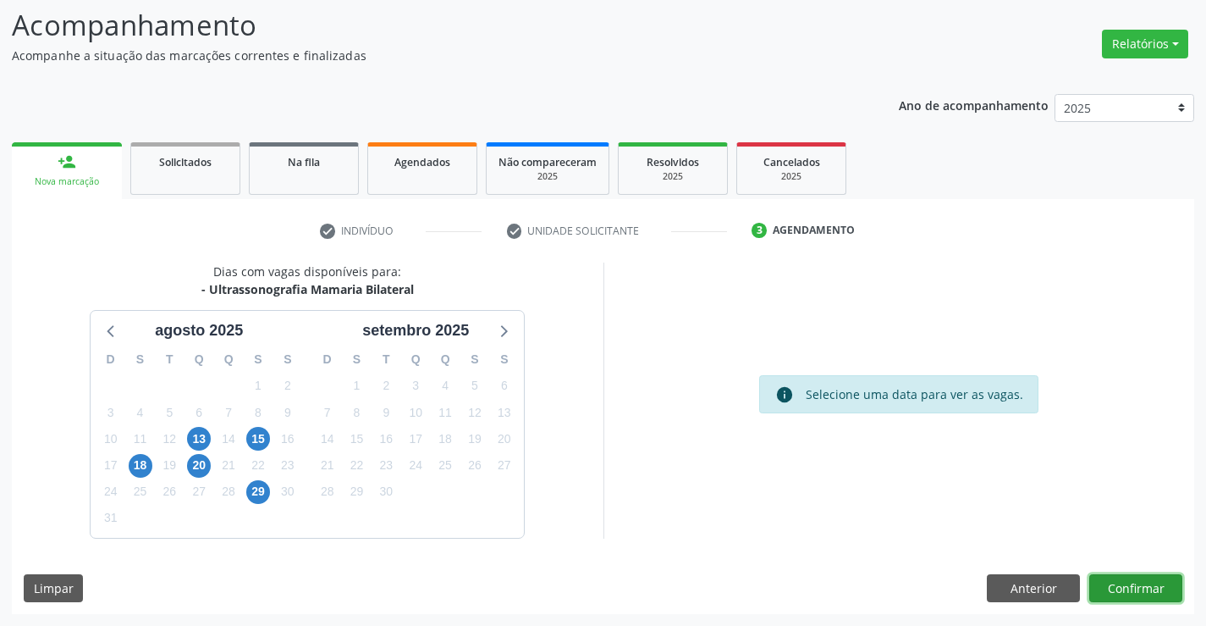
click at [1135, 584] on button "Confirmar" at bounding box center [1136, 588] width 93 height 29
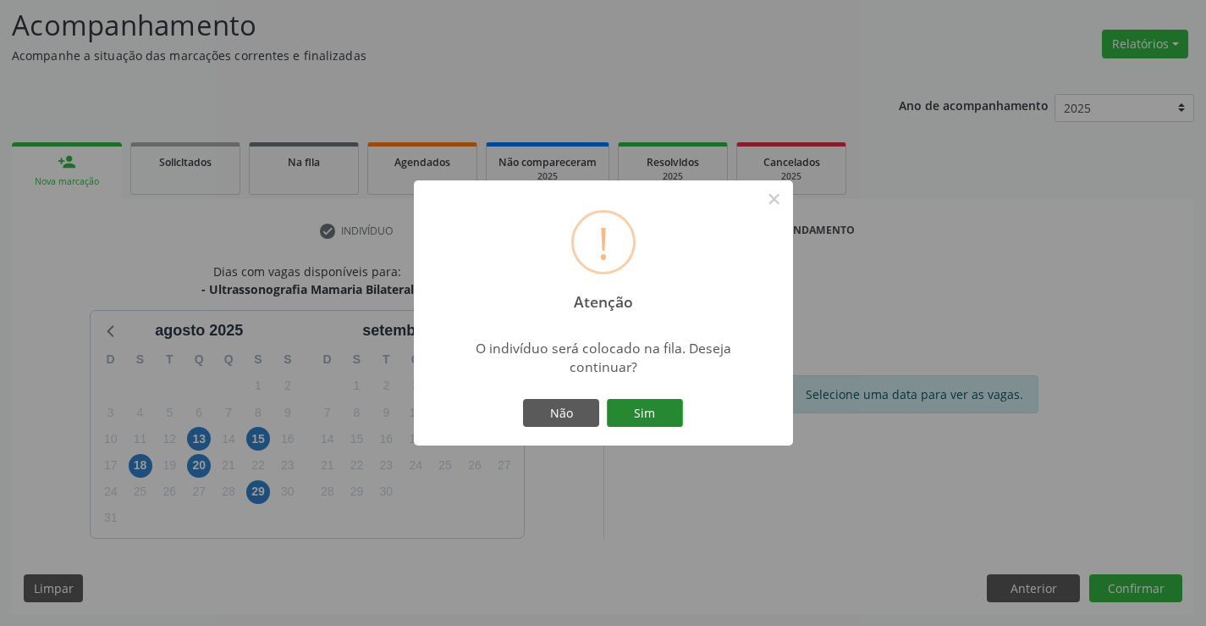
click at [652, 419] on button "Sim" at bounding box center [645, 413] width 76 height 29
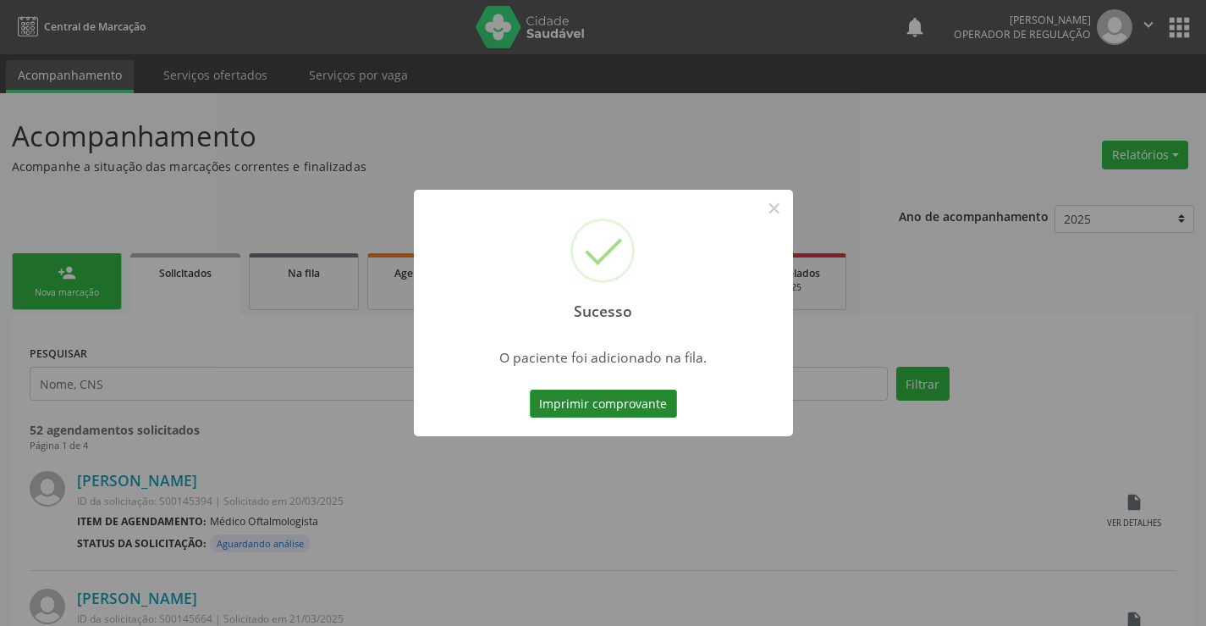
click at [655, 403] on button "Imprimir comprovante" at bounding box center [603, 403] width 147 height 29
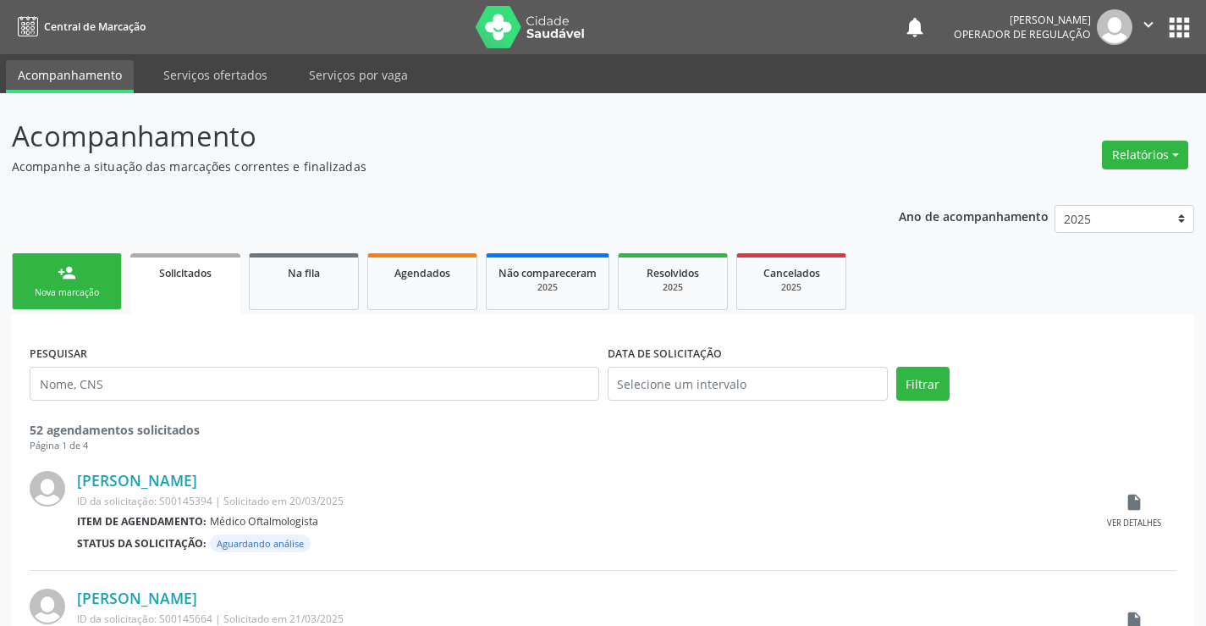
click at [100, 282] on link "person_add Nova marcação" at bounding box center [67, 281] width 110 height 57
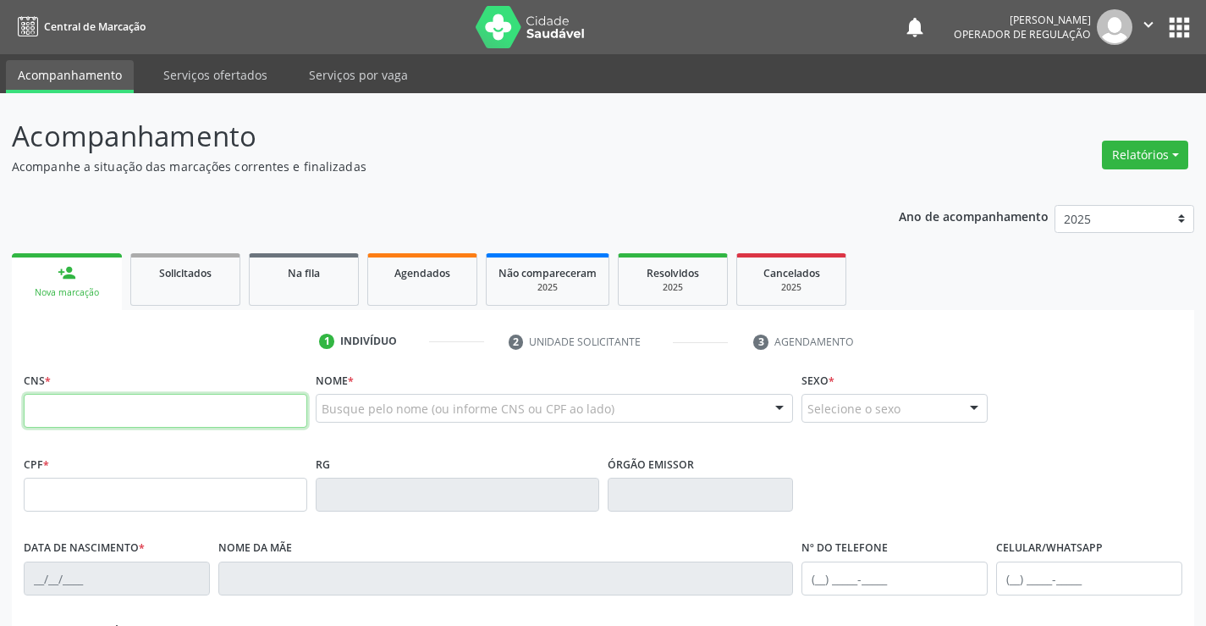
click at [94, 422] on input "text" at bounding box center [166, 411] width 284 height 34
type input "703 1056 2084 5190"
type input "0285339338"
type input "[DATE]"
type input "[PHONE_NUMBER]"
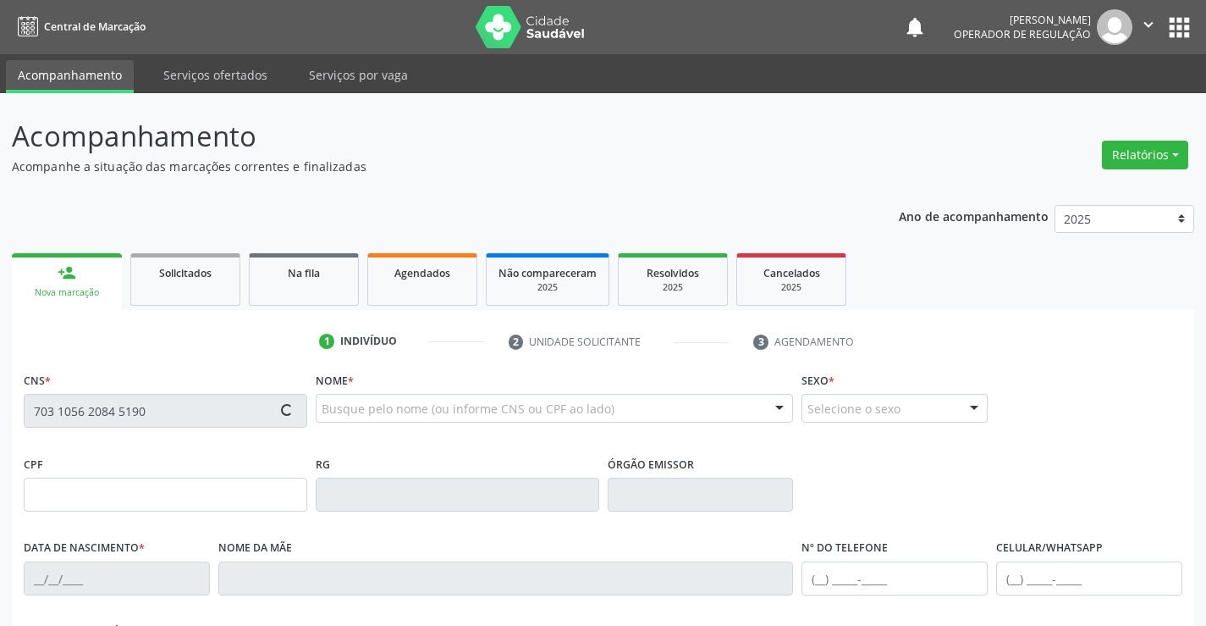
type input "[PHONE_NUMBER]"
type input "004.613.665-76"
type input "S/N"
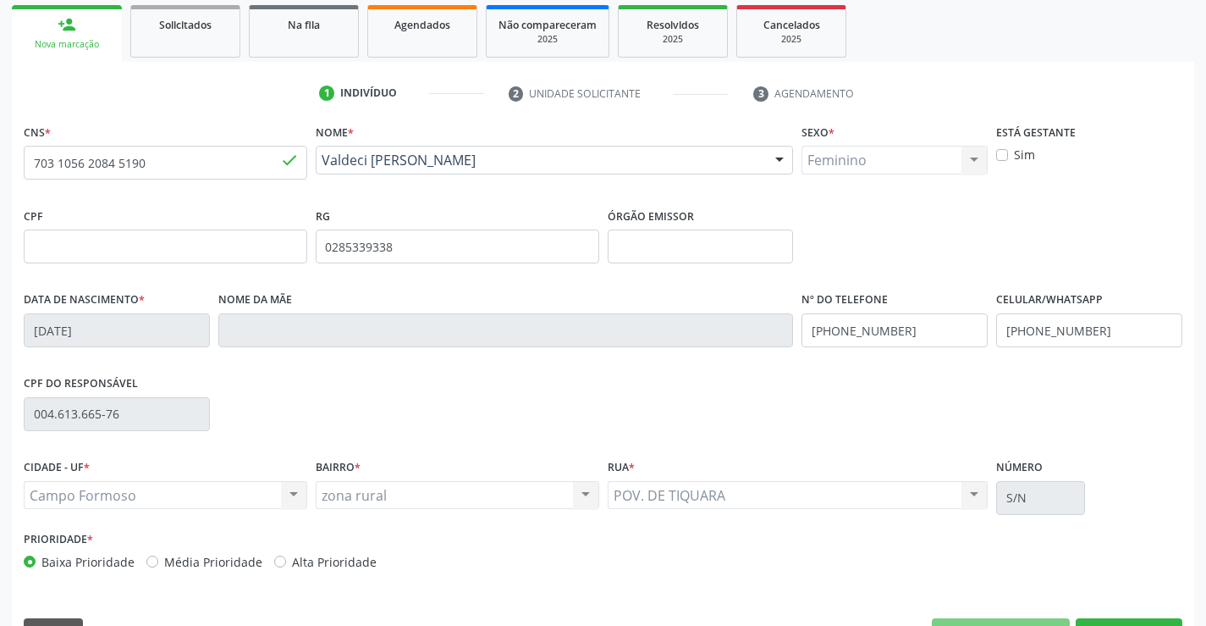
scroll to position [254, 0]
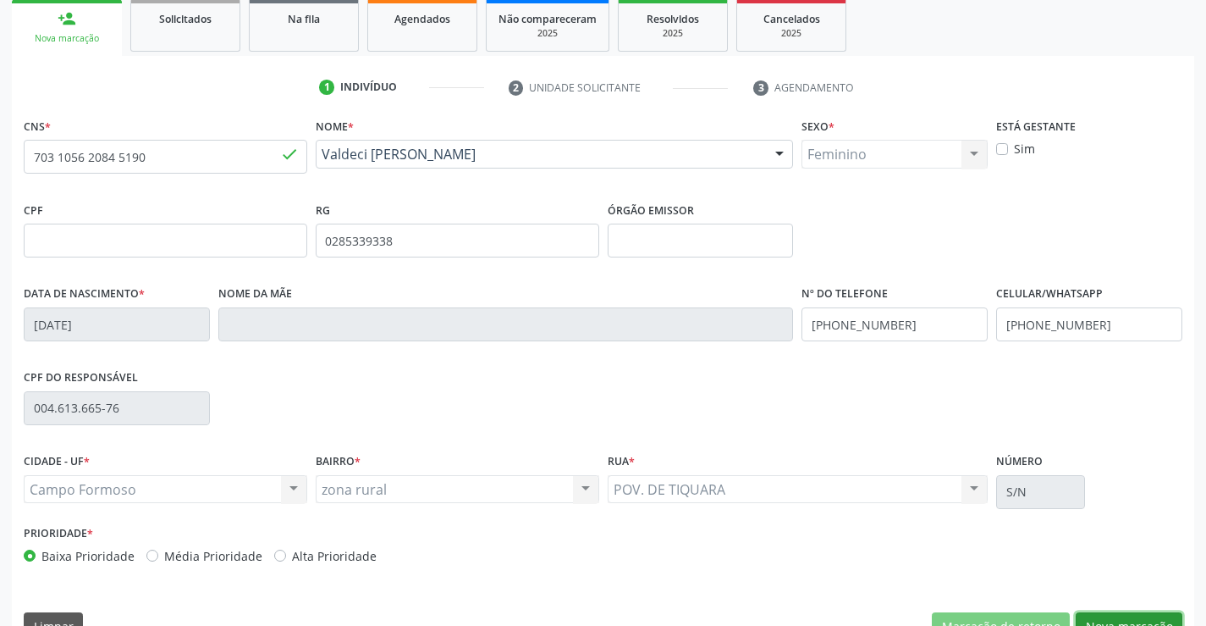
click at [1135, 621] on button "Nova marcação" at bounding box center [1129, 626] width 107 height 29
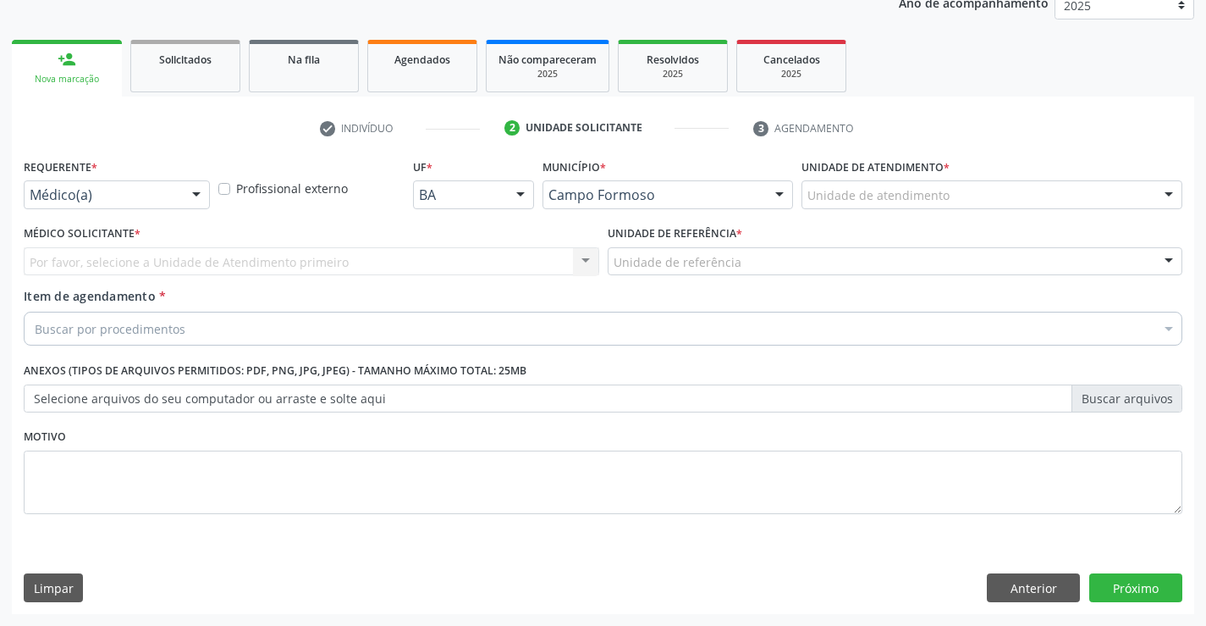
scroll to position [213, 0]
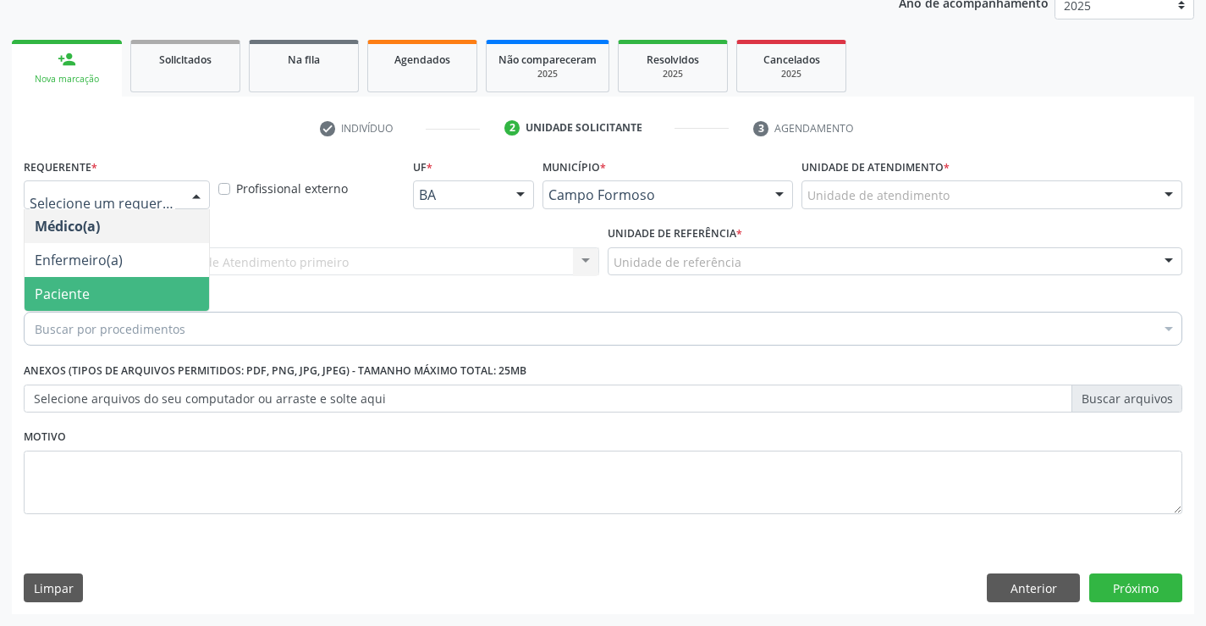
click at [113, 287] on span "Paciente" at bounding box center [117, 294] width 185 height 34
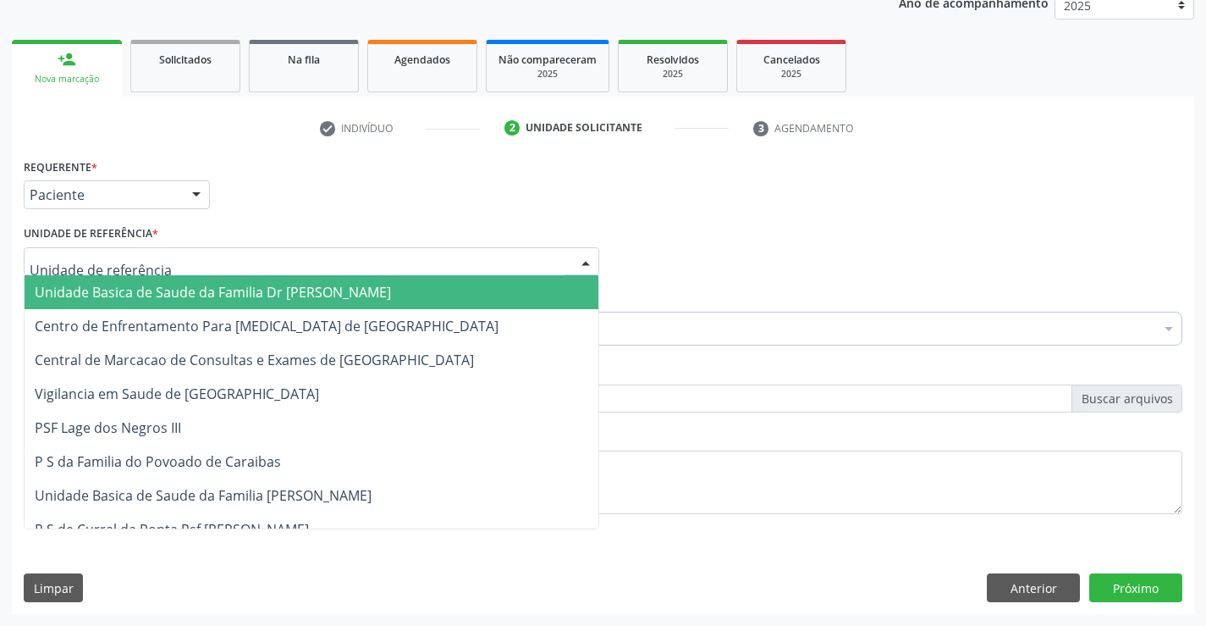
click at [121, 287] on span "Unidade Basica de Saude da Familia Dr [PERSON_NAME]" at bounding box center [213, 292] width 356 height 19
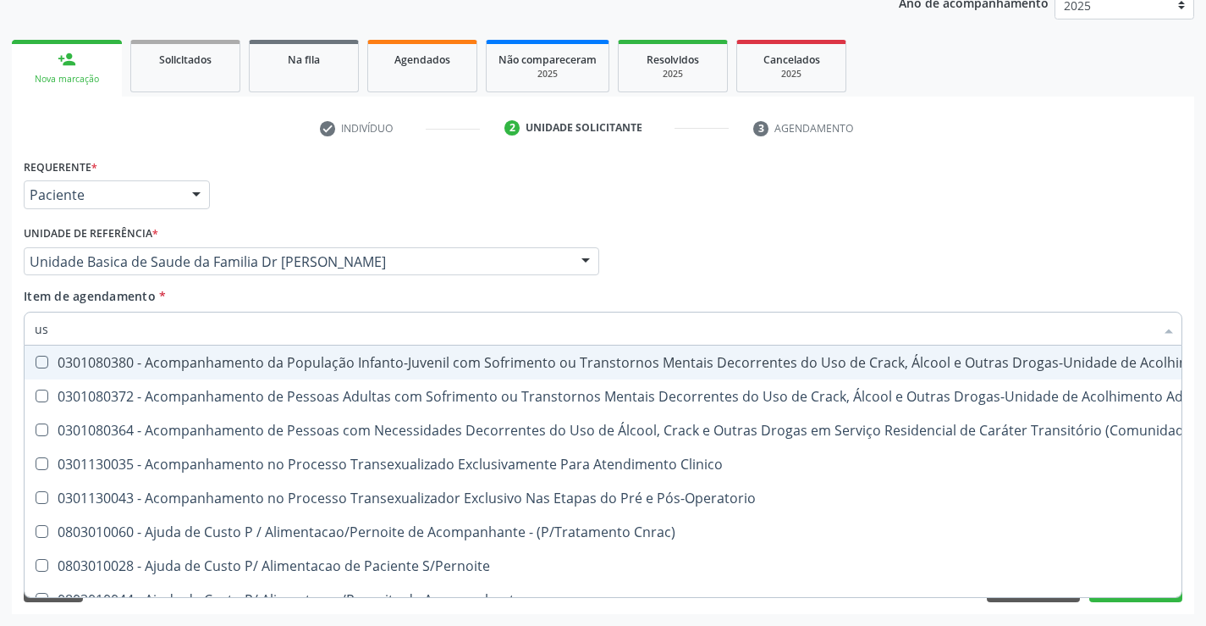
type input "usg"
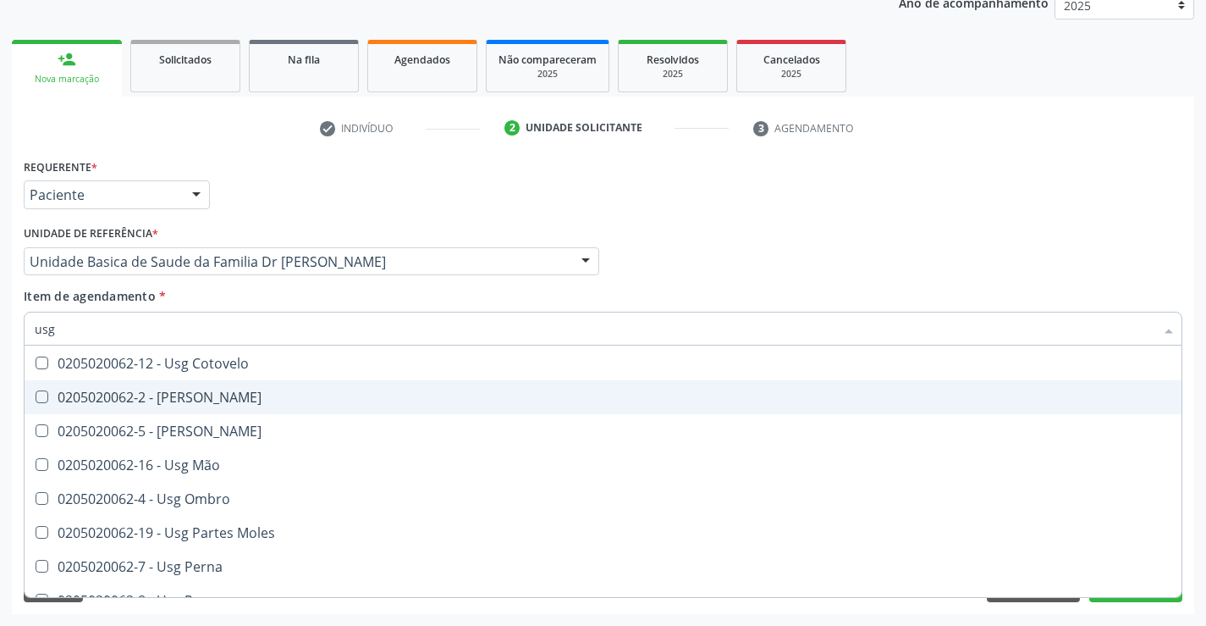
scroll to position [169, 0]
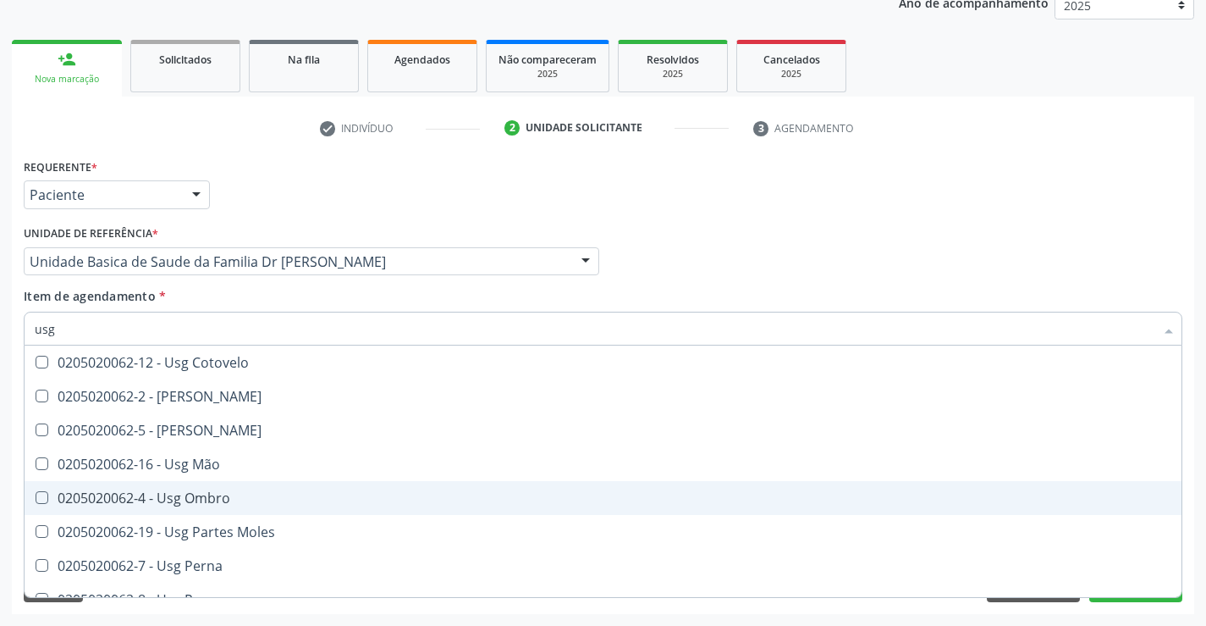
click at [243, 493] on div "0205020062-4 - Usg Ombro" at bounding box center [603, 498] width 1137 height 14
checkbox Ombro "true"
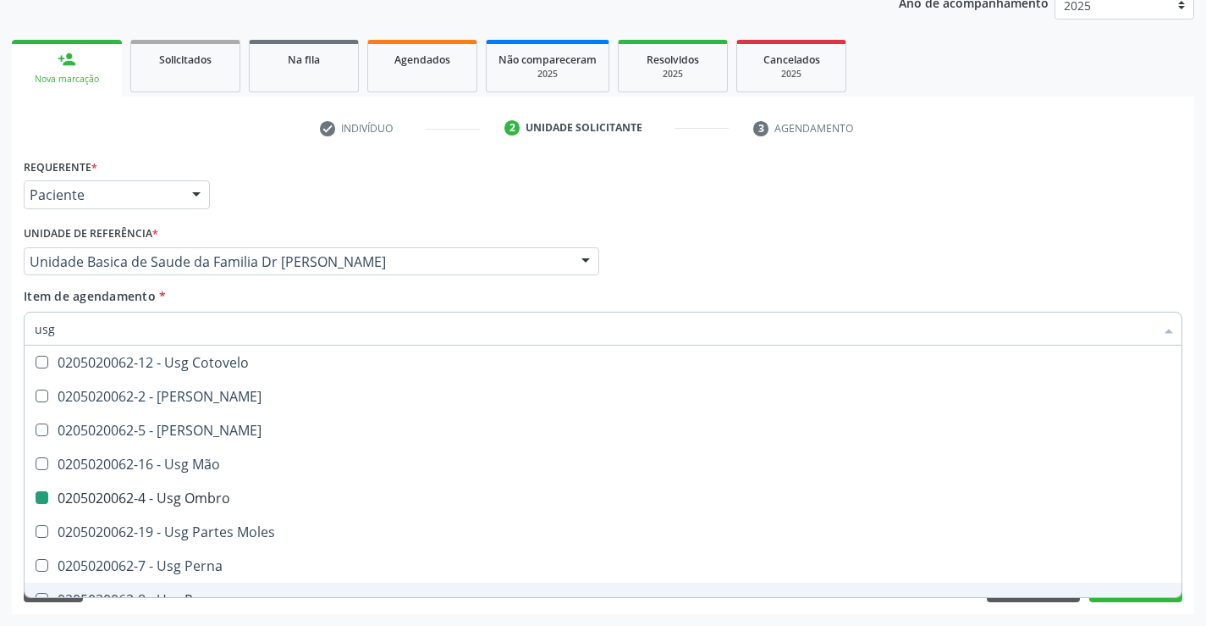
click at [223, 607] on div "Requerente * Paciente Médico(a) Enfermeiro(a) Paciente Nenhum resultado encontr…" at bounding box center [603, 384] width 1183 height 460
checkbox Braço "true"
checkbox Ombro "false"
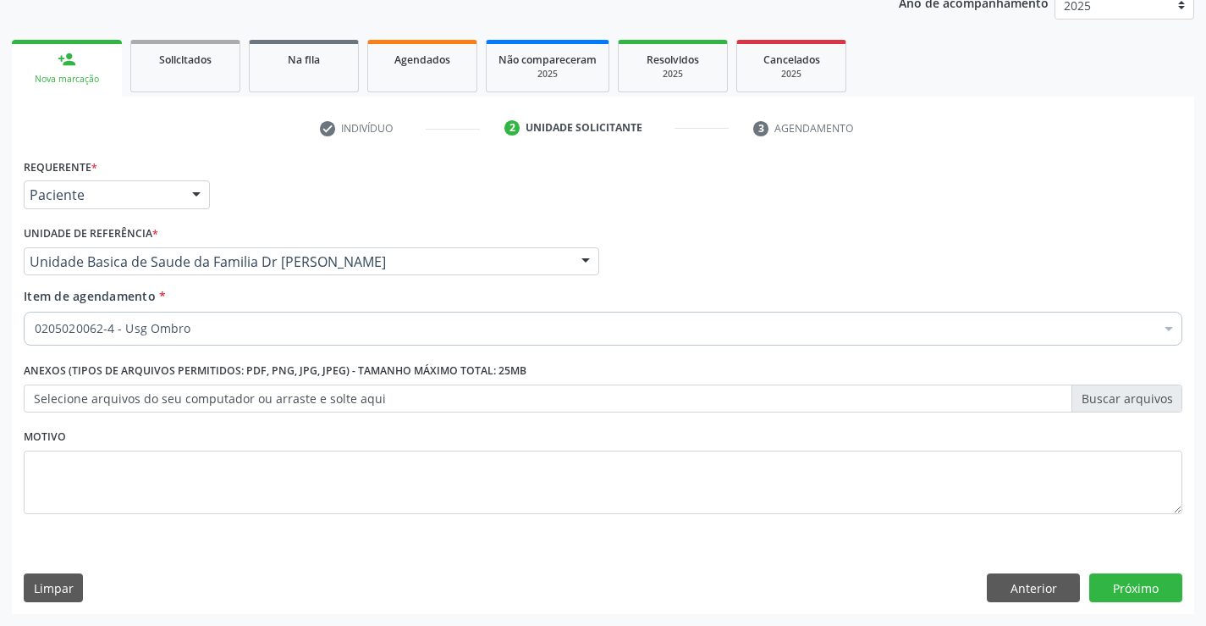
scroll to position [0, 0]
click at [229, 315] on div "0205020062-4 - Usg Ombro" at bounding box center [603, 329] width 1159 height 34
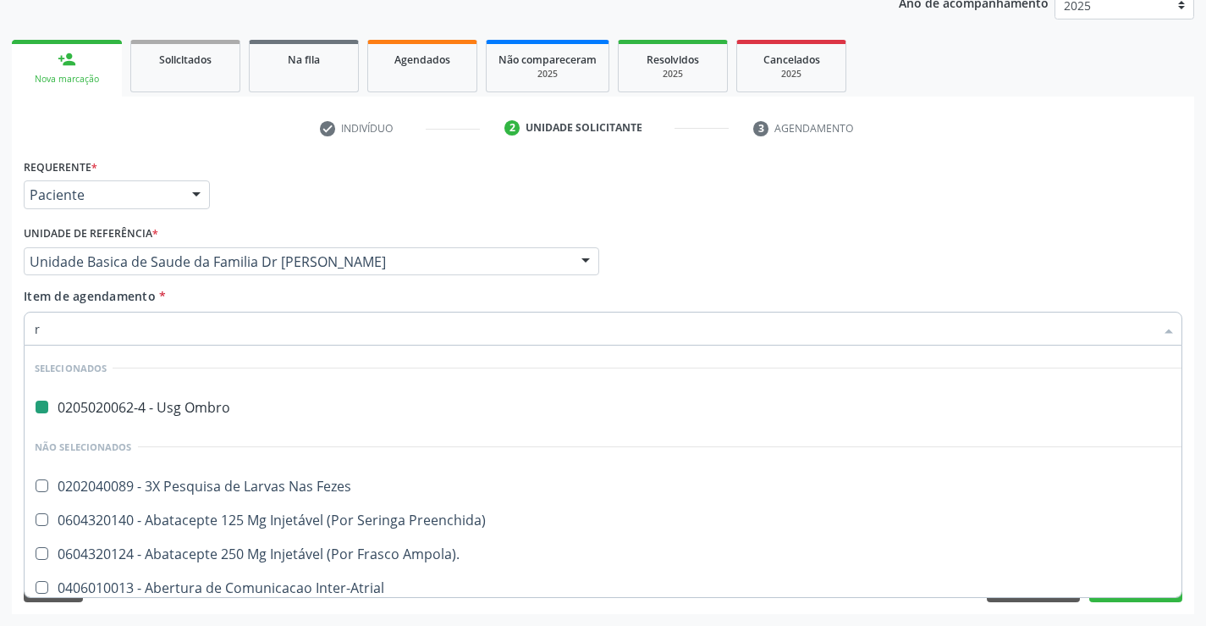
type input "re"
checkbox Ombro "false"
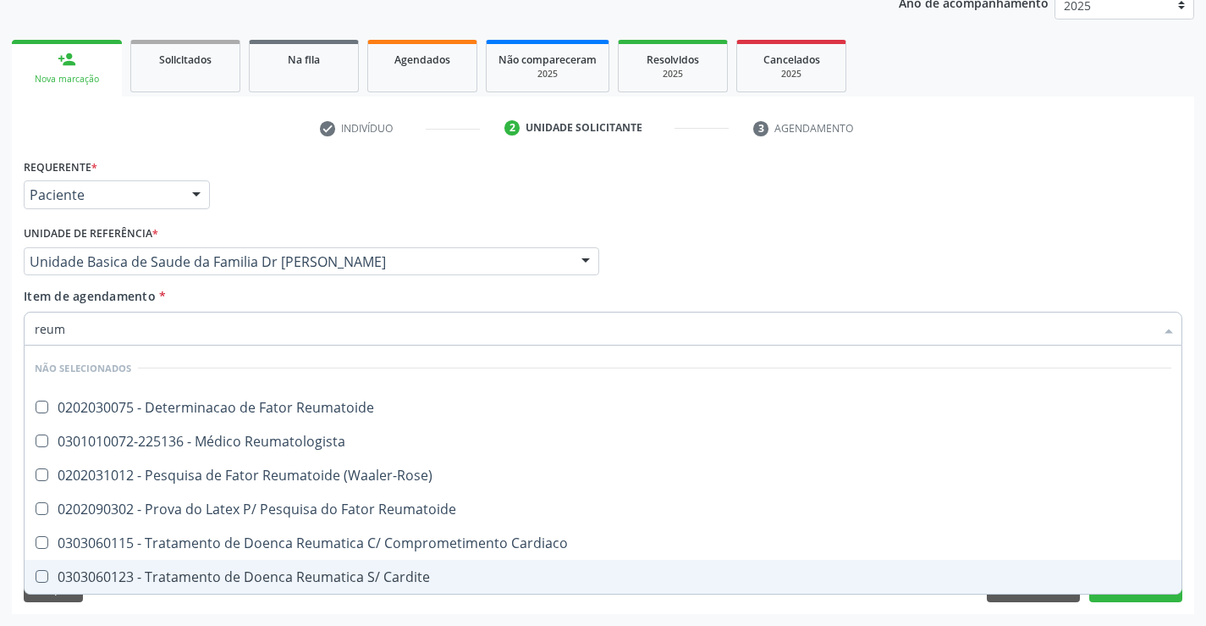
type input "reuma"
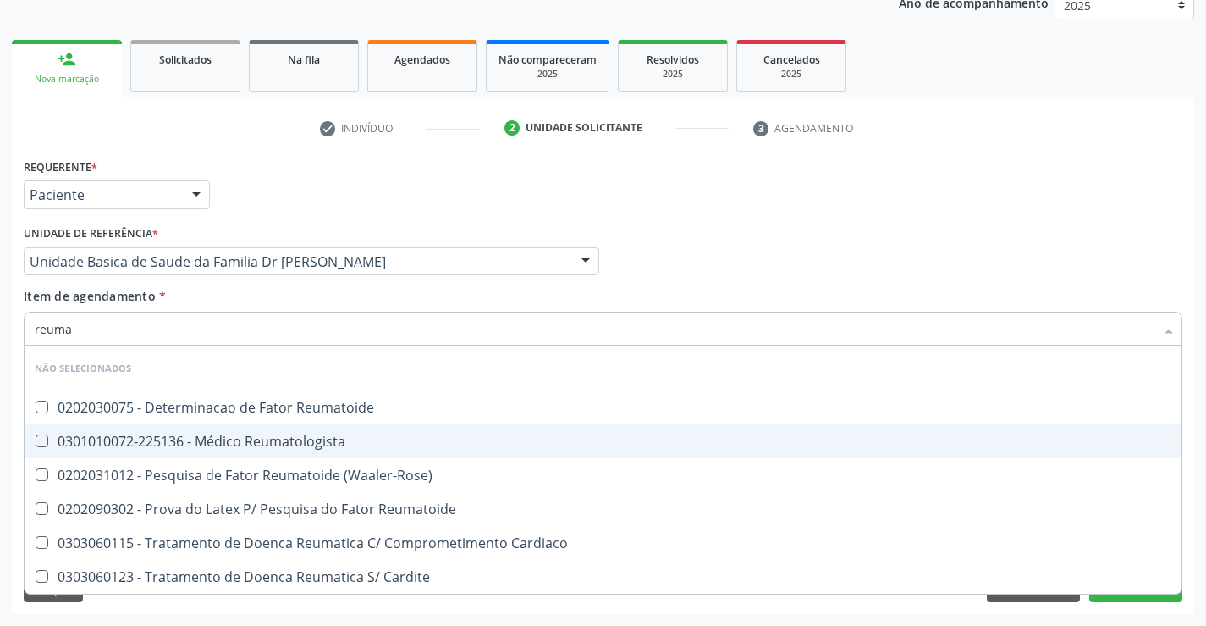
click at [260, 442] on div "0301010072-225136 - Médico Reumatologista" at bounding box center [603, 441] width 1137 height 14
checkbox Reumatologista "true"
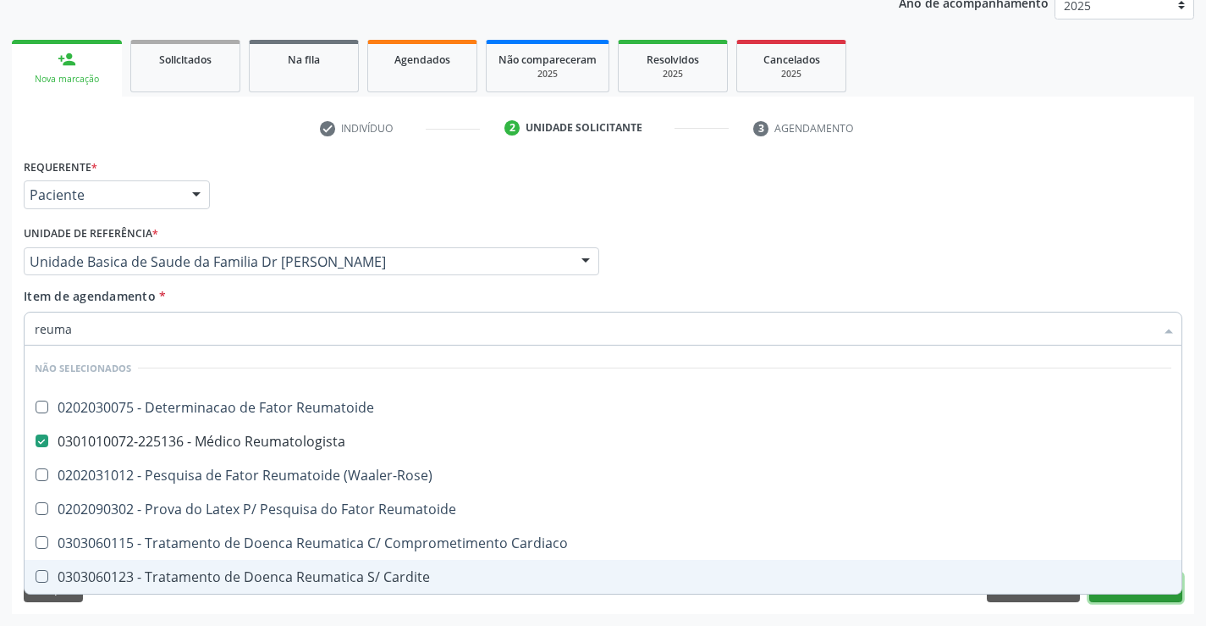
click at [1119, 601] on button "Próximo" at bounding box center [1136, 587] width 93 height 29
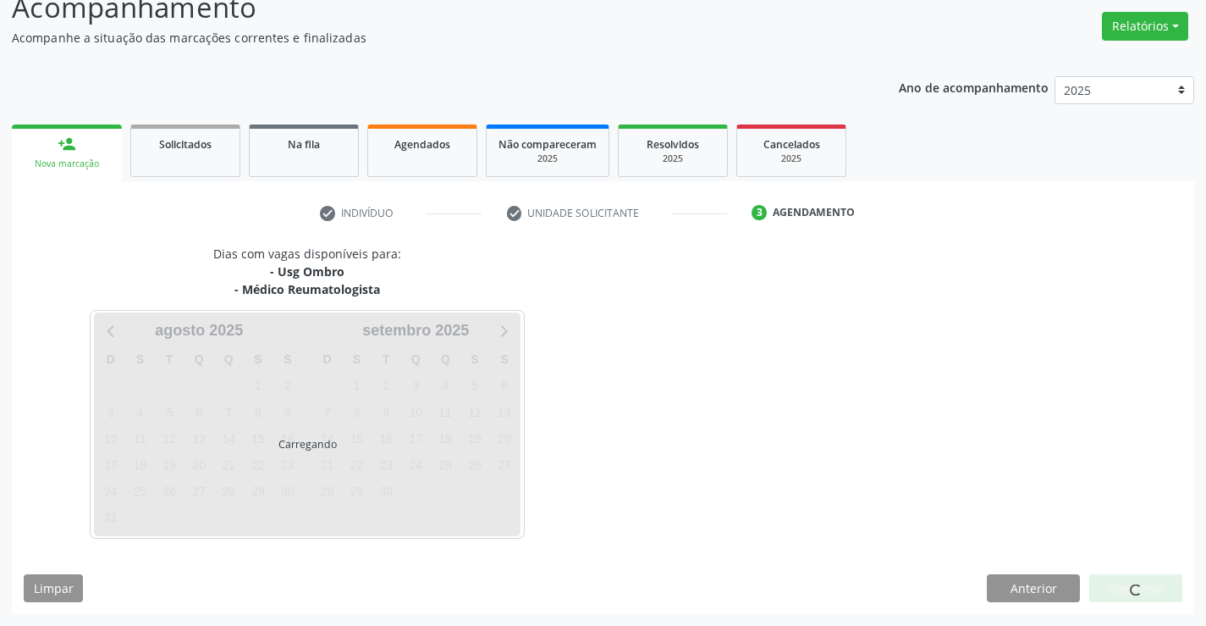
scroll to position [179, 0]
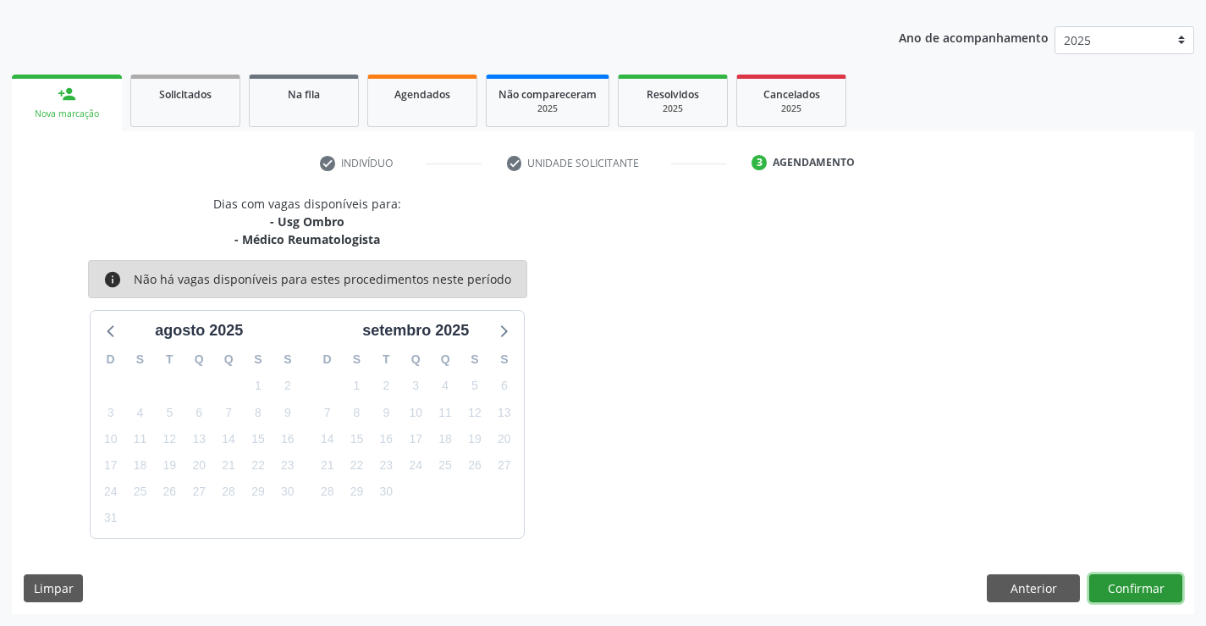
click at [1123, 588] on button "Confirmar" at bounding box center [1136, 588] width 93 height 29
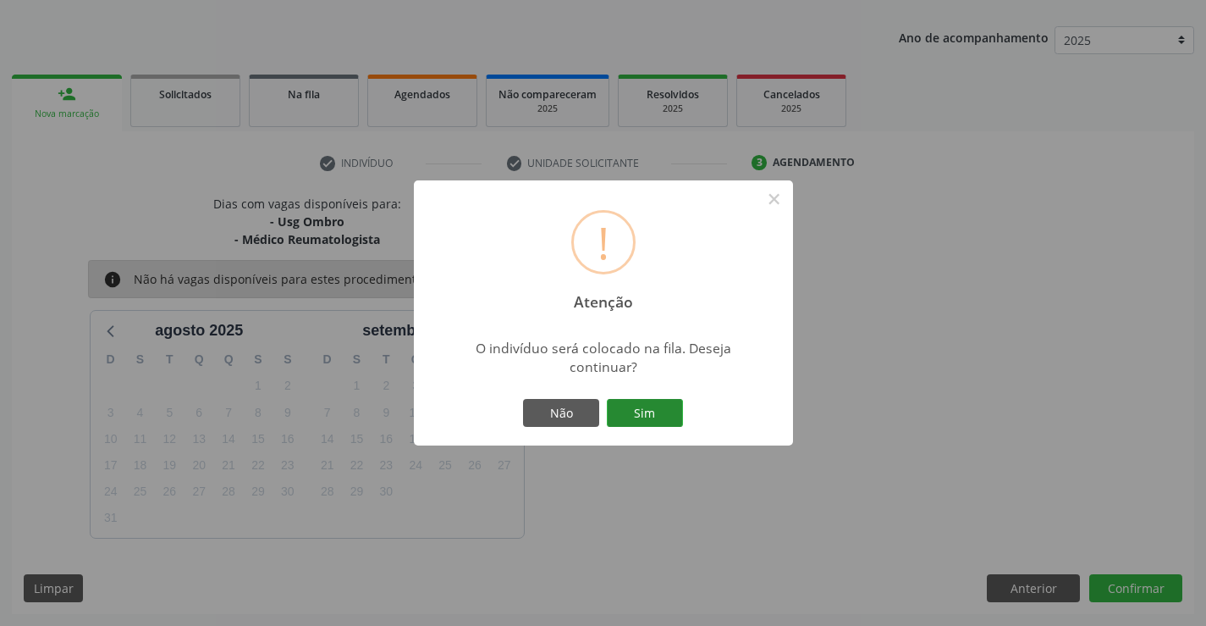
click at [634, 406] on button "Sim" at bounding box center [645, 413] width 76 height 29
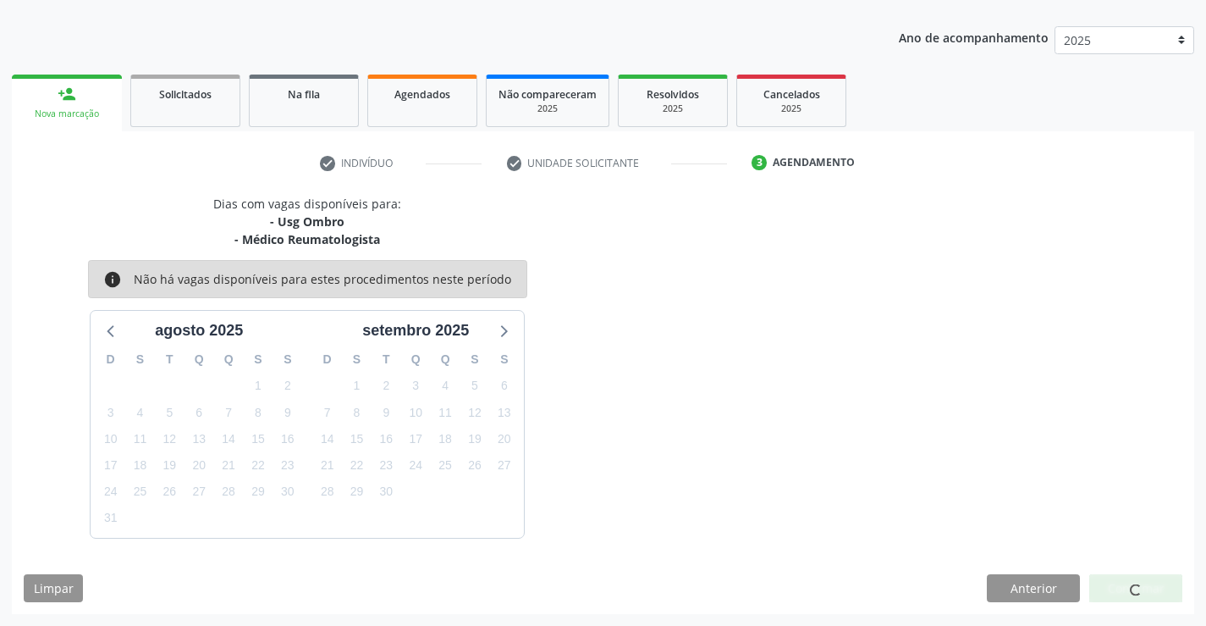
scroll to position [0, 0]
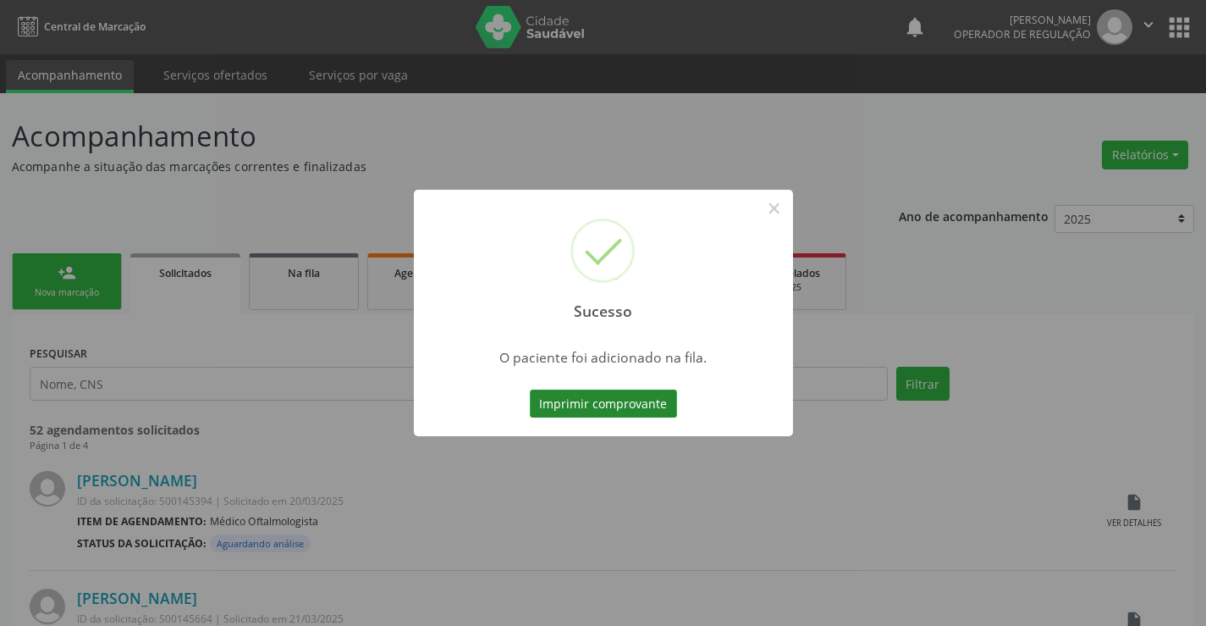
click at [620, 403] on button "Imprimir comprovante" at bounding box center [603, 403] width 147 height 29
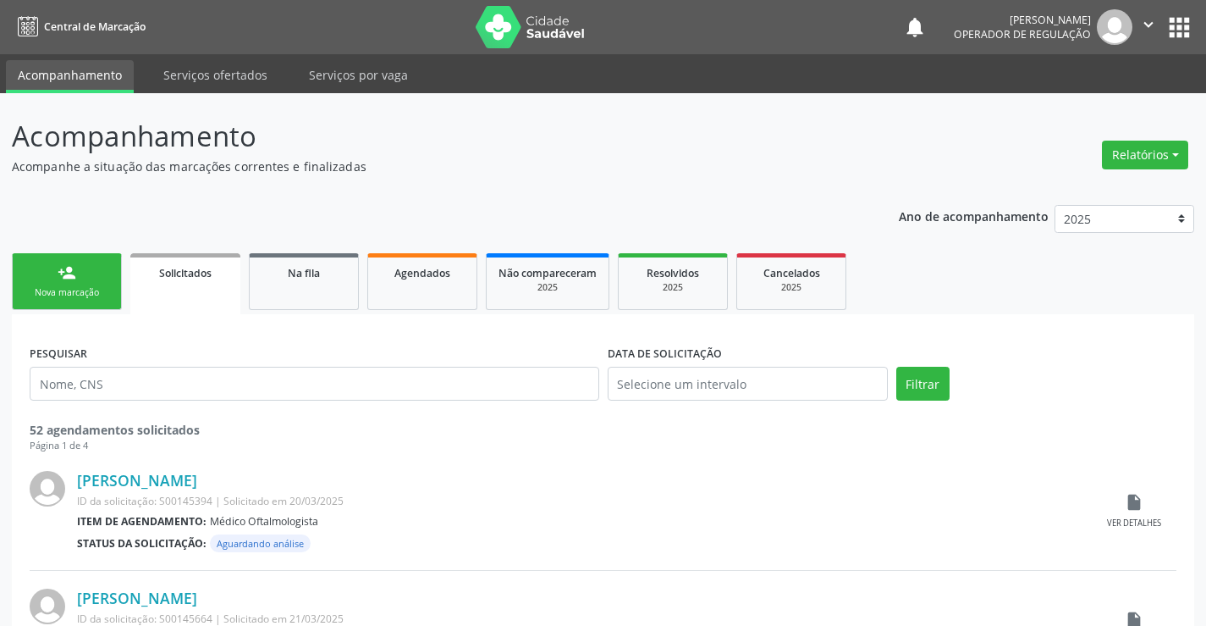
click at [1155, 27] on icon "" at bounding box center [1148, 24] width 19 height 19
click at [1107, 102] on link "Sair" at bounding box center [1105, 103] width 117 height 24
